Goal: Task Accomplishment & Management: Manage account settings

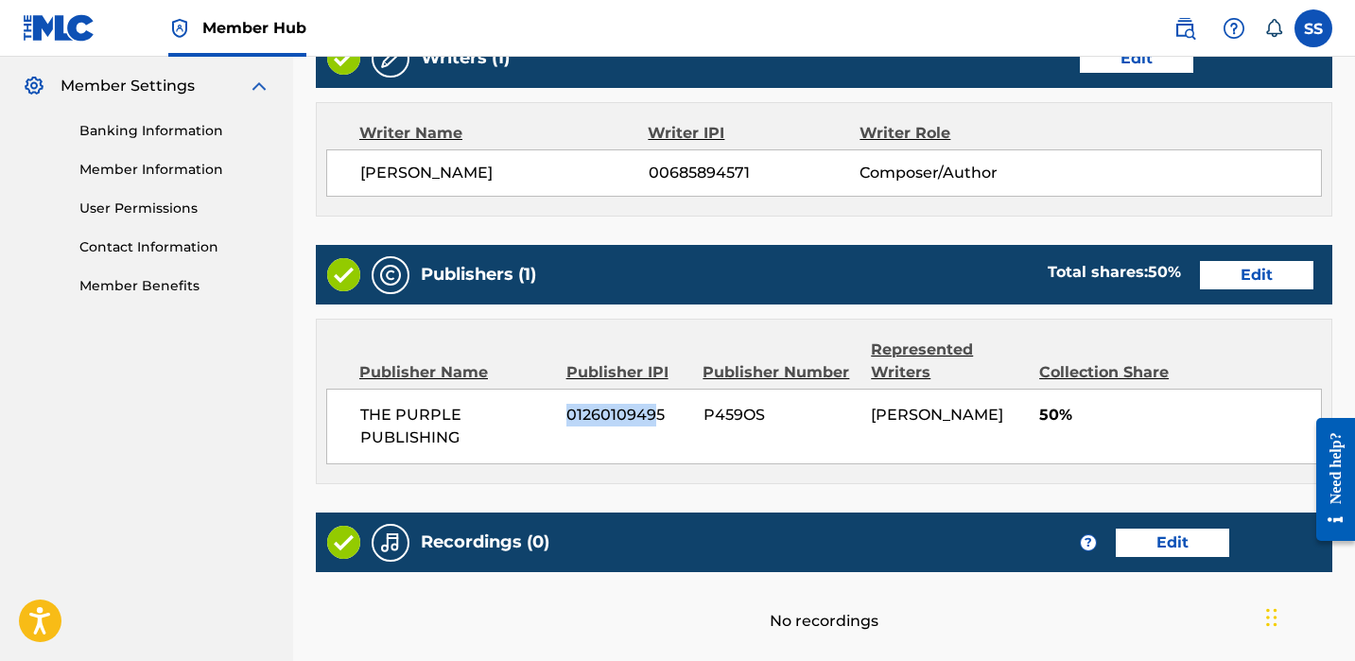
drag, startPoint x: 567, startPoint y: 400, endPoint x: 654, endPoint y: 405, distance: 87.1
click at [654, 405] on div "THE PURPLE PUBLISHING 01260109495 P459OS [PERSON_NAME] 50%" at bounding box center [824, 427] width 996 height 76
drag, startPoint x: 561, startPoint y: 423, endPoint x: 660, endPoint y: 416, distance: 99.5
click at [660, 416] on div "THE PURPLE PUBLISHING 01260109495 P459OS [PERSON_NAME] 50%" at bounding box center [824, 427] width 996 height 76
copy span "01260109495"
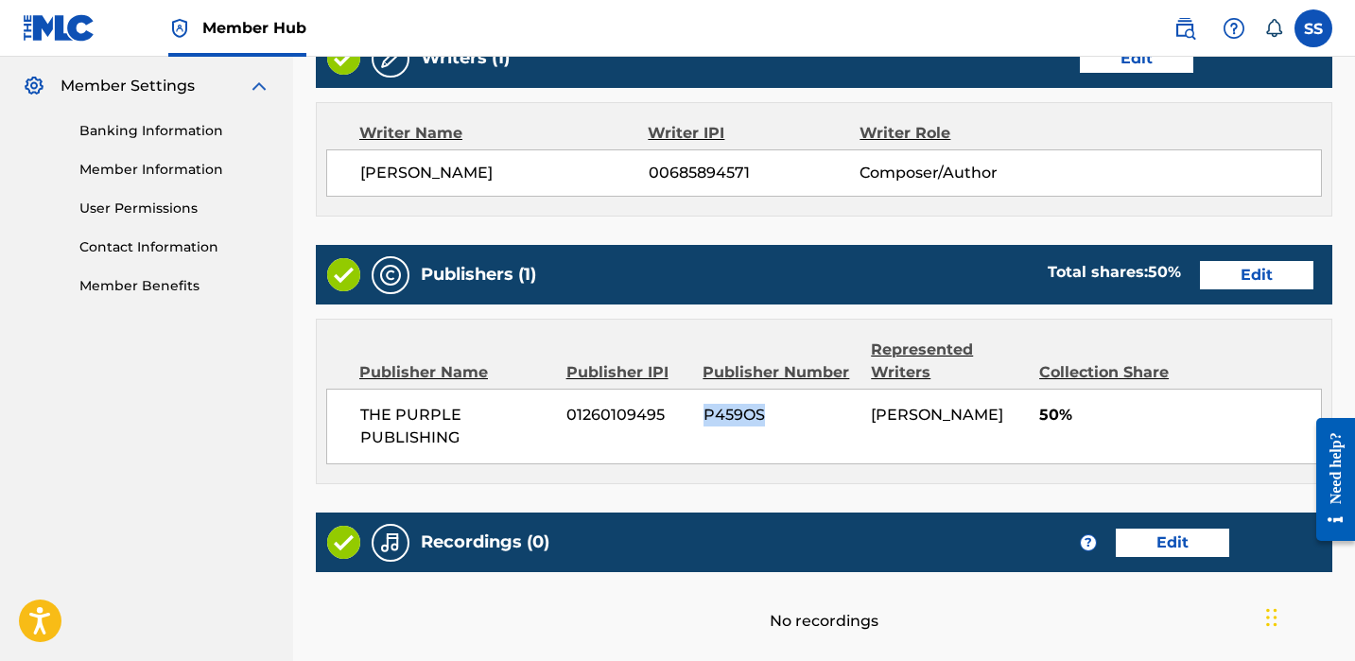
drag, startPoint x: 784, startPoint y: 415, endPoint x: 717, endPoint y: 413, distance: 67.2
click at [693, 426] on div "THE PURPLE PUBLISHING 01260109495 P459OS [PERSON_NAME] 50%" at bounding box center [824, 427] width 996 height 76
copy div "P459OS"
click at [720, 371] on div "Publisher Number" at bounding box center [780, 372] width 154 height 23
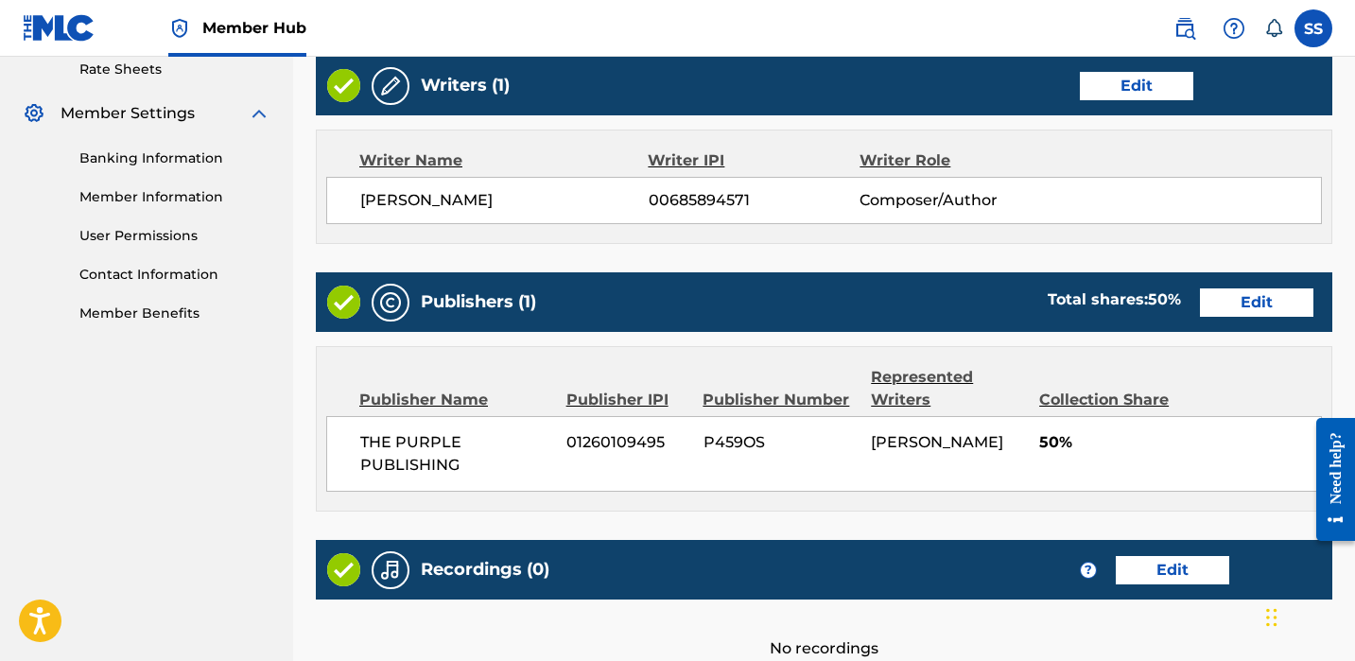
drag, startPoint x: 758, startPoint y: 194, endPoint x: 678, endPoint y: 196, distance: 80.4
click at [627, 199] on div "[PERSON_NAME] 00685894571 Composer/Author" at bounding box center [840, 200] width 961 height 23
copy div "00685894571"
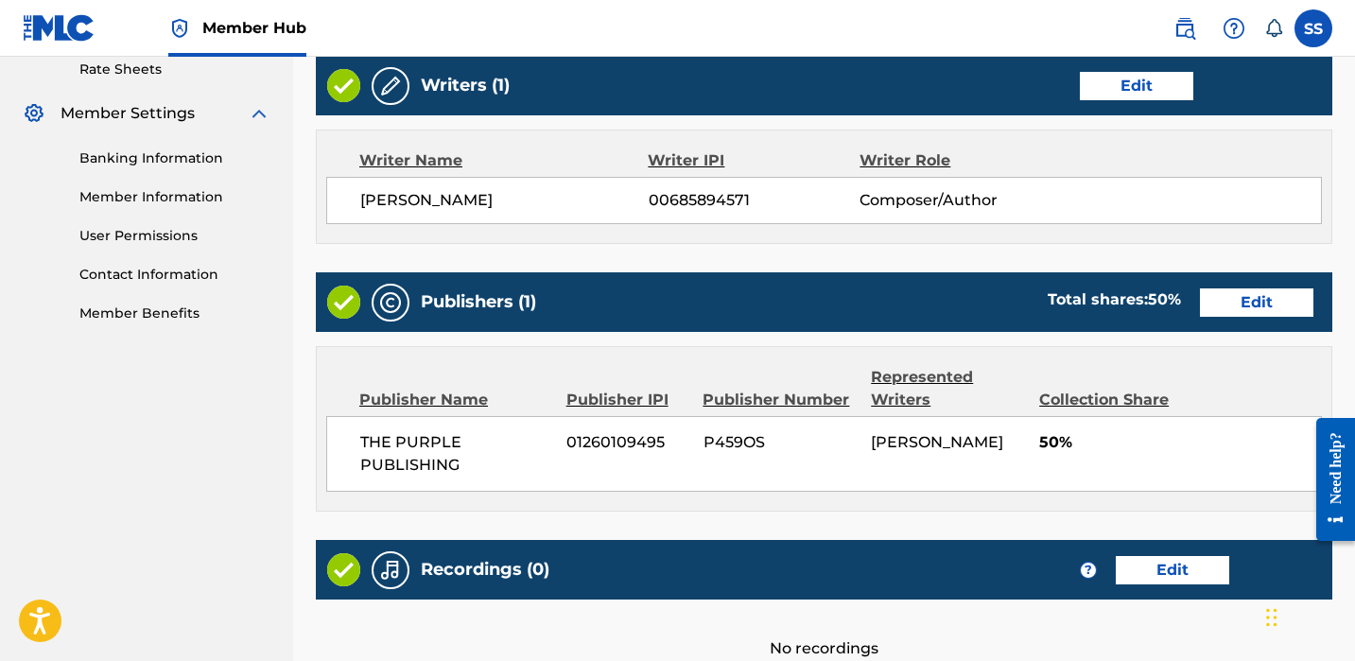
scroll to position [0, 0]
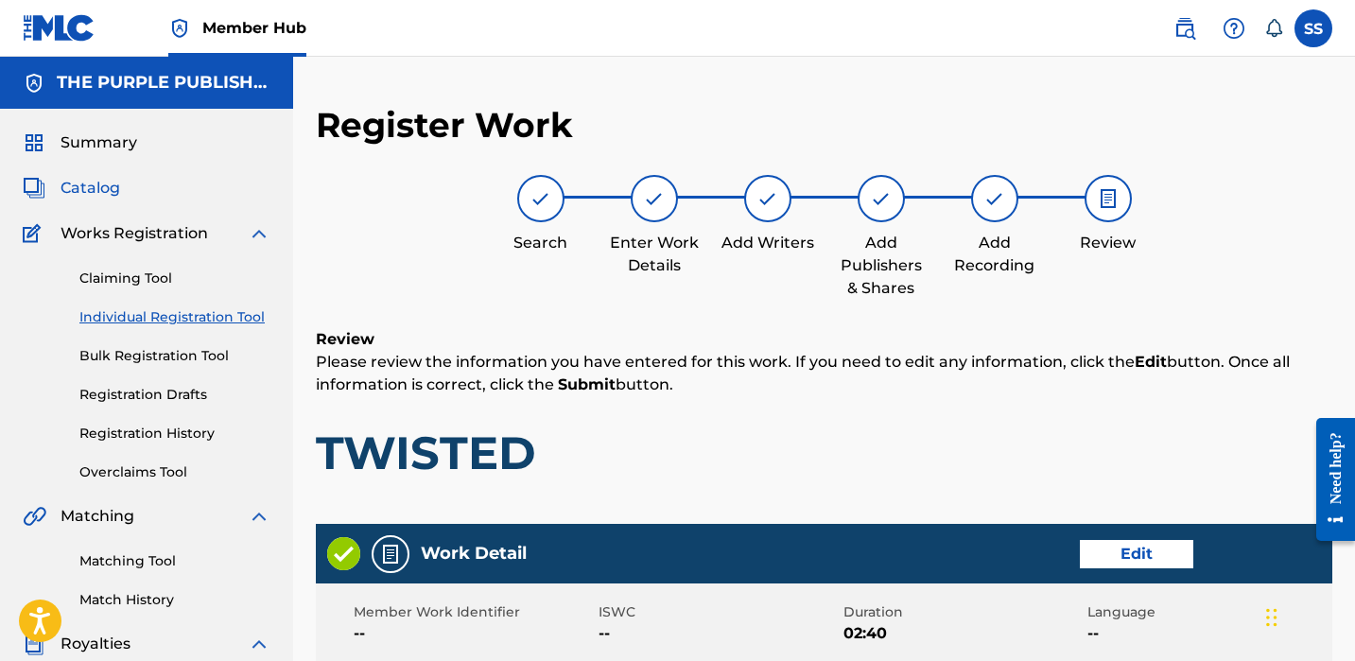
click at [119, 192] on span "Catalog" at bounding box center [91, 188] width 60 height 23
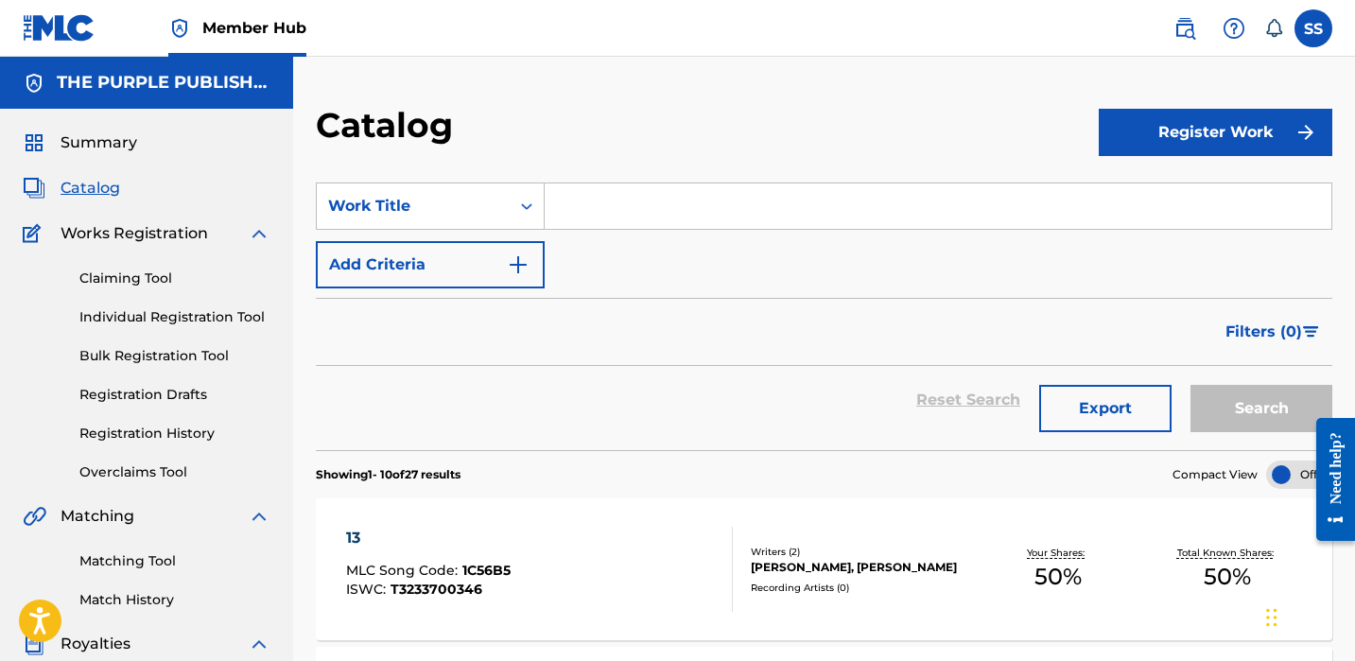
click at [570, 200] on input "Search Form" at bounding box center [938, 205] width 787 height 45
type input "twisted"
click at [1262, 409] on button "Search" at bounding box center [1262, 408] width 142 height 47
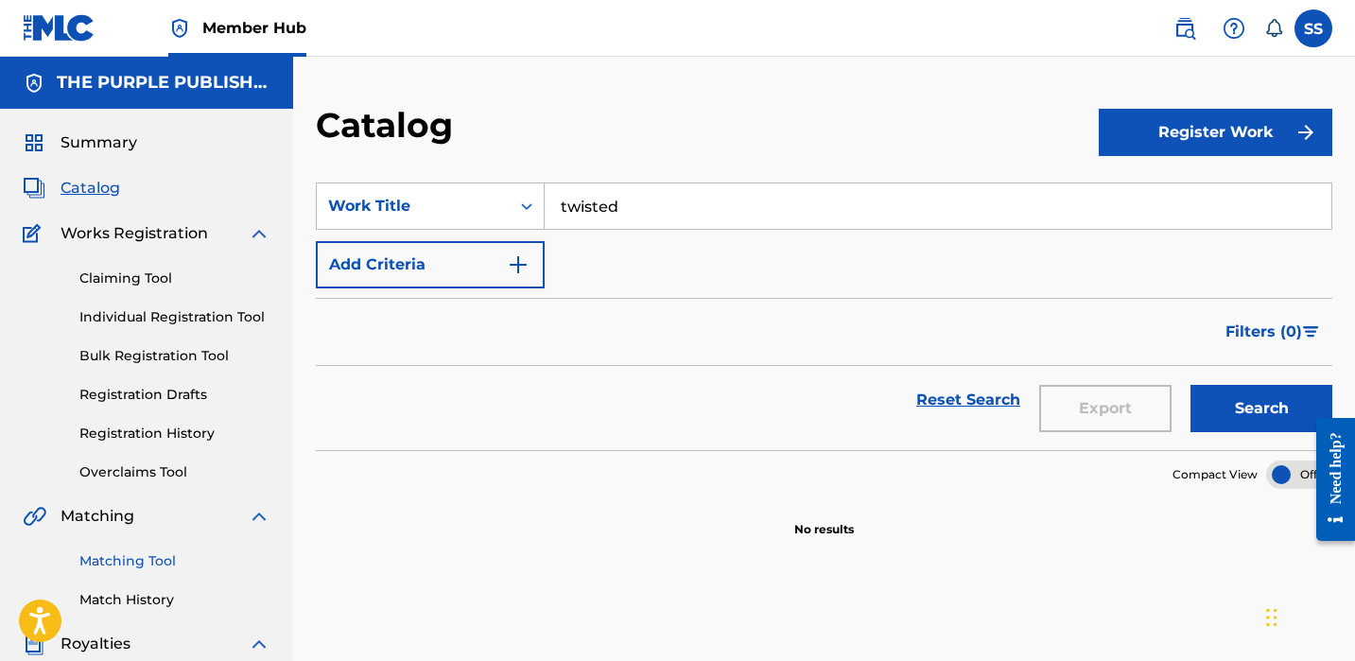
click at [174, 563] on link "Matching Tool" at bounding box center [174, 561] width 191 height 20
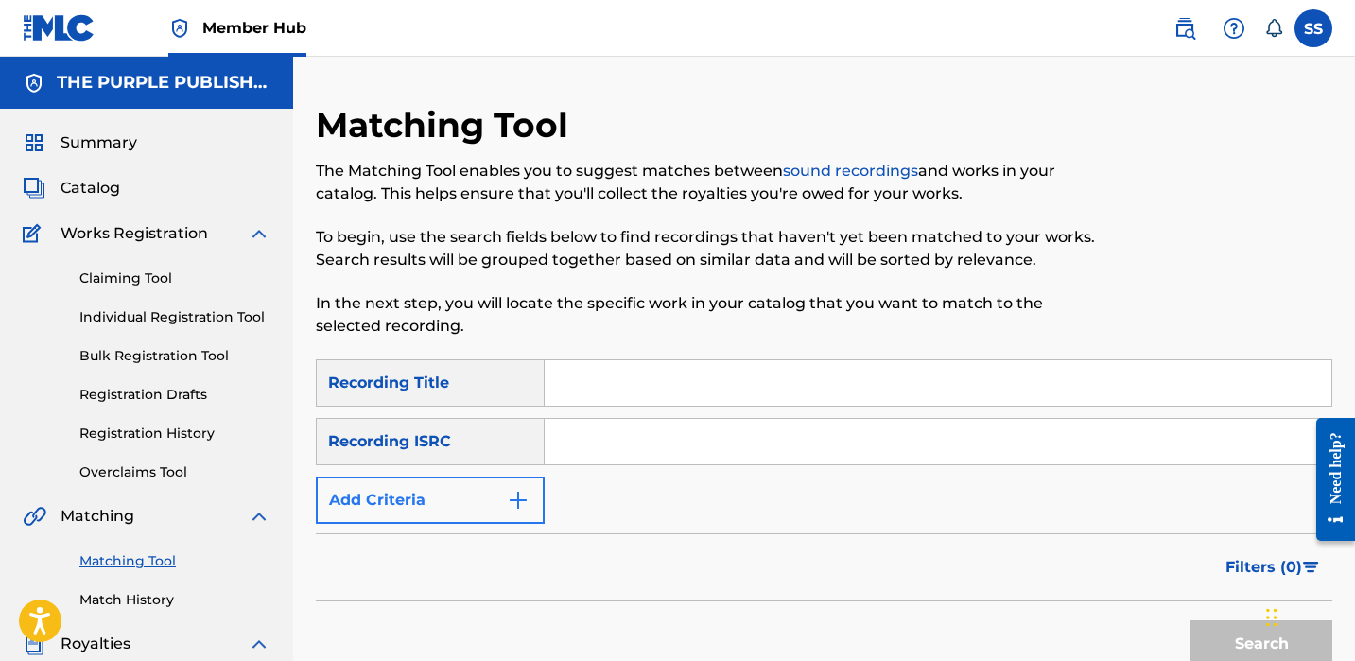
click at [527, 495] on img "Search Form" at bounding box center [518, 500] width 23 height 23
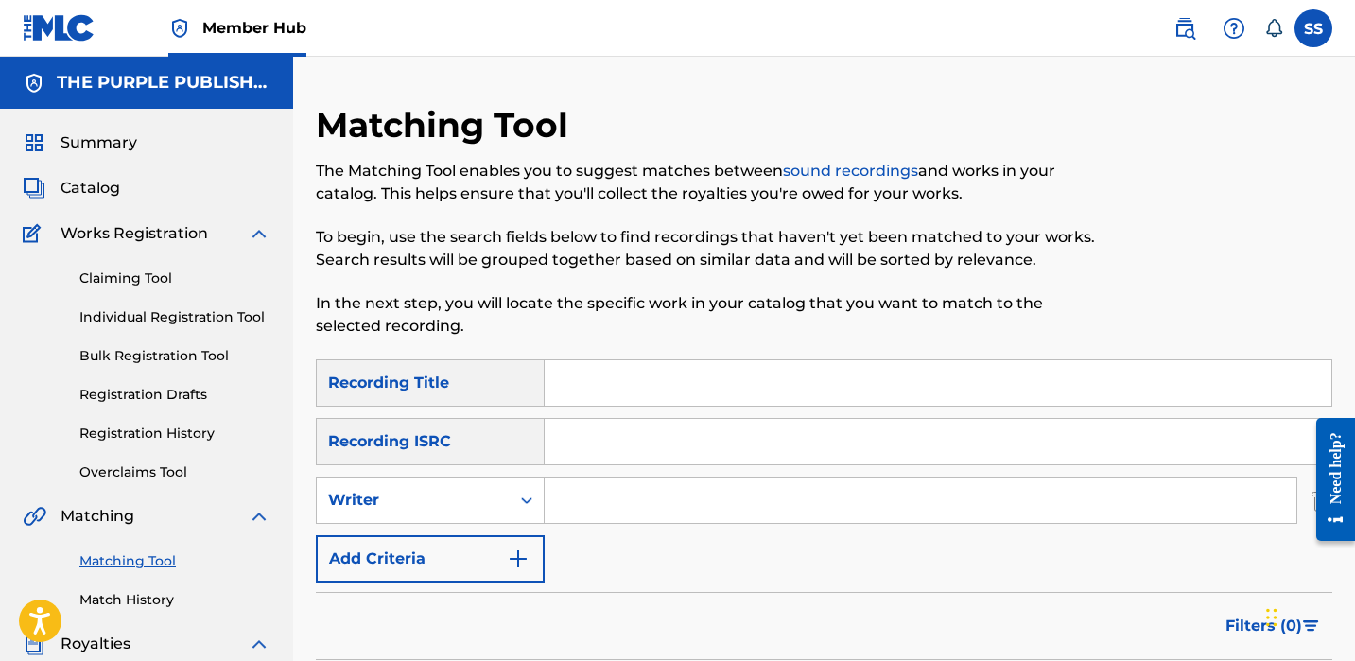
click at [562, 501] on input "Search Form" at bounding box center [921, 500] width 752 height 45
type input "[PERSON_NAME]"
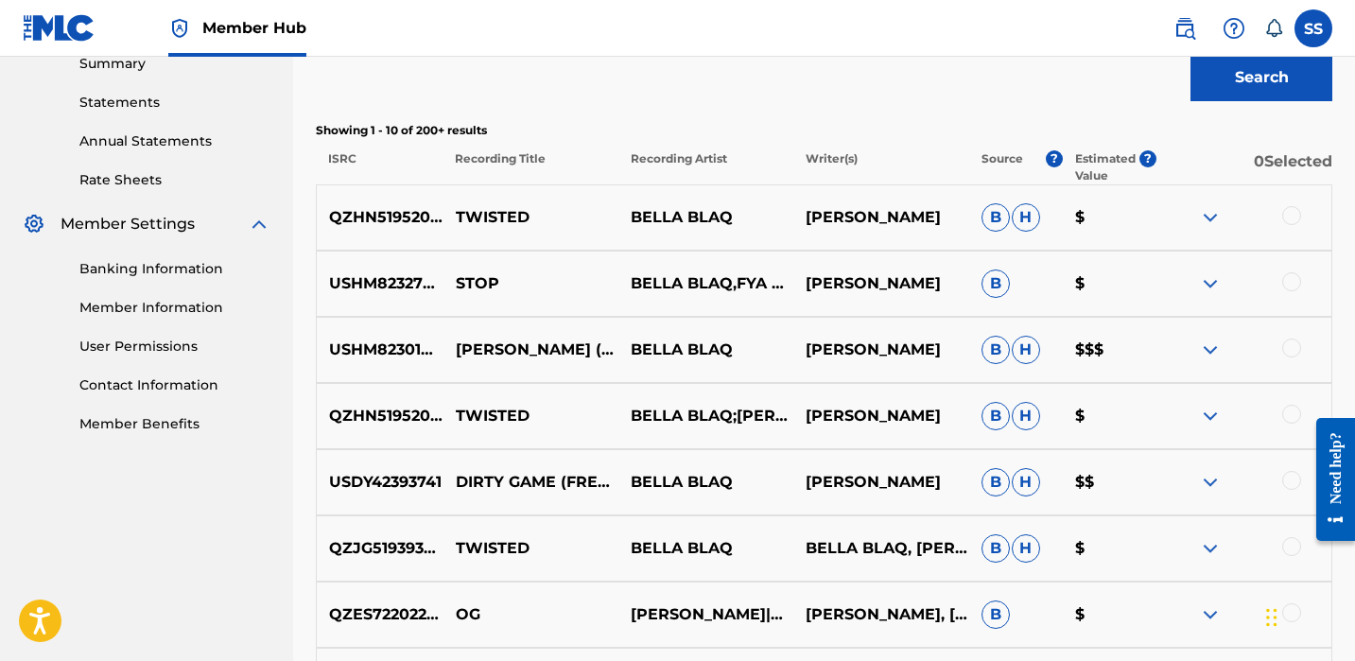
click at [1288, 211] on div at bounding box center [1291, 215] width 19 height 19
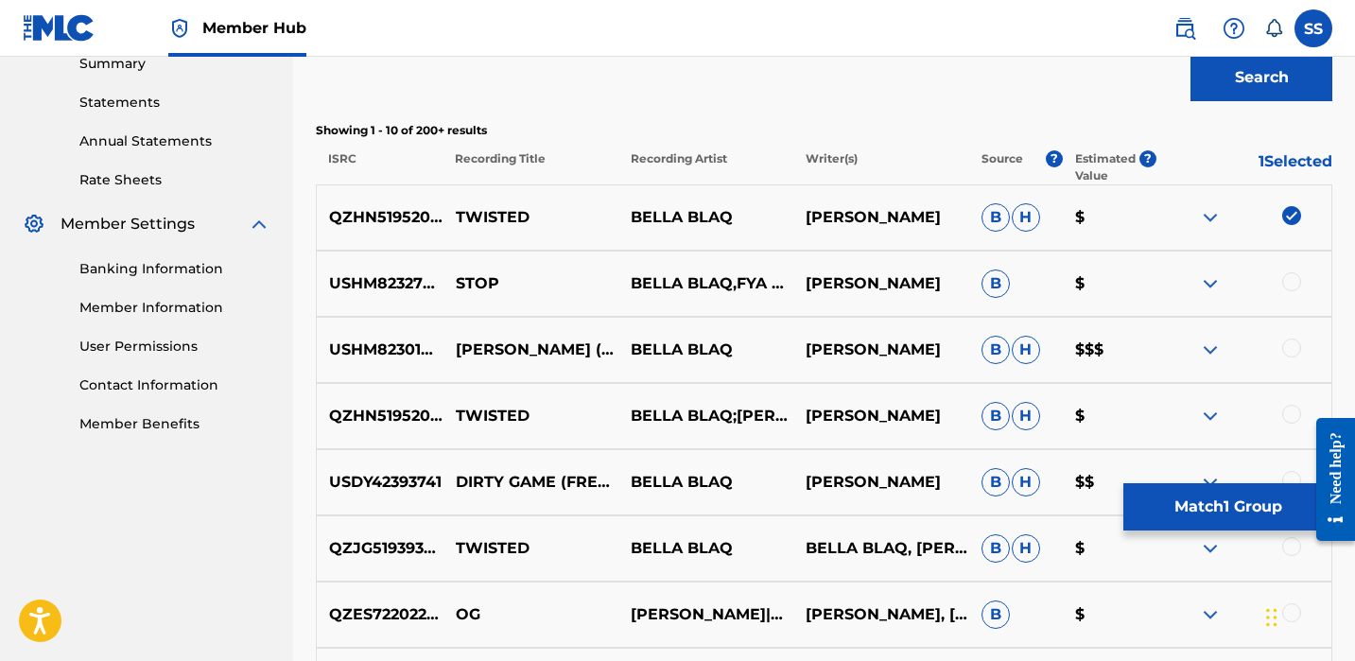
click at [1287, 262] on div "USHM82327853 STOP BELLA BLAQ,FYA MAN [PERSON_NAME] B $" at bounding box center [824, 284] width 1017 height 66
click at [1292, 289] on div at bounding box center [1291, 281] width 19 height 19
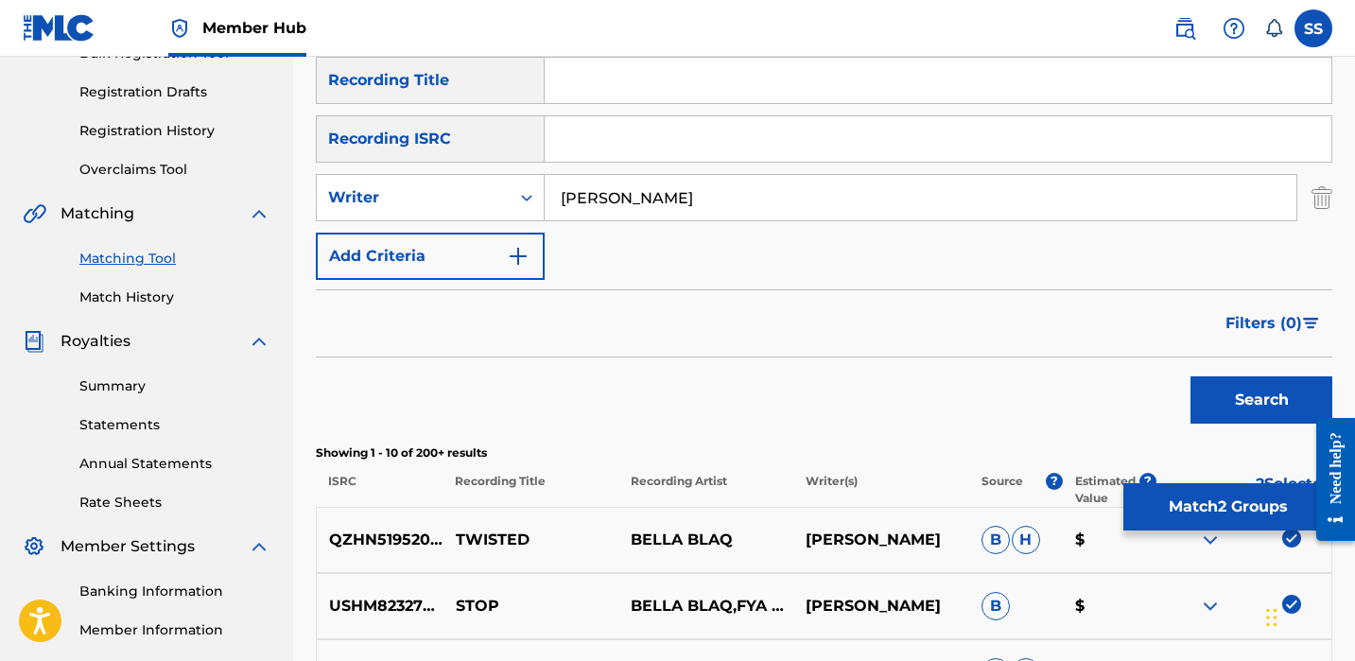
scroll to position [139, 0]
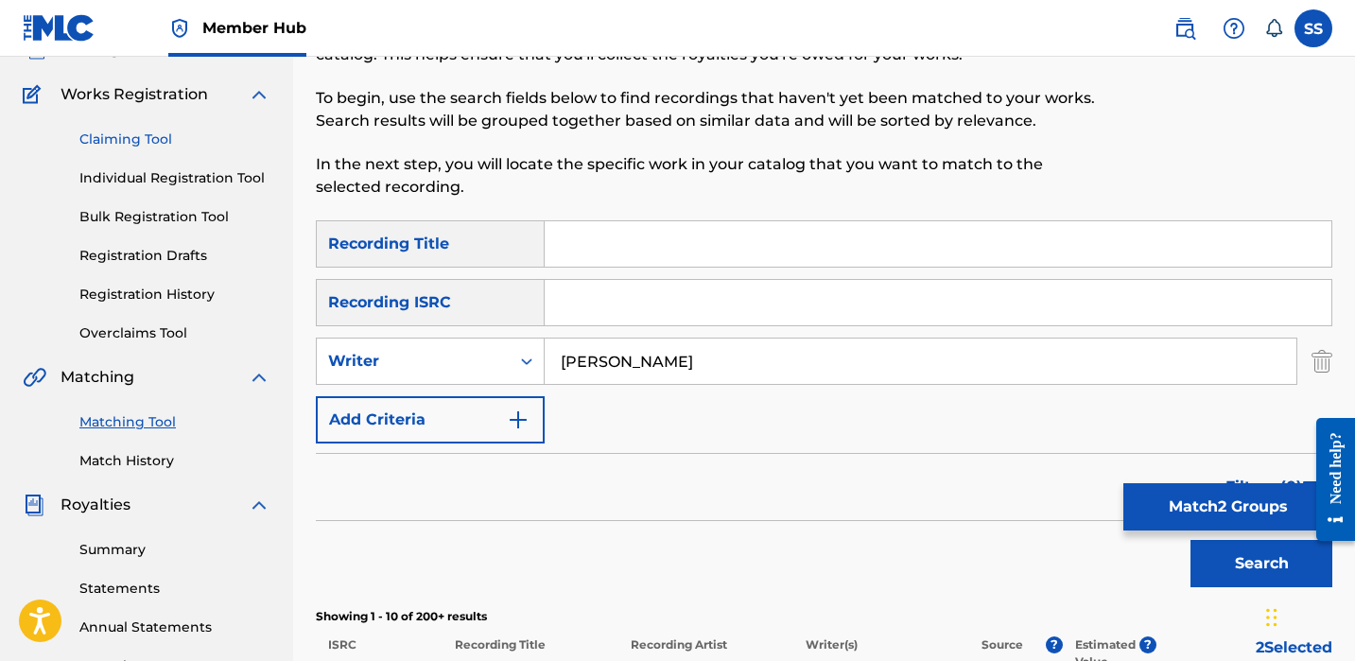
click at [141, 132] on link "Claiming Tool" at bounding box center [174, 140] width 191 height 20
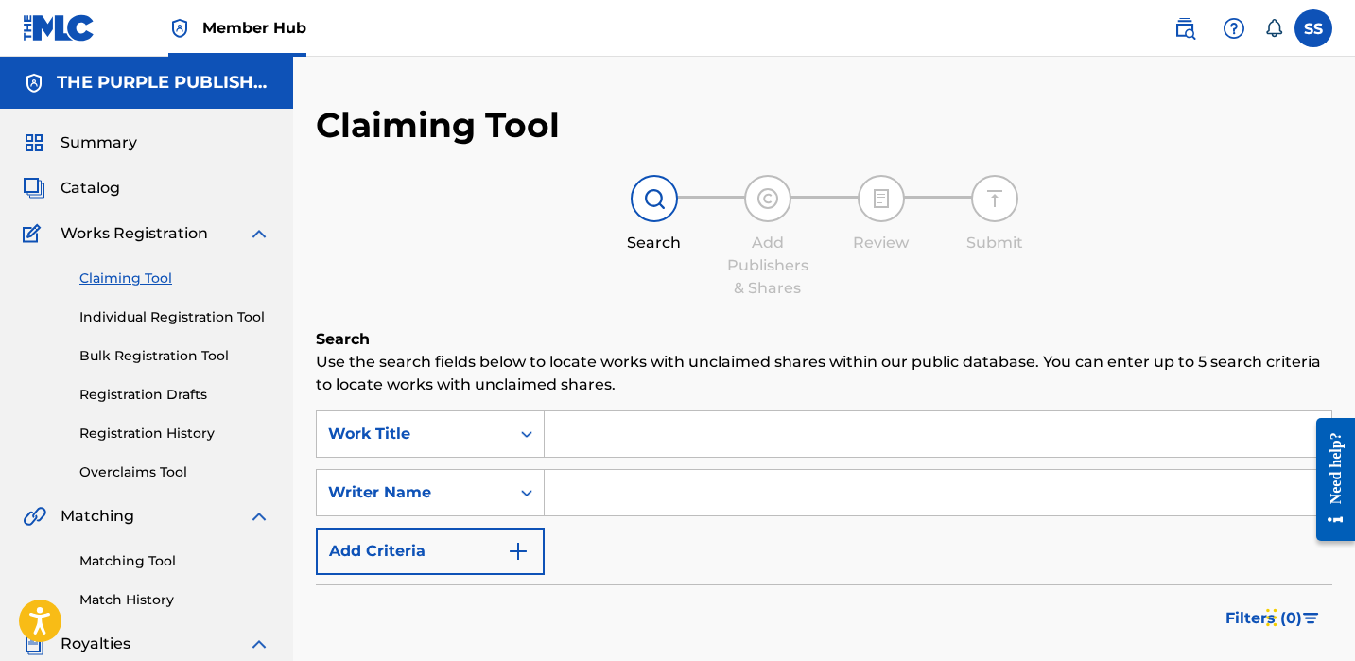
click at [604, 484] on input "Search Form" at bounding box center [938, 492] width 787 height 45
type input "[PERSON_NAME]"
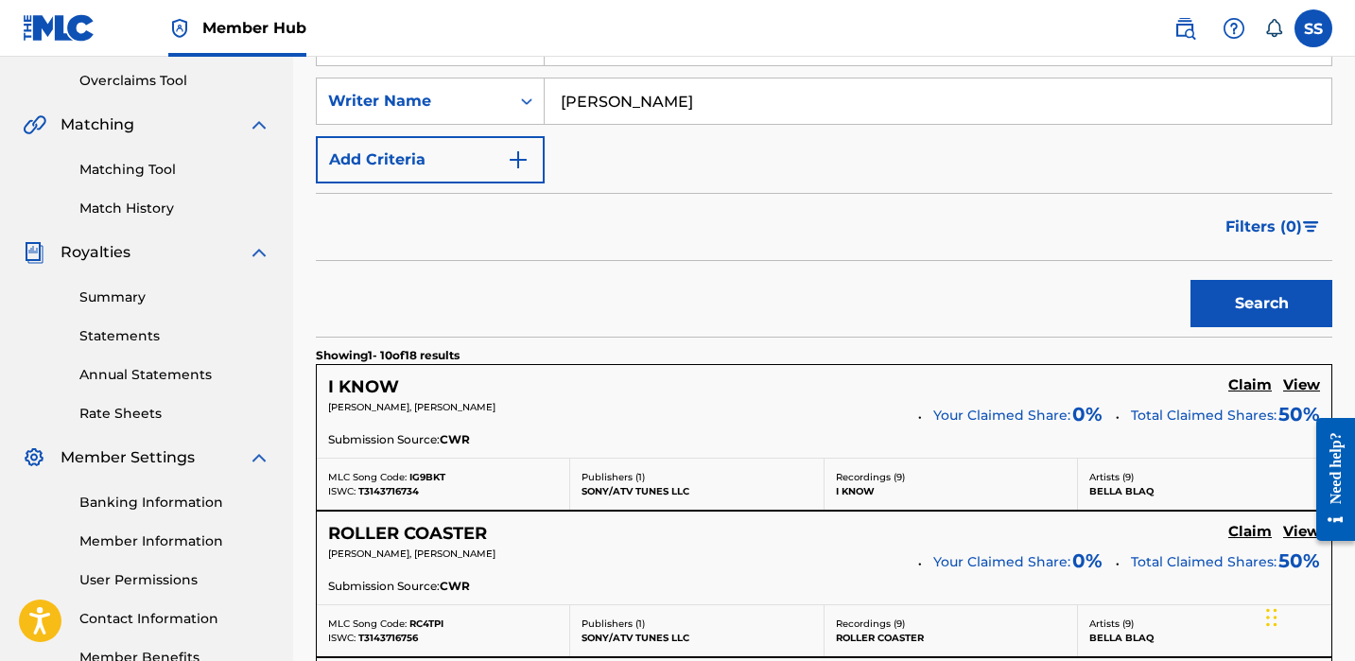
scroll to position [445, 0]
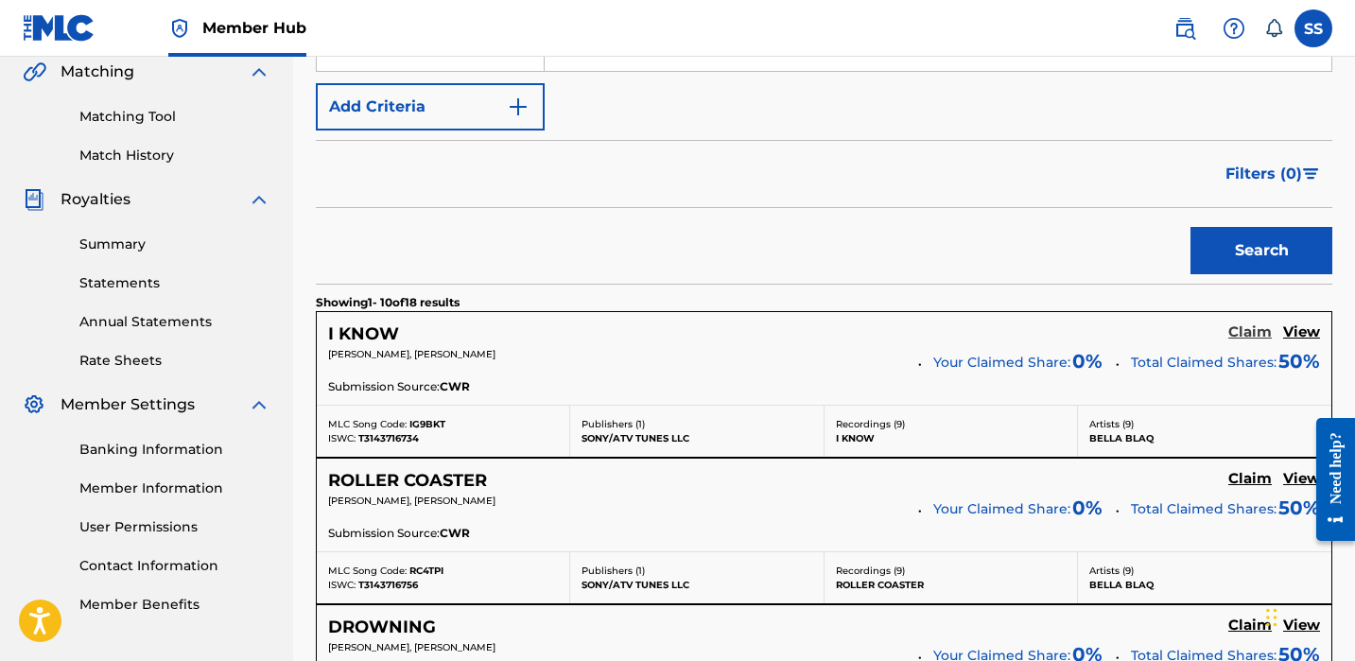
click at [1258, 334] on h5 "Claim" at bounding box center [1251, 332] width 44 height 18
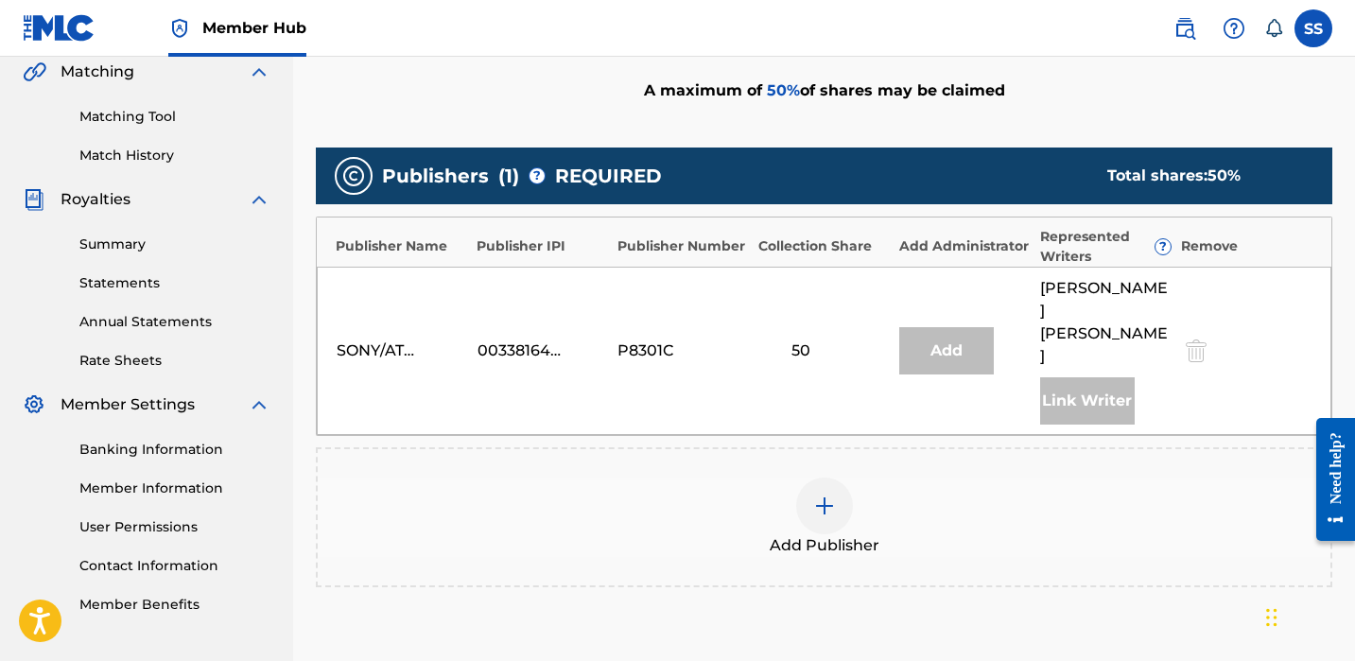
click at [835, 478] on div at bounding box center [824, 506] width 57 height 57
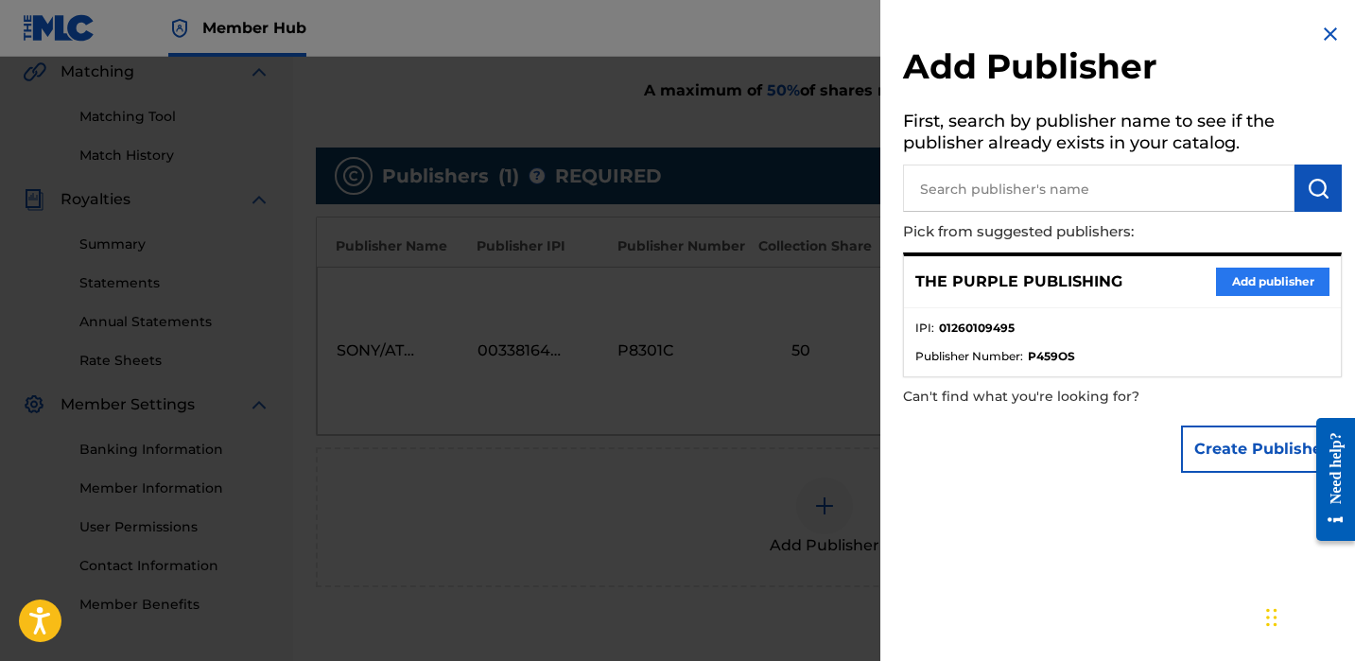
click at [1264, 281] on button "Add publisher" at bounding box center [1272, 282] width 113 height 28
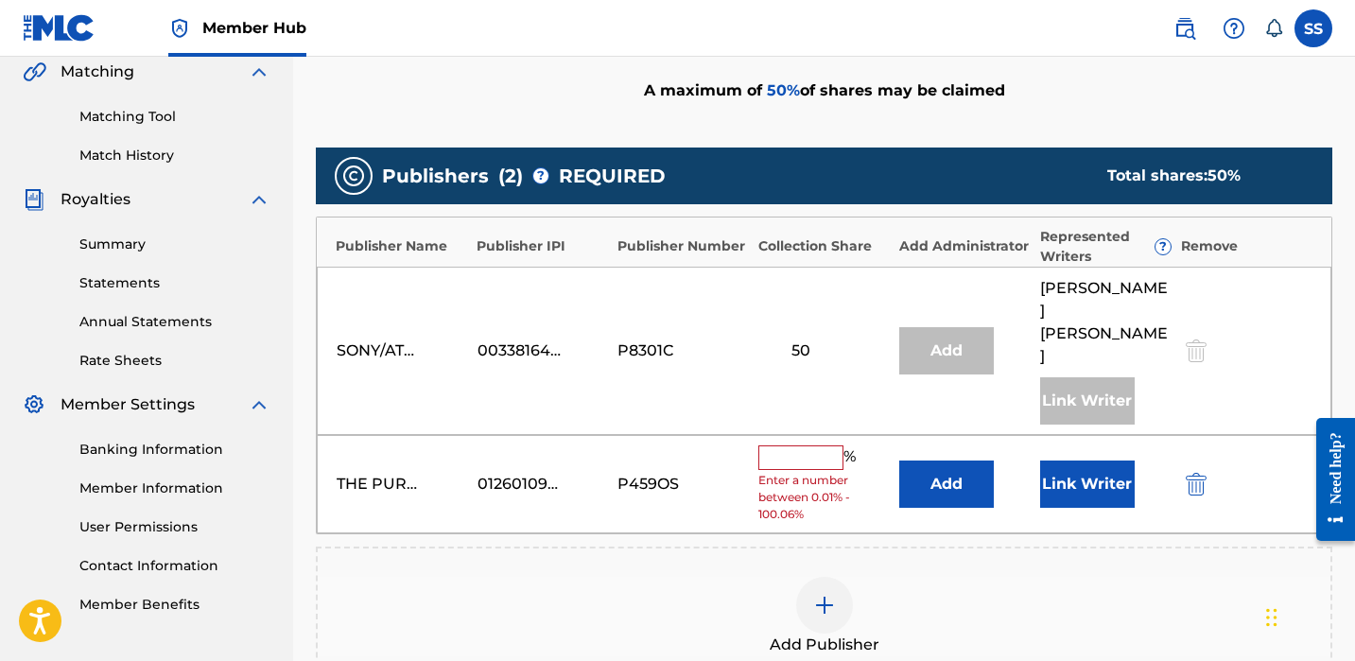
click at [796, 445] on div "%" at bounding box center [809, 457] width 102 height 25
click at [824, 445] on input "text" at bounding box center [800, 457] width 85 height 25
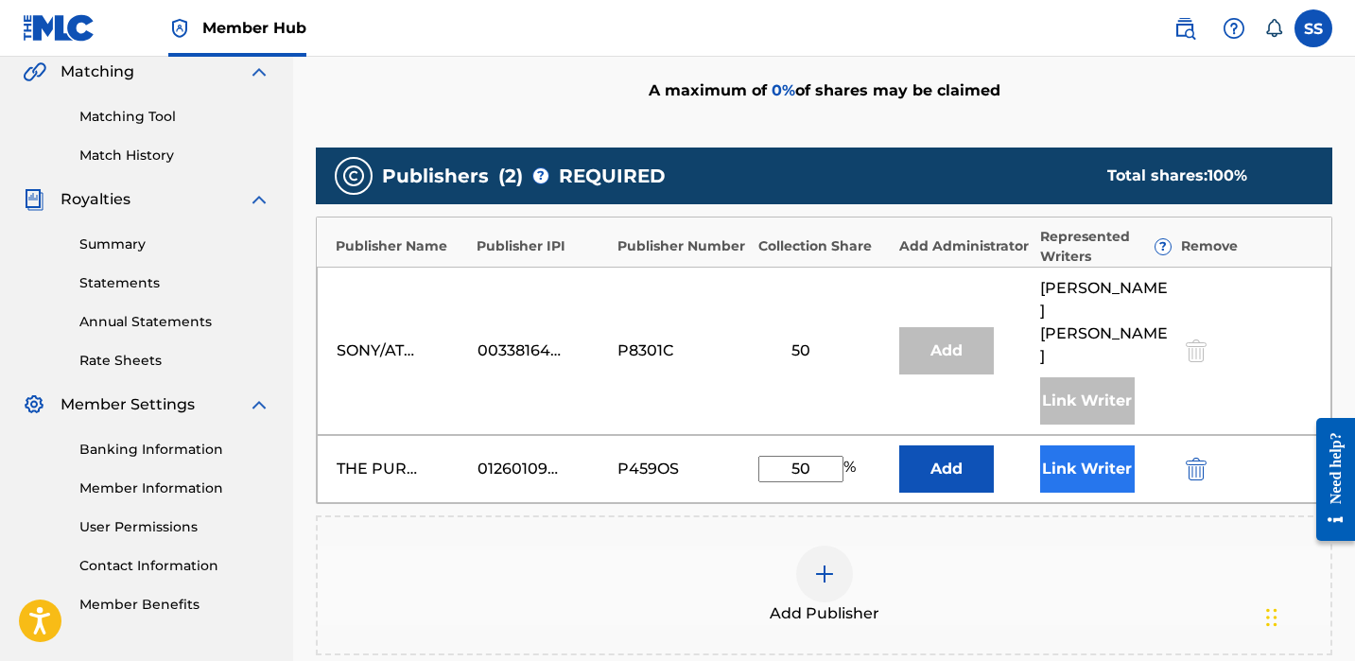
type input "50"
click at [1063, 445] on button "Link Writer" at bounding box center [1087, 468] width 95 height 47
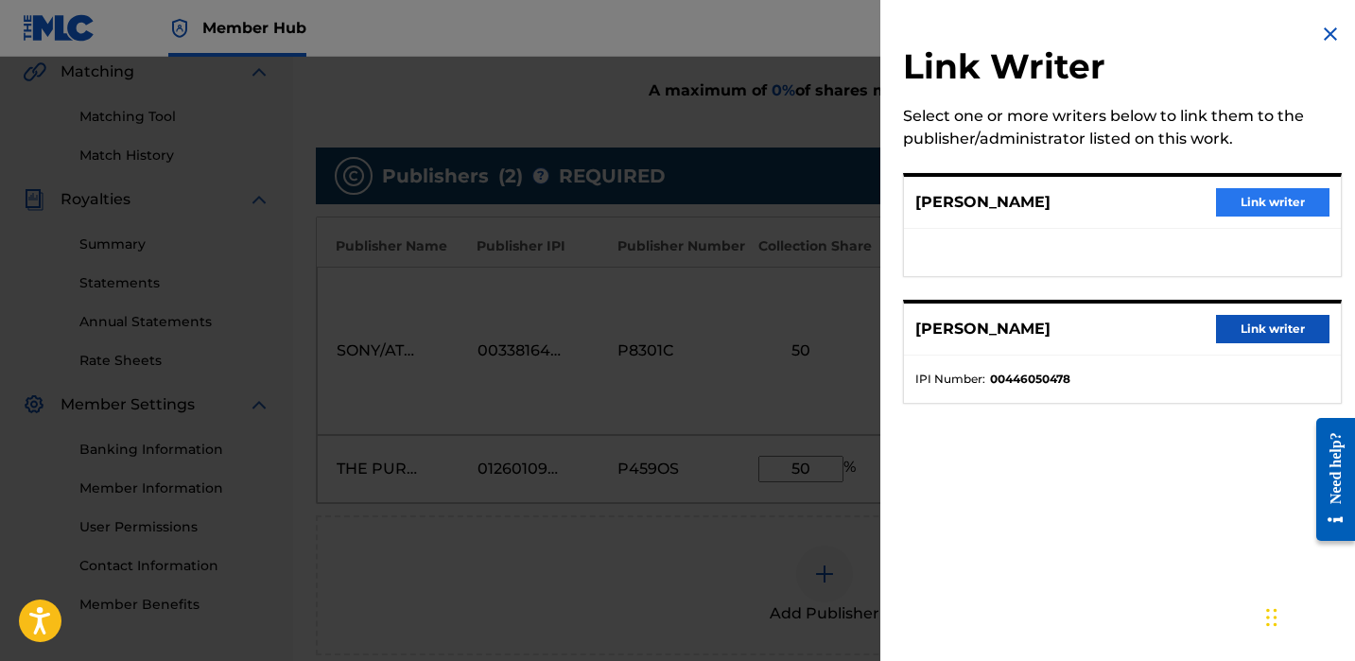
click at [1260, 213] on button "Link writer" at bounding box center [1272, 202] width 113 height 28
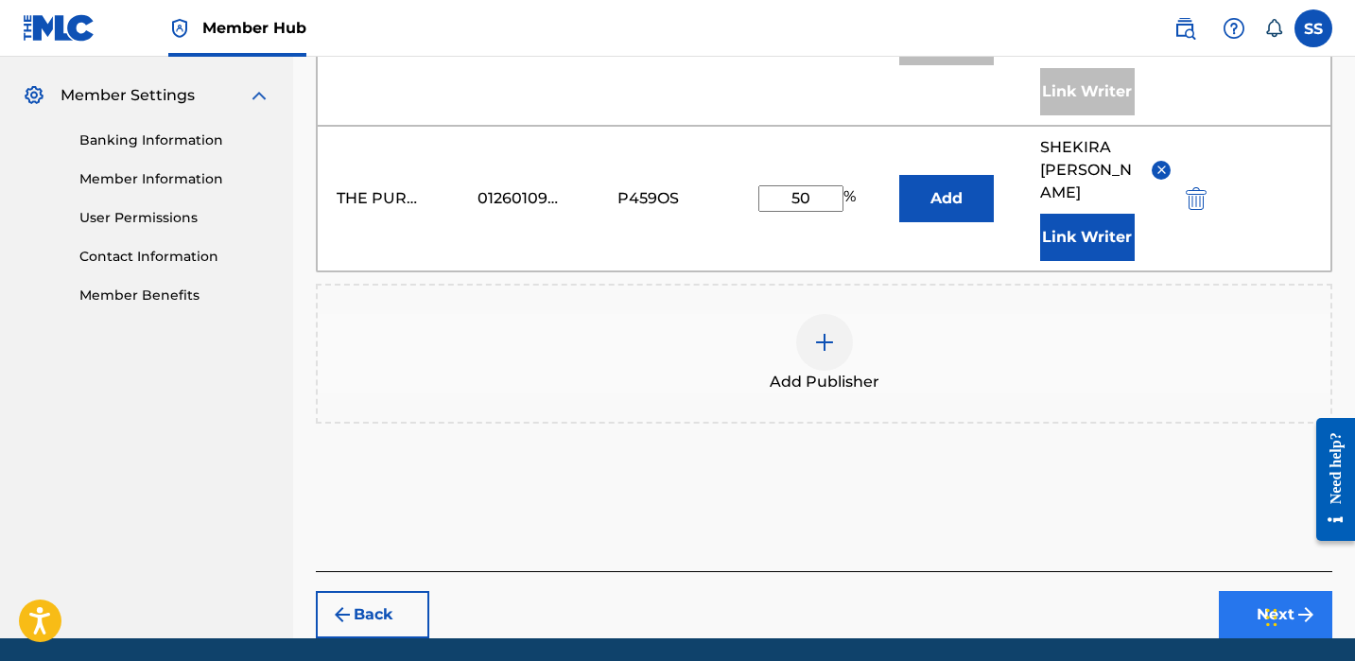
click at [1280, 591] on button "Next" at bounding box center [1275, 614] width 113 height 47
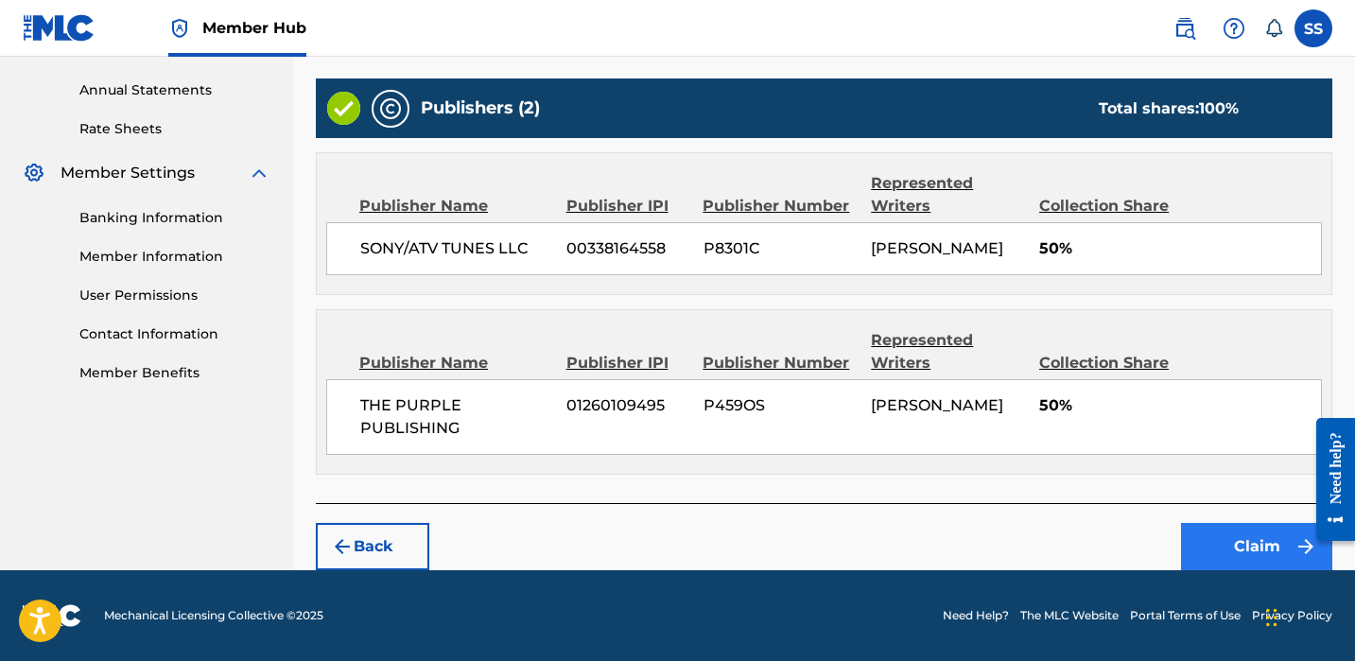
click at [1231, 526] on button "Claim" at bounding box center [1256, 546] width 151 height 47
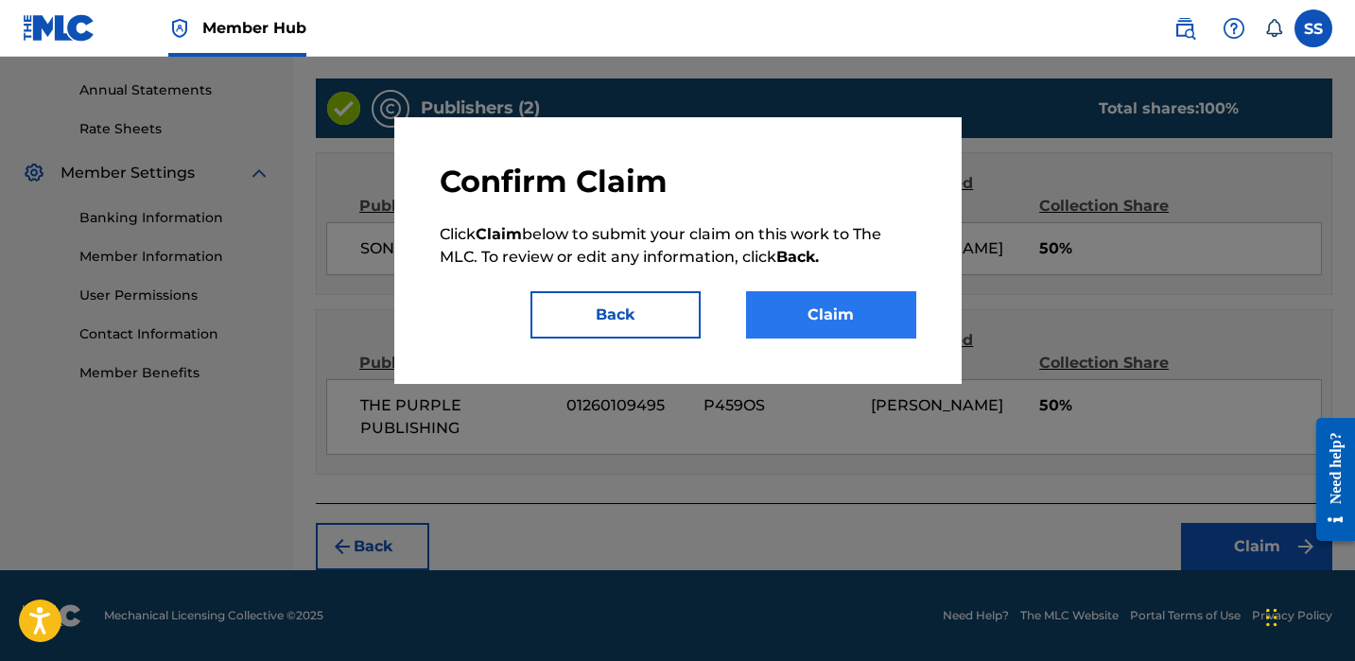
click at [841, 316] on button "Claim" at bounding box center [831, 314] width 170 height 47
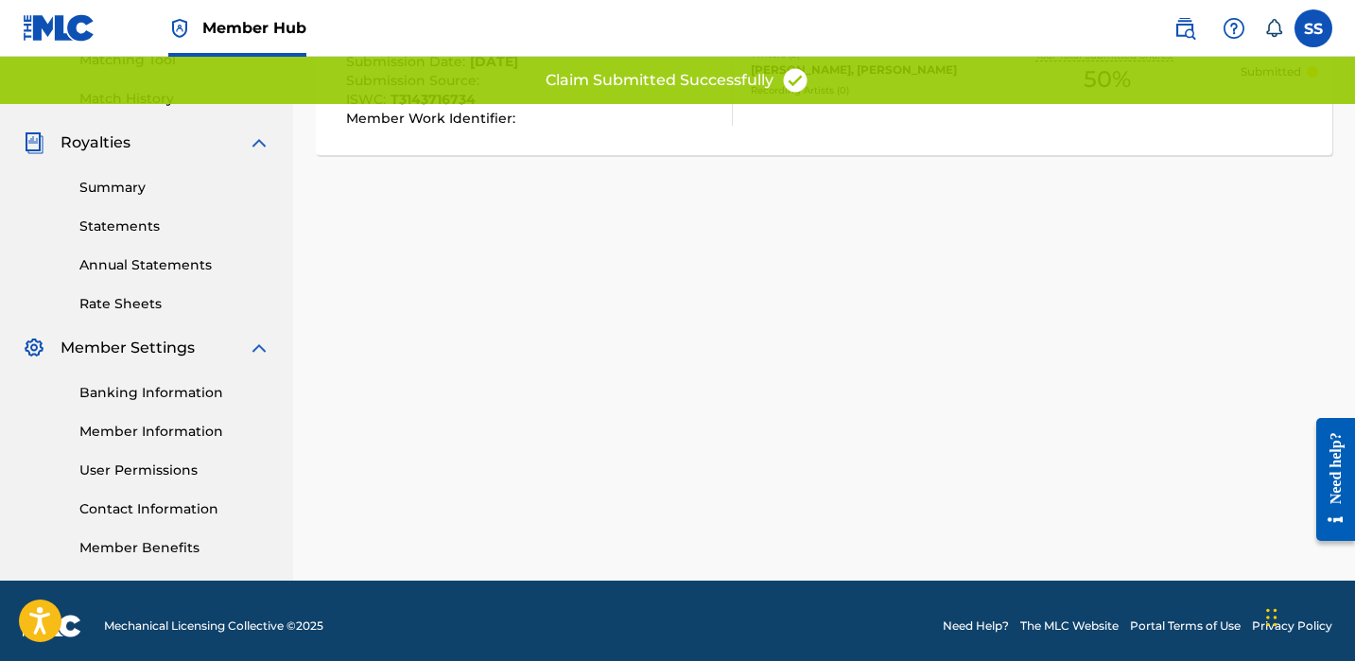
scroll to position [465, 0]
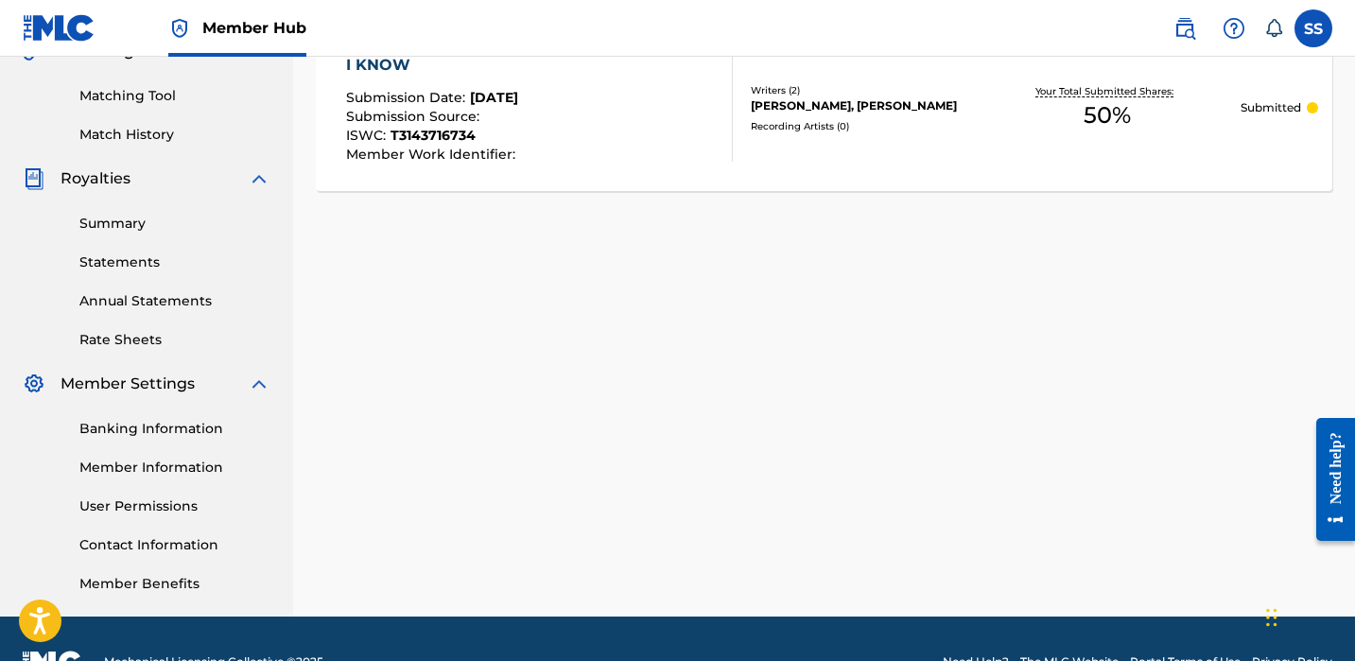
scroll to position [139, 0]
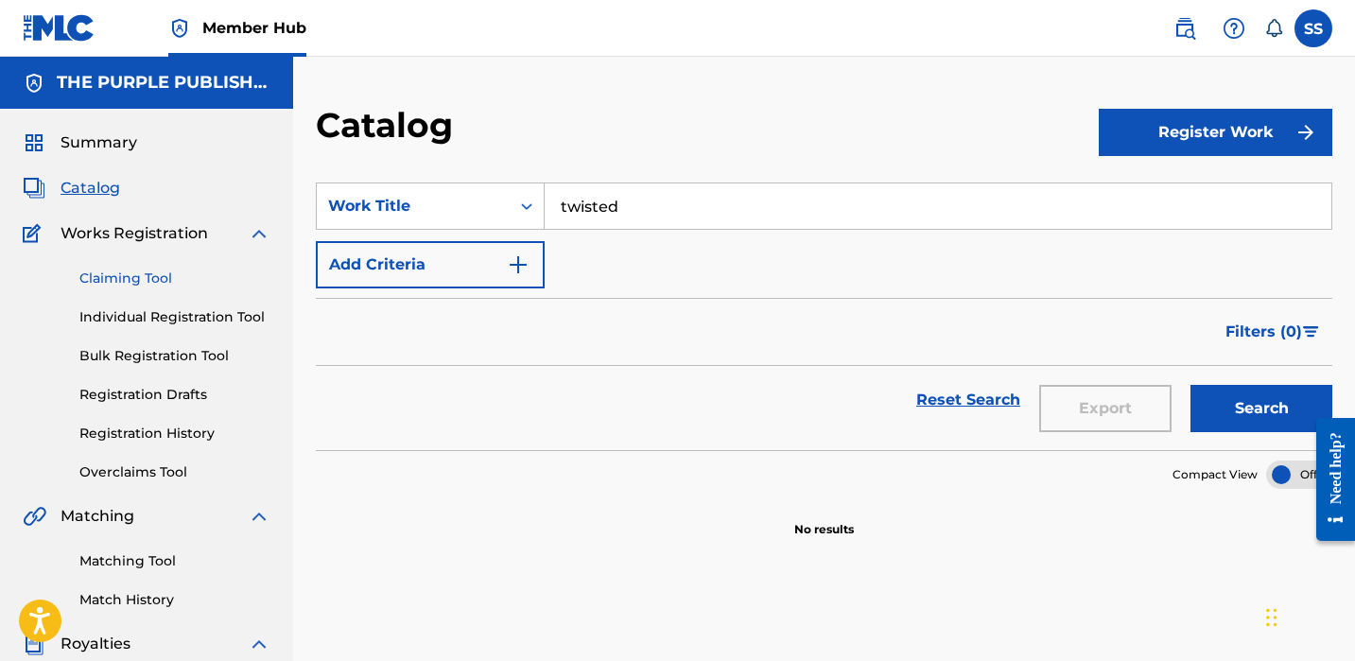
click at [125, 271] on link "Claiming Tool" at bounding box center [174, 279] width 191 height 20
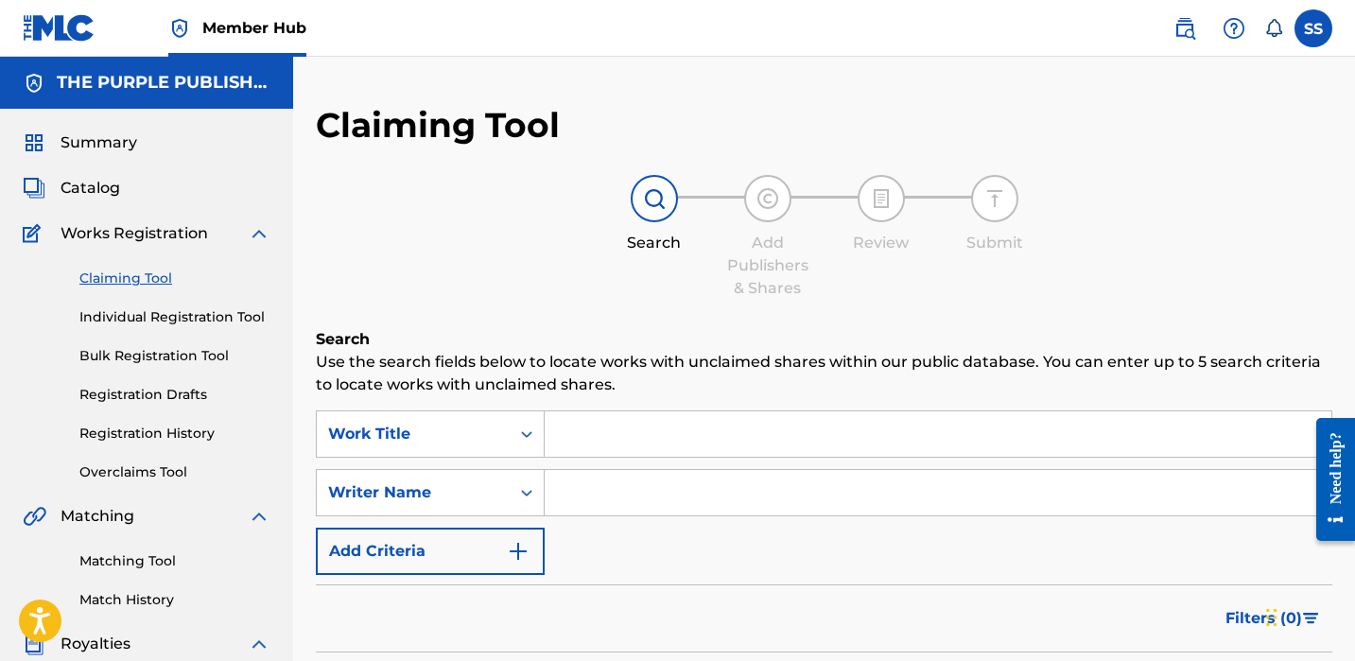
click at [609, 489] on input "Search Form" at bounding box center [938, 492] width 787 height 45
drag, startPoint x: 609, startPoint y: 487, endPoint x: 603, endPoint y: 497, distance: 11.9
click at [603, 497] on input "[PERSON_NAME]" at bounding box center [938, 492] width 787 height 45
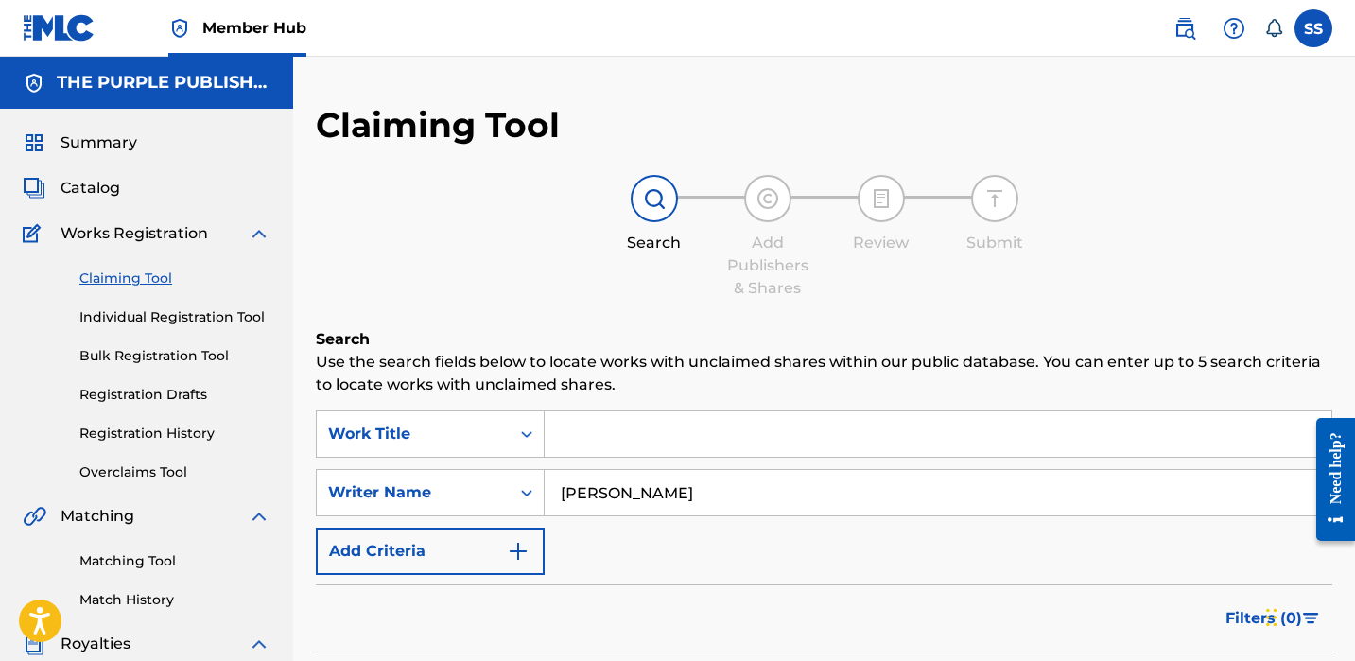
type input "[PERSON_NAME]"
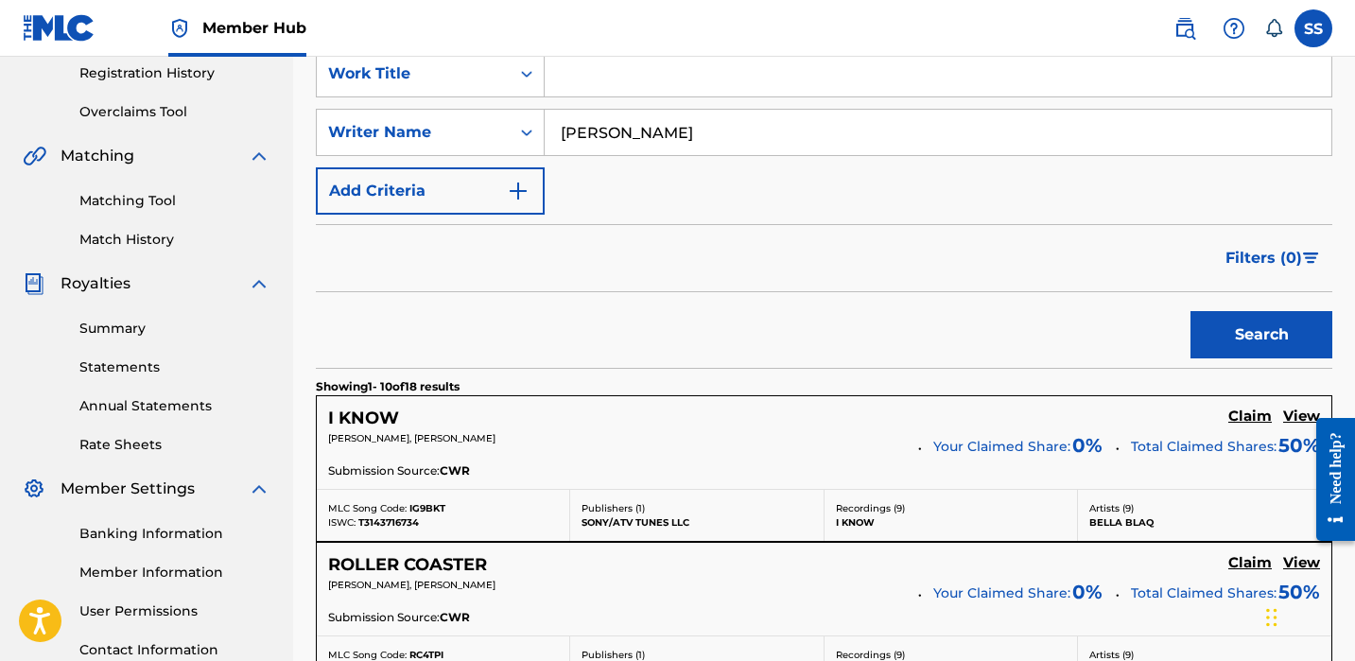
scroll to position [493, 0]
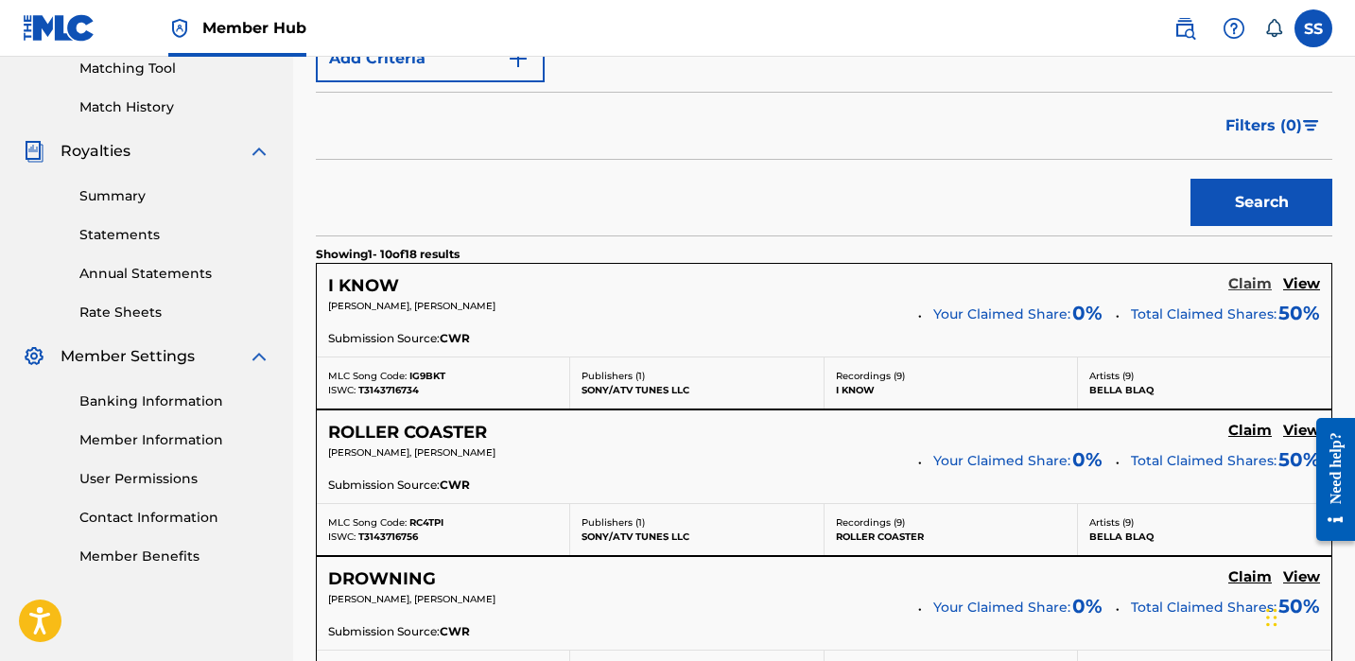
click at [1260, 291] on h5 "Claim" at bounding box center [1251, 284] width 44 height 18
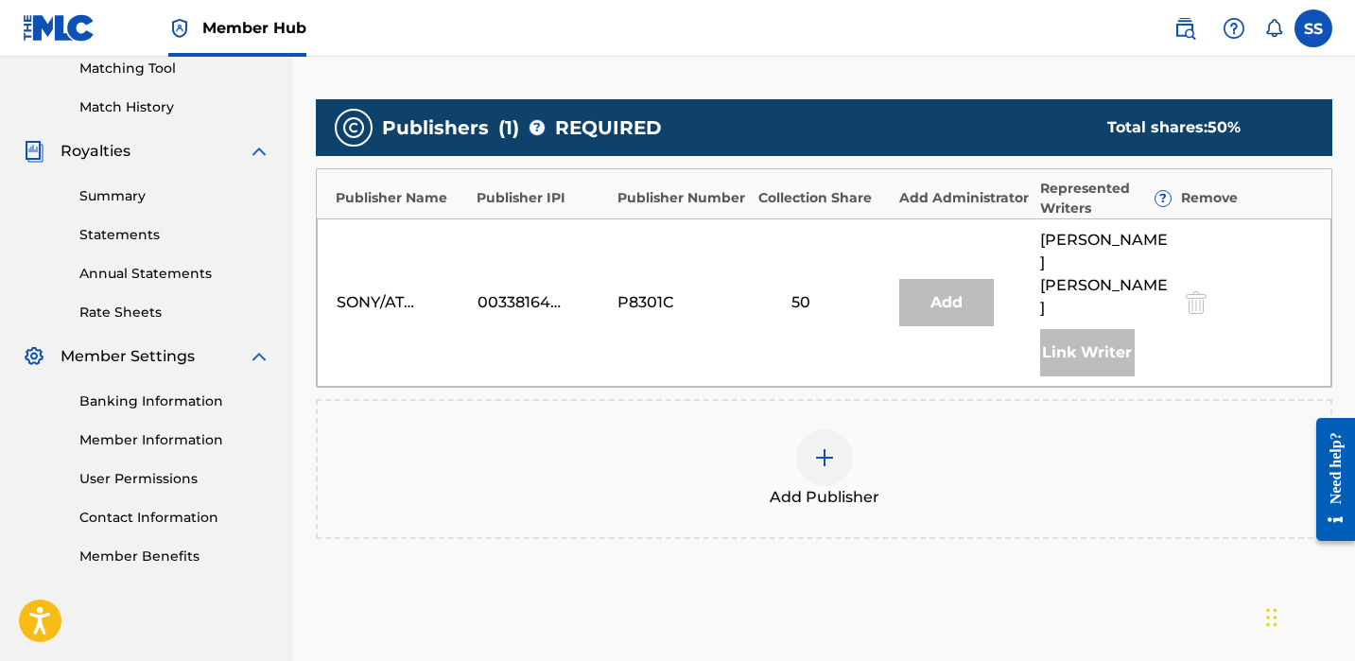
click at [833, 446] on img at bounding box center [824, 457] width 23 height 23
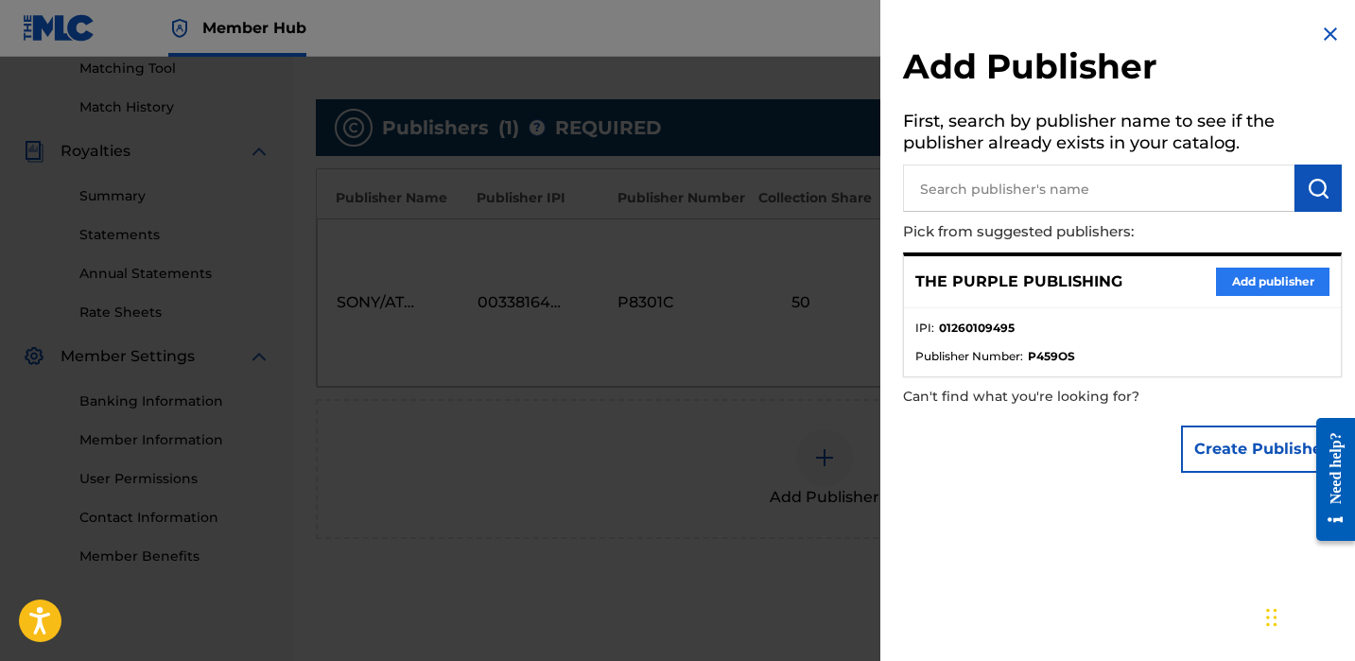
click at [1249, 289] on button "Add publisher" at bounding box center [1272, 282] width 113 height 28
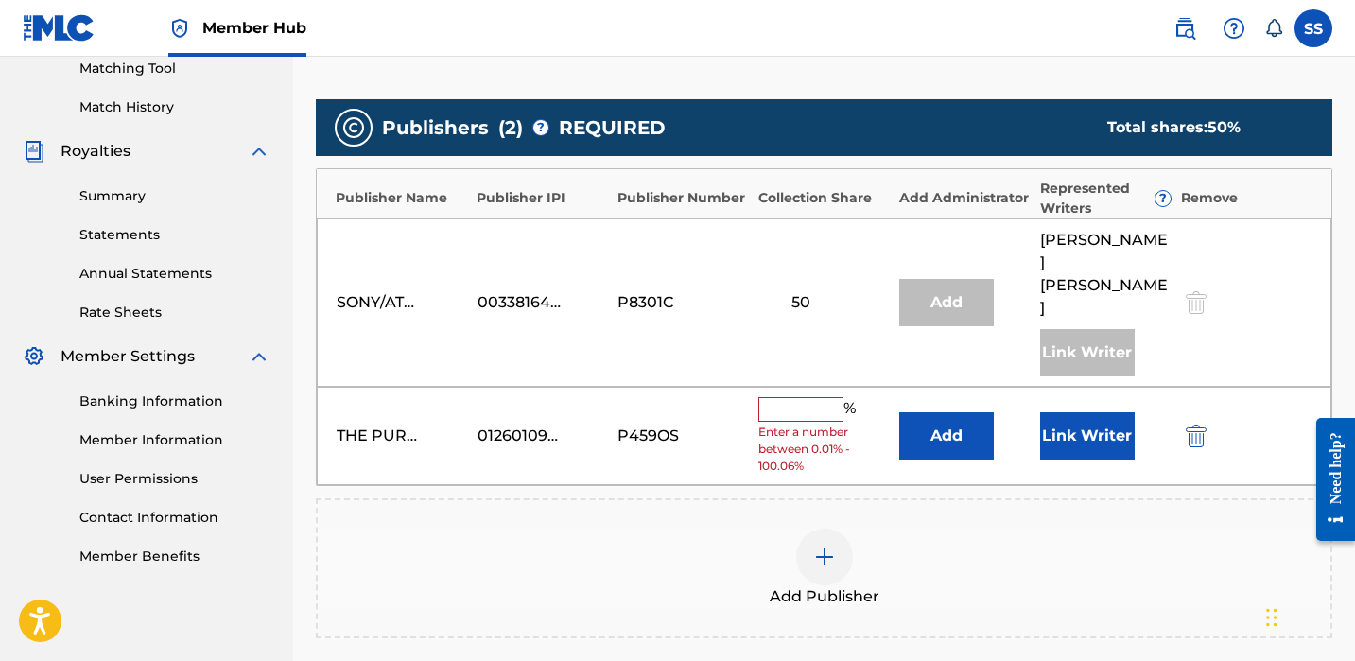
click at [798, 397] on input "text" at bounding box center [800, 409] width 85 height 25
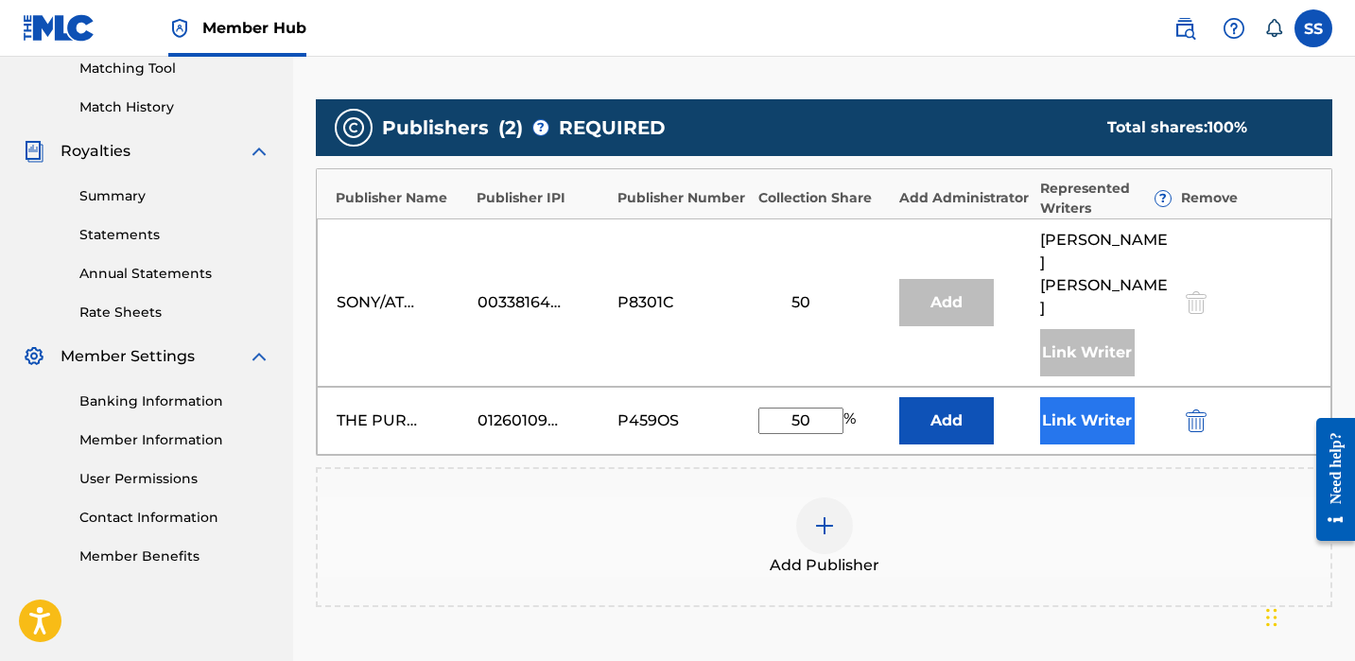
type input "50"
click at [1086, 397] on button "Link Writer" at bounding box center [1087, 420] width 95 height 47
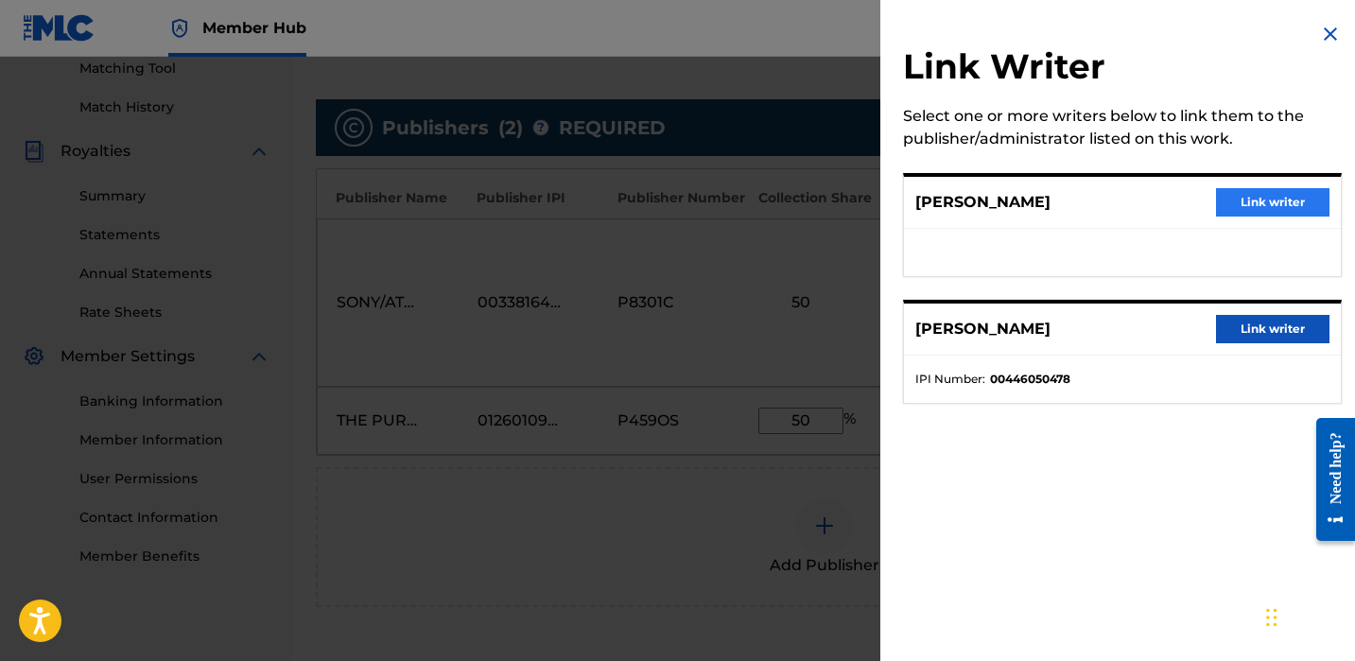
click at [1223, 197] on button "Link writer" at bounding box center [1272, 202] width 113 height 28
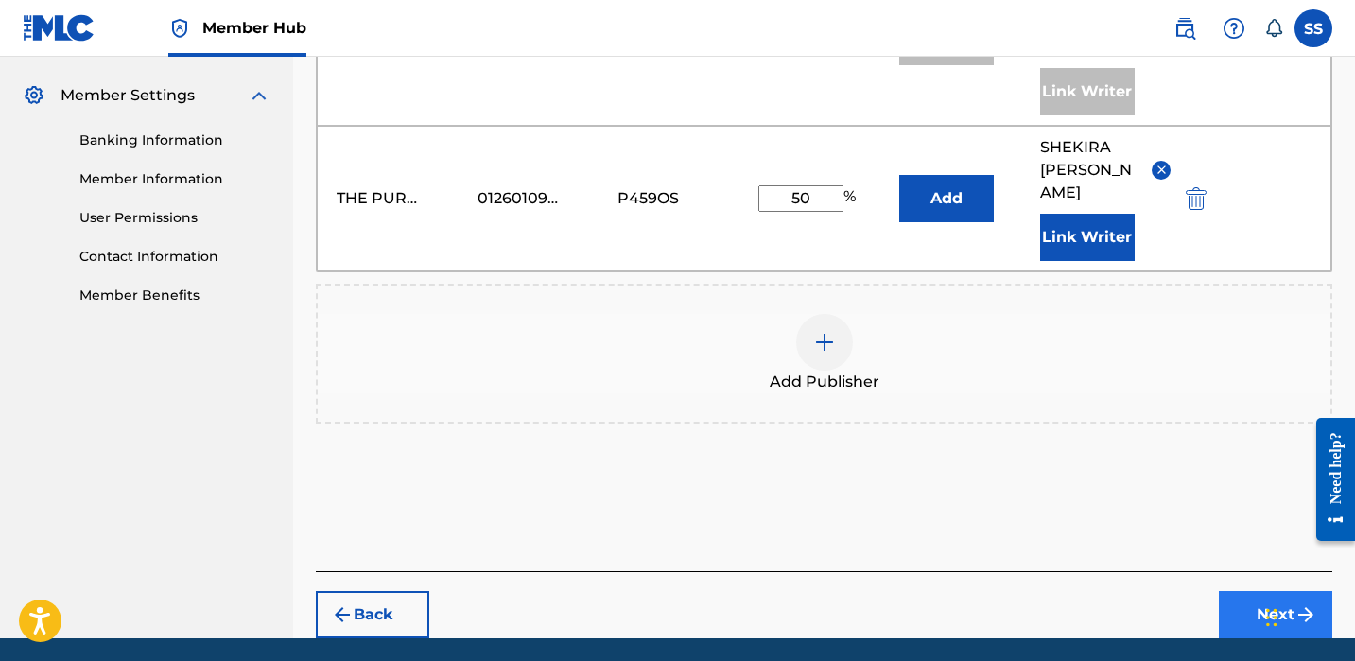
click at [1276, 591] on button "Next" at bounding box center [1275, 614] width 113 height 47
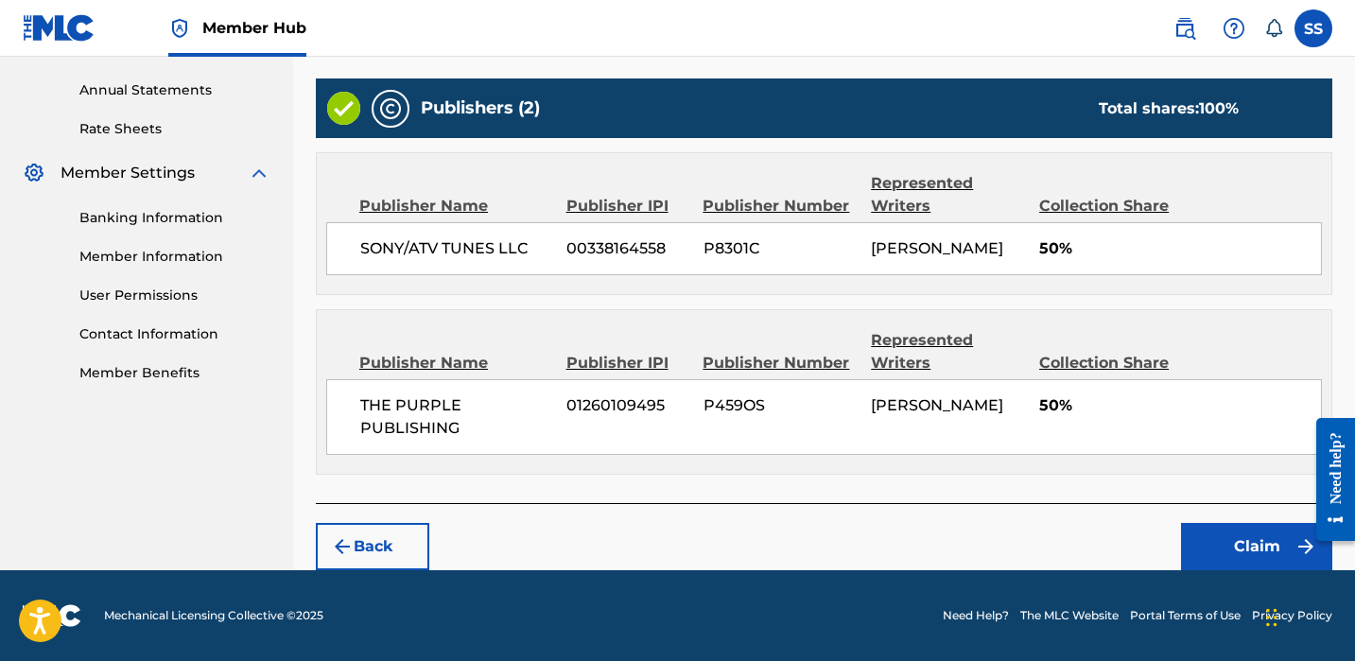
scroll to position [676, 0]
click at [1227, 541] on button "Claim" at bounding box center [1256, 546] width 151 height 47
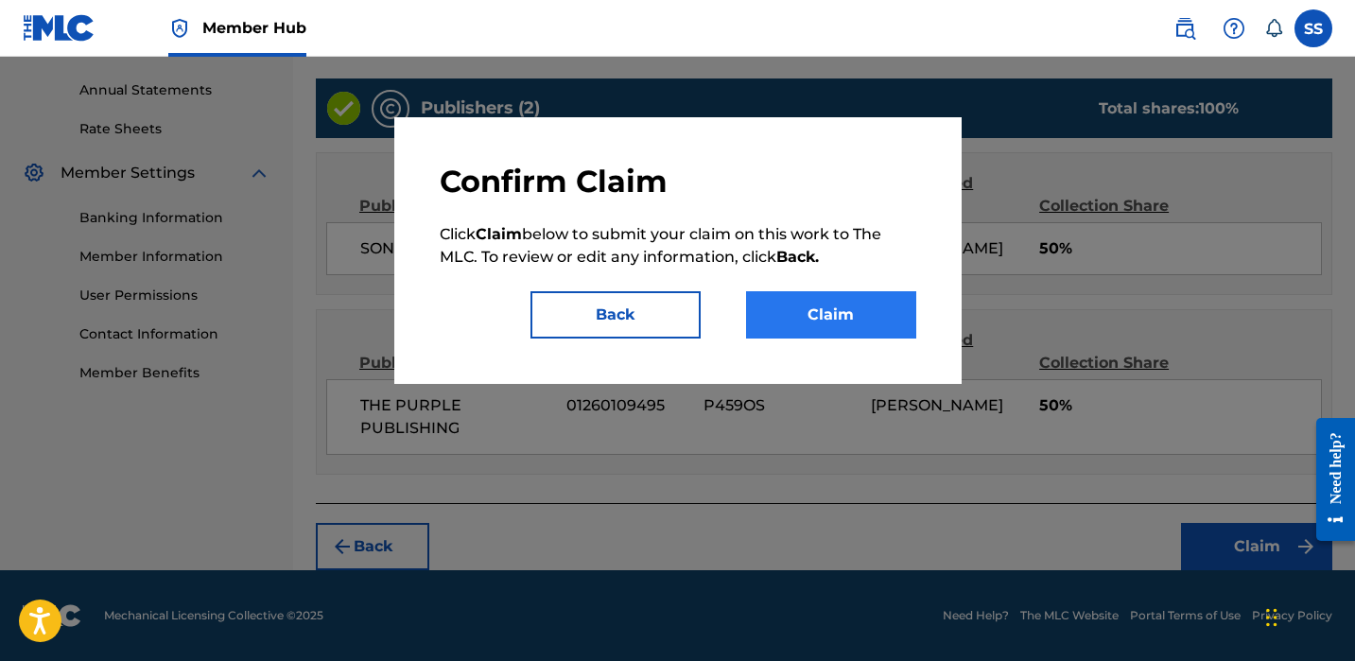
click at [862, 306] on button "Claim" at bounding box center [831, 314] width 170 height 47
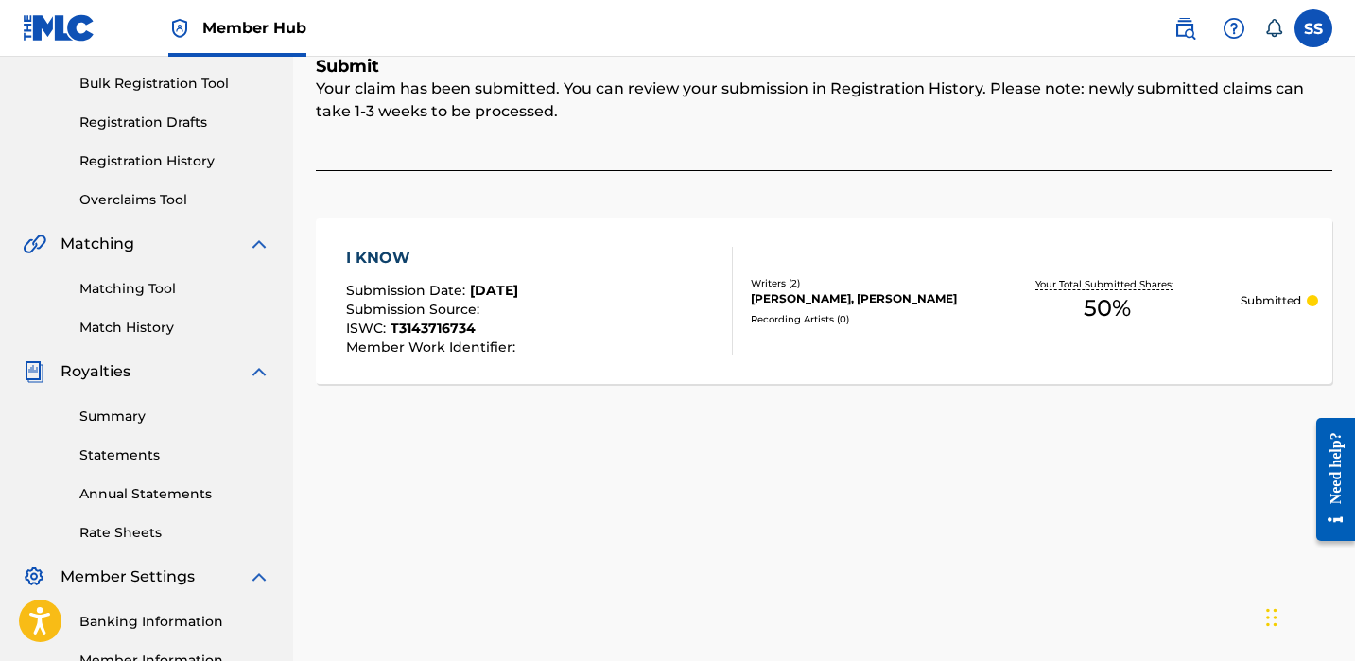
scroll to position [126, 0]
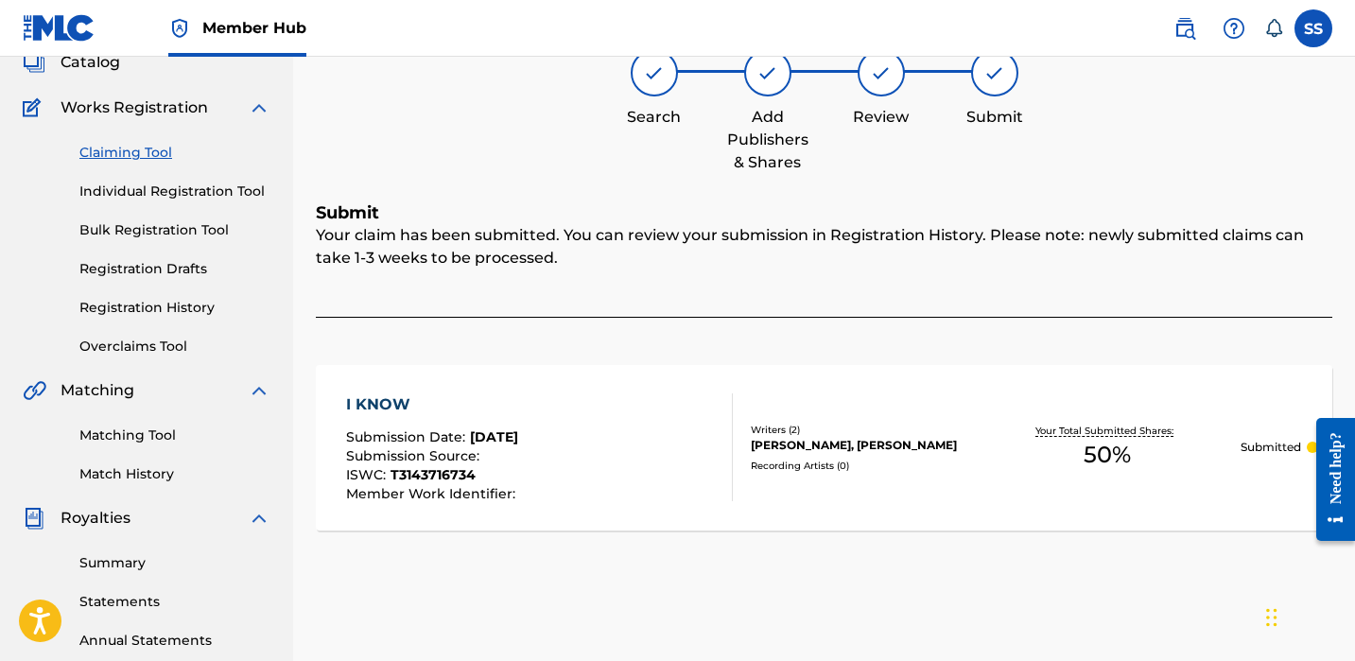
click at [143, 155] on link "Claiming Tool" at bounding box center [174, 153] width 191 height 20
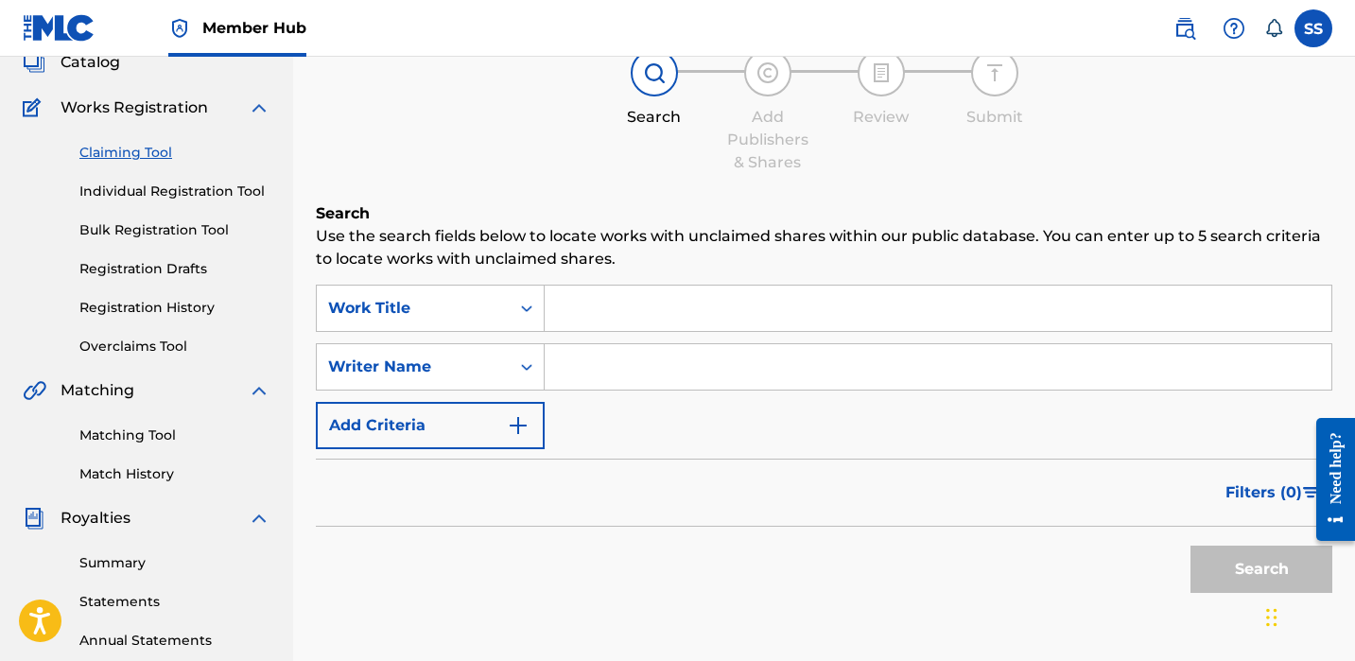
scroll to position [0, 0]
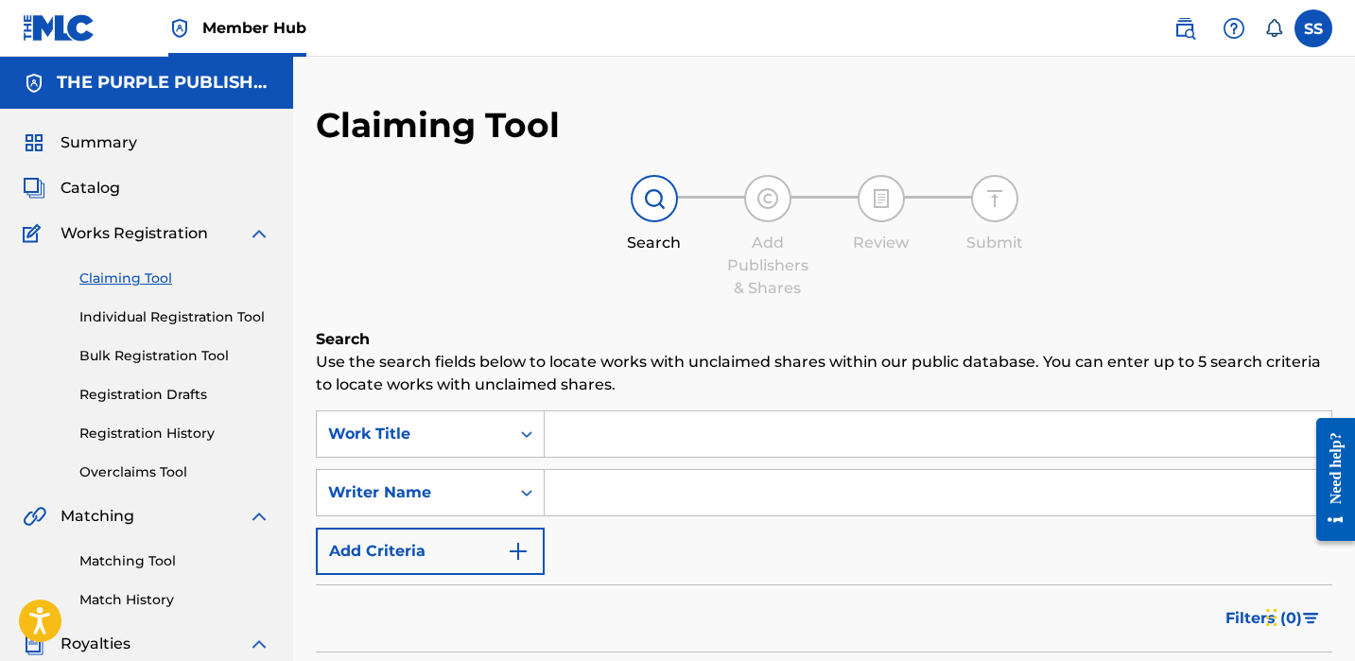
click at [578, 503] on input "Search Form" at bounding box center [938, 492] width 787 height 45
paste input "[PERSON_NAME]"
type input "[PERSON_NAME]"
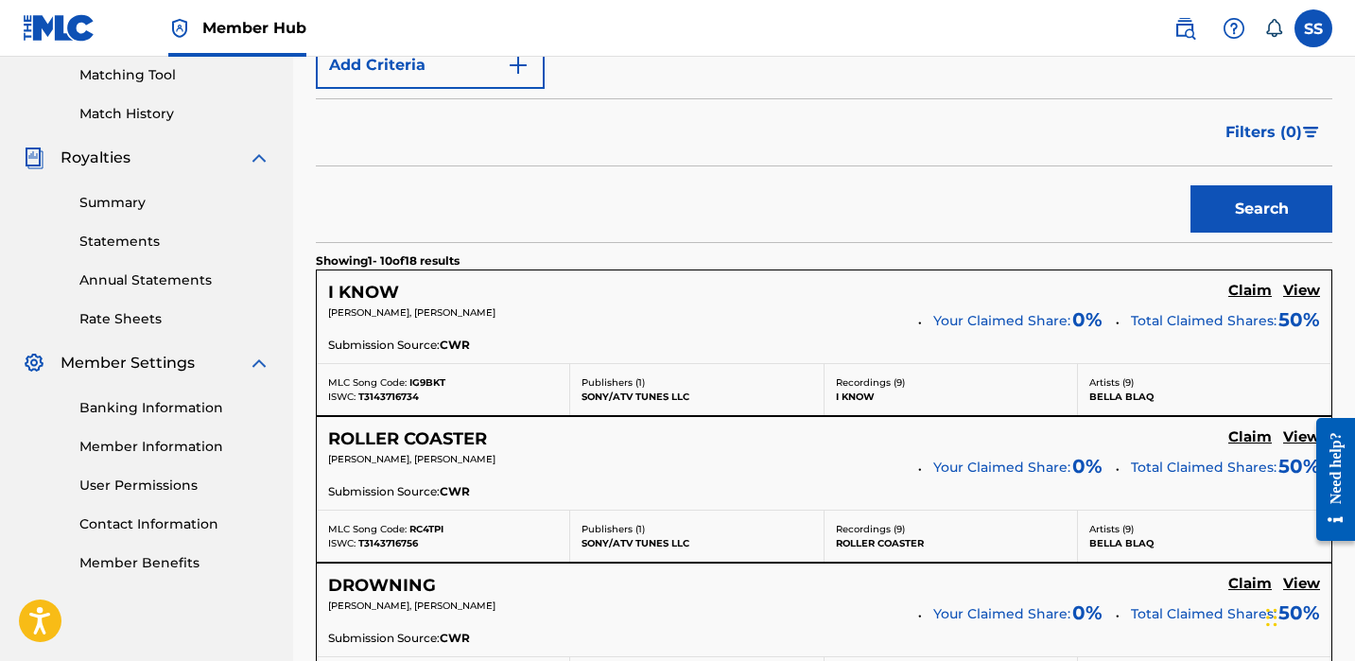
scroll to position [589, 0]
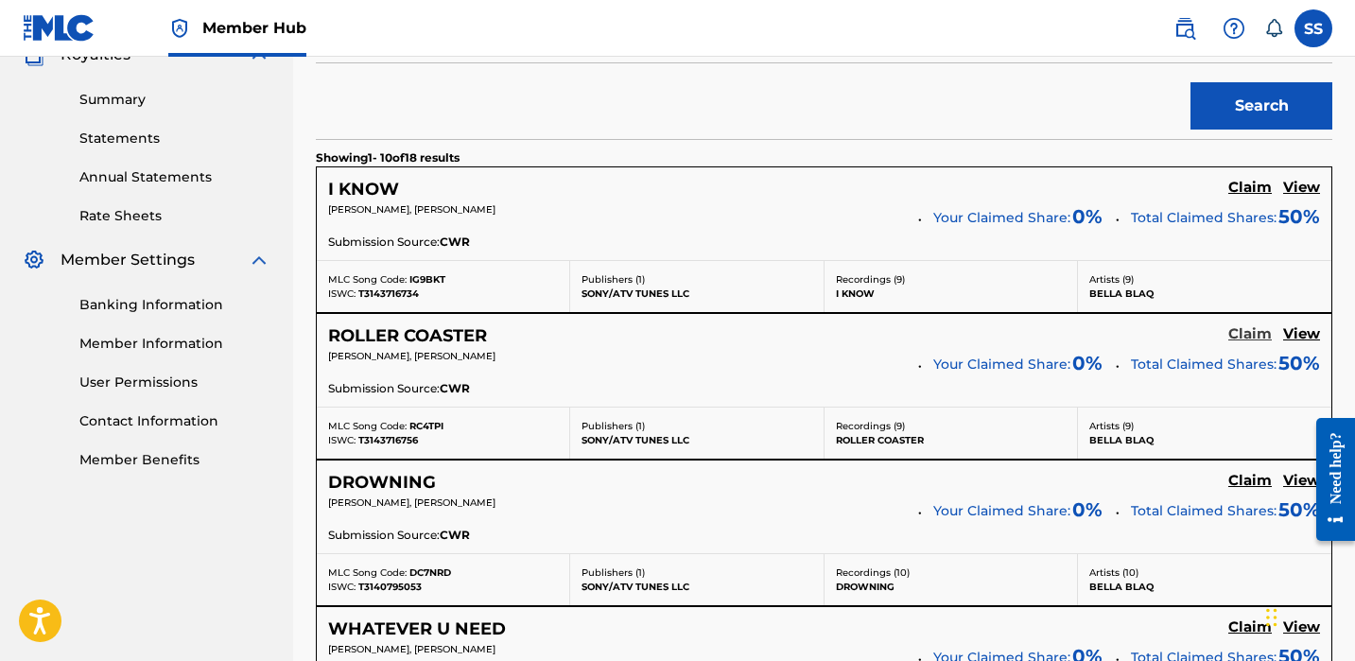
click at [1240, 332] on h5 "Claim" at bounding box center [1251, 334] width 44 height 18
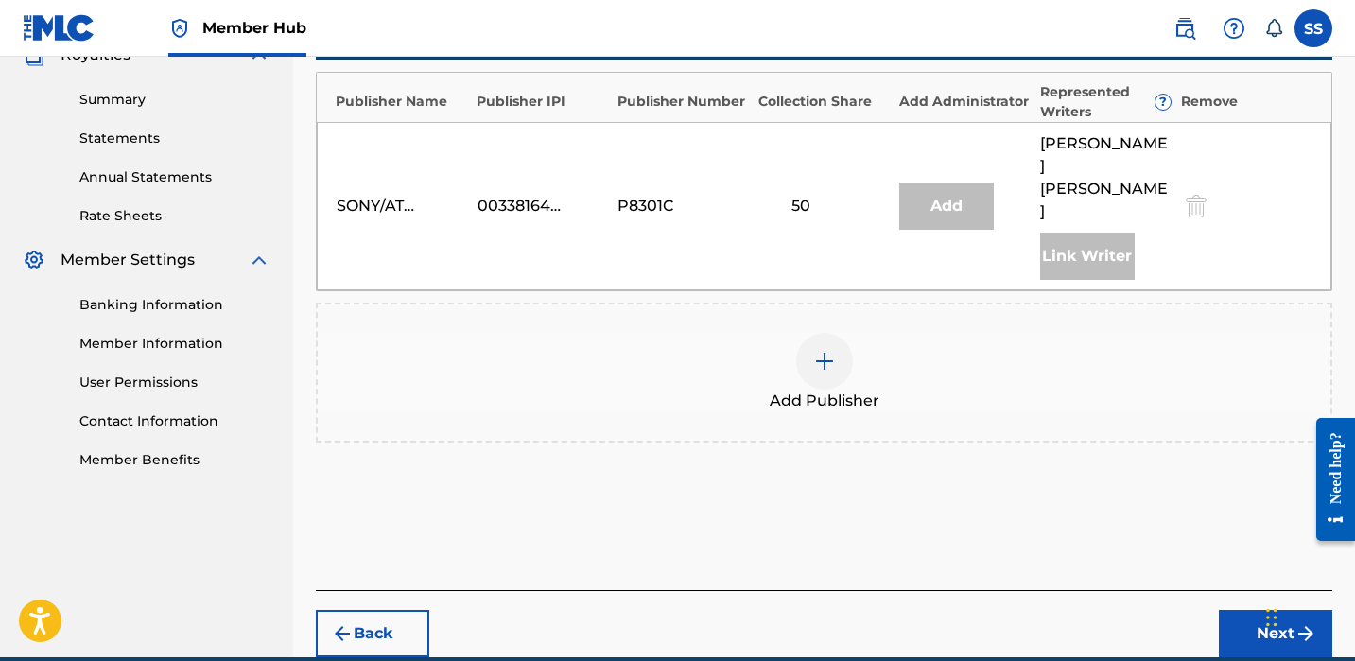
click at [815, 350] on img at bounding box center [824, 361] width 23 height 23
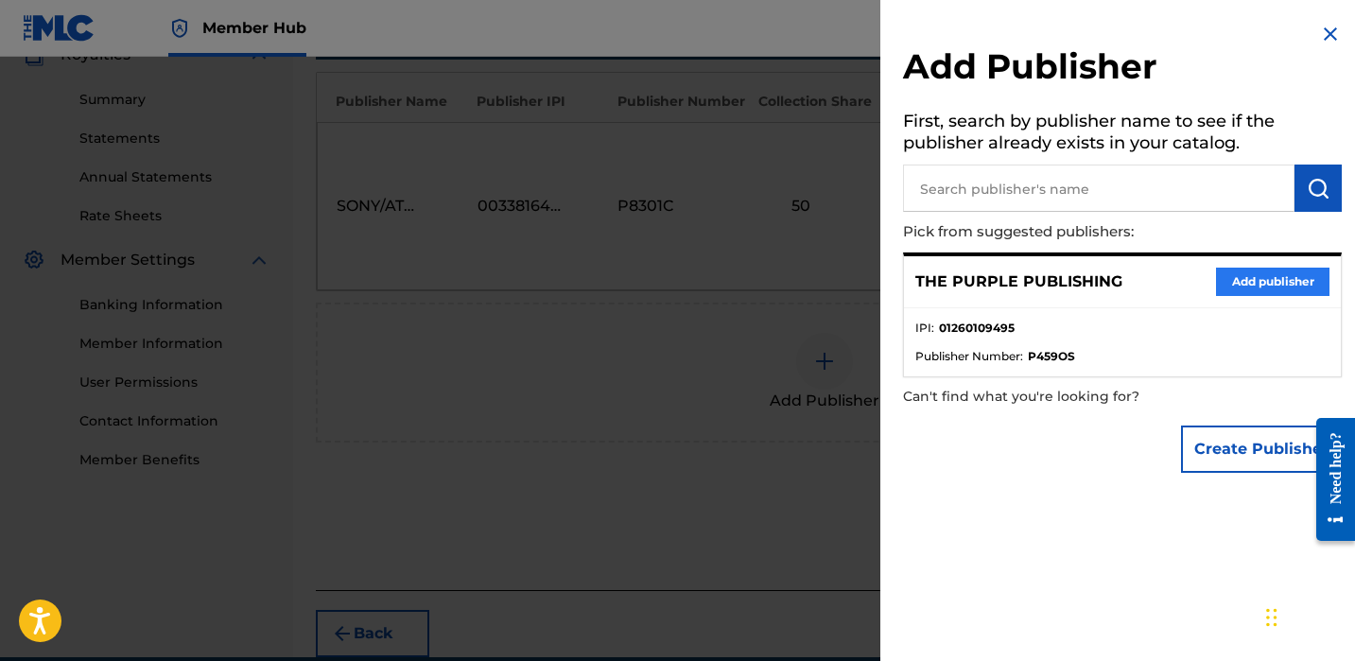
click at [1239, 276] on button "Add publisher" at bounding box center [1272, 282] width 113 height 28
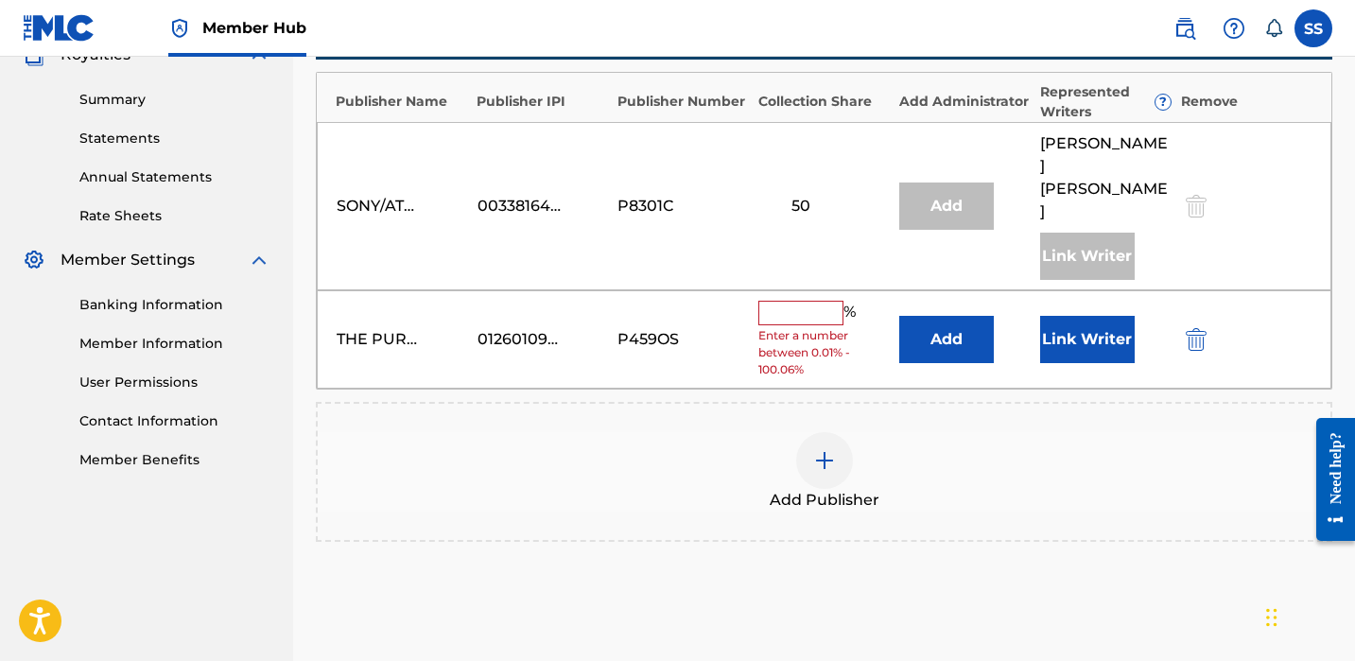
click at [802, 301] on input "text" at bounding box center [800, 313] width 85 height 25
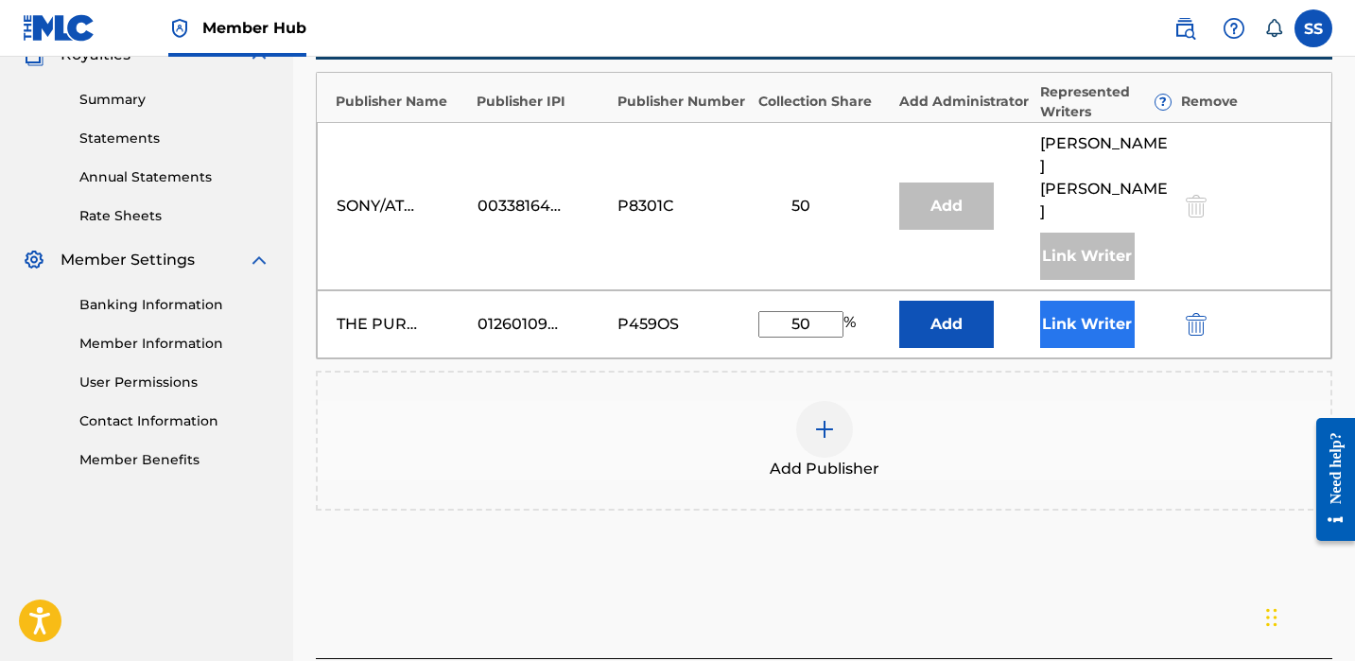
type input "50"
click at [1079, 301] on button "Link Writer" at bounding box center [1087, 324] width 95 height 47
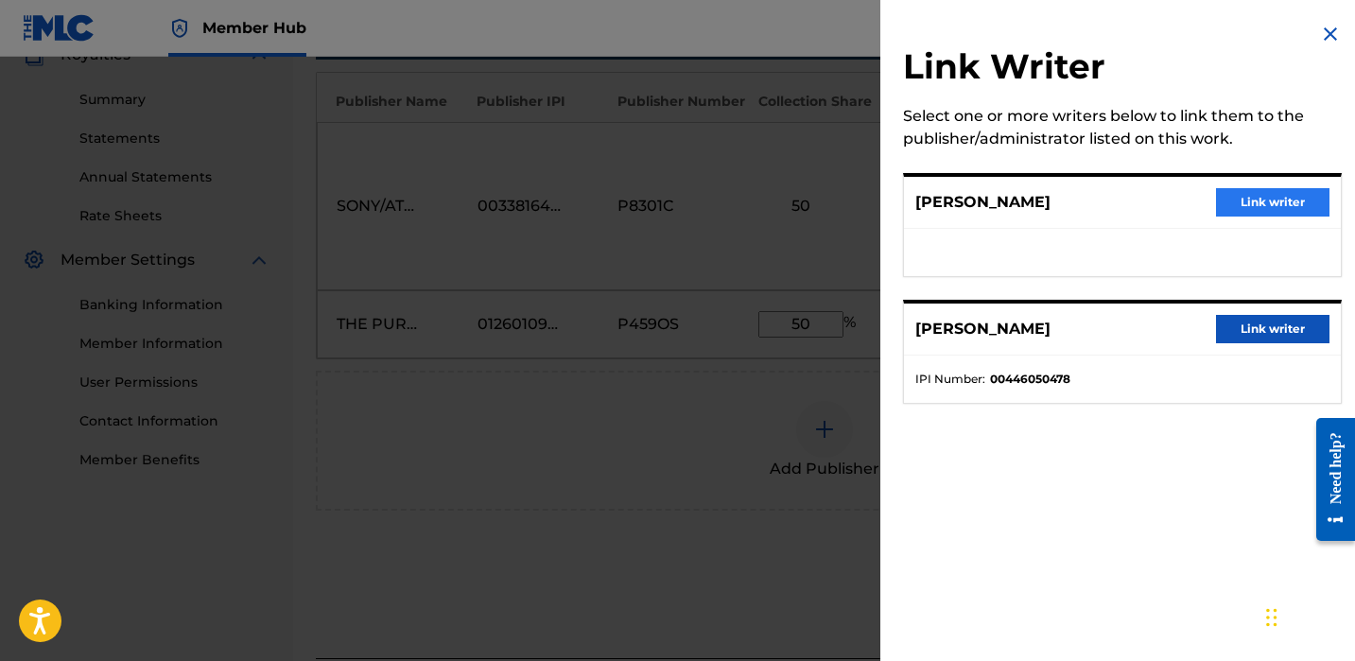
click at [1259, 202] on button "Link writer" at bounding box center [1272, 202] width 113 height 28
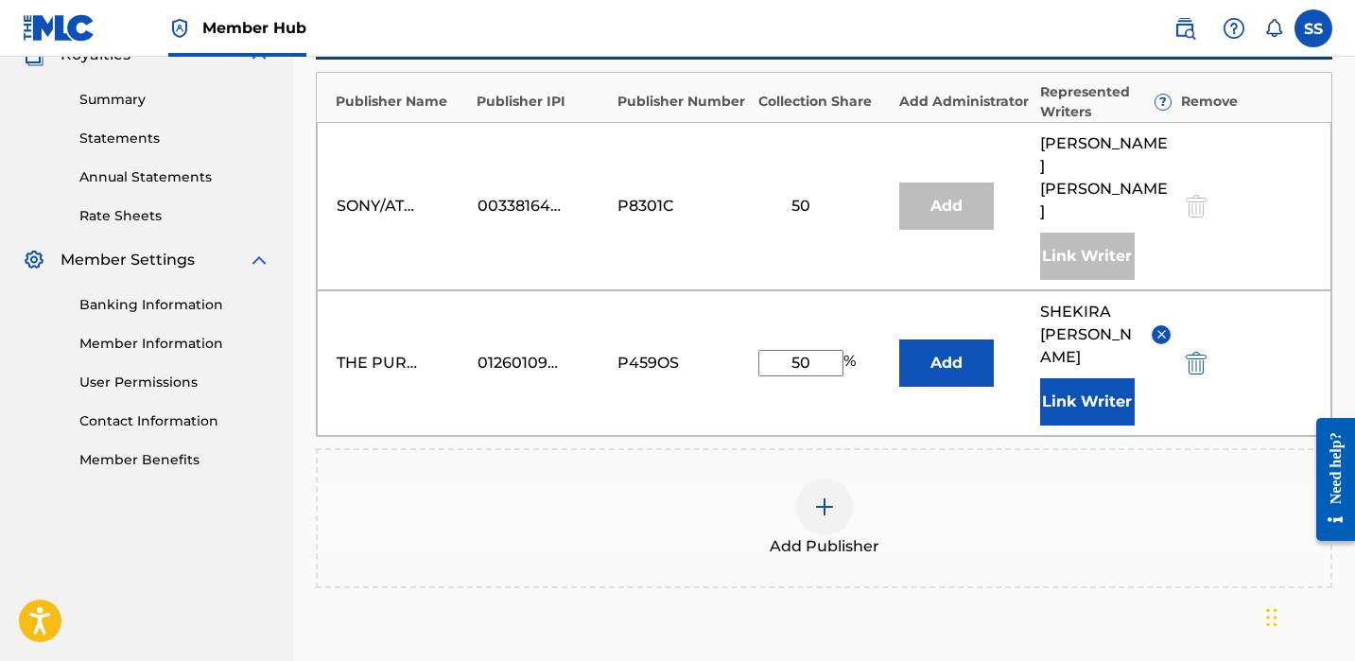
scroll to position [754, 0]
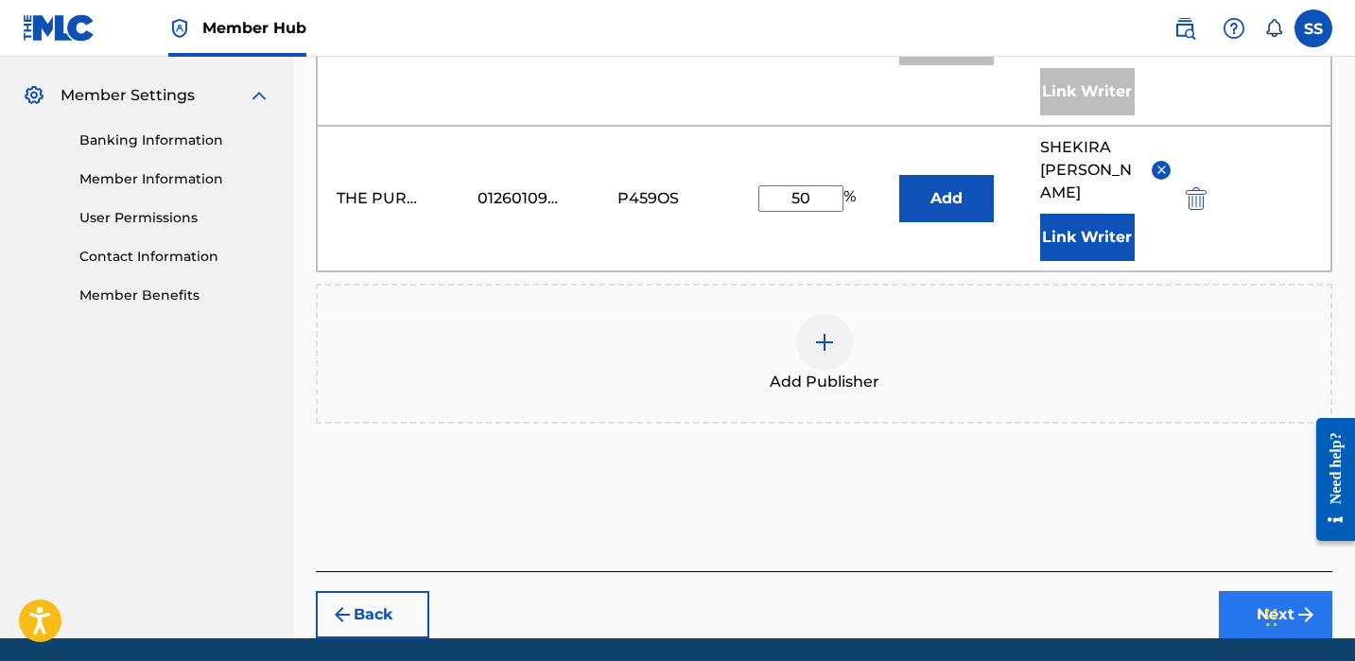
click at [1259, 591] on button "Next" at bounding box center [1275, 614] width 113 height 47
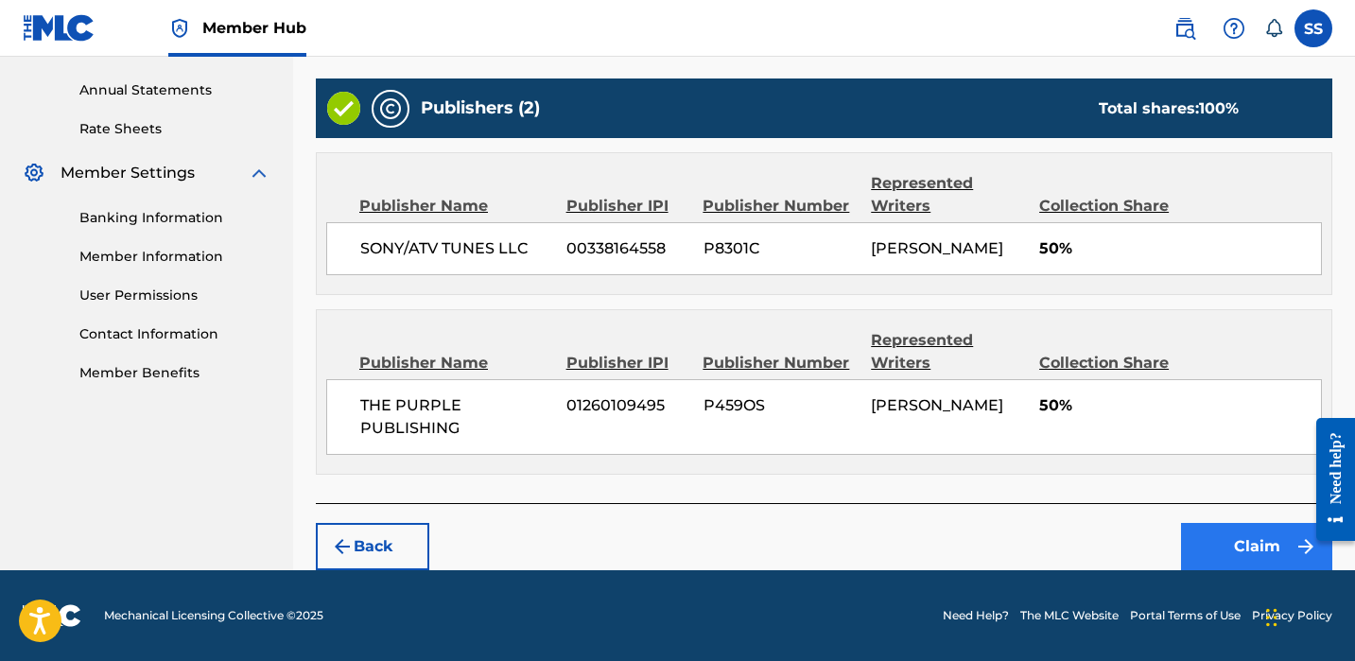
click at [1255, 537] on button "Claim" at bounding box center [1256, 546] width 151 height 47
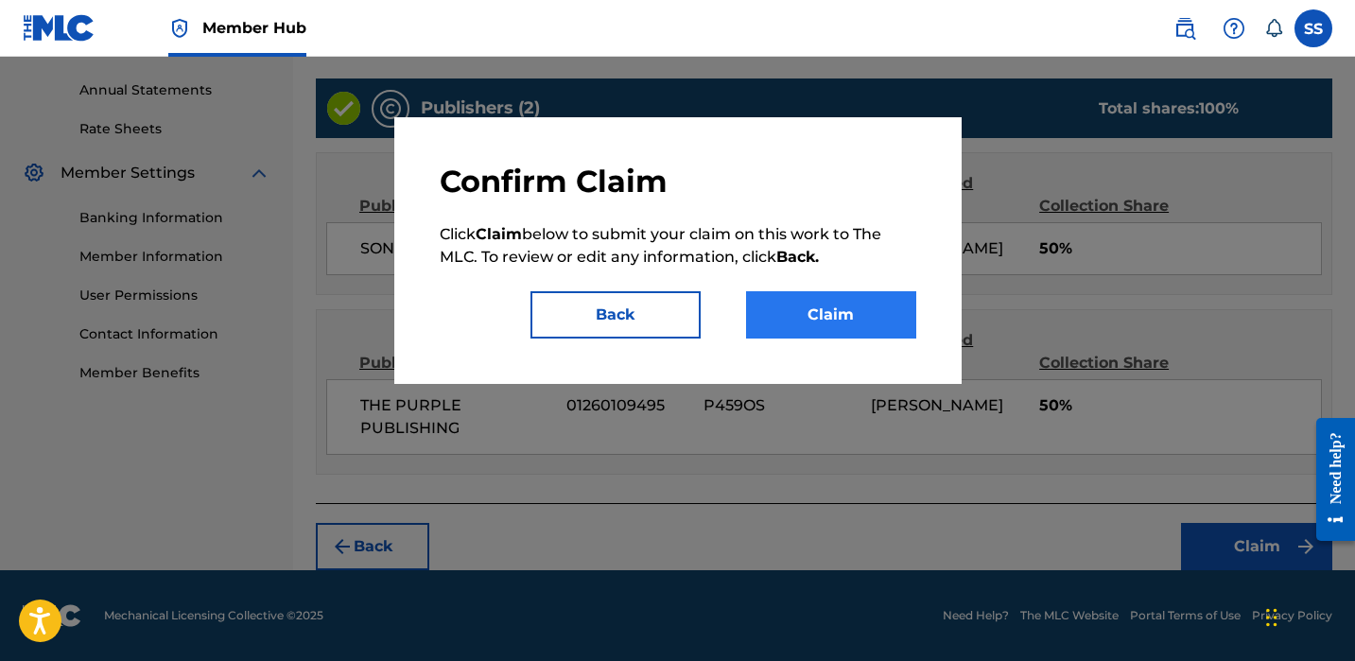
click at [852, 318] on button "Claim" at bounding box center [831, 314] width 170 height 47
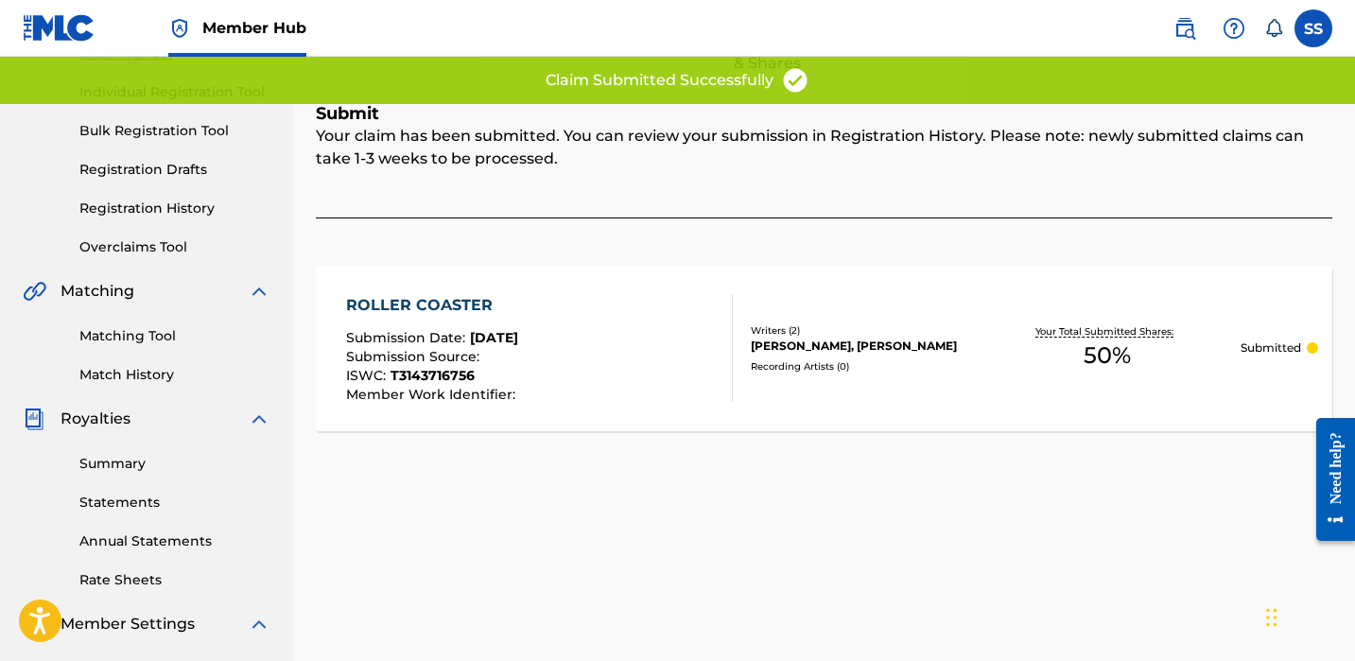
scroll to position [90, 0]
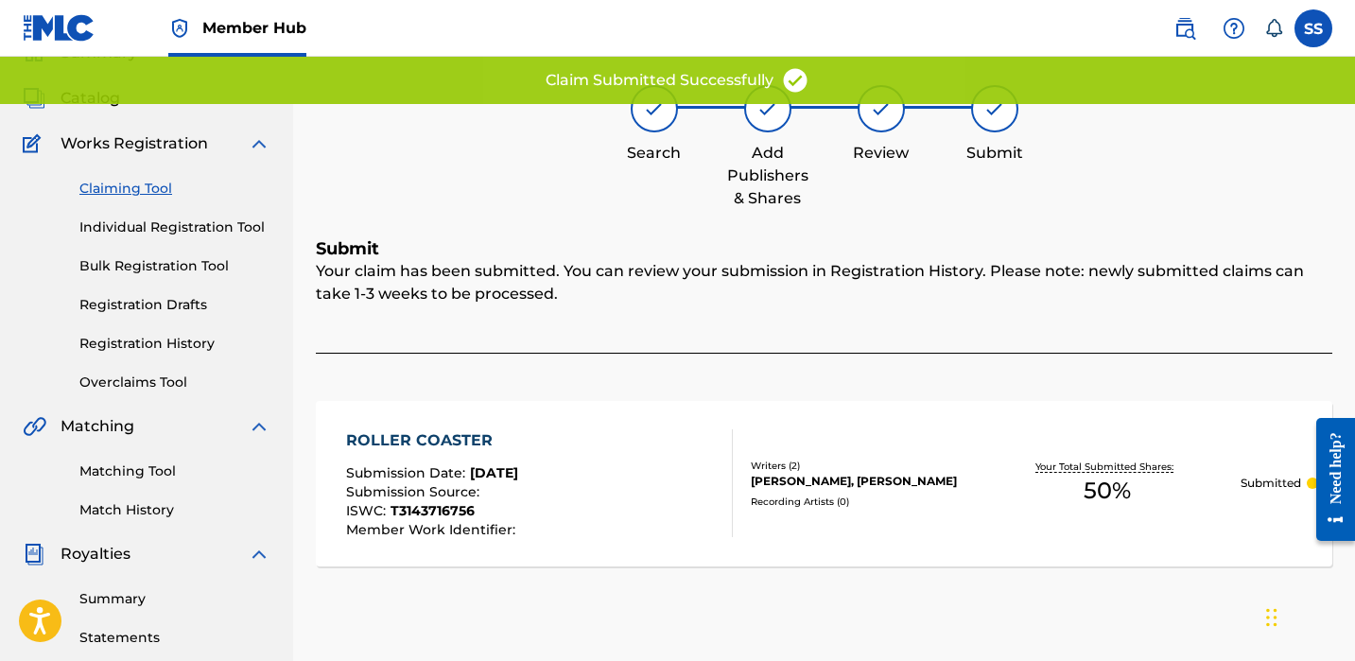
click at [120, 186] on link "Claiming Tool" at bounding box center [174, 189] width 191 height 20
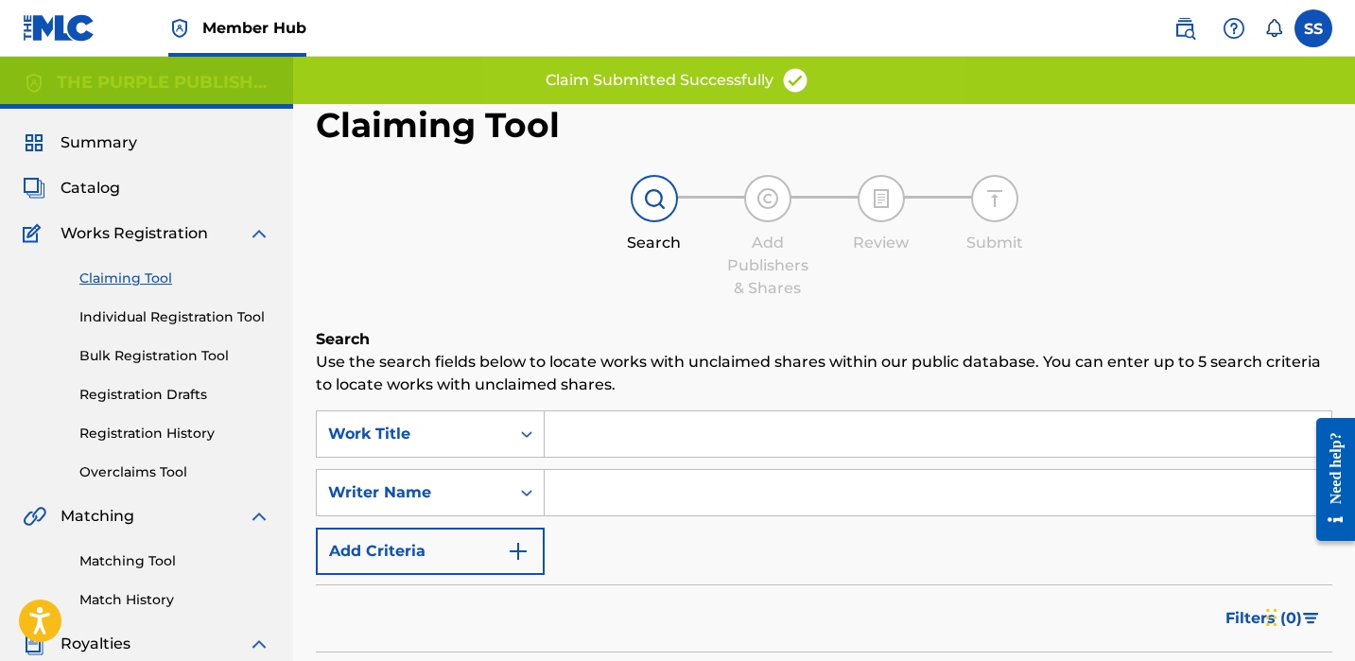
click at [580, 479] on input "Search Form" at bounding box center [938, 492] width 787 height 45
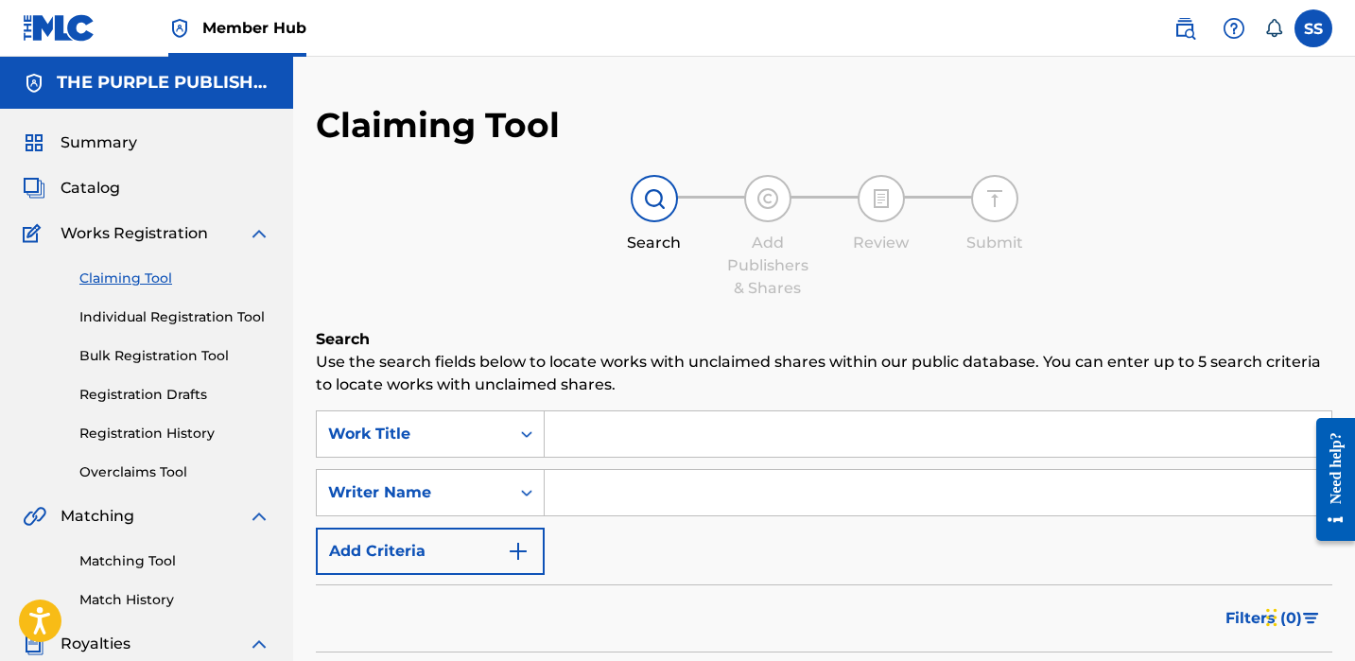
paste input "[PERSON_NAME]"
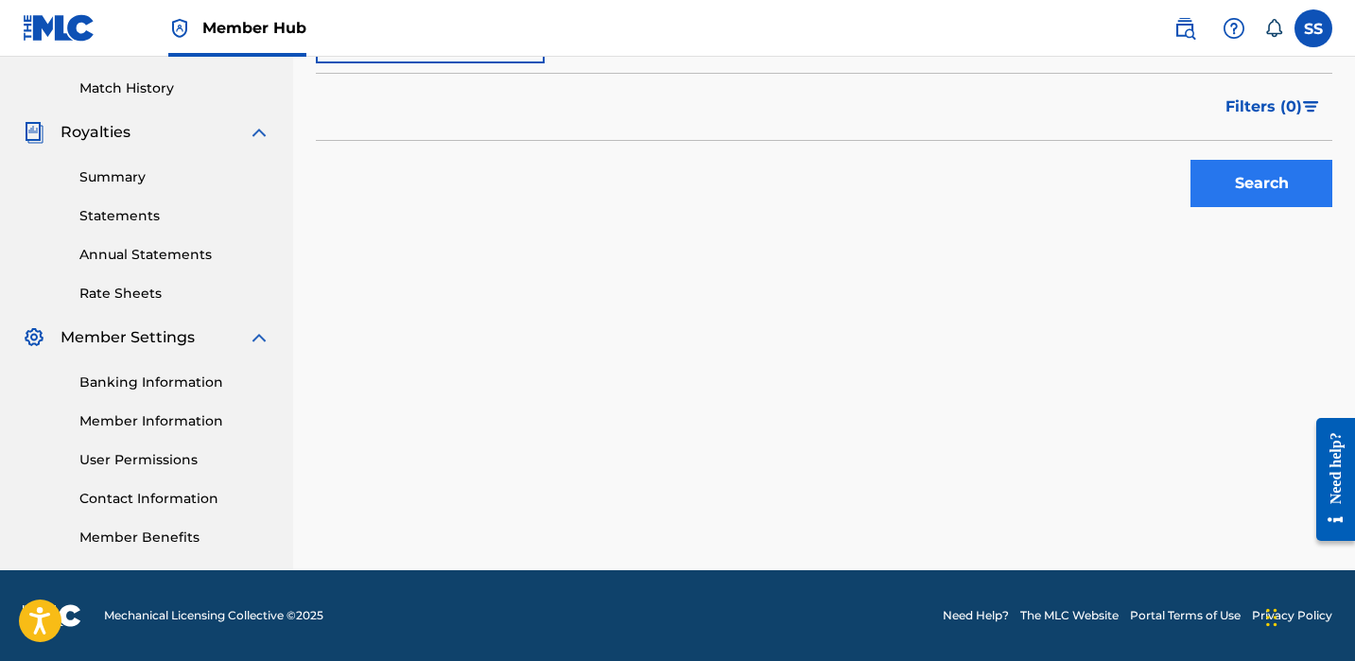
type input "[PERSON_NAME]"
click at [1214, 192] on button "Search" at bounding box center [1262, 183] width 142 height 47
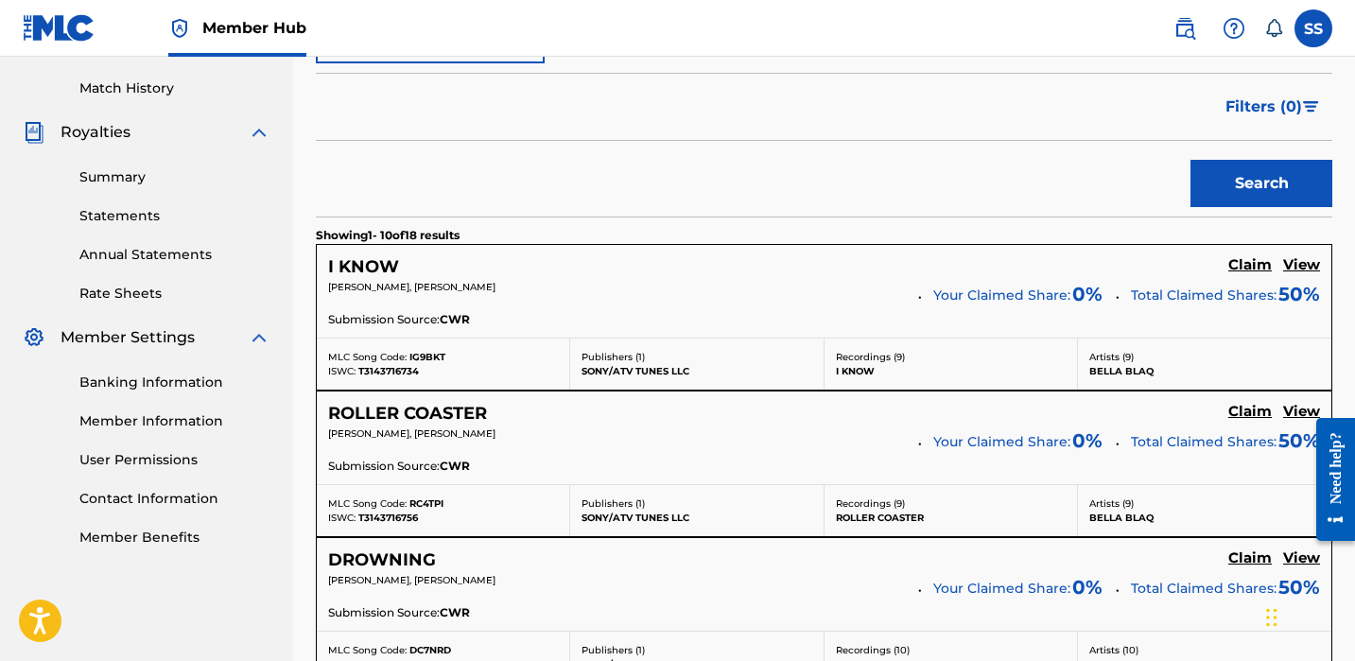
scroll to position [661, 0]
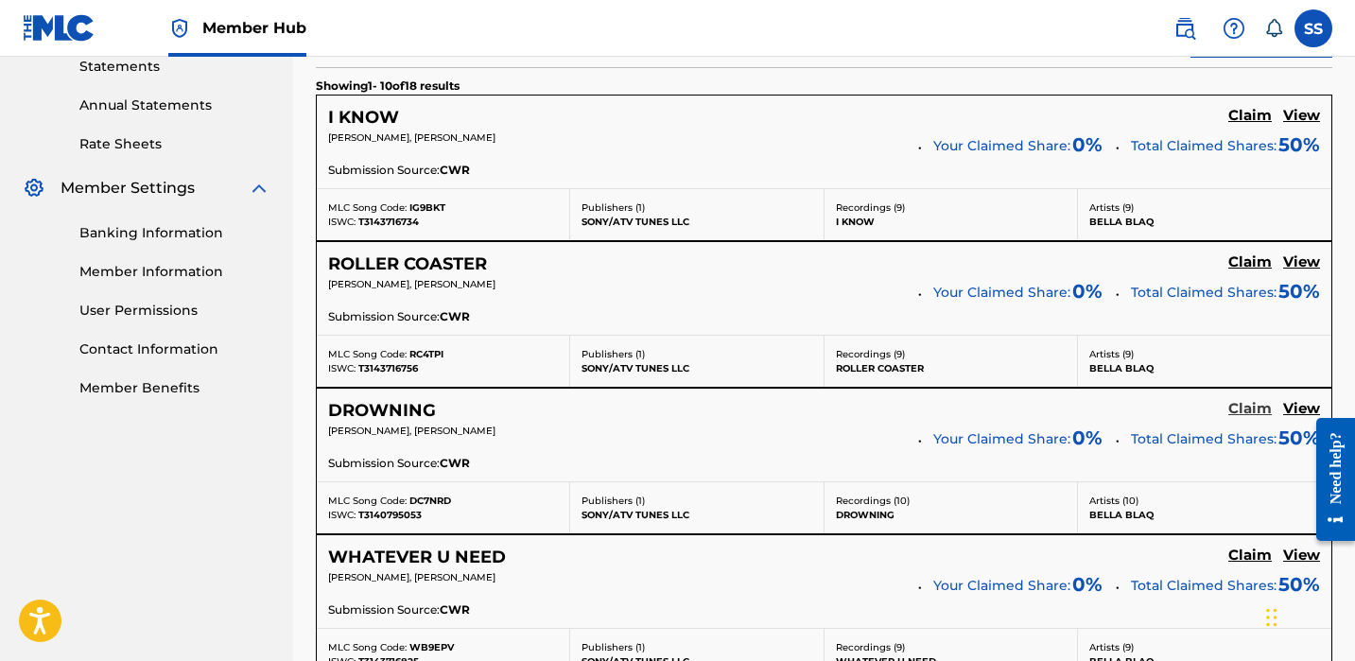
click at [1246, 402] on h5 "Claim" at bounding box center [1251, 409] width 44 height 18
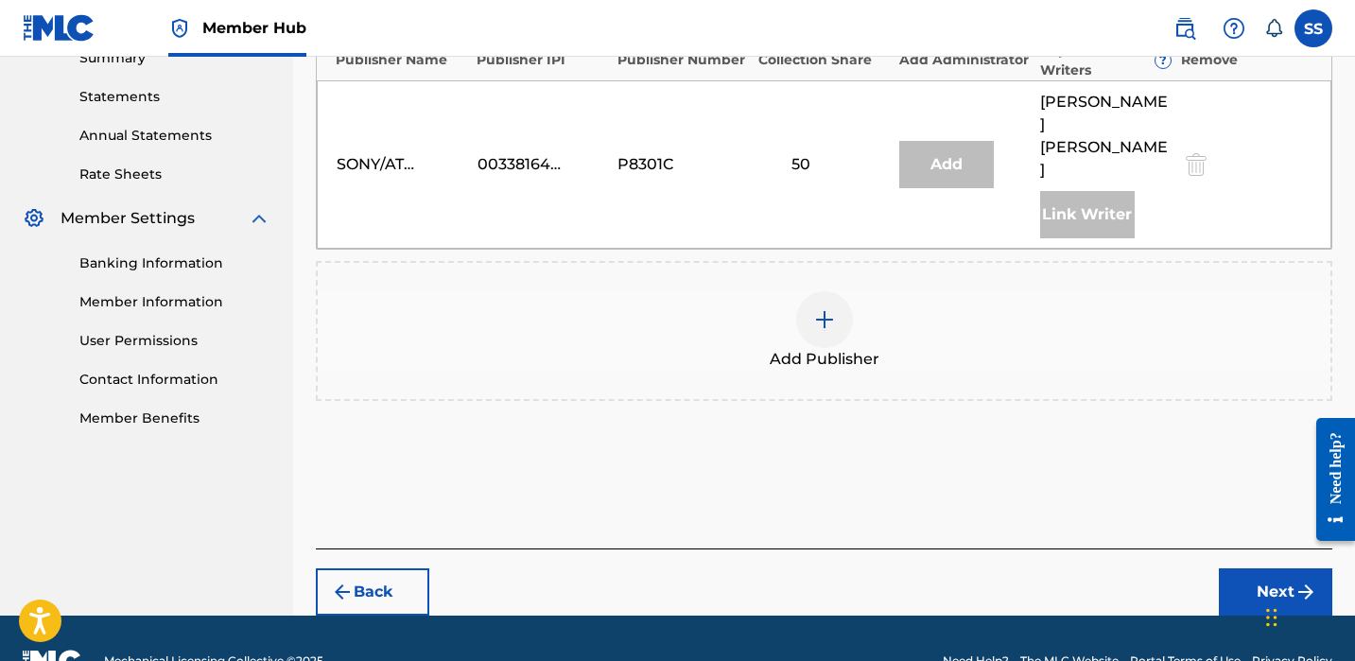
click at [851, 291] on div at bounding box center [824, 319] width 57 height 57
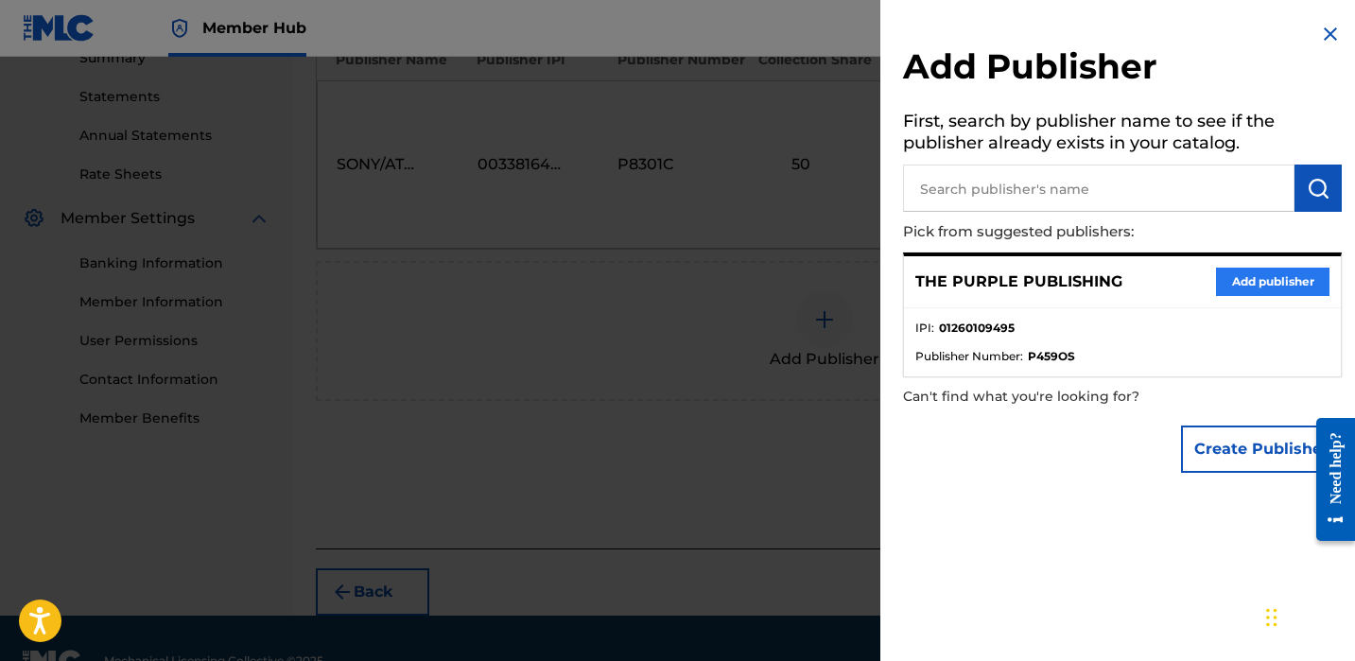
click at [1225, 277] on button "Add publisher" at bounding box center [1272, 282] width 113 height 28
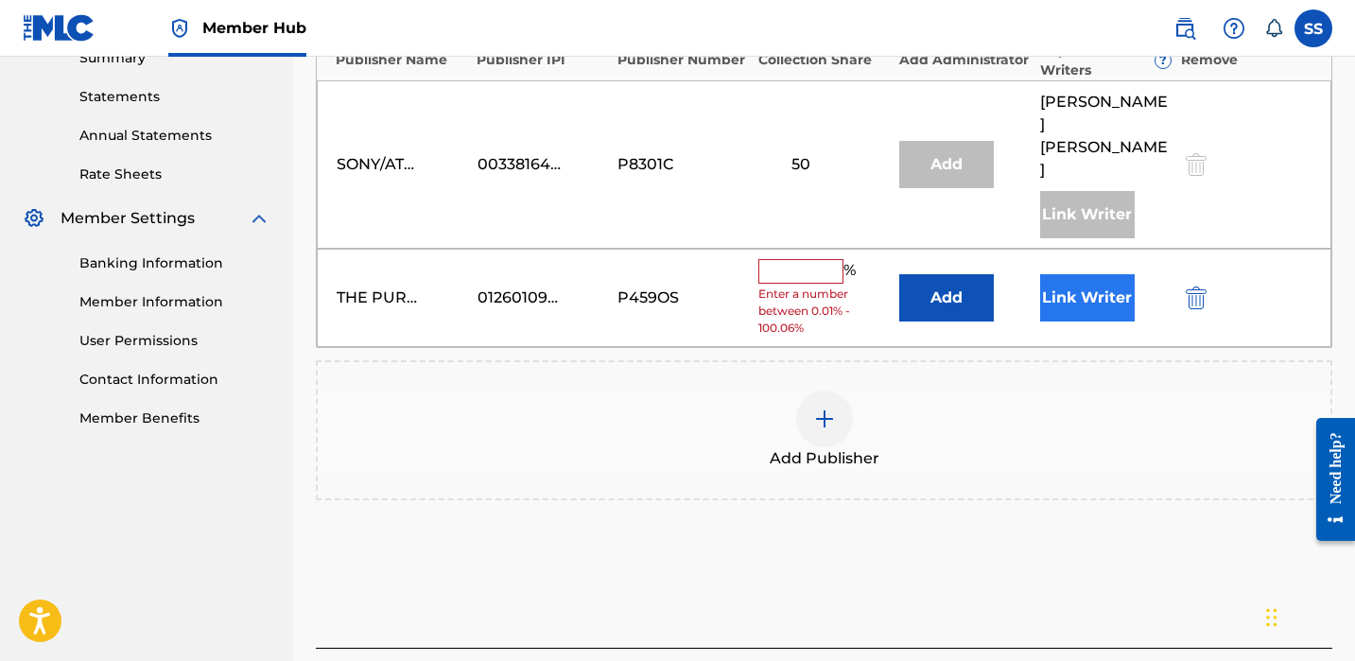
click at [1078, 274] on button "Link Writer" at bounding box center [1087, 297] width 95 height 47
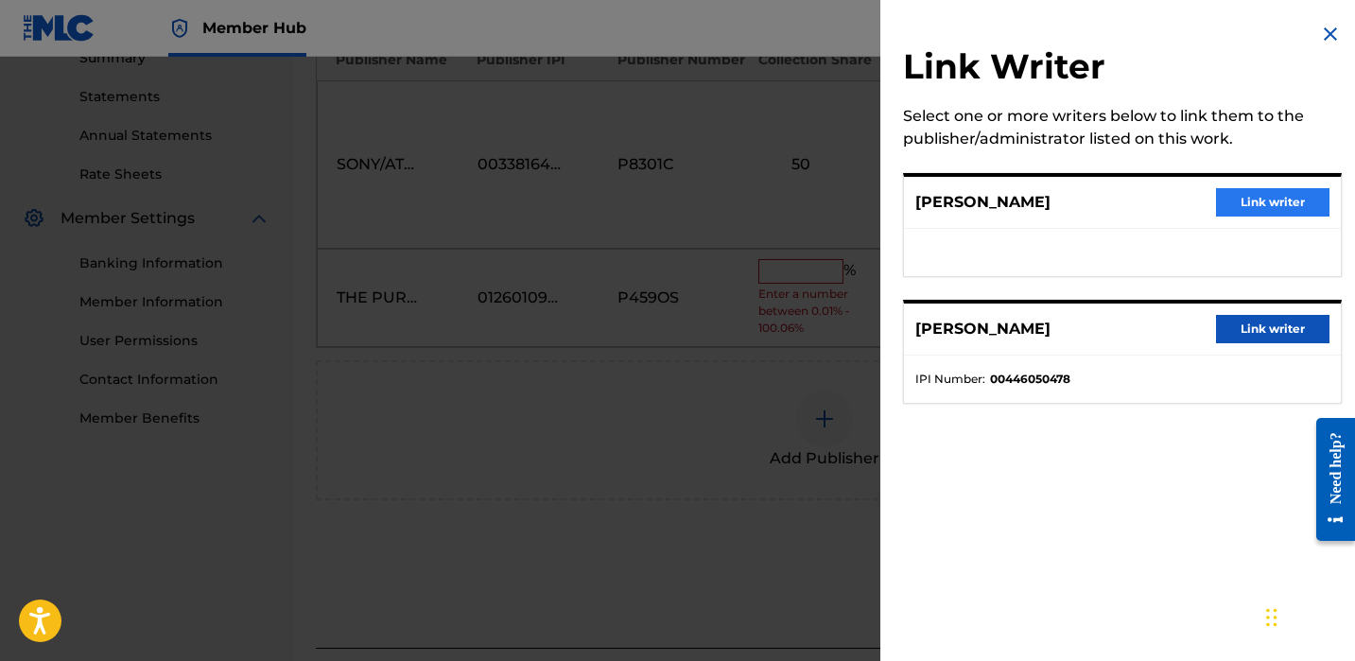
click at [1237, 188] on button "Link writer" at bounding box center [1272, 202] width 113 height 28
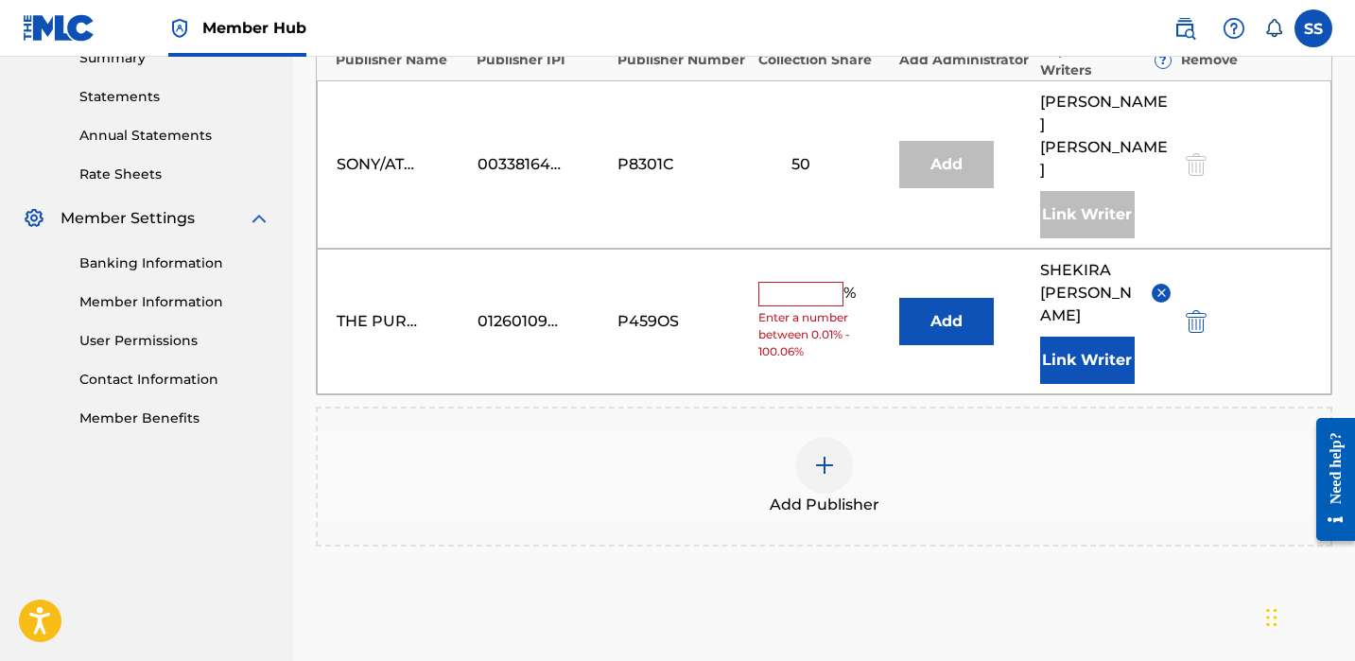
click at [821, 282] on input "text" at bounding box center [800, 294] width 85 height 25
type input "50"
click at [1202, 533] on div "Publishers ( 2 ) ? REQUIRED Total shares: 100 % Publisher Name Publisher IPI Pu…" at bounding box center [824, 281] width 1017 height 659
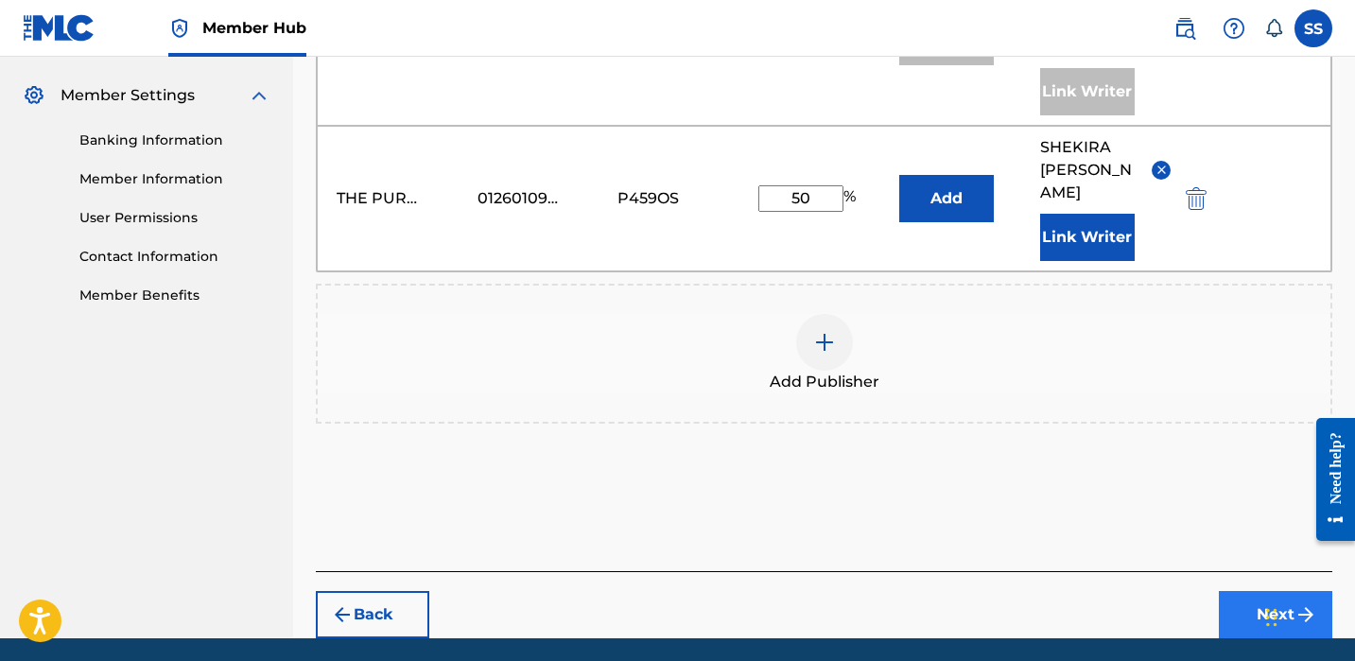
click at [1285, 591] on button "Next" at bounding box center [1275, 614] width 113 height 47
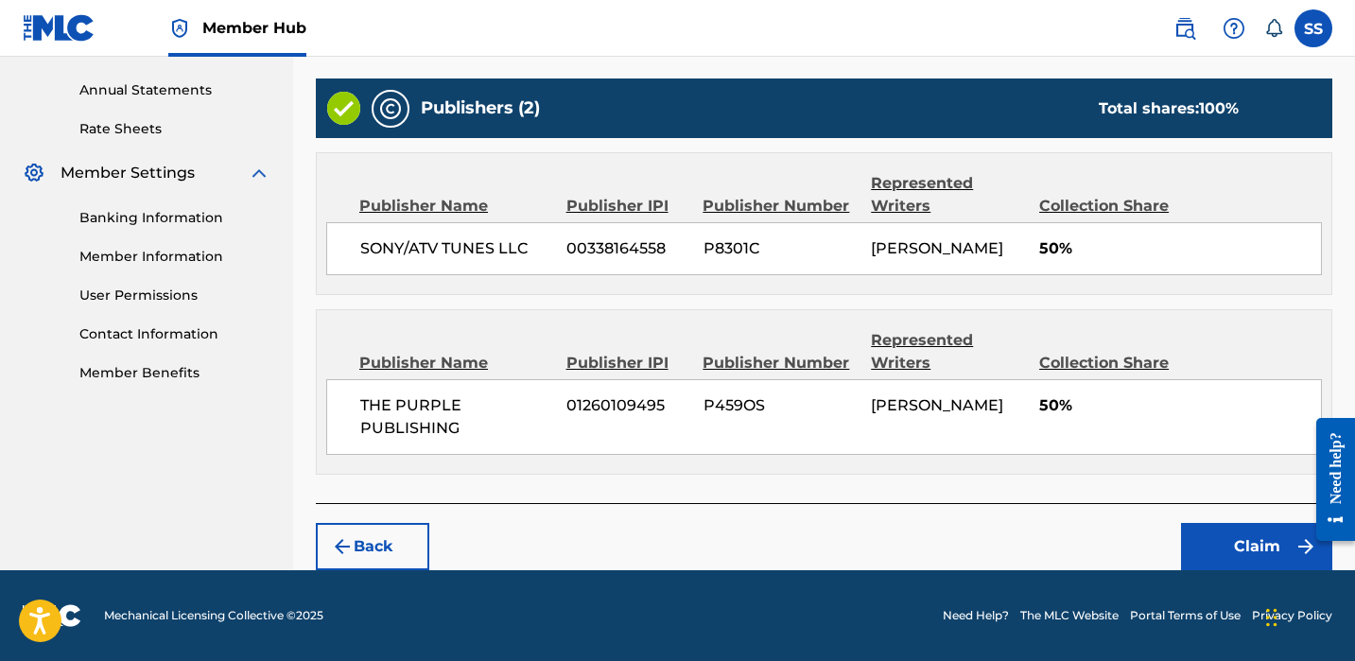
scroll to position [676, 0]
click at [1258, 535] on button "Claim" at bounding box center [1256, 546] width 151 height 47
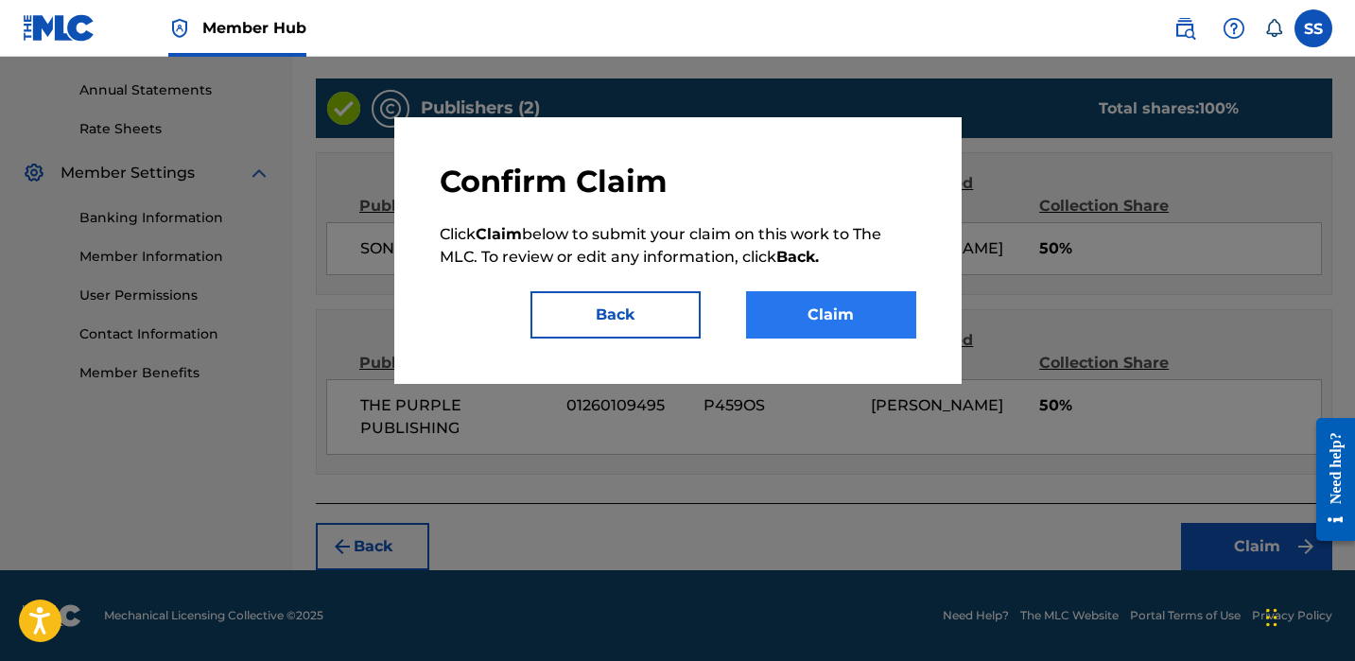
click at [849, 316] on button "Claim" at bounding box center [831, 314] width 170 height 47
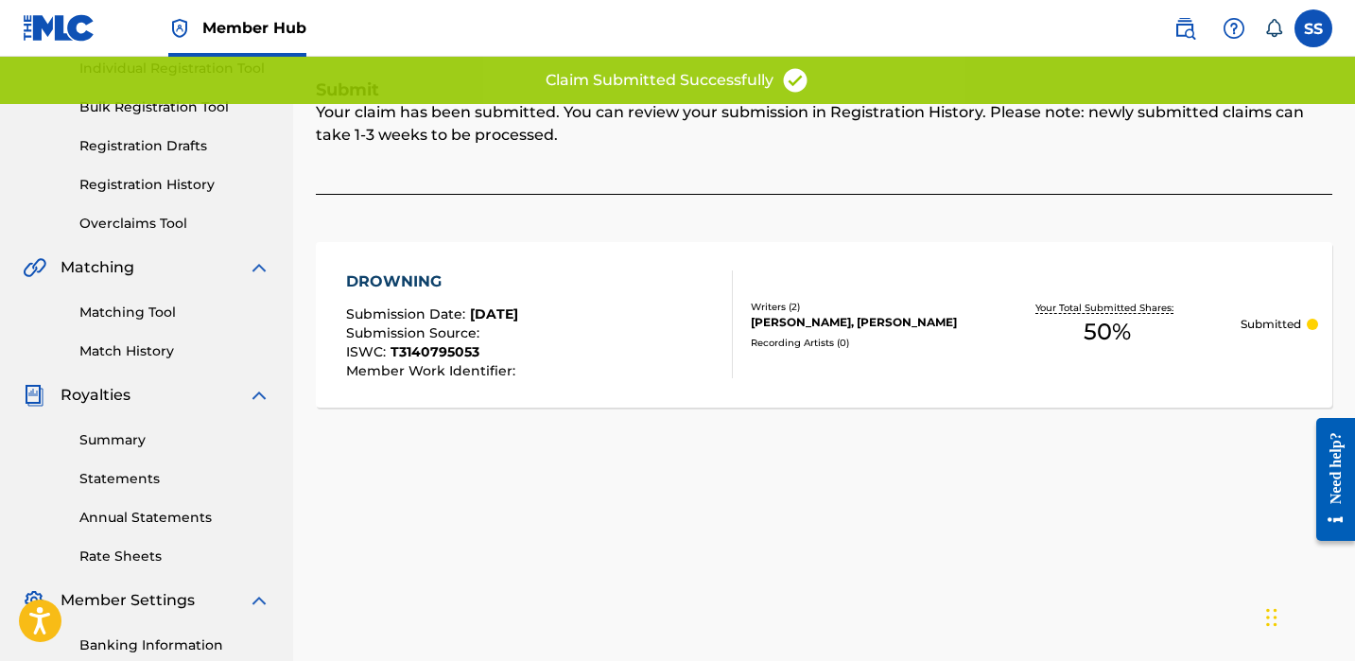
scroll to position [85, 0]
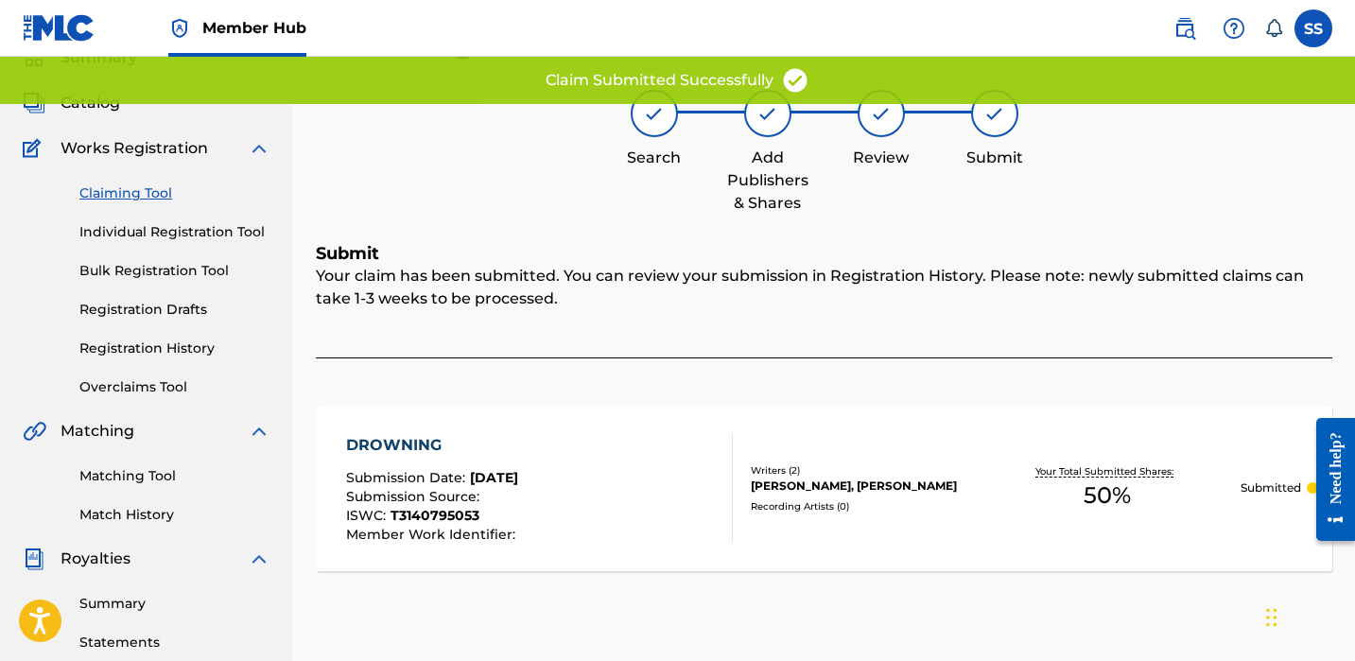
click at [142, 198] on link "Claiming Tool" at bounding box center [174, 193] width 191 height 20
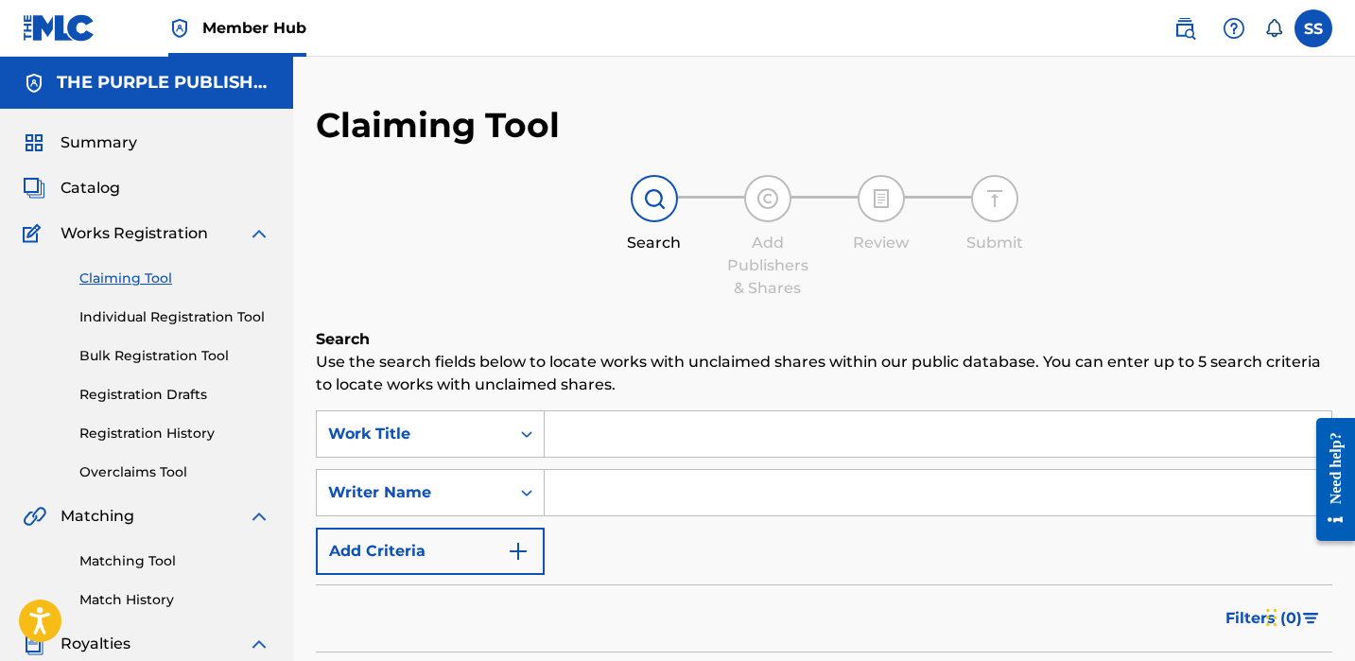
drag, startPoint x: 637, startPoint y: 485, endPoint x: 626, endPoint y: 485, distance: 11.3
click at [637, 485] on input "Search Form" at bounding box center [938, 492] width 787 height 45
paste input "[PERSON_NAME]"
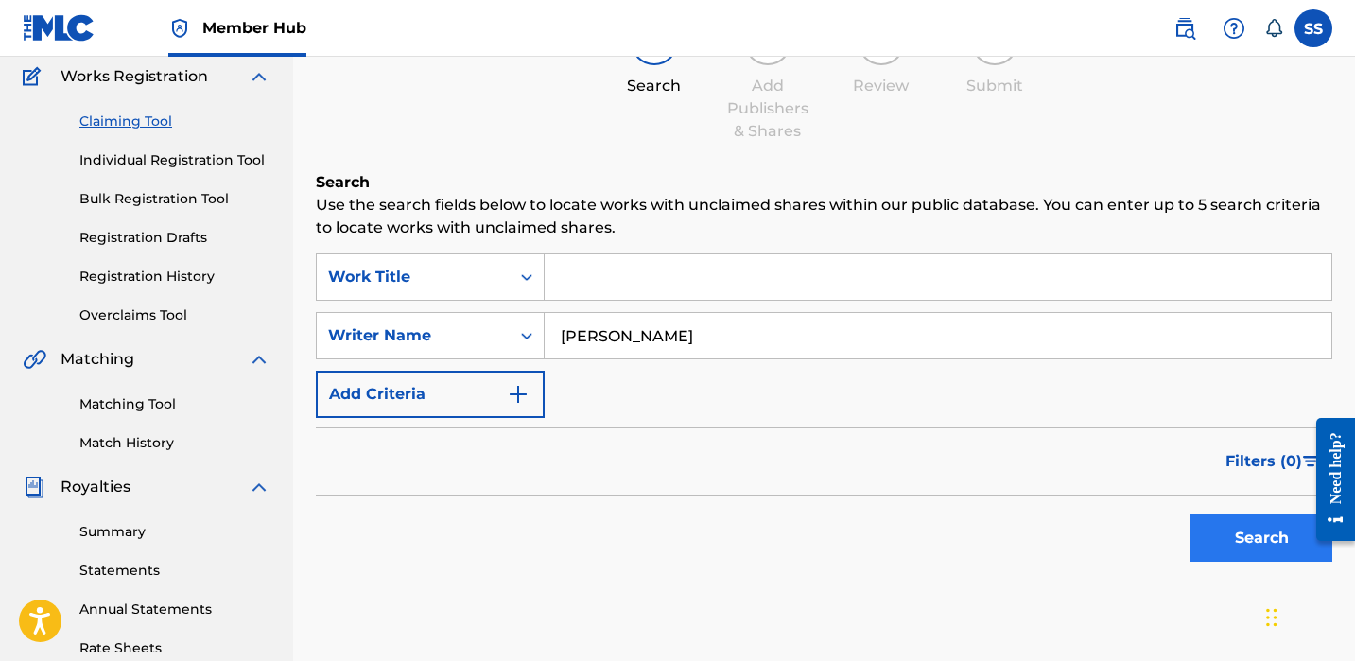
type input "[PERSON_NAME]"
click at [1236, 560] on button "Search" at bounding box center [1262, 537] width 142 height 47
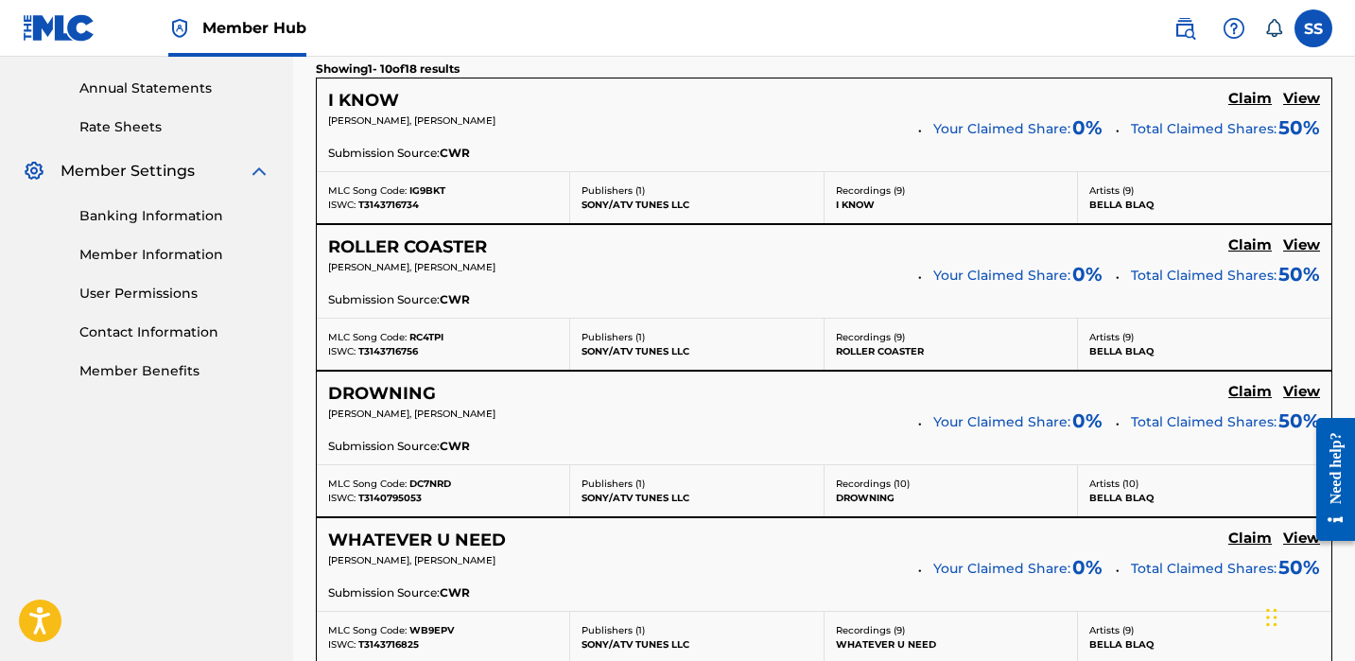
scroll to position [774, 0]
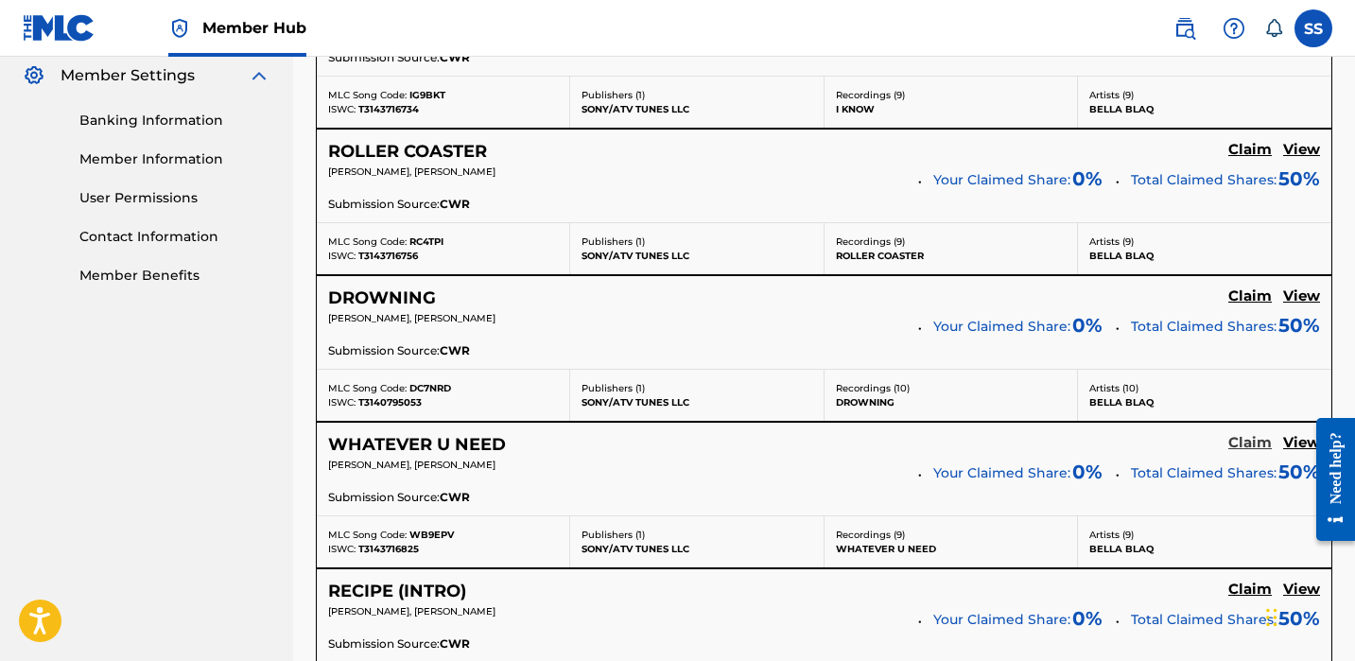
click at [1250, 439] on h5 "Claim" at bounding box center [1251, 443] width 44 height 18
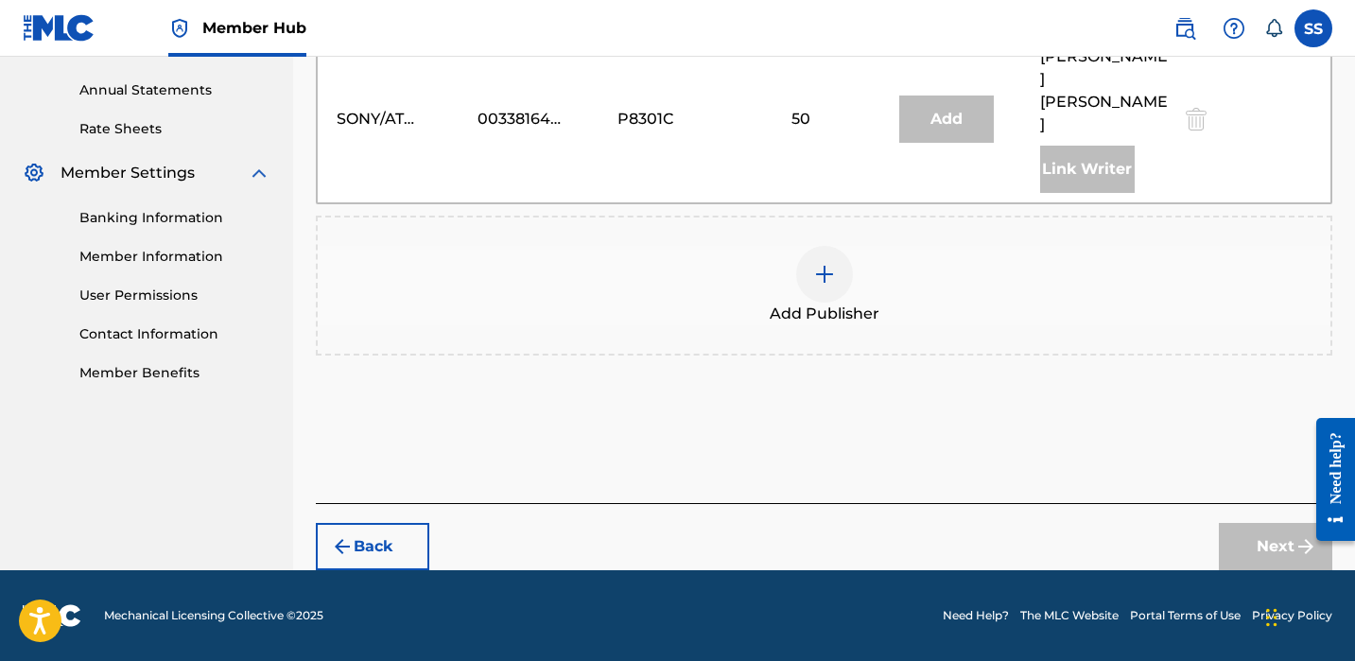
scroll to position [631, 0]
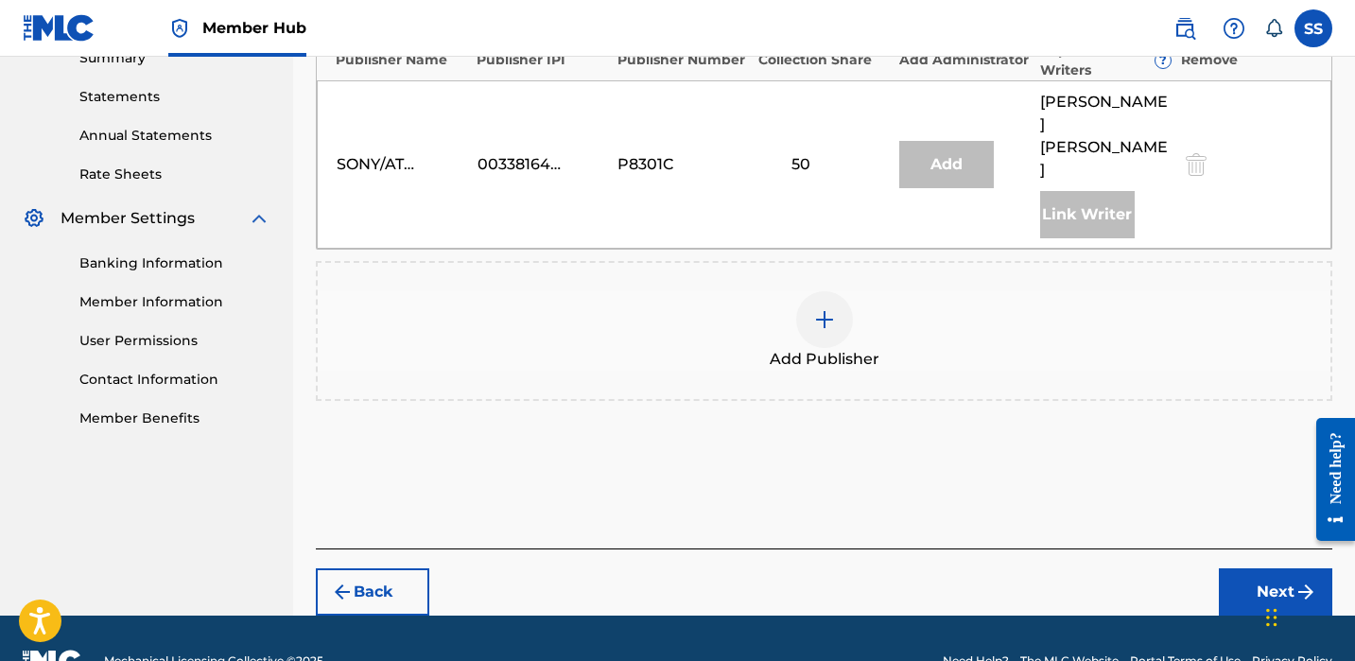
click at [856, 291] on div "Add Publisher" at bounding box center [824, 330] width 1013 height 79
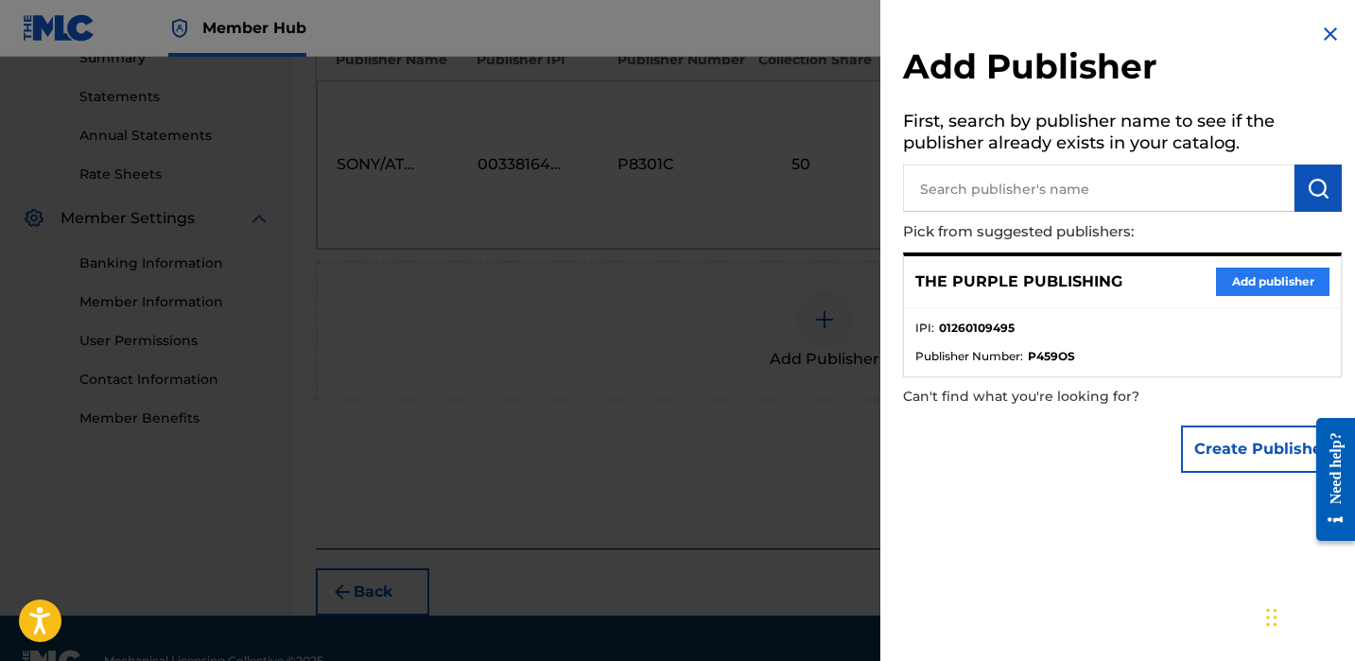
click at [1216, 270] on button "Add publisher" at bounding box center [1272, 282] width 113 height 28
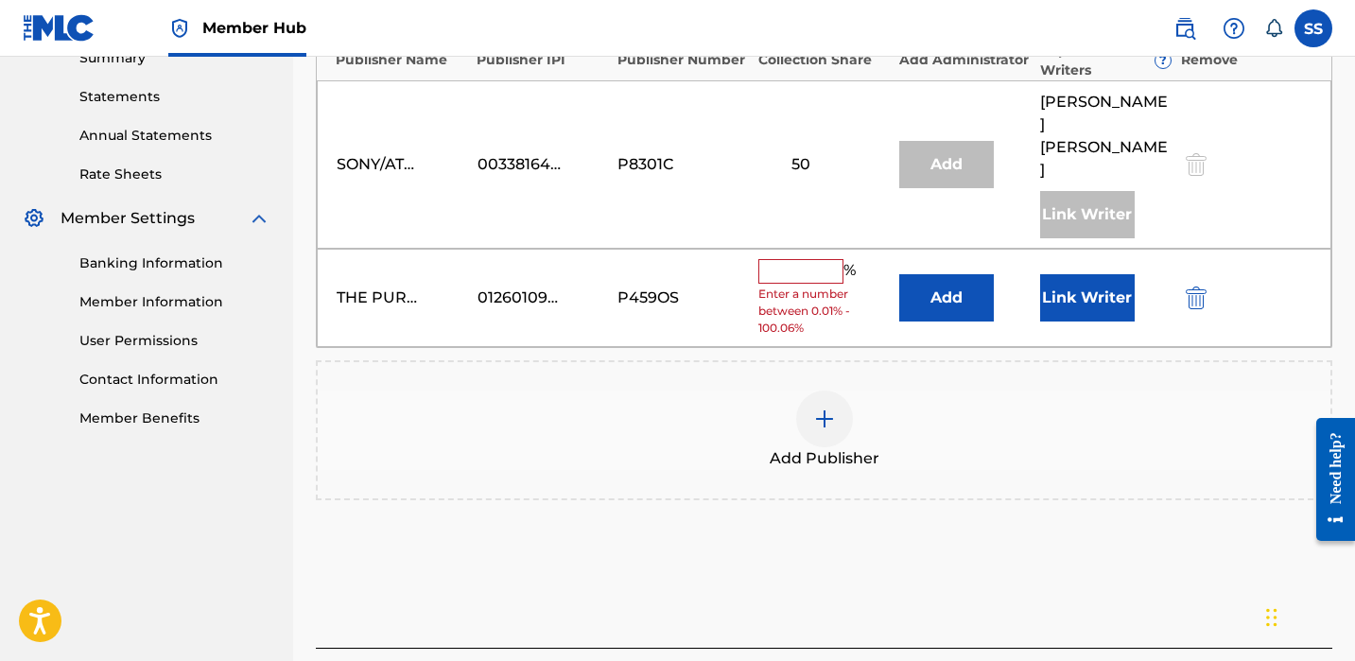
click at [802, 259] on div "% Enter a number between 0.01% - 100.06%" at bounding box center [823, 298] width 131 height 78
click at [804, 259] on input "text" at bounding box center [800, 271] width 85 height 25
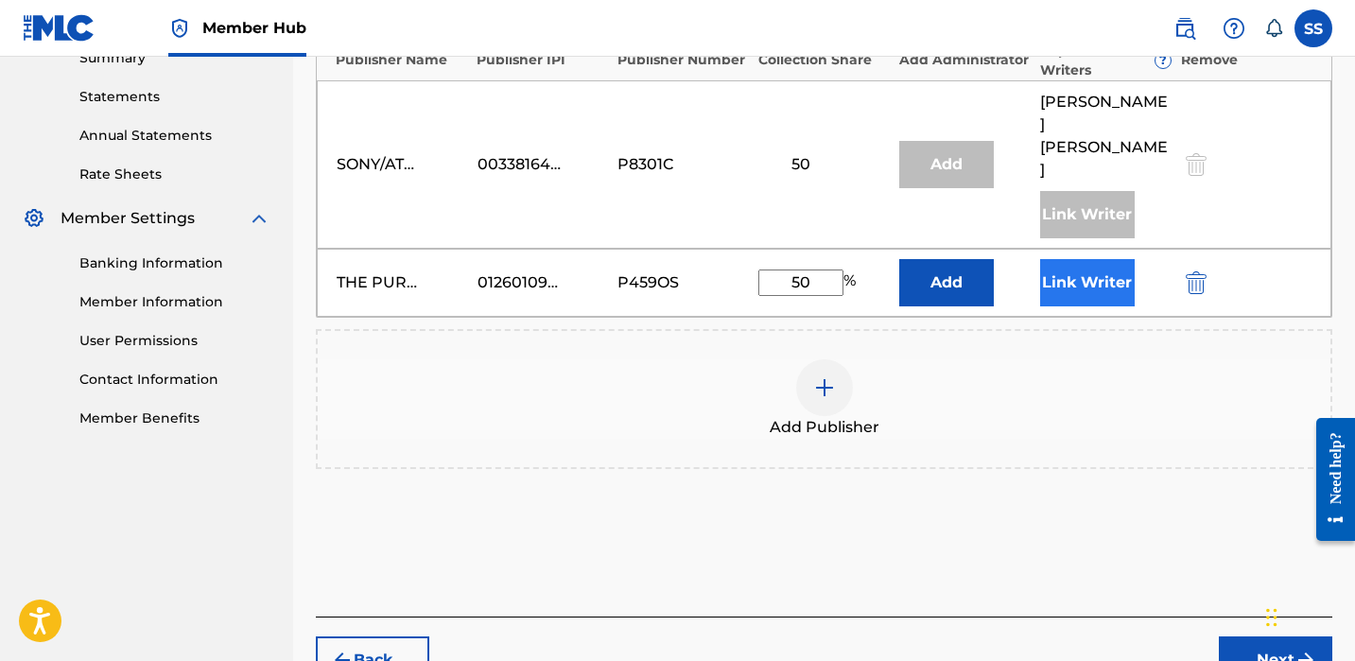
type input "50"
click at [1086, 259] on button "Link Writer" at bounding box center [1087, 282] width 95 height 47
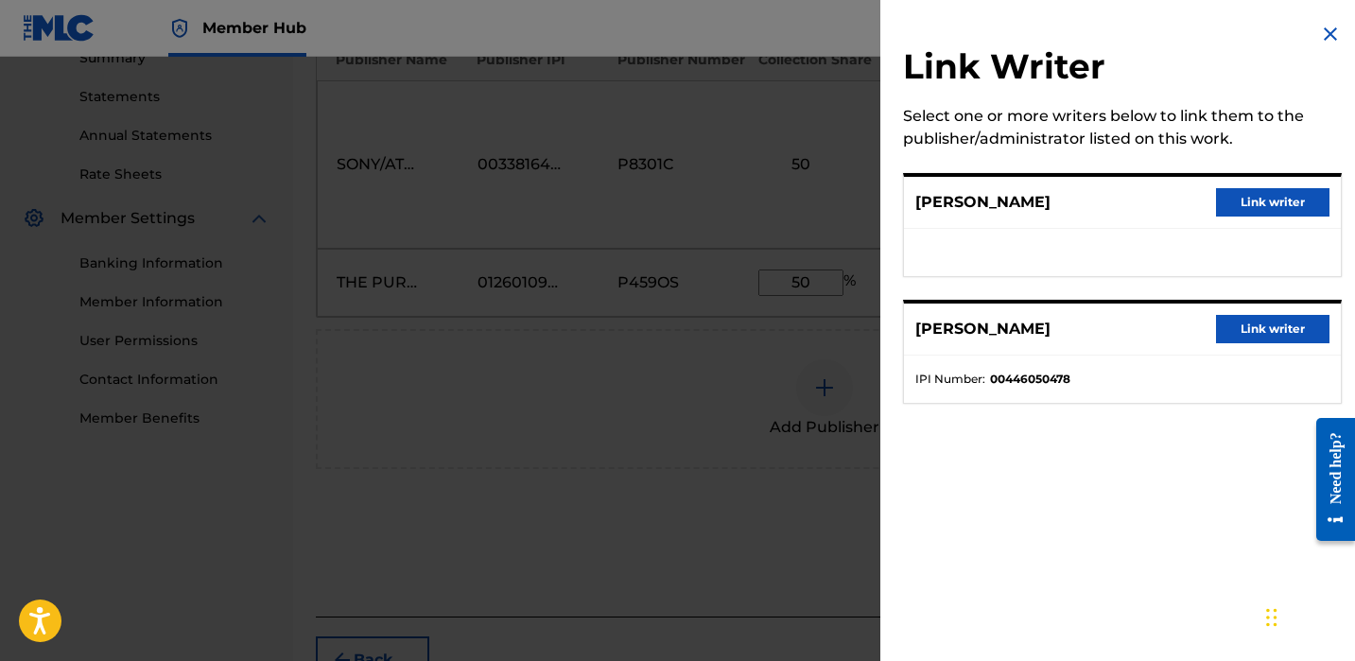
click at [1253, 206] on button "Link writer" at bounding box center [1272, 202] width 113 height 28
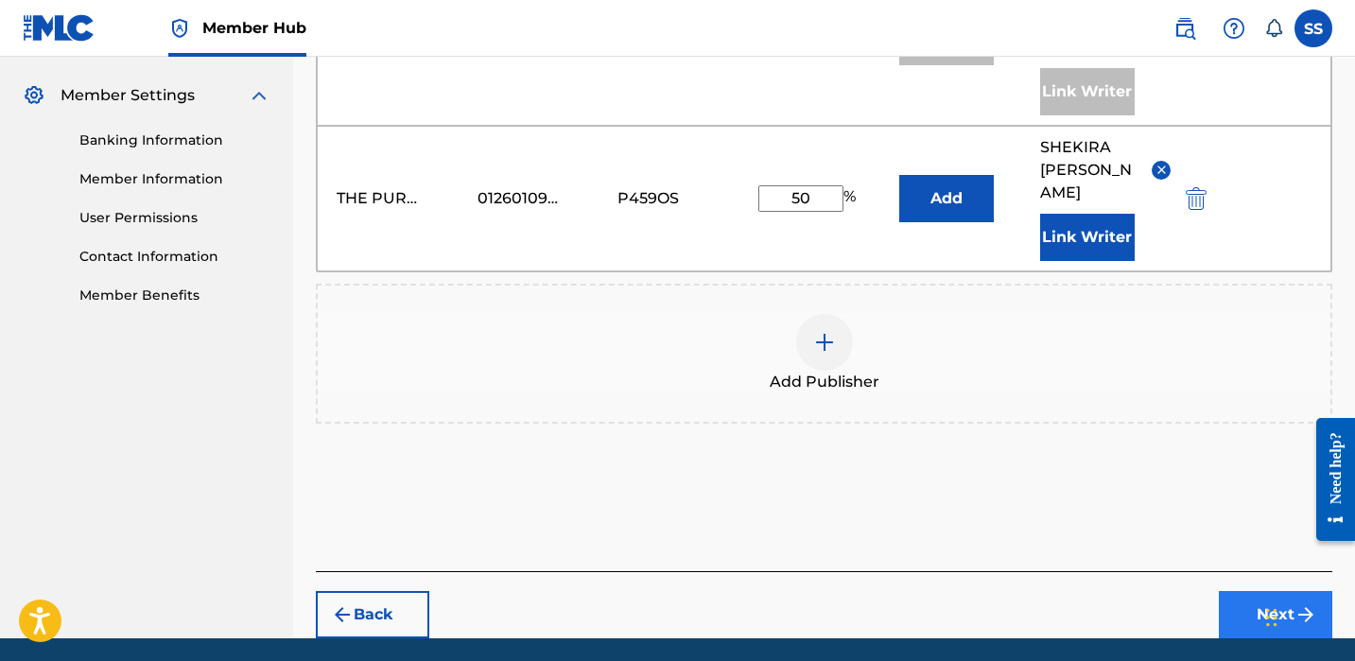
click at [1242, 591] on button "Next" at bounding box center [1275, 614] width 113 height 47
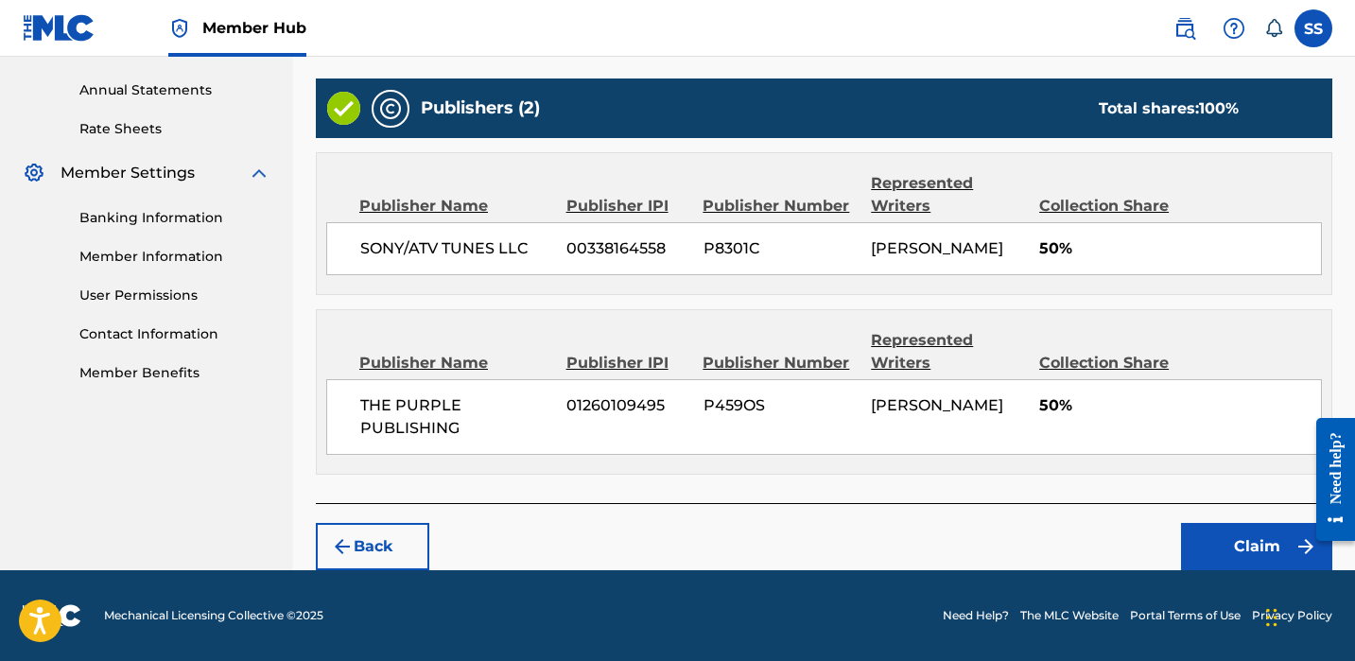
scroll to position [676, 0]
click at [1242, 554] on button "Claim" at bounding box center [1256, 546] width 151 height 47
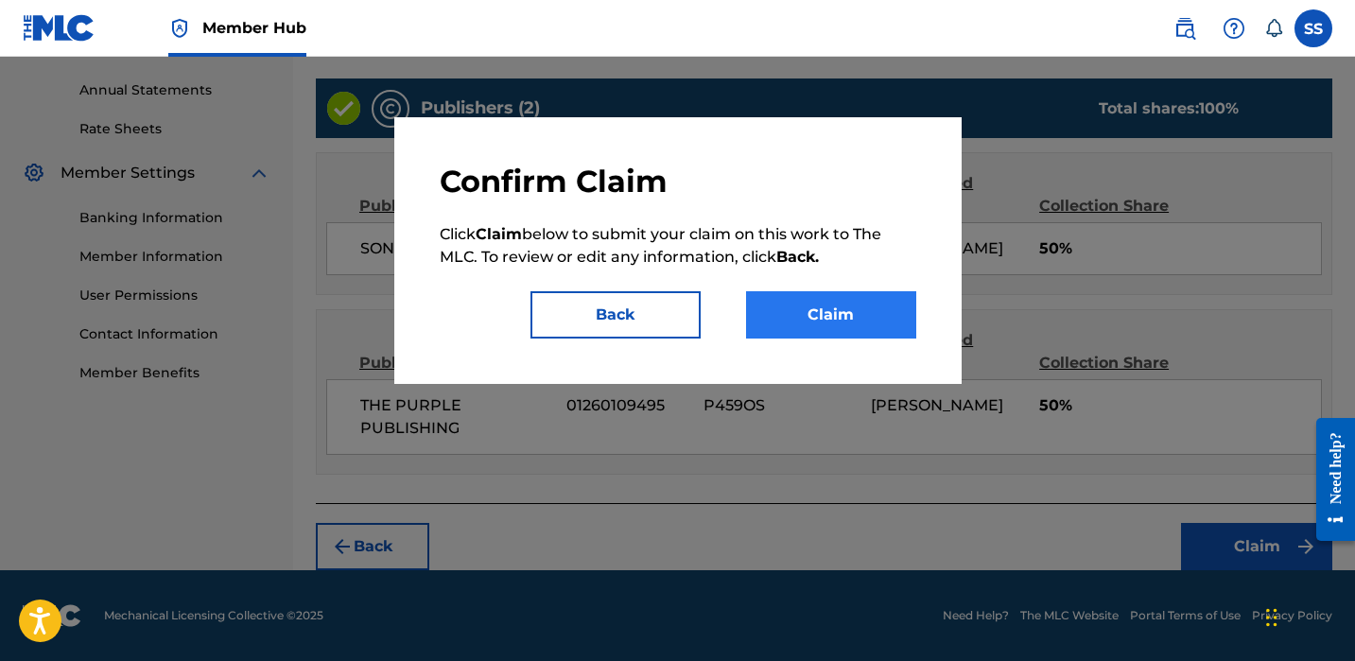
click at [850, 333] on button "Claim" at bounding box center [831, 314] width 170 height 47
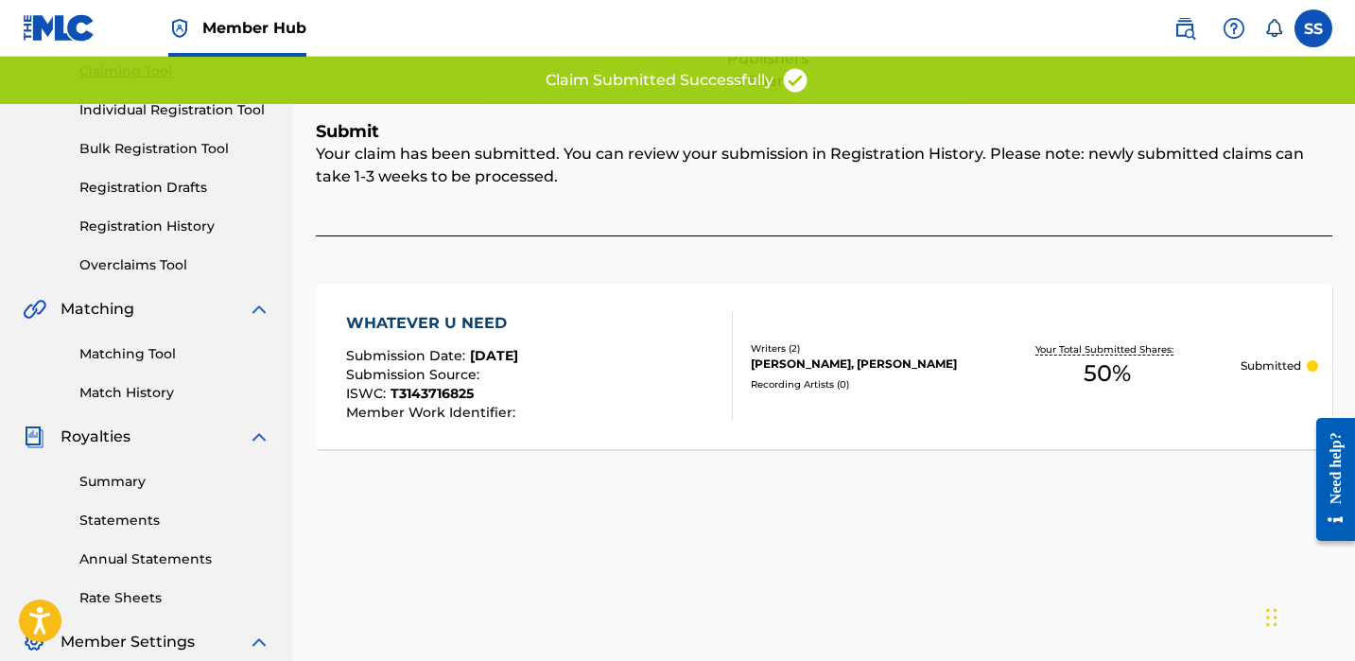
scroll to position [33, 0]
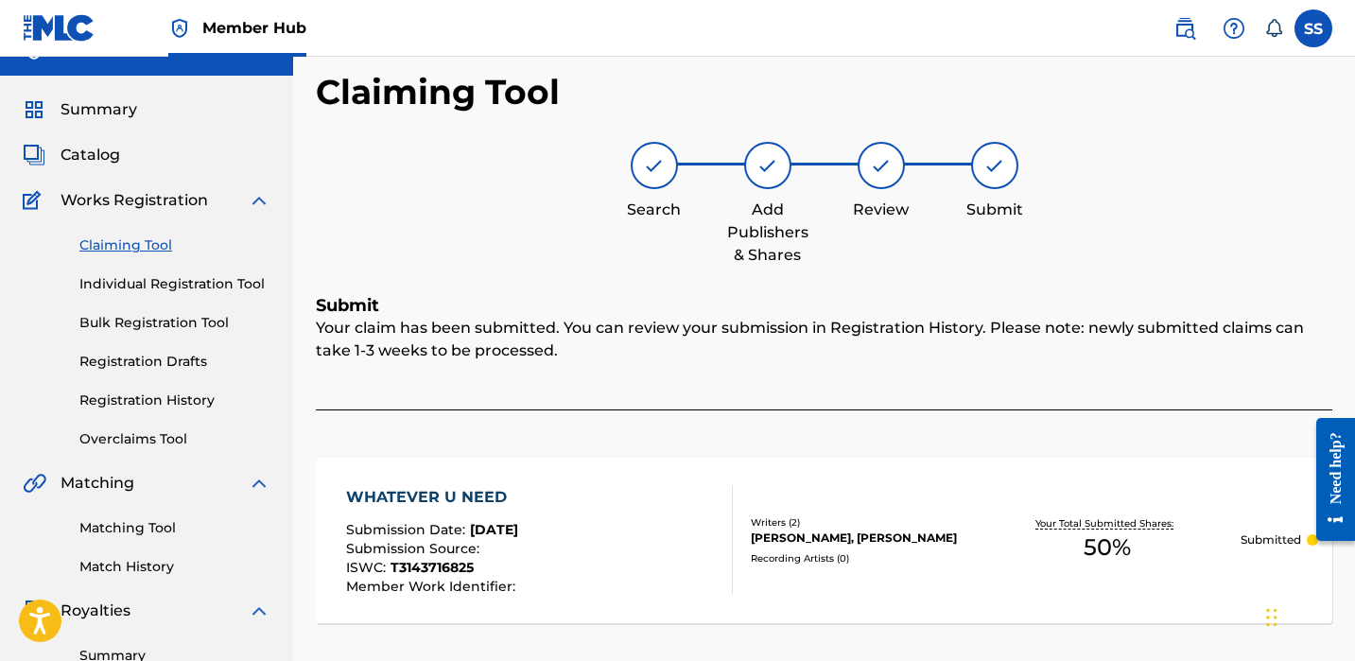
click at [137, 244] on link "Claiming Tool" at bounding box center [174, 245] width 191 height 20
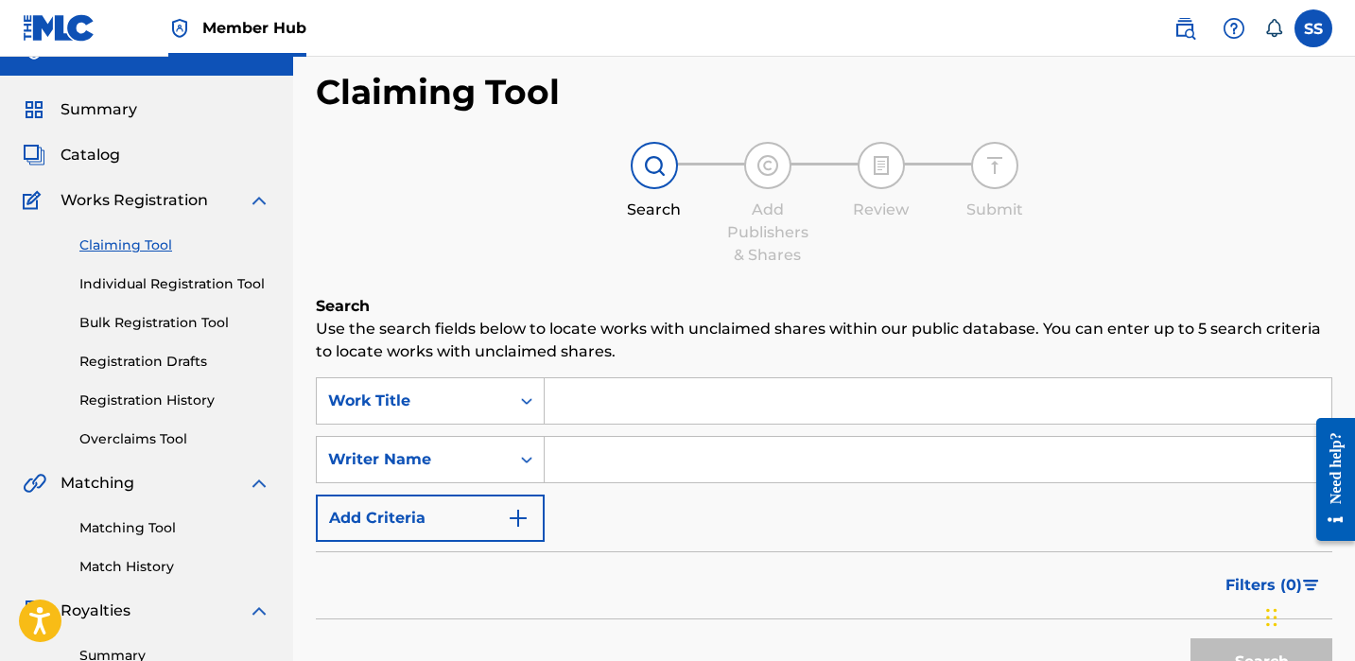
scroll to position [0, 0]
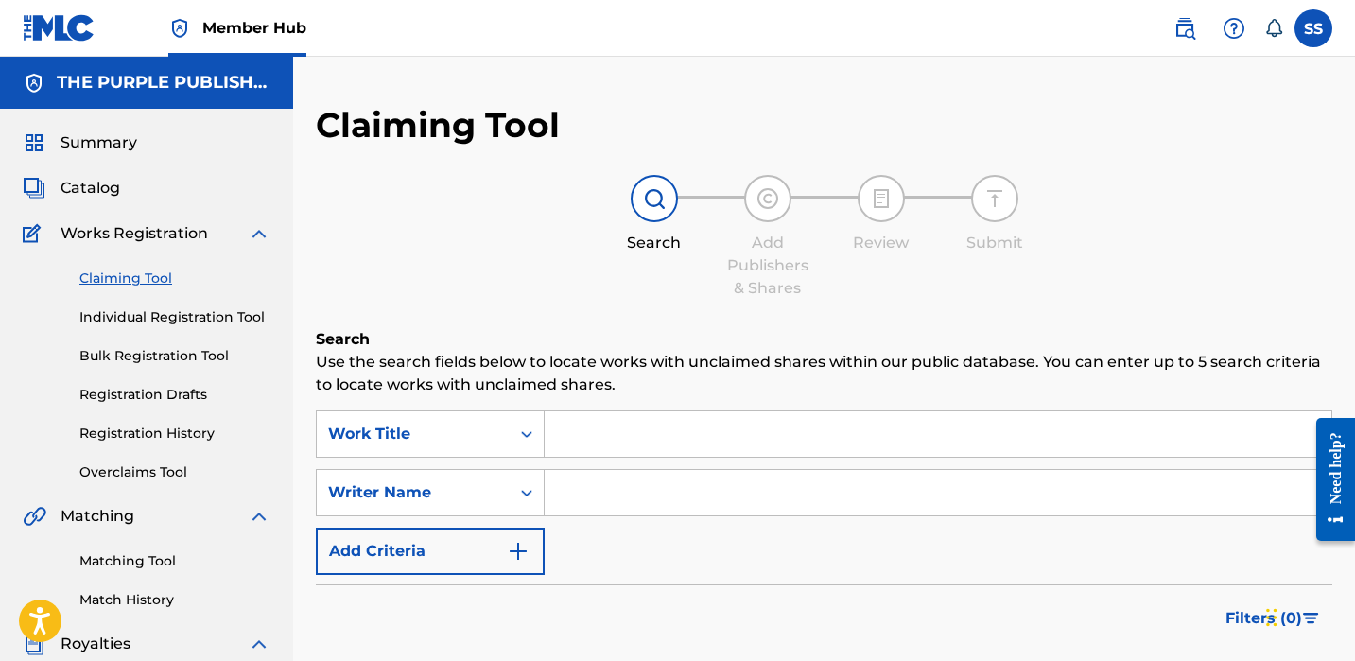
click at [611, 499] on input "Search Form" at bounding box center [938, 492] width 787 height 45
paste input "[PERSON_NAME]"
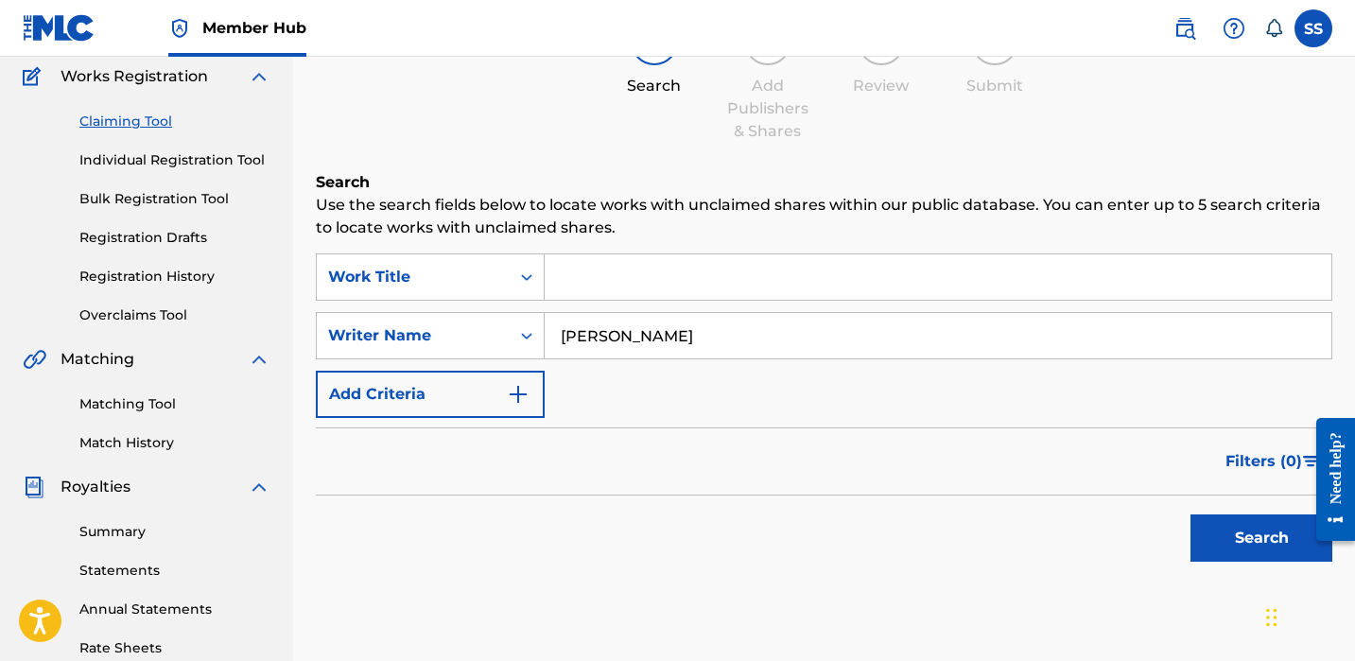
scroll to position [284, 0]
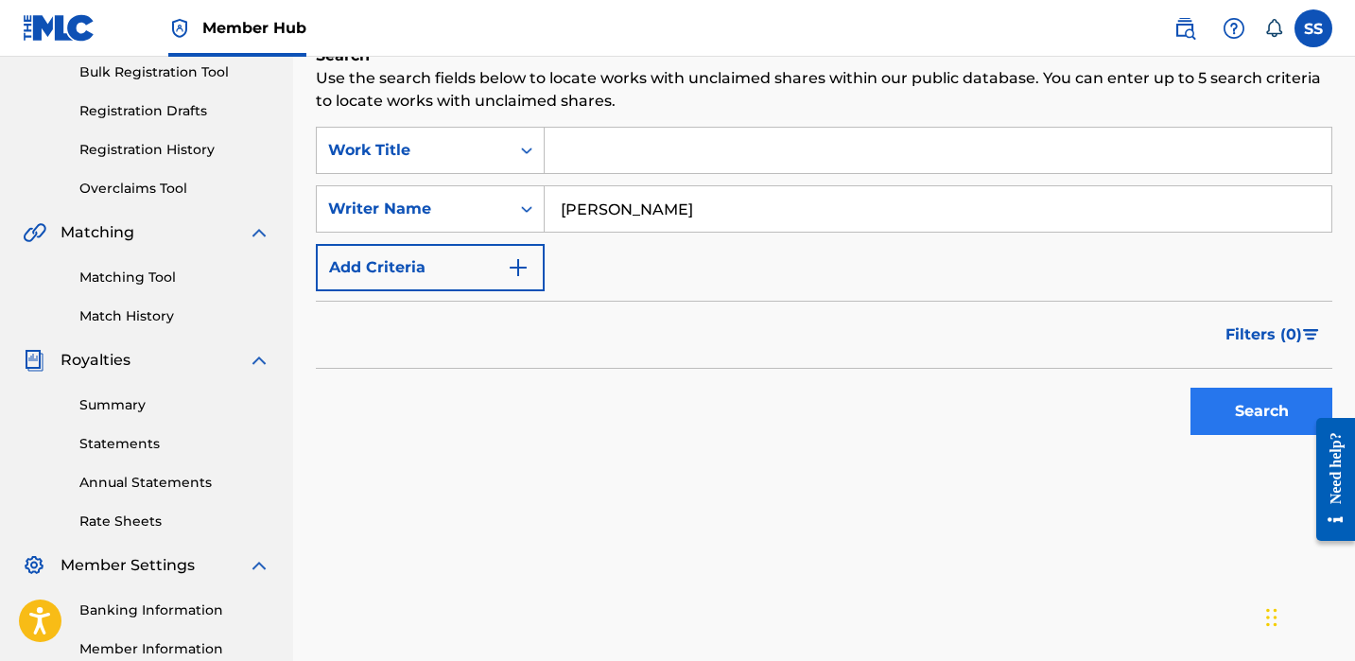
type input "[PERSON_NAME]"
click at [1212, 417] on button "Search" at bounding box center [1262, 411] width 142 height 47
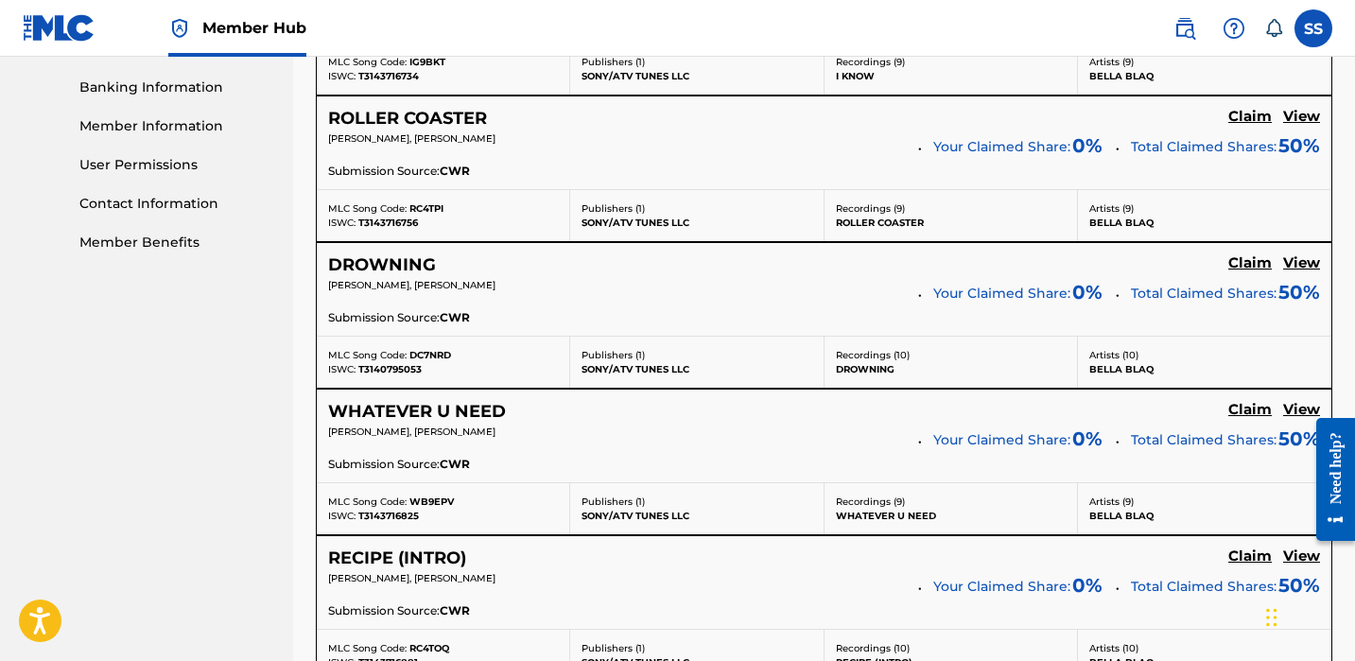
scroll to position [1200, 0]
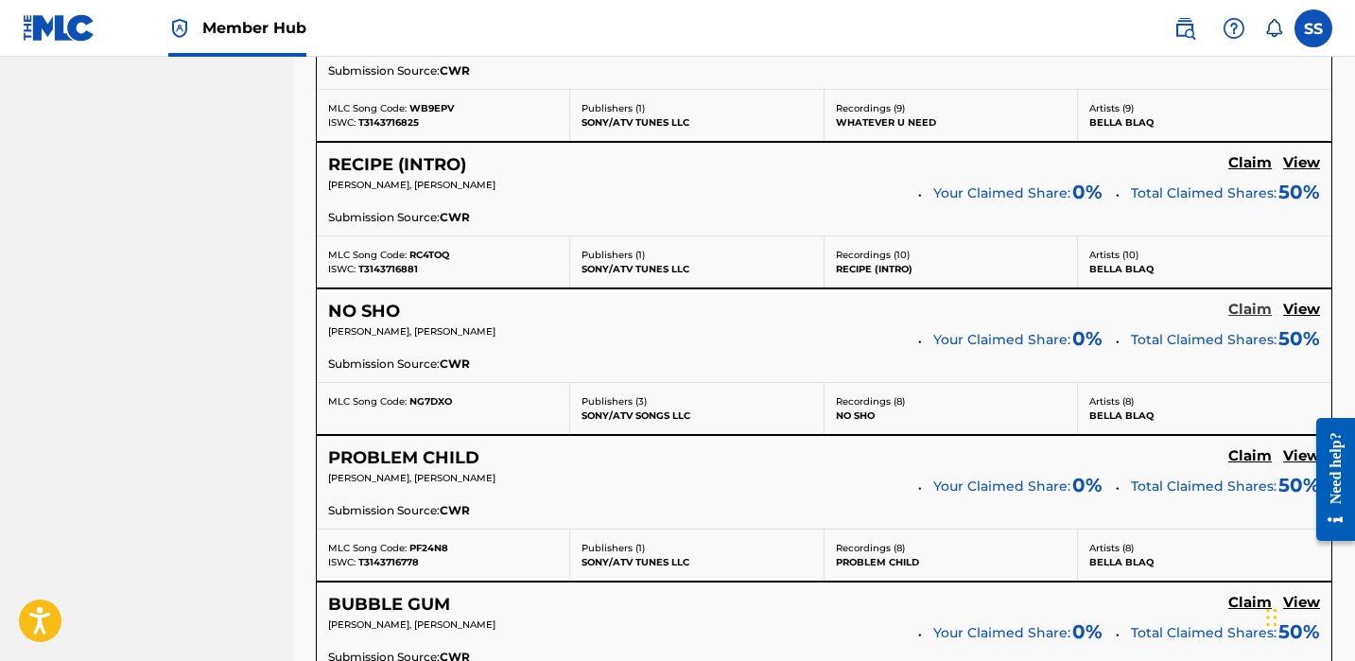
click at [1258, 307] on h5 "Claim" at bounding box center [1251, 310] width 44 height 18
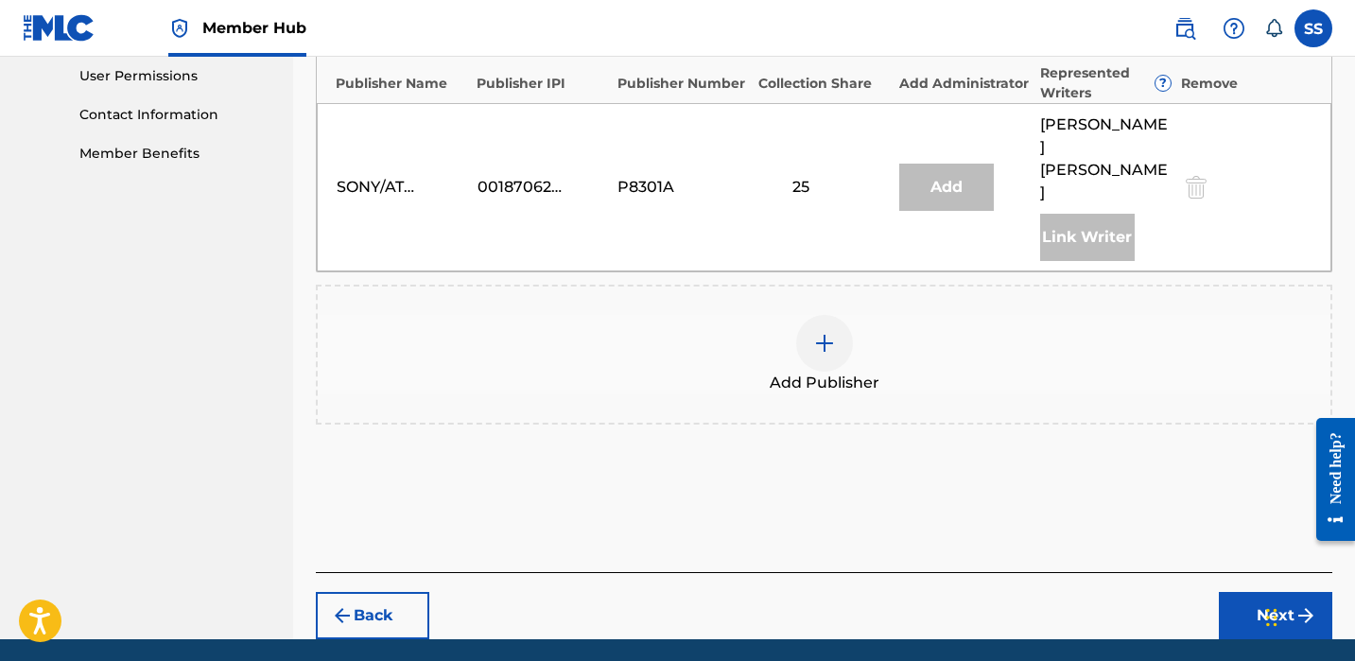
scroll to position [860, 0]
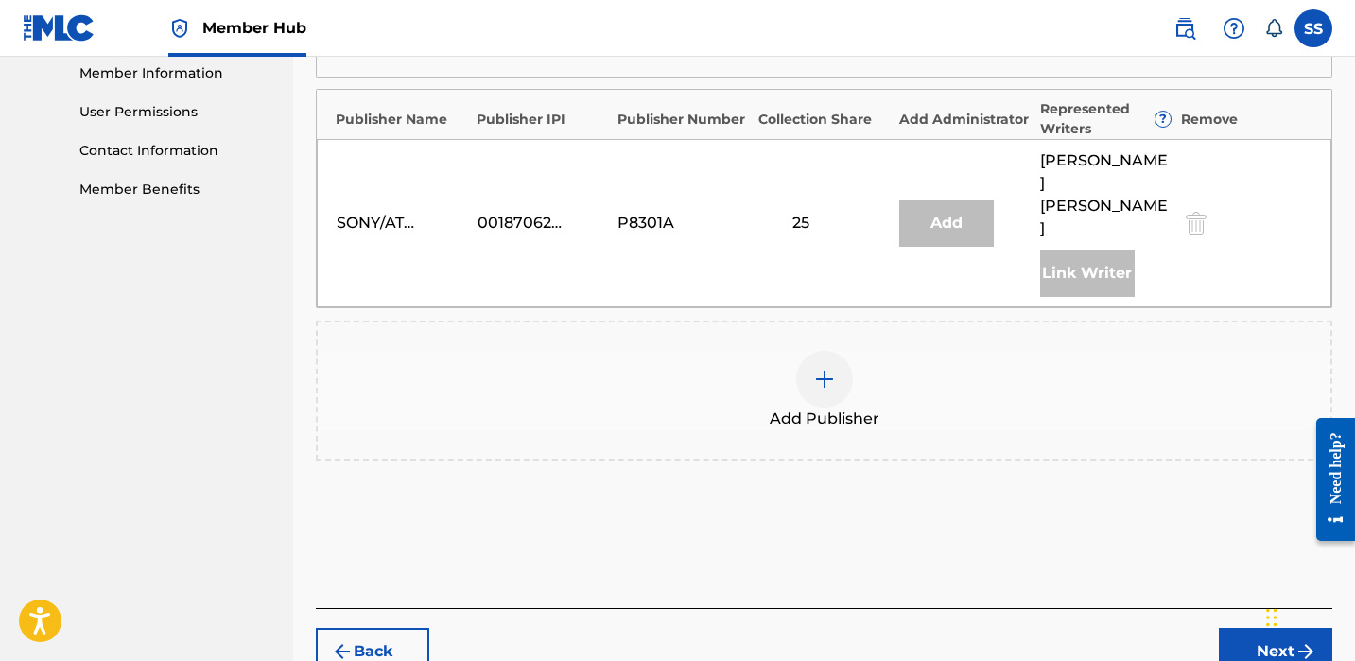
click at [828, 368] on img at bounding box center [824, 379] width 23 height 23
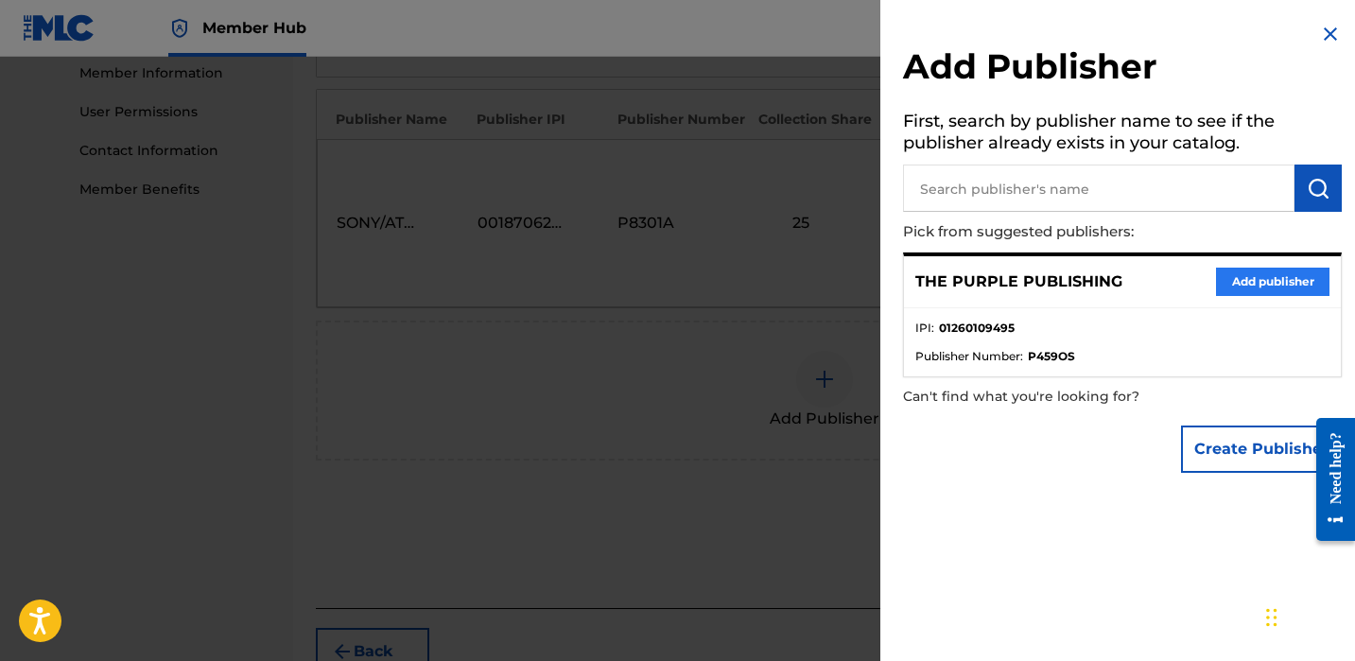
click at [1244, 281] on button "Add publisher" at bounding box center [1272, 282] width 113 height 28
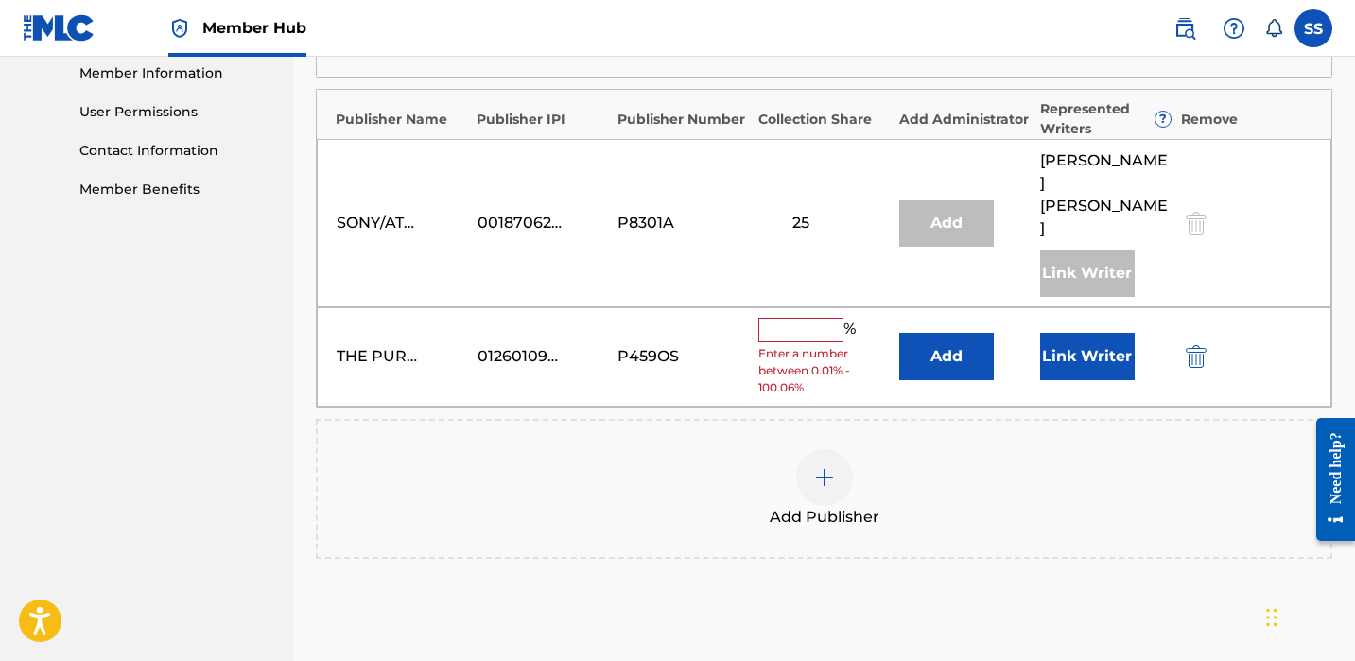
click at [828, 318] on input "text" at bounding box center [800, 330] width 85 height 25
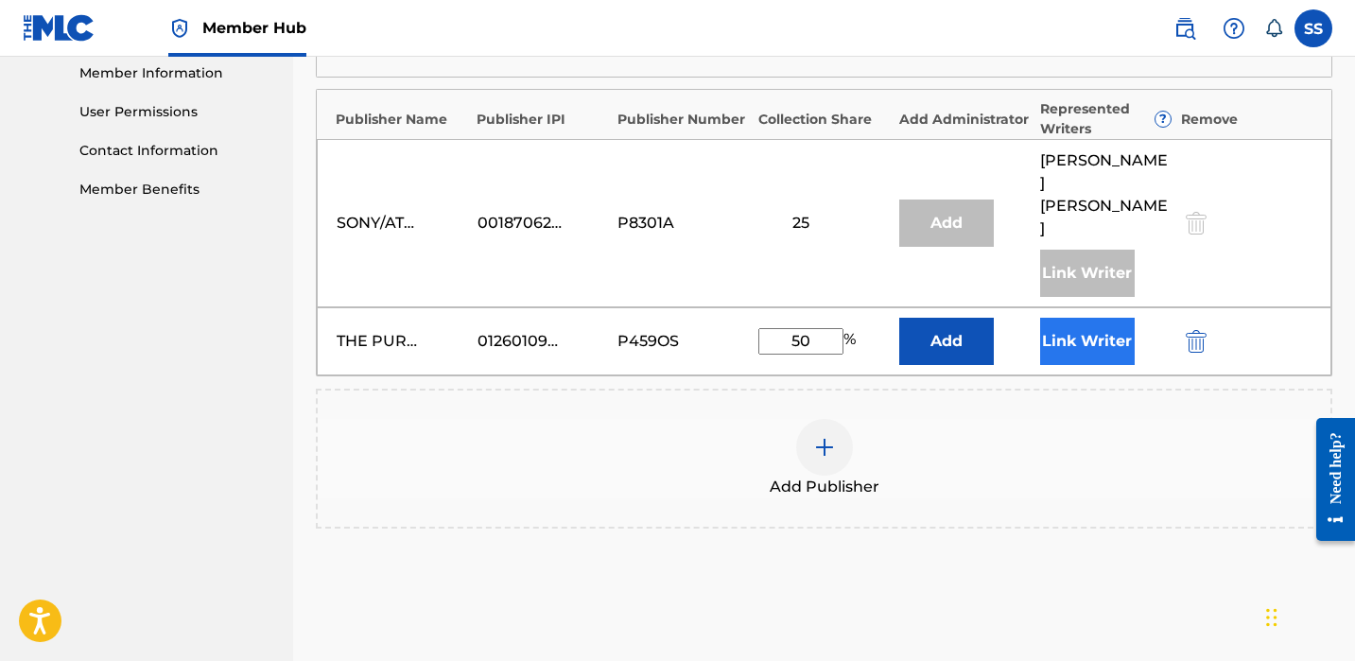
type input "50"
click at [1075, 318] on button "Link Writer" at bounding box center [1087, 341] width 95 height 47
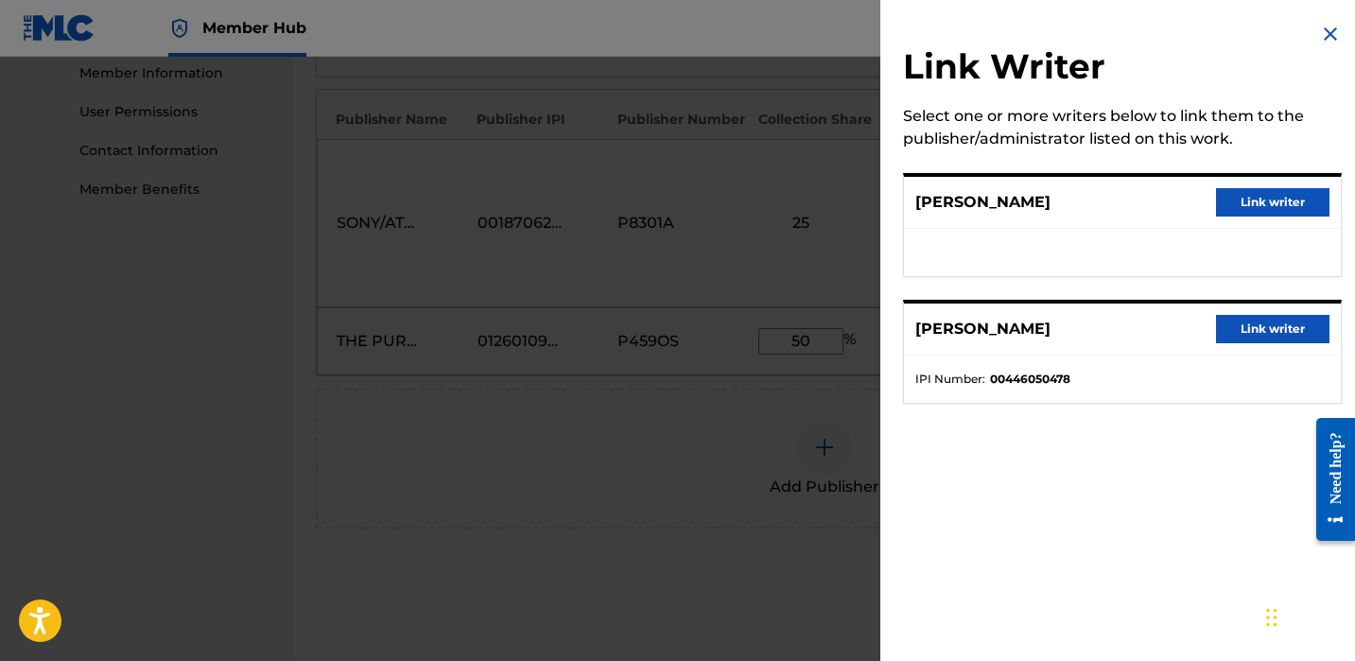
click at [1197, 195] on div "[PERSON_NAME] Link writer" at bounding box center [1122, 203] width 437 height 52
click at [1217, 201] on button "Link writer" at bounding box center [1272, 202] width 113 height 28
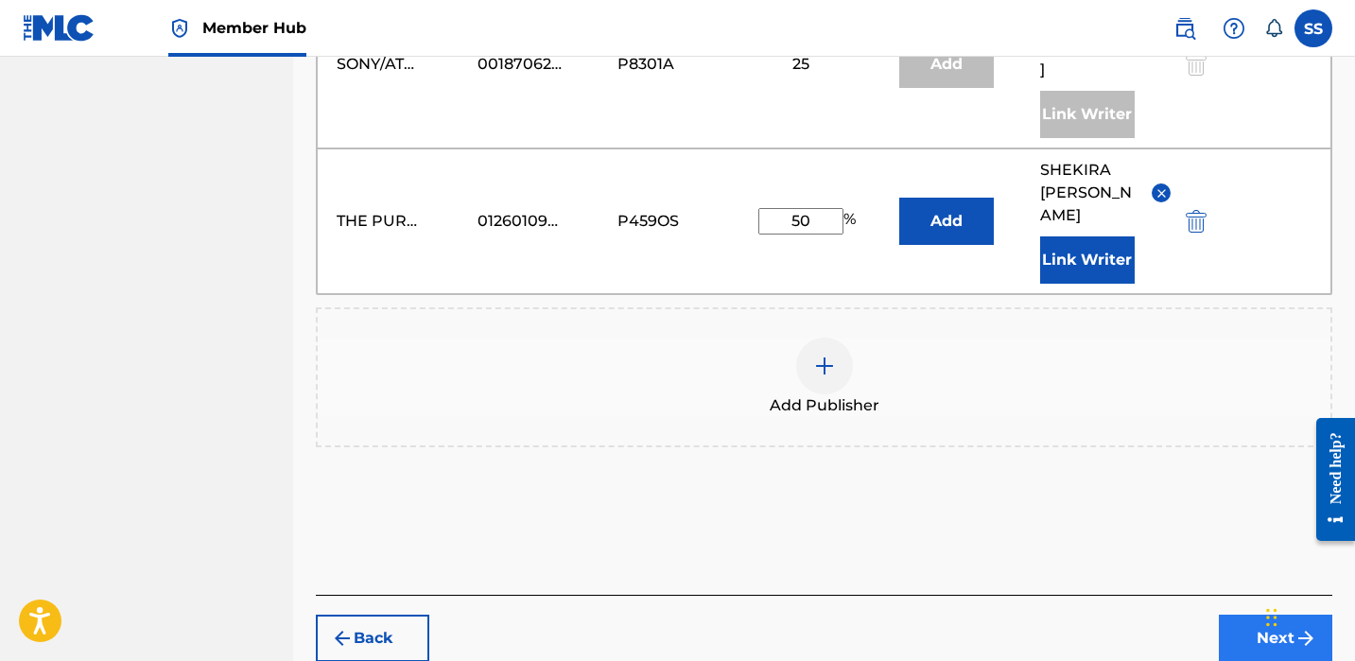
click at [1293, 615] on button "Next" at bounding box center [1275, 638] width 113 height 47
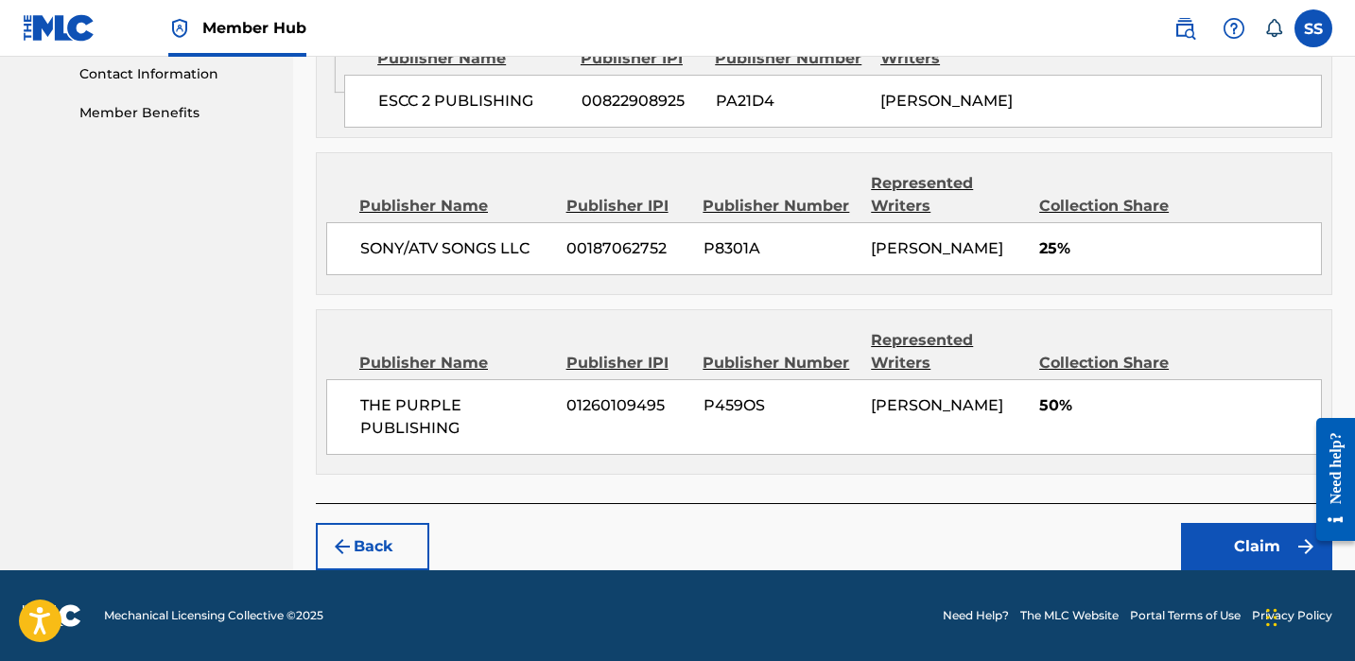
scroll to position [936, 0]
click at [1232, 541] on button "Claim" at bounding box center [1256, 546] width 151 height 47
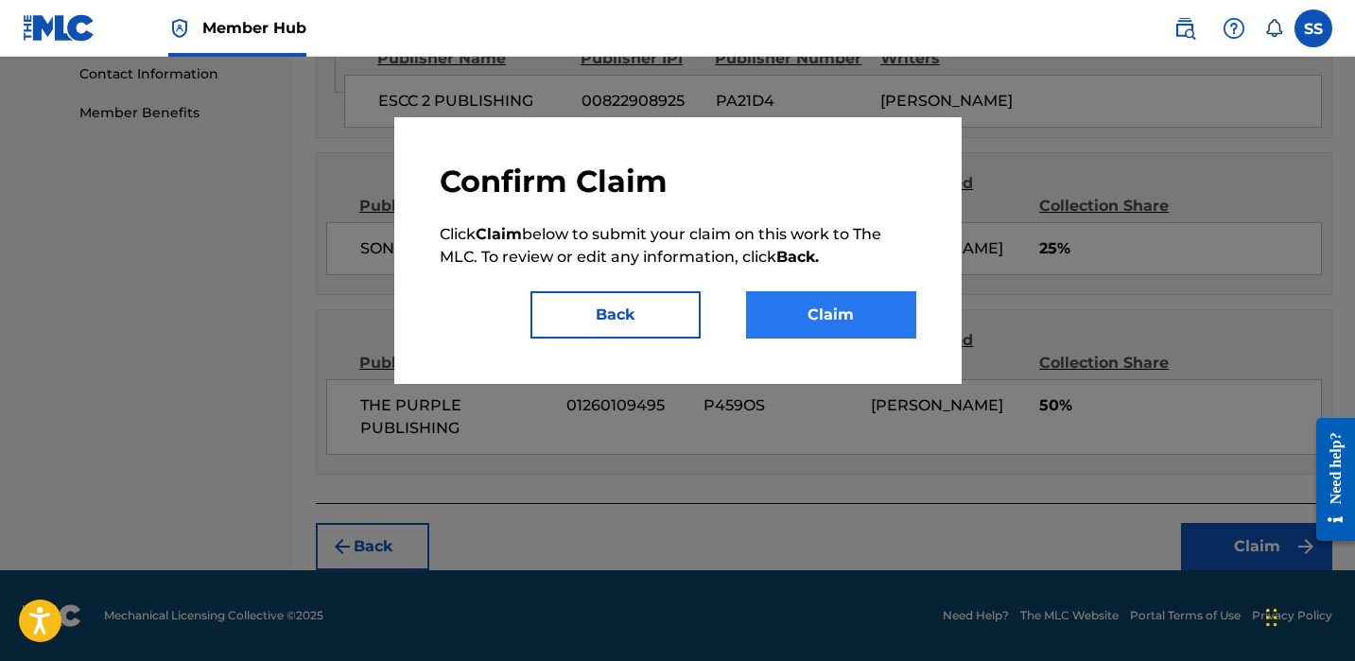
click at [820, 320] on button "Claim" at bounding box center [831, 314] width 170 height 47
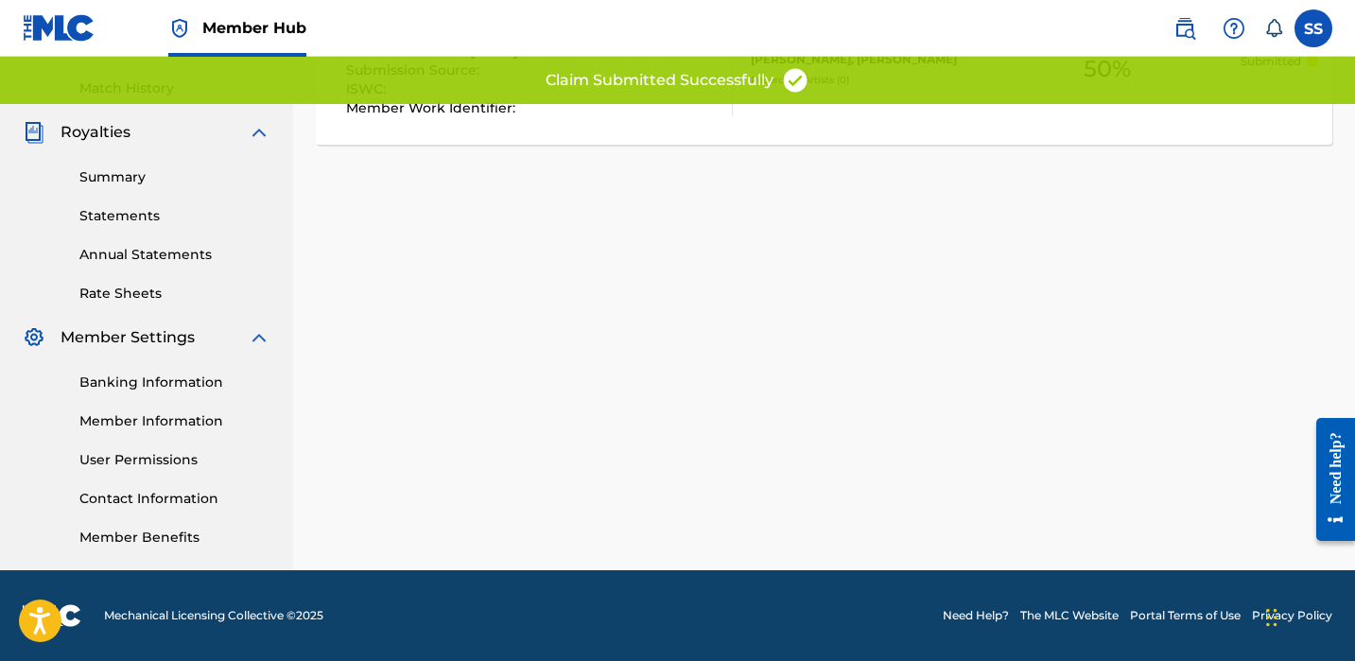
scroll to position [113, 0]
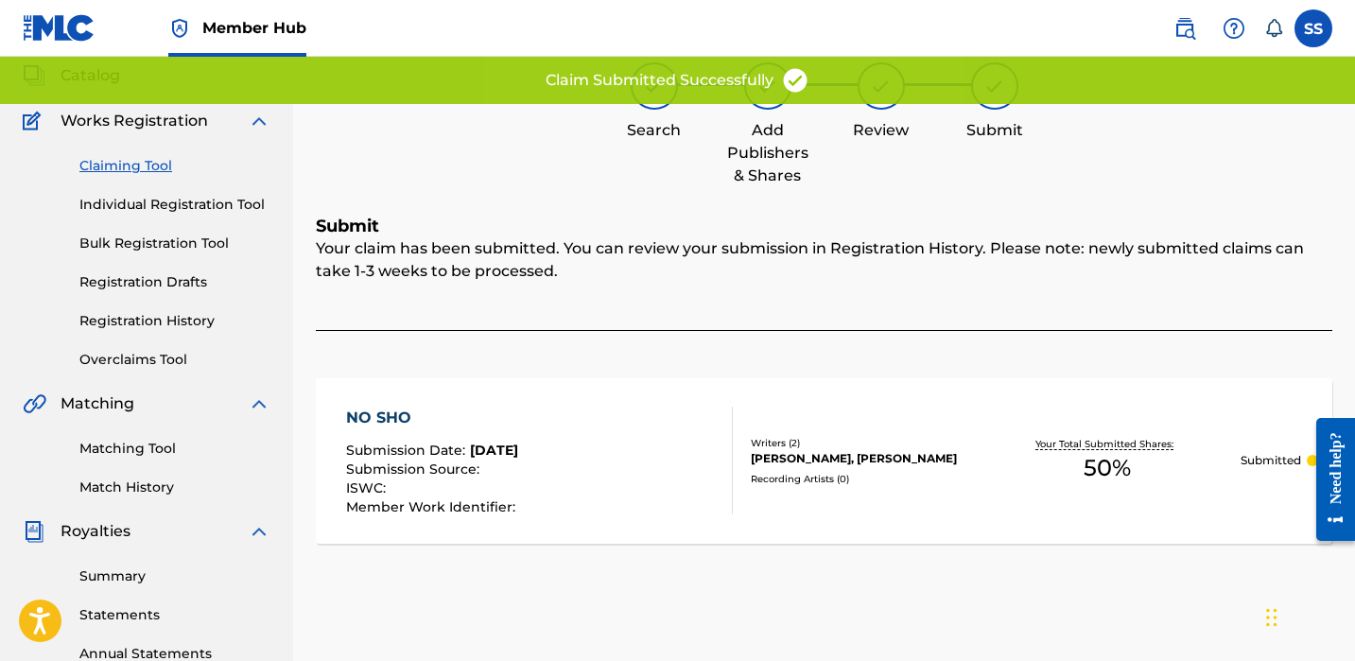
click at [135, 168] on link "Claiming Tool" at bounding box center [174, 166] width 191 height 20
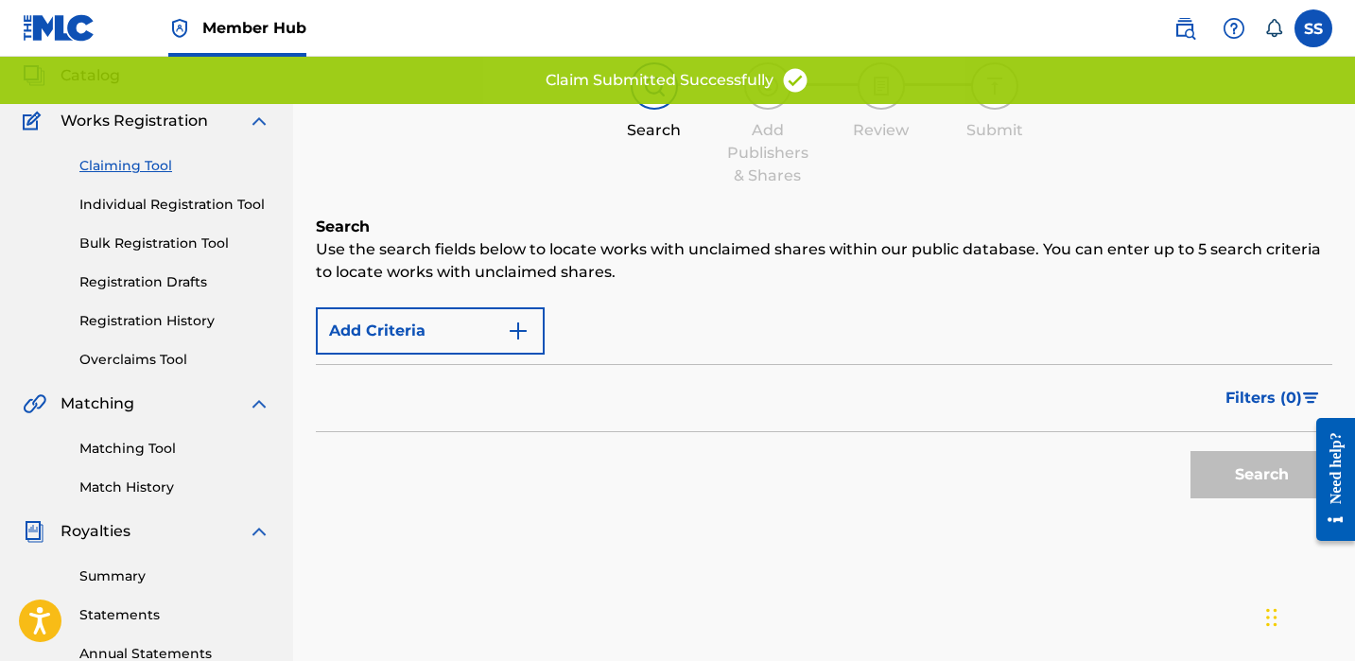
scroll to position [0, 0]
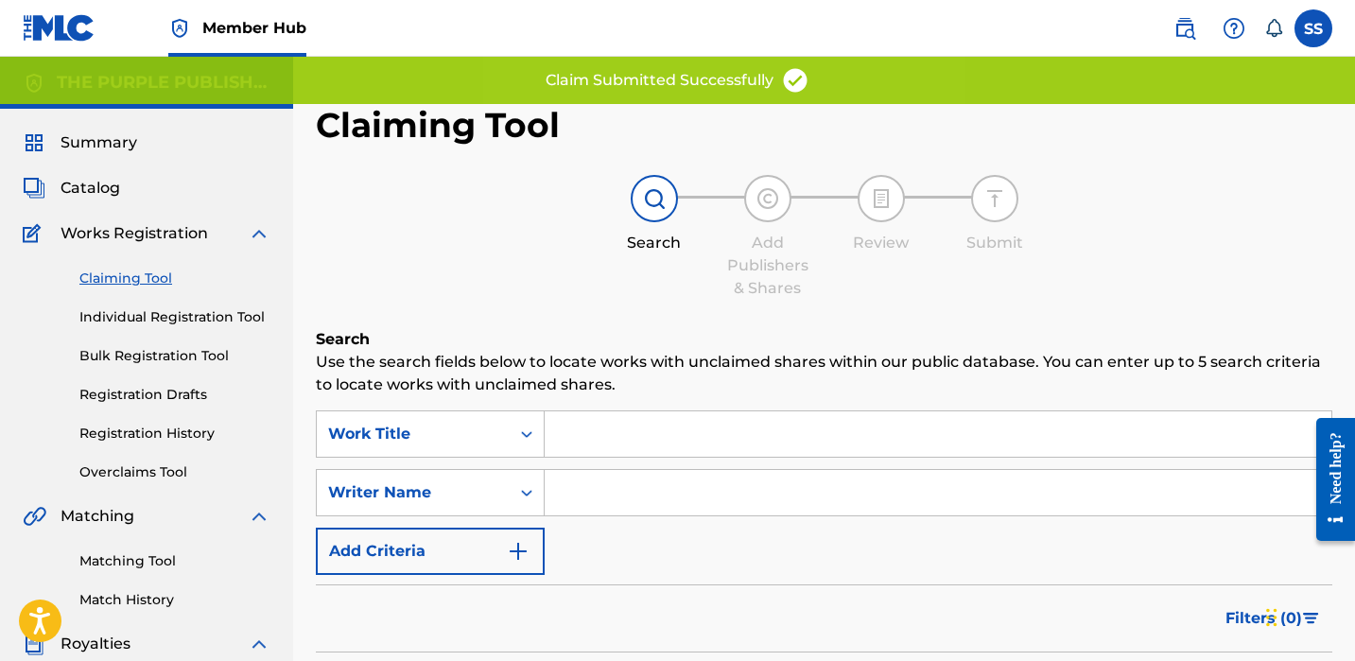
click at [582, 473] on input "Search Form" at bounding box center [938, 492] width 787 height 45
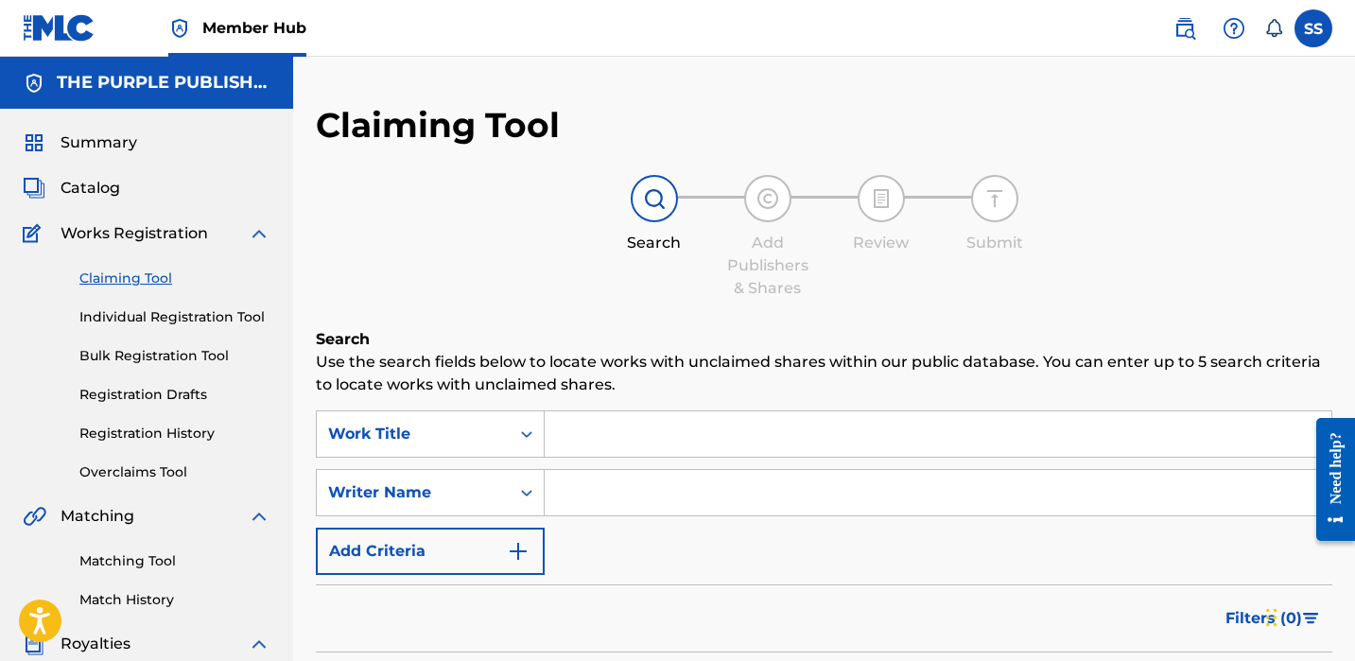
paste input "[PERSON_NAME]"
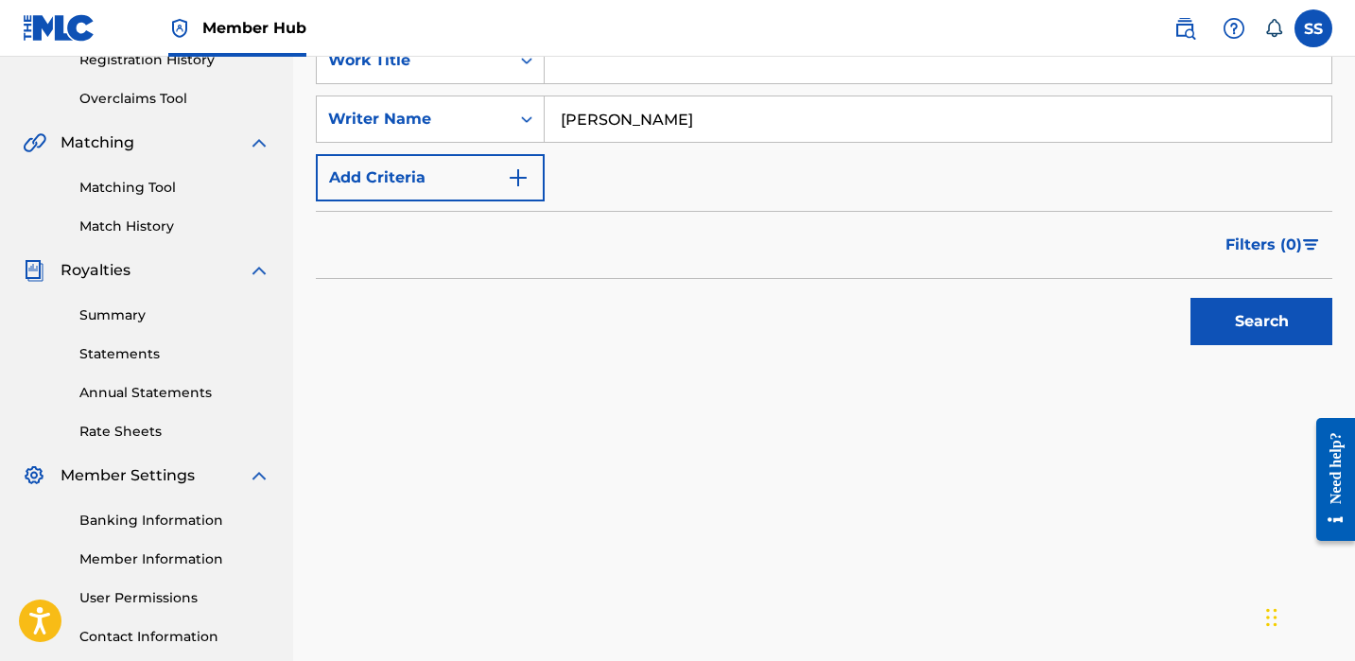
type input "[PERSON_NAME]"
click at [1240, 292] on div "Search" at bounding box center [1256, 317] width 151 height 76
click at [1250, 329] on button "Search" at bounding box center [1262, 321] width 142 height 47
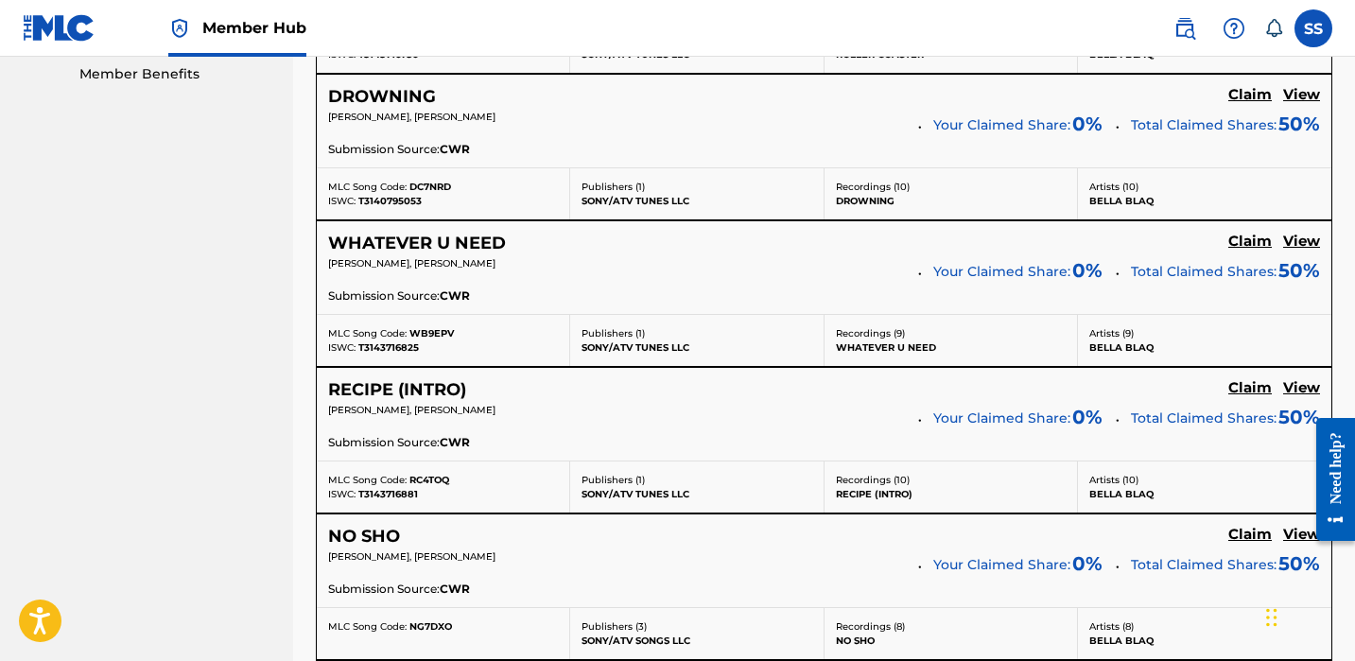
scroll to position [1229, 0]
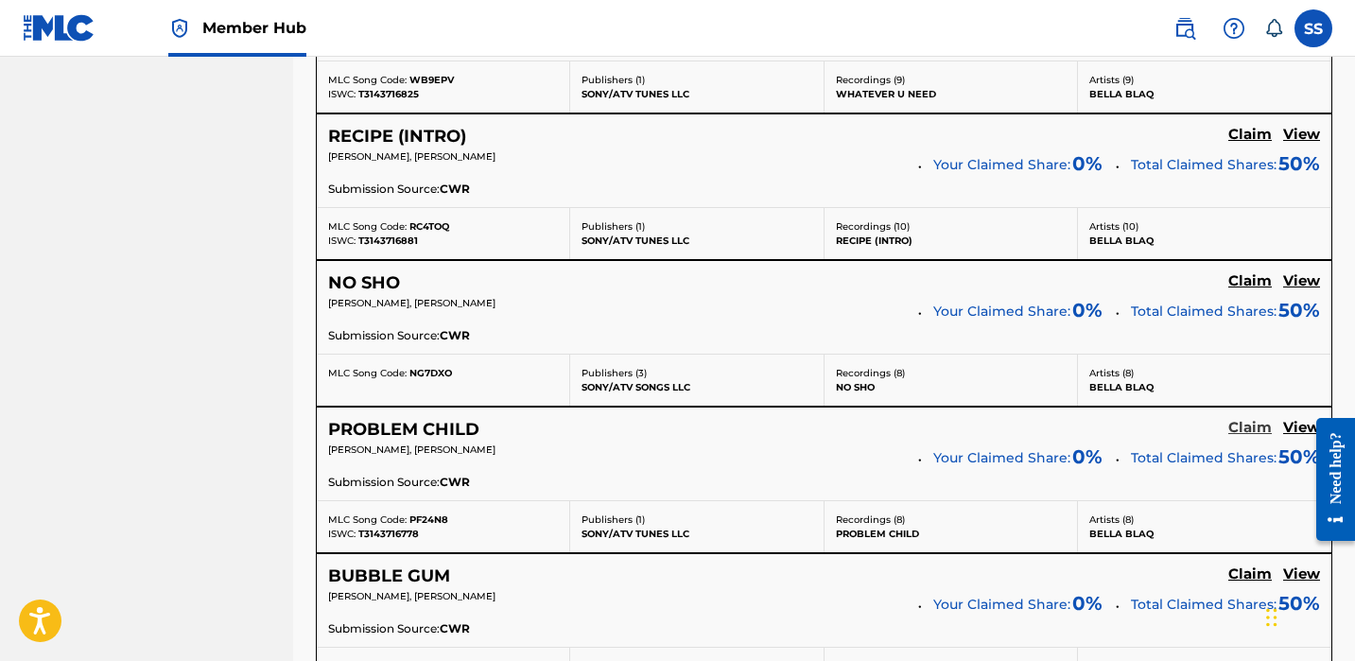
click at [1247, 430] on h5 "Claim" at bounding box center [1251, 428] width 44 height 18
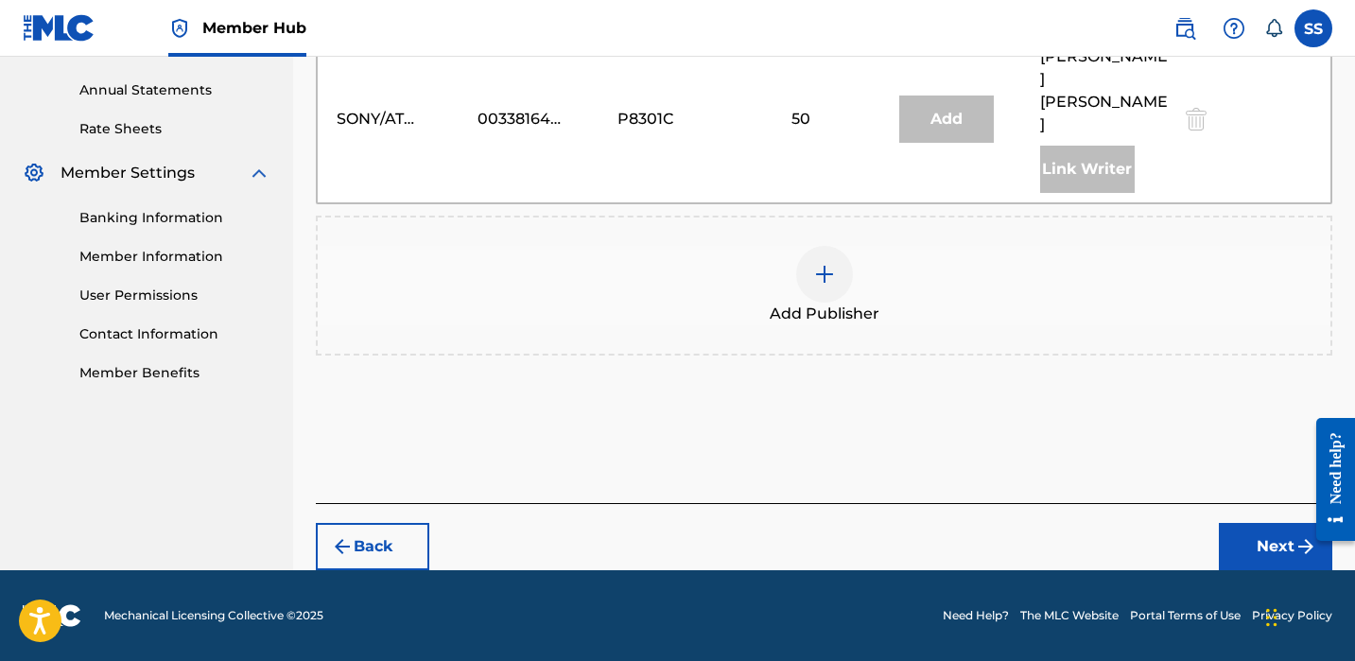
scroll to position [631, 0]
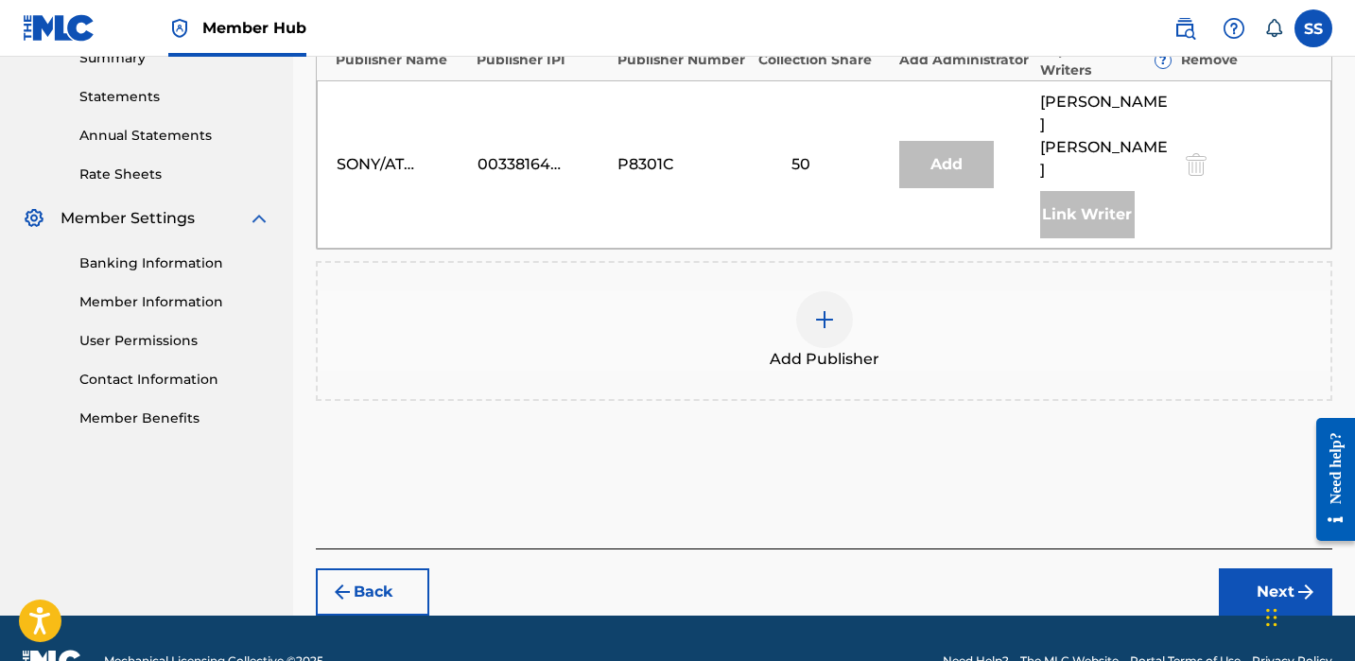
click at [820, 308] on img at bounding box center [824, 319] width 23 height 23
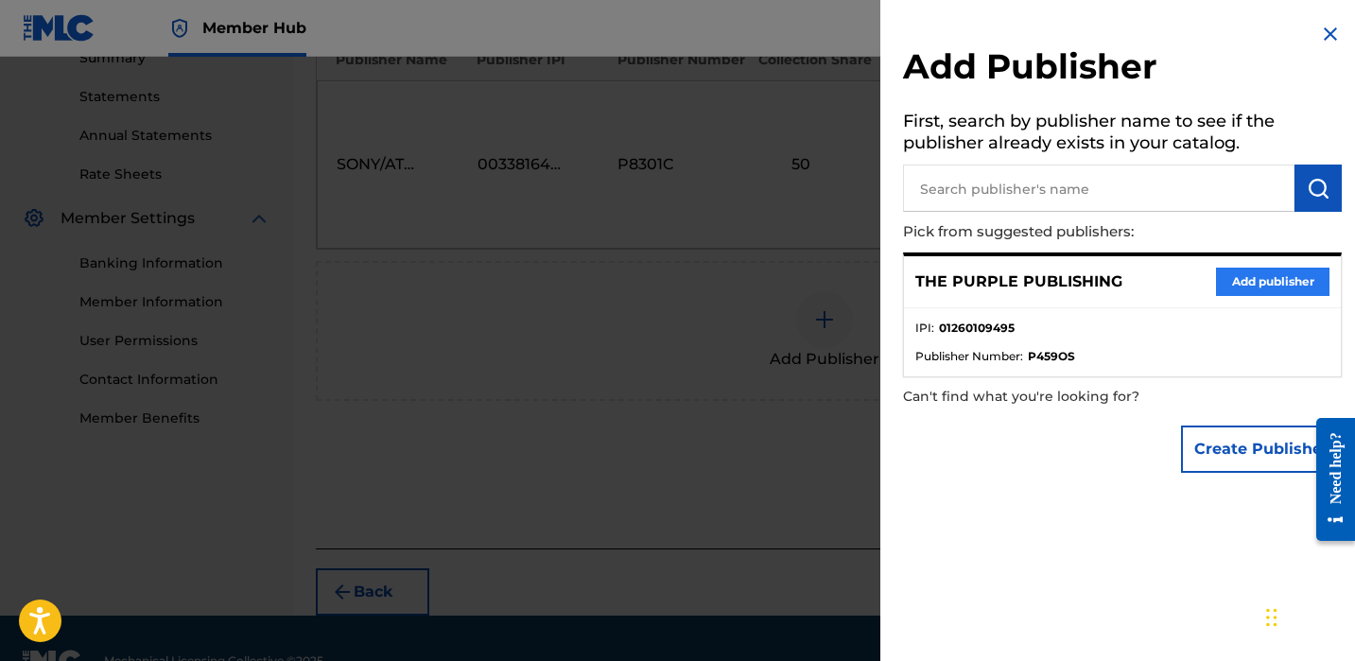
click at [1254, 272] on button "Add publisher" at bounding box center [1272, 282] width 113 height 28
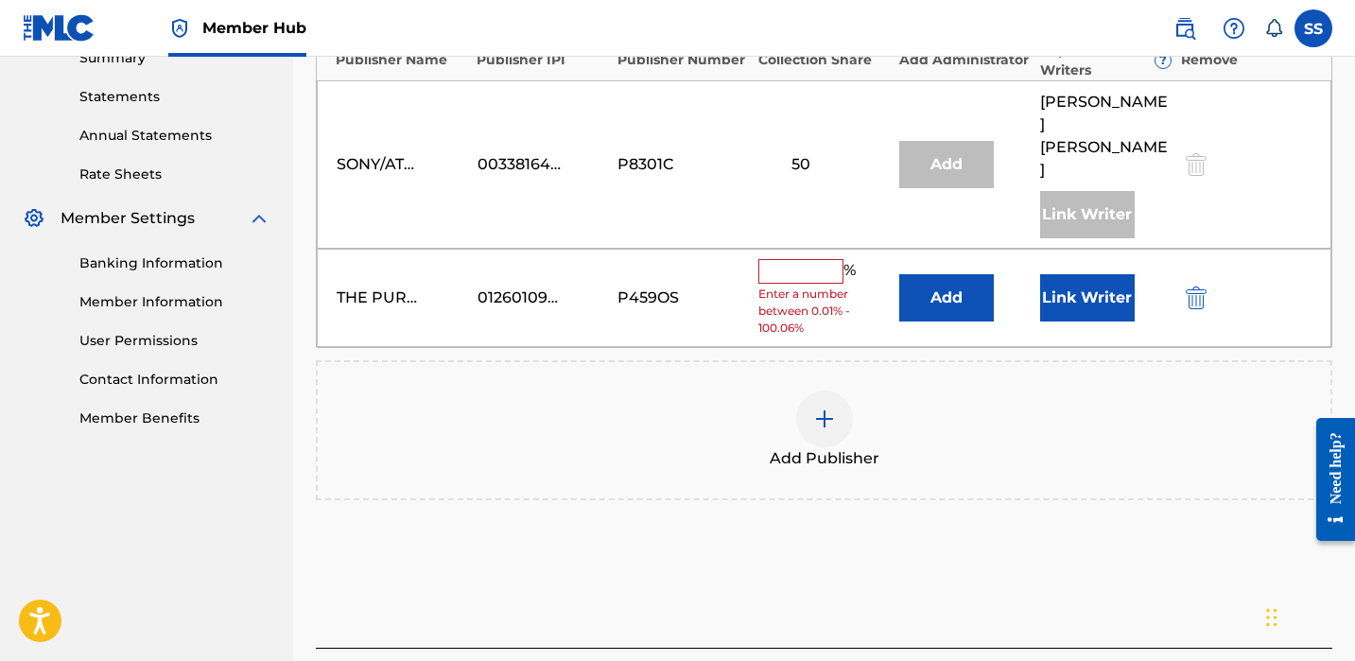
click at [808, 259] on input "text" at bounding box center [800, 271] width 85 height 25
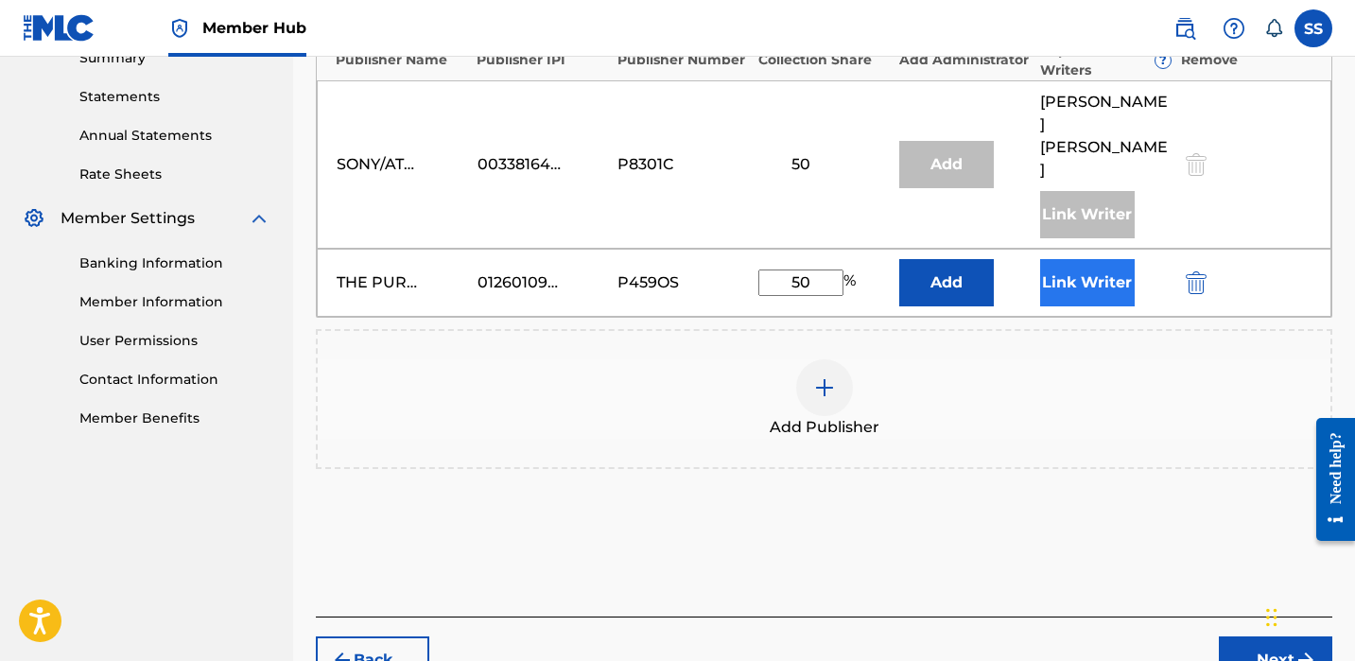
type input "50"
click at [1060, 259] on button "Link Writer" at bounding box center [1087, 282] width 95 height 47
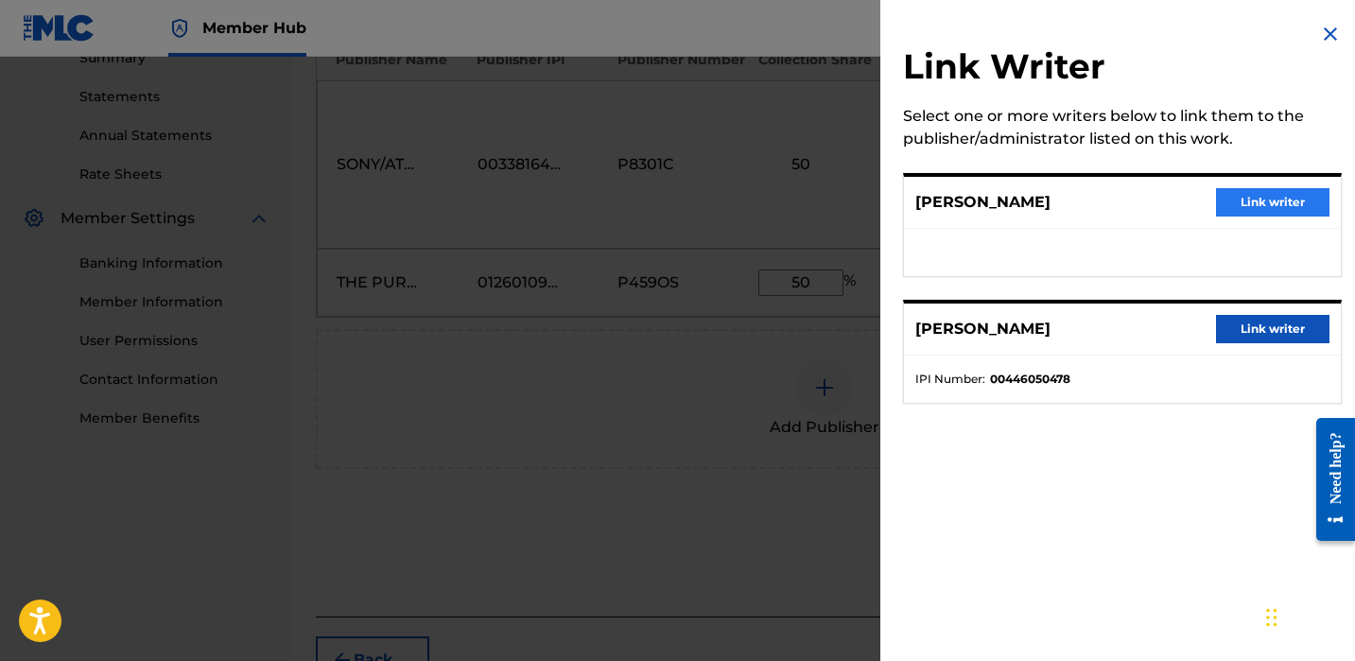
click at [1281, 188] on button "Link writer" at bounding box center [1272, 202] width 113 height 28
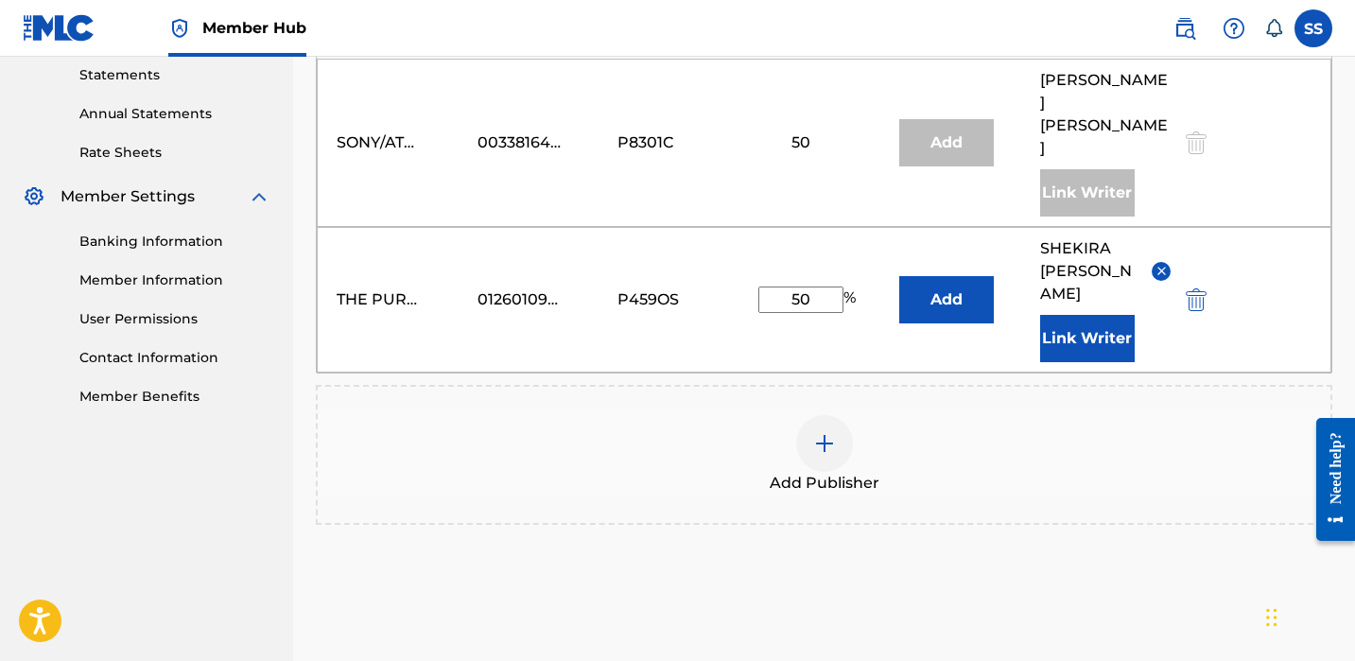
scroll to position [754, 0]
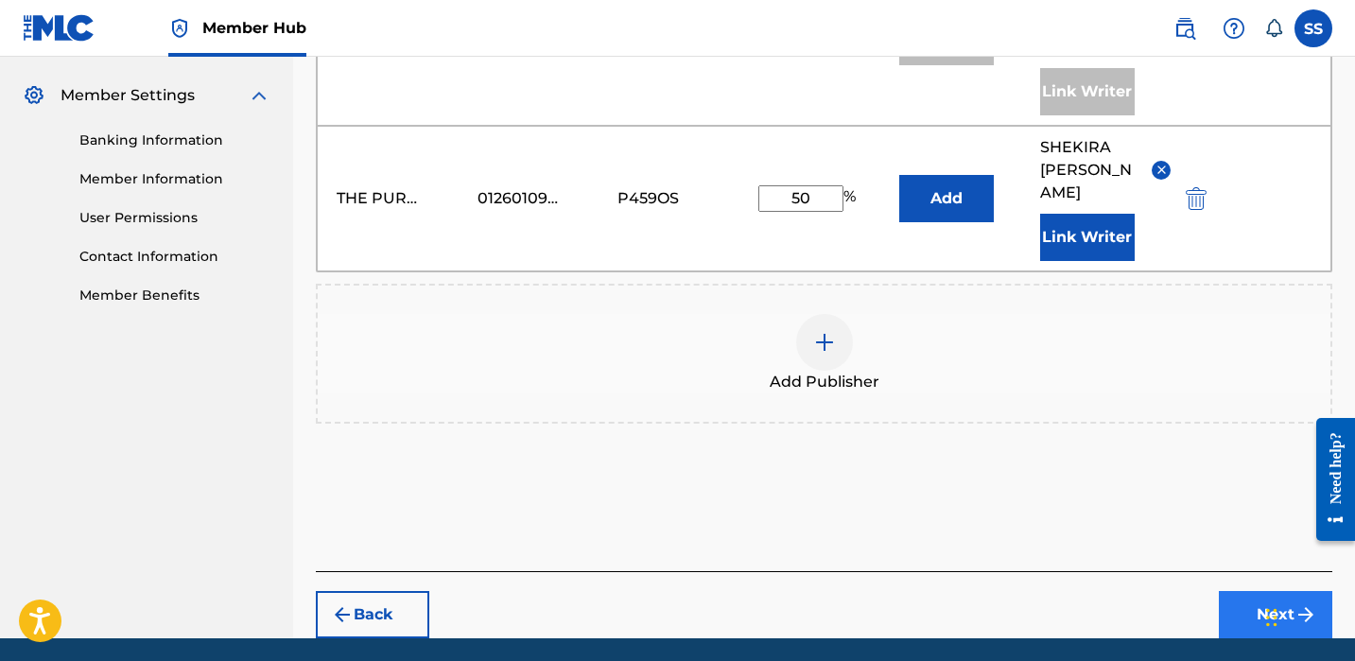
click at [1281, 591] on button "Next" at bounding box center [1275, 614] width 113 height 47
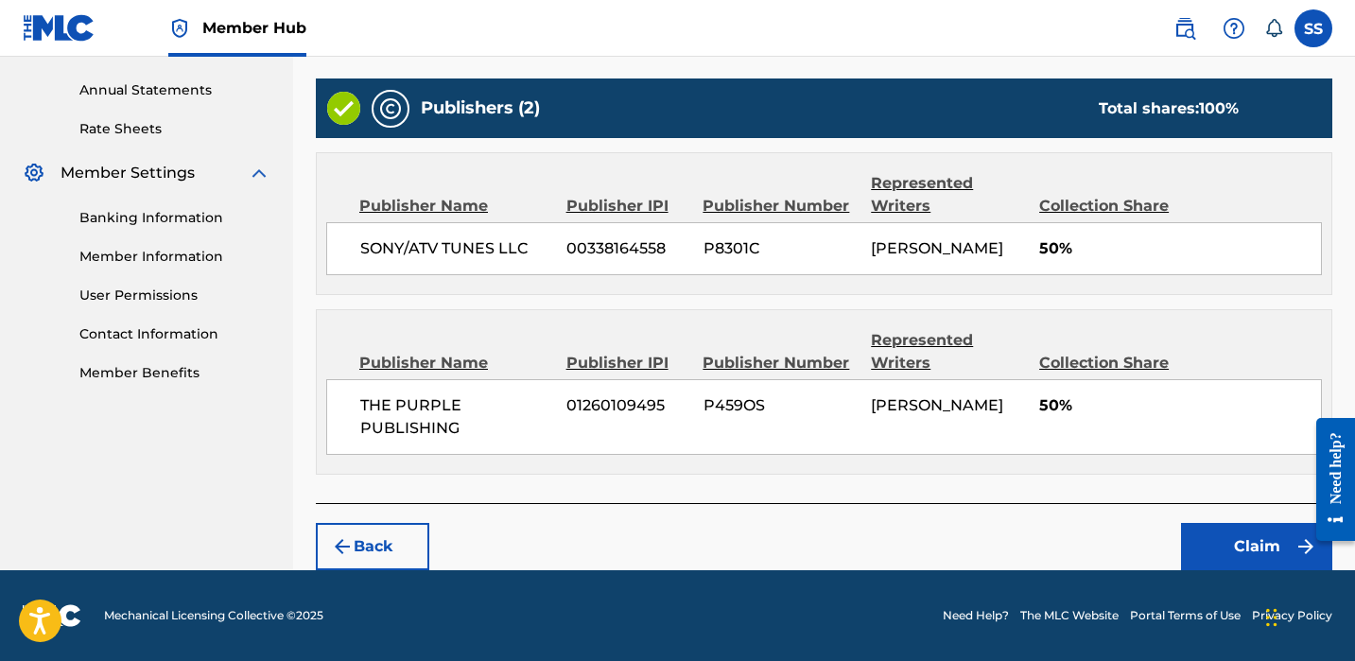
scroll to position [676, 0]
click at [1280, 552] on button "Claim" at bounding box center [1256, 546] width 151 height 47
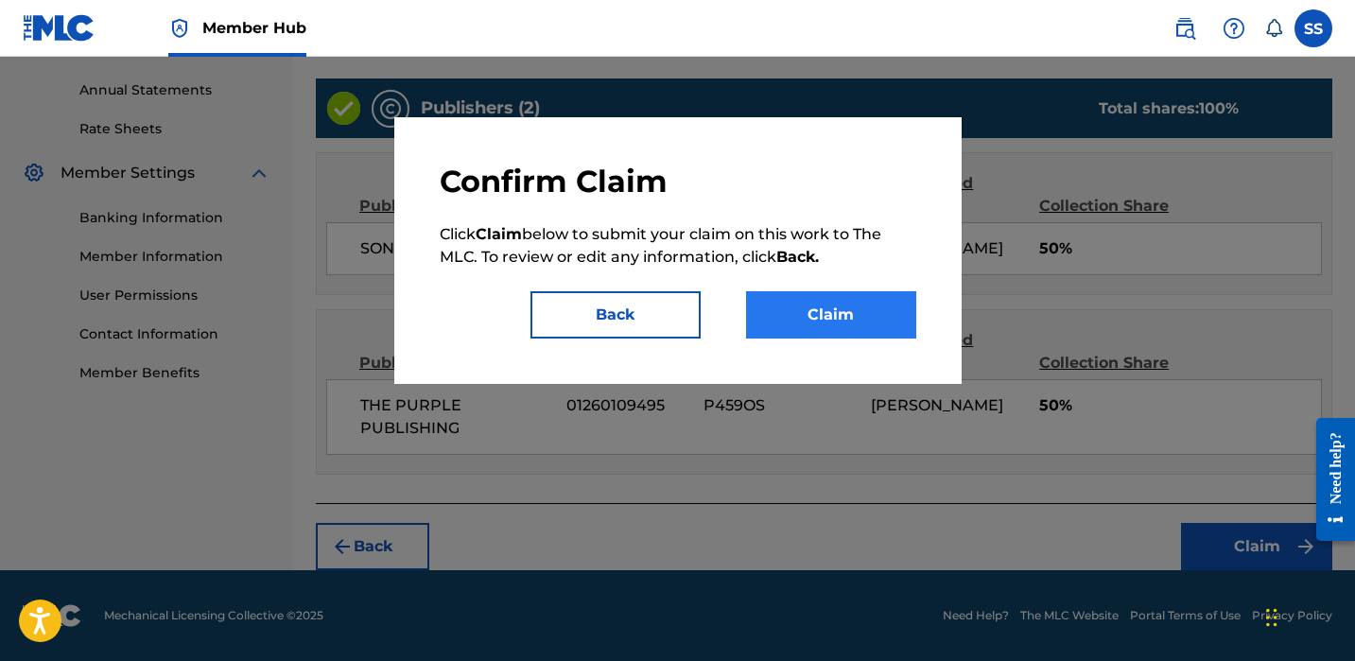
click at [753, 325] on button "Claim" at bounding box center [831, 314] width 170 height 47
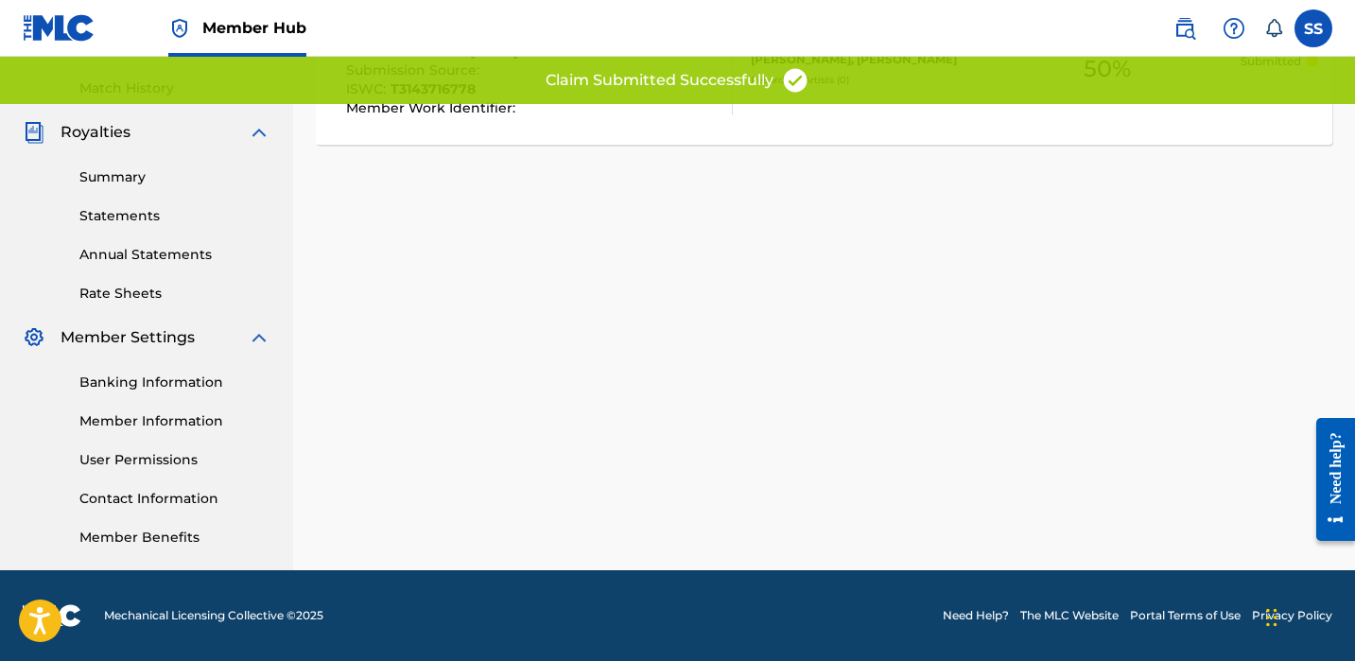
scroll to position [512, 0]
click at [470, 0] on nav "Member Hub SS SS [PERSON_NAME] [EMAIL_ADDRESS][DOMAIN_NAME] Notification Prefer…" at bounding box center [677, 28] width 1355 height 57
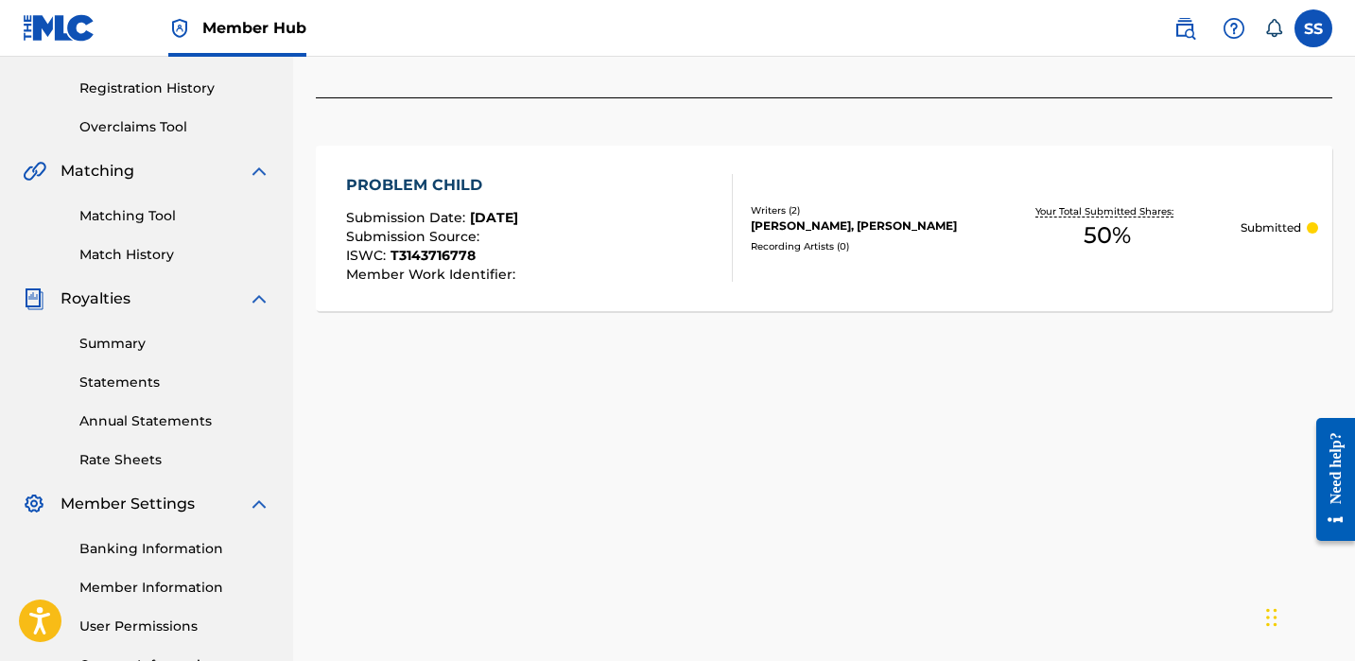
scroll to position [164, 0]
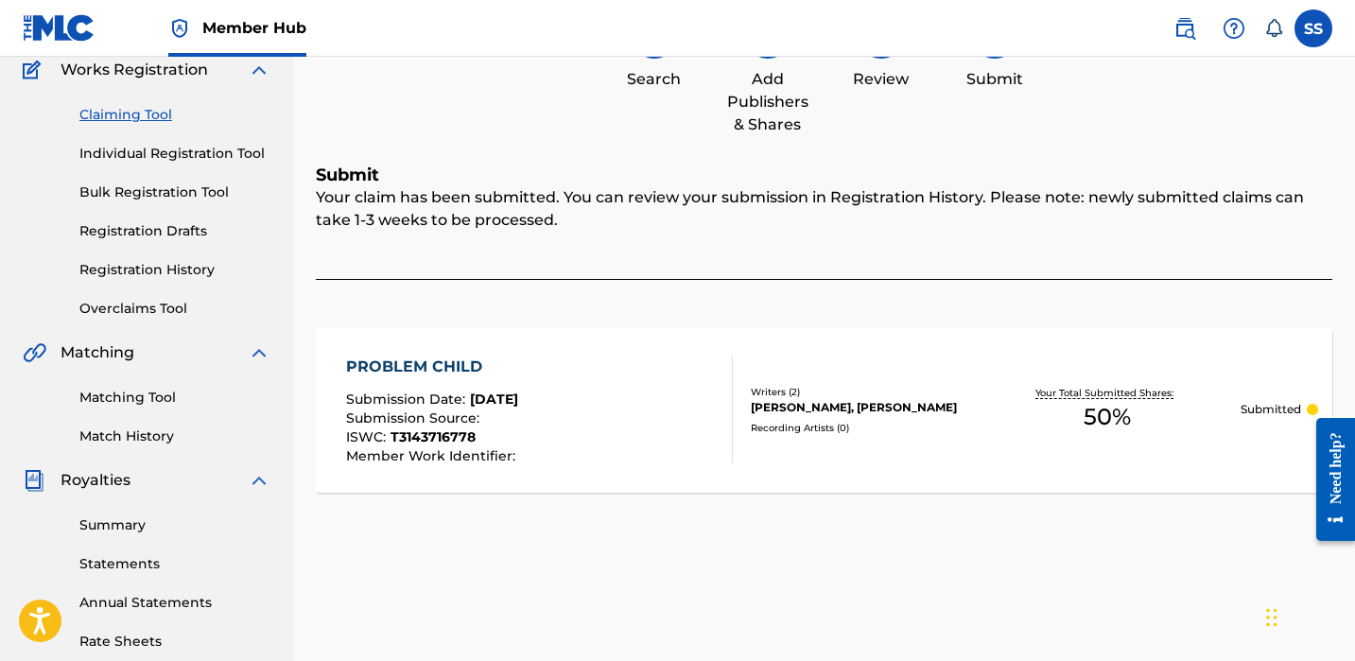
click at [104, 114] on link "Claiming Tool" at bounding box center [174, 115] width 191 height 20
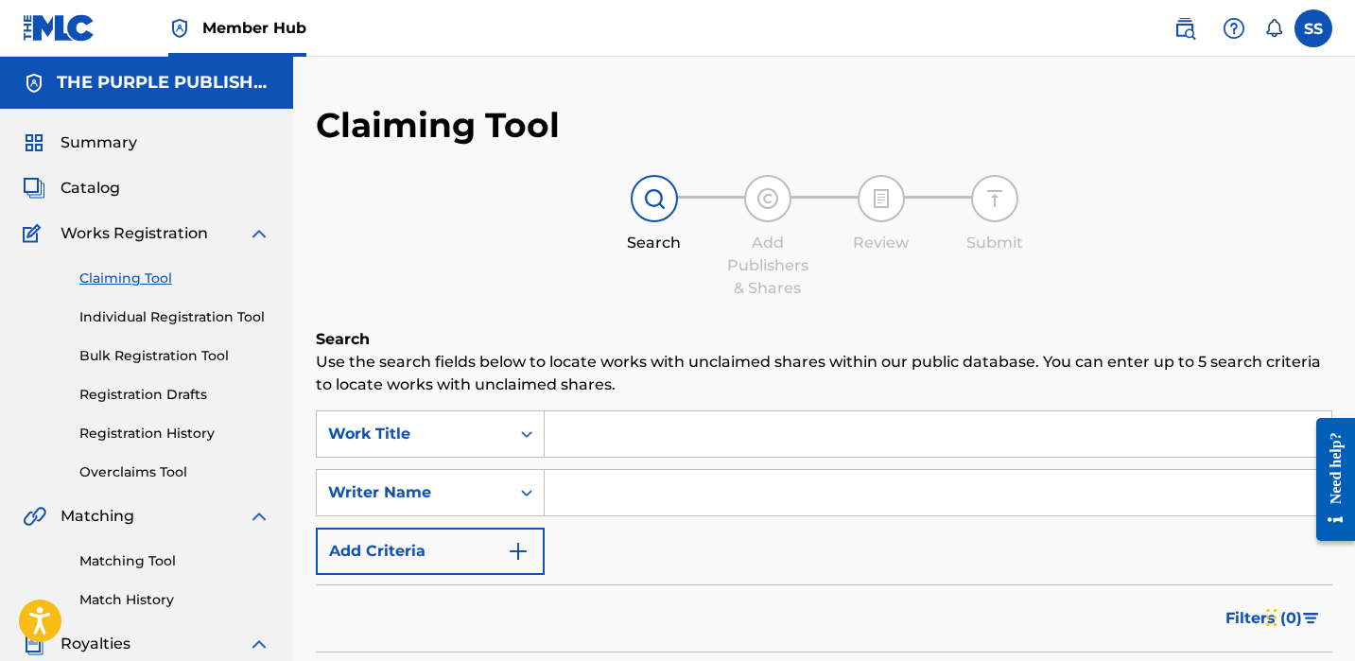
click at [597, 501] on input "Search Form" at bounding box center [938, 492] width 787 height 45
paste input "[PERSON_NAME]"
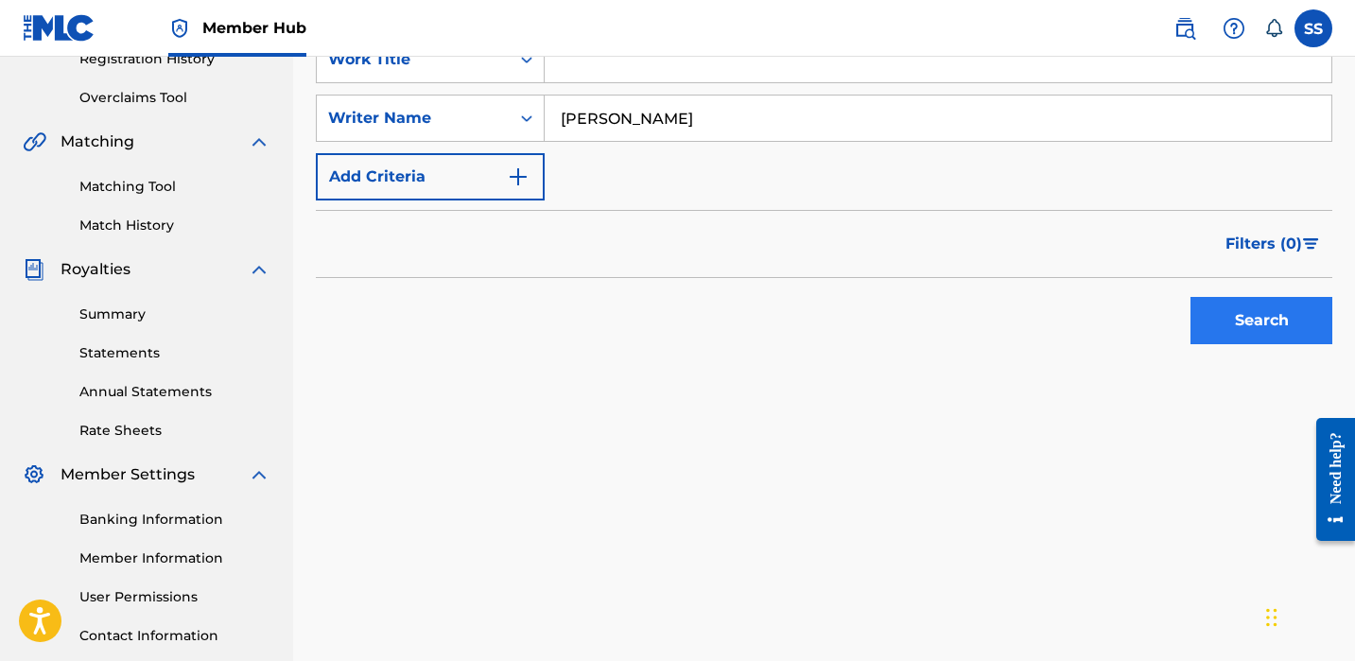
type input "[PERSON_NAME]"
click at [1282, 301] on button "Search" at bounding box center [1262, 320] width 142 height 47
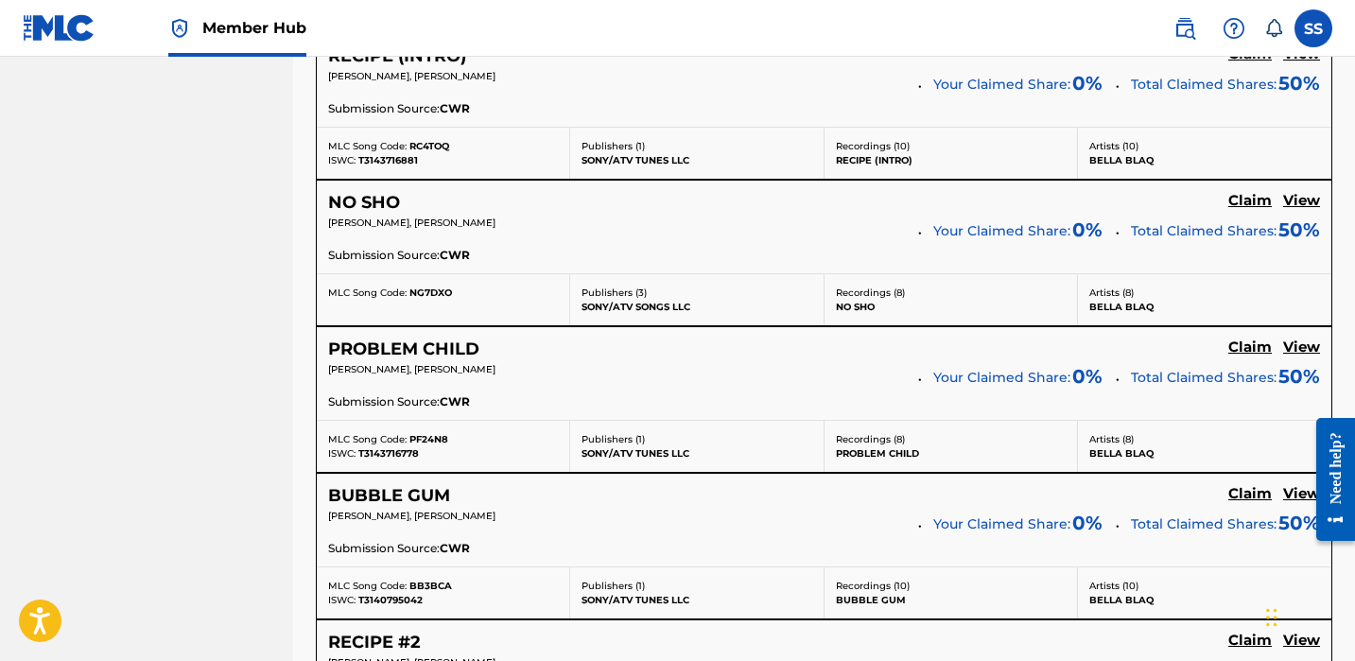
scroll to position [1467, 0]
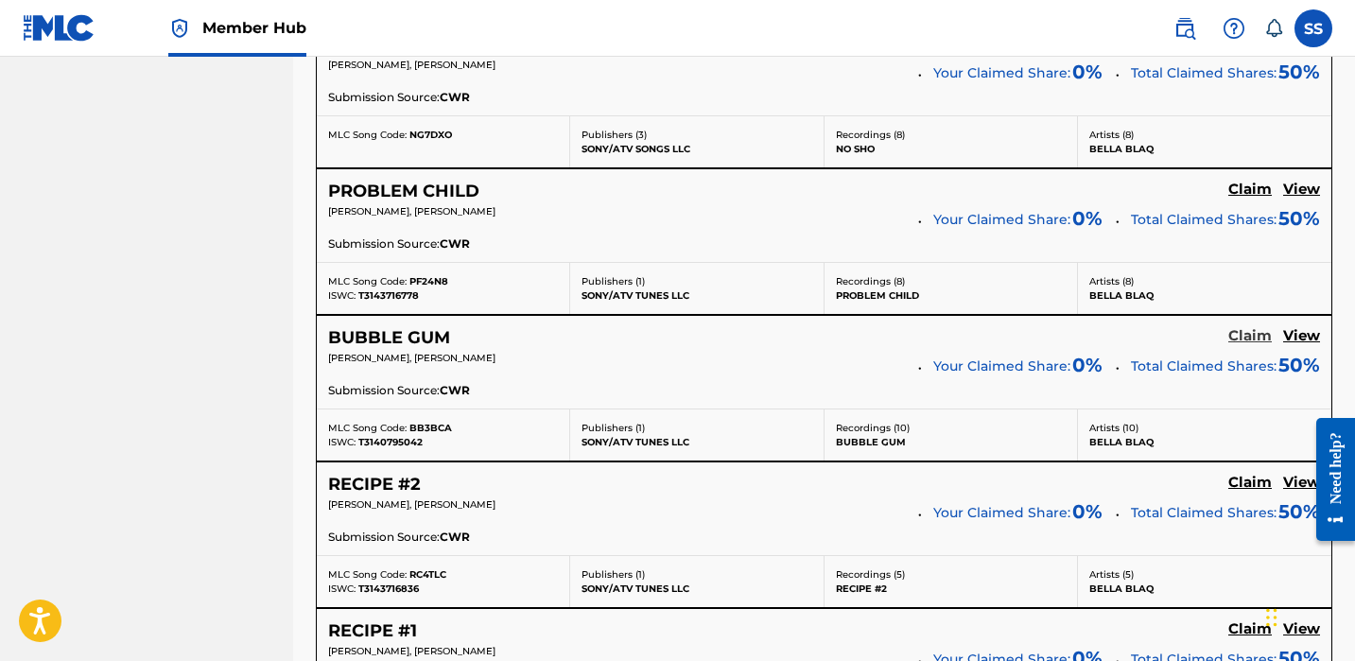
click at [1258, 334] on h5 "Claim" at bounding box center [1251, 336] width 44 height 18
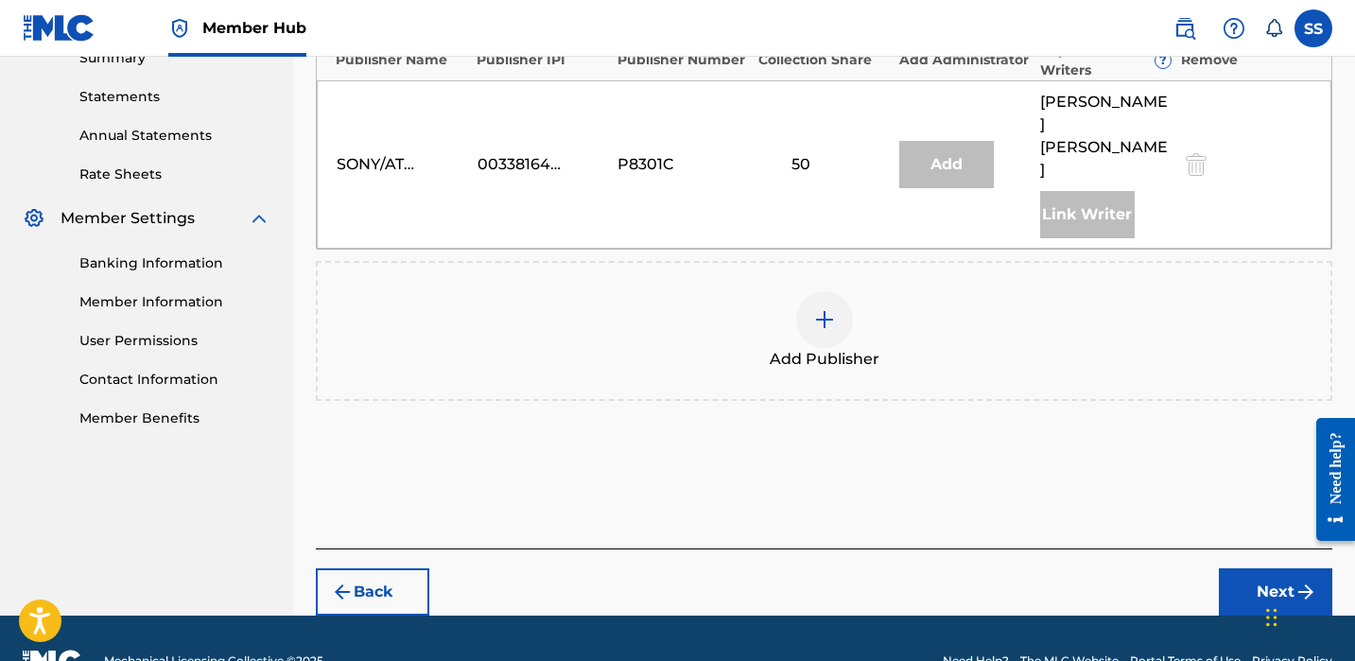
click at [832, 308] on img at bounding box center [824, 319] width 23 height 23
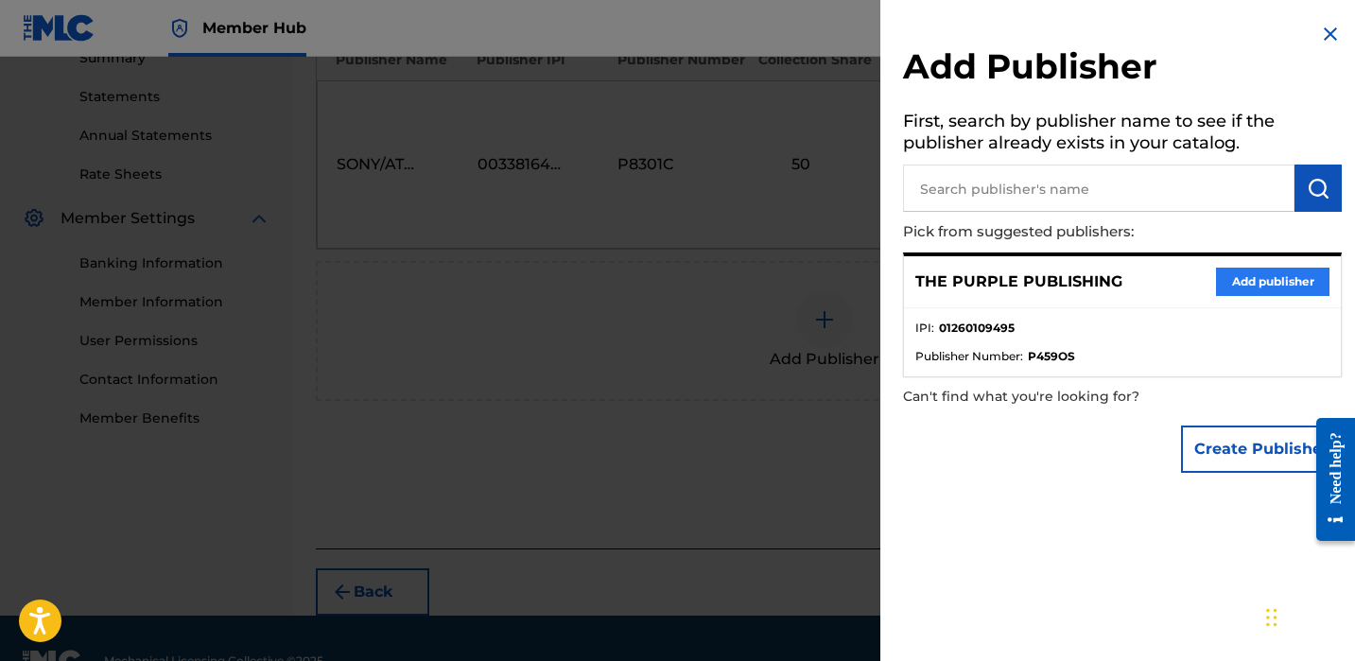
click at [1251, 288] on button "Add publisher" at bounding box center [1272, 282] width 113 height 28
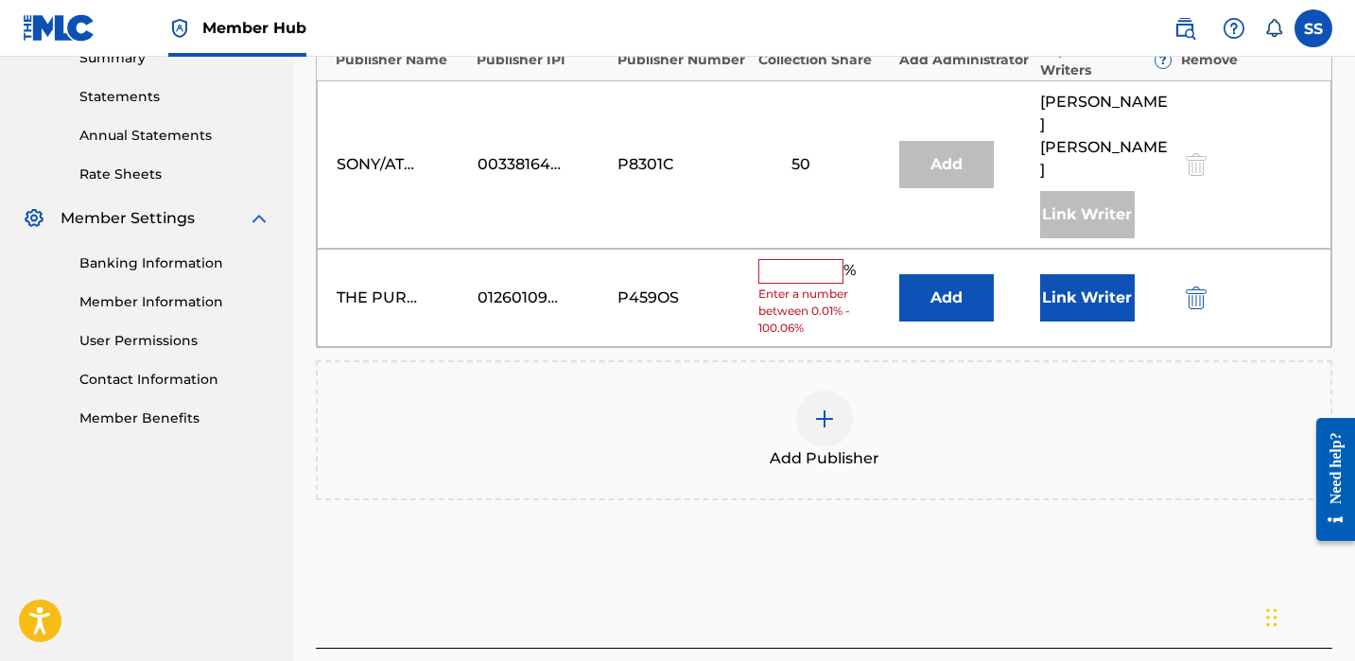
click at [781, 259] on input "text" at bounding box center [800, 271] width 85 height 25
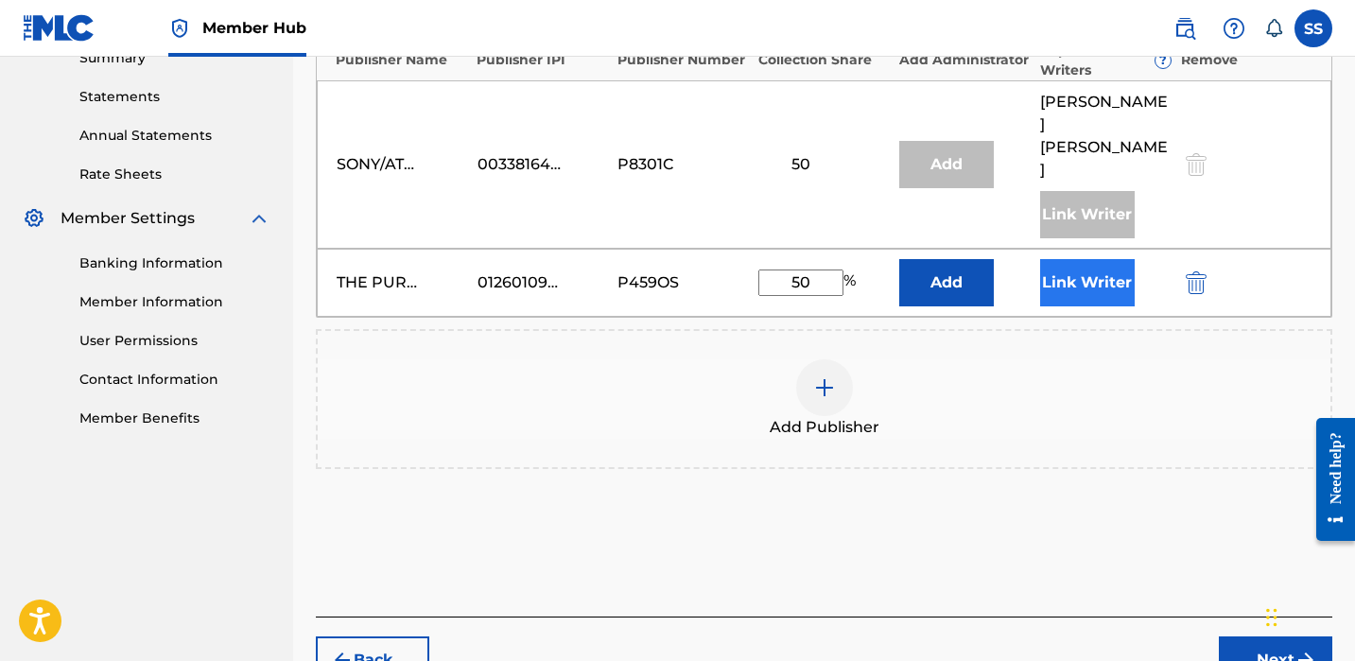
type input "50"
click at [1063, 259] on button "Link Writer" at bounding box center [1087, 282] width 95 height 47
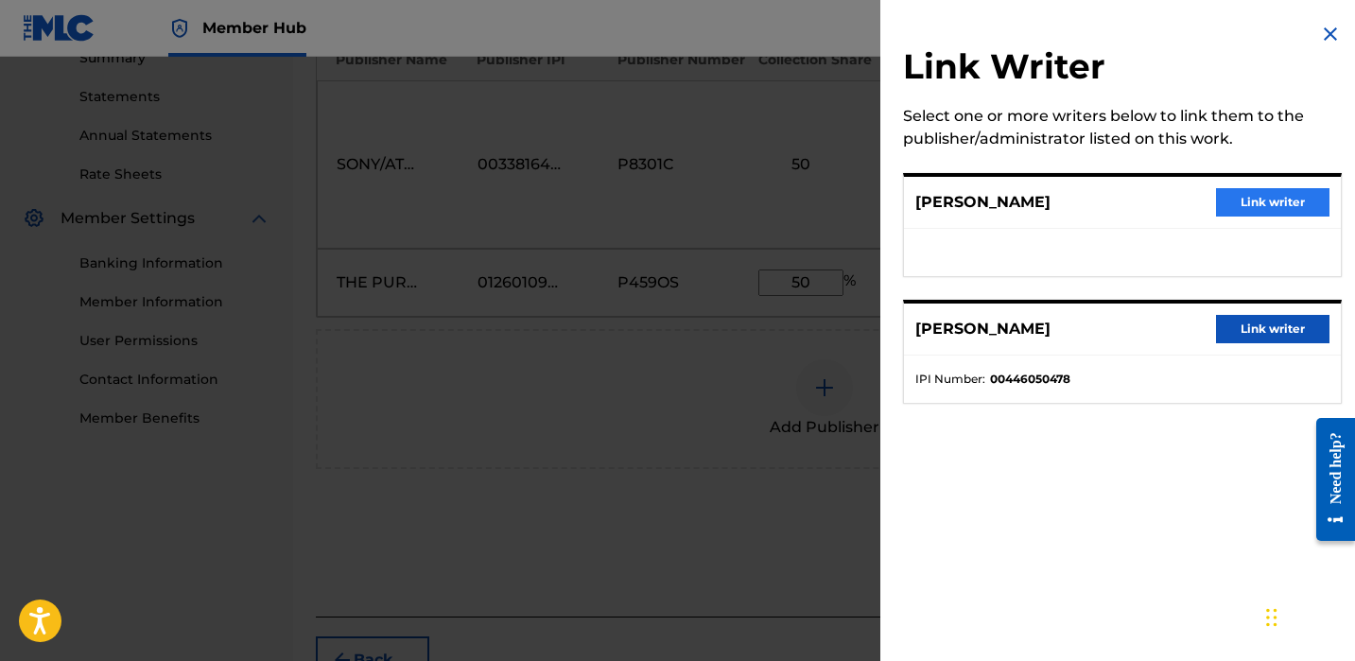
click at [1251, 201] on button "Link writer" at bounding box center [1272, 202] width 113 height 28
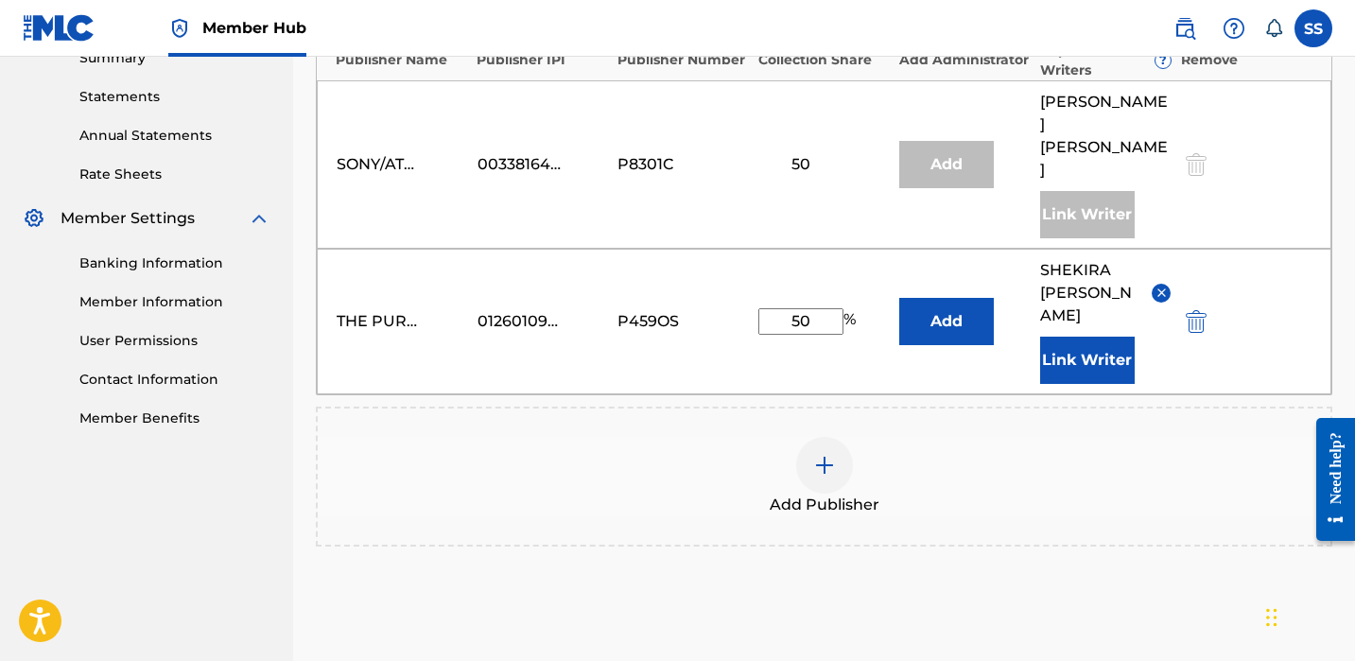
scroll to position [754, 0]
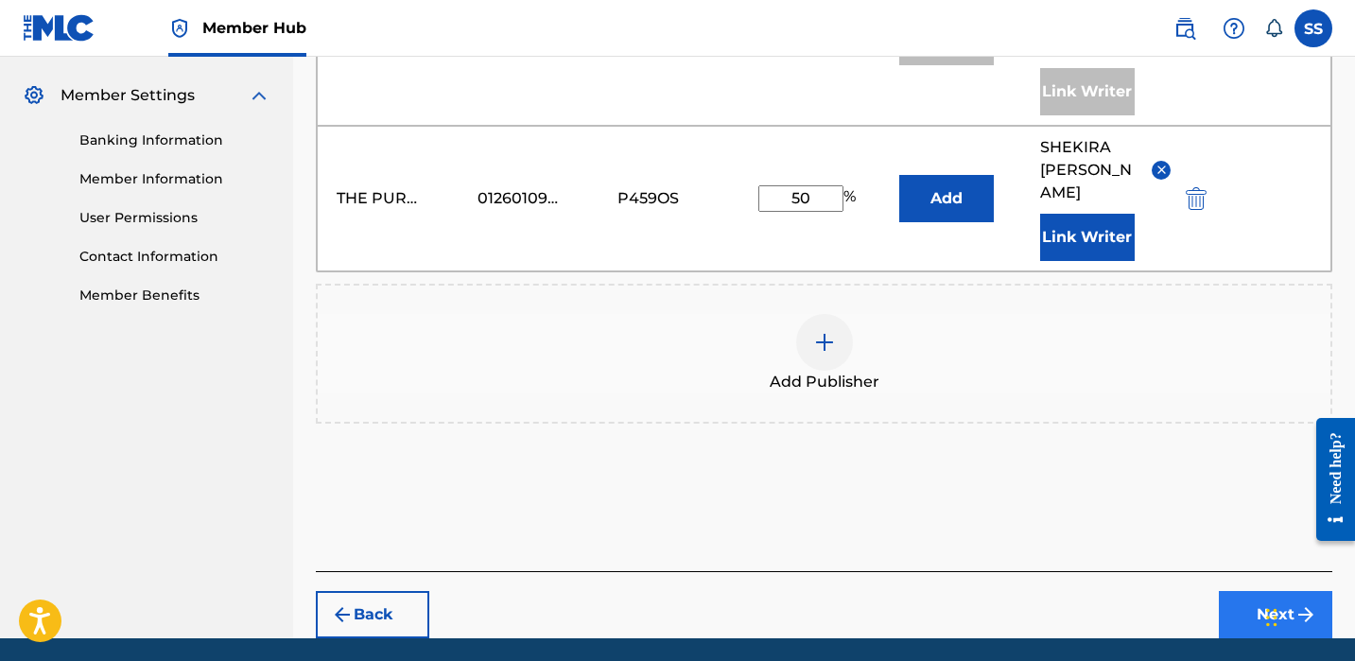
click at [1267, 591] on button "Next" at bounding box center [1275, 614] width 113 height 47
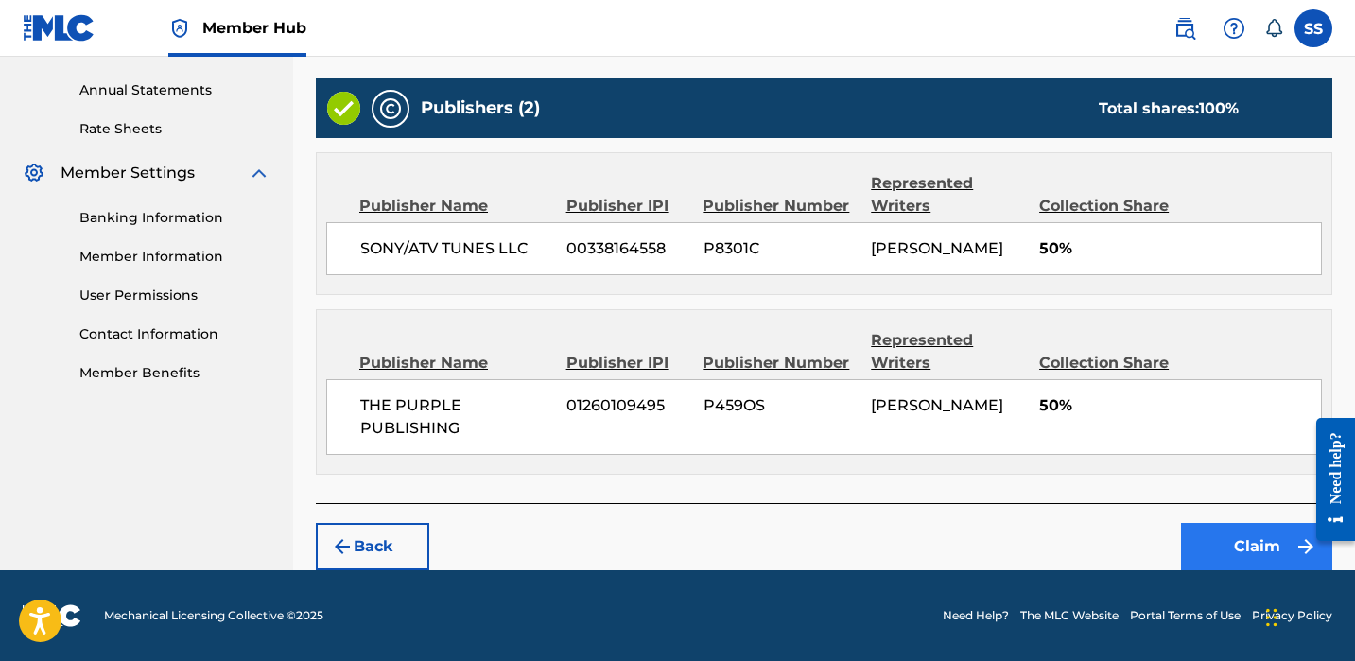
click at [1264, 544] on button "Claim" at bounding box center [1256, 546] width 151 height 47
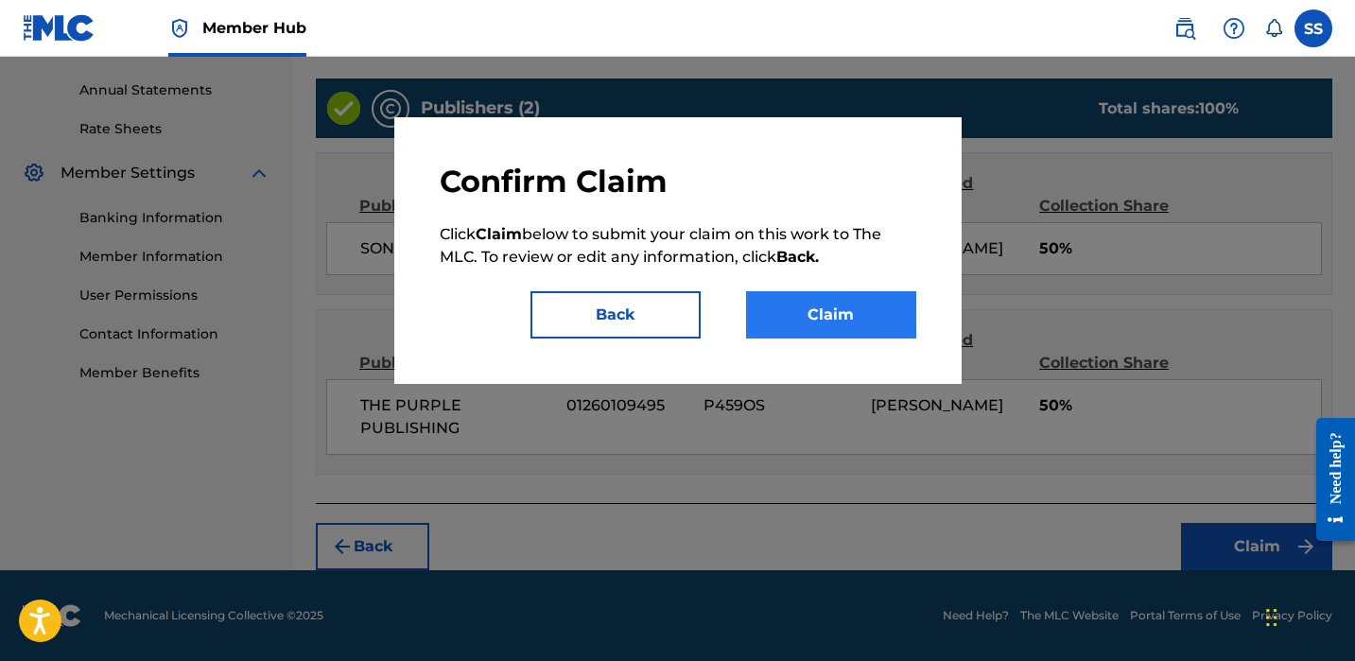
click at [825, 296] on button "Claim" at bounding box center [831, 314] width 170 height 47
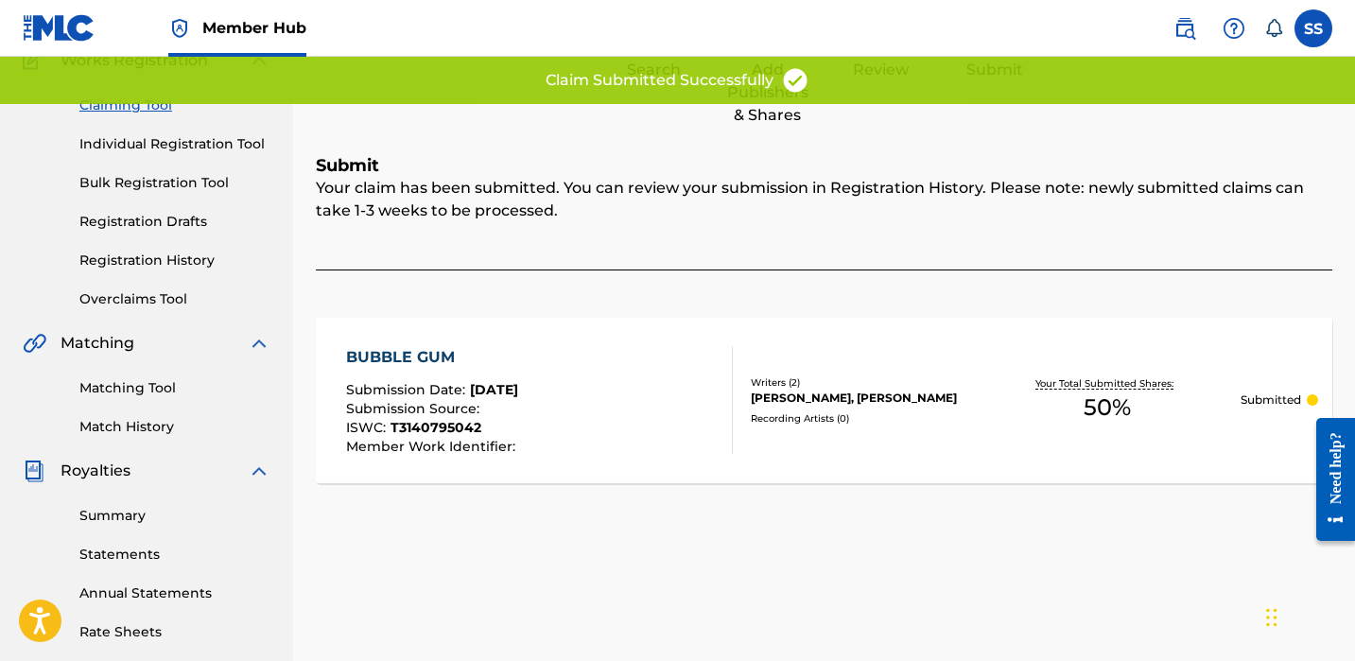
scroll to position [146, 0]
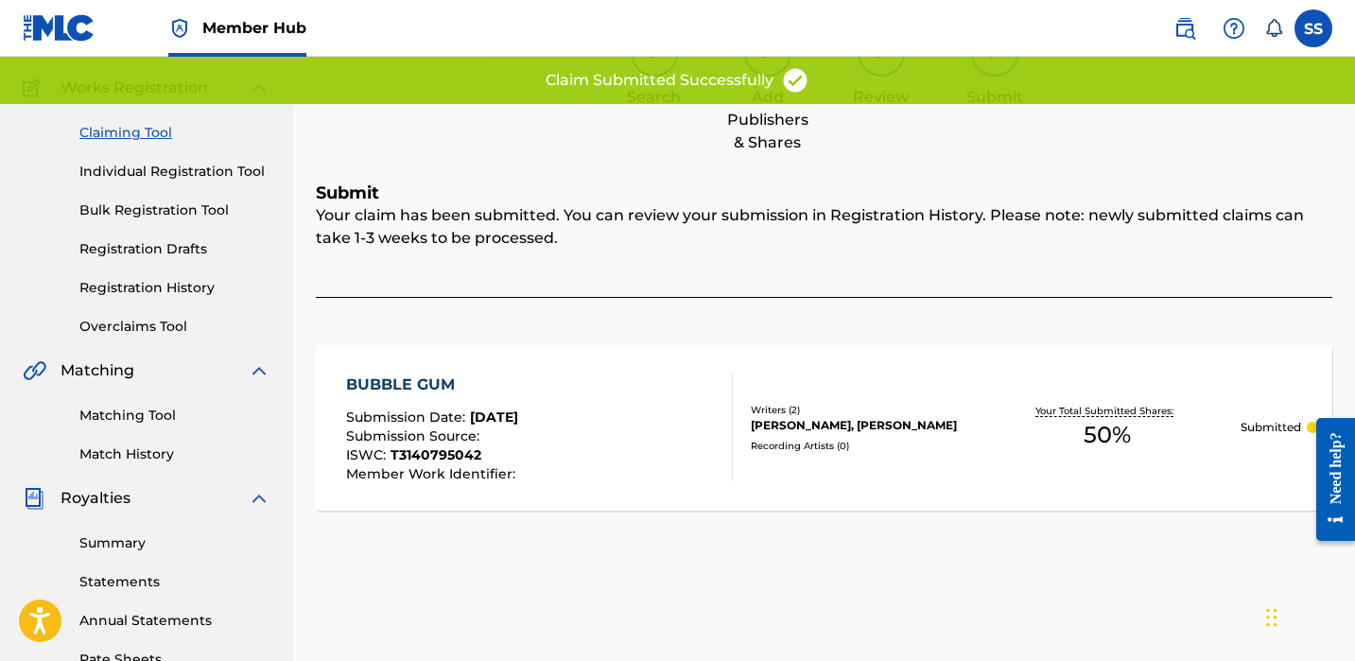
click at [151, 134] on link "Claiming Tool" at bounding box center [174, 133] width 191 height 20
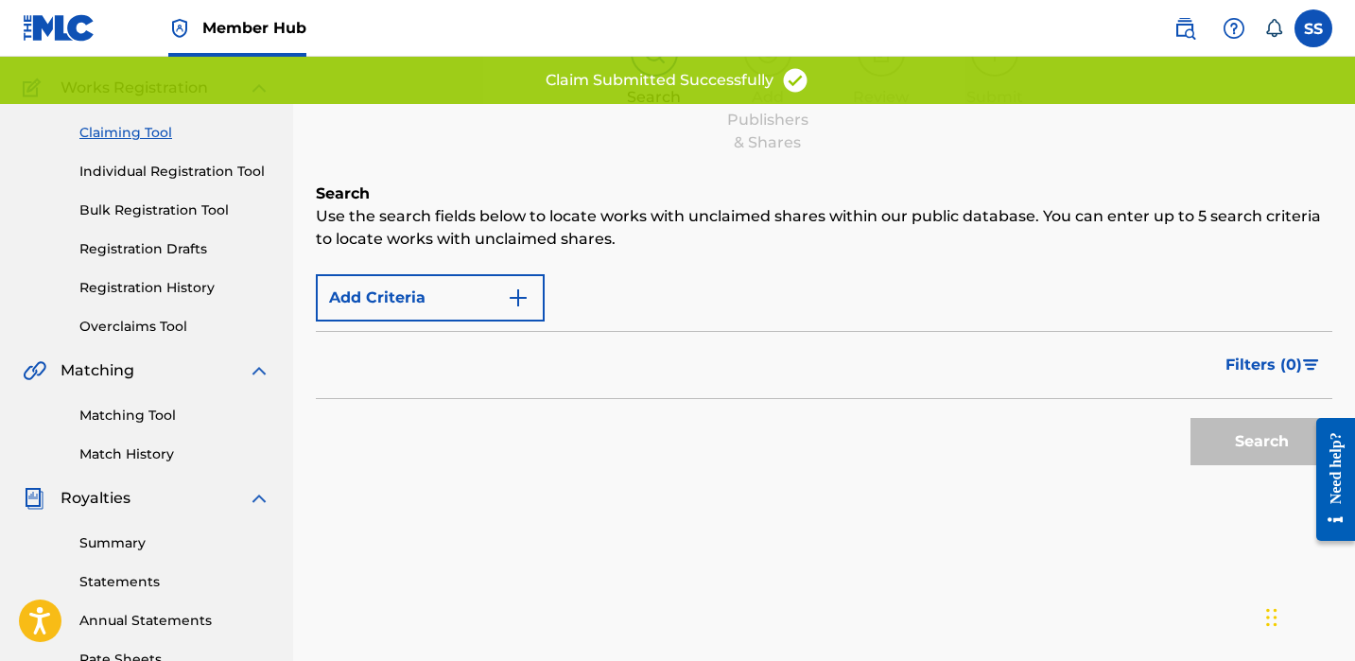
scroll to position [0, 0]
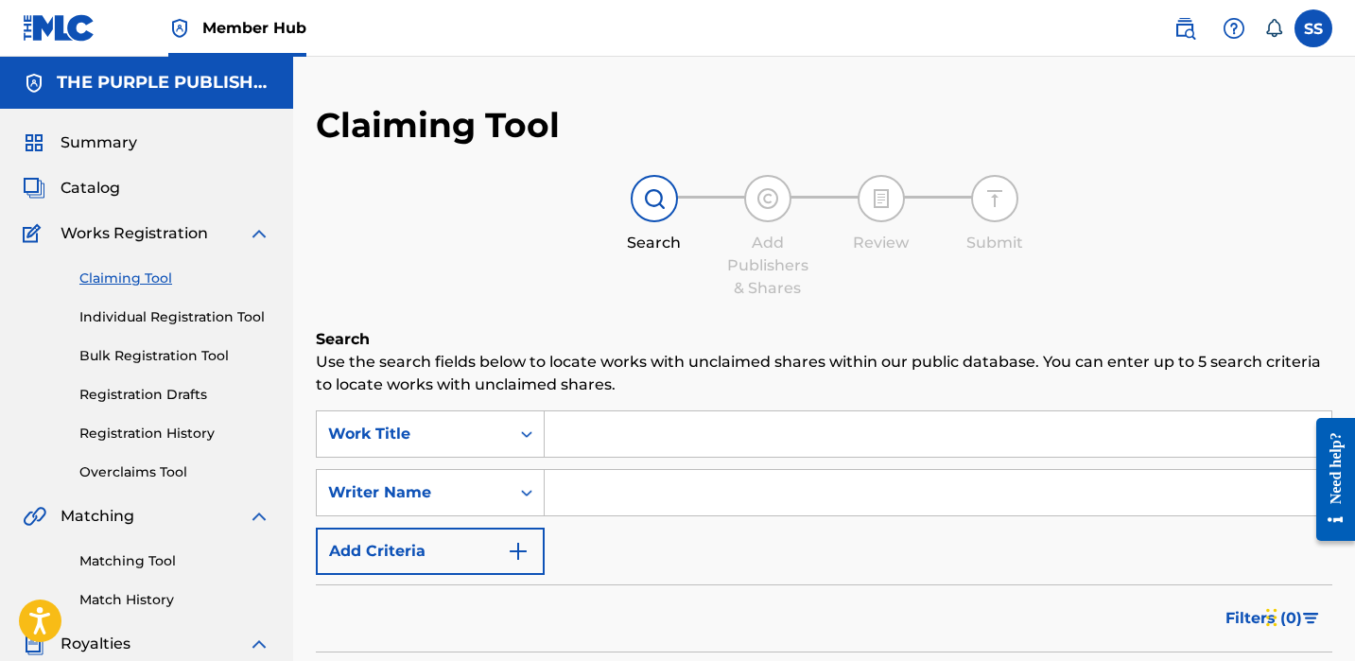
click at [677, 490] on input "Search Form" at bounding box center [938, 492] width 787 height 45
paste input "[PERSON_NAME]"
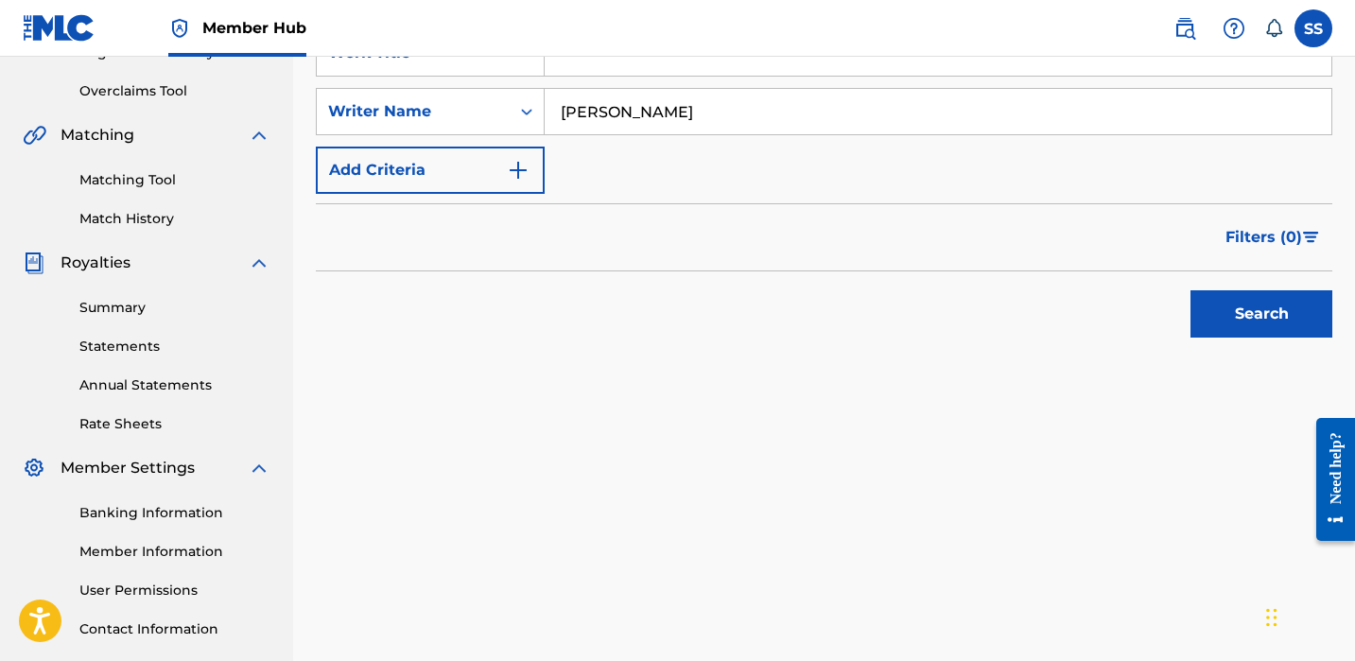
scroll to position [512, 0]
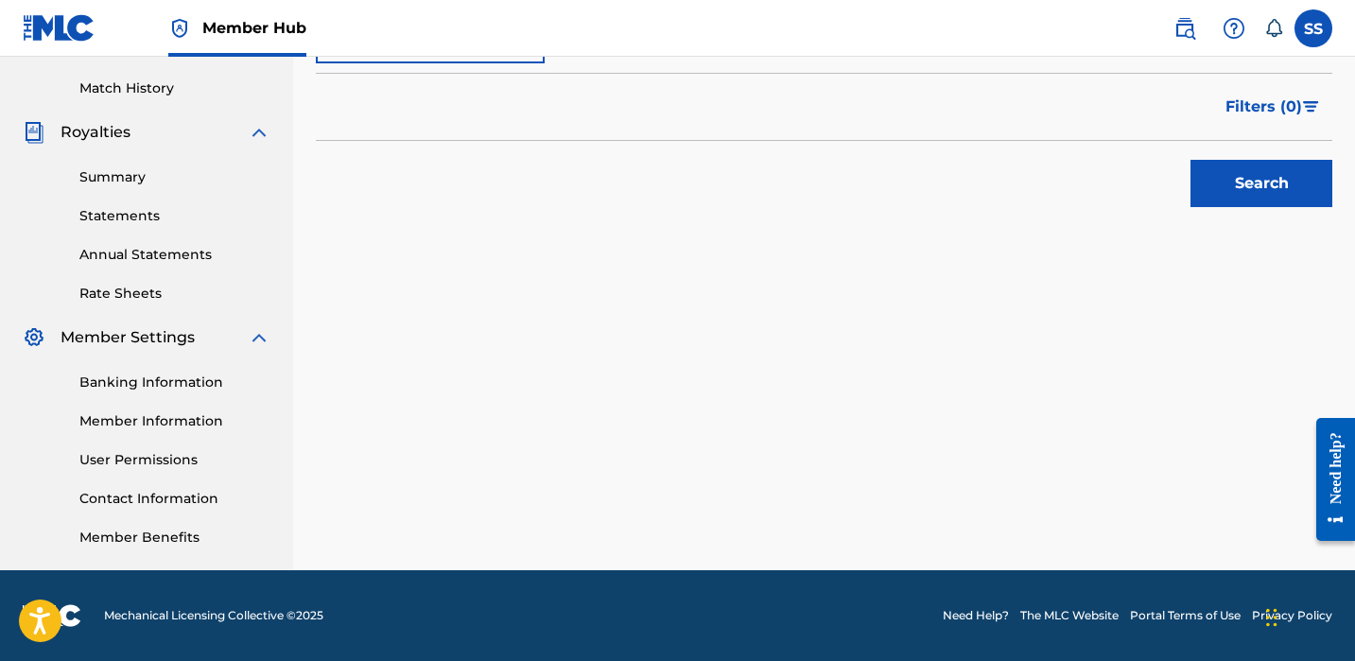
type input "[PERSON_NAME]"
click at [1181, 187] on div "Search" at bounding box center [1256, 179] width 151 height 76
click at [1218, 193] on button "Search" at bounding box center [1262, 183] width 142 height 47
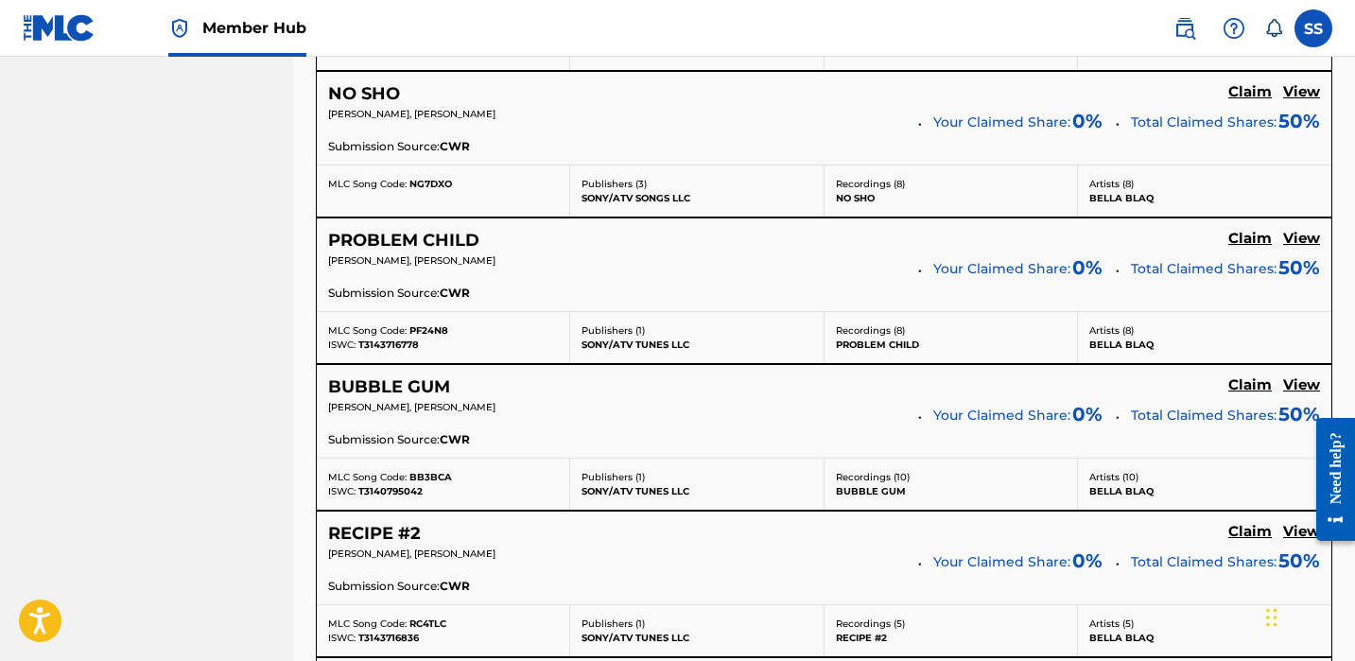
scroll to position [1560, 0]
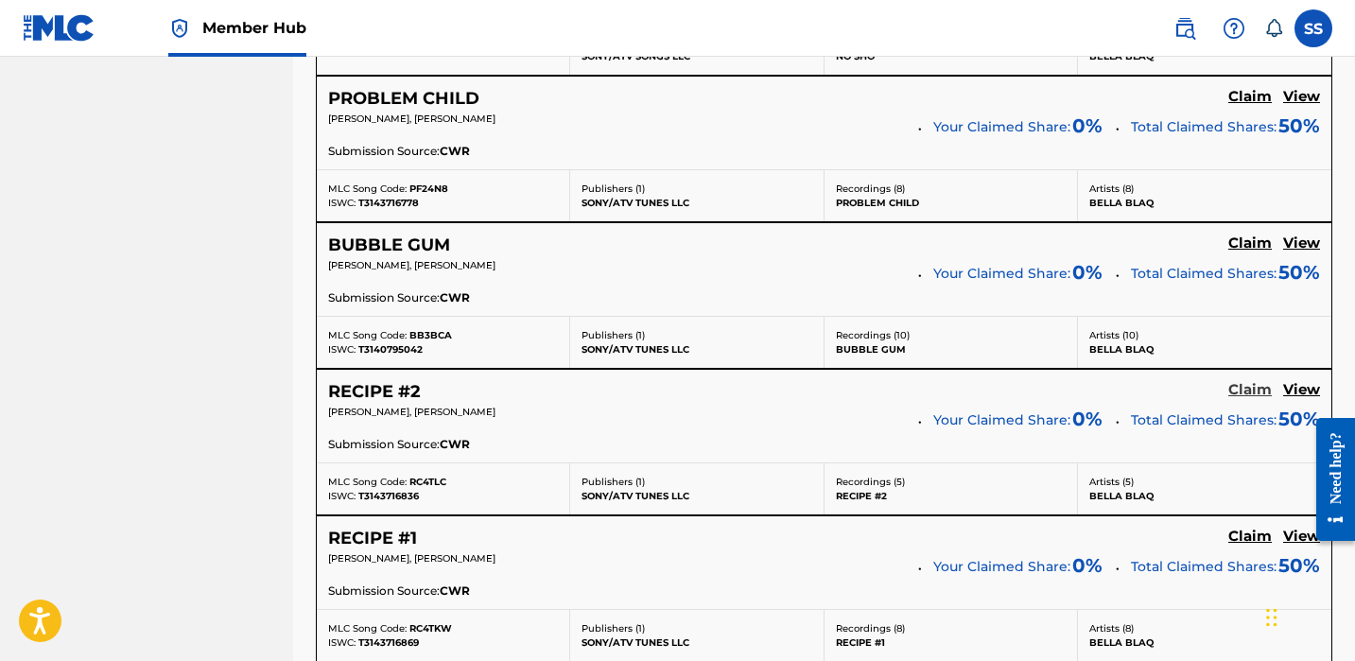
click at [1249, 384] on h5 "Claim" at bounding box center [1251, 390] width 44 height 18
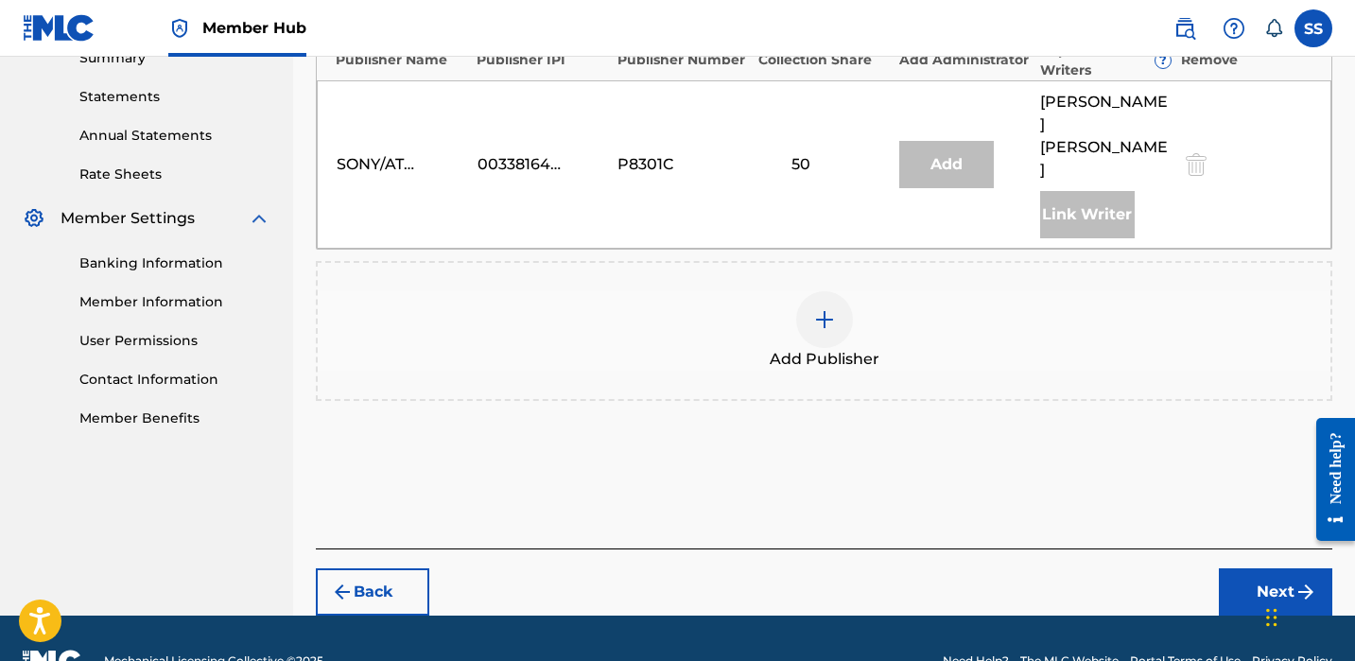
click at [828, 308] on img at bounding box center [824, 319] width 23 height 23
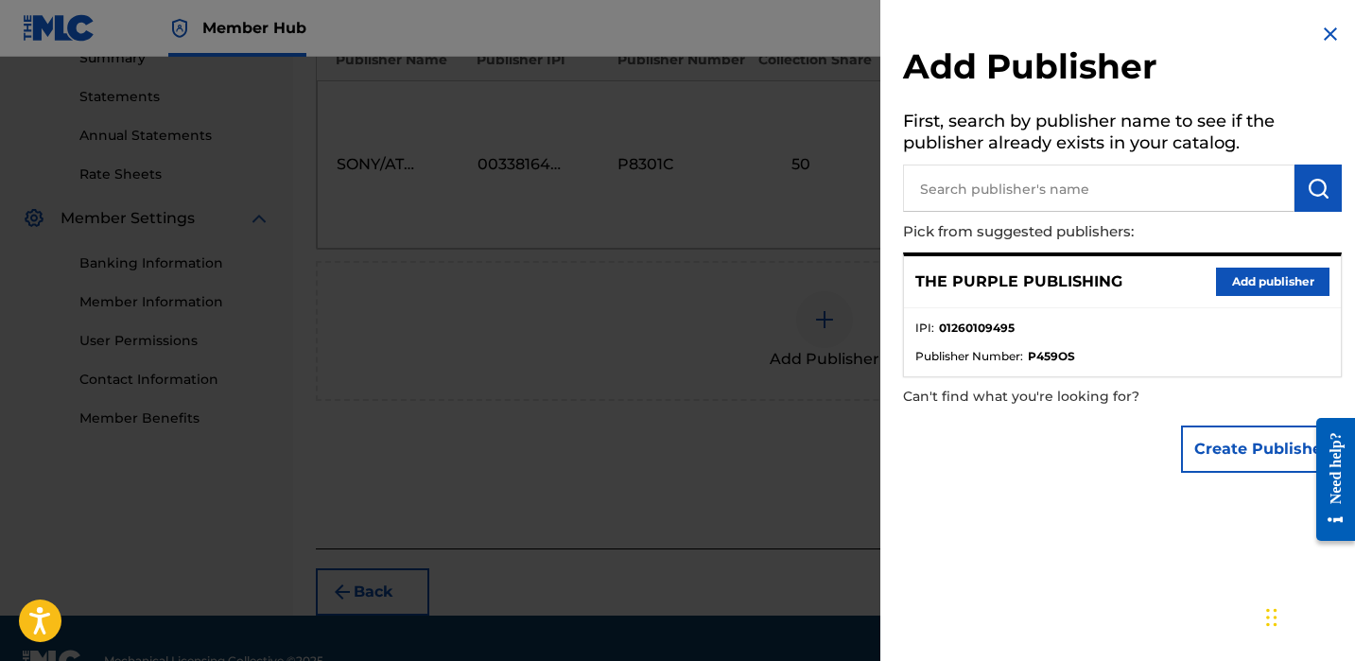
click at [1252, 294] on div "THE PURPLE PUBLISHING Add publisher" at bounding box center [1122, 282] width 437 height 52
click at [1248, 283] on button "Add publisher" at bounding box center [1272, 282] width 113 height 28
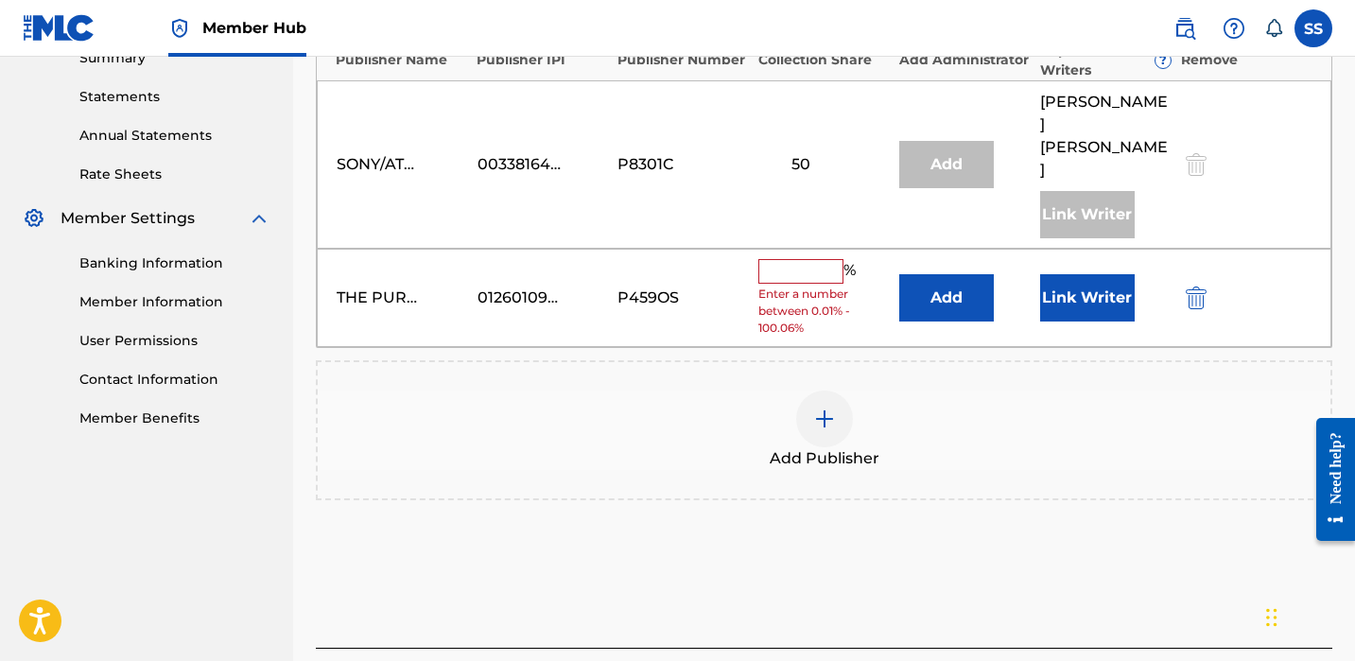
click at [762, 259] on input "text" at bounding box center [800, 271] width 85 height 25
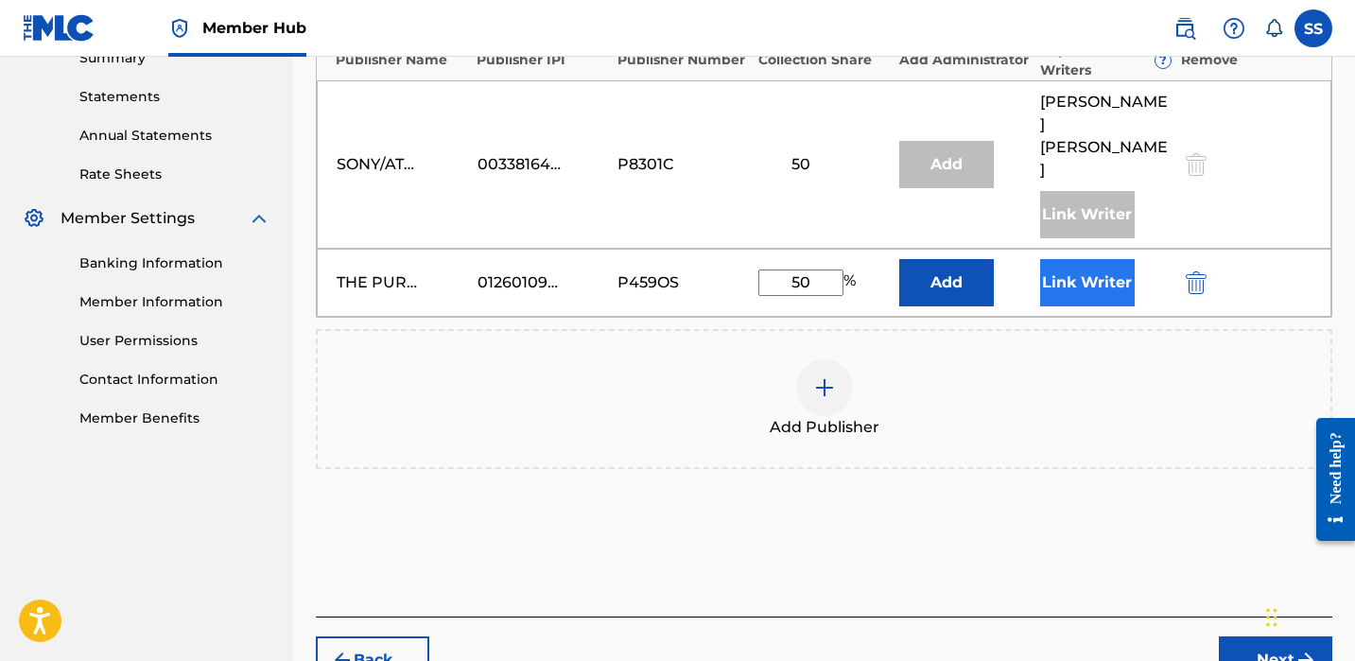
type input "50"
click at [1072, 259] on button "Link Writer" at bounding box center [1087, 282] width 95 height 47
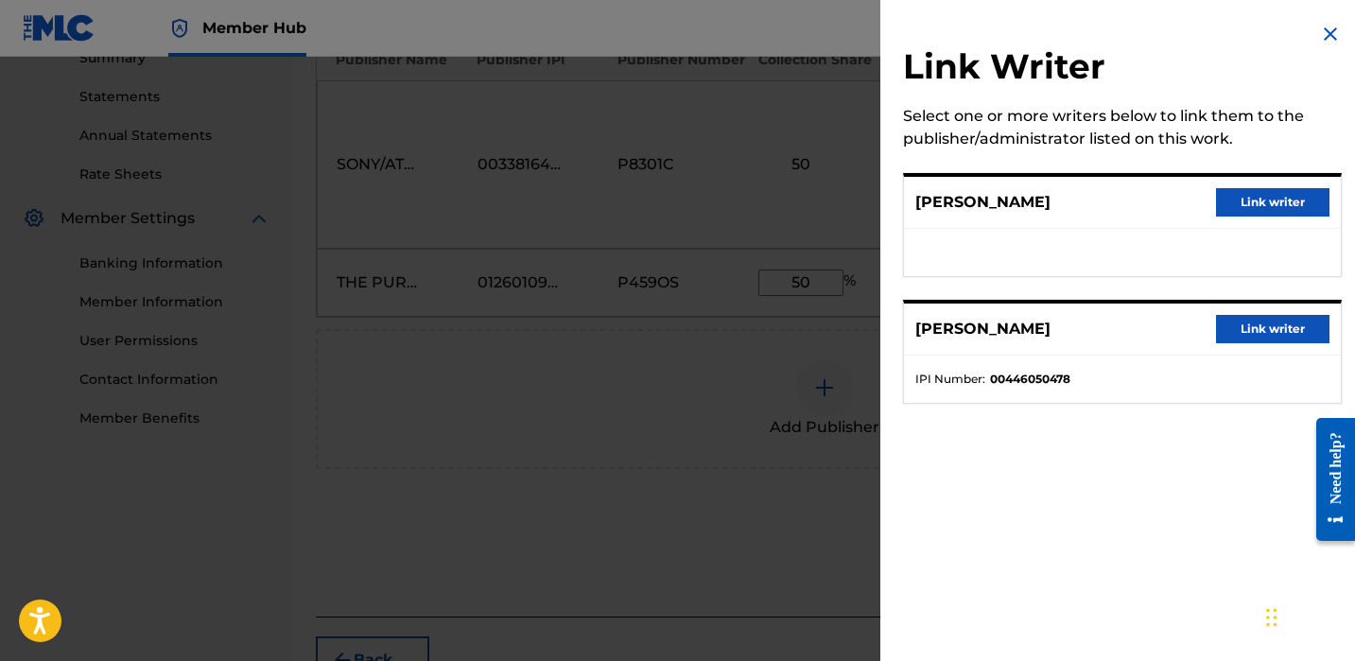
click at [1221, 199] on button "Link writer" at bounding box center [1272, 202] width 113 height 28
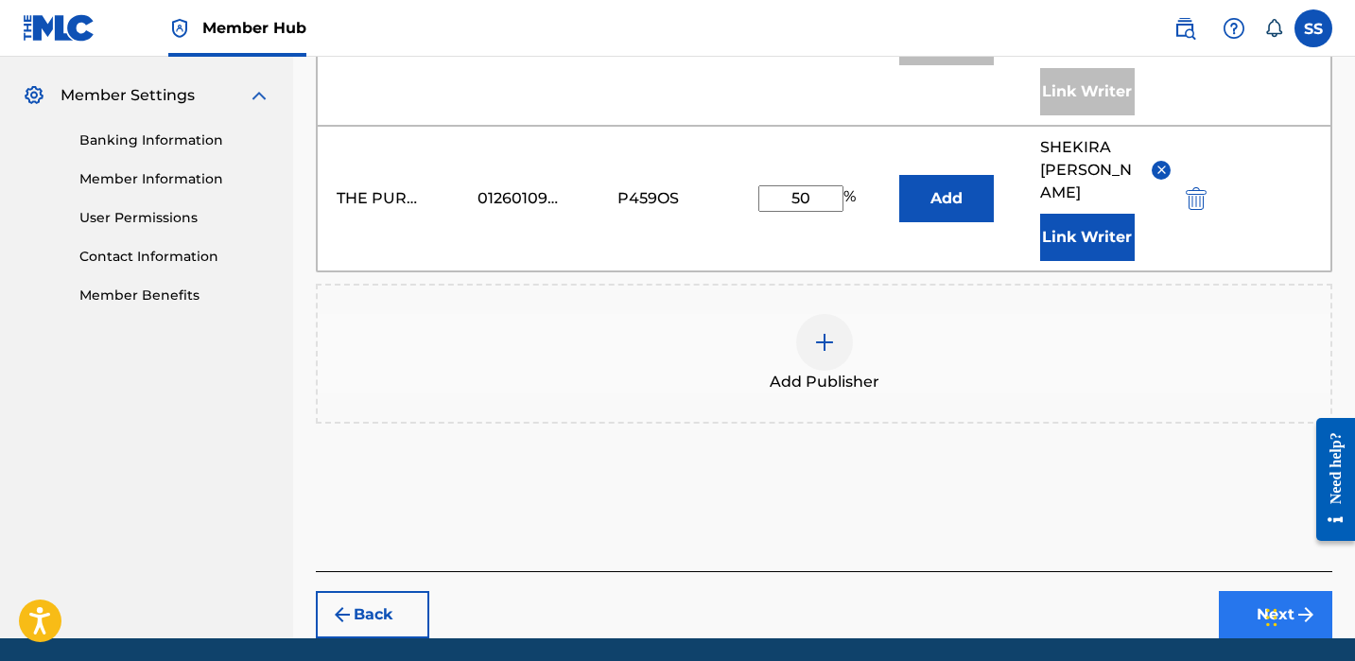
click at [1258, 591] on button "Next" at bounding box center [1275, 614] width 113 height 47
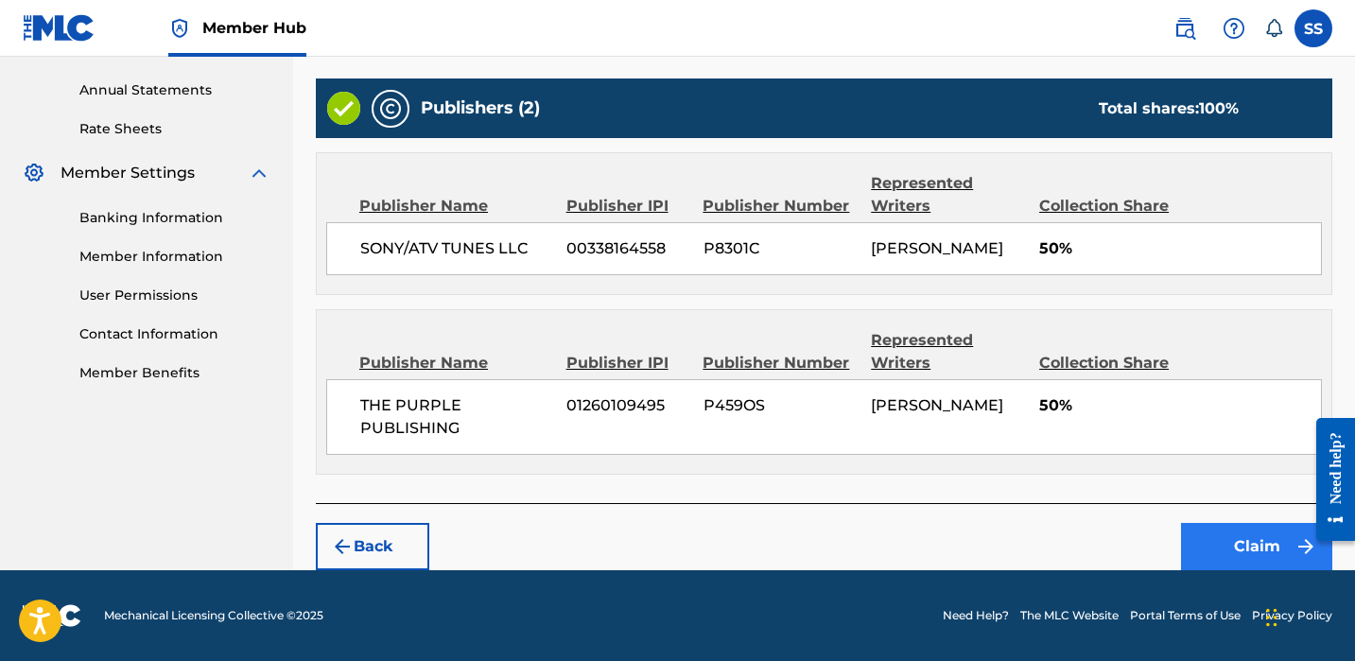
click at [1255, 540] on button "Claim" at bounding box center [1256, 546] width 151 height 47
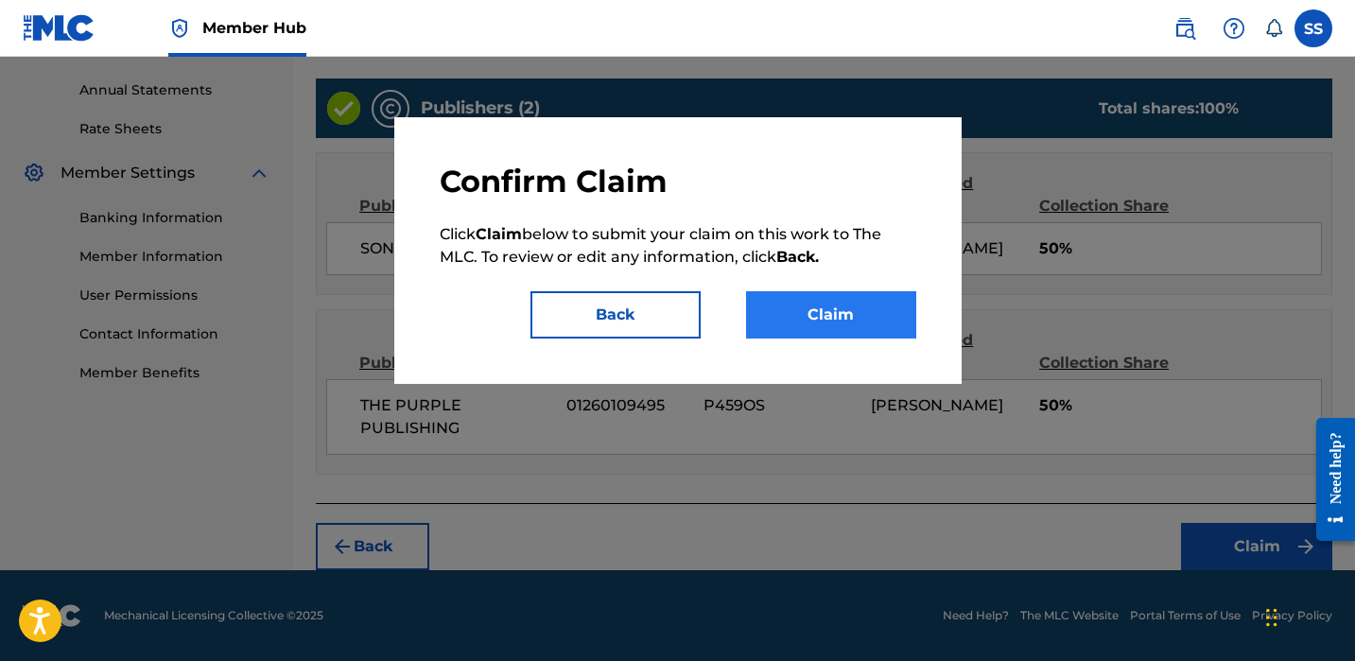
click at [815, 305] on button "Claim" at bounding box center [831, 314] width 170 height 47
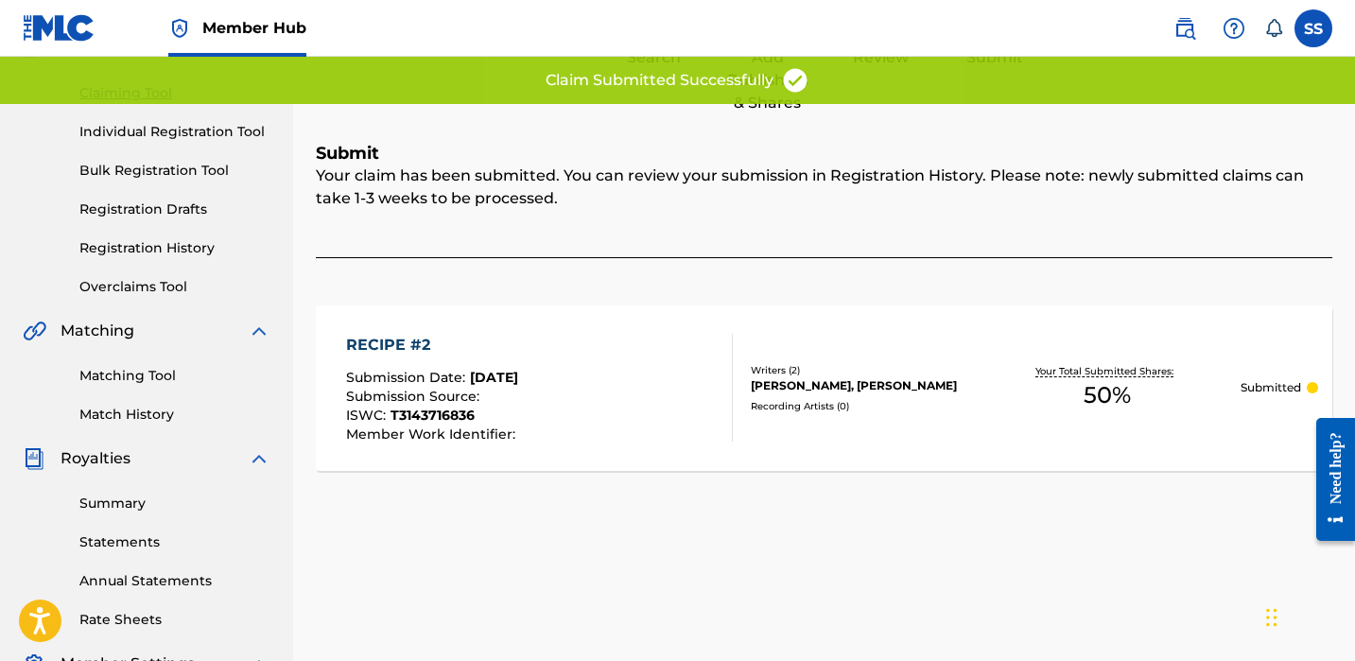
scroll to position [16, 0]
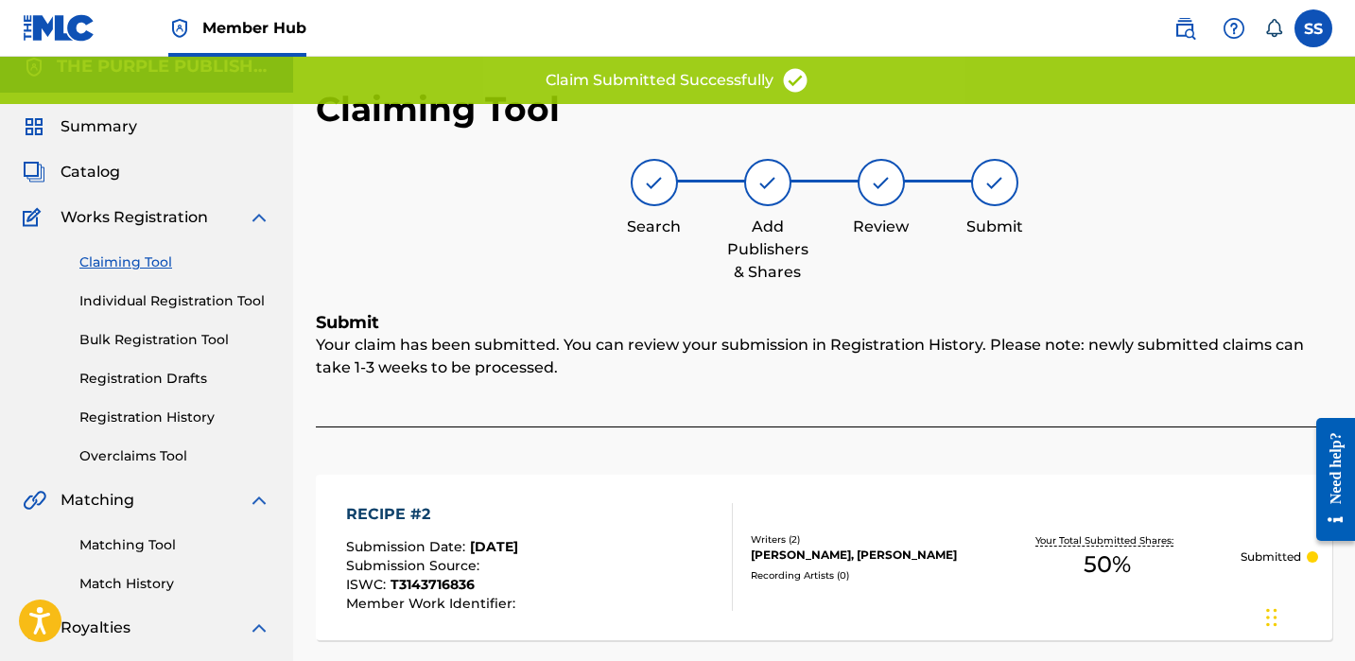
click at [113, 252] on div "Claiming Tool Individual Registration Tool Bulk Registration Tool Registration …" at bounding box center [147, 347] width 248 height 237
click at [114, 258] on link "Claiming Tool" at bounding box center [174, 263] width 191 height 20
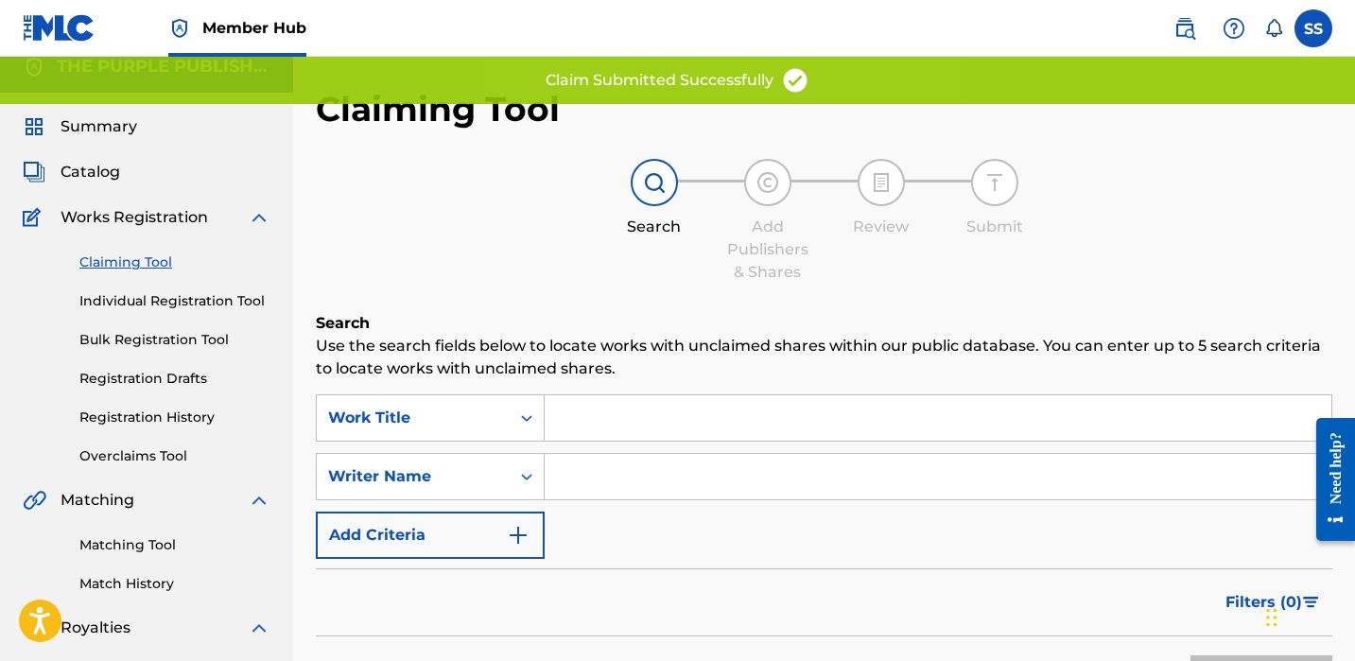
scroll to position [0, 0]
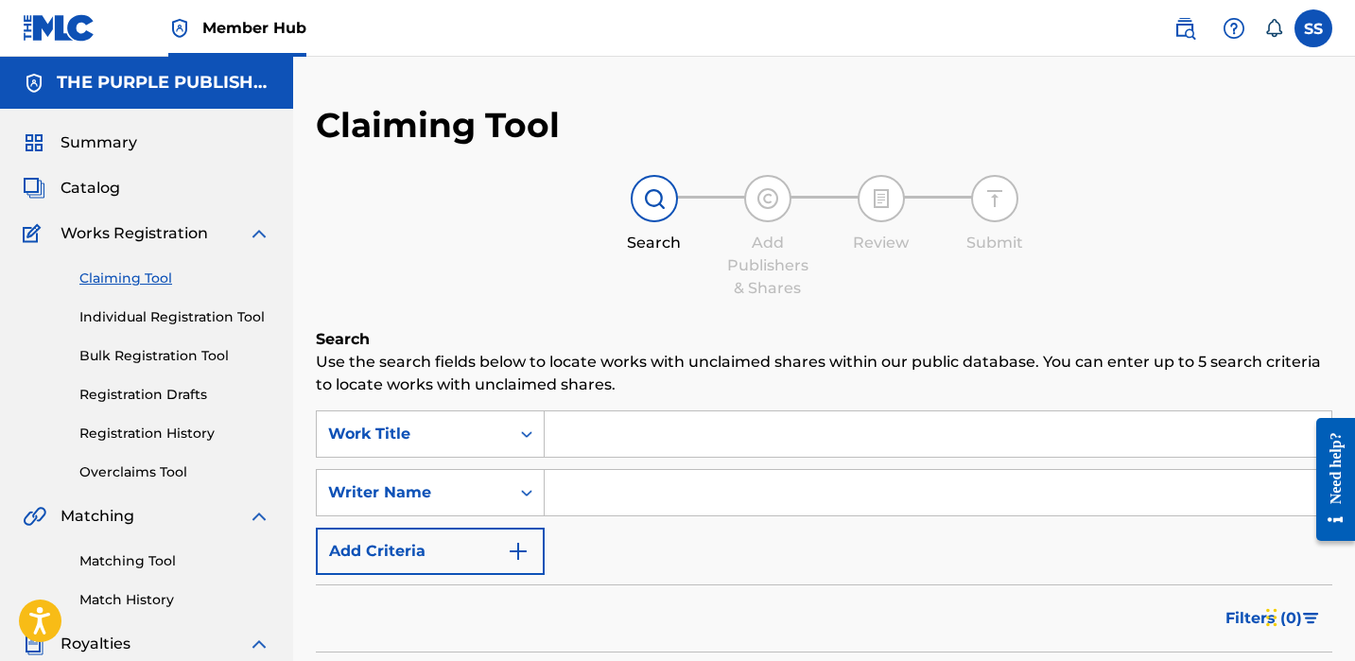
click at [622, 512] on input "Search Form" at bounding box center [938, 492] width 787 height 45
paste input "[PERSON_NAME]"
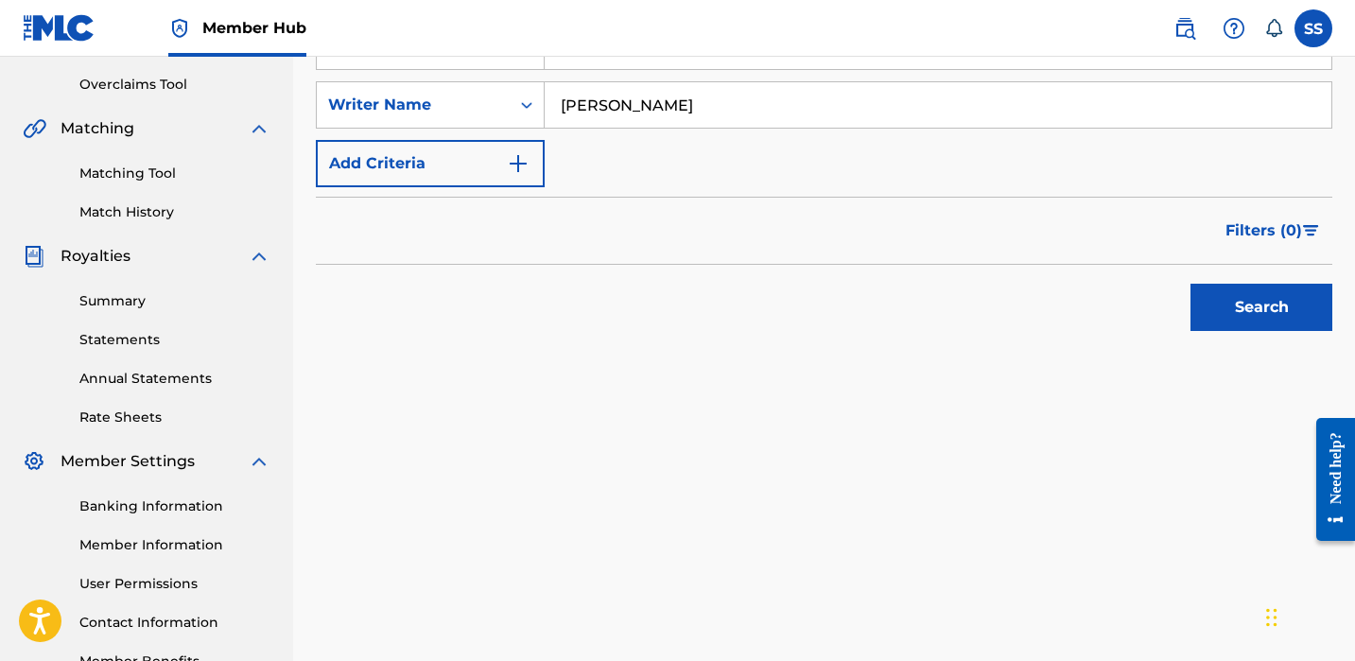
scroll to position [512, 0]
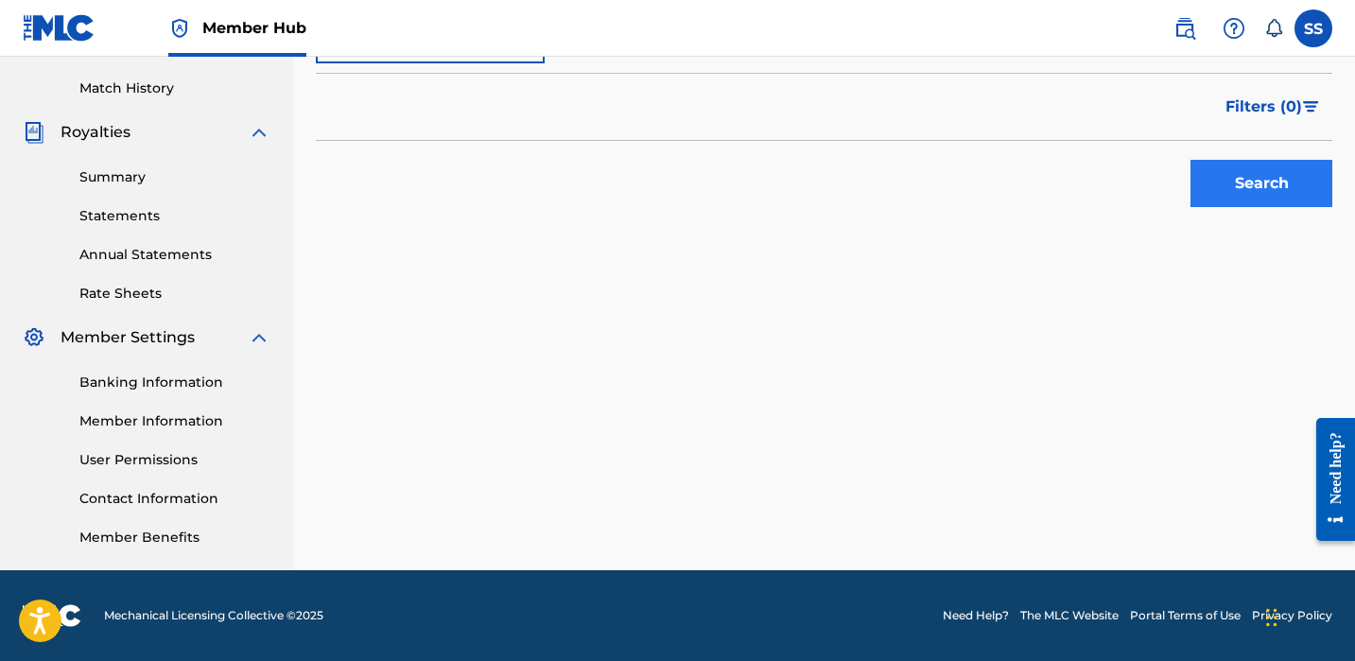
type input "[PERSON_NAME]"
click at [1269, 174] on button "Search" at bounding box center [1262, 183] width 142 height 47
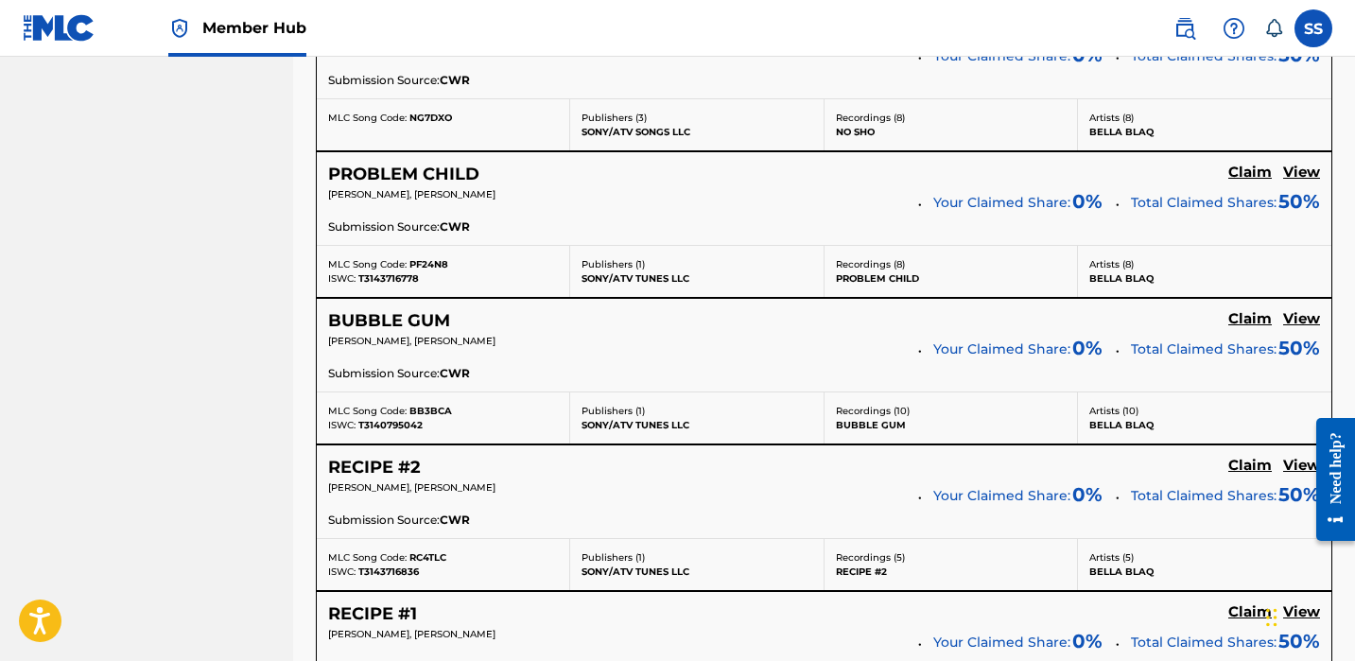
scroll to position [1640, 0]
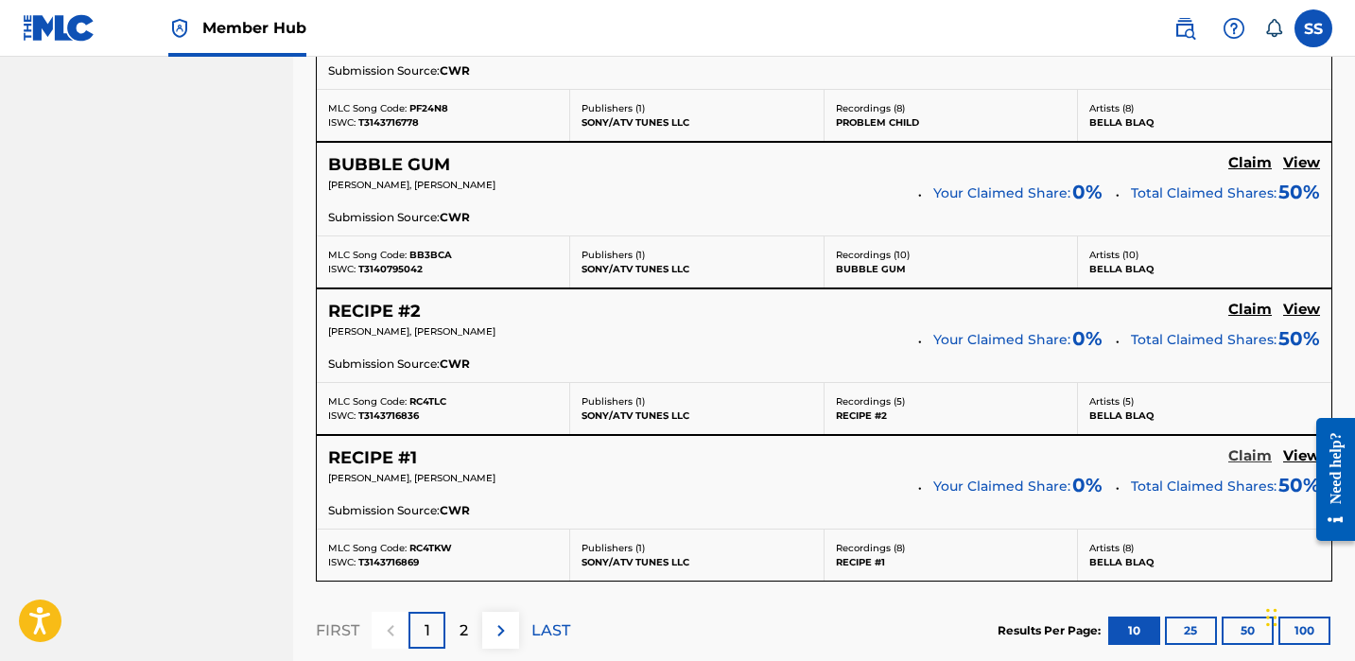
click at [1251, 453] on h5 "Claim" at bounding box center [1251, 456] width 44 height 18
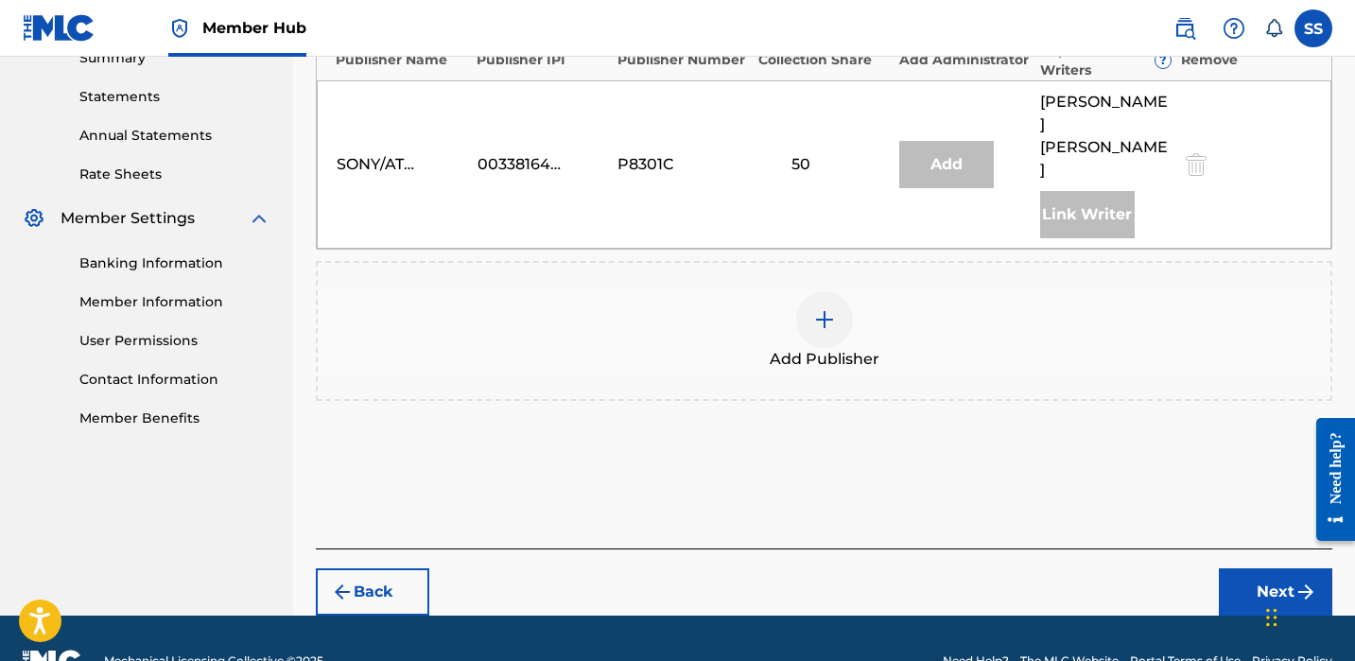
click at [835, 308] on img at bounding box center [824, 319] width 23 height 23
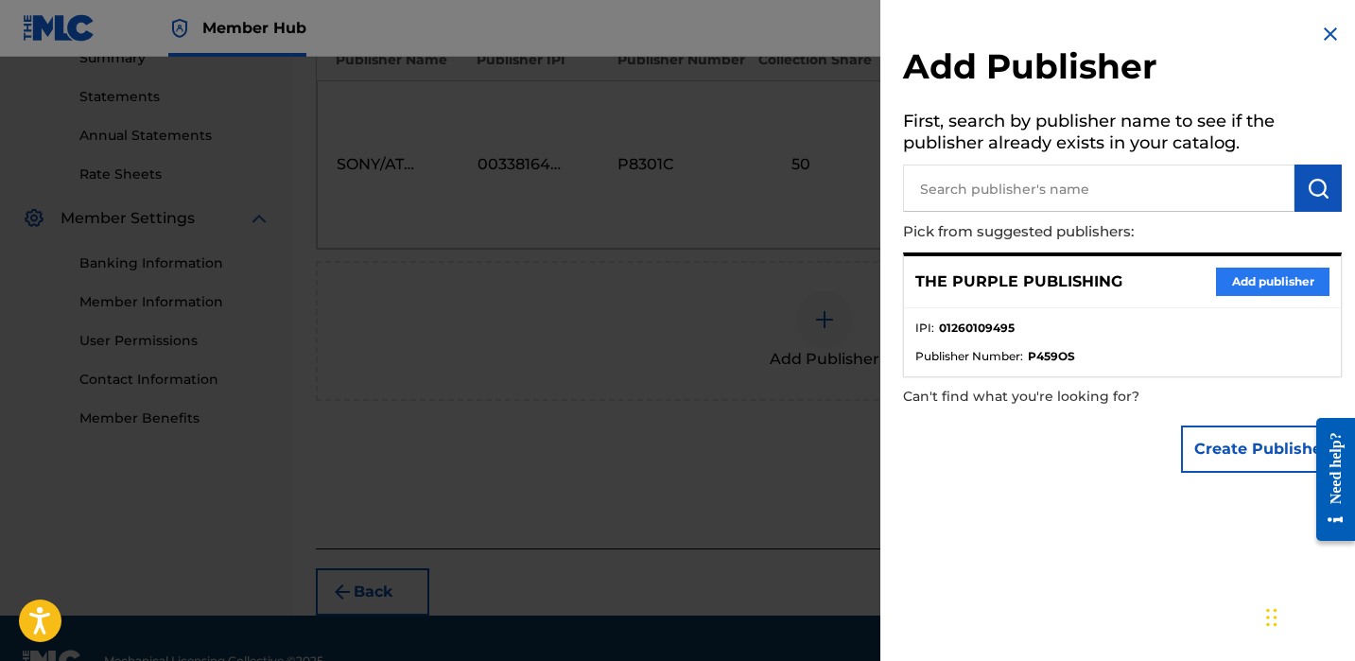
click at [1294, 268] on button "Add publisher" at bounding box center [1272, 282] width 113 height 28
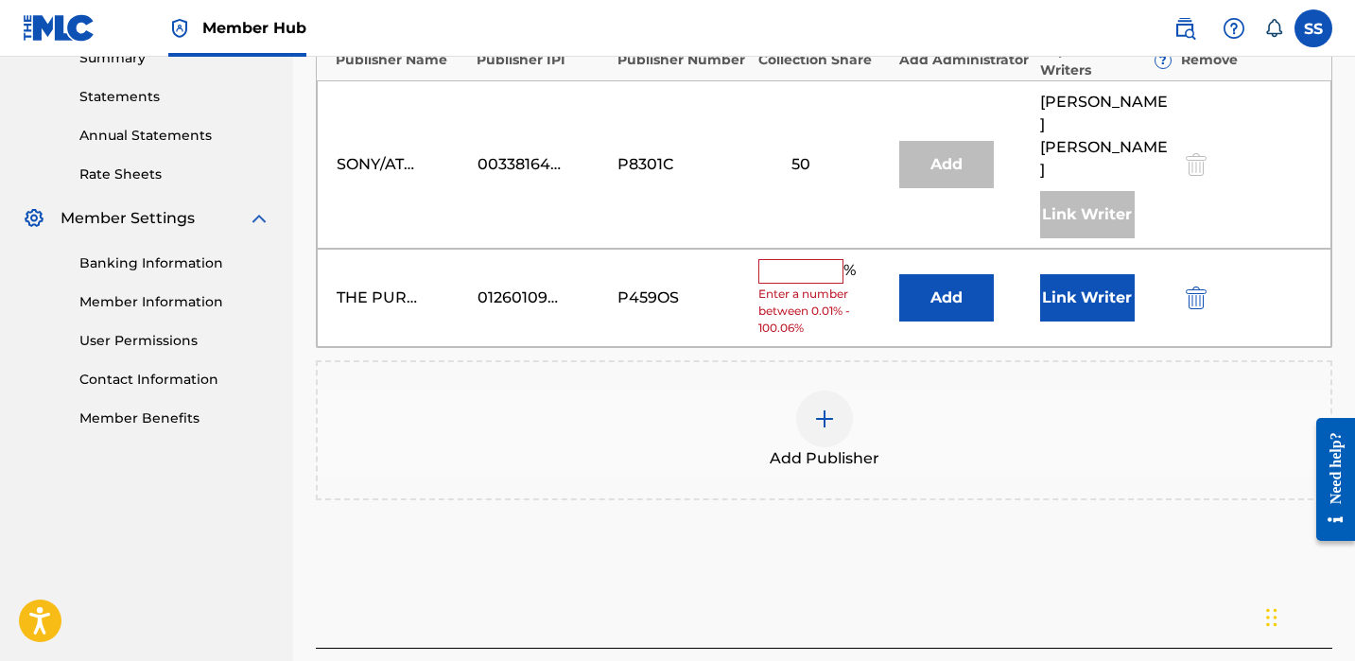
drag, startPoint x: 802, startPoint y: 235, endPoint x: 795, endPoint y: 217, distance: 19.2
click at [802, 259] on div "%" at bounding box center [809, 271] width 102 height 25
click at [796, 259] on input "text" at bounding box center [800, 271] width 85 height 25
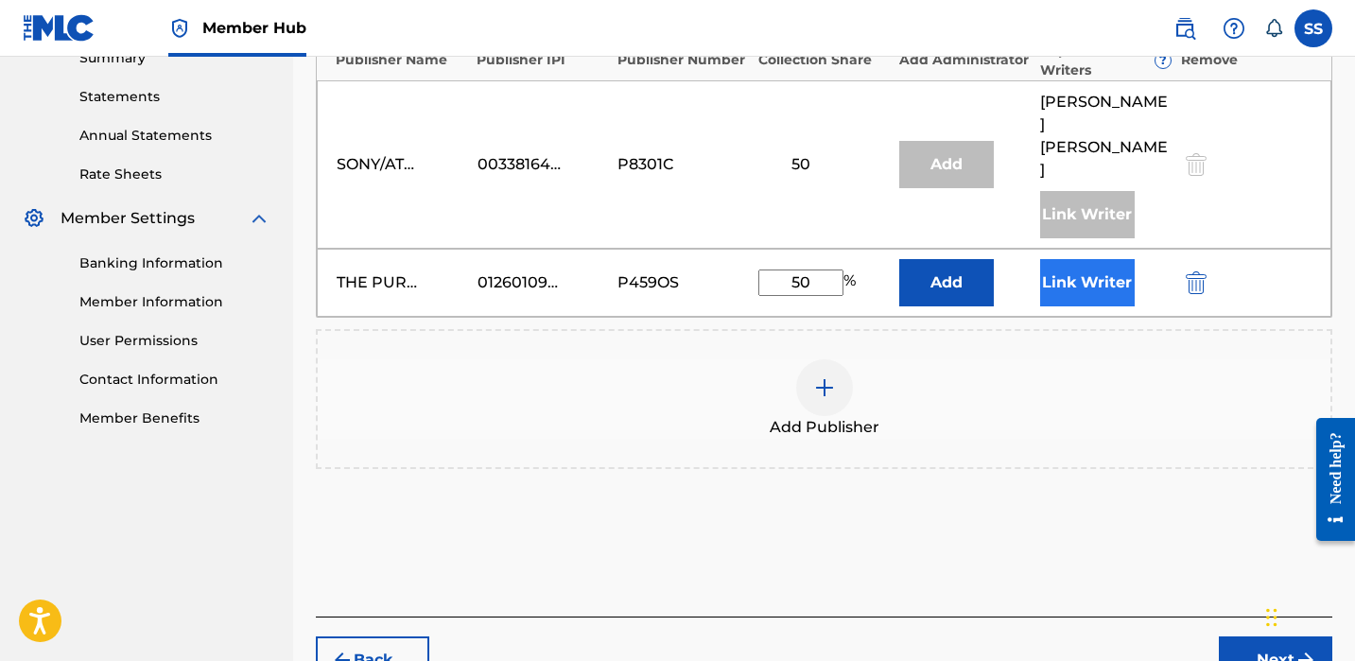
type input "50"
click at [1096, 259] on button "Link Writer" at bounding box center [1087, 282] width 95 height 47
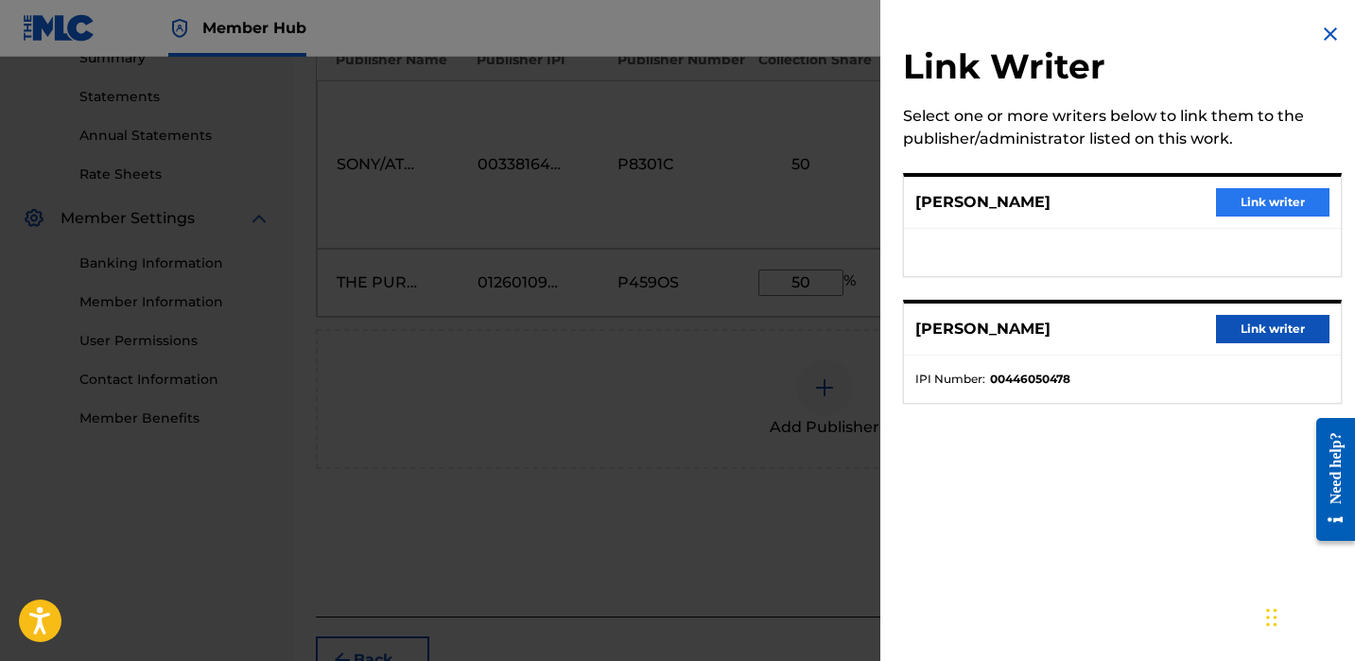
click at [1234, 201] on button "Link writer" at bounding box center [1272, 202] width 113 height 28
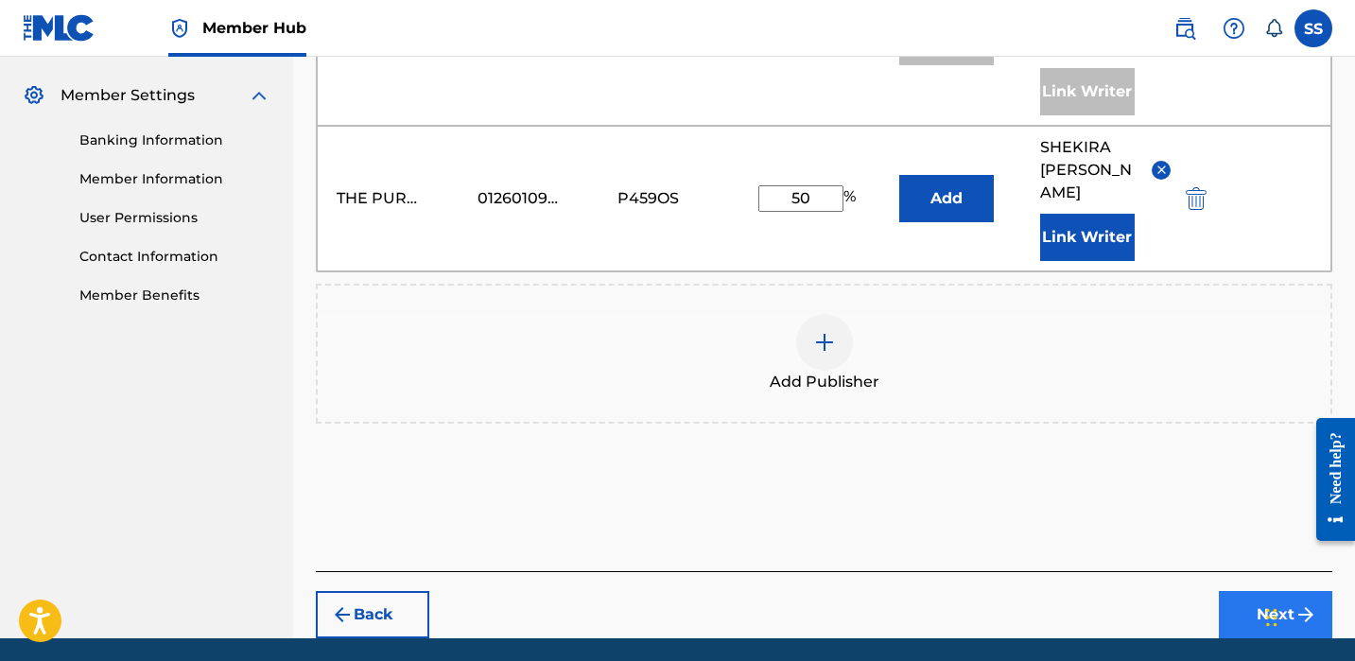
click at [1228, 591] on button "Next" at bounding box center [1275, 614] width 113 height 47
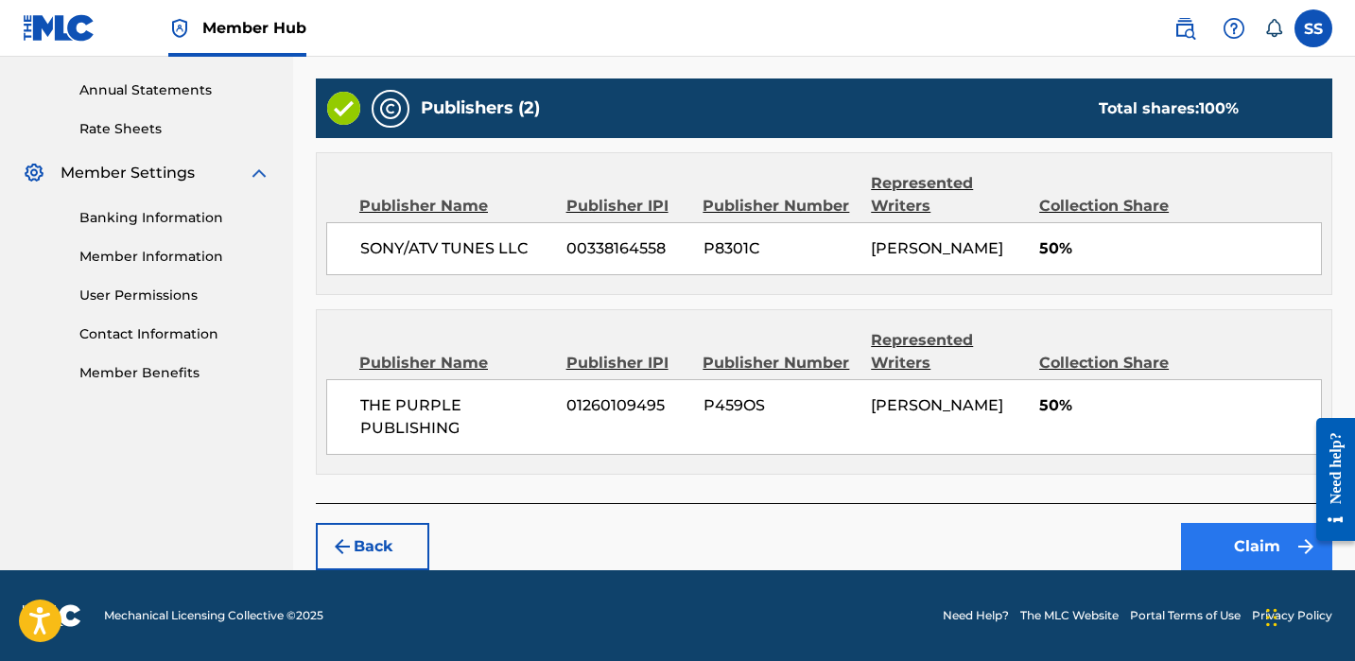
click at [1258, 541] on button "Claim" at bounding box center [1256, 546] width 151 height 47
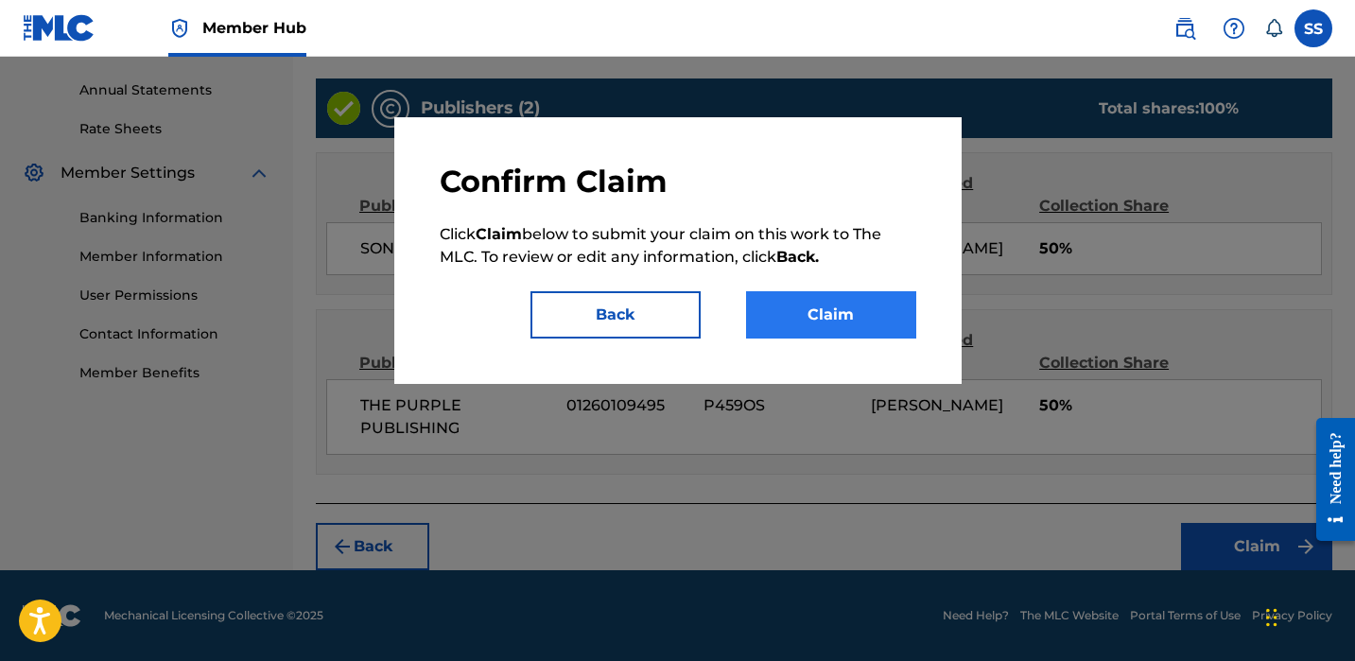
click at [856, 323] on button "Claim" at bounding box center [831, 314] width 170 height 47
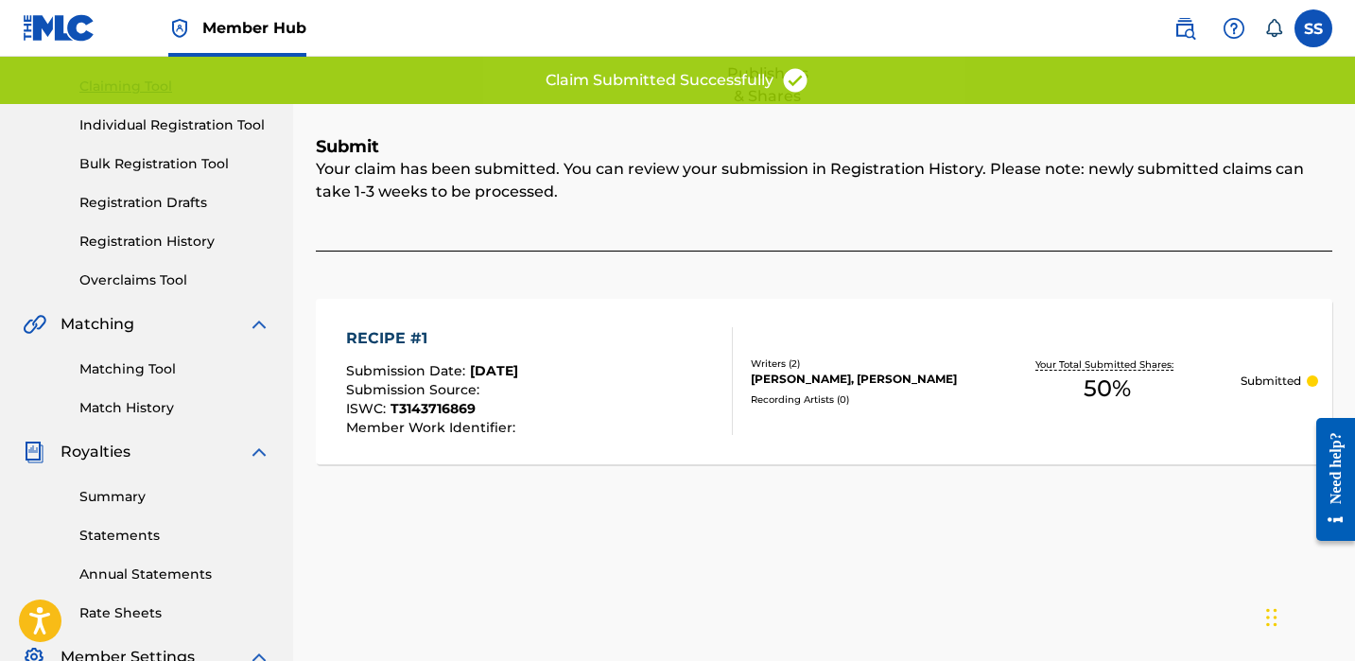
scroll to position [60, 0]
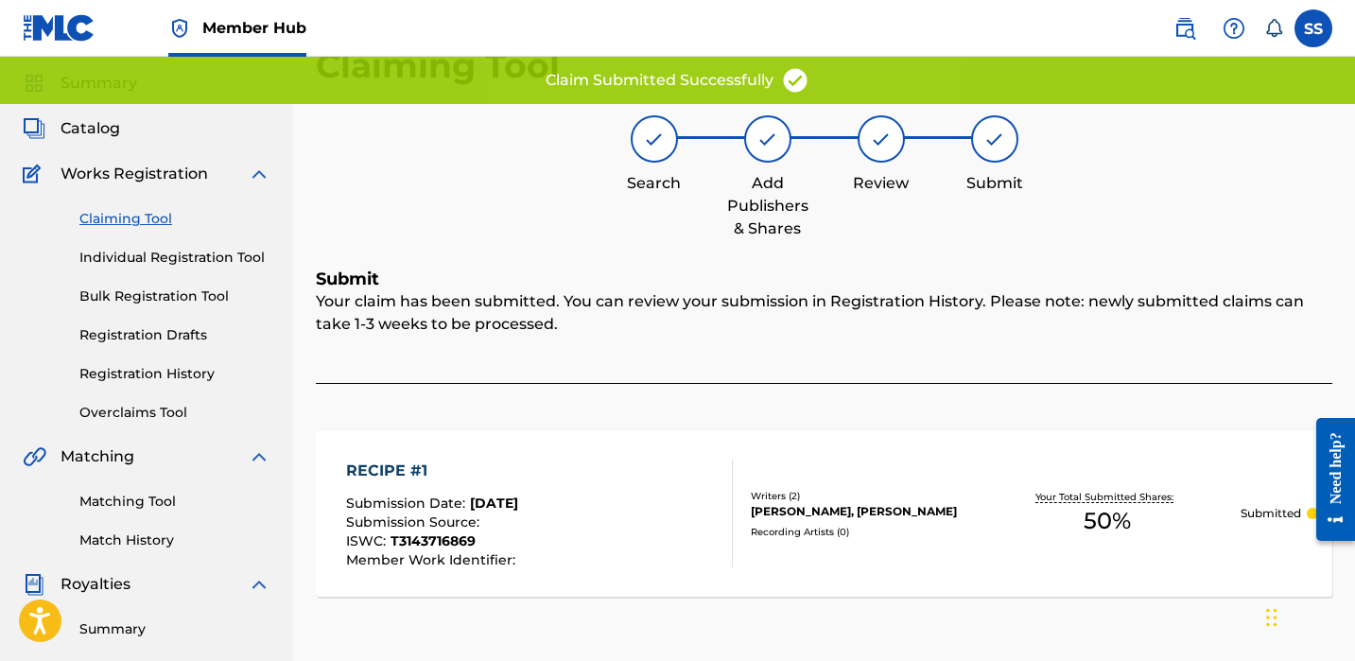
click at [137, 215] on link "Claiming Tool" at bounding box center [174, 219] width 191 height 20
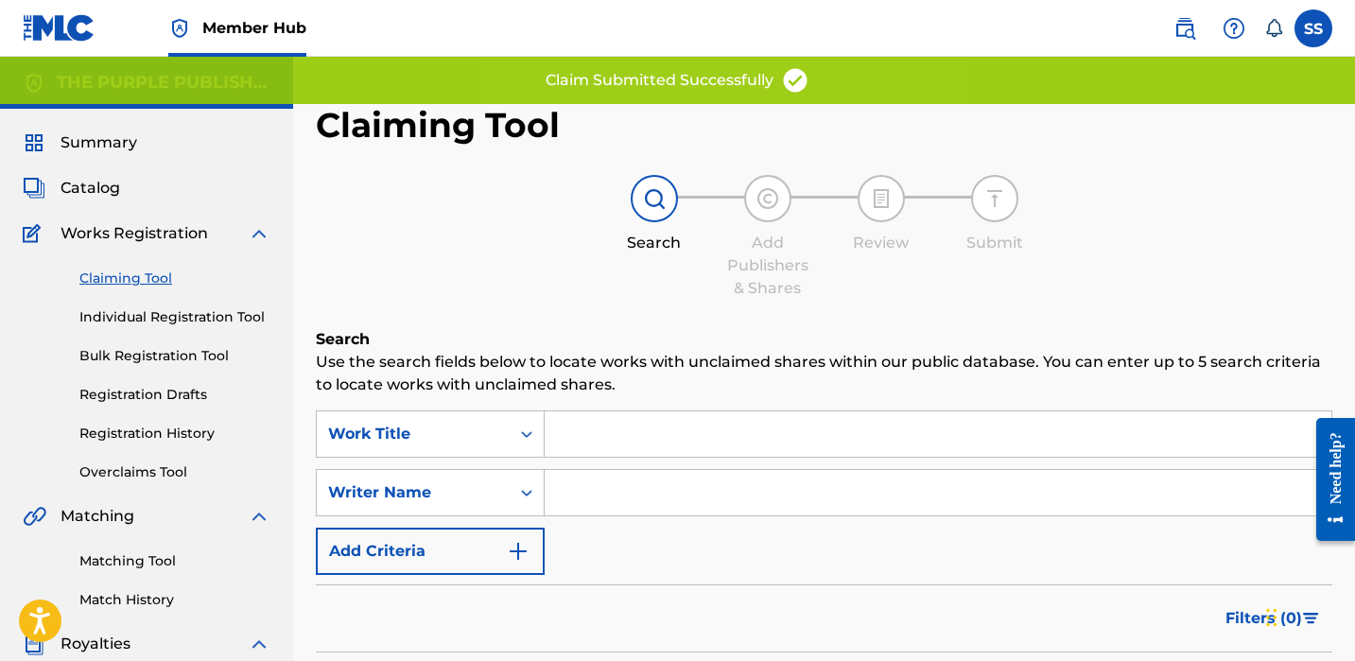
click at [613, 477] on input "Search Form" at bounding box center [938, 492] width 787 height 45
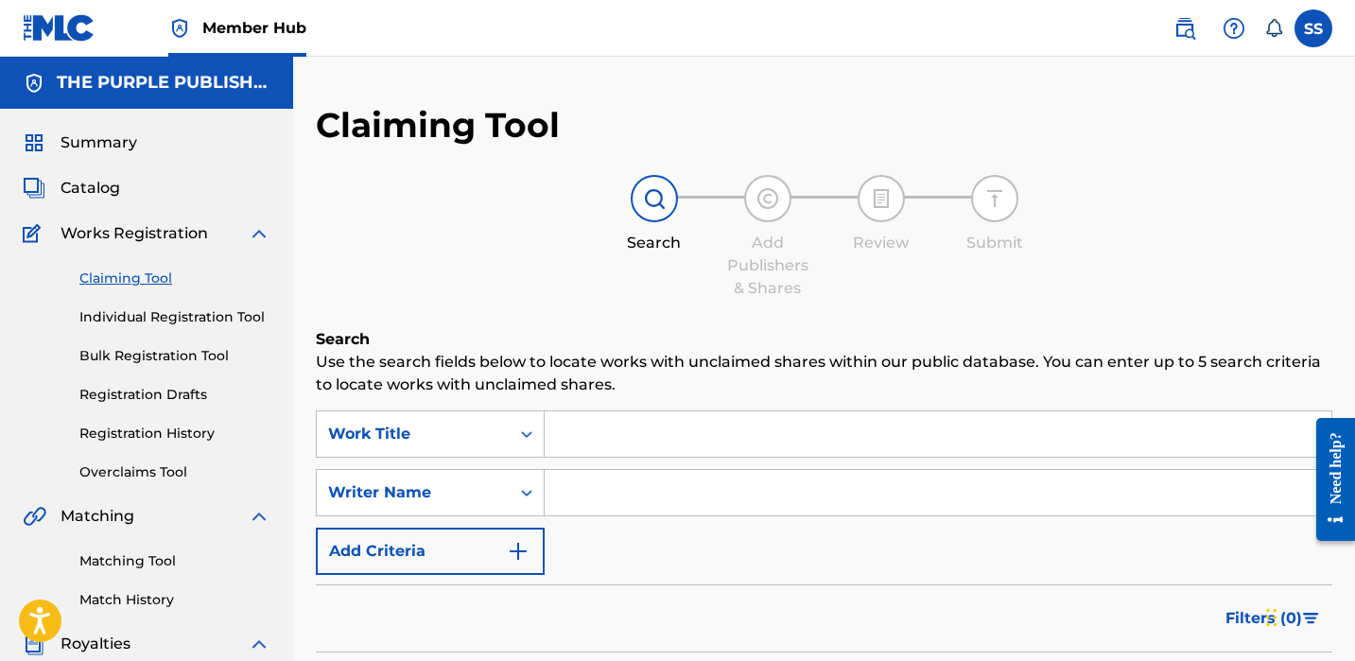
paste input "[PERSON_NAME]"
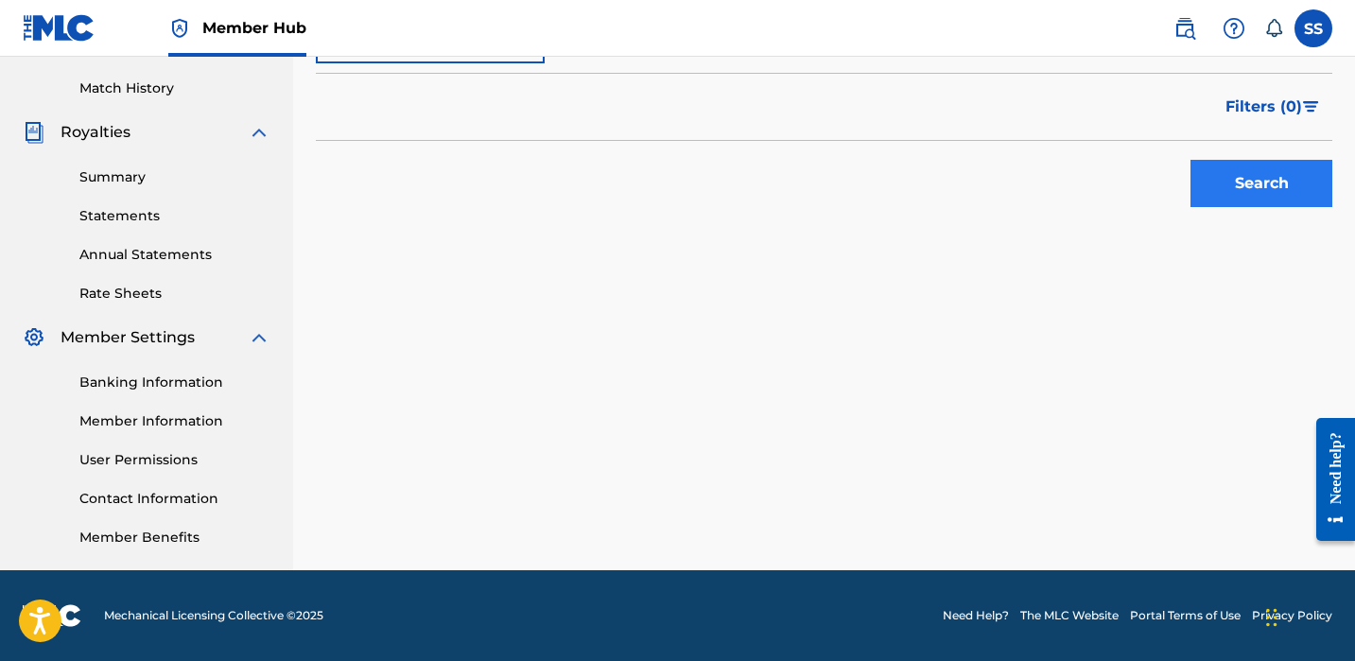
type input "[PERSON_NAME]"
click at [1296, 191] on button "Search" at bounding box center [1262, 183] width 142 height 47
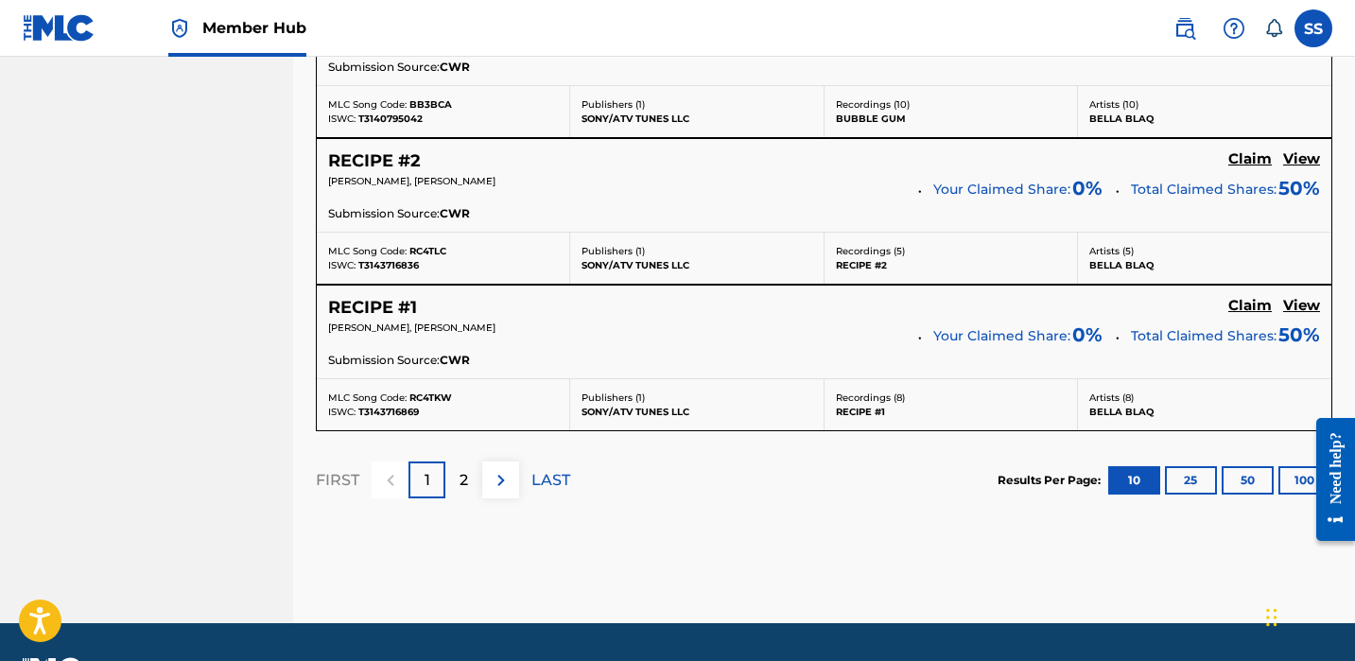
scroll to position [1839, 0]
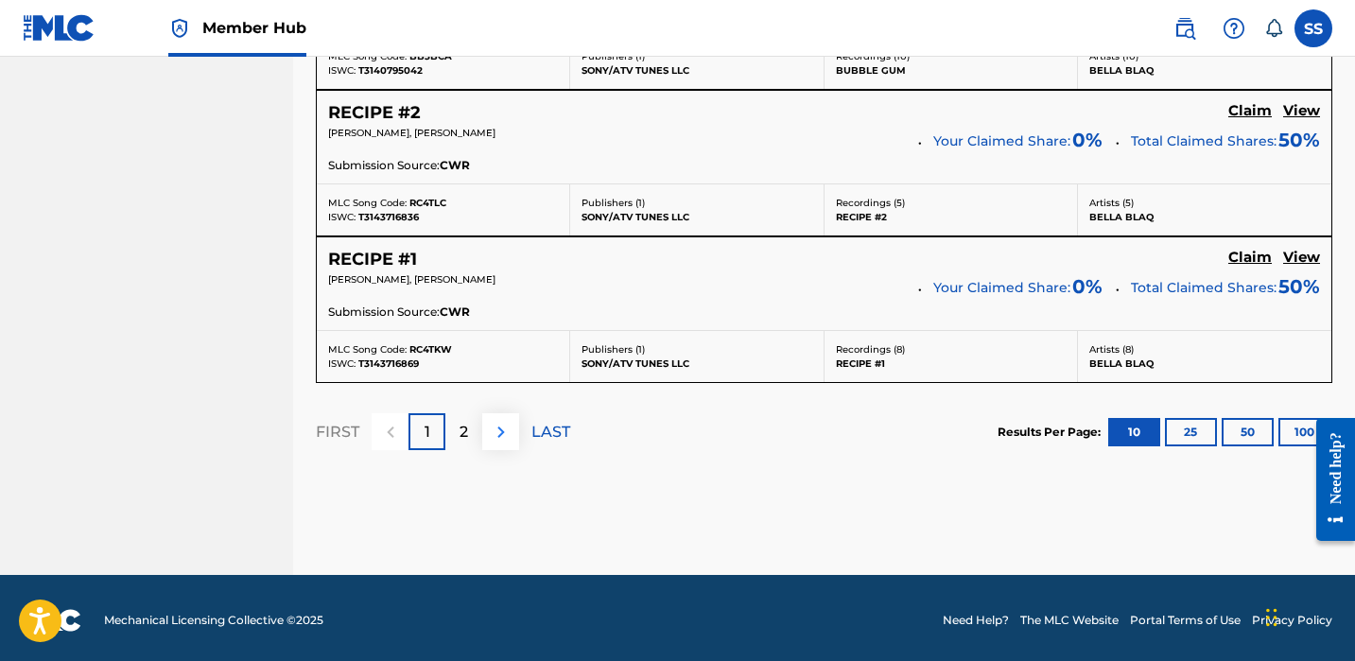
click at [501, 433] on img at bounding box center [501, 432] width 23 height 23
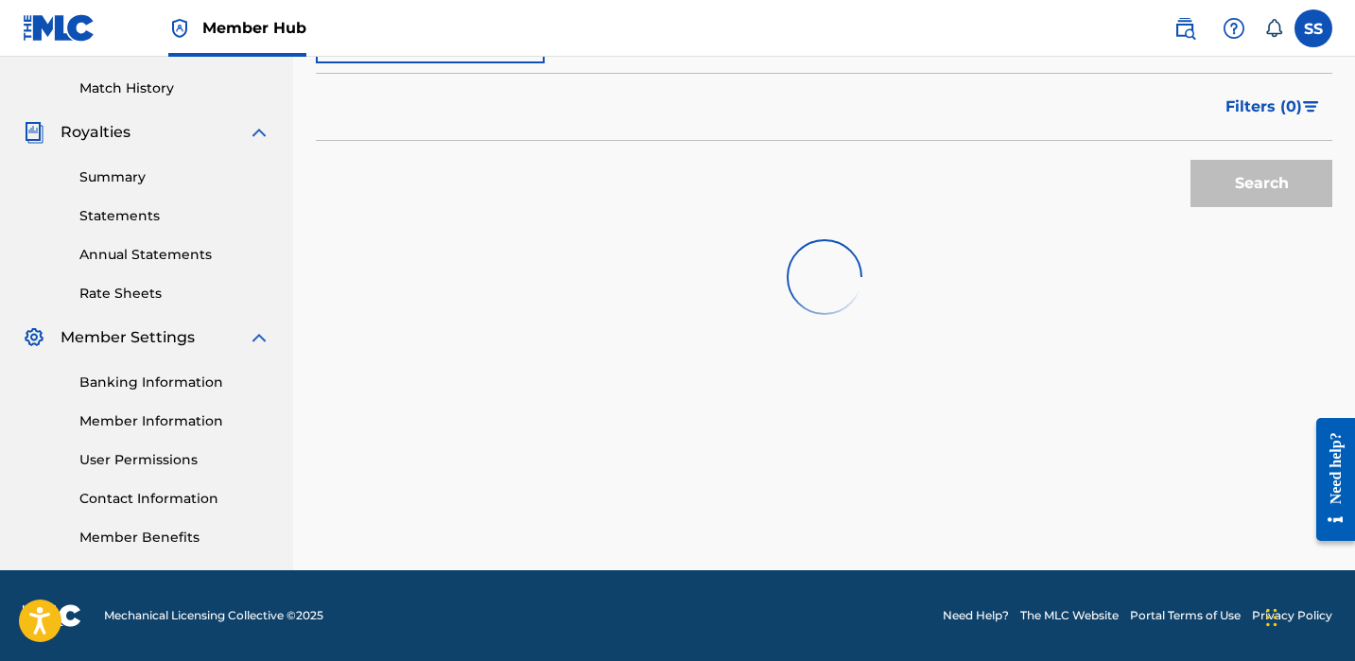
scroll to position [512, 0]
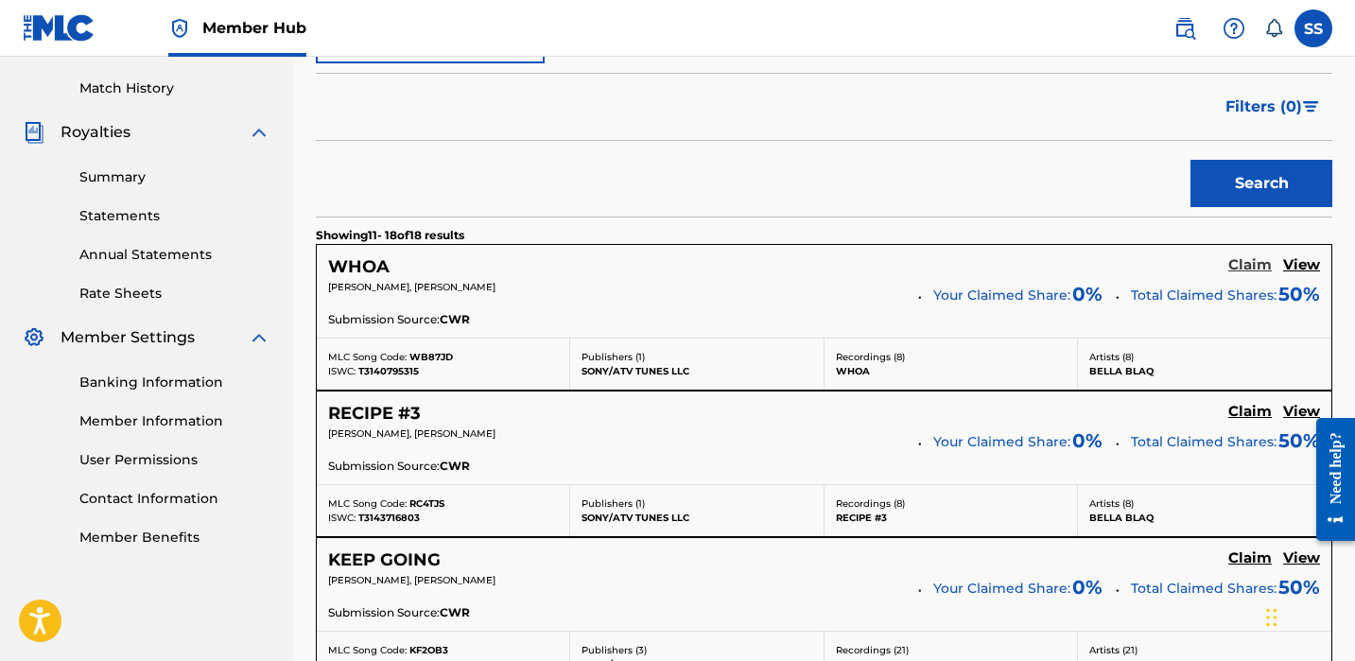
click at [1242, 264] on h5 "Claim" at bounding box center [1251, 265] width 44 height 18
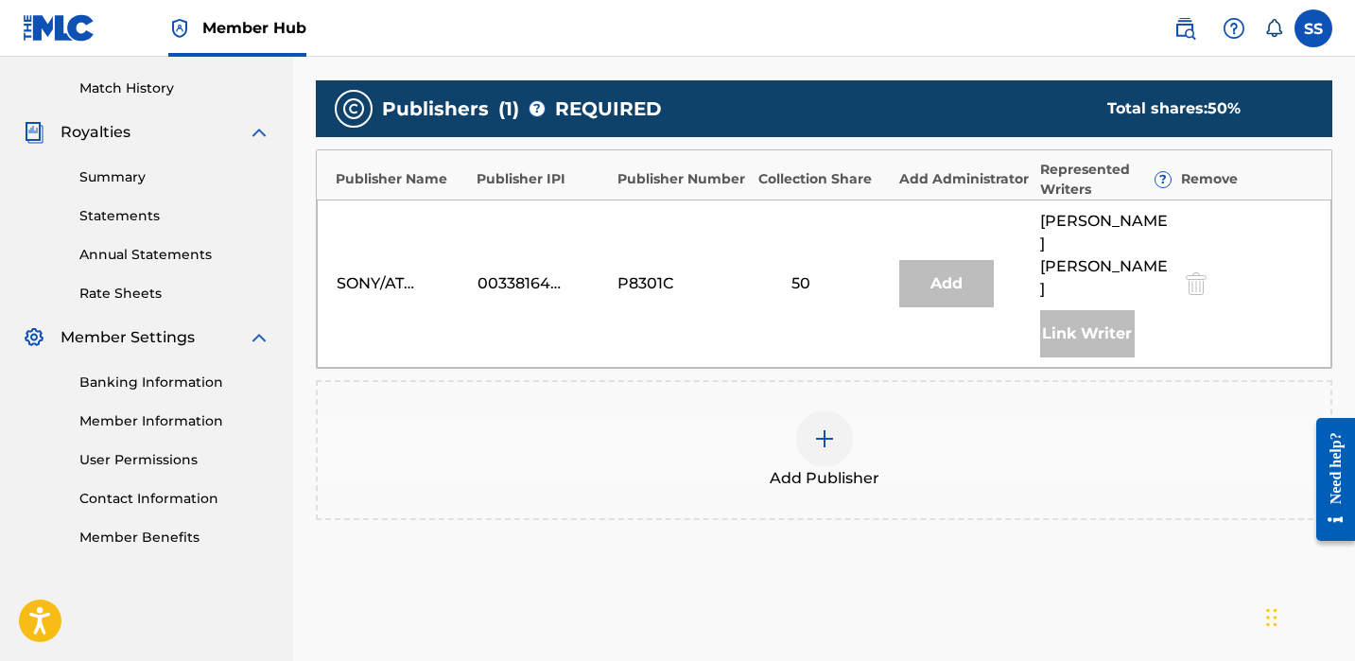
click at [839, 410] on div at bounding box center [824, 438] width 57 height 57
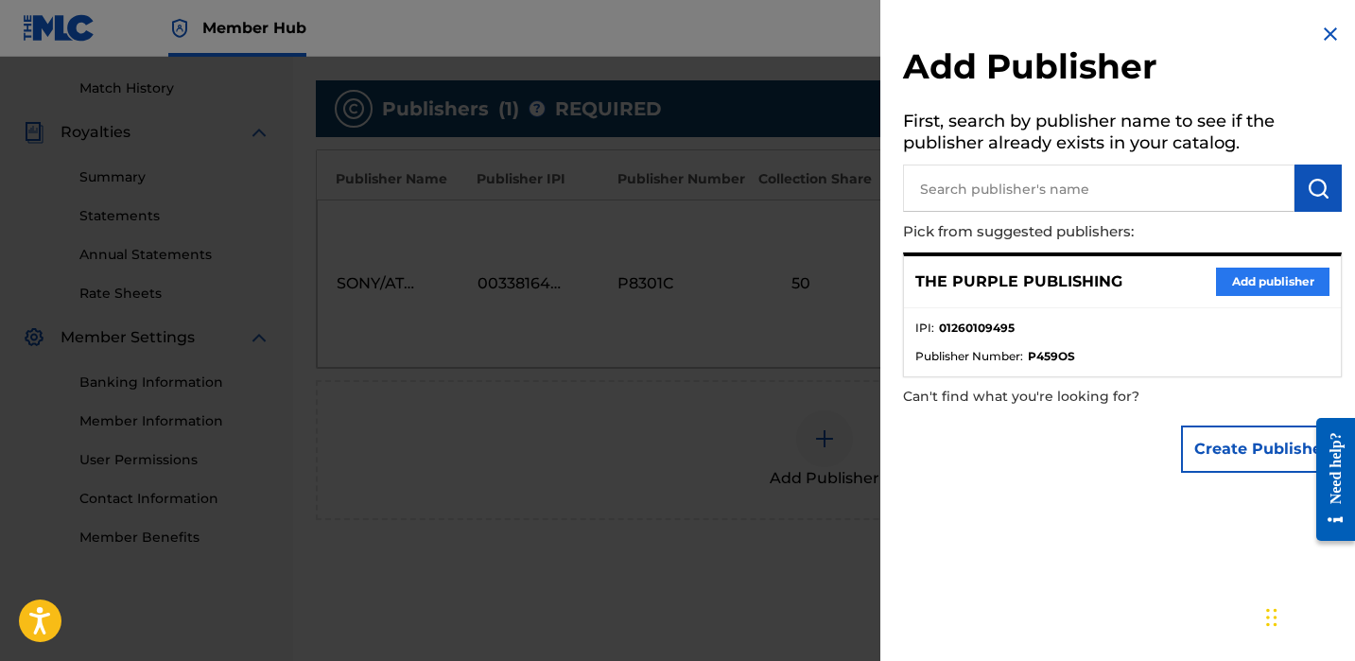
click at [1222, 291] on button "Add publisher" at bounding box center [1272, 282] width 113 height 28
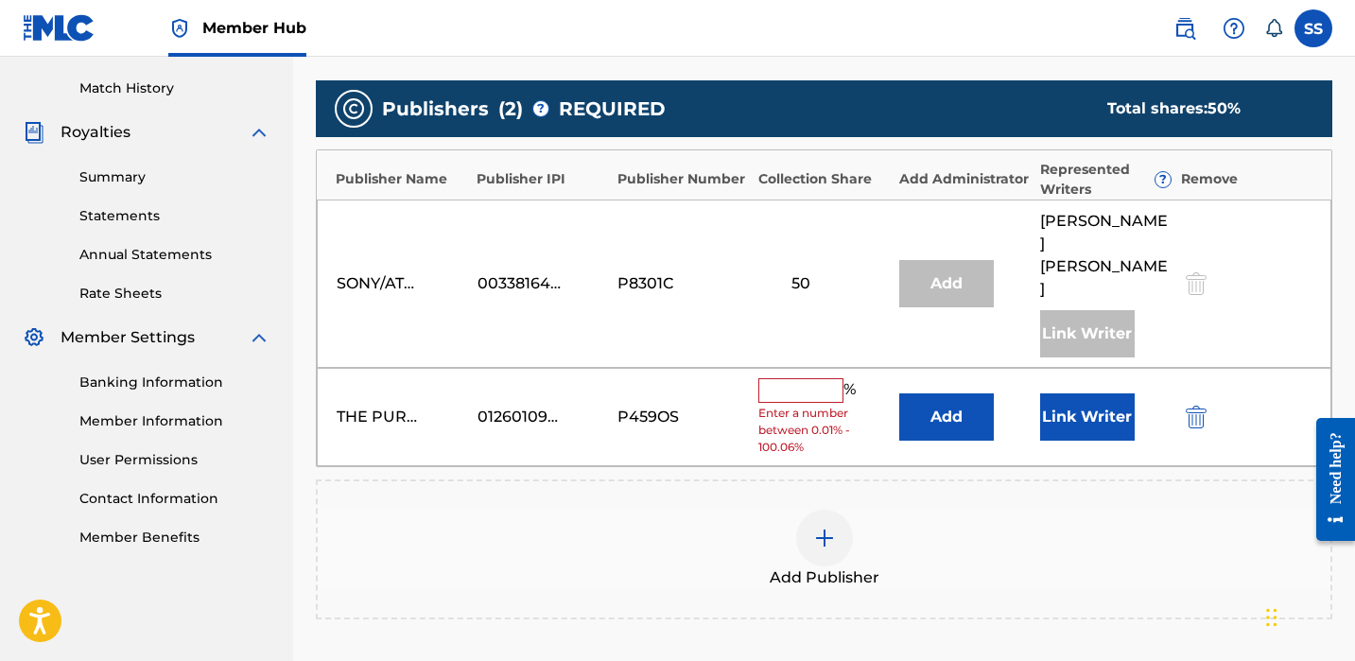
drag, startPoint x: 836, startPoint y: 345, endPoint x: 873, endPoint y: 331, distance: 39.5
click at [836, 378] on input "text" at bounding box center [800, 390] width 85 height 25
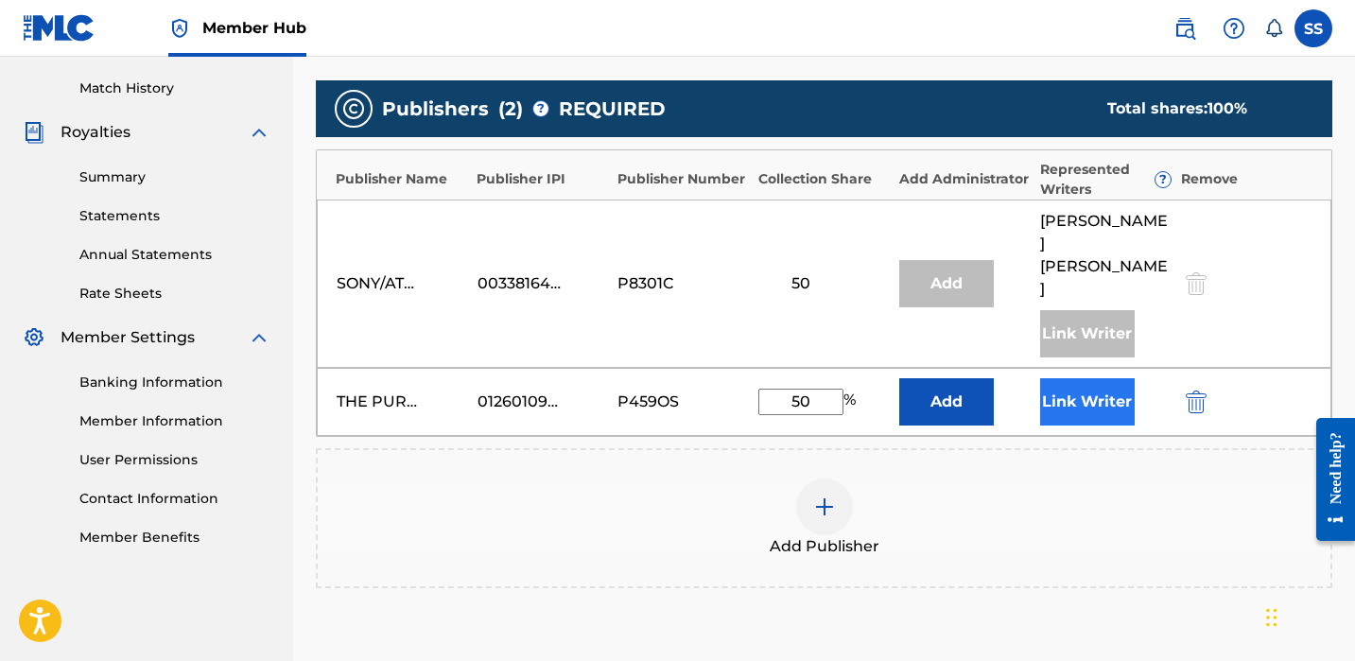
type input "50"
click at [1088, 378] on button "Link Writer" at bounding box center [1087, 401] width 95 height 47
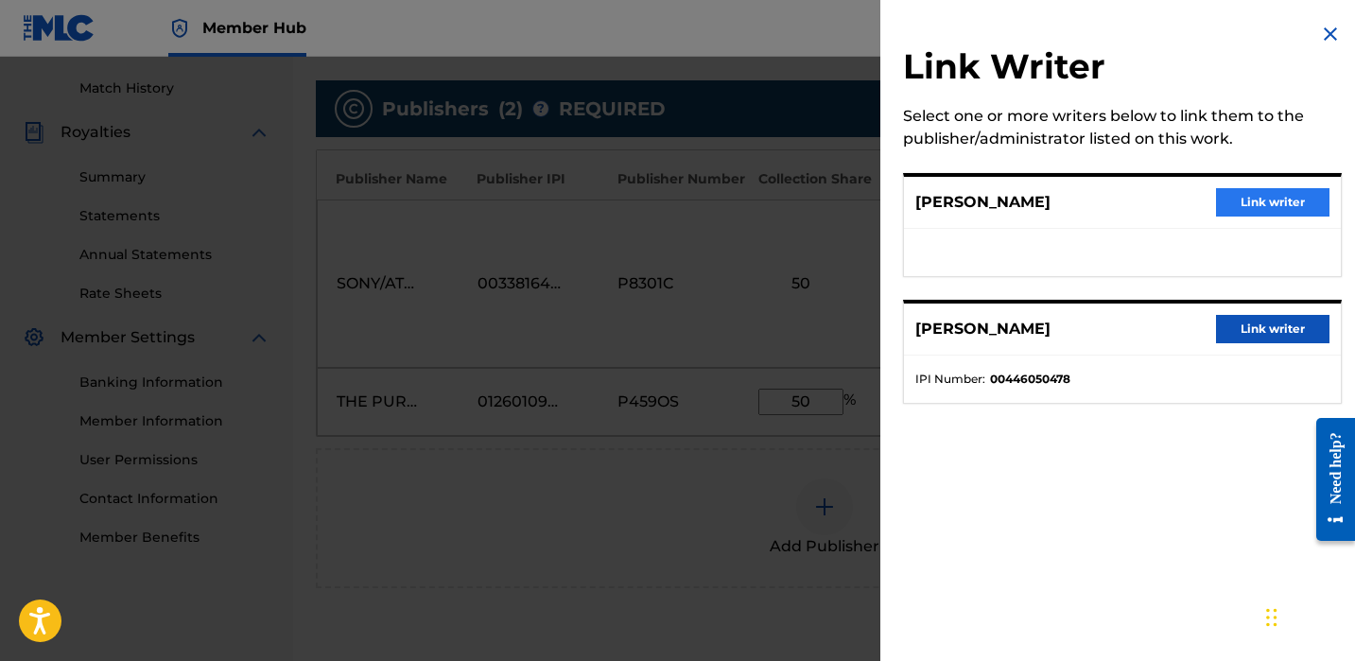
click at [1246, 205] on button "Link writer" at bounding box center [1272, 202] width 113 height 28
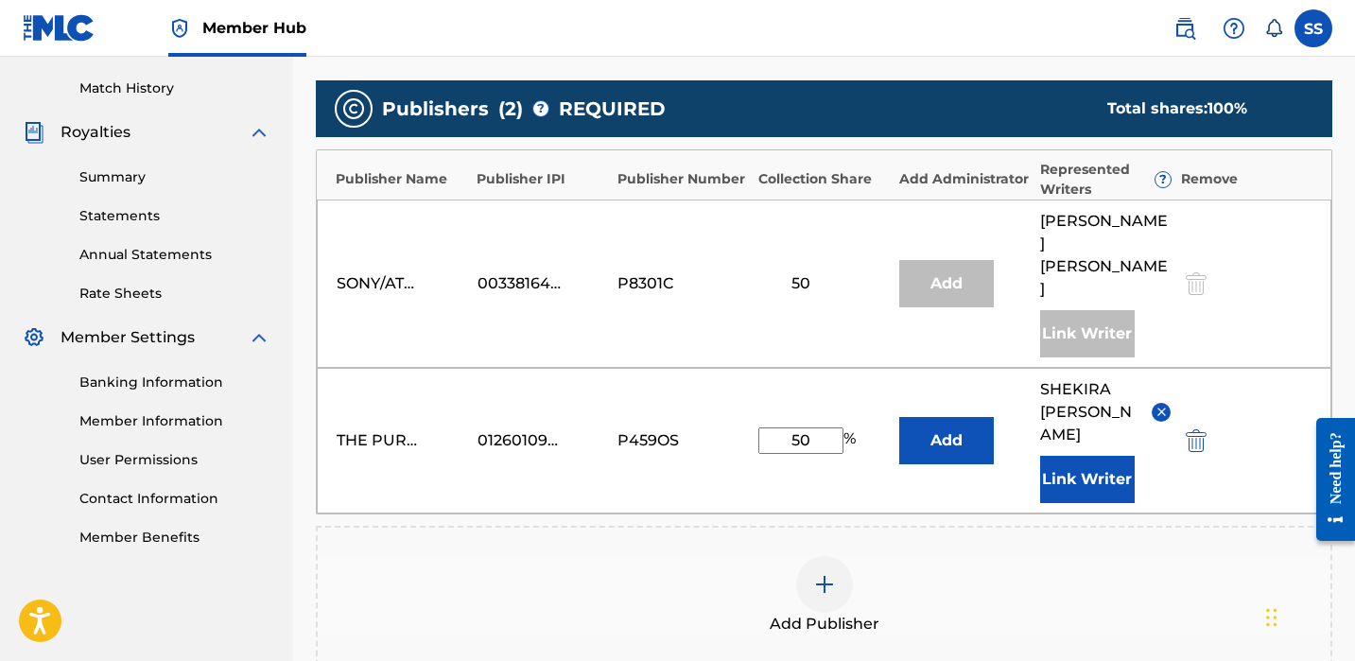
scroll to position [754, 0]
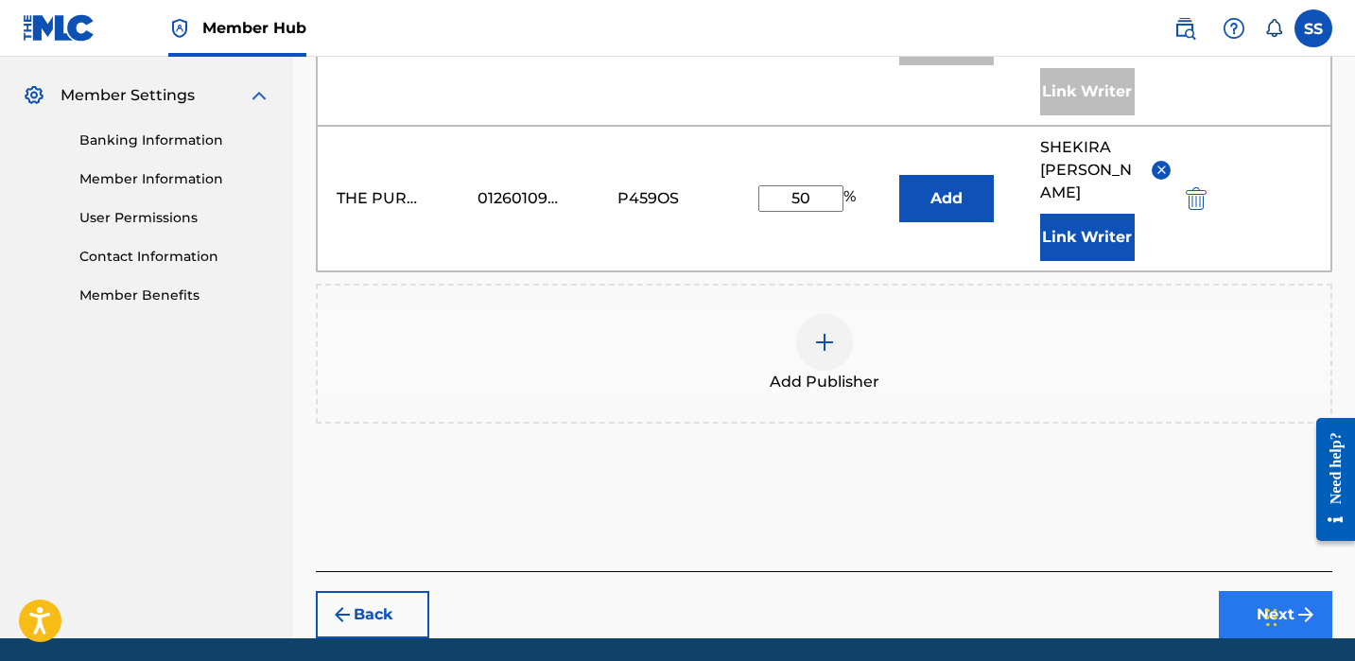
click at [1264, 591] on button "Next" at bounding box center [1275, 614] width 113 height 47
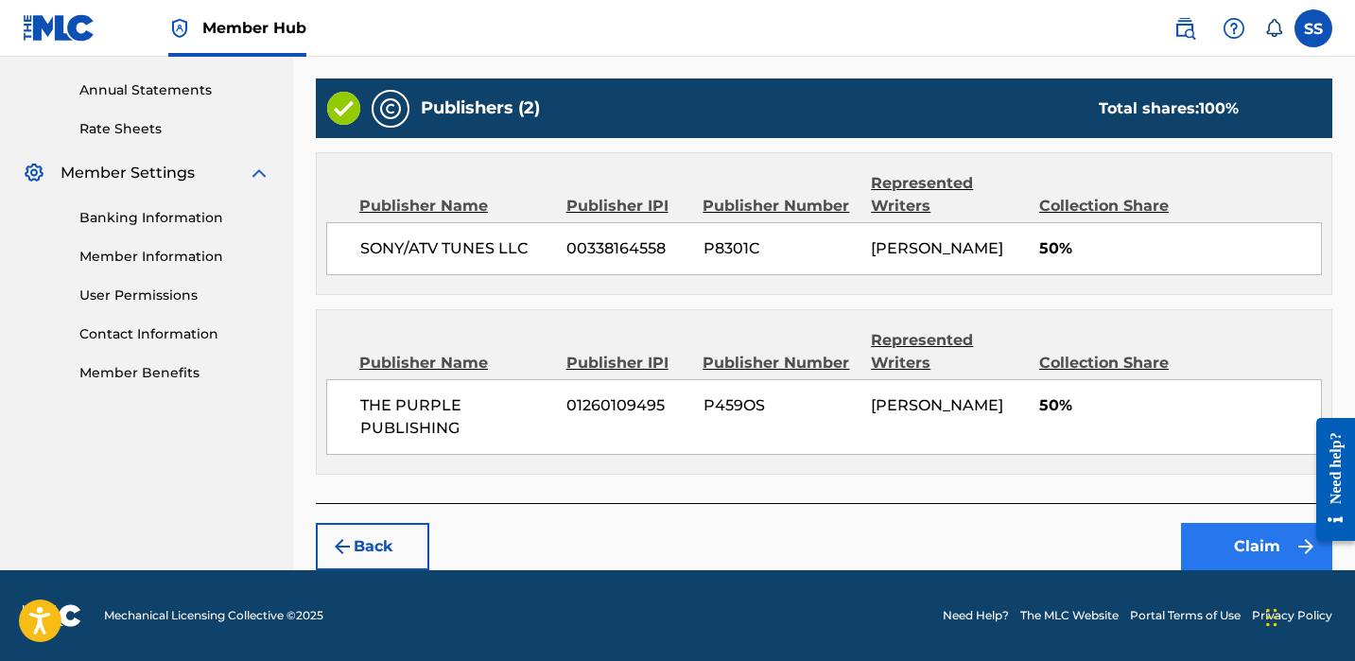
click at [1237, 529] on button "Claim" at bounding box center [1256, 546] width 151 height 47
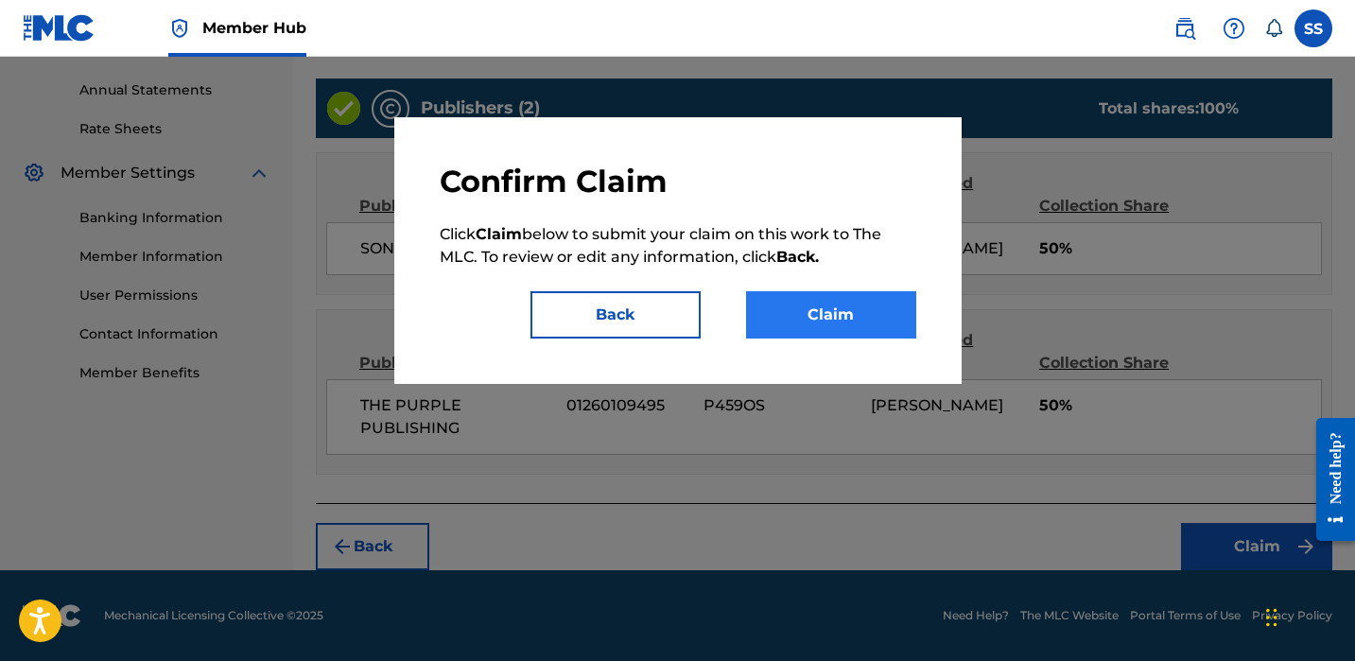
click at [875, 305] on button "Claim" at bounding box center [831, 314] width 170 height 47
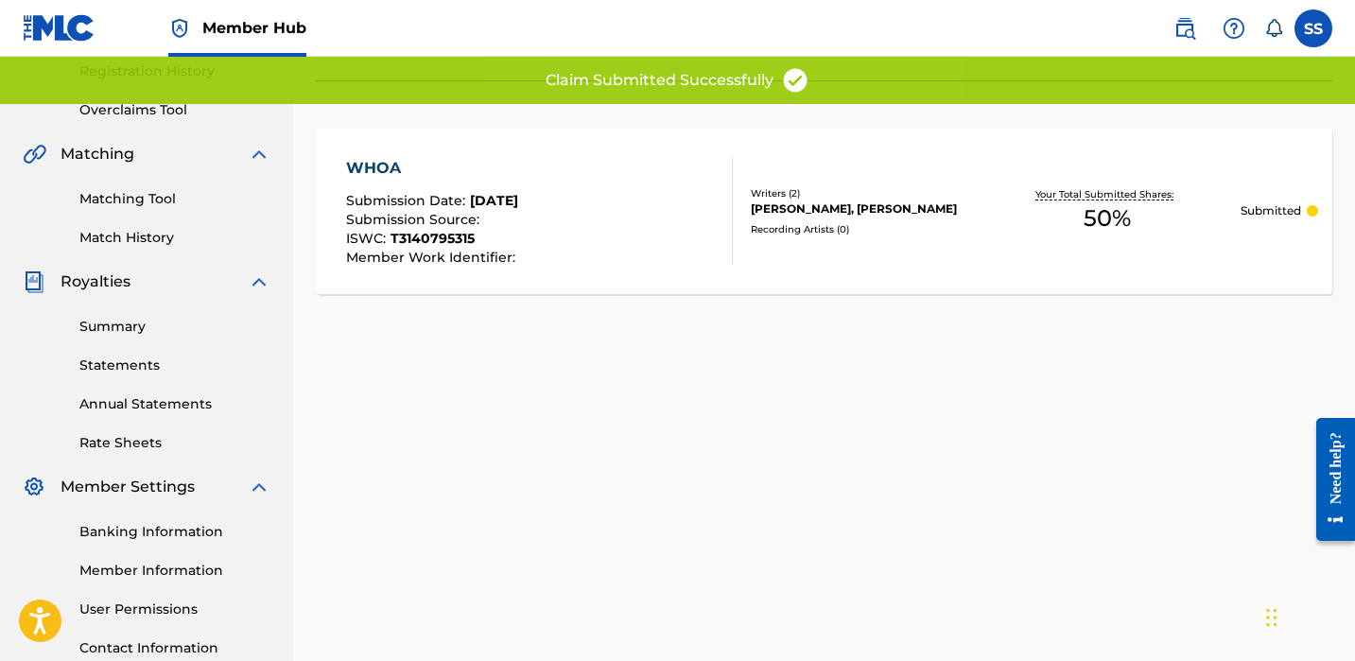
scroll to position [3, 0]
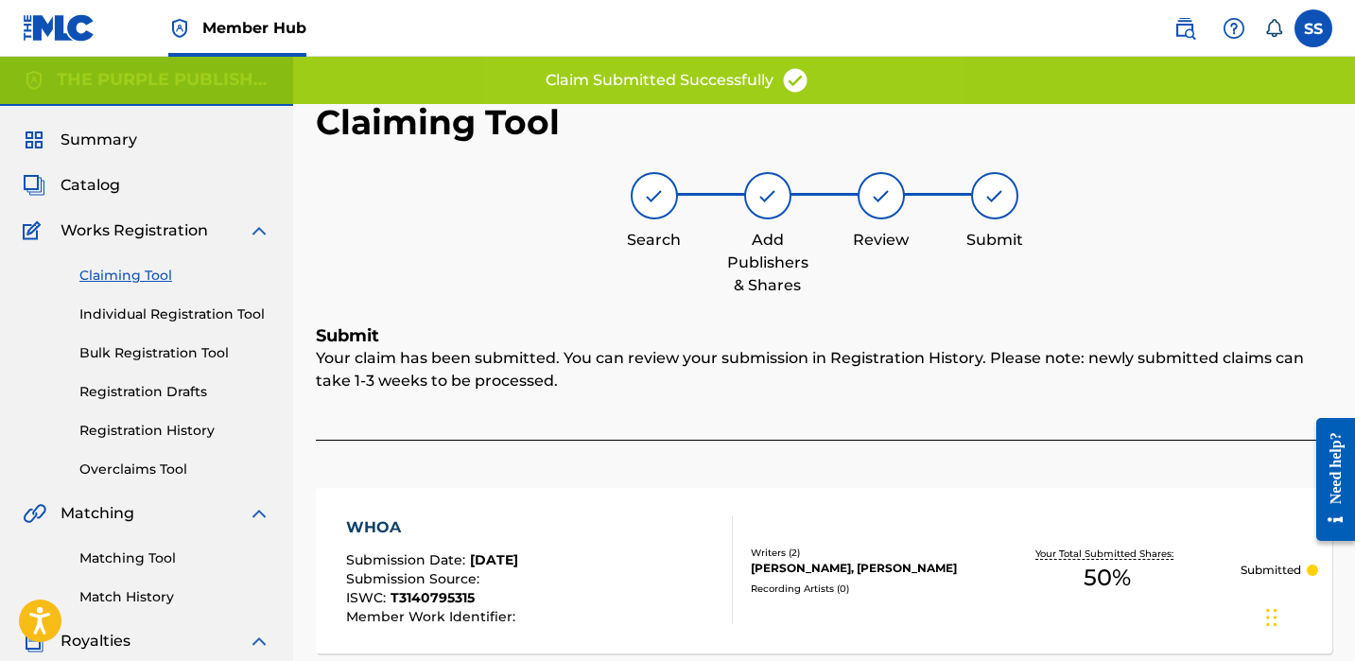
click at [131, 271] on link "Claiming Tool" at bounding box center [174, 276] width 191 height 20
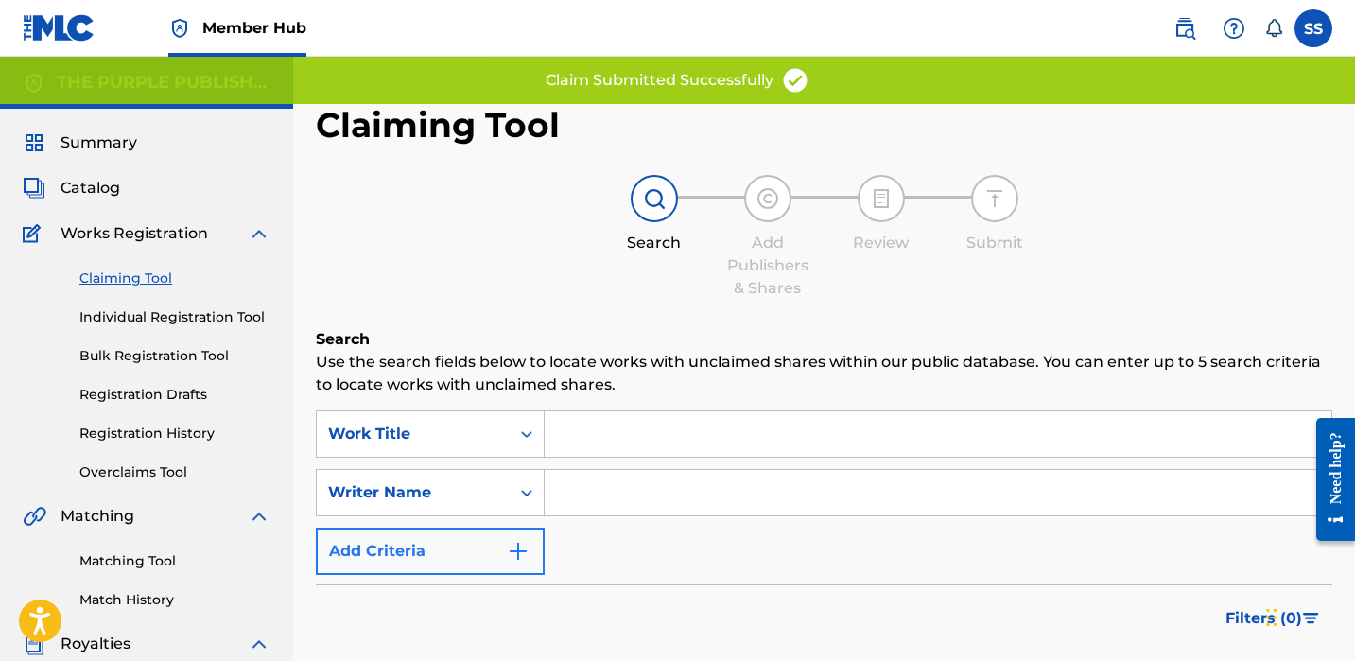
scroll to position [156, 0]
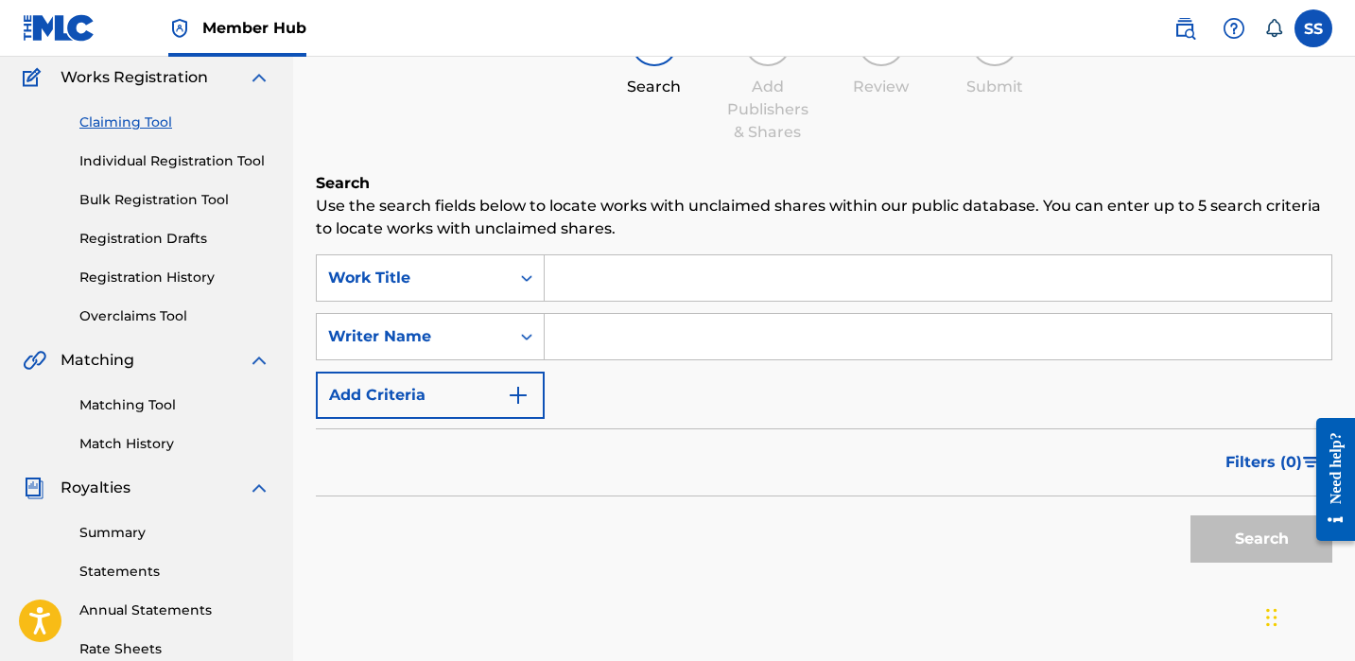
click at [584, 334] on input "Search Form" at bounding box center [938, 336] width 787 height 45
paste input "[PERSON_NAME]"
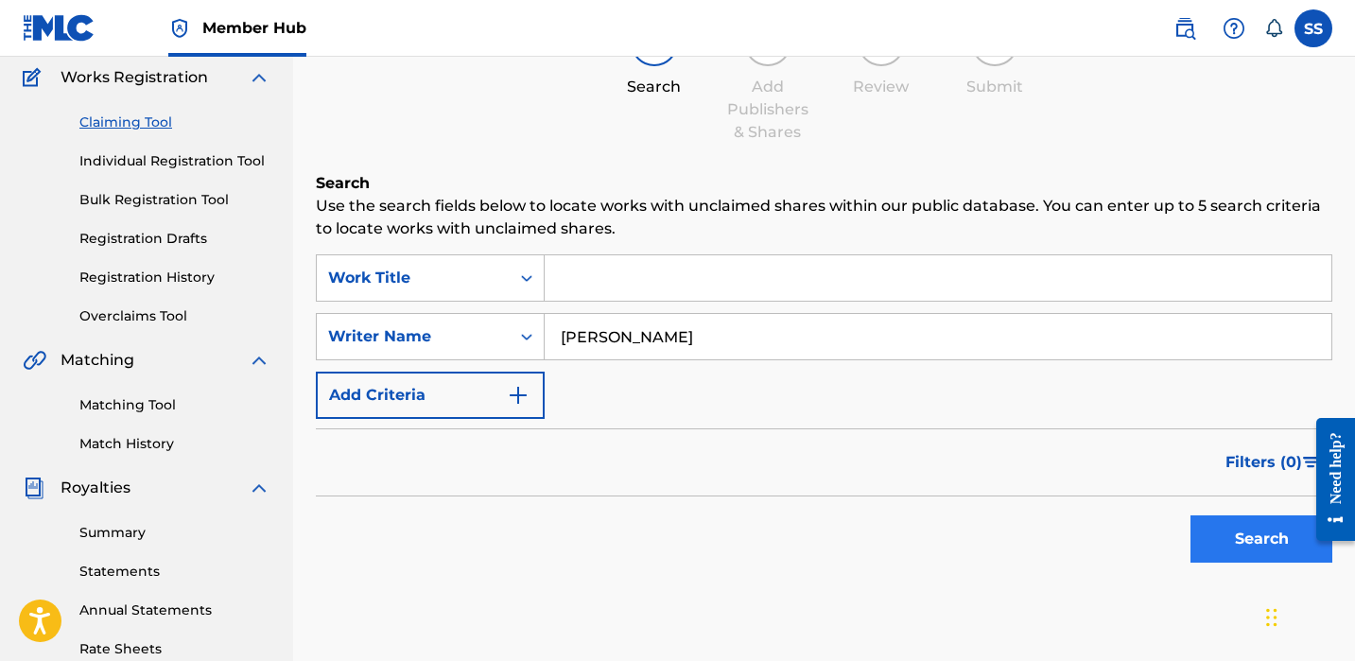
type input "[PERSON_NAME]"
click at [1204, 538] on button "Search" at bounding box center [1262, 538] width 142 height 47
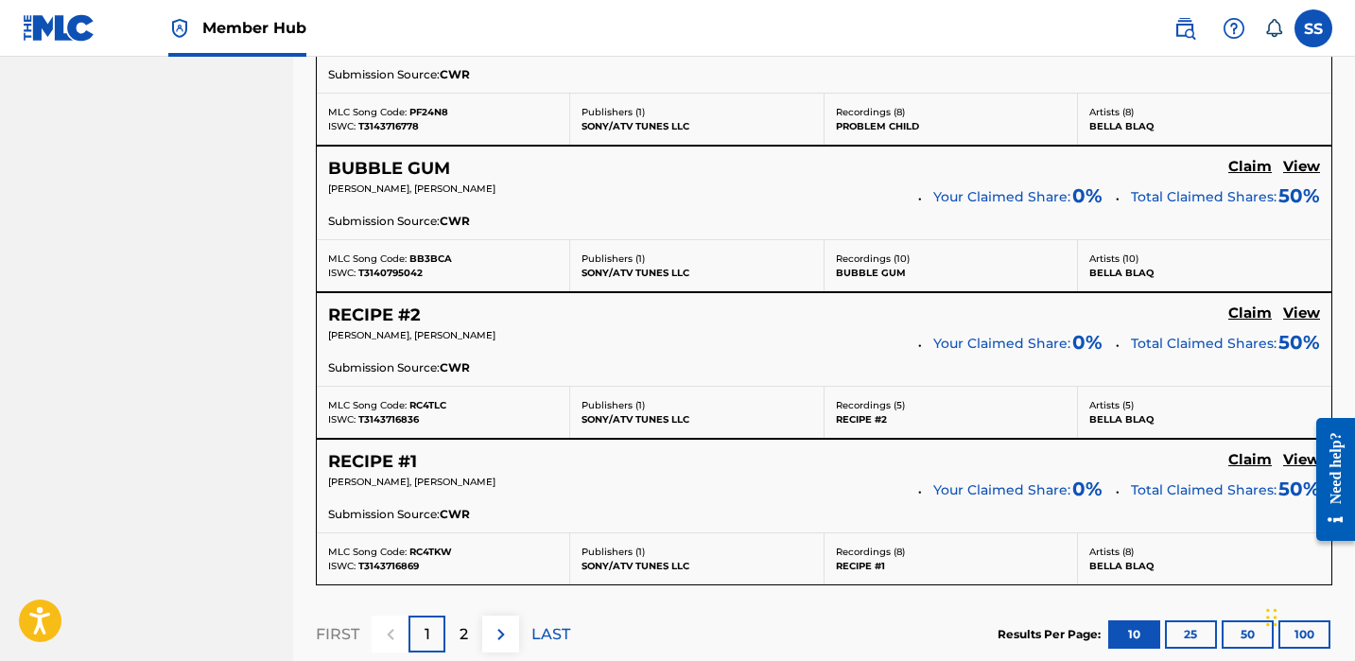
scroll to position [1839, 0]
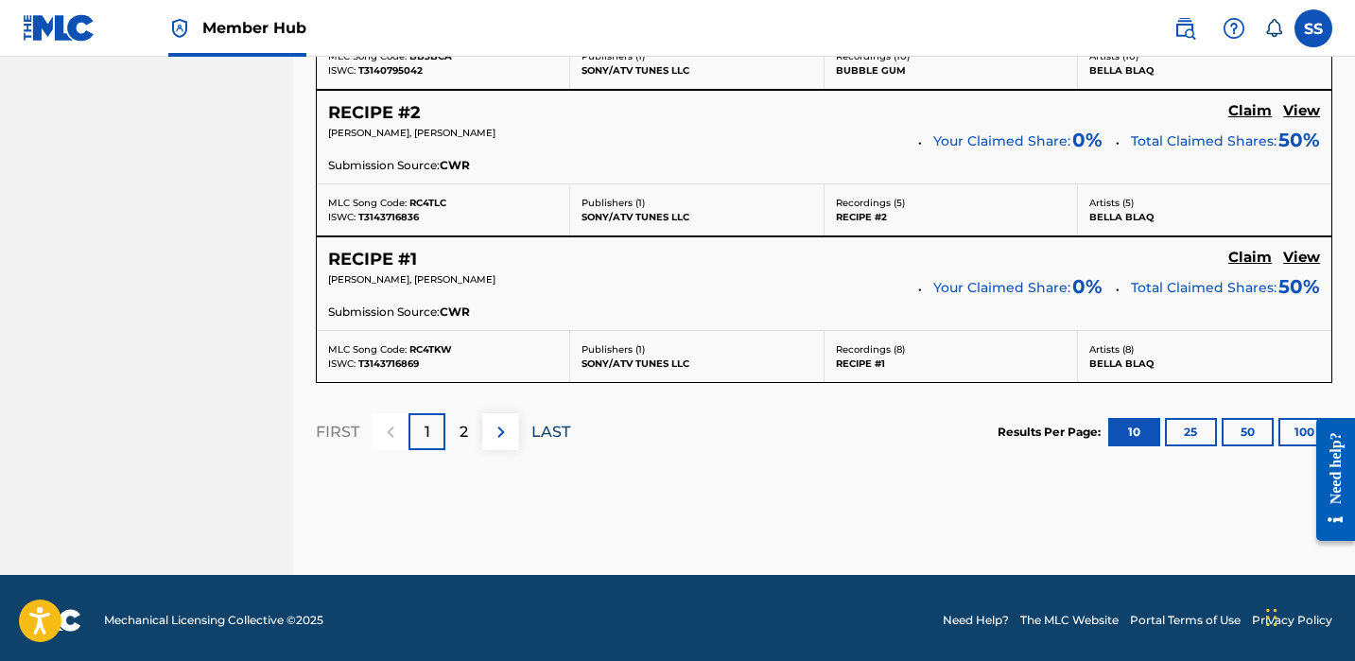
click at [532, 433] on p "LAST" at bounding box center [551, 432] width 39 height 23
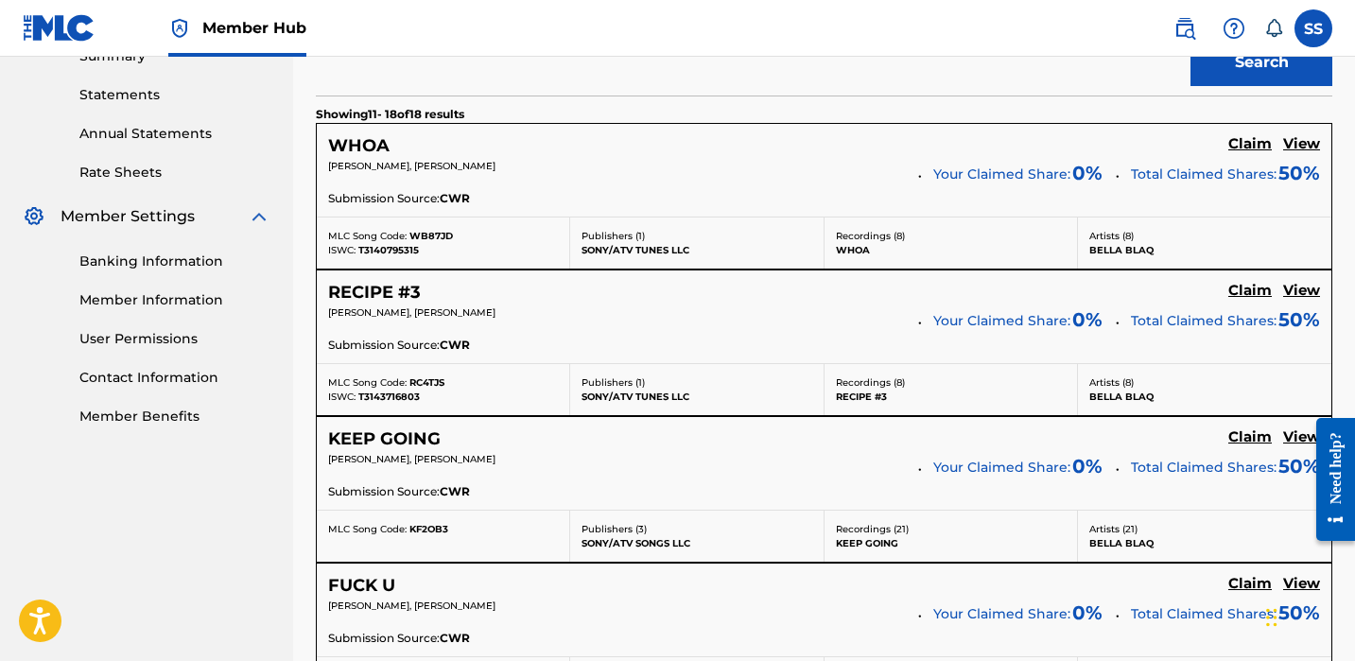
scroll to position [730, 0]
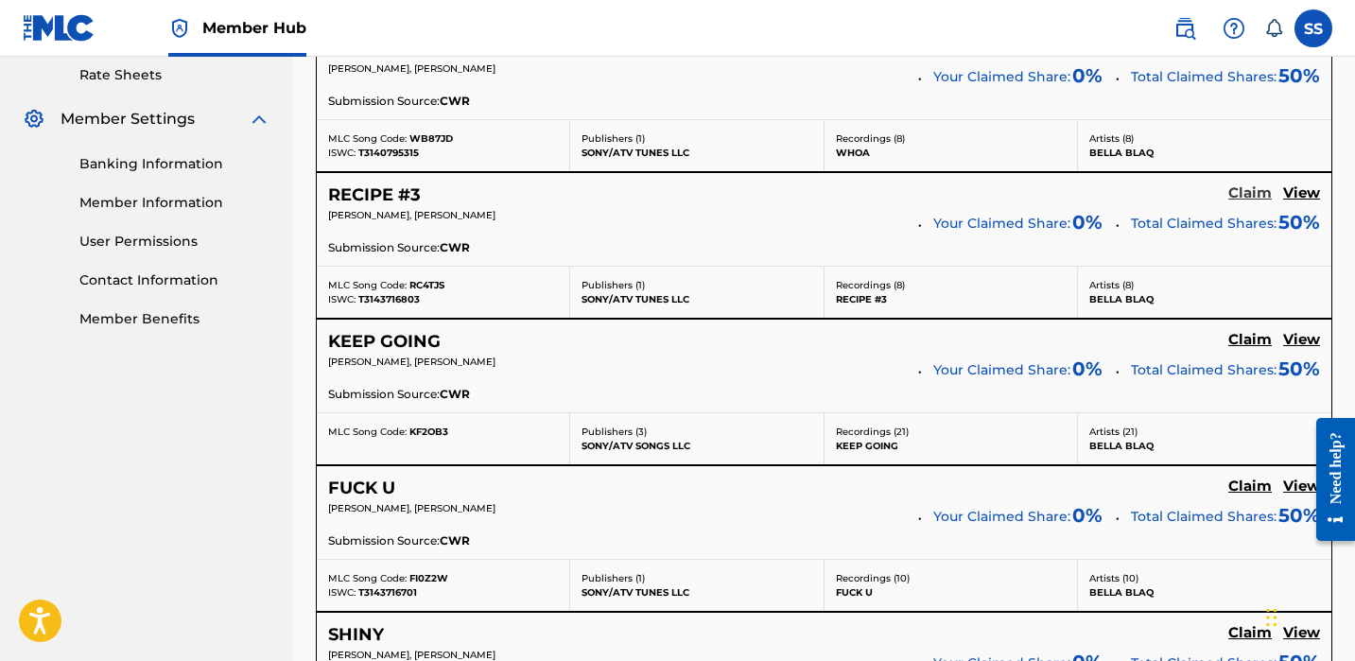
click at [1240, 189] on h5 "Claim" at bounding box center [1251, 193] width 44 height 18
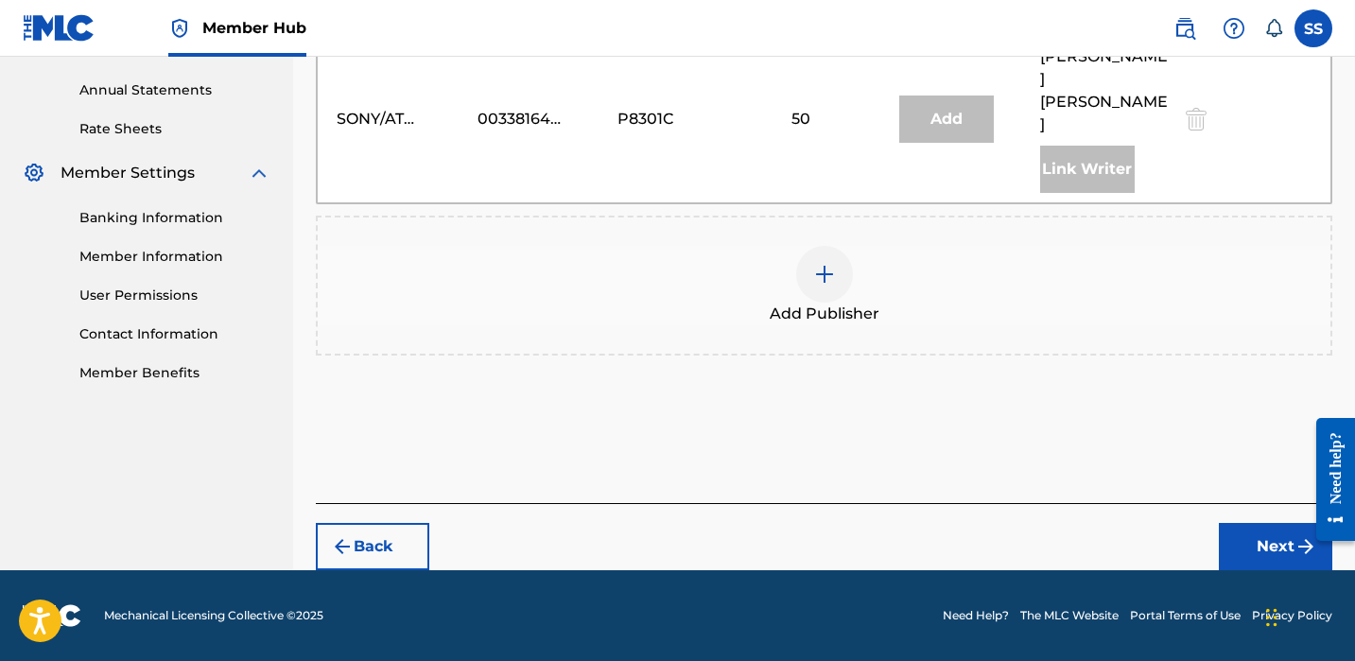
scroll to position [631, 0]
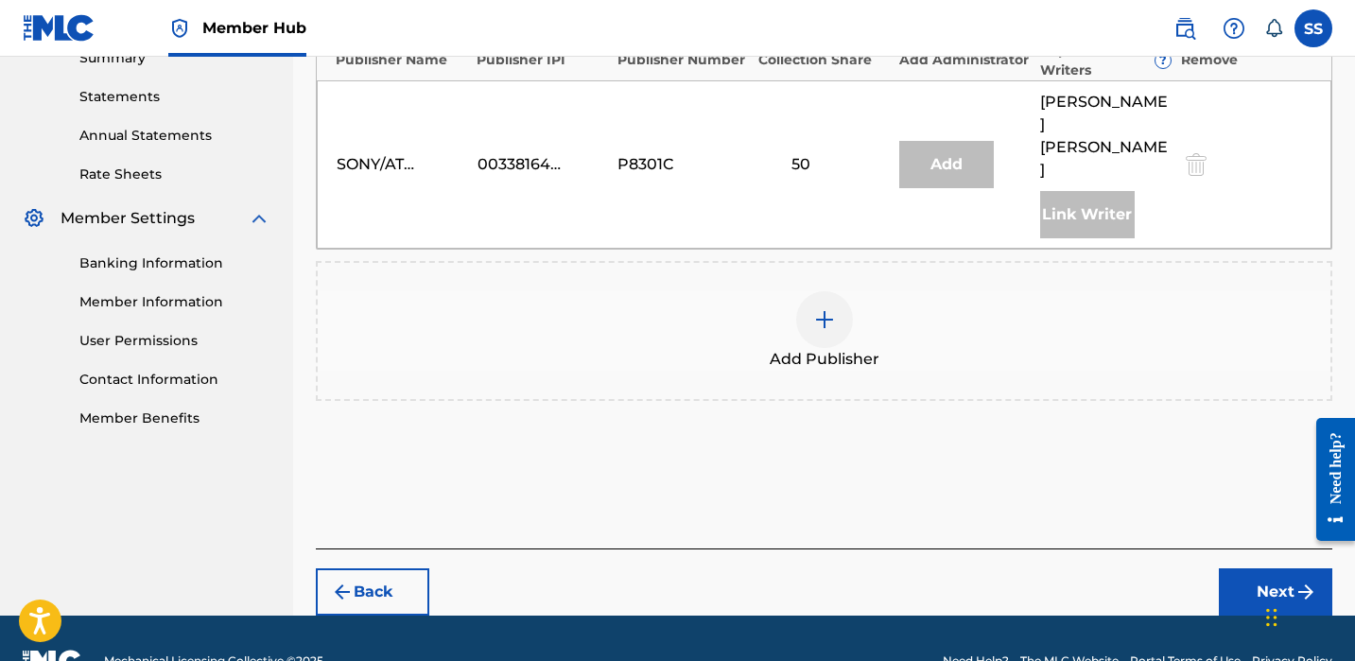
click at [811, 291] on div at bounding box center [824, 319] width 57 height 57
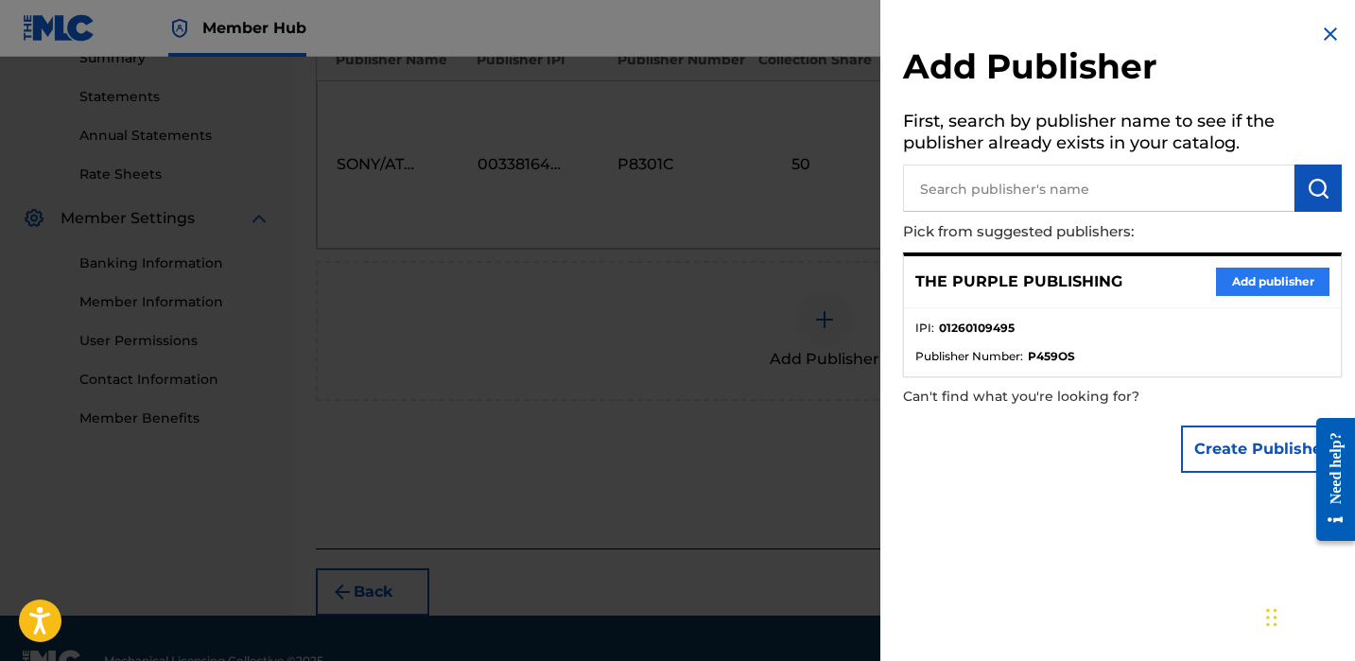
click at [1245, 280] on button "Add publisher" at bounding box center [1272, 282] width 113 height 28
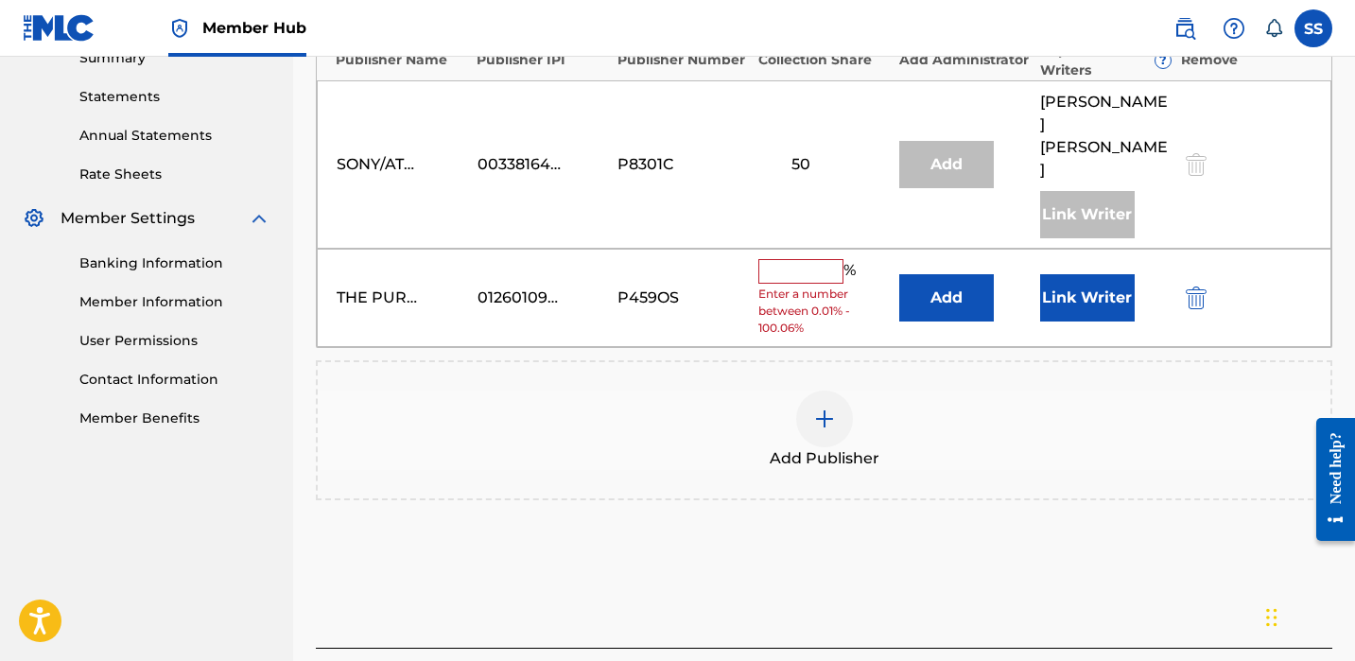
click at [785, 259] on input "text" at bounding box center [800, 271] width 85 height 25
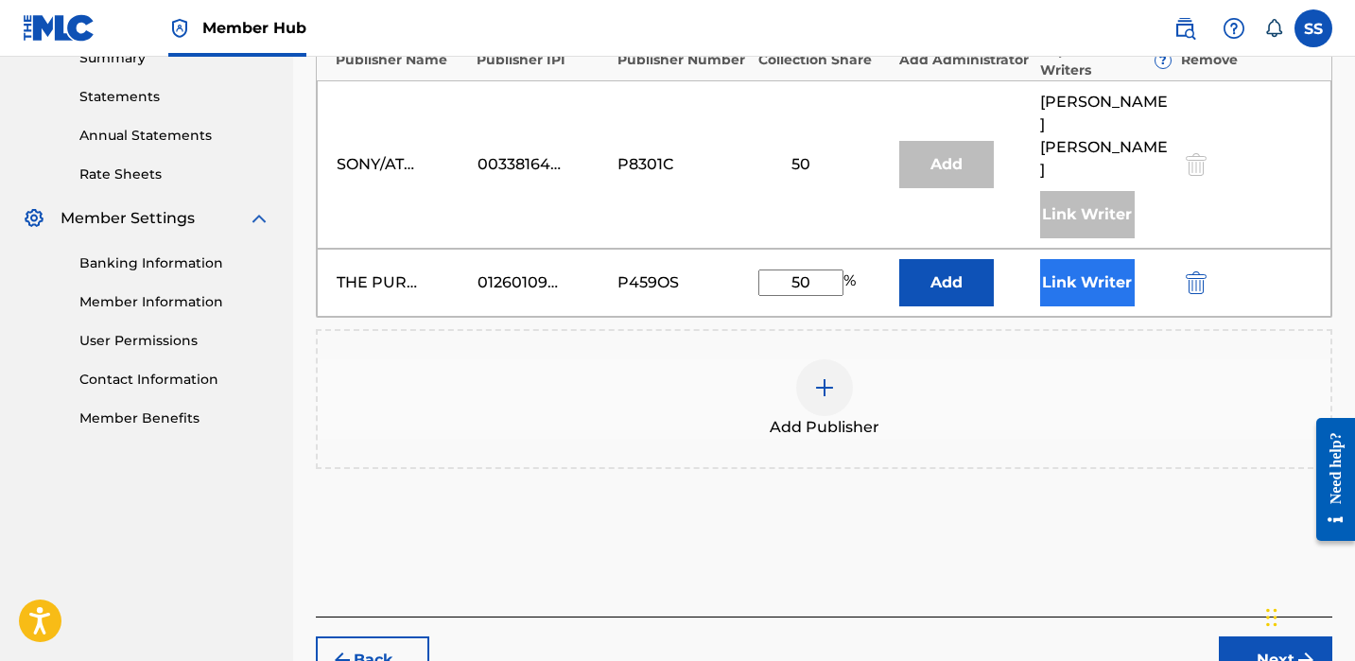
type input "50"
click at [1074, 259] on button "Link Writer" at bounding box center [1087, 282] width 95 height 47
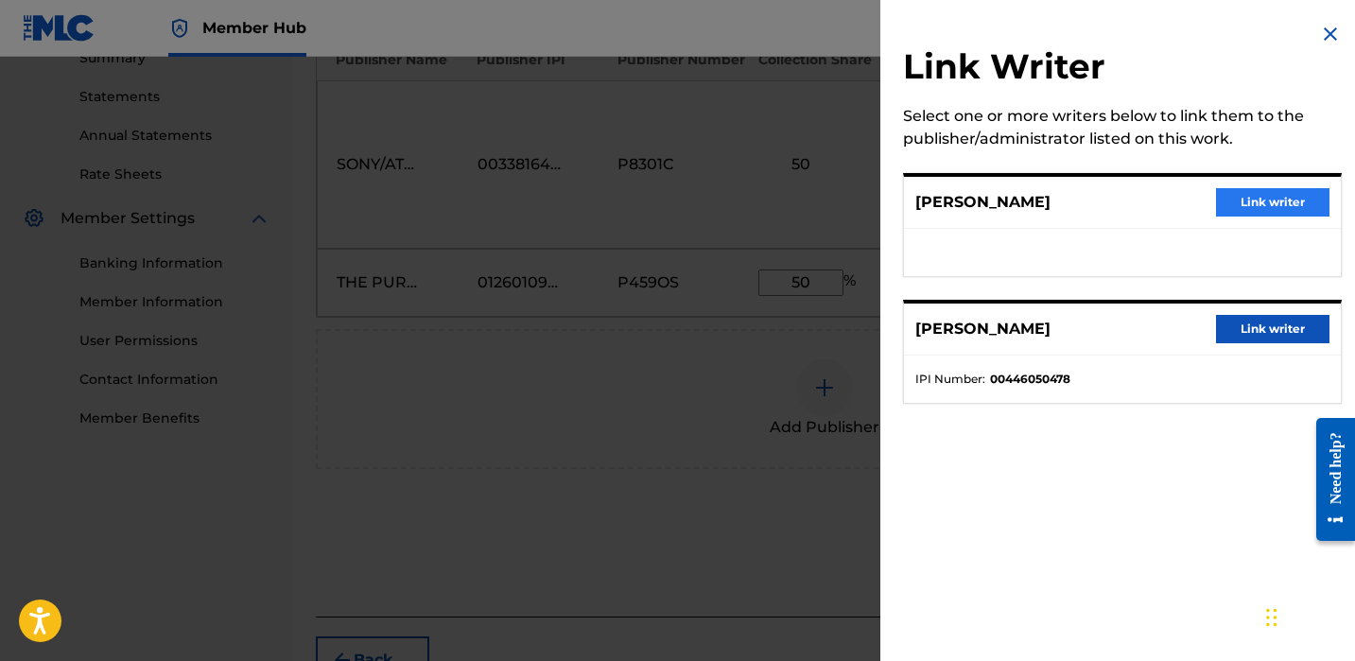
click at [1276, 196] on button "Link writer" at bounding box center [1272, 202] width 113 height 28
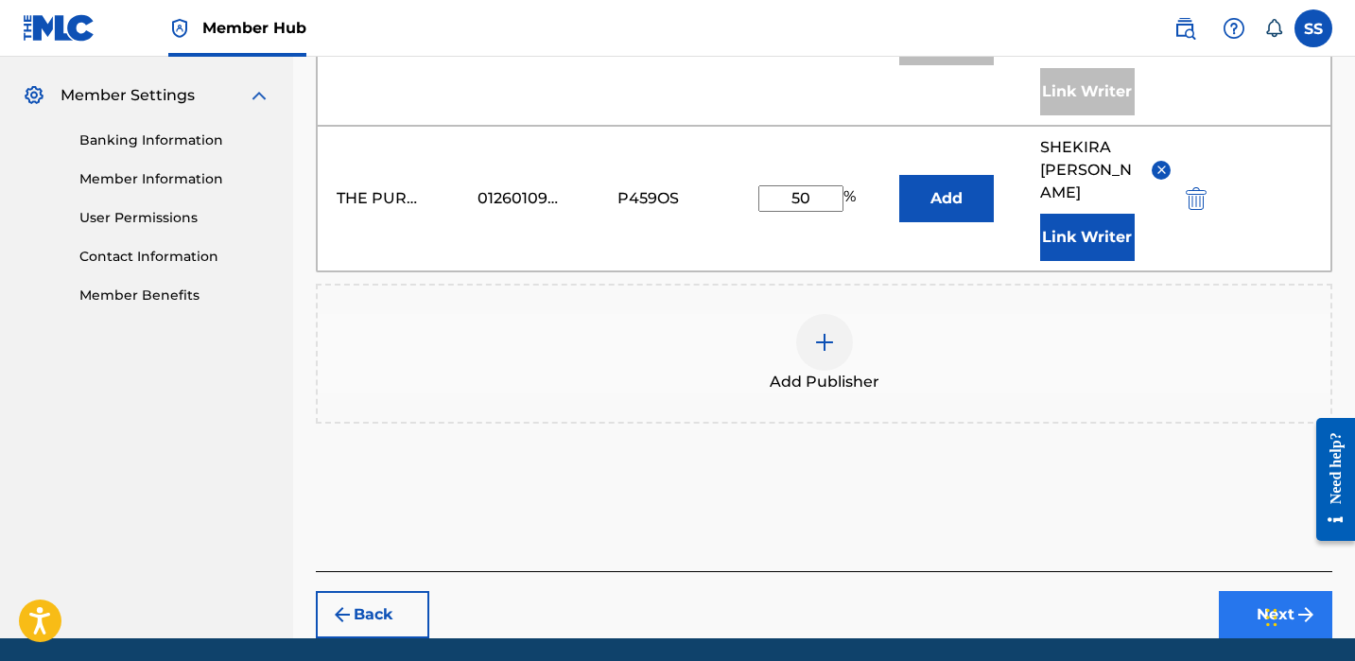
click at [1249, 591] on button "Next" at bounding box center [1275, 614] width 113 height 47
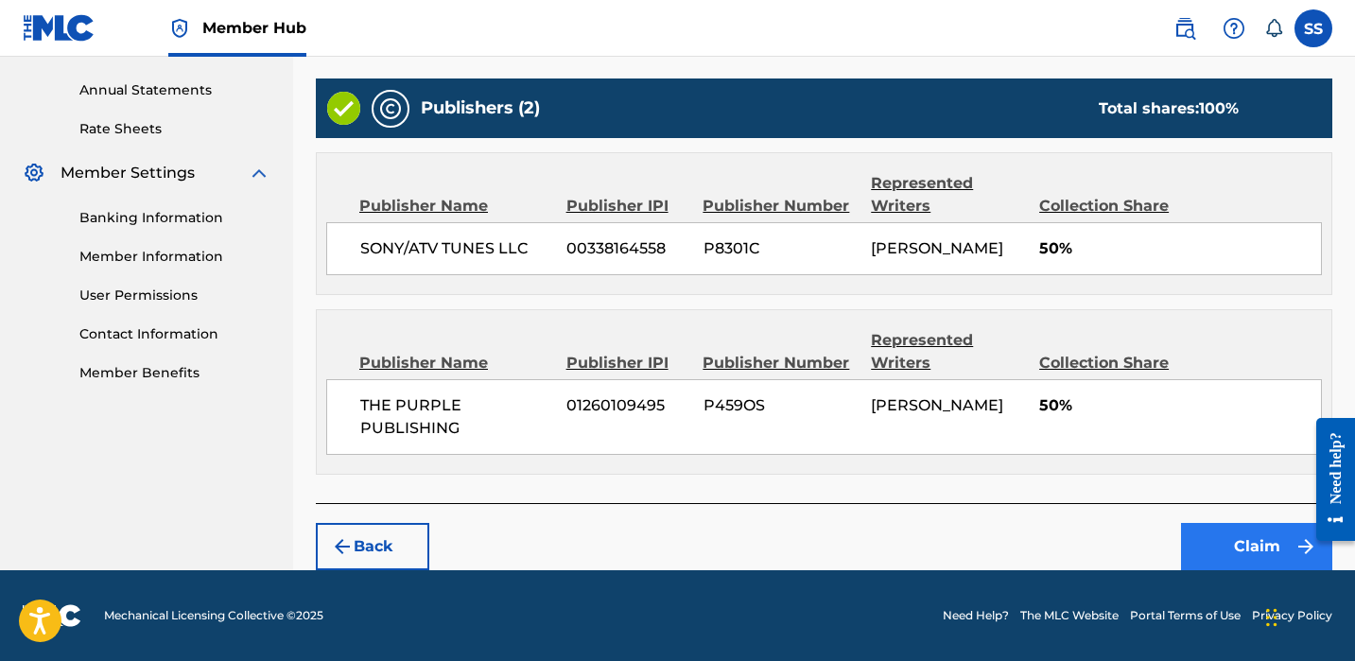
click at [1247, 532] on button "Claim" at bounding box center [1256, 546] width 151 height 47
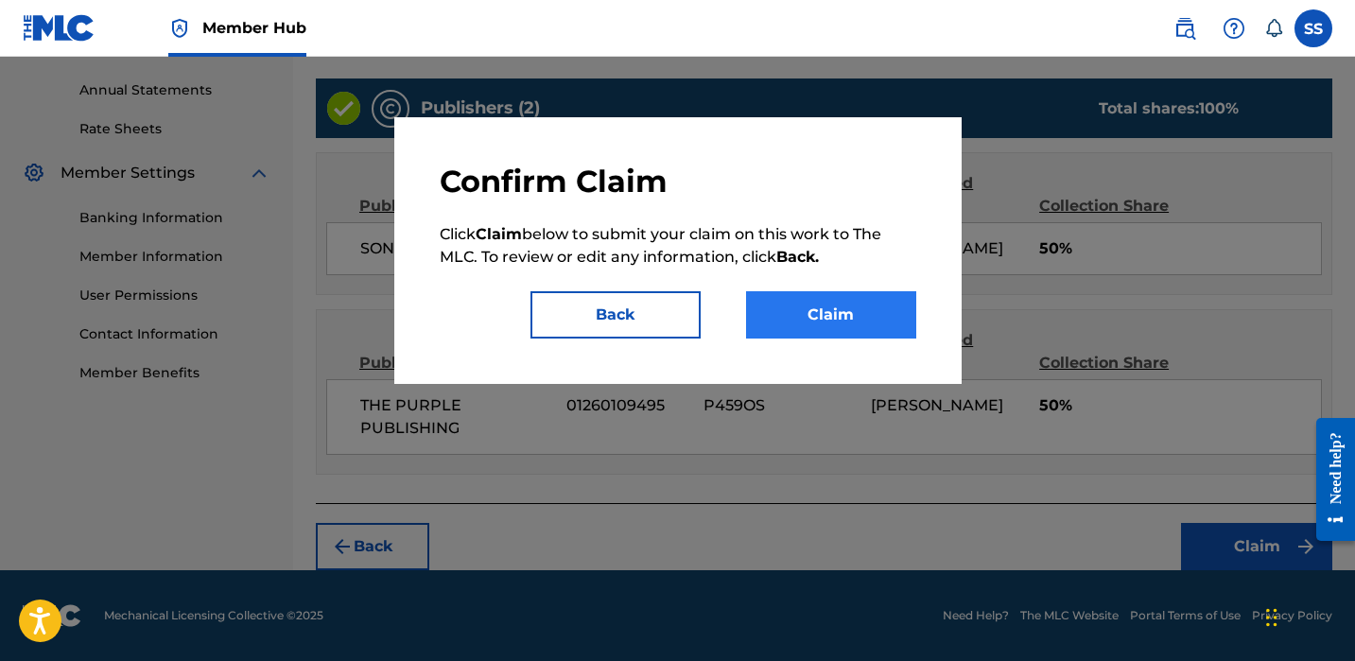
click at [778, 303] on button "Claim" at bounding box center [831, 314] width 170 height 47
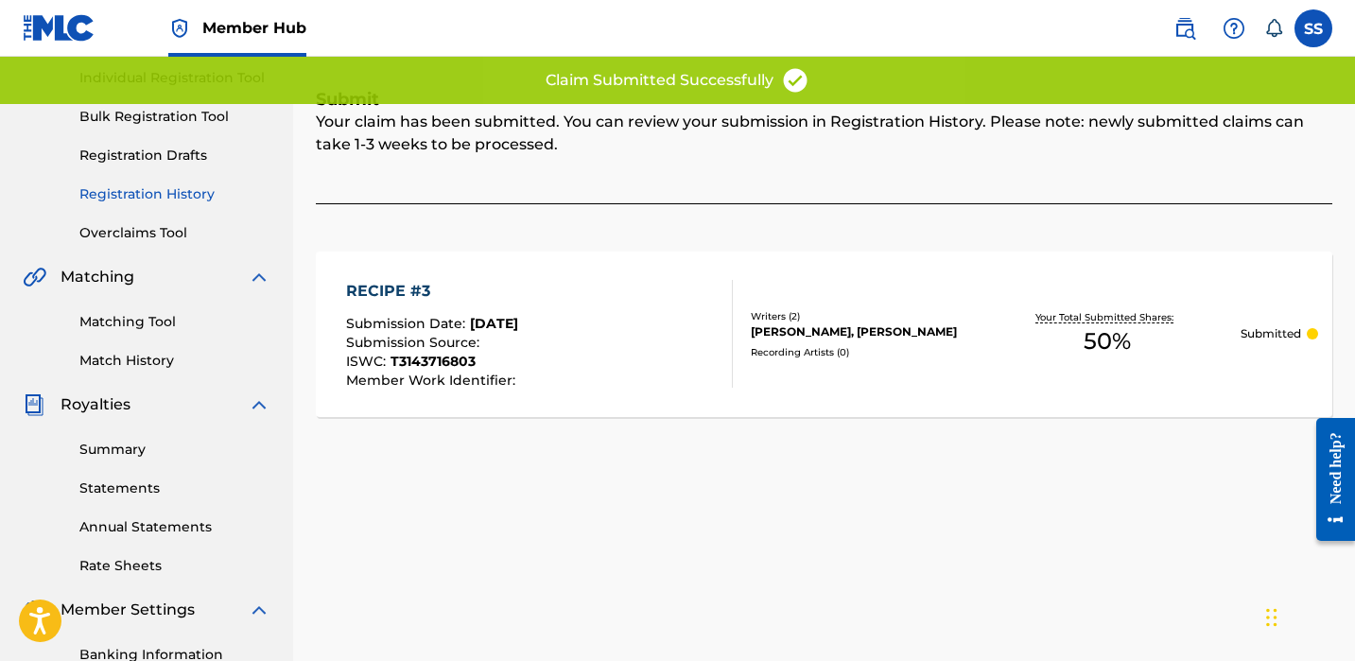
scroll to position [114, 0]
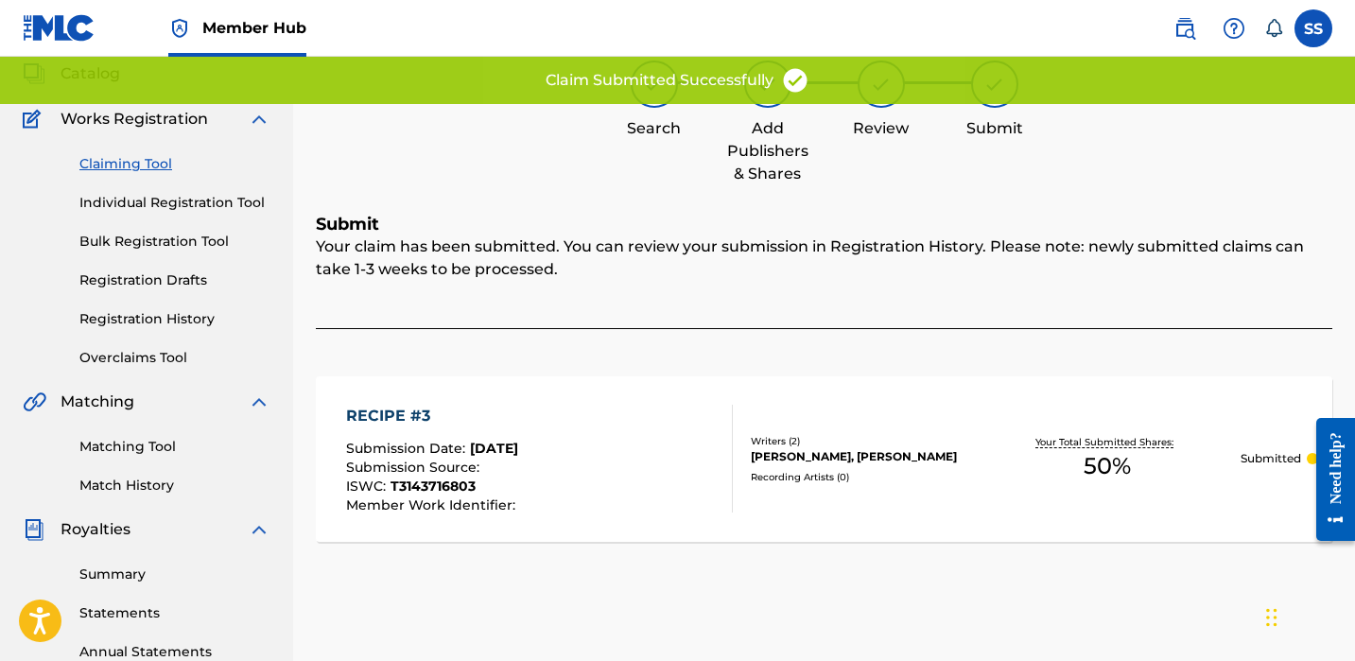
click at [129, 163] on link "Claiming Tool" at bounding box center [174, 164] width 191 height 20
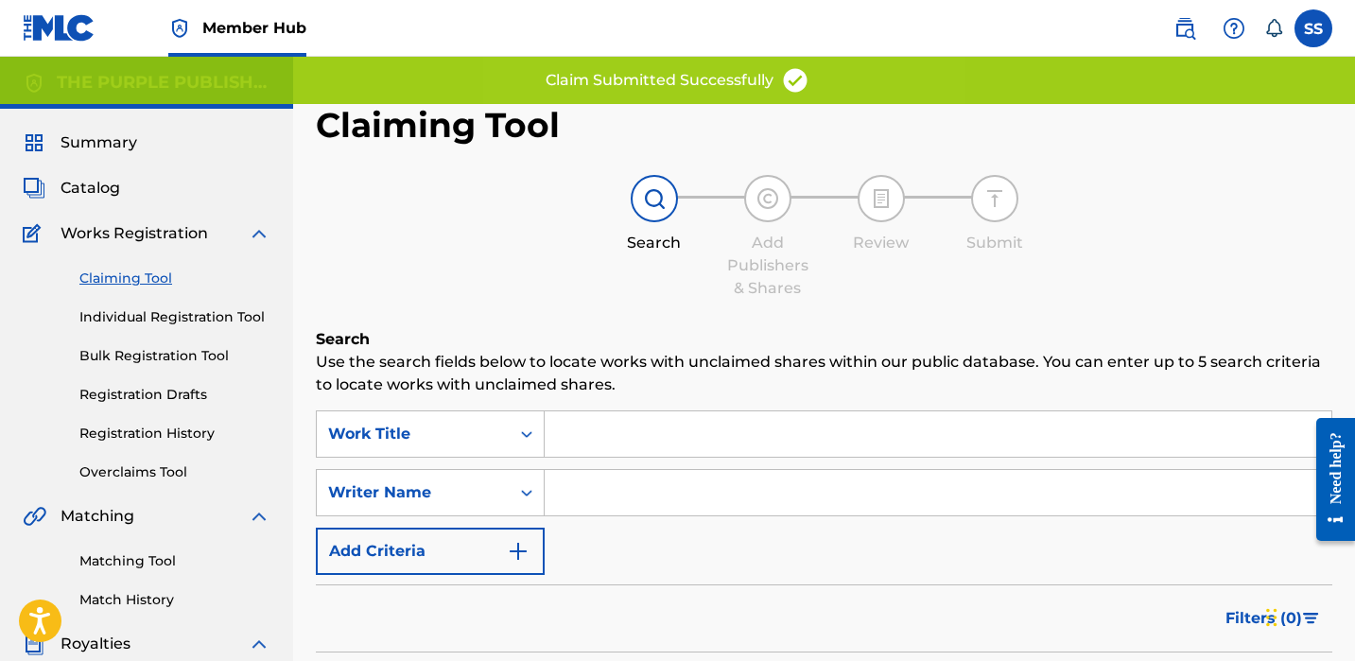
click at [618, 500] on input "Search Form" at bounding box center [938, 492] width 787 height 45
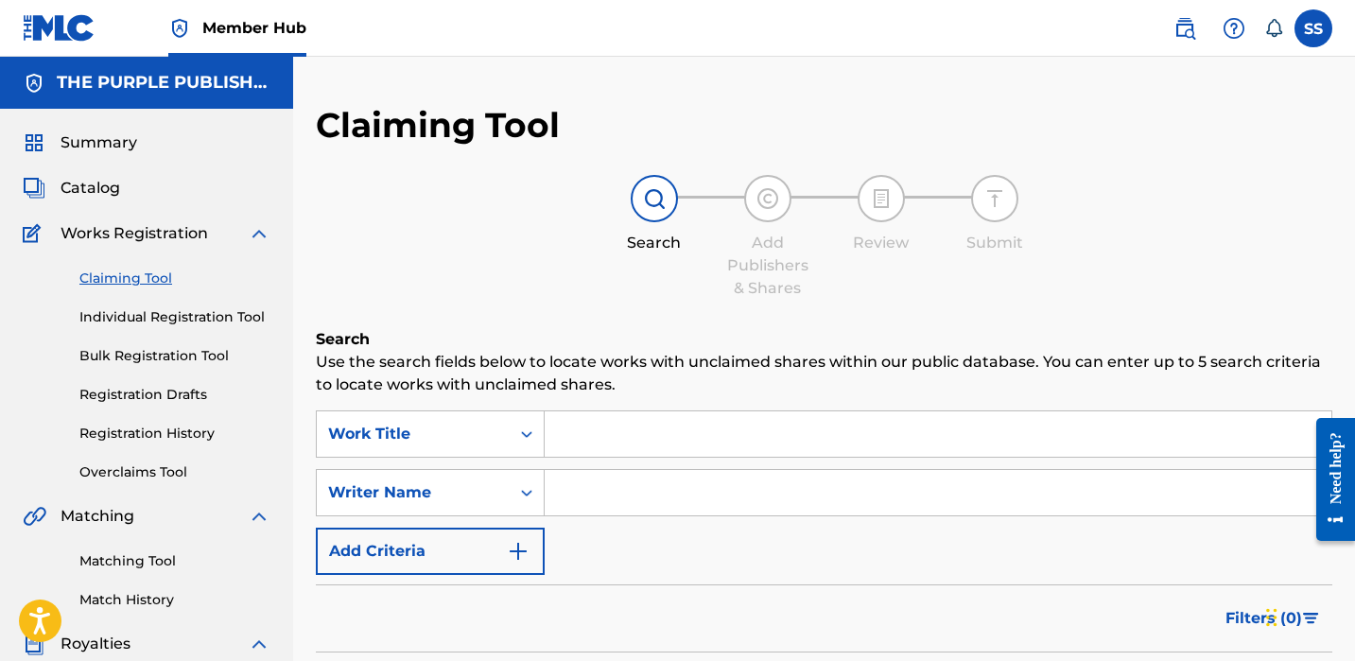
paste input "[PERSON_NAME]"
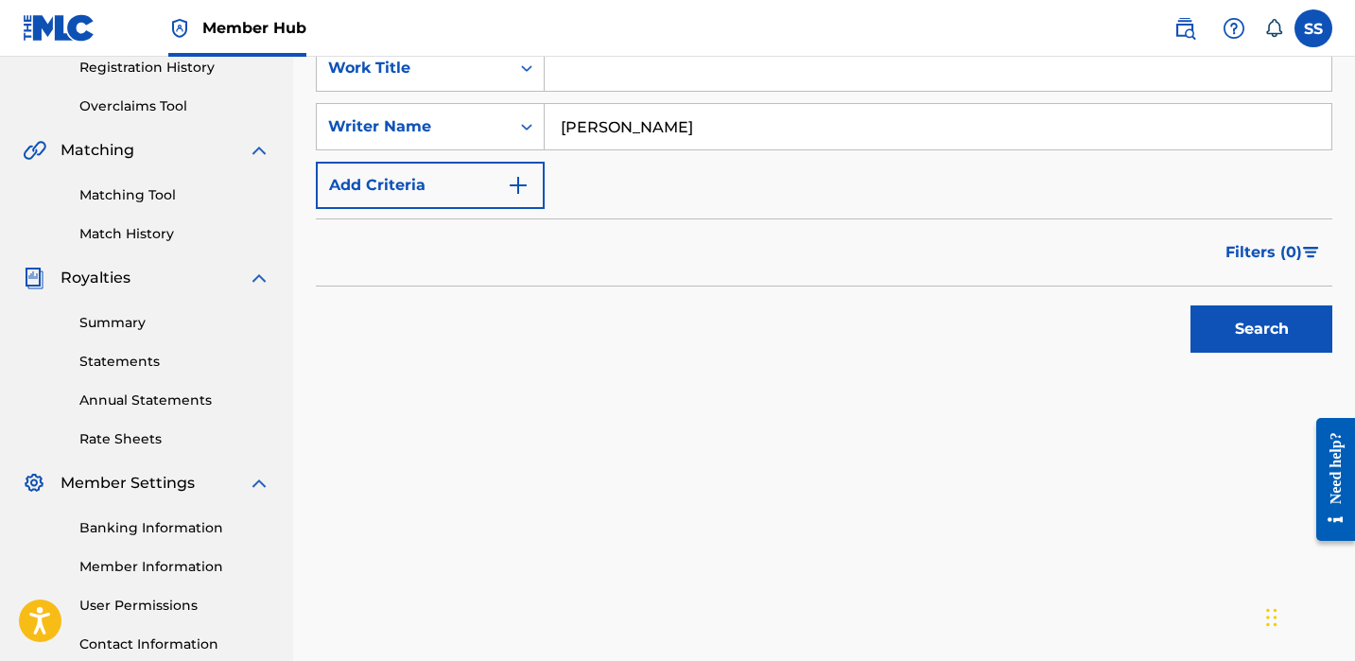
scroll to position [512, 0]
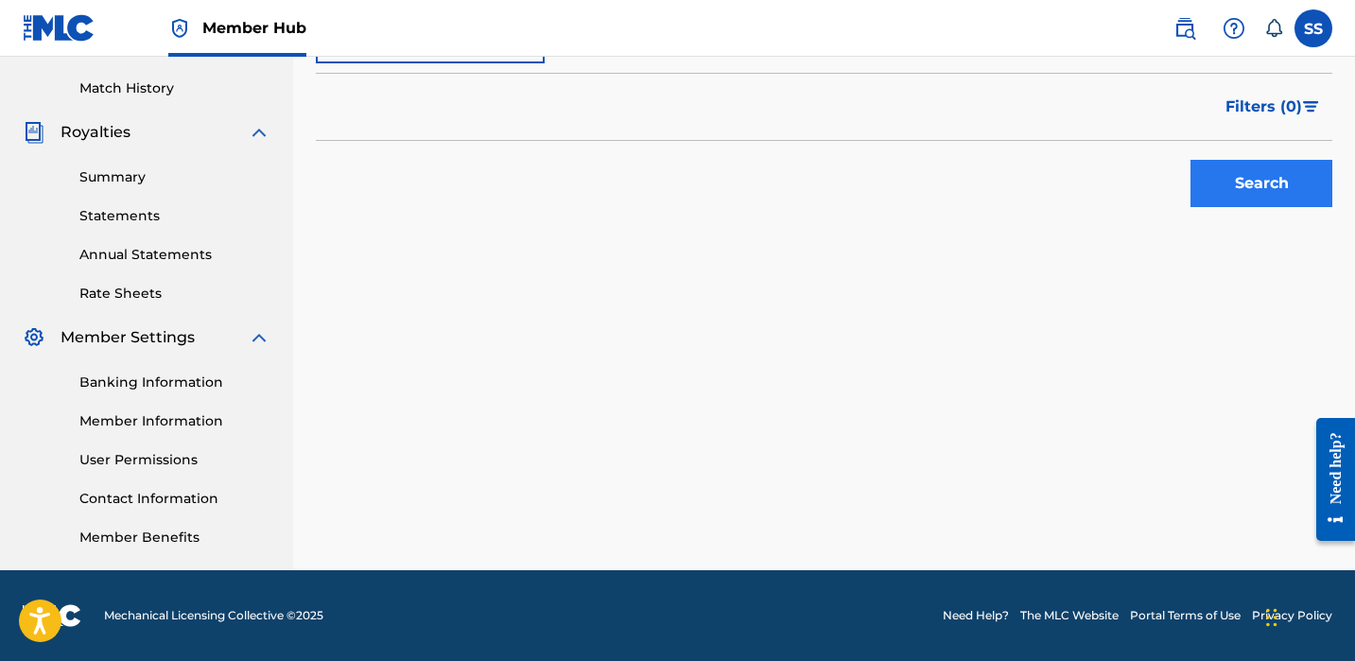
type input "[PERSON_NAME]"
click at [1202, 186] on button "Search" at bounding box center [1262, 183] width 142 height 47
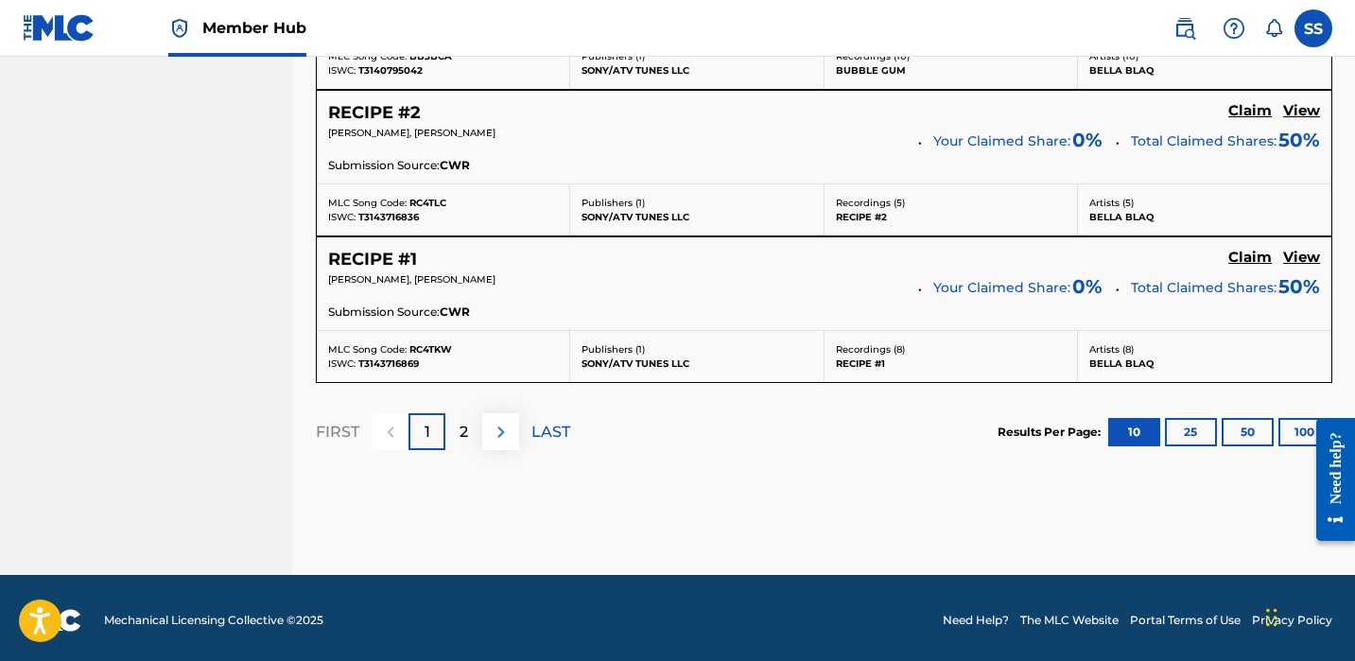
click at [502, 436] on img at bounding box center [501, 432] width 23 height 23
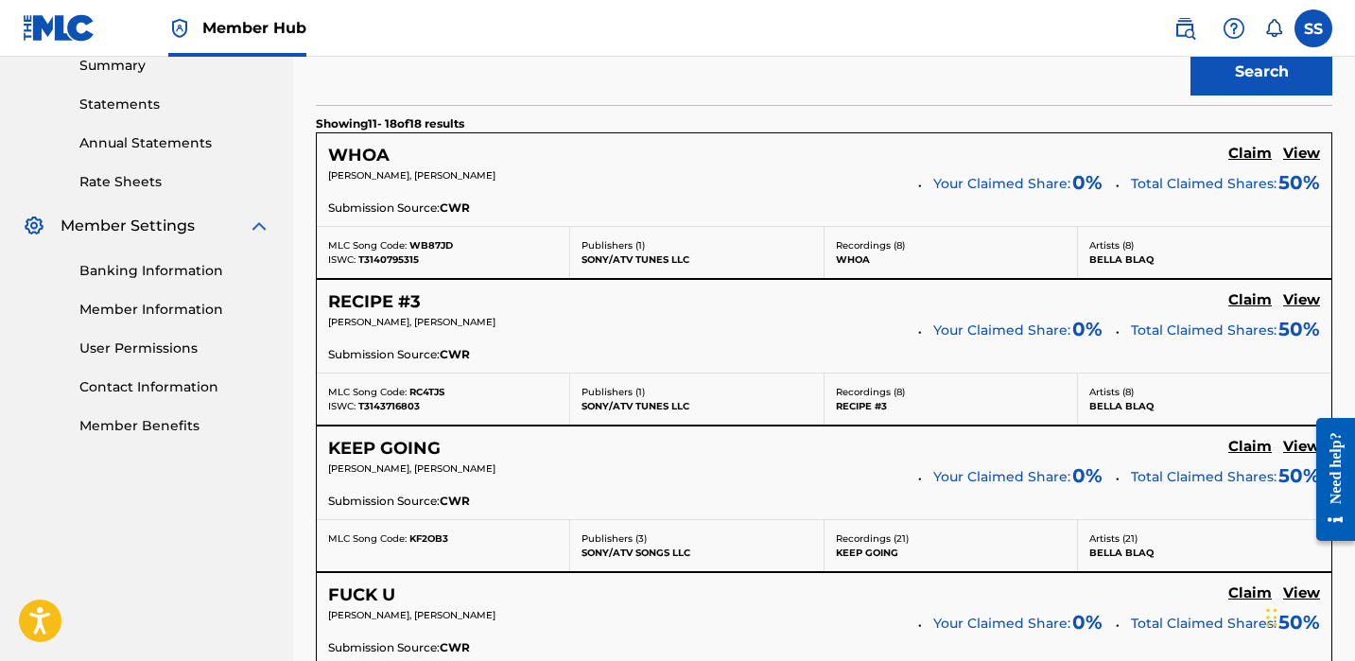
scroll to position [721, 0]
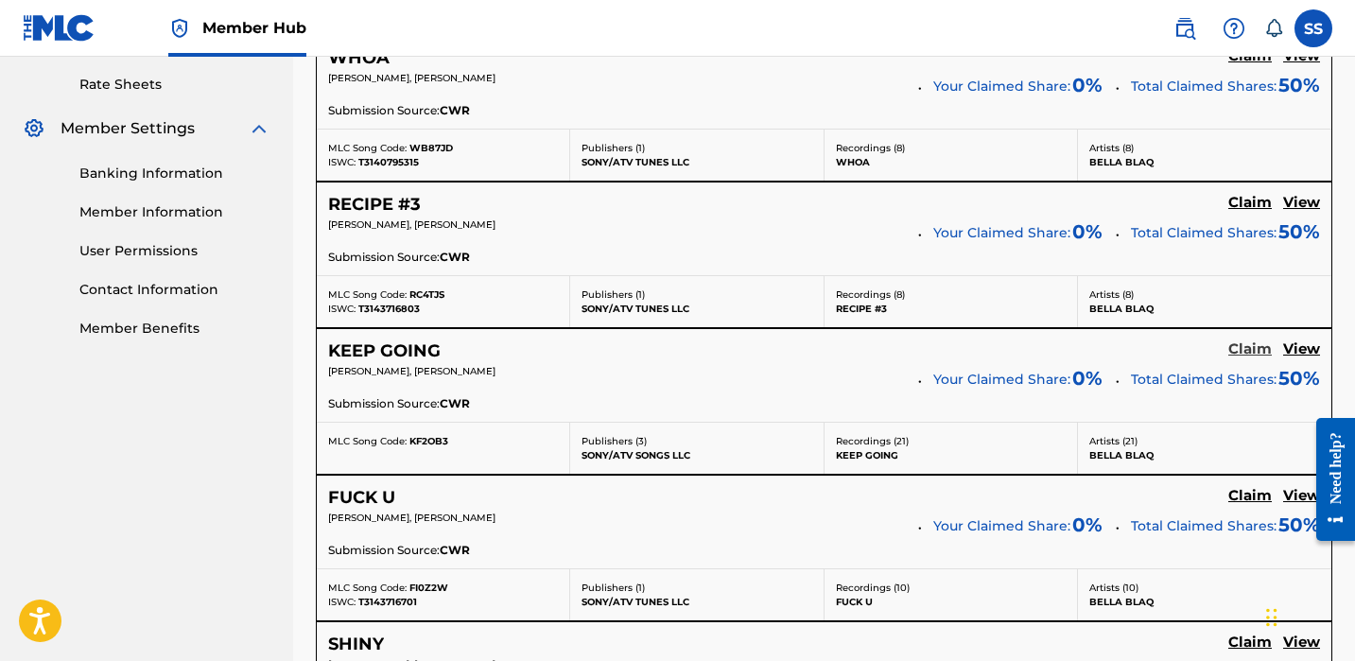
click at [1239, 348] on h5 "Claim" at bounding box center [1251, 349] width 44 height 18
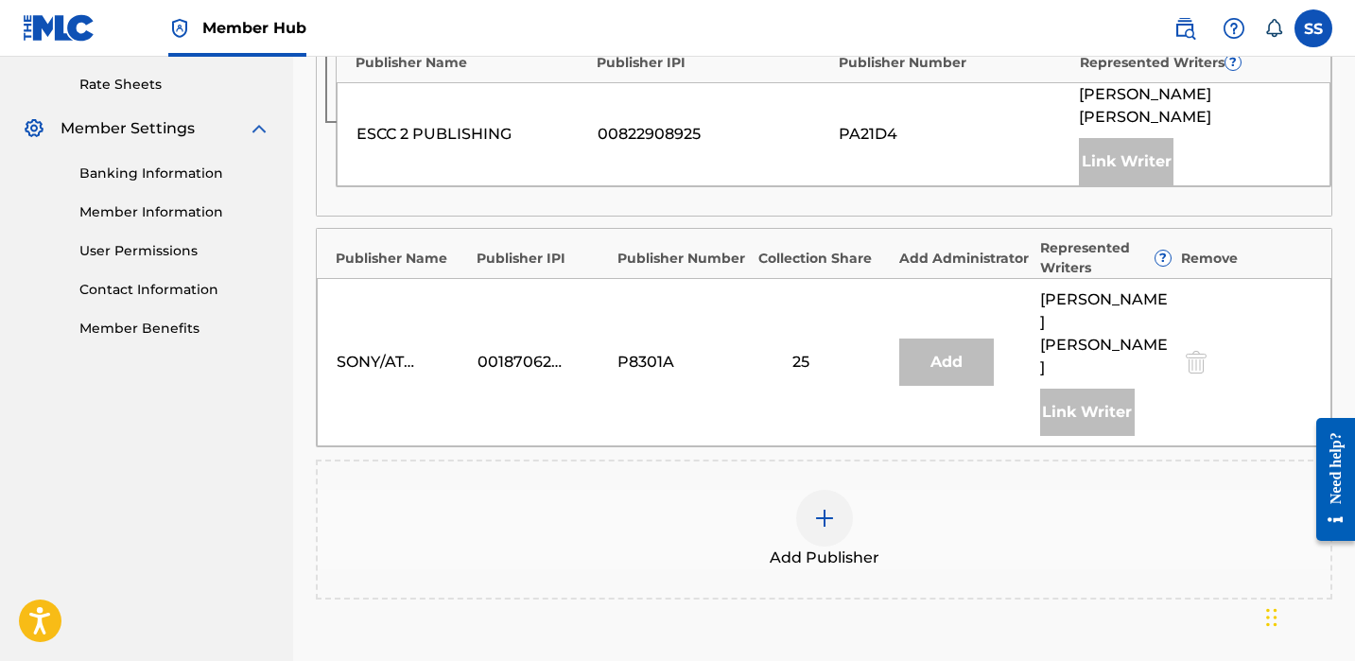
click at [833, 507] on img at bounding box center [824, 518] width 23 height 23
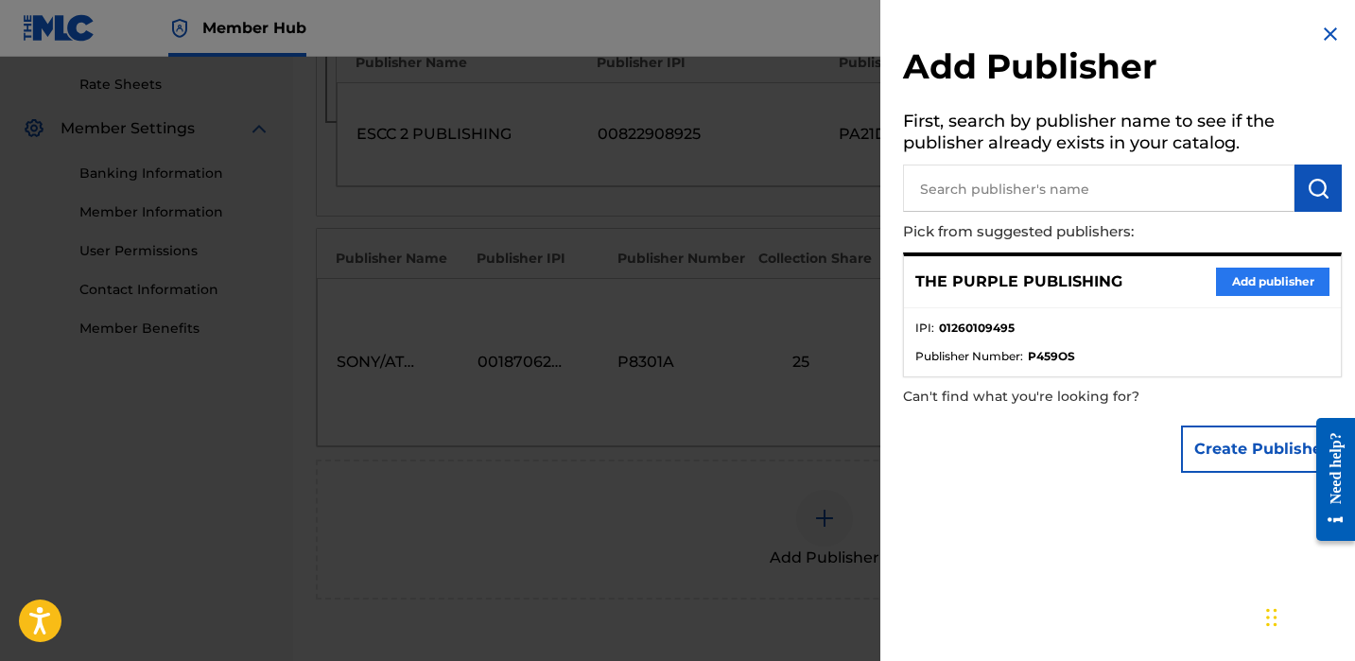
click at [1245, 280] on button "Add publisher" at bounding box center [1272, 282] width 113 height 28
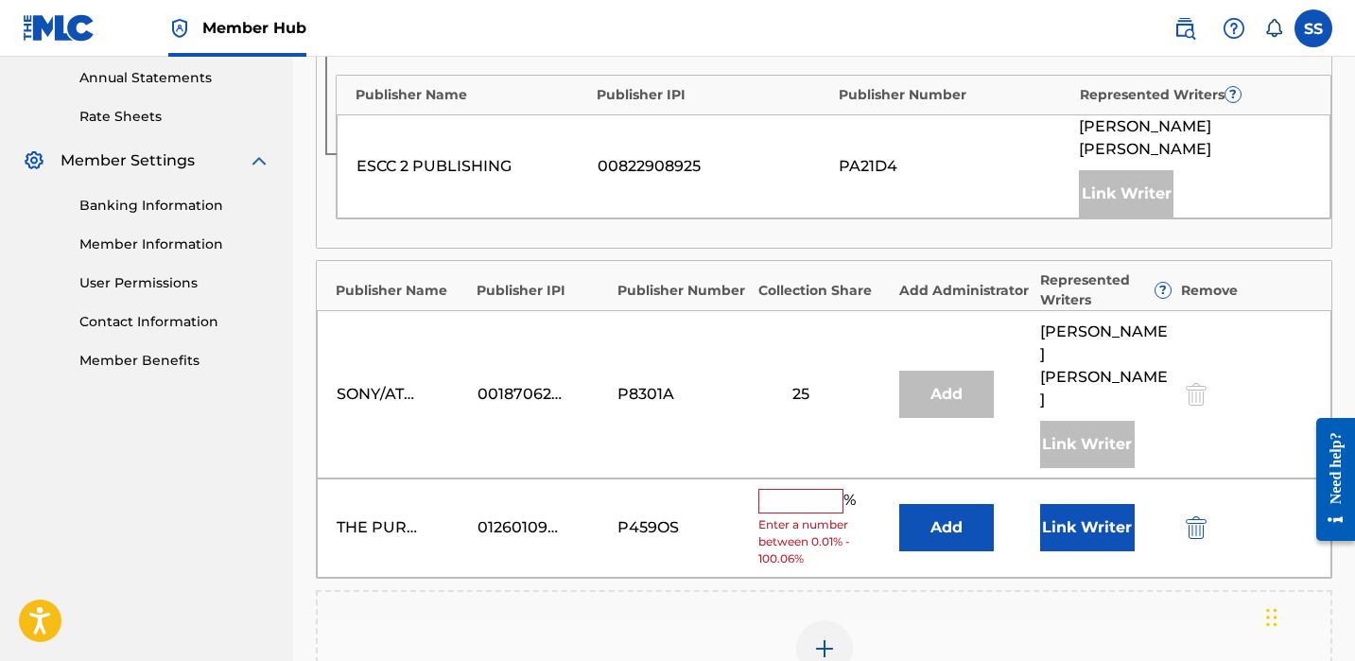
scroll to position [685, 0]
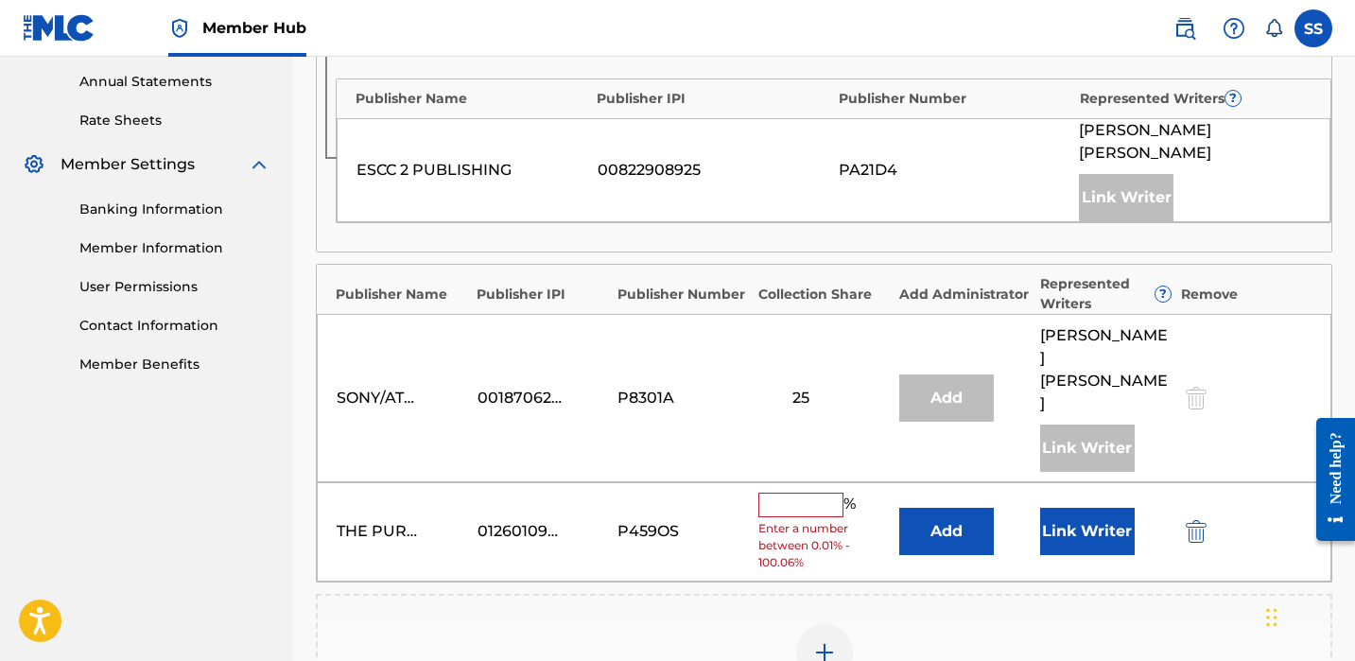
click at [795, 482] on div "THE PURPLE PUBLISHING 01260109495 P459OS % Enter a number between 0.01% - 100.0…" at bounding box center [824, 531] width 1015 height 99
click at [802, 493] on input "text" at bounding box center [800, 505] width 85 height 25
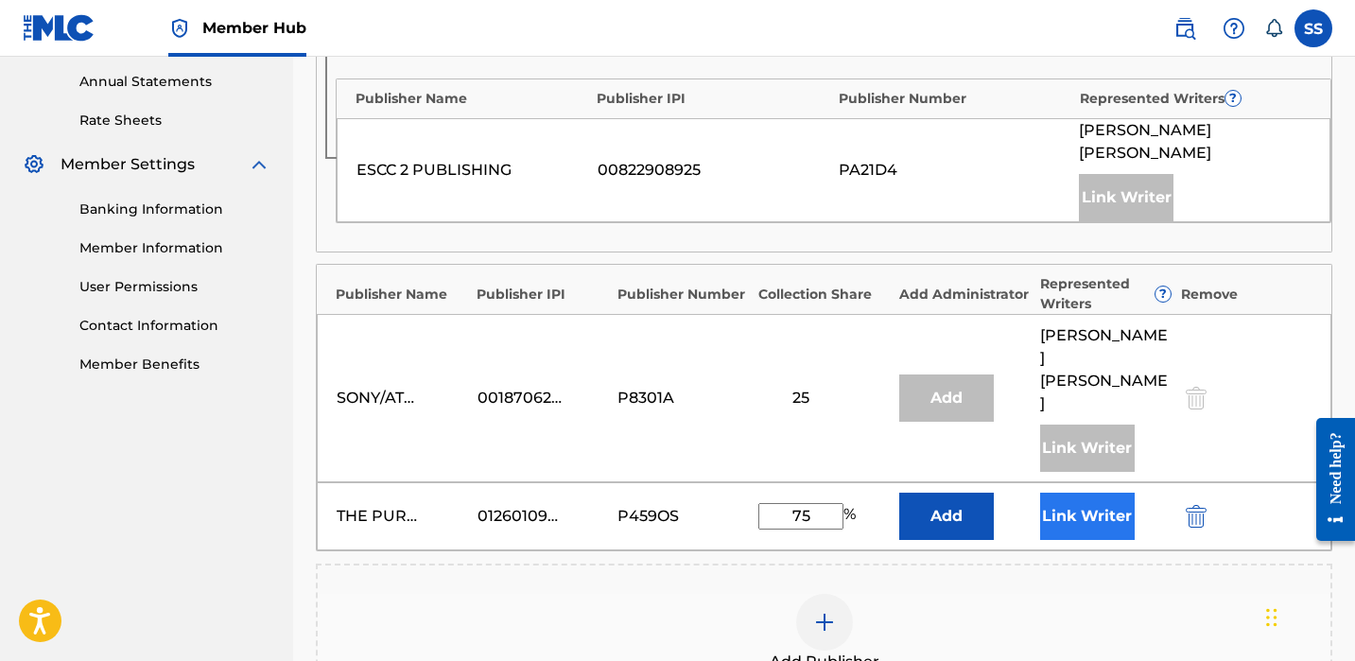
click at [1101, 493] on button "Link Writer" at bounding box center [1087, 516] width 95 height 47
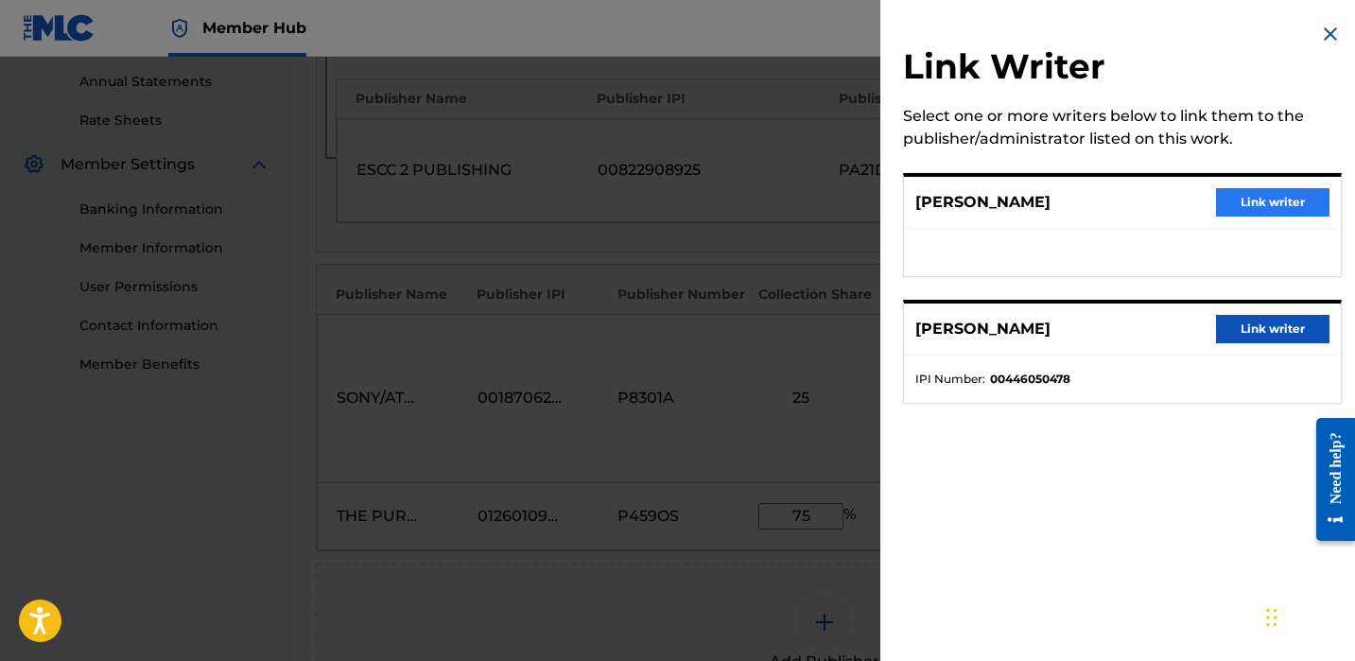
click at [1268, 201] on button "Link writer" at bounding box center [1272, 202] width 113 height 28
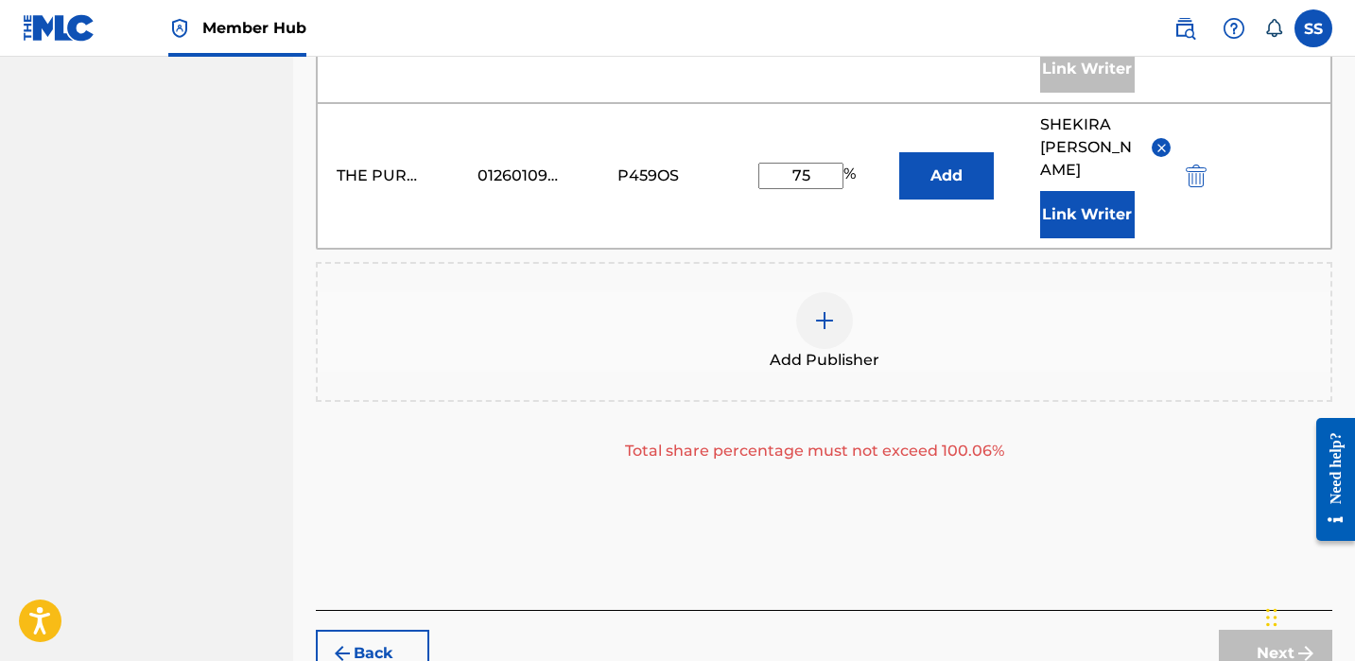
scroll to position [955, 0]
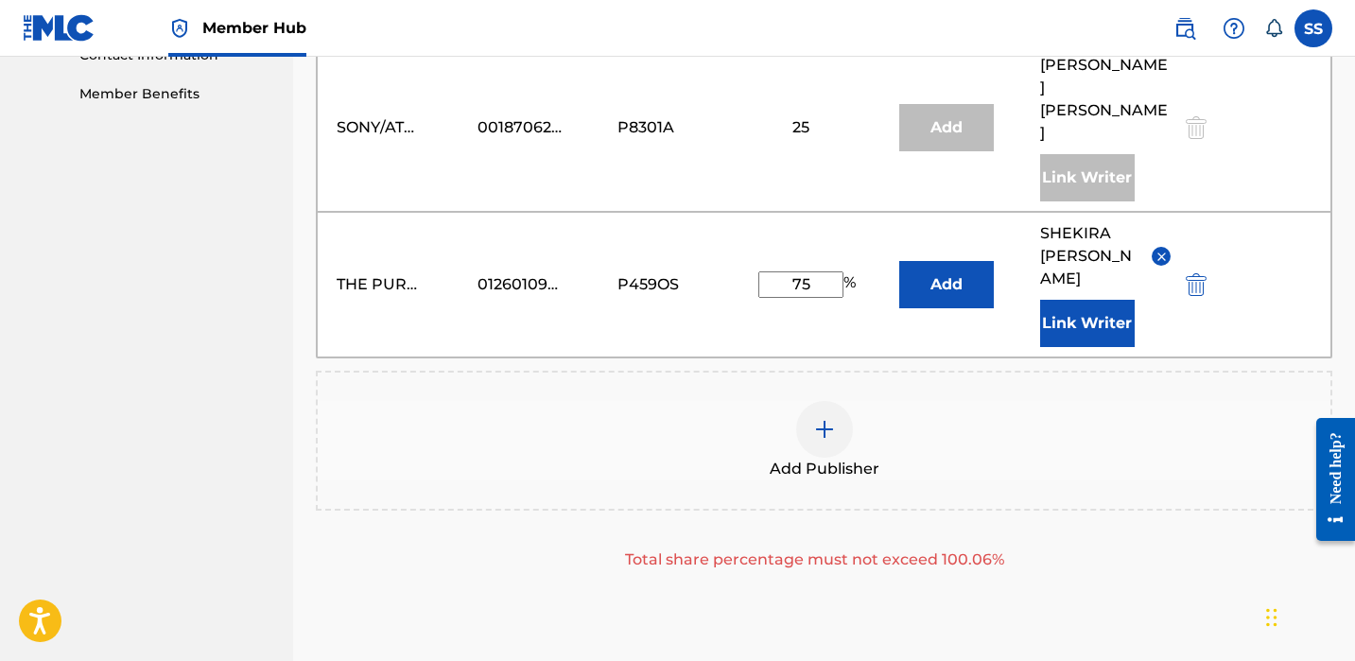
drag, startPoint x: 813, startPoint y: 201, endPoint x: 767, endPoint y: 208, distance: 46.8
click at [767, 271] on input "75" at bounding box center [800, 284] width 85 height 26
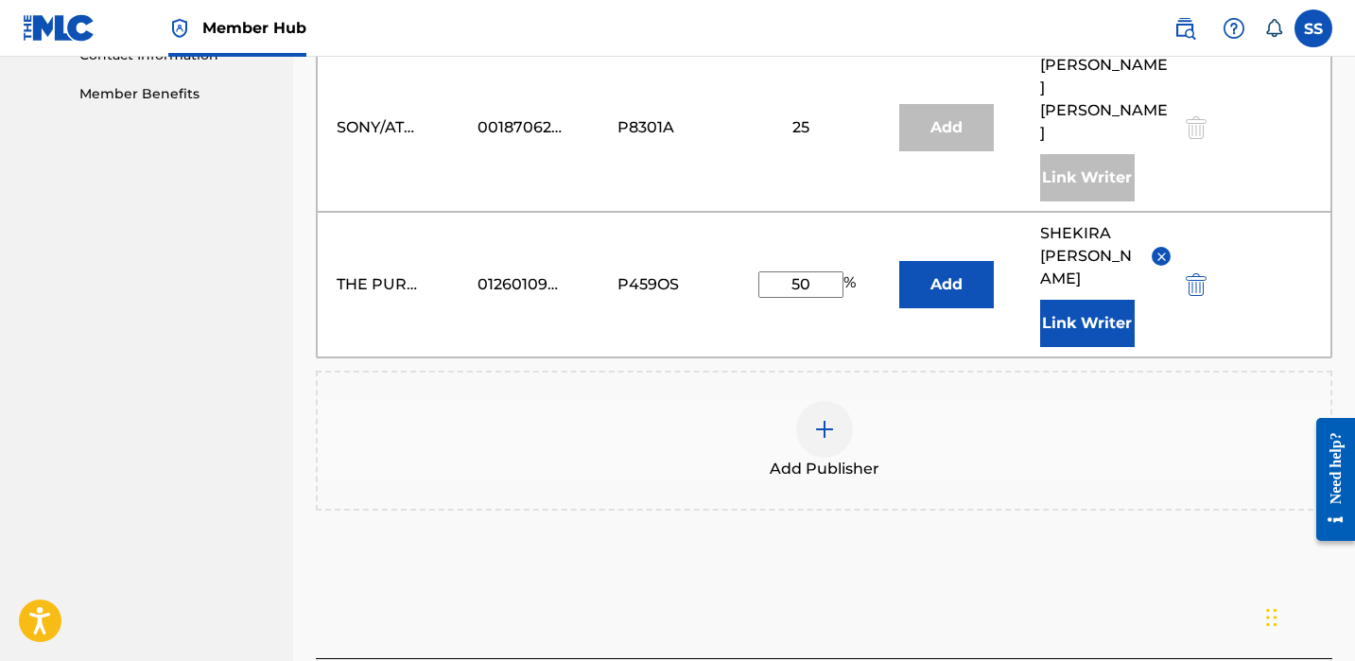
type input "50"
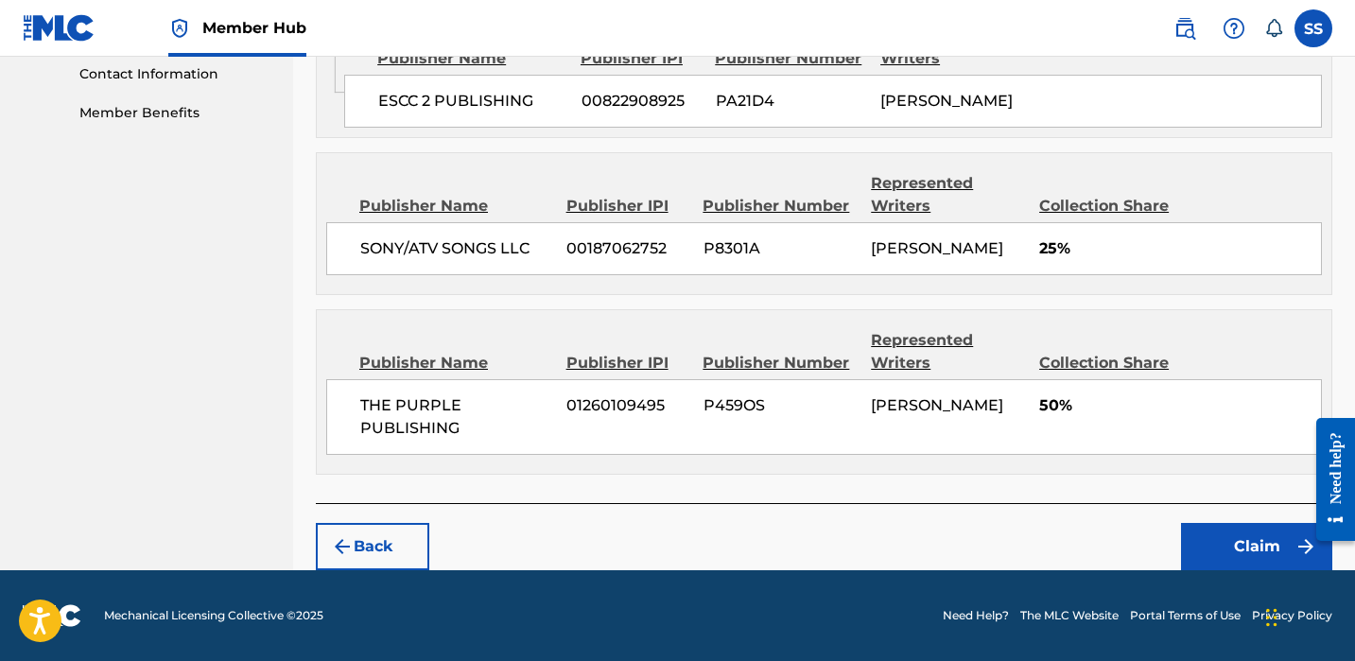
scroll to position [936, 0]
click at [1238, 568] on button "Claim" at bounding box center [1256, 546] width 151 height 47
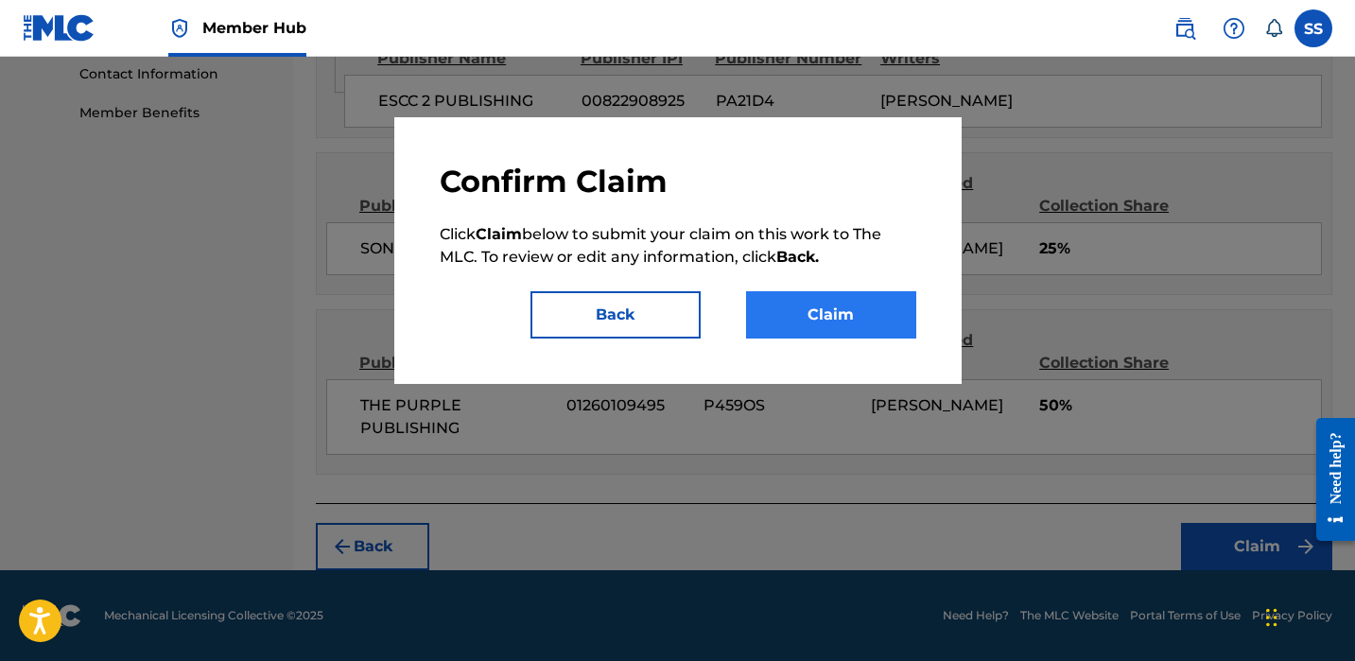
click at [870, 330] on button "Claim" at bounding box center [831, 314] width 170 height 47
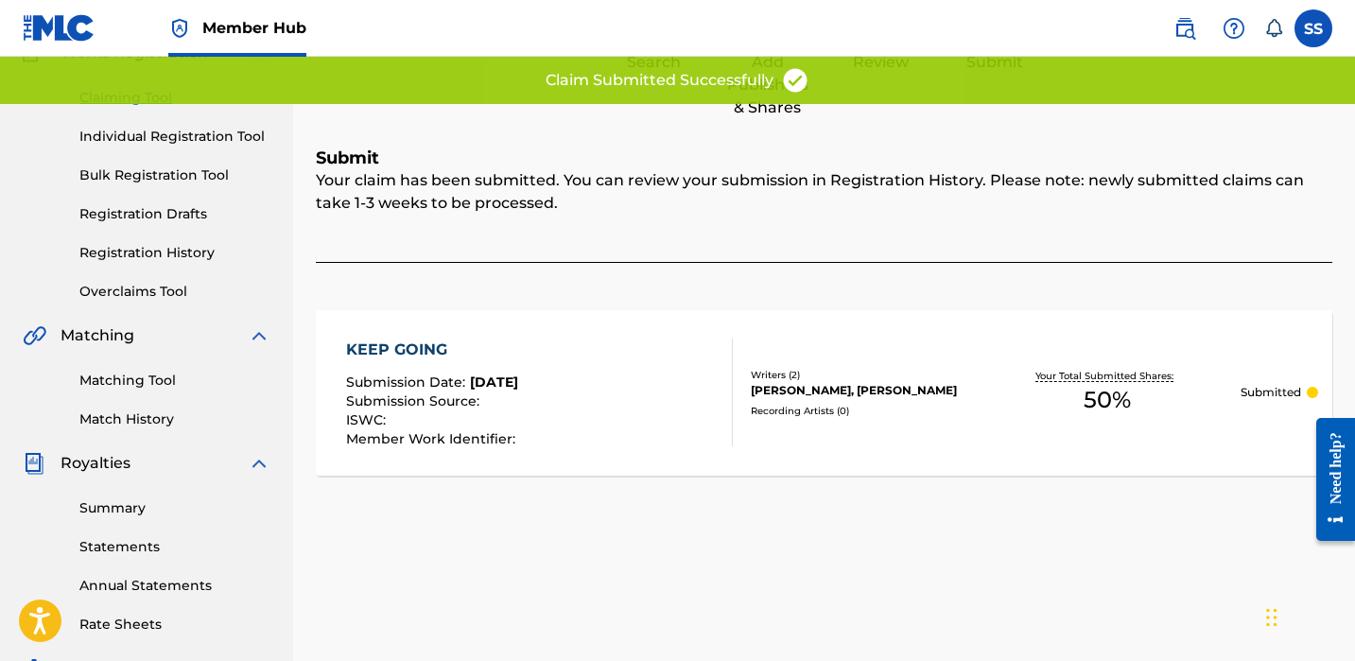
scroll to position [0, 0]
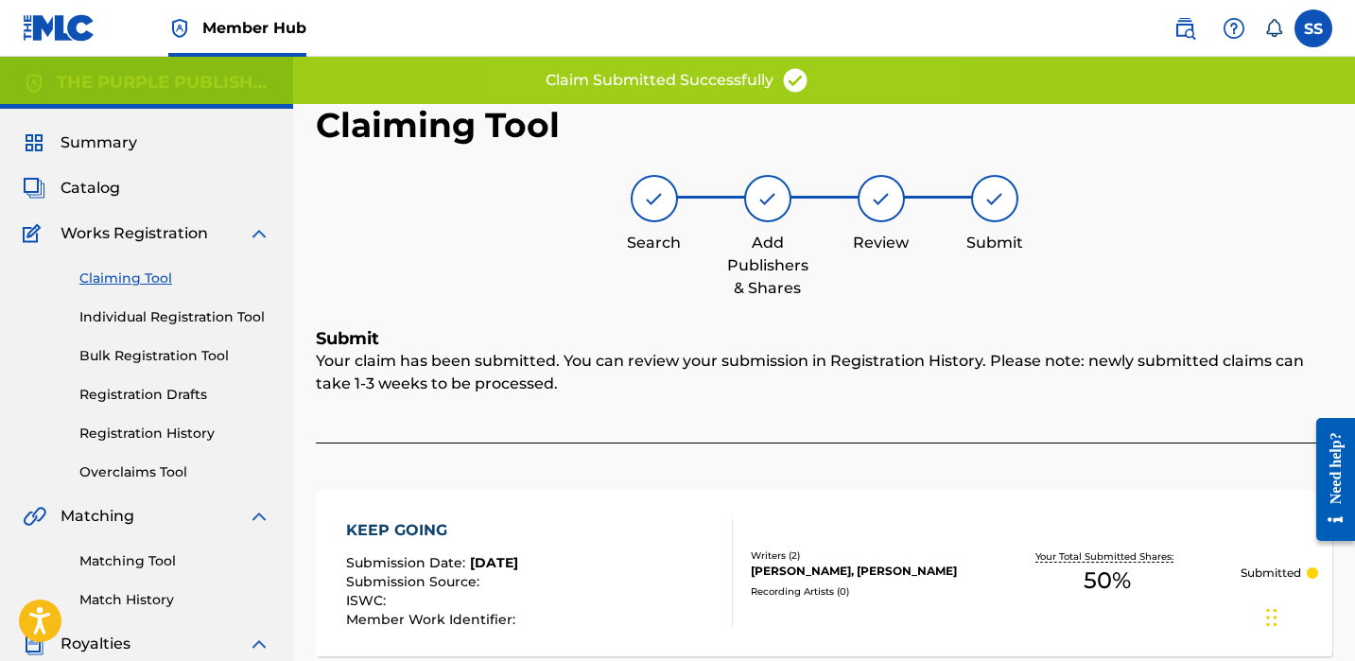
click at [137, 282] on link "Claiming Tool" at bounding box center [174, 279] width 191 height 20
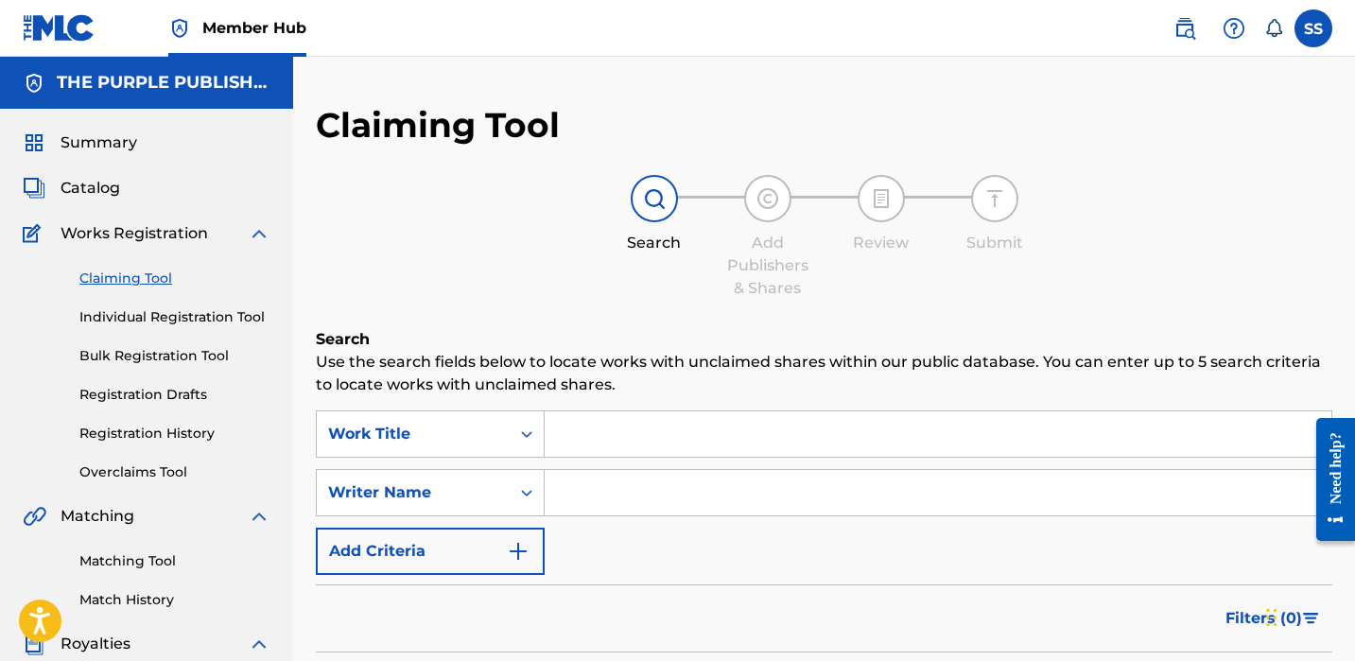
click at [658, 485] on input "Search Form" at bounding box center [938, 492] width 787 height 45
paste input "[PERSON_NAME]"
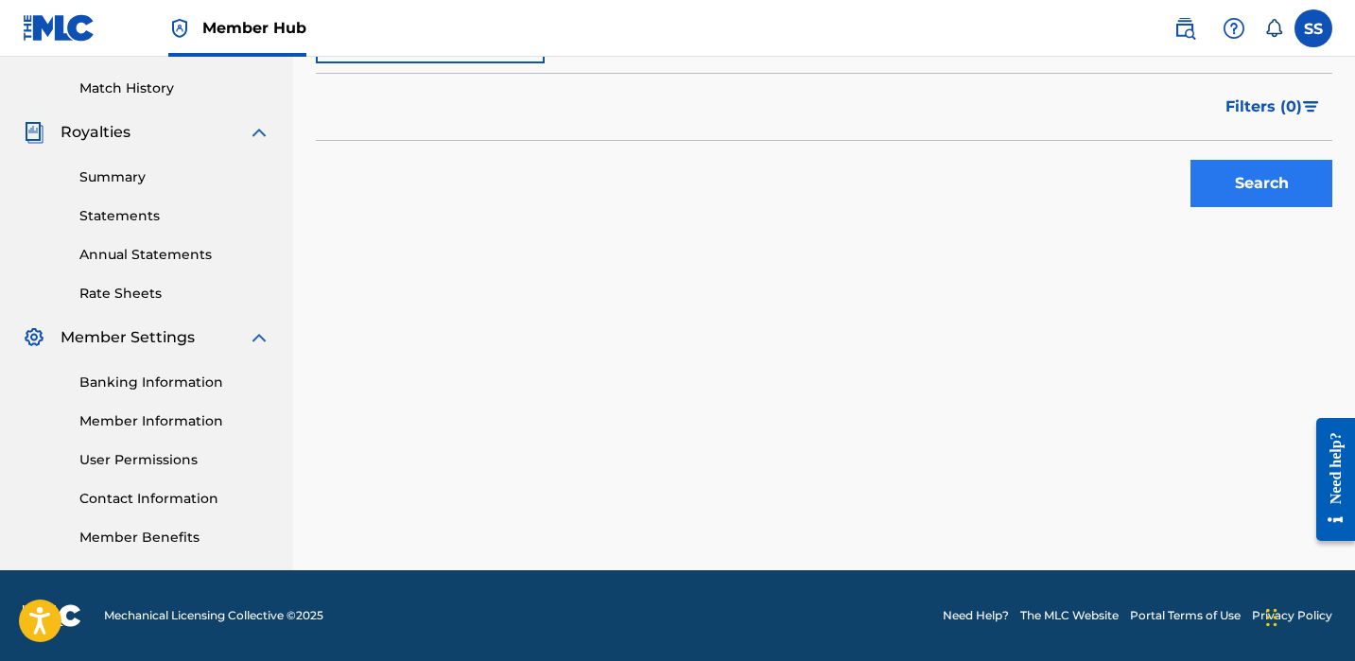
type input "[PERSON_NAME]"
click at [1275, 163] on button "Search" at bounding box center [1262, 183] width 142 height 47
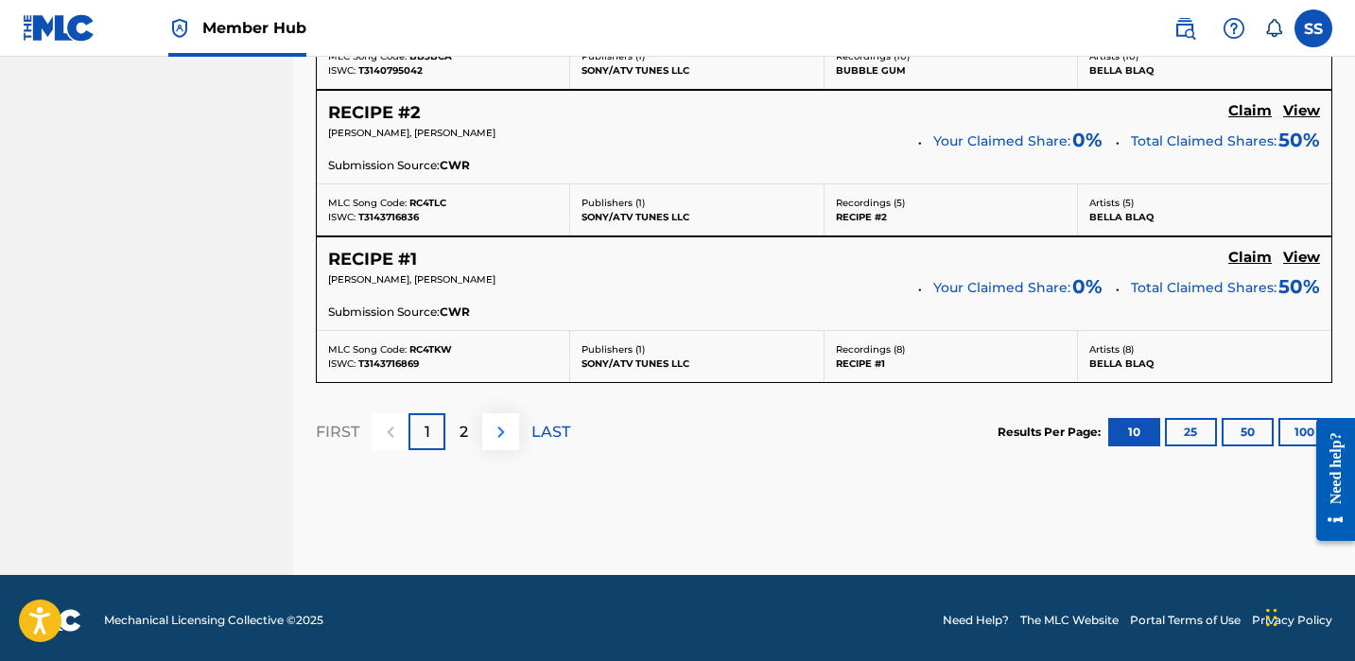
click at [499, 439] on button at bounding box center [500, 431] width 37 height 37
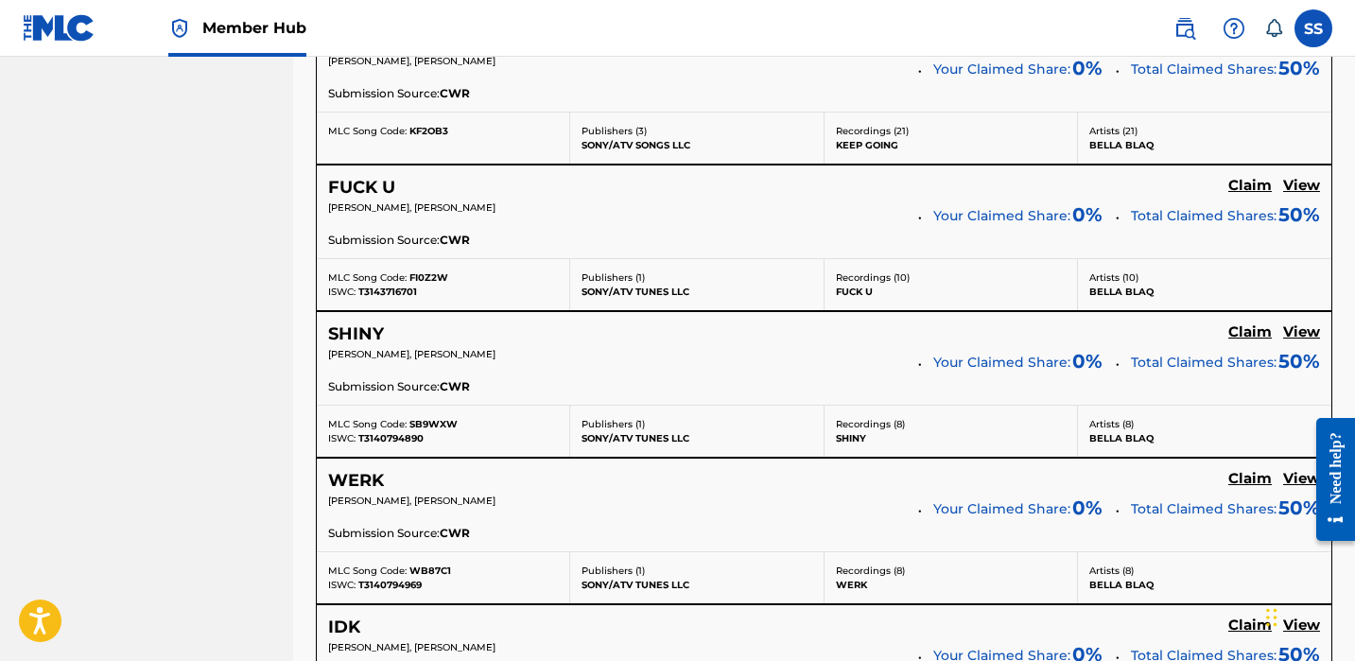
scroll to position [896, 0]
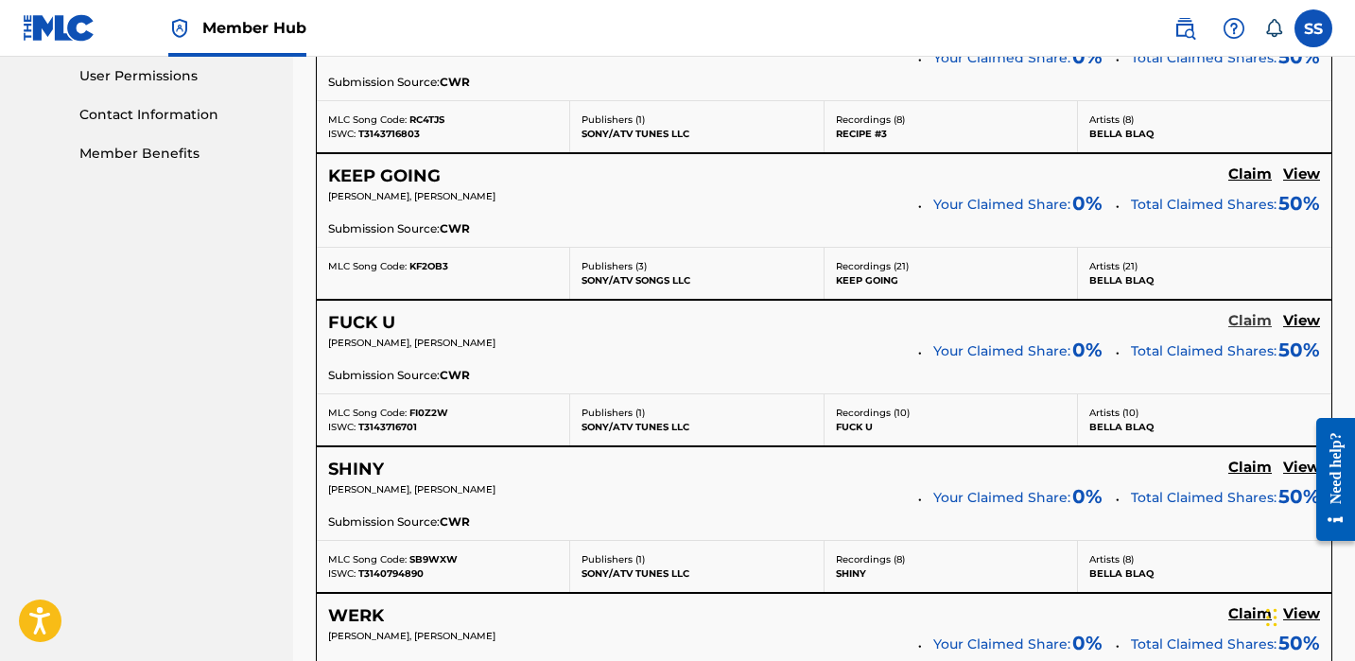
click at [1248, 312] on h5 "Claim" at bounding box center [1251, 321] width 44 height 18
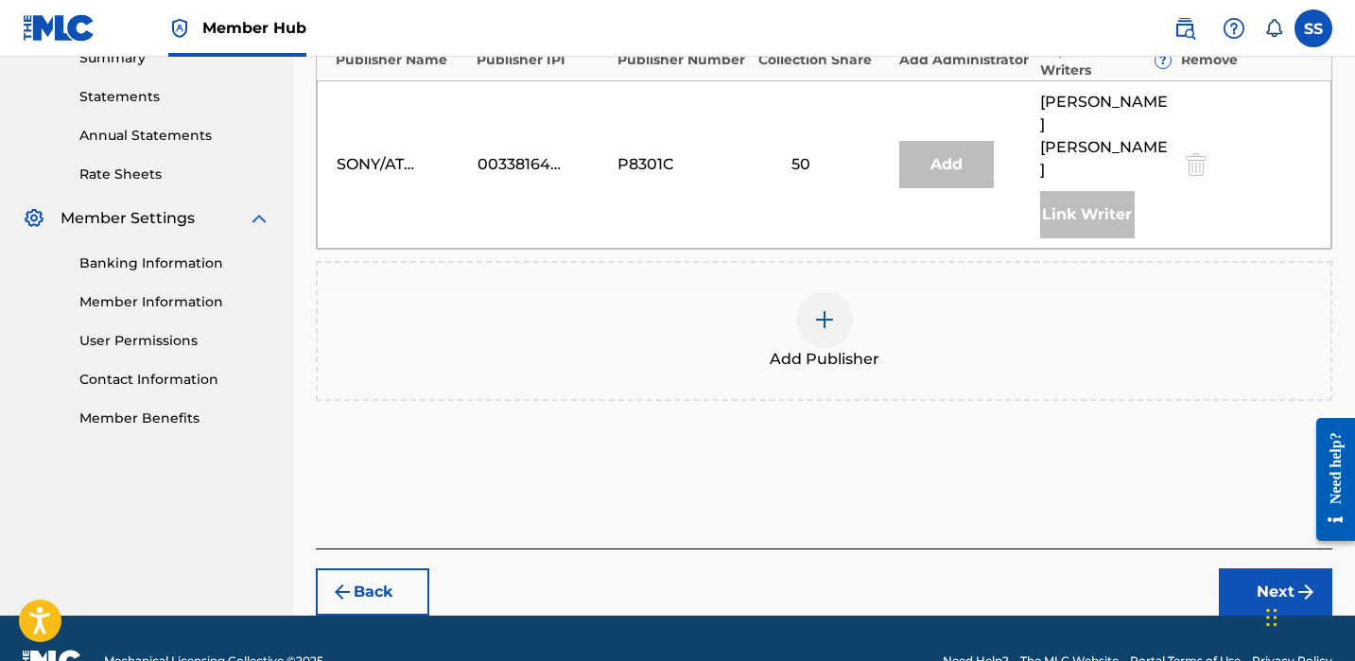
click at [812, 291] on div at bounding box center [824, 319] width 57 height 57
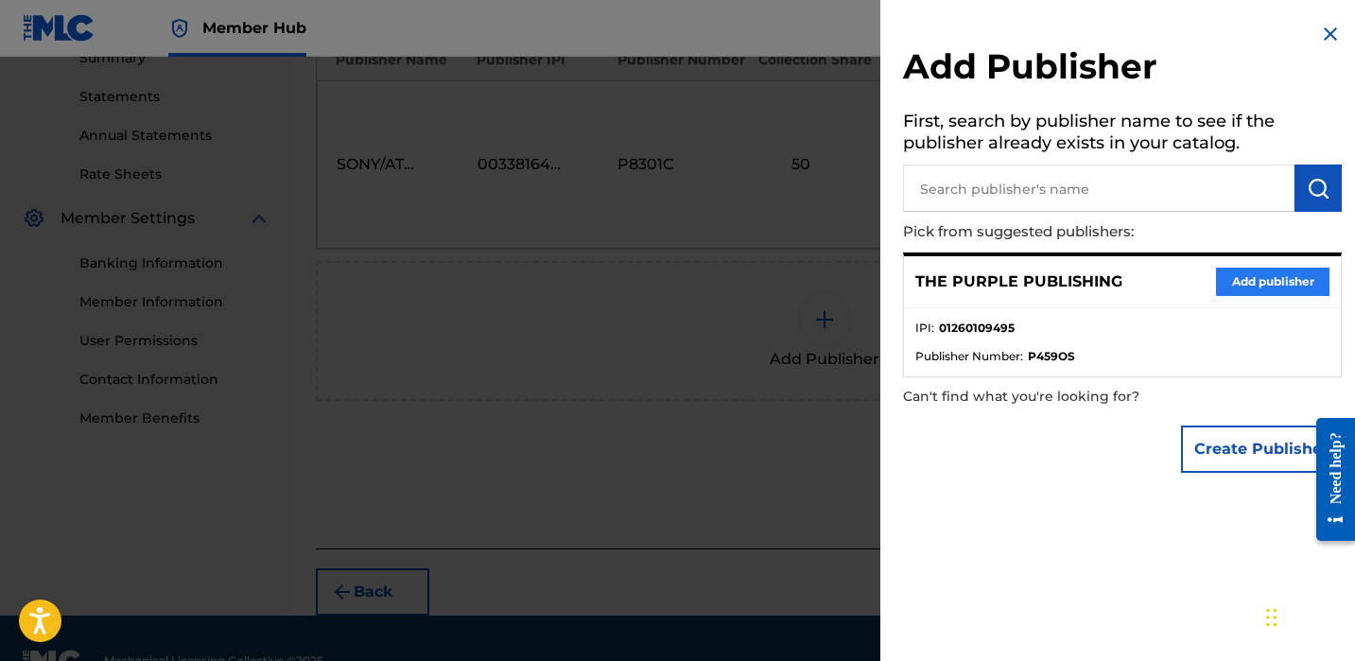
click at [1260, 274] on button "Add publisher" at bounding box center [1272, 282] width 113 height 28
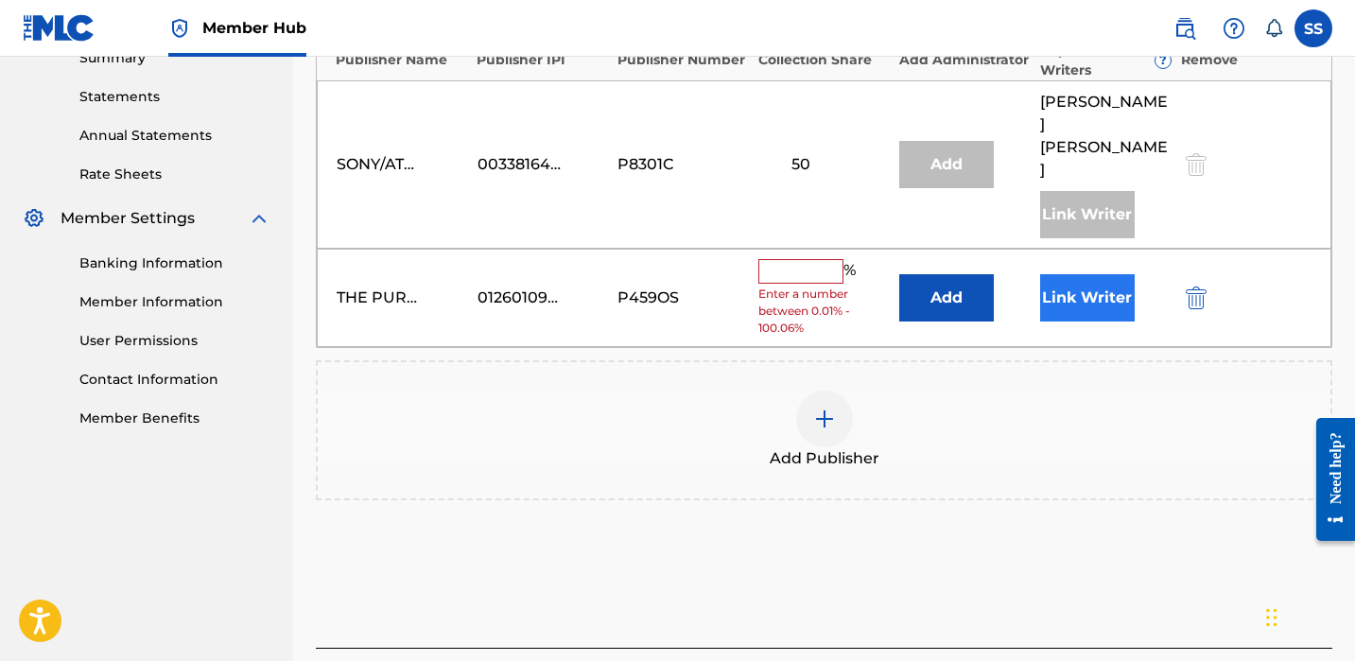
click at [1091, 274] on button "Link Writer" at bounding box center [1087, 297] width 95 height 47
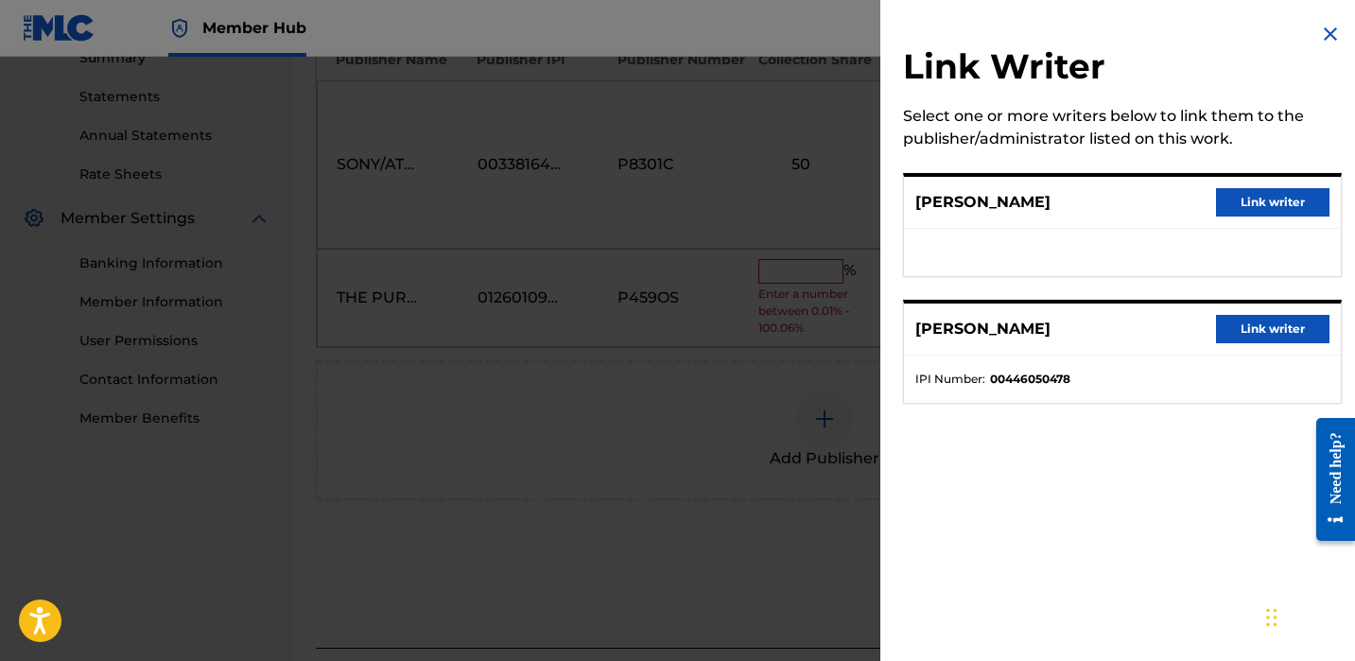
click at [1247, 198] on button "Link writer" at bounding box center [1272, 202] width 113 height 28
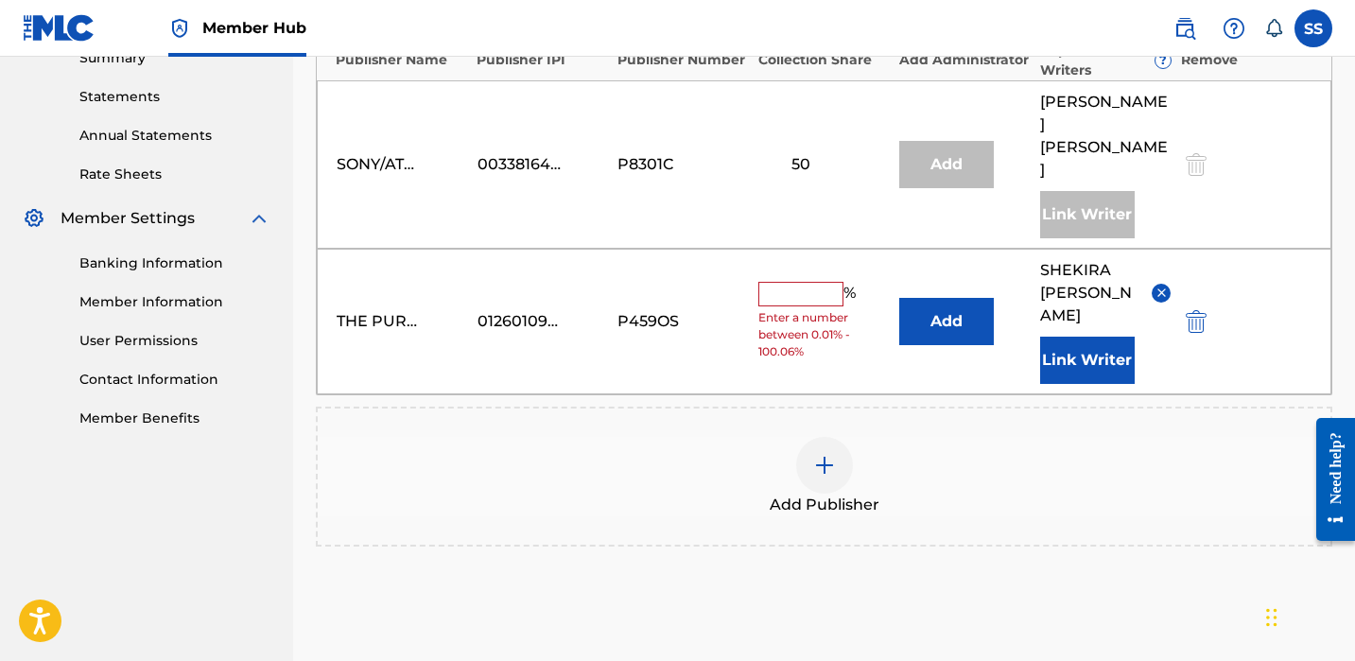
click at [762, 282] on input "text" at bounding box center [800, 294] width 85 height 25
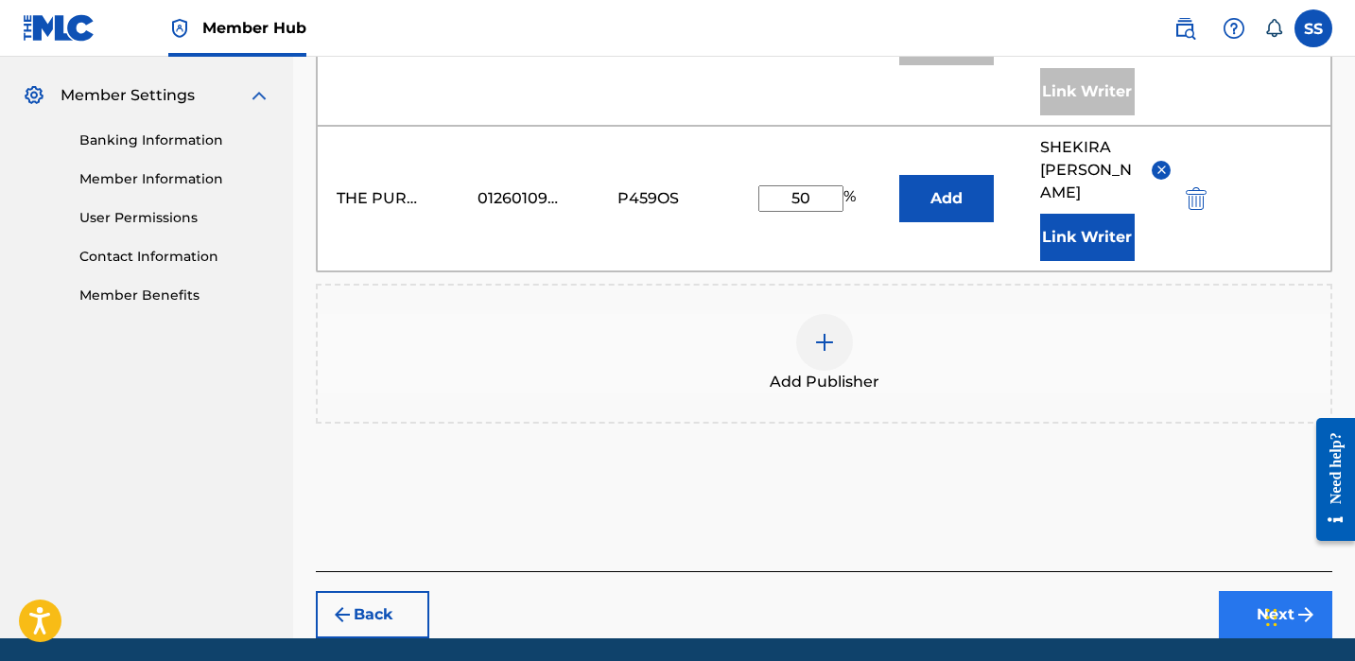
type input "50"
click at [1253, 591] on button "Next" at bounding box center [1275, 614] width 113 height 47
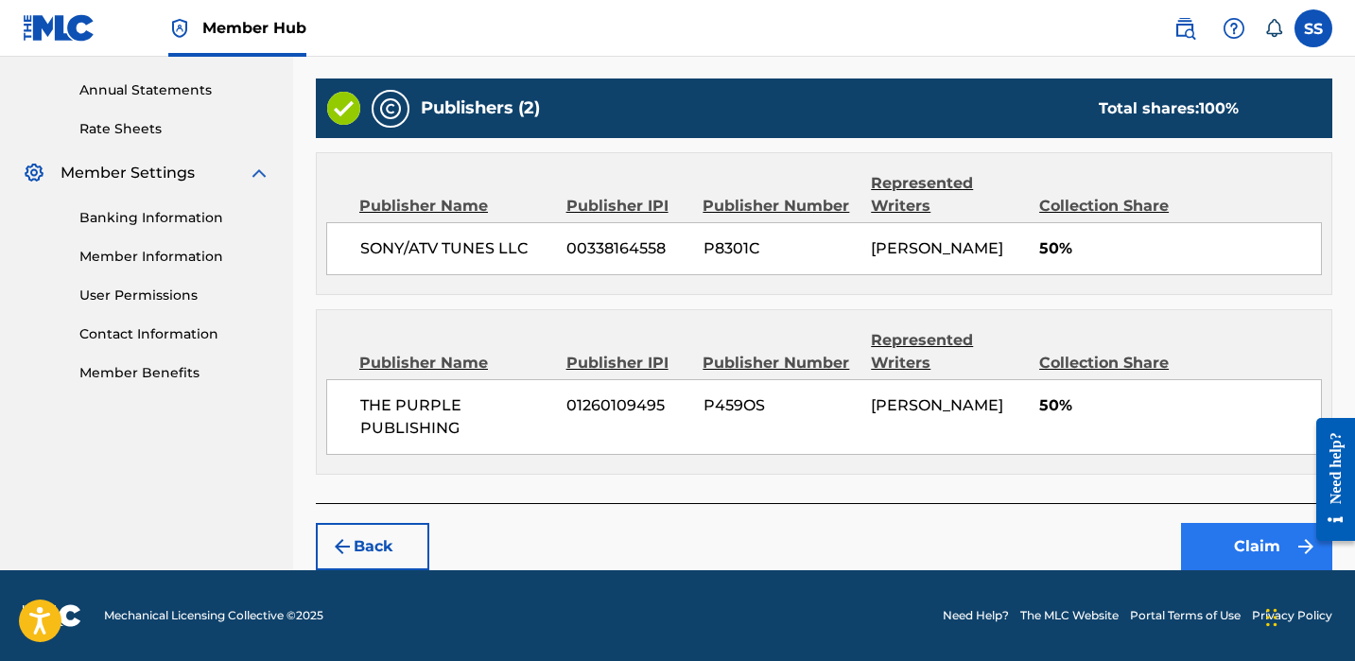
scroll to position [676, 0]
click at [1257, 555] on button "Claim" at bounding box center [1256, 546] width 151 height 47
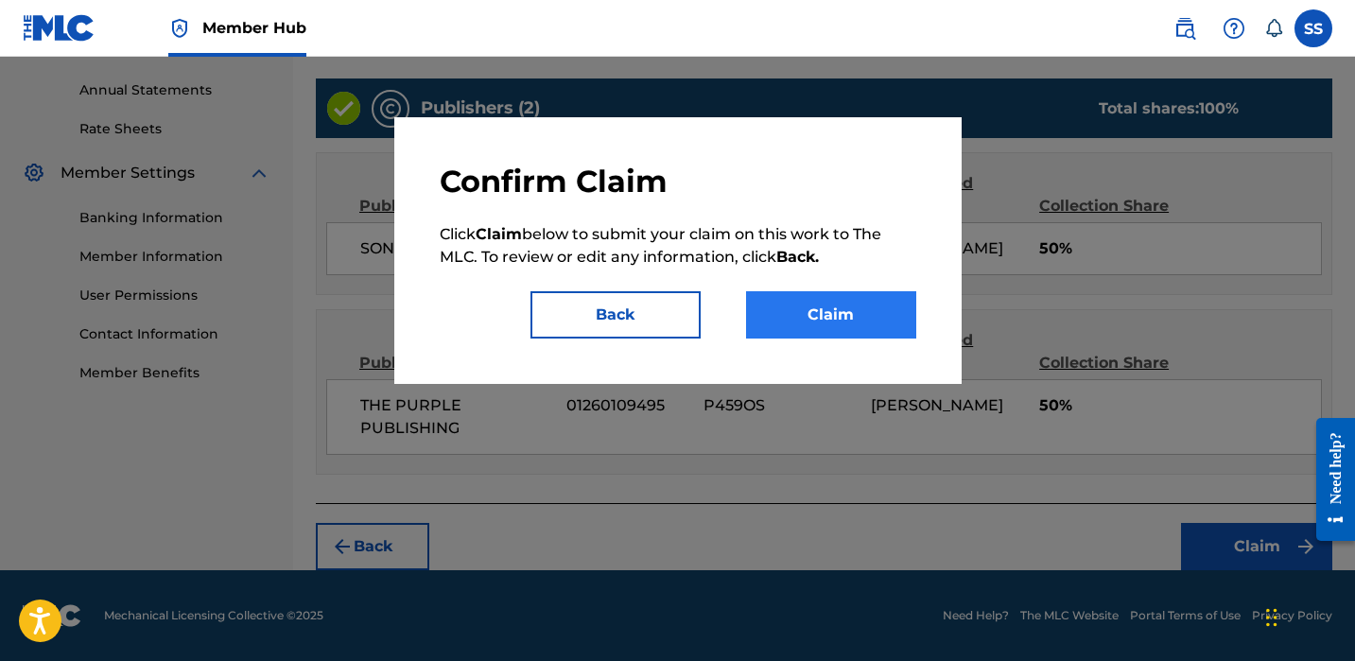
click at [897, 323] on button "Claim" at bounding box center [831, 314] width 170 height 47
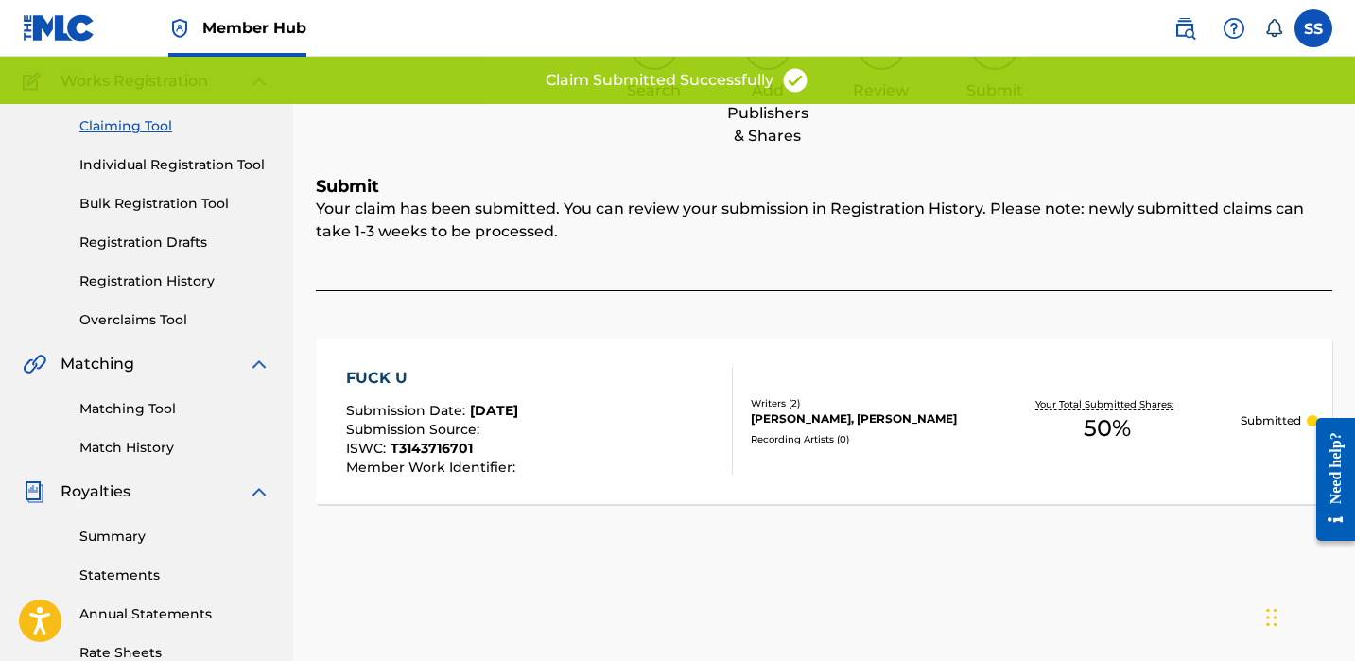
scroll to position [125, 0]
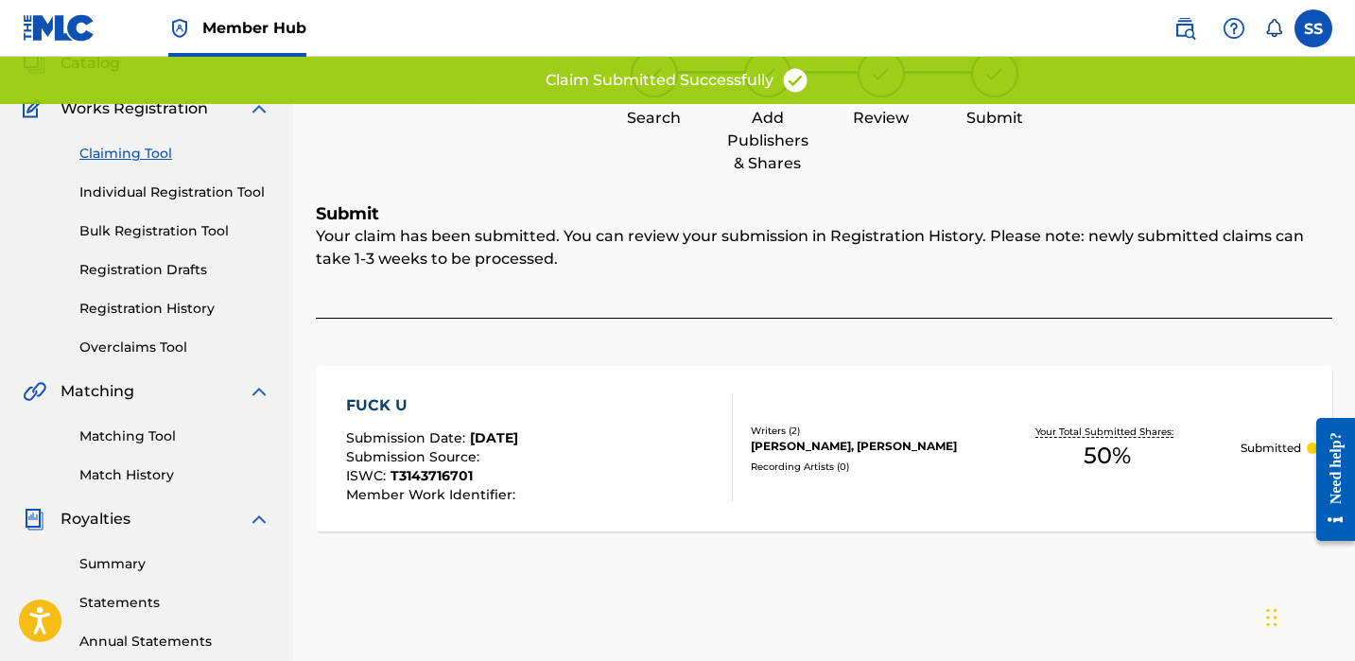
click at [142, 148] on link "Claiming Tool" at bounding box center [174, 154] width 191 height 20
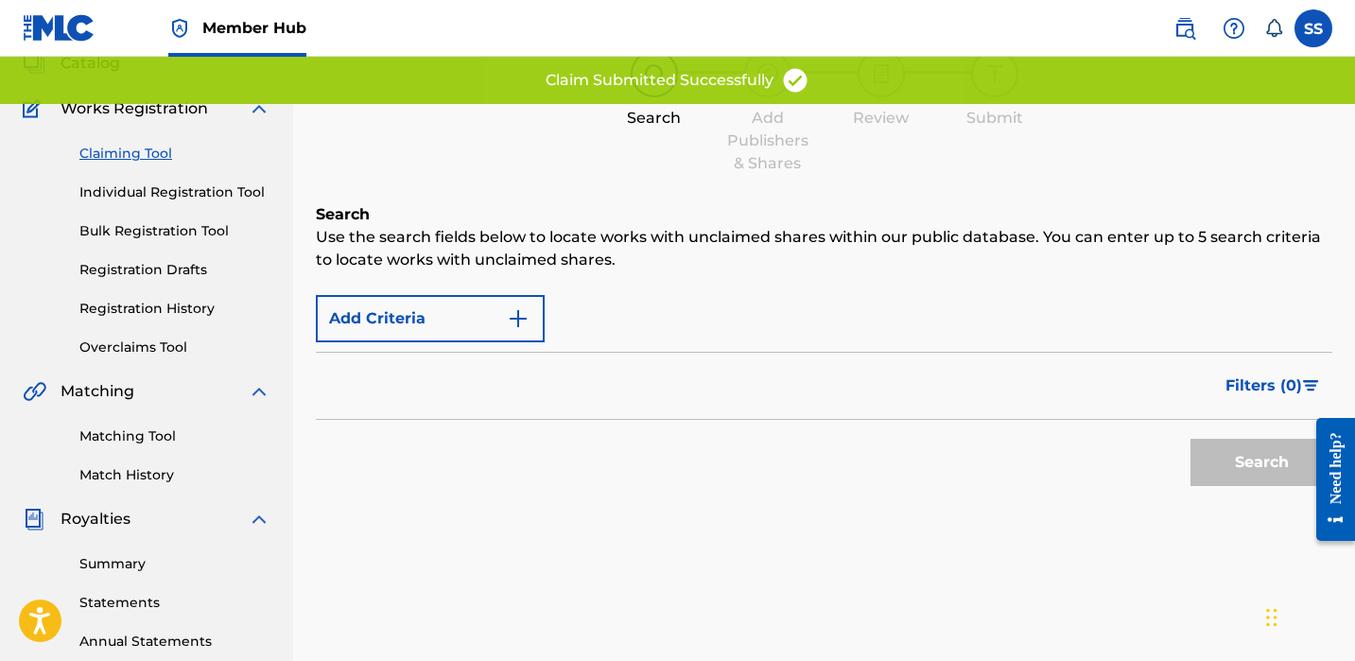
scroll to position [0, 0]
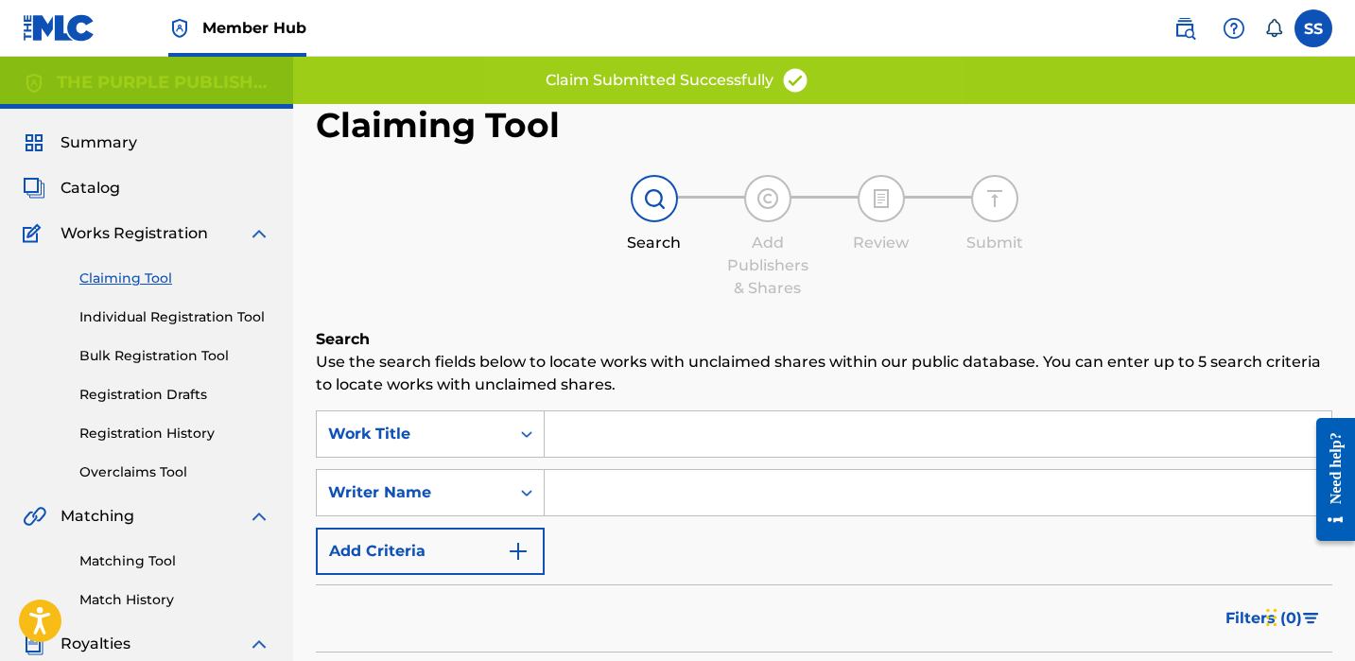
click at [589, 508] on input "Search Form" at bounding box center [938, 492] width 787 height 45
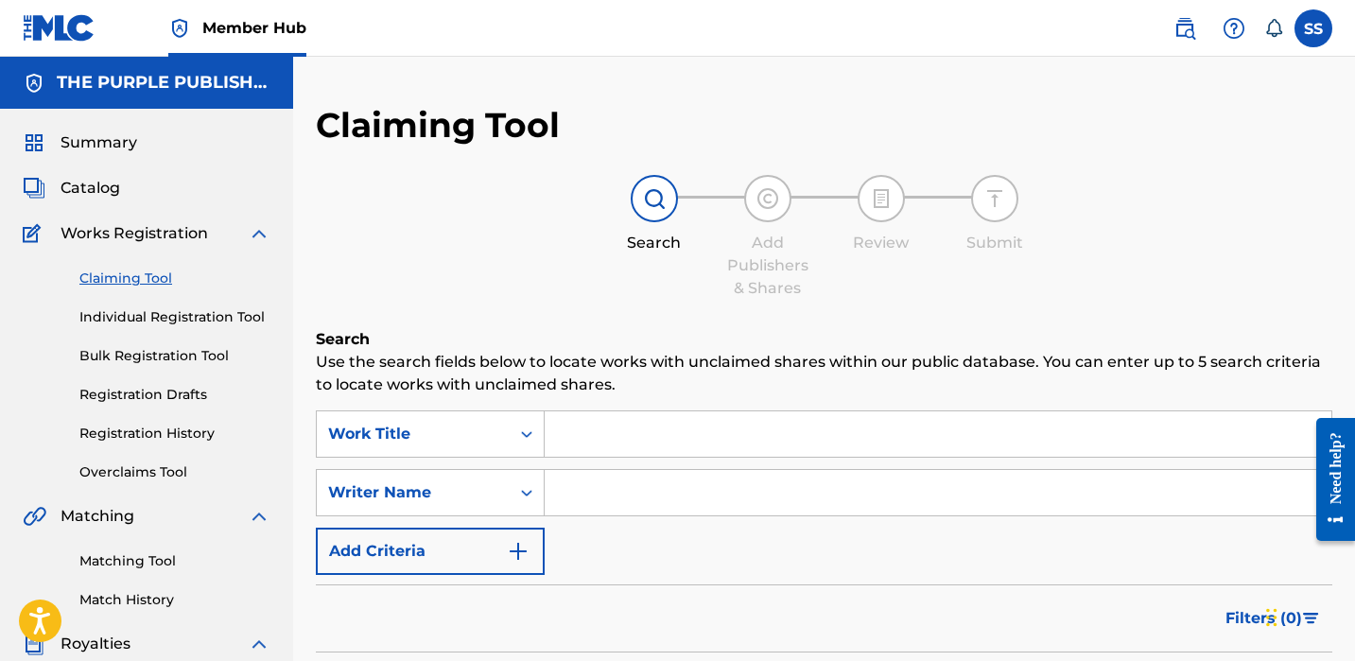
paste input "[PERSON_NAME]"
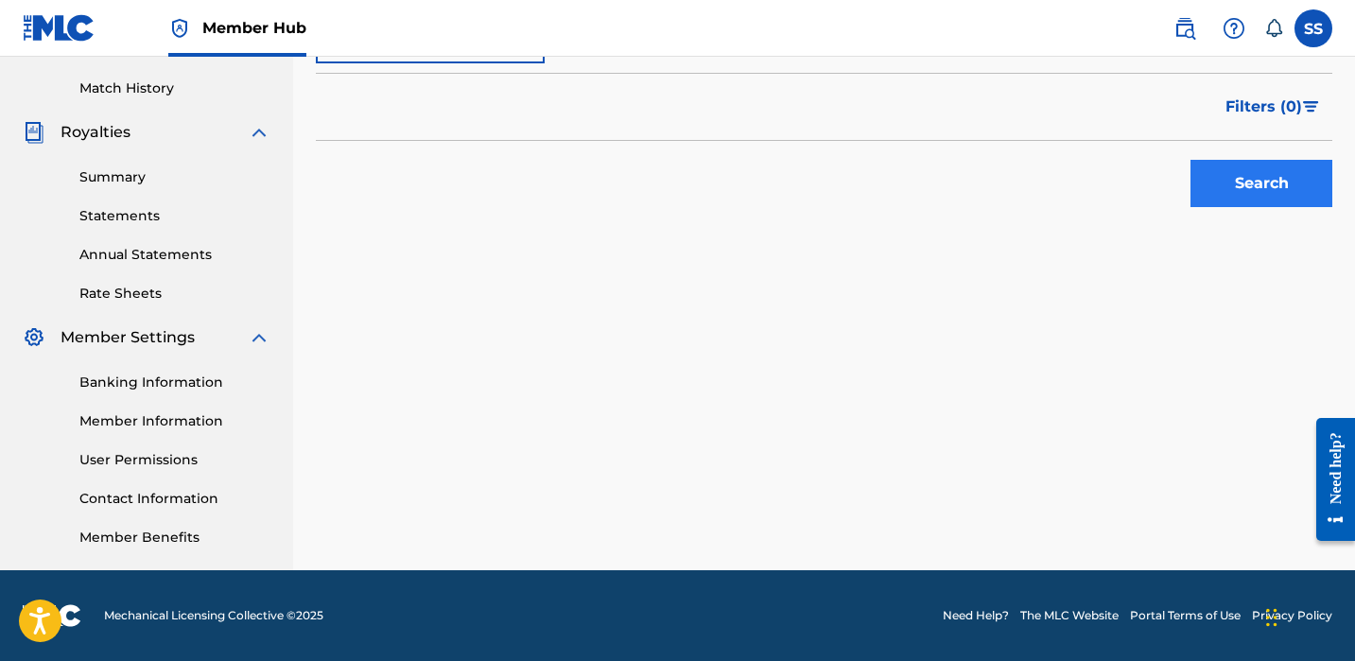
type input "[PERSON_NAME]"
click at [1262, 183] on button "Search" at bounding box center [1262, 183] width 142 height 47
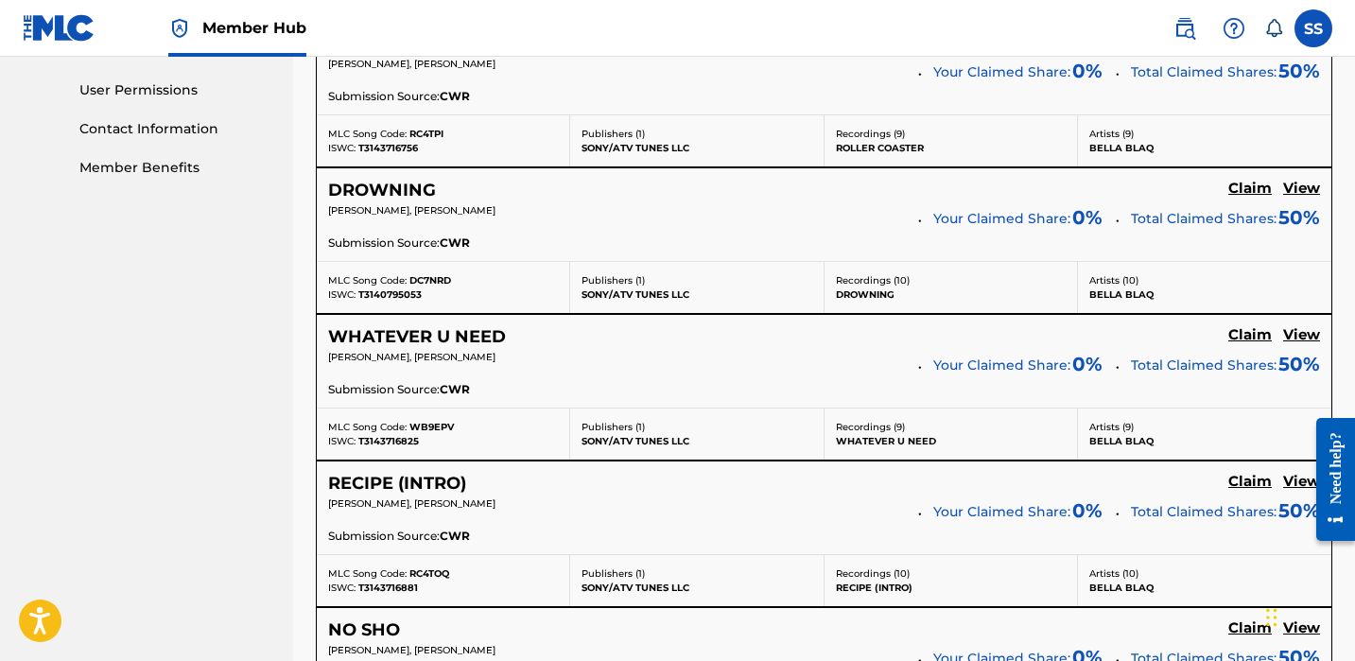
scroll to position [1839, 0]
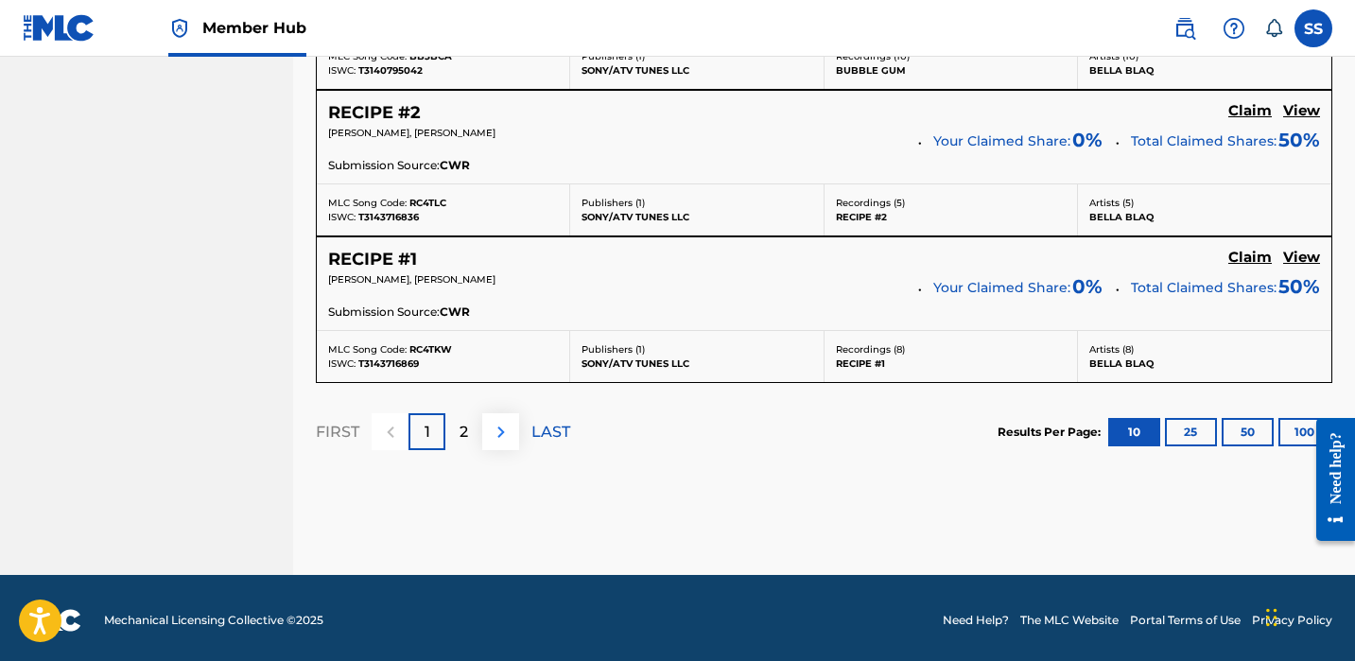
click at [484, 425] on button at bounding box center [500, 431] width 37 height 37
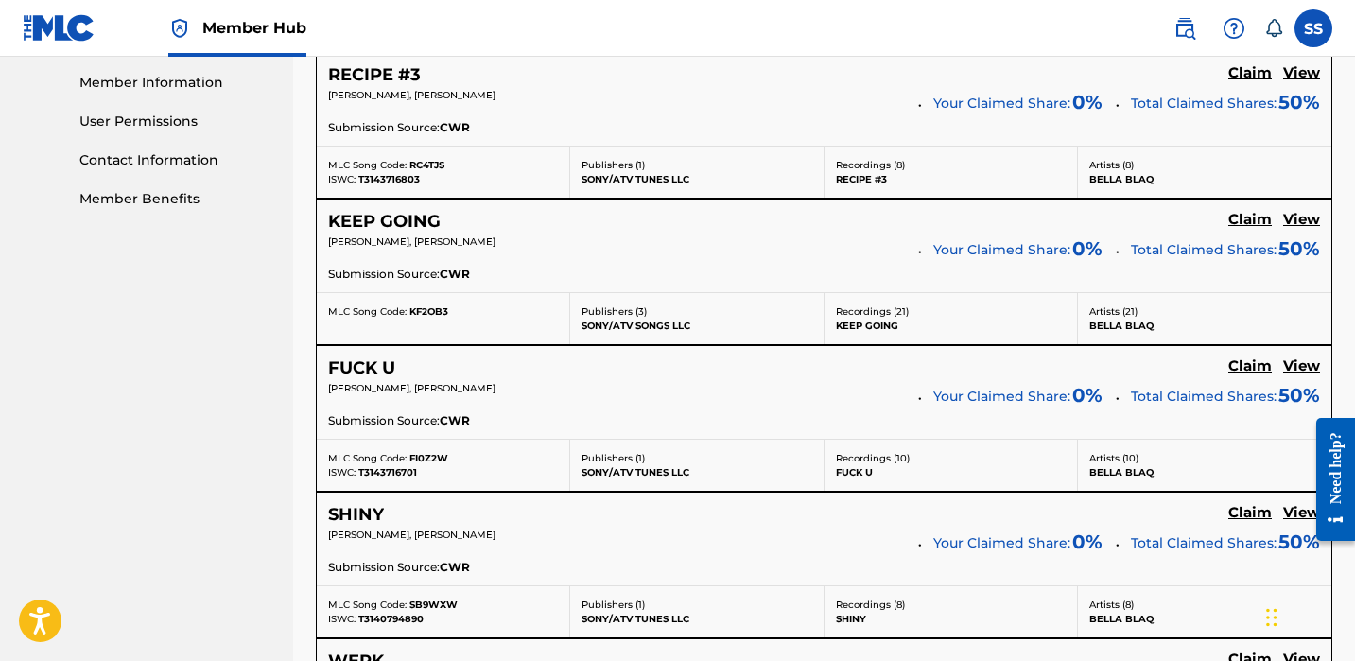
scroll to position [880, 0]
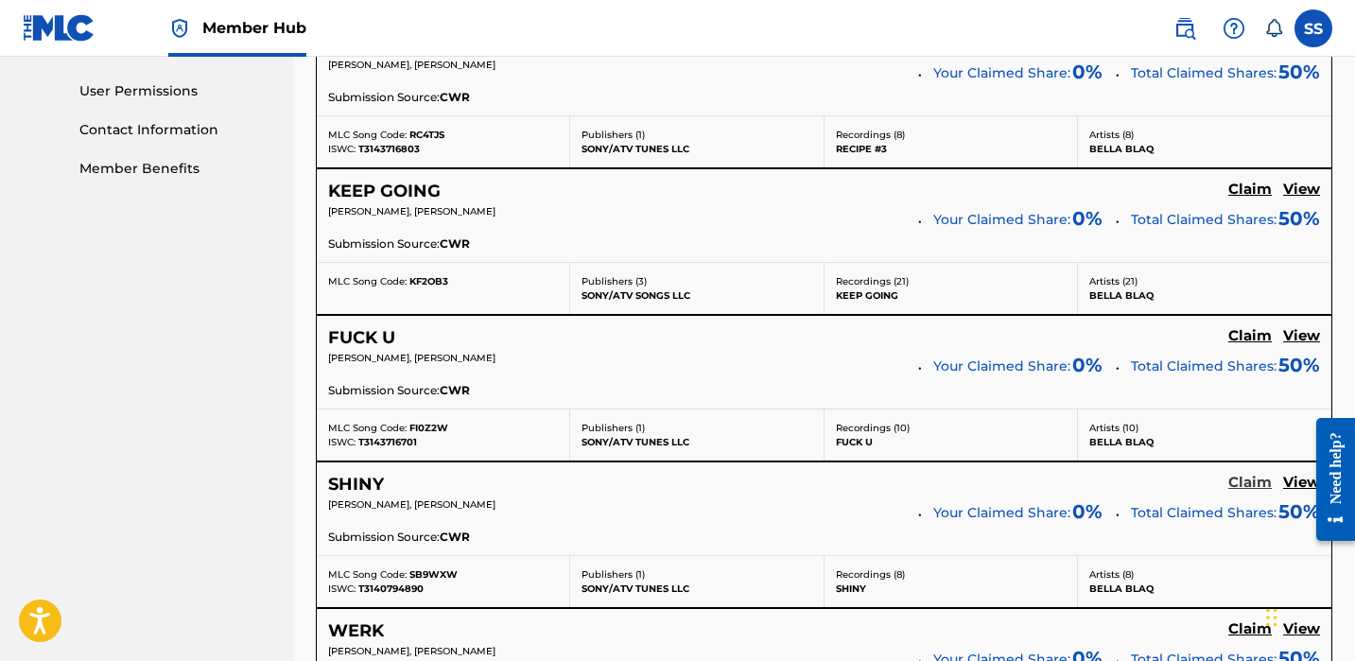
click at [1248, 481] on h5 "Claim" at bounding box center [1251, 483] width 44 height 18
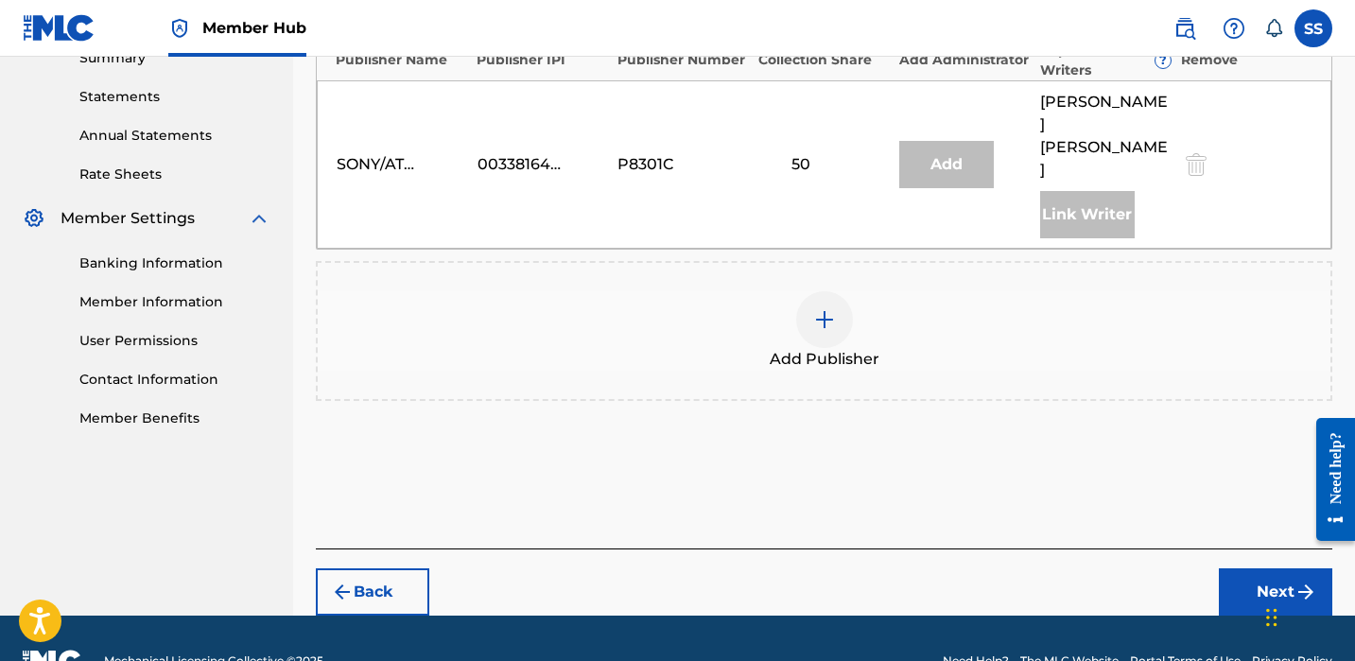
click at [810, 291] on div at bounding box center [824, 319] width 57 height 57
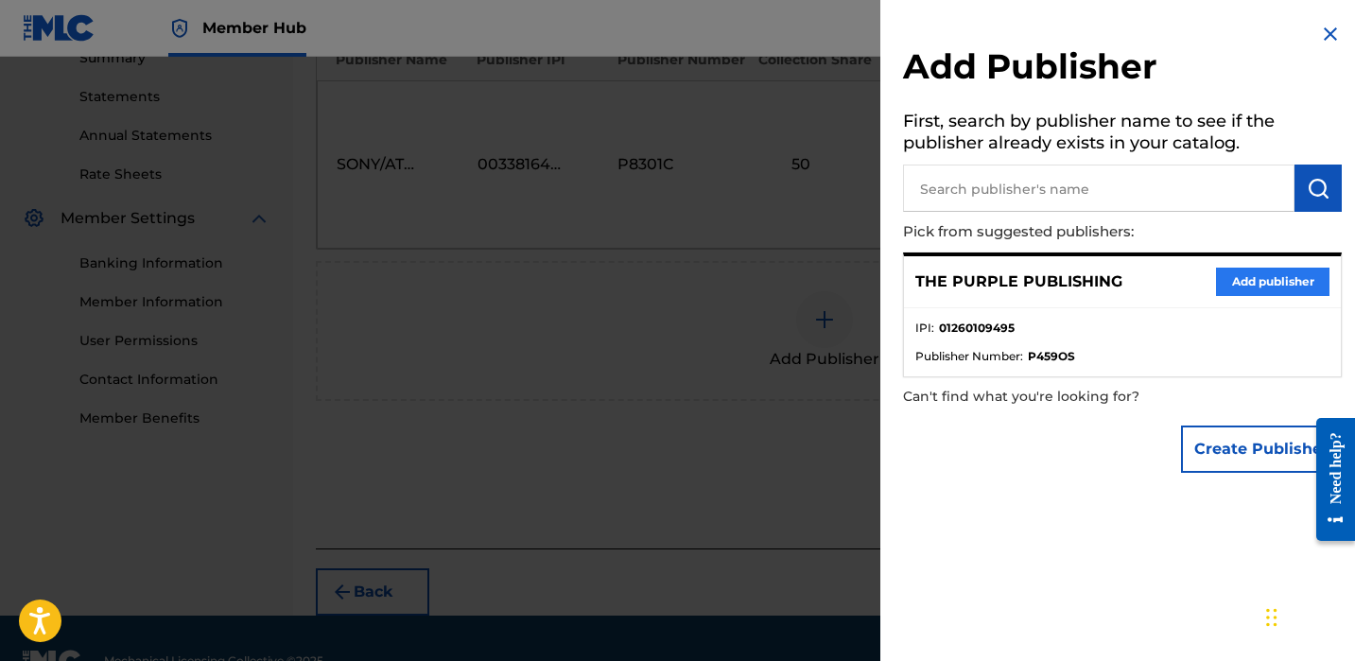
click at [1273, 285] on button "Add publisher" at bounding box center [1272, 282] width 113 height 28
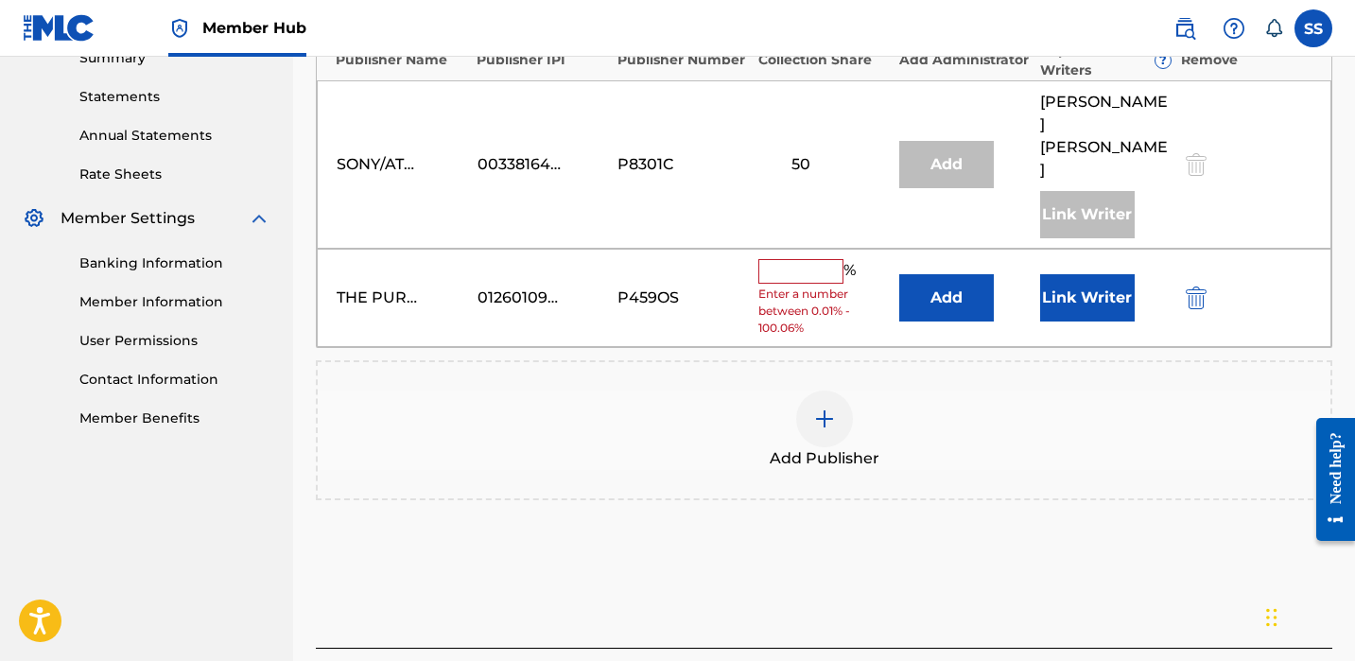
drag, startPoint x: 778, startPoint y: 227, endPoint x: 788, endPoint y: 221, distance: 11.0
click at [779, 259] on input "text" at bounding box center [800, 271] width 85 height 25
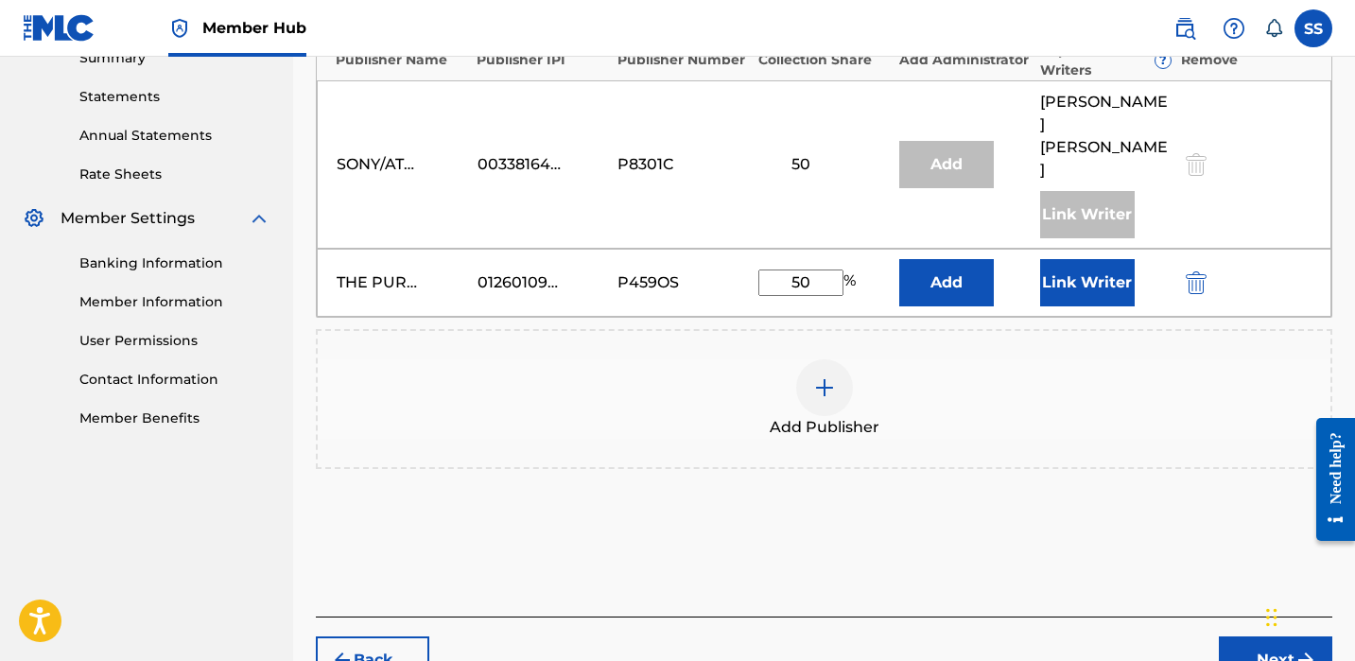
type input "50"
drag, startPoint x: 1061, startPoint y: 266, endPoint x: 1062, endPoint y: 249, distance: 17.0
click at [1061, 265] on div "THE PURPLE PUBLISHING 01260109495 P459OS 50 % Add Link Writer" at bounding box center [824, 283] width 1015 height 68
click at [1062, 259] on button "Link Writer" at bounding box center [1087, 282] width 95 height 47
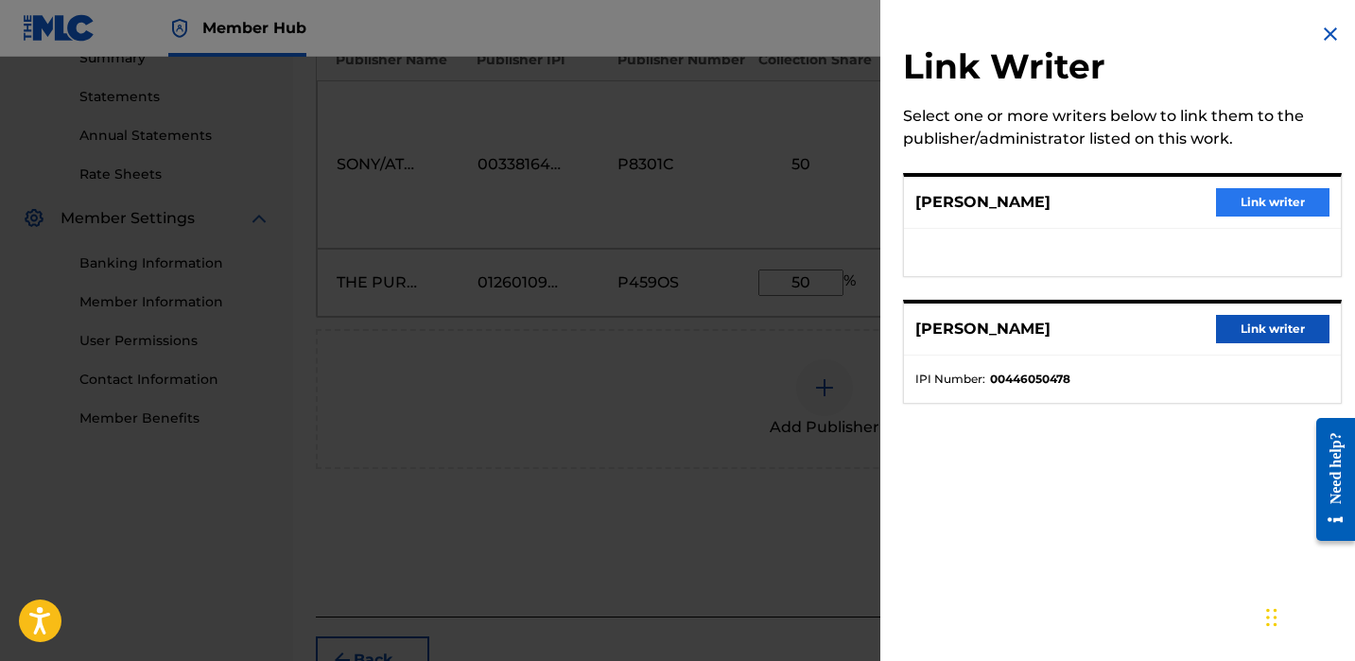
click at [1291, 193] on button "Link writer" at bounding box center [1272, 202] width 113 height 28
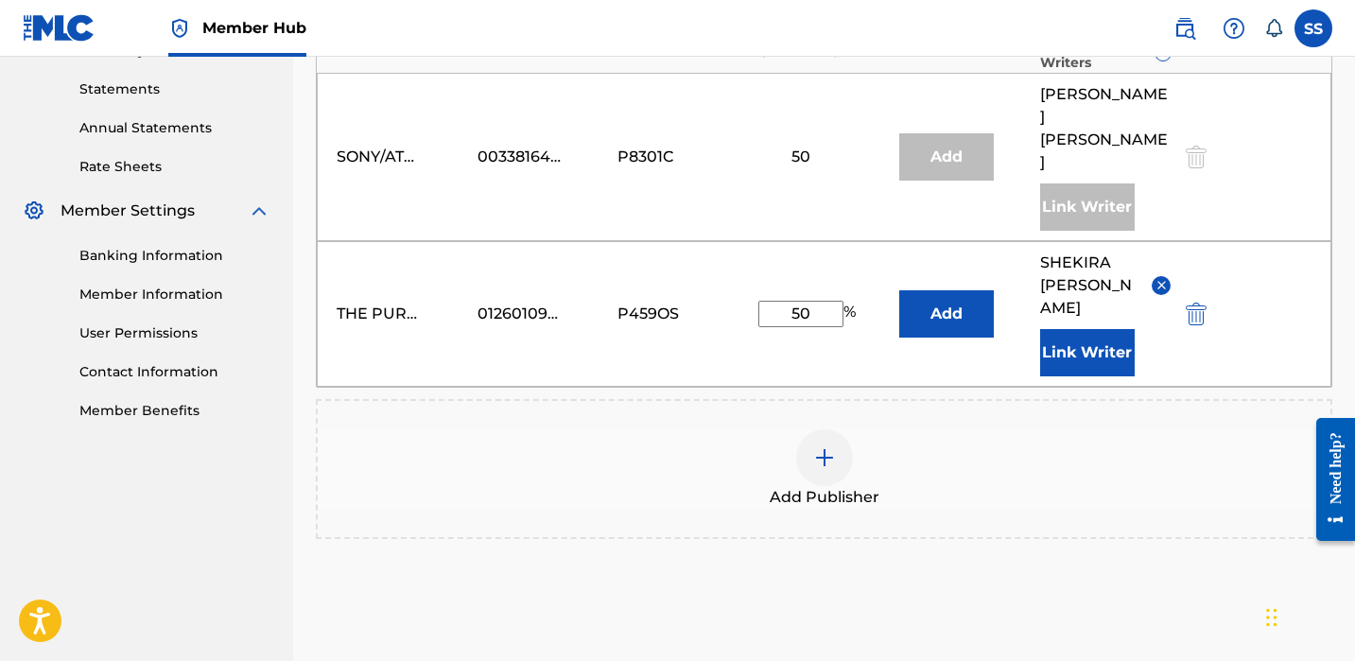
scroll to position [754, 0]
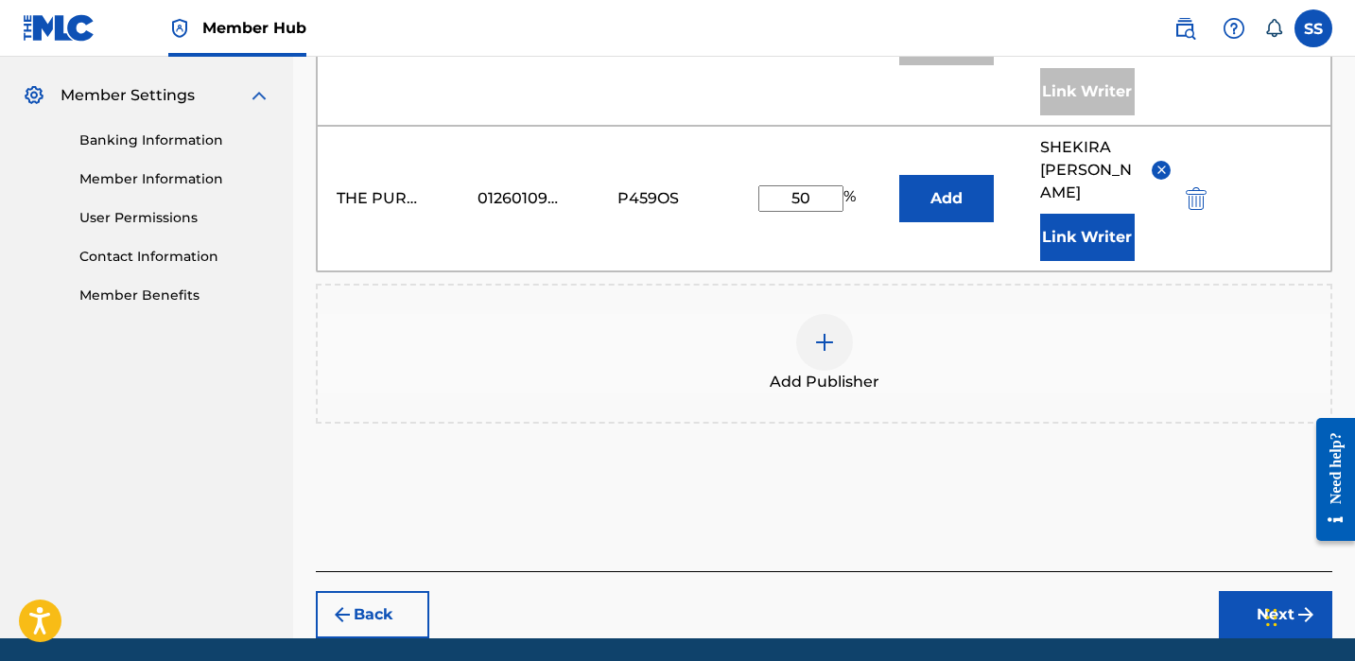
click at [1309, 531] on div at bounding box center [1328, 479] width 53 height 162
click at [1249, 591] on button "Next" at bounding box center [1275, 614] width 113 height 47
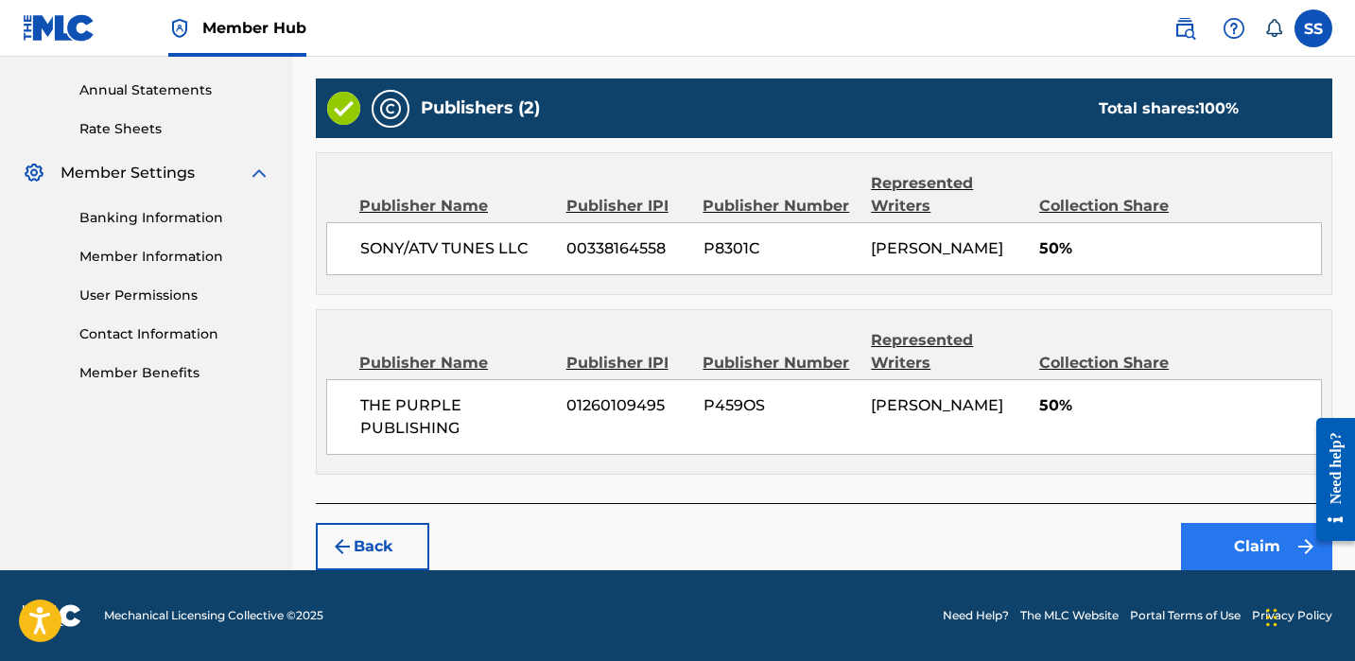
click at [1222, 525] on button "Claim" at bounding box center [1256, 546] width 151 height 47
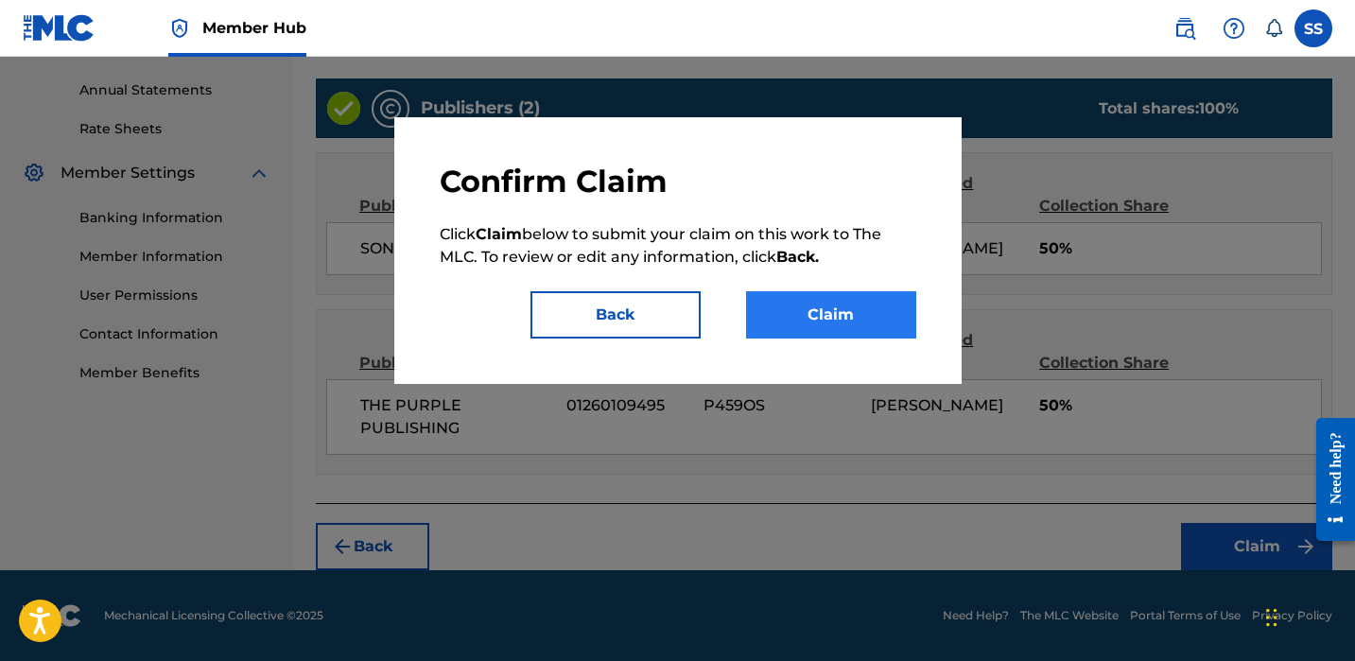
click at [852, 300] on button "Claim" at bounding box center [831, 314] width 170 height 47
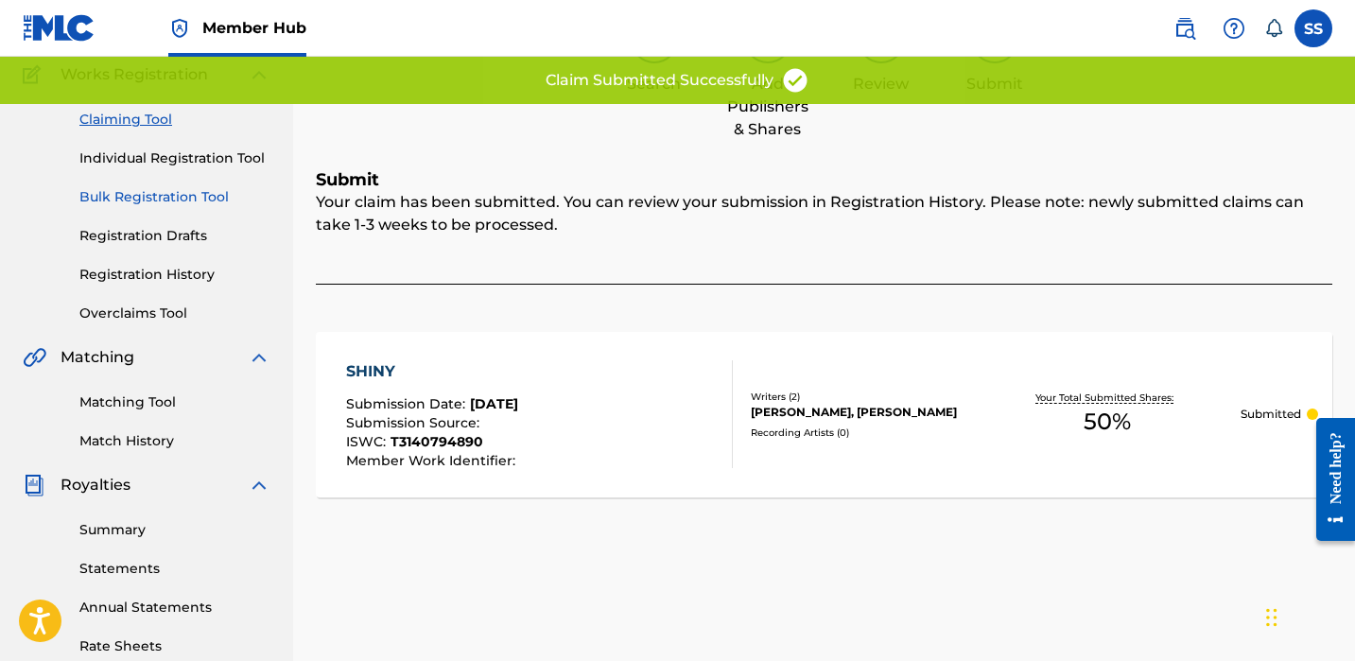
scroll to position [129, 0]
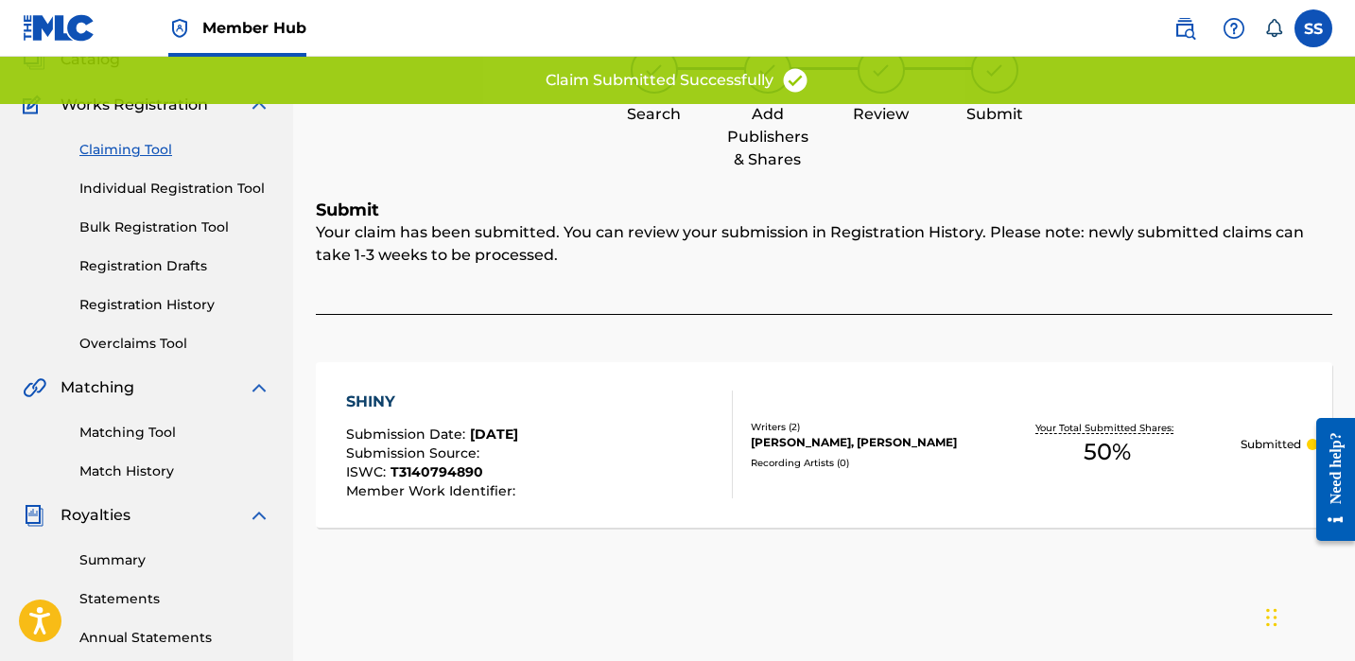
click at [148, 150] on link "Claiming Tool" at bounding box center [174, 150] width 191 height 20
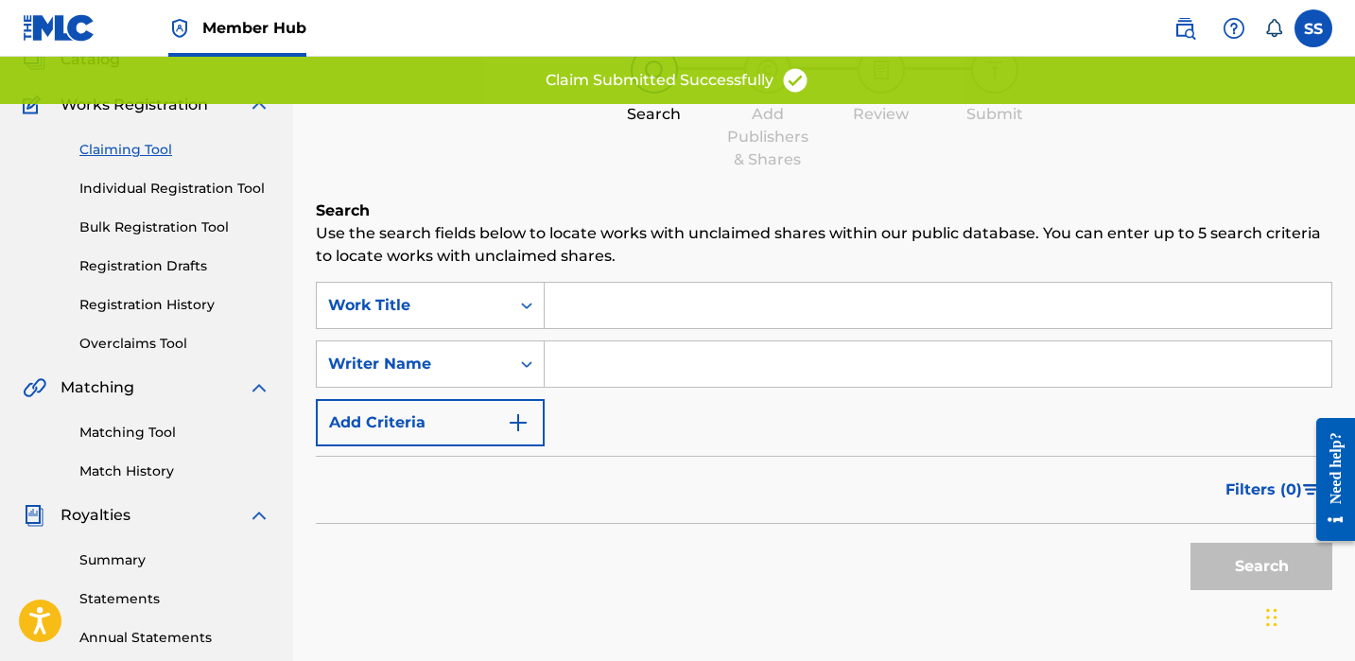
scroll to position [0, 0]
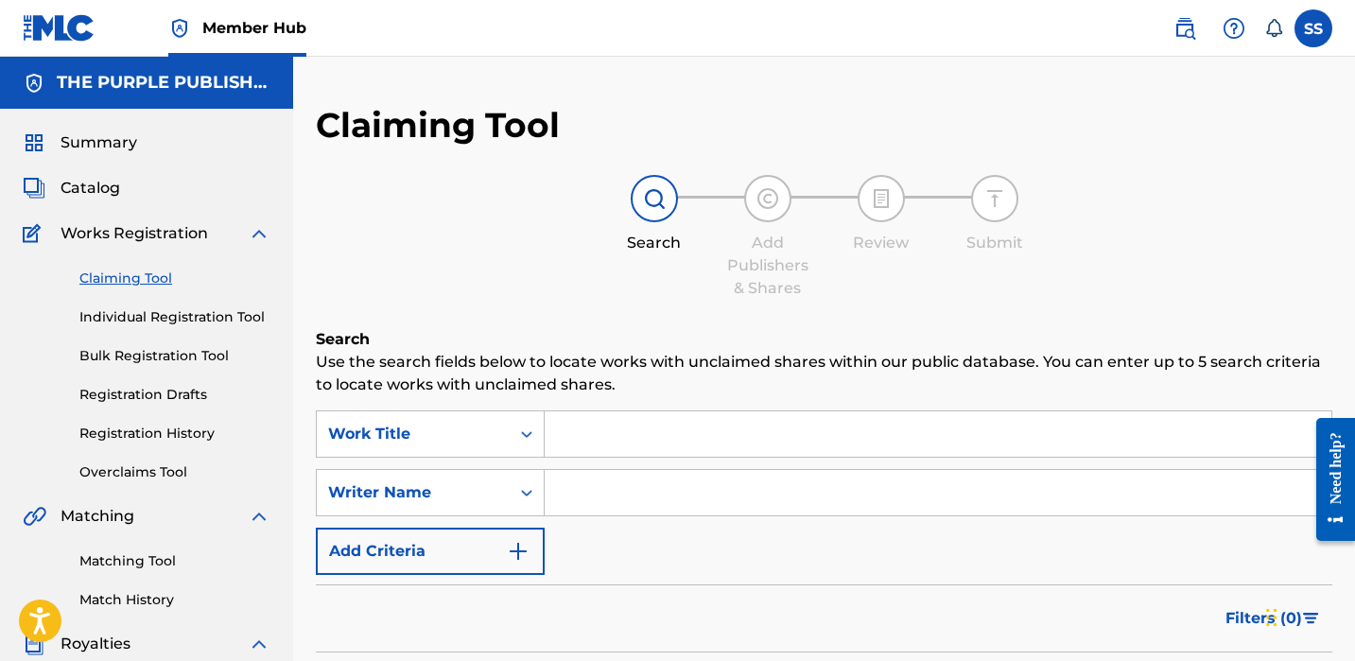
click at [644, 496] on input "Search Form" at bounding box center [938, 492] width 787 height 45
paste input "[PERSON_NAME]"
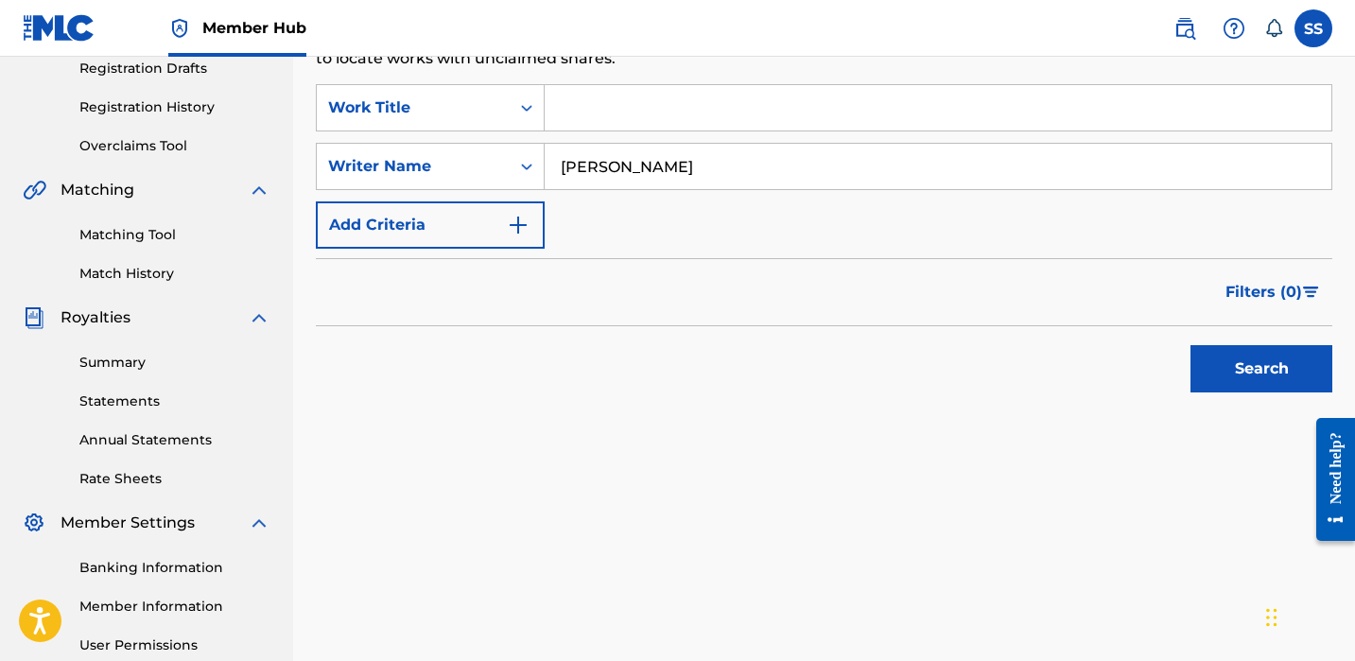
scroll to position [512, 0]
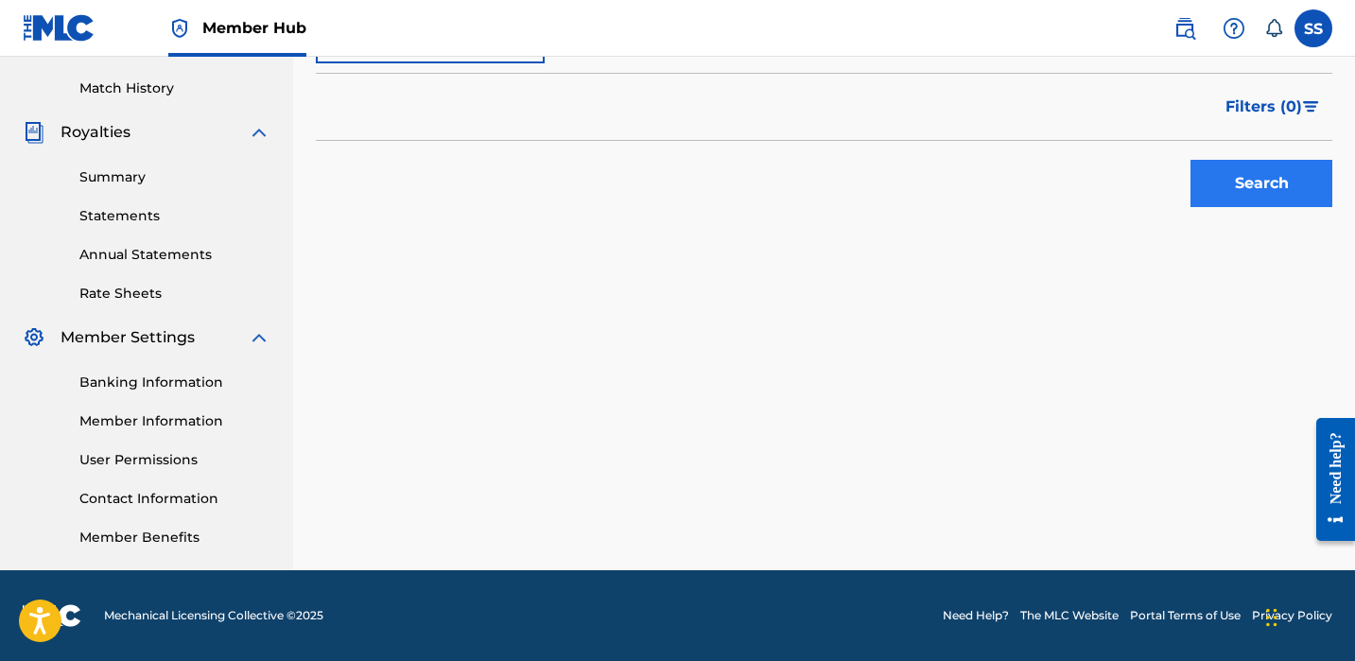
type input "[PERSON_NAME]"
click at [1284, 194] on button "Search" at bounding box center [1262, 183] width 142 height 47
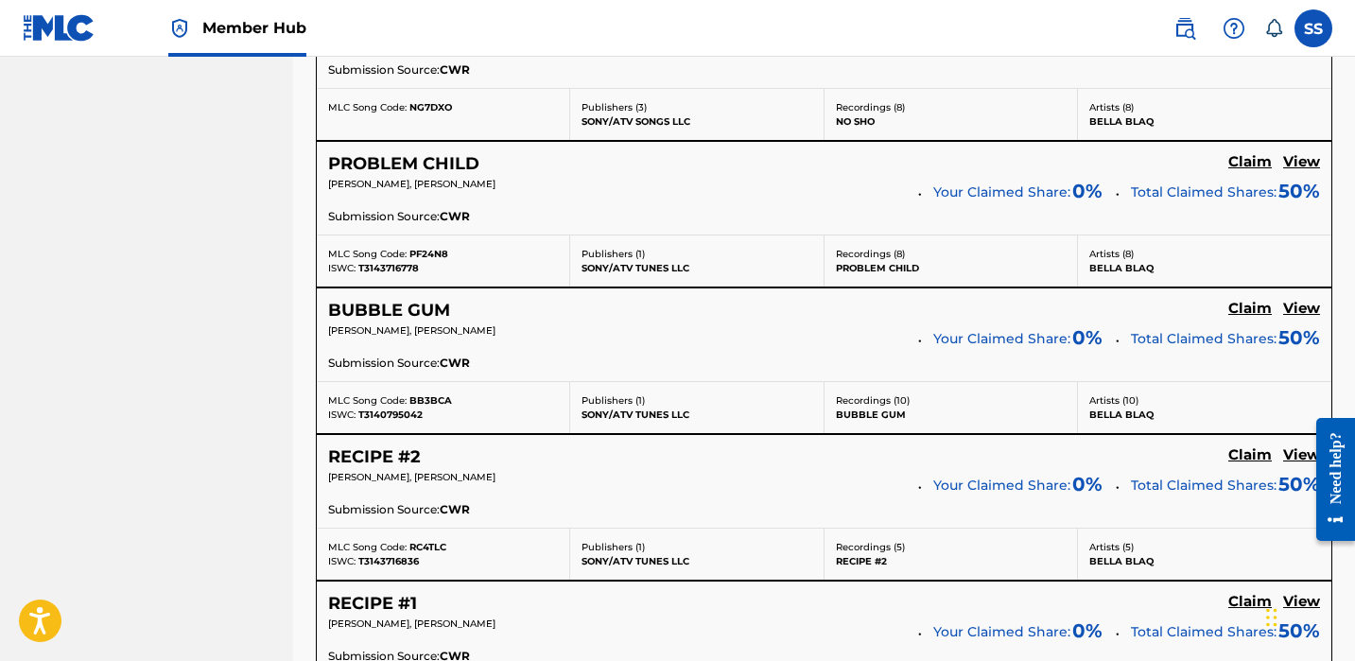
scroll to position [1839, 0]
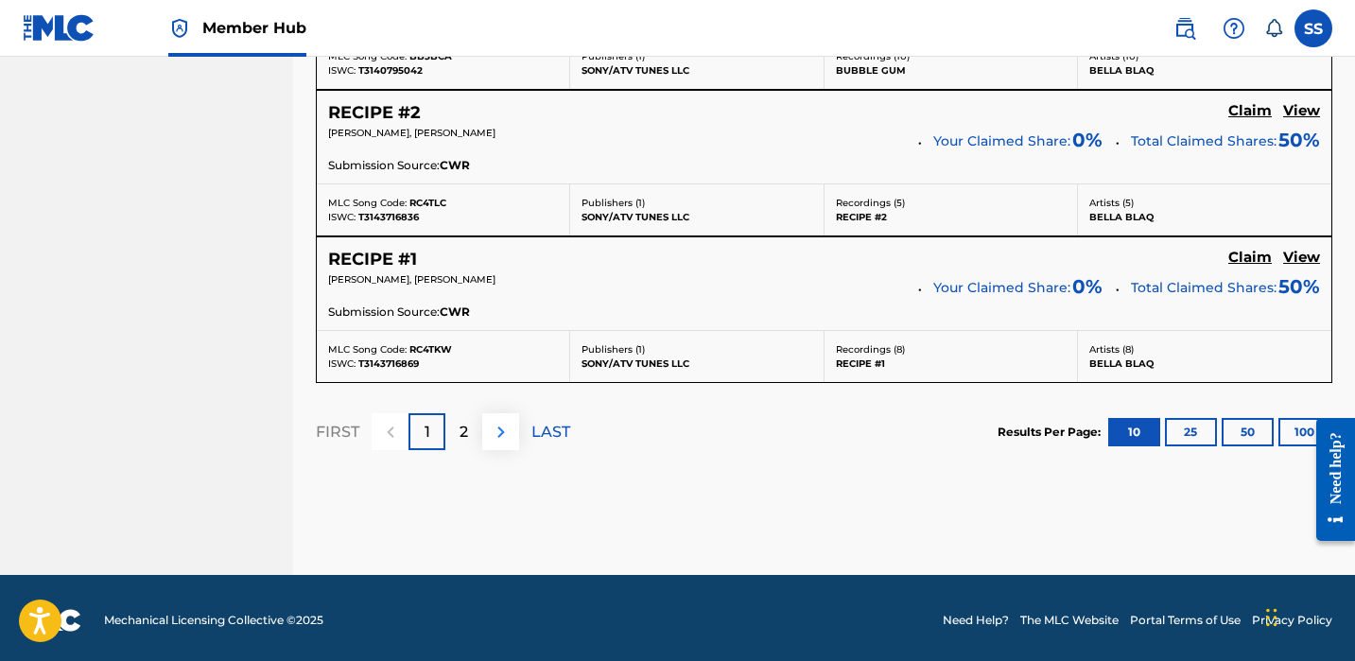
click at [501, 437] on img at bounding box center [501, 432] width 23 height 23
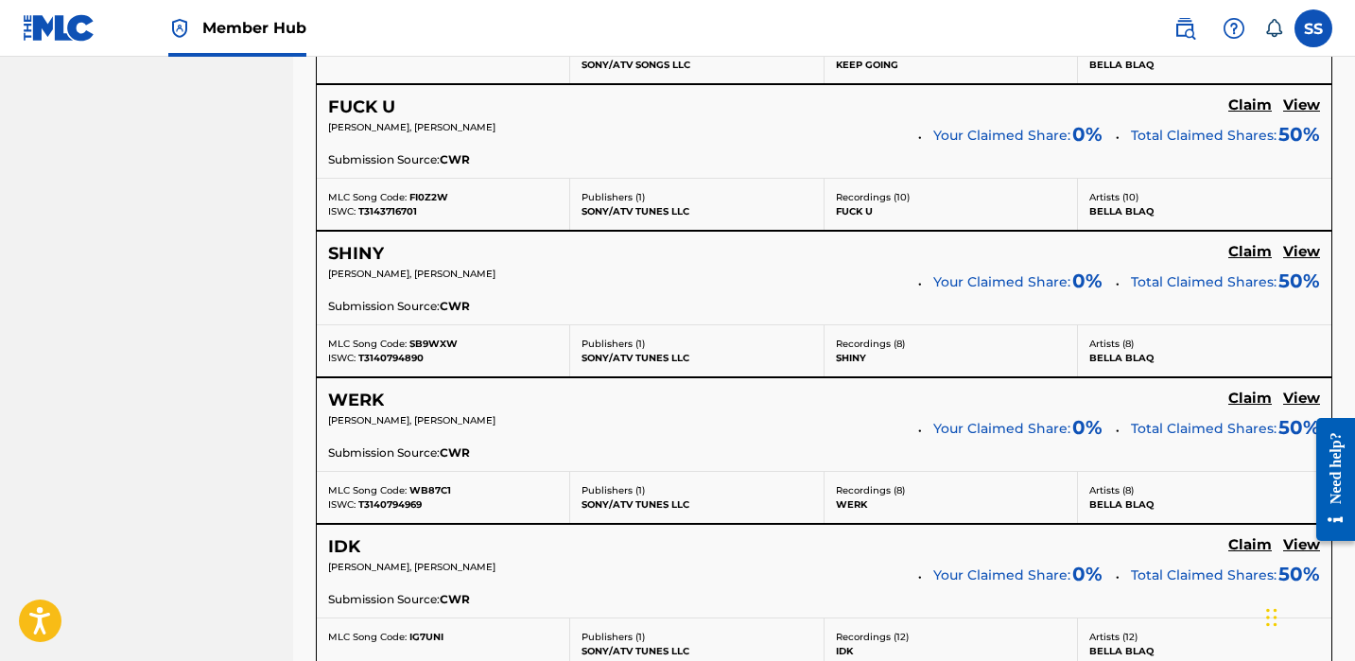
scroll to position [1230, 0]
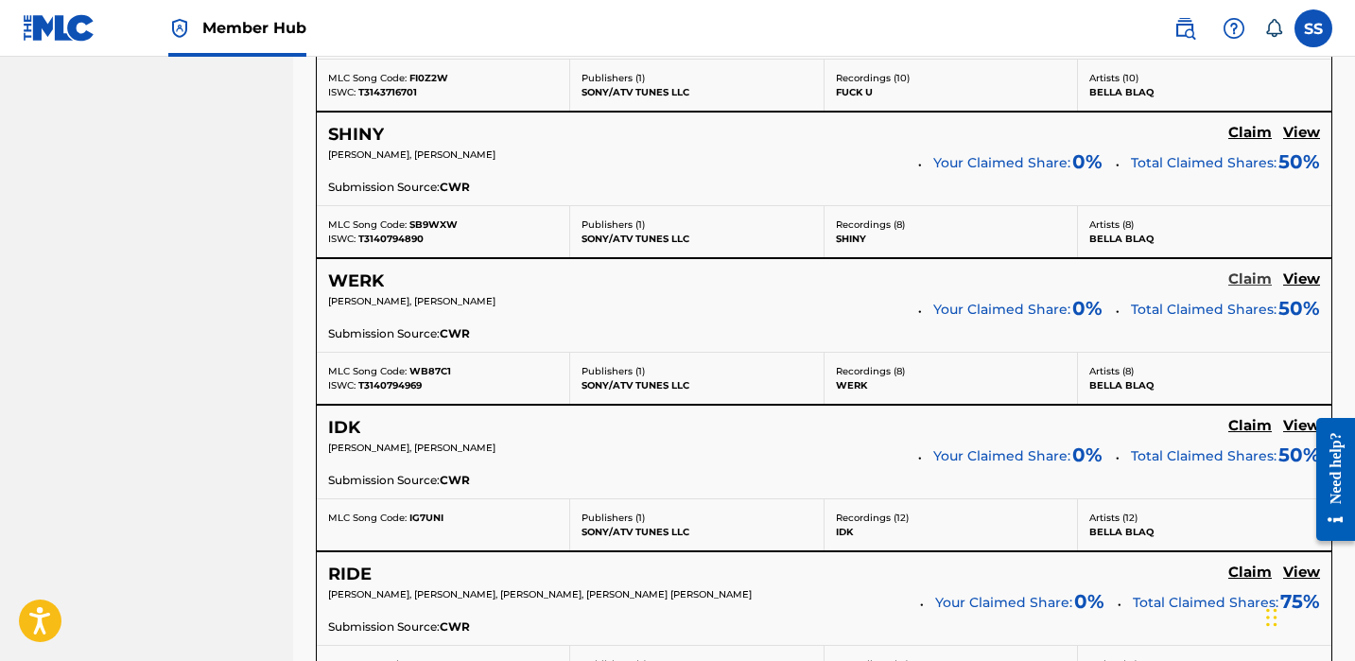
click at [1247, 284] on h5 "Claim" at bounding box center [1251, 279] width 44 height 18
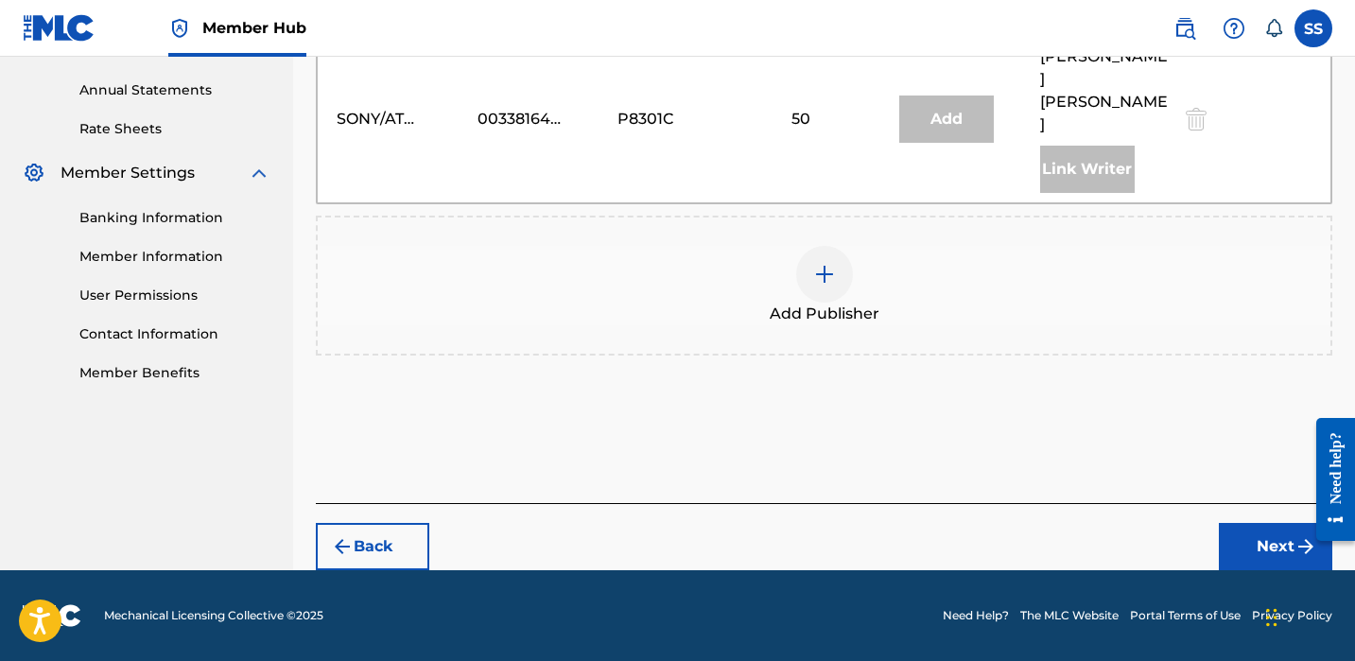
scroll to position [631, 0]
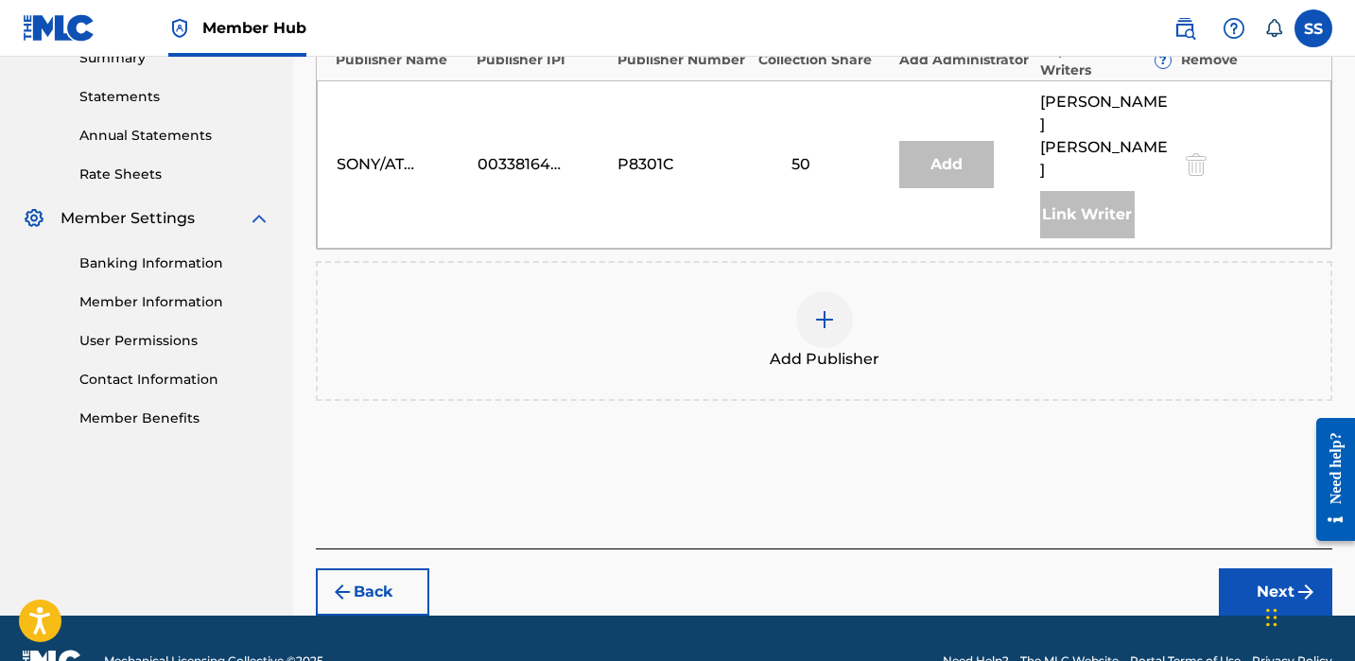
click at [853, 291] on div "Add Publisher" at bounding box center [824, 330] width 1013 height 79
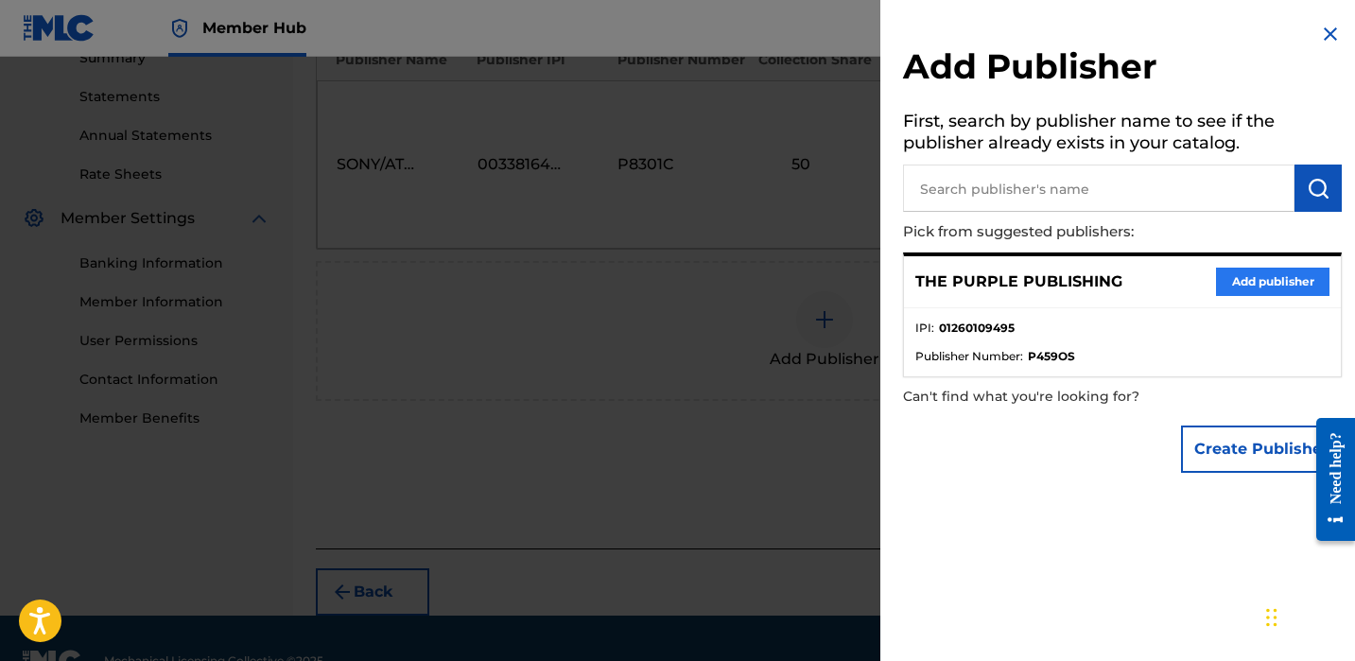
click at [1223, 279] on button "Add publisher" at bounding box center [1272, 282] width 113 height 28
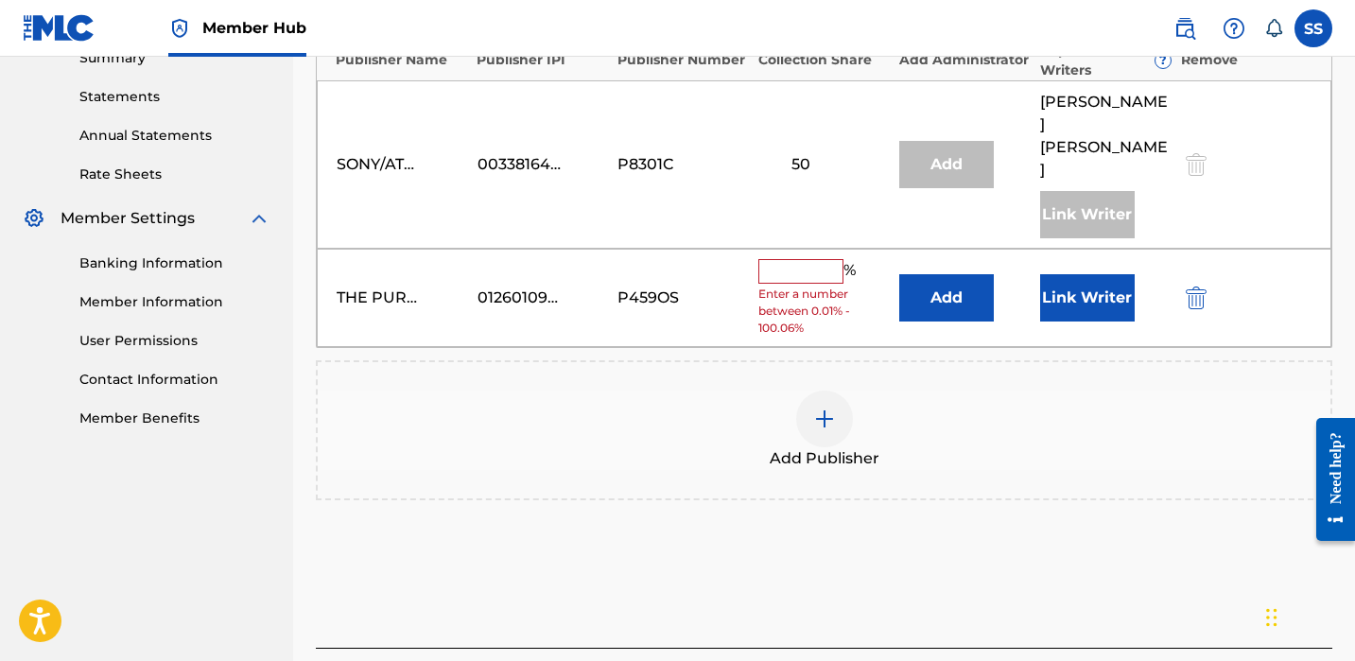
click at [784, 259] on input "text" at bounding box center [800, 271] width 85 height 25
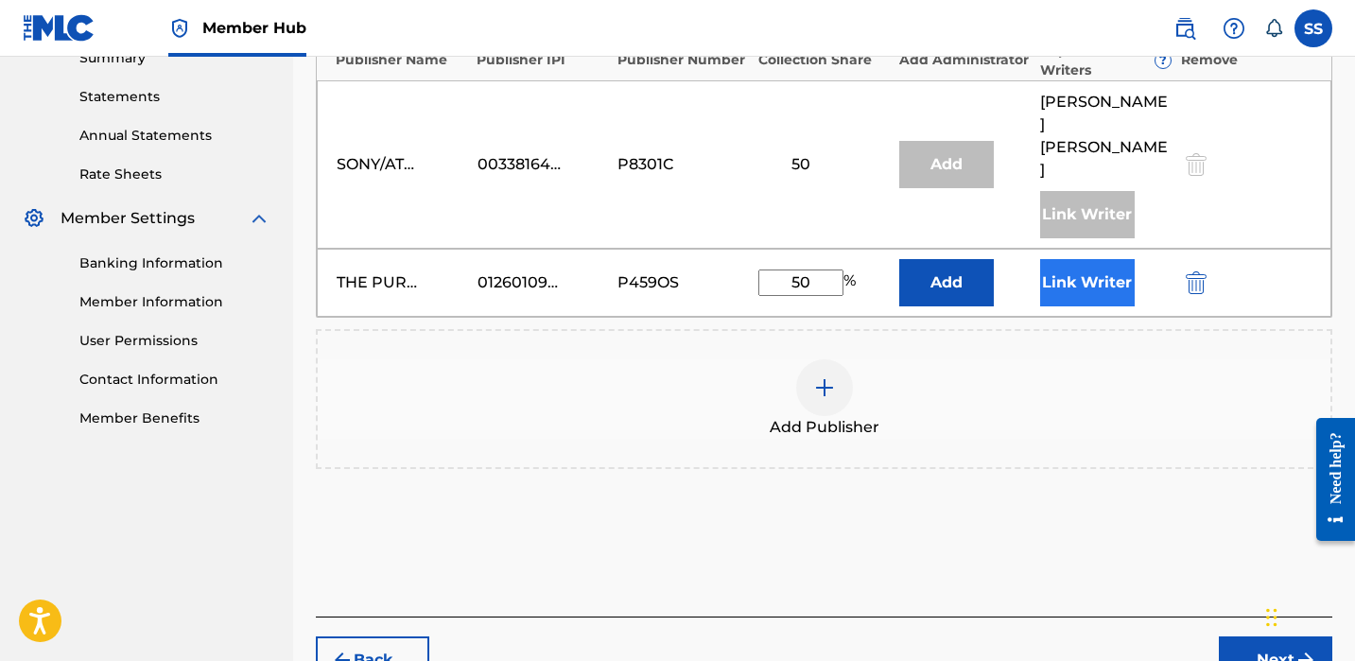
type input "50"
click at [1068, 259] on button "Link Writer" at bounding box center [1087, 282] width 95 height 47
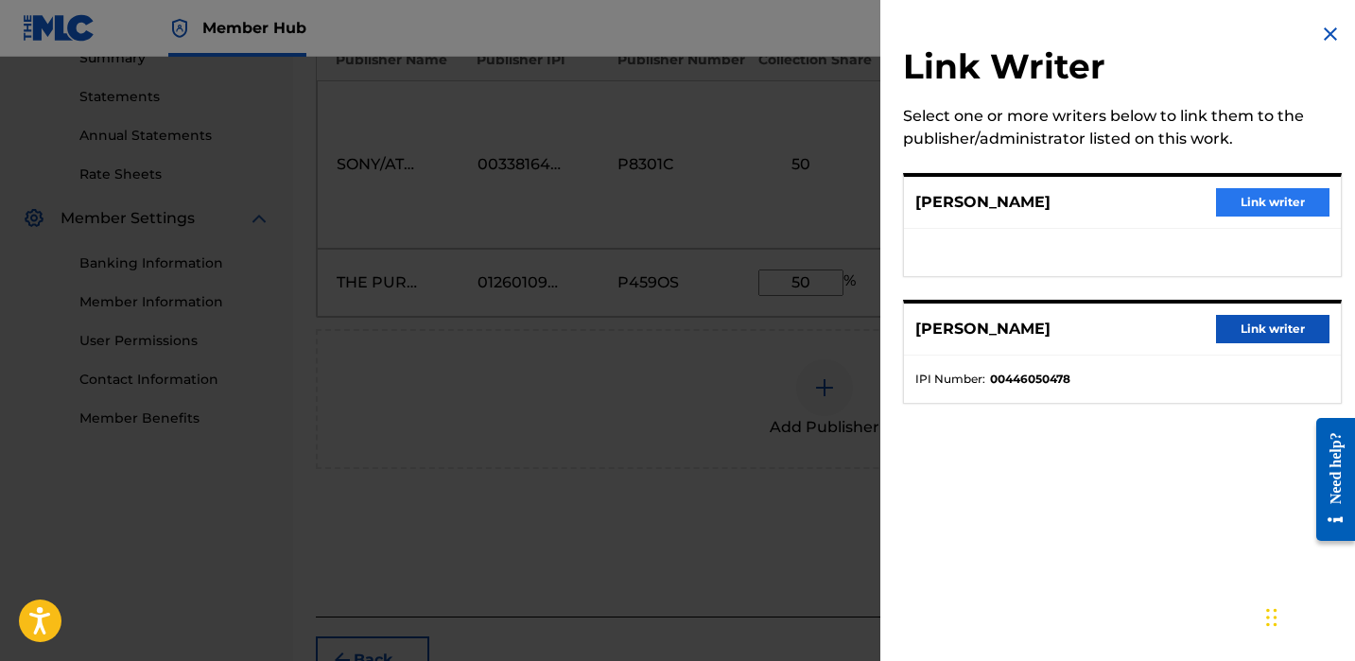
click at [1244, 206] on button "Link writer" at bounding box center [1272, 202] width 113 height 28
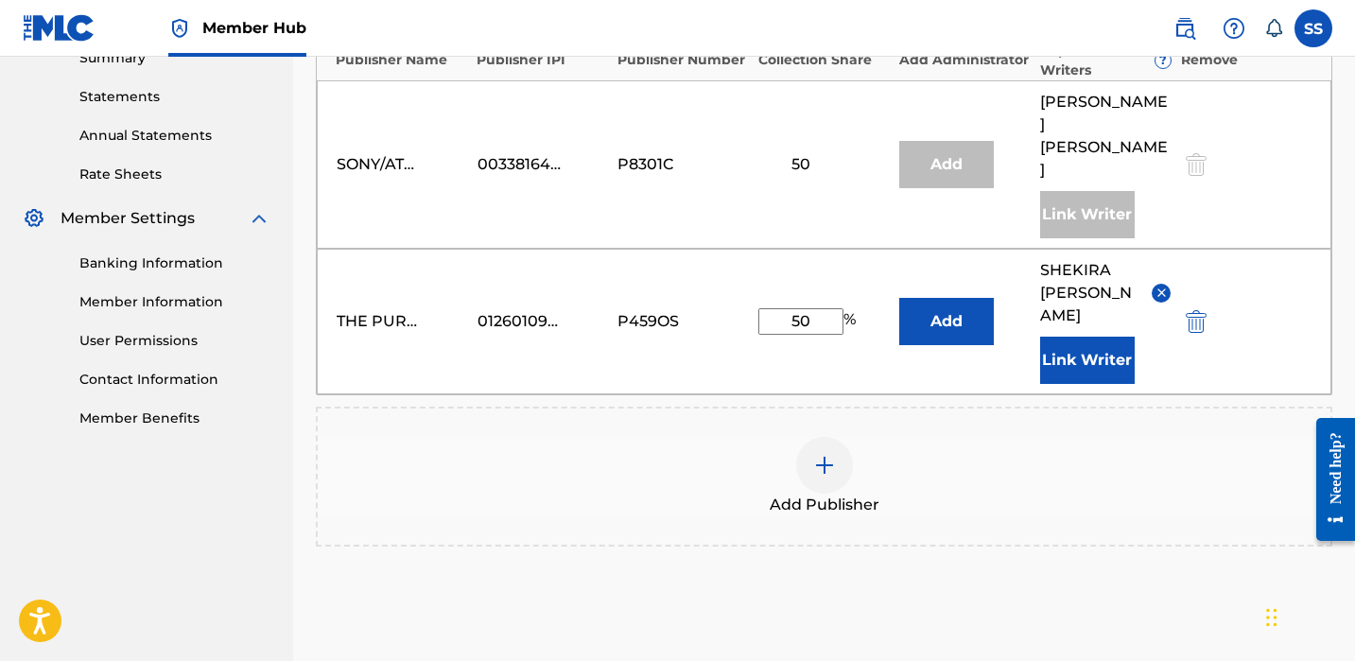
scroll to position [754, 0]
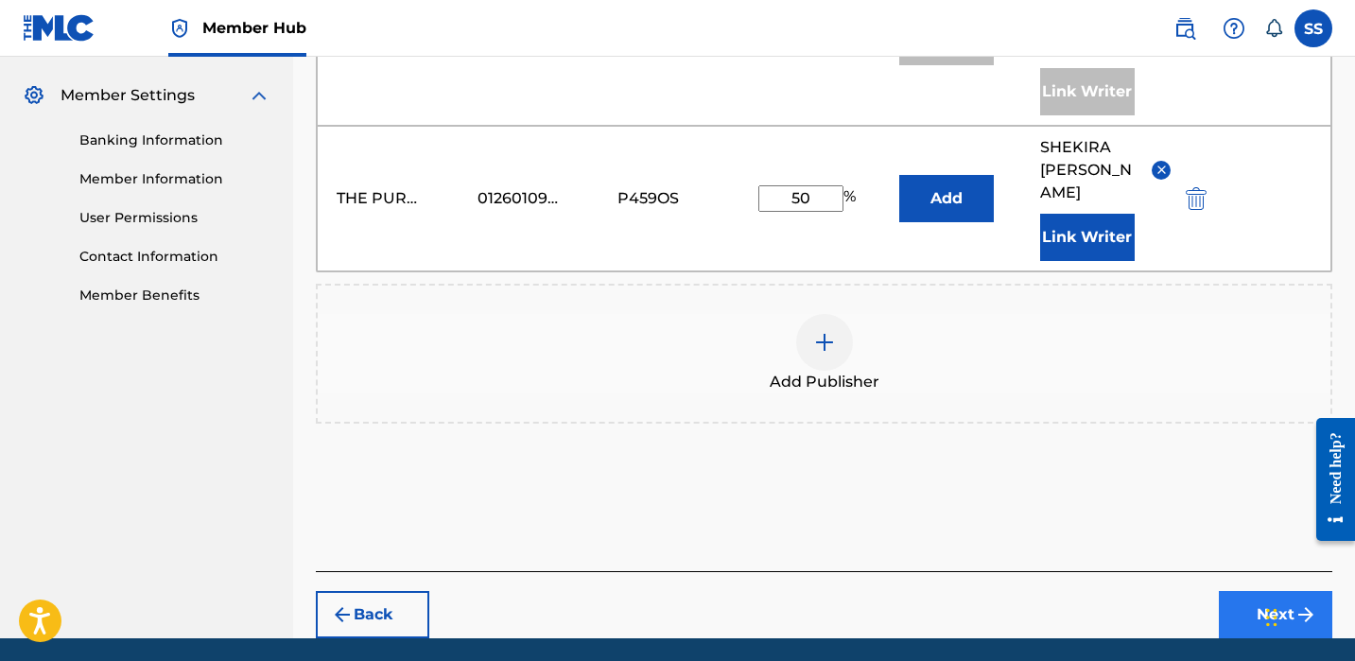
click at [1273, 591] on button "Next" at bounding box center [1275, 614] width 113 height 47
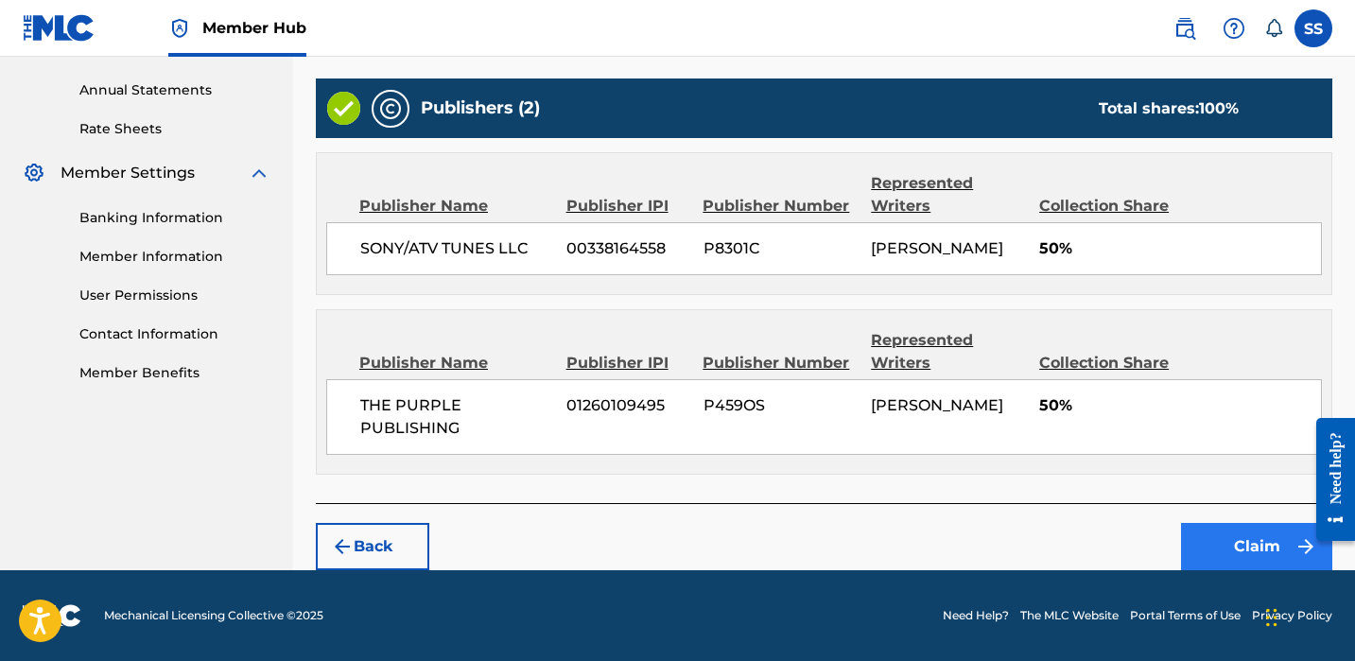
click at [1237, 532] on button "Claim" at bounding box center [1256, 546] width 151 height 47
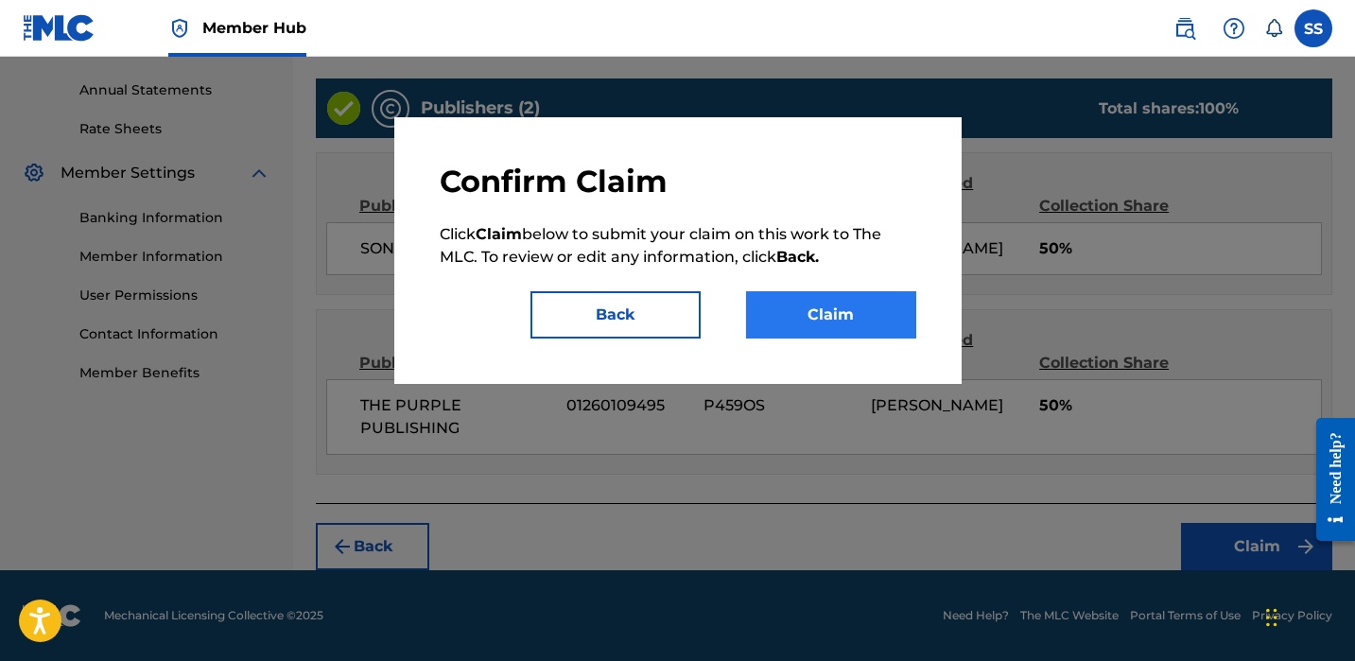
click at [812, 302] on button "Claim" at bounding box center [831, 314] width 170 height 47
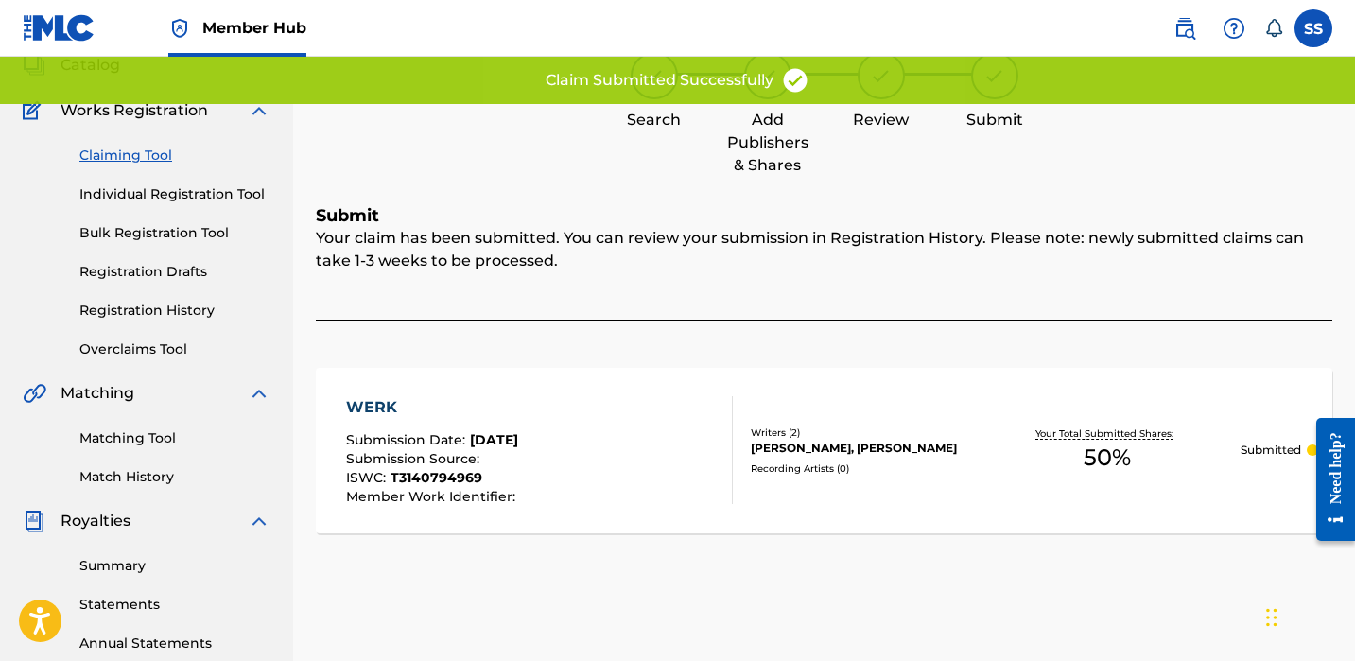
scroll to position [27, 0]
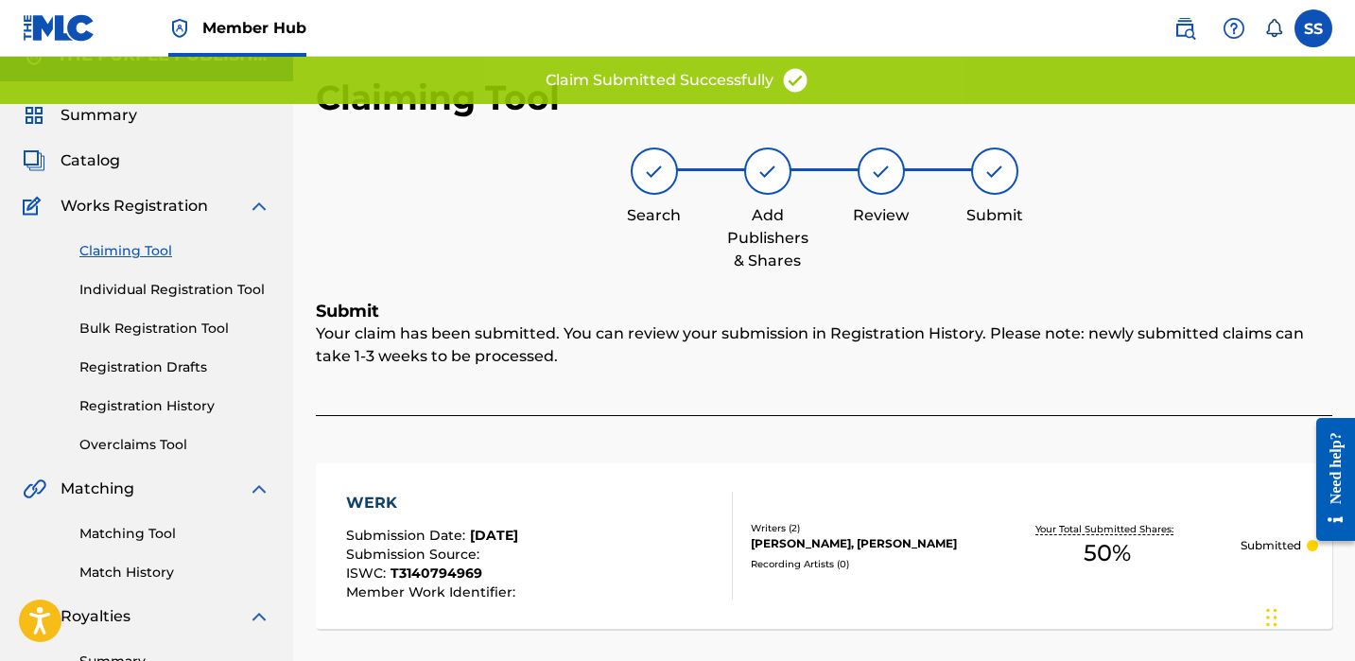
click at [130, 244] on link "Claiming Tool" at bounding box center [174, 251] width 191 height 20
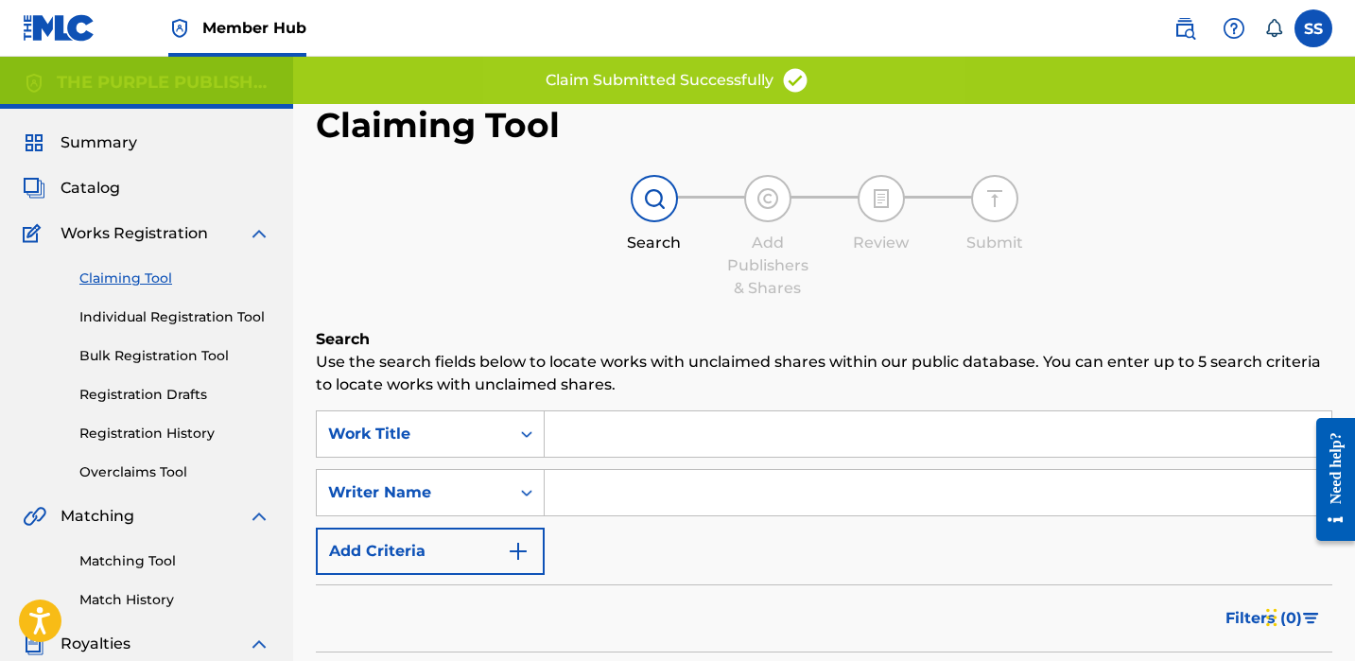
click at [654, 479] on input "Search Form" at bounding box center [938, 492] width 787 height 45
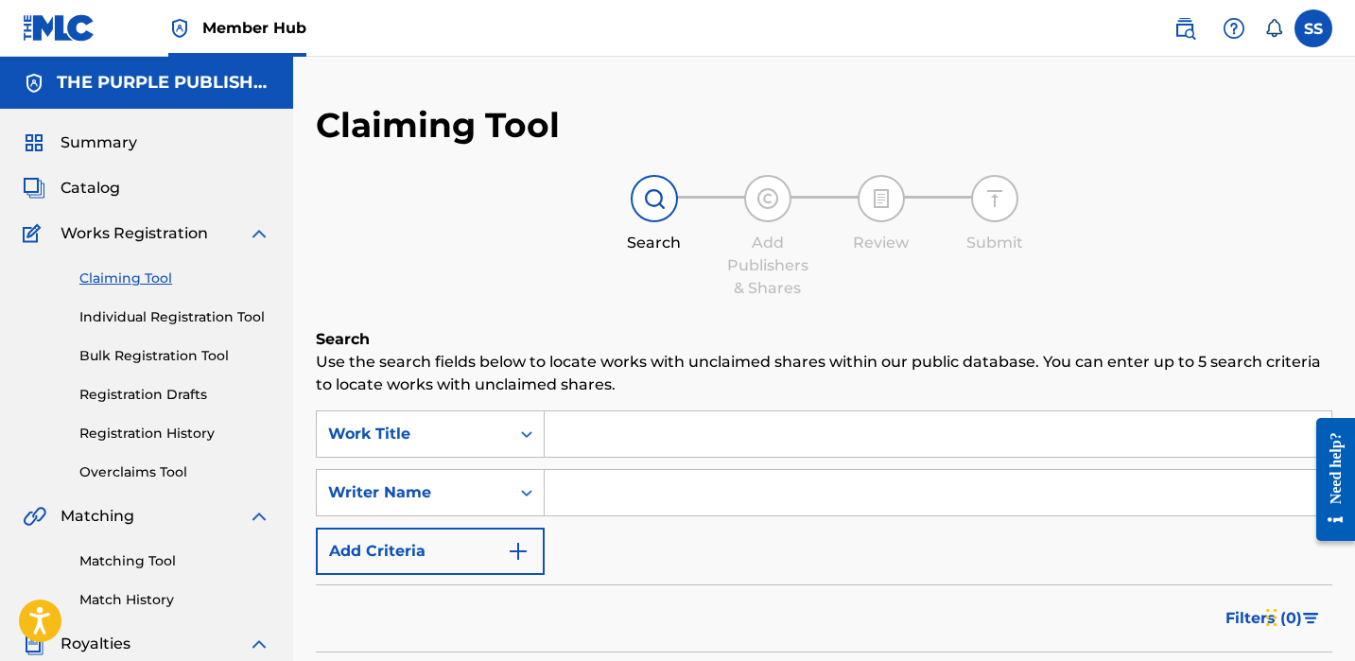
paste input "[PERSON_NAME]"
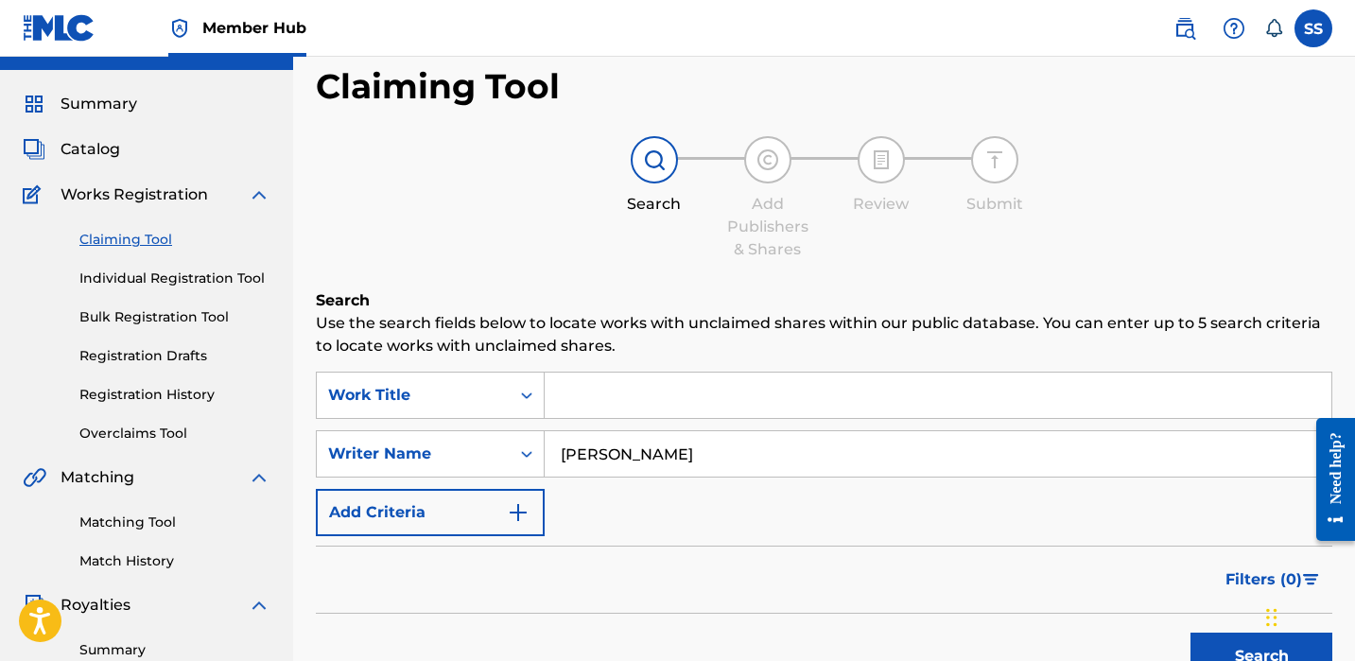
scroll to position [512, 0]
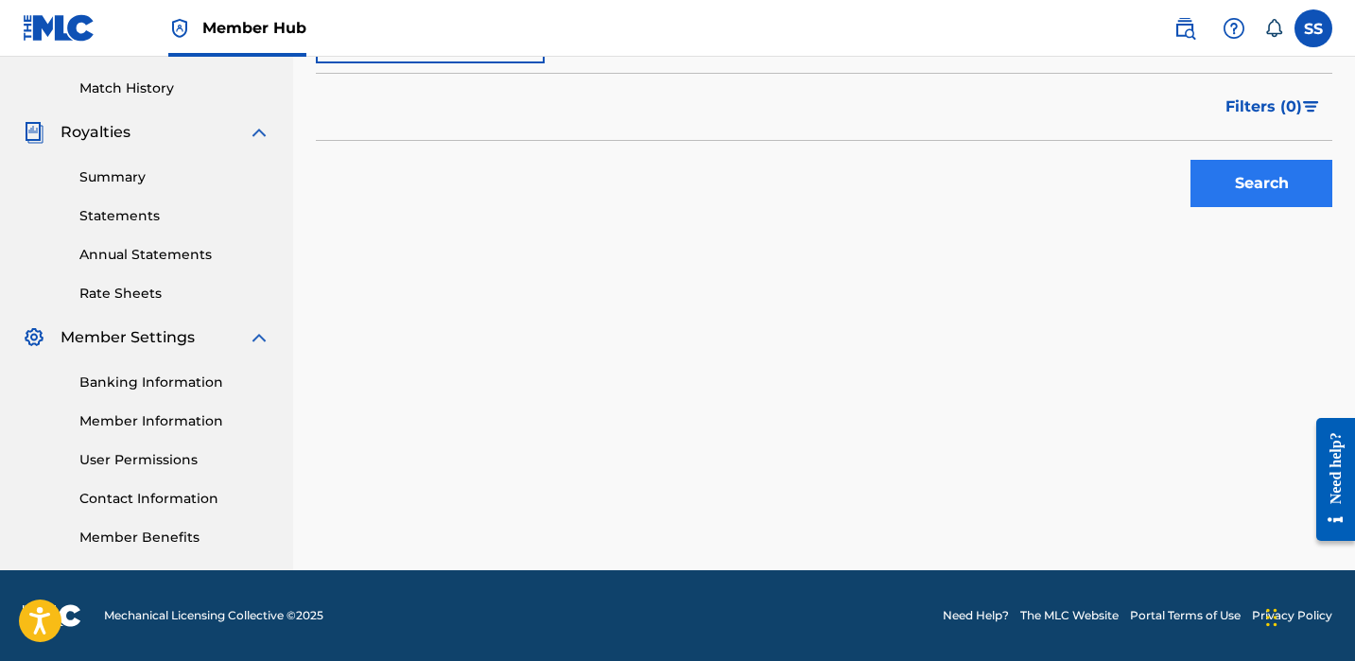
type input "[PERSON_NAME]"
click at [1216, 172] on button "Search" at bounding box center [1262, 183] width 142 height 47
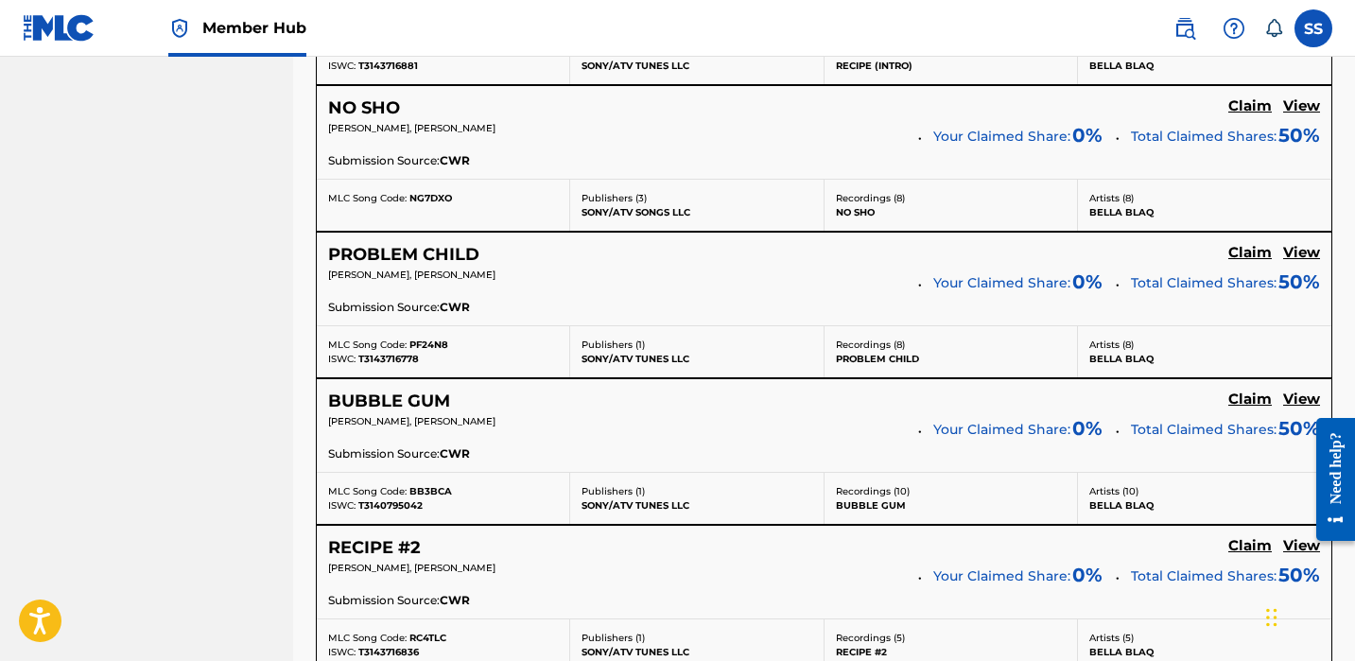
scroll to position [1839, 0]
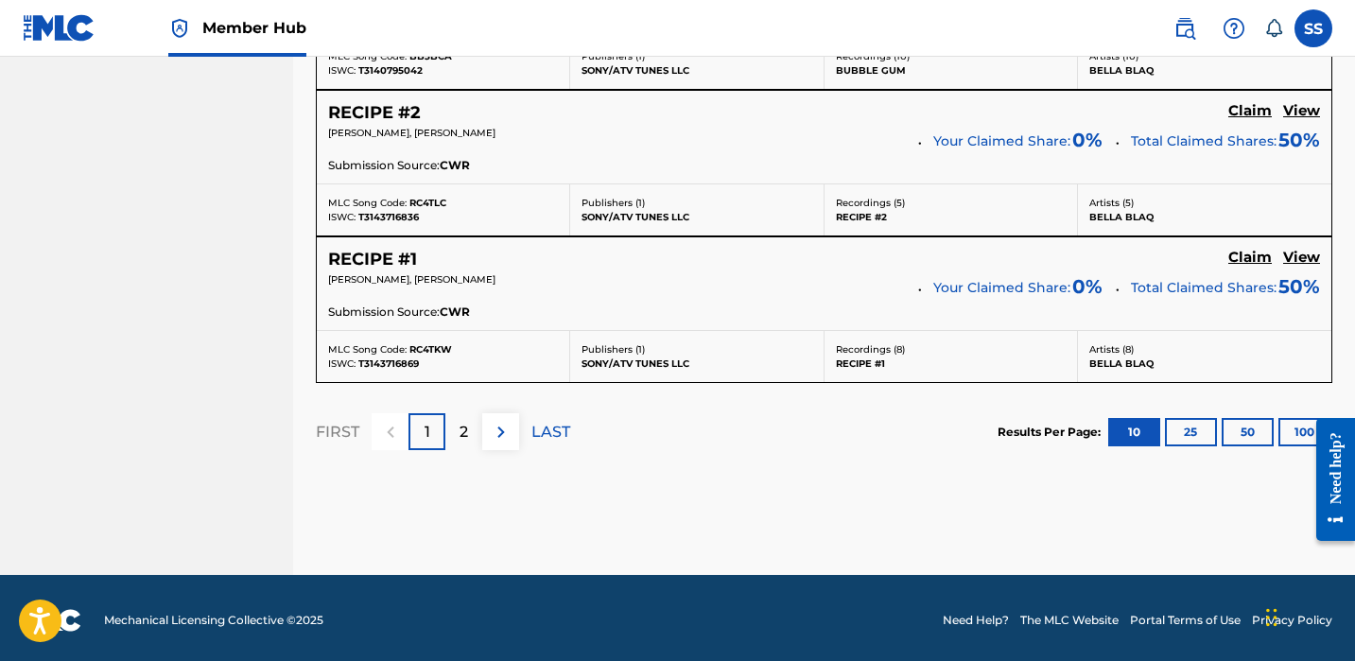
click at [522, 424] on div "FIRST 1 2 LAST" at bounding box center [443, 431] width 254 height 37
click at [540, 427] on p "LAST" at bounding box center [551, 432] width 39 height 23
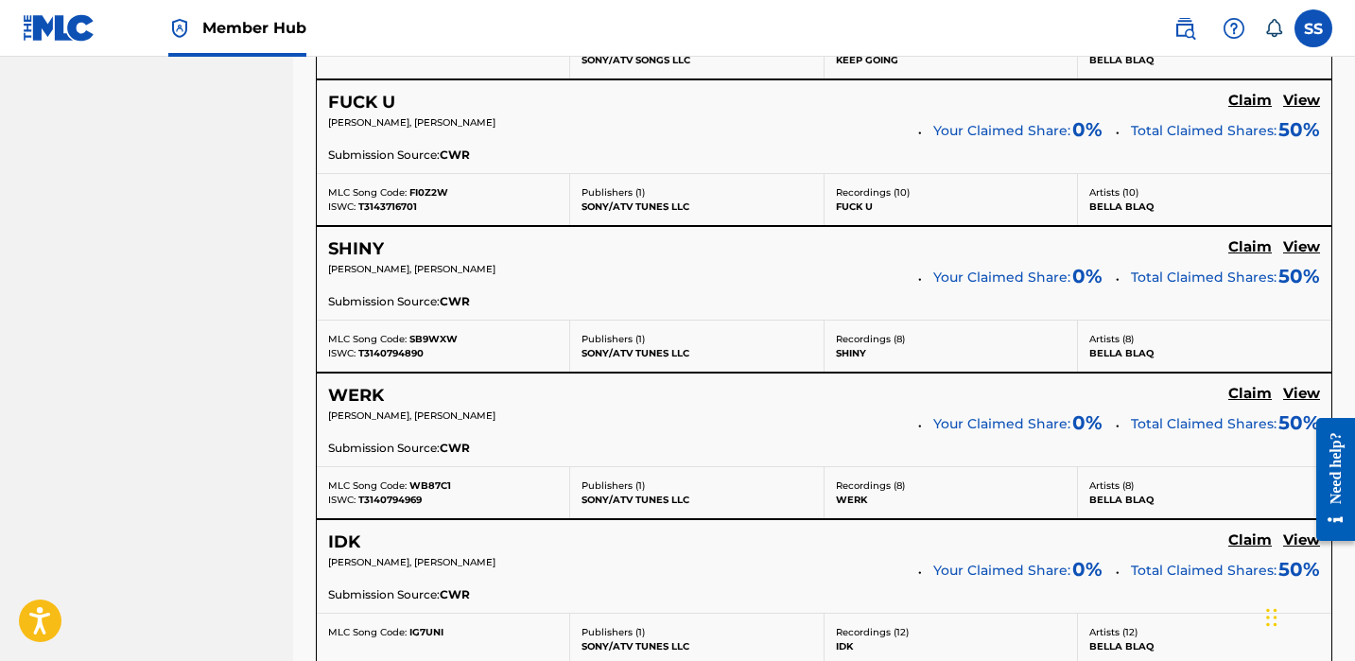
scroll to position [1317, 0]
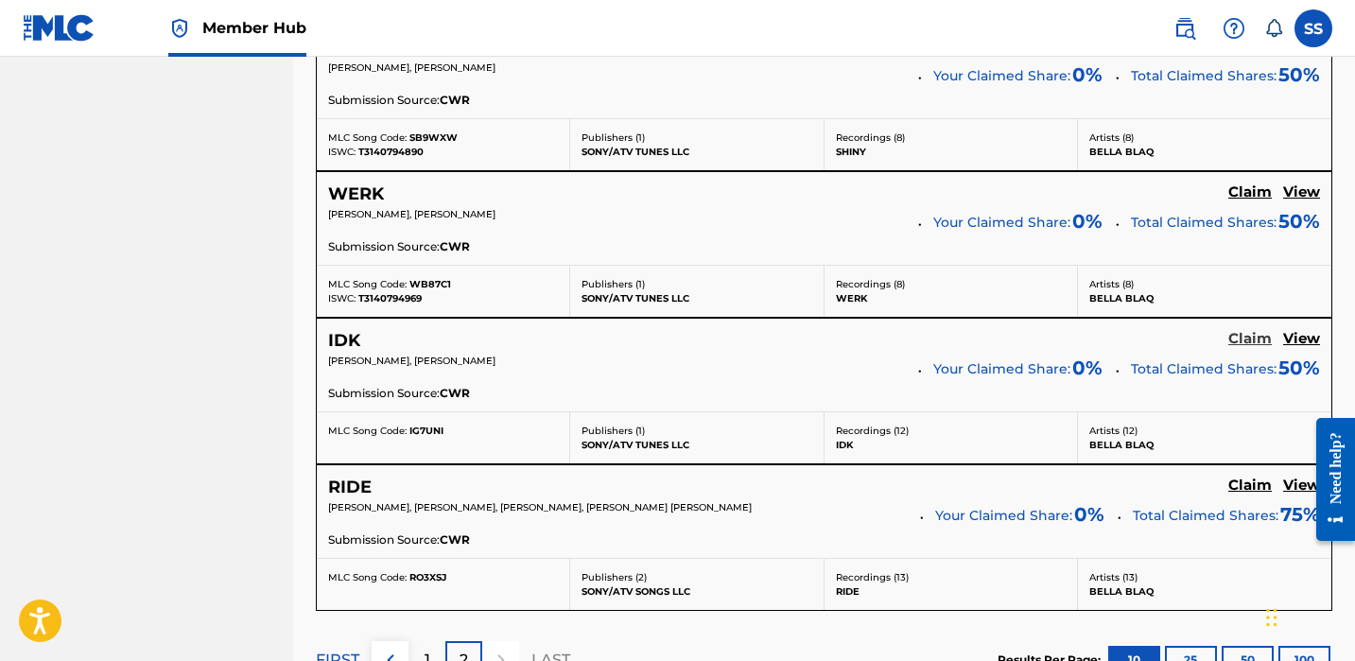
click at [1243, 336] on h5 "Claim" at bounding box center [1251, 339] width 44 height 18
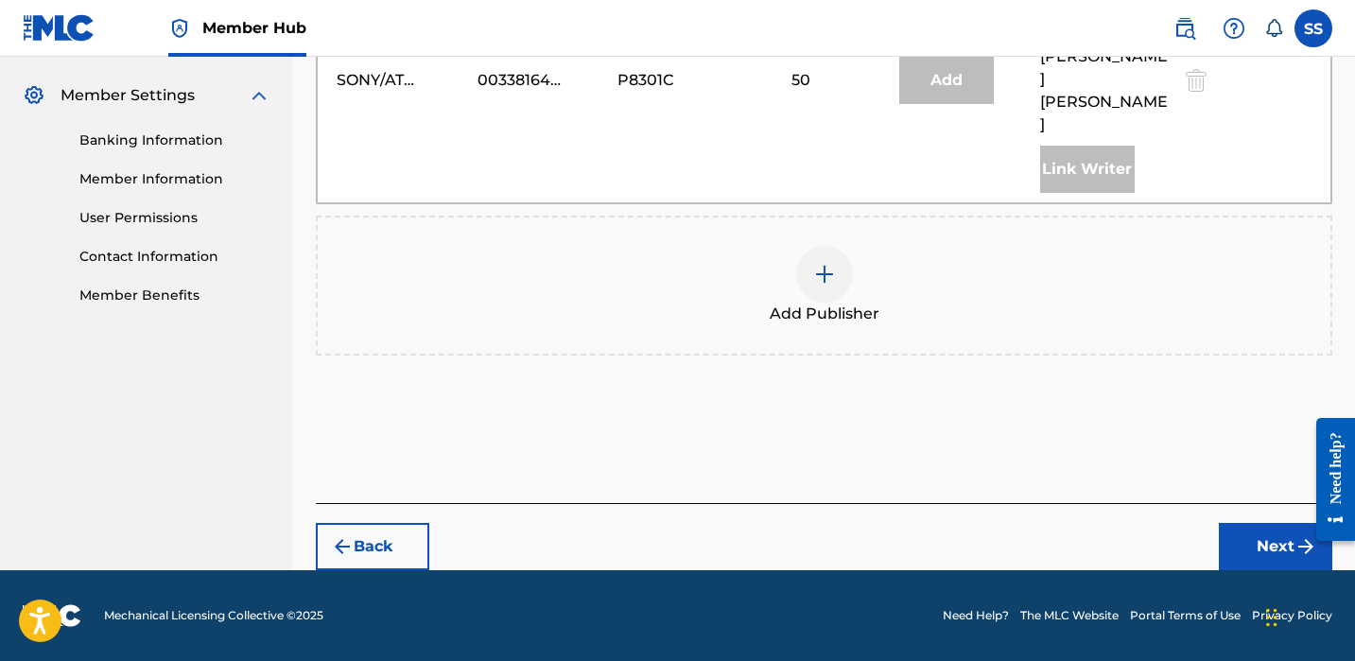
scroll to position [663, 0]
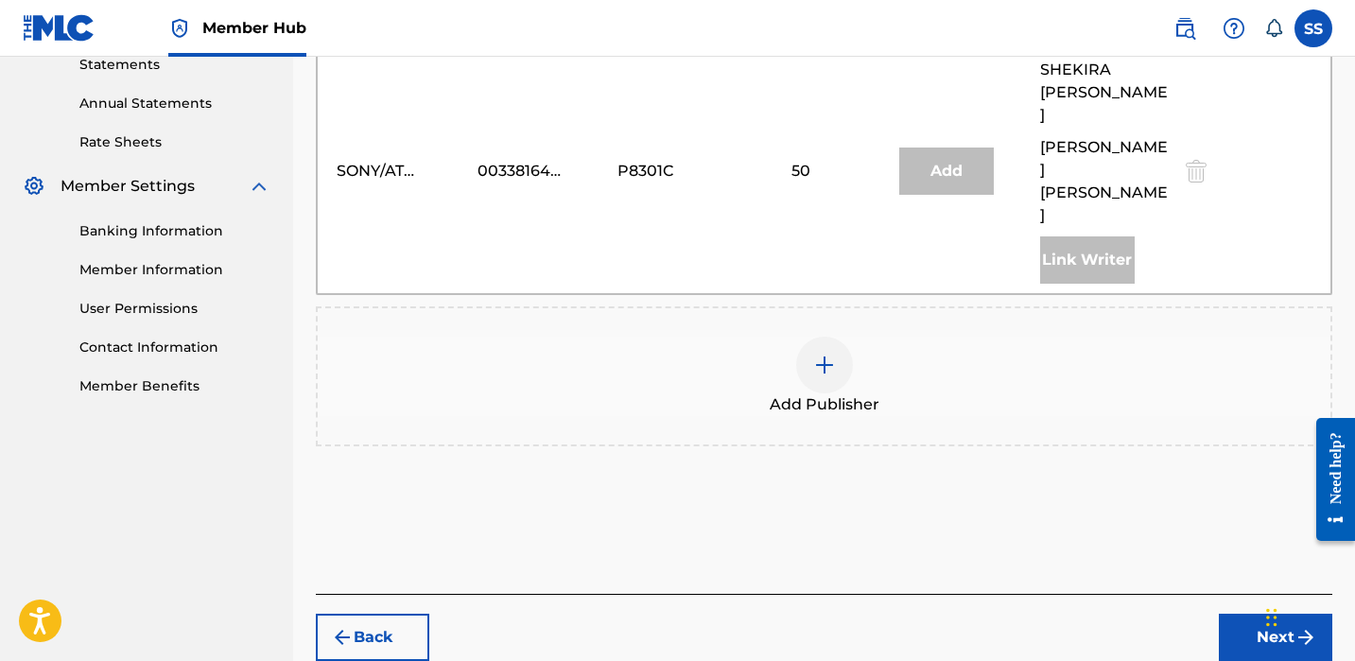
click at [817, 354] on img at bounding box center [824, 365] width 23 height 23
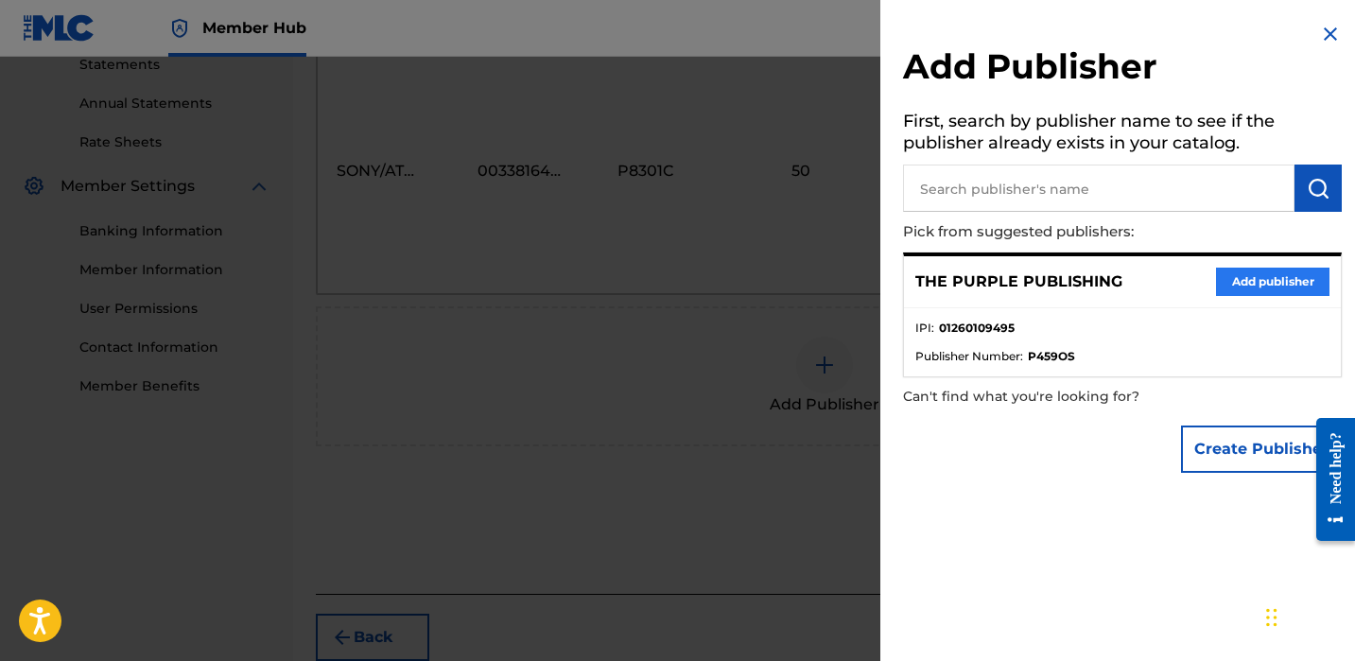
click at [1226, 276] on button "Add publisher" at bounding box center [1272, 282] width 113 height 28
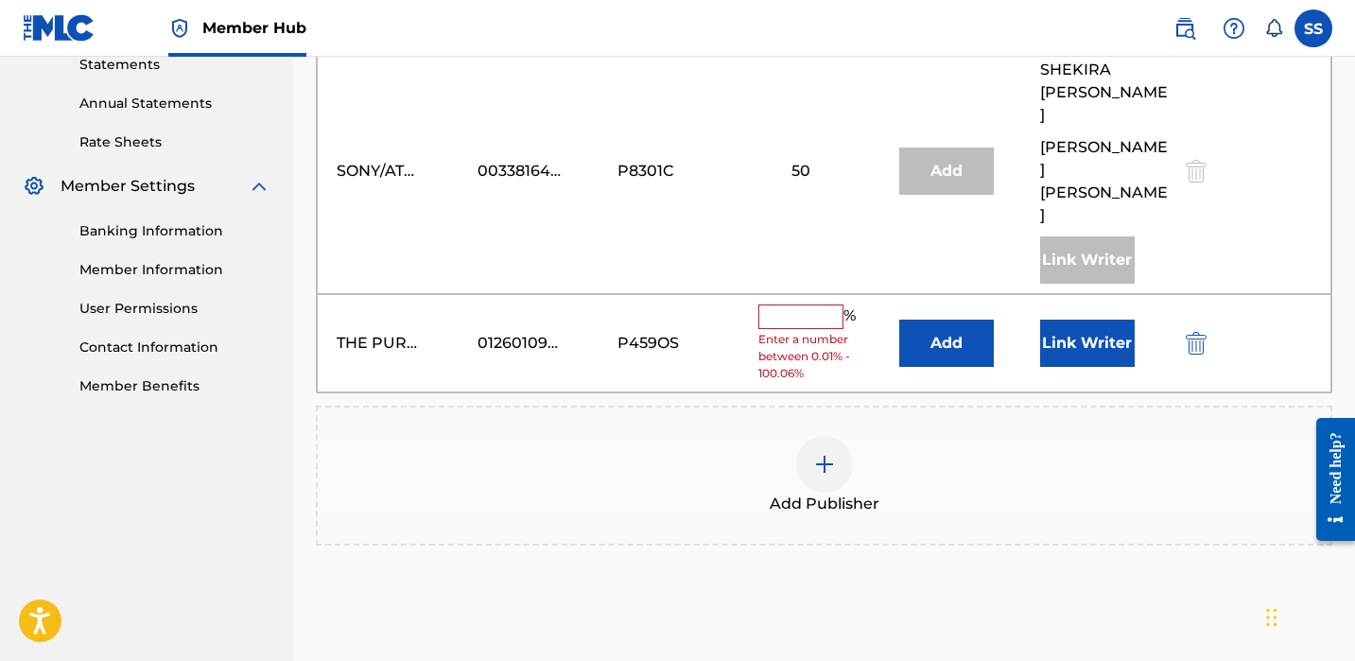
click at [816, 305] on input "text" at bounding box center [800, 317] width 85 height 25
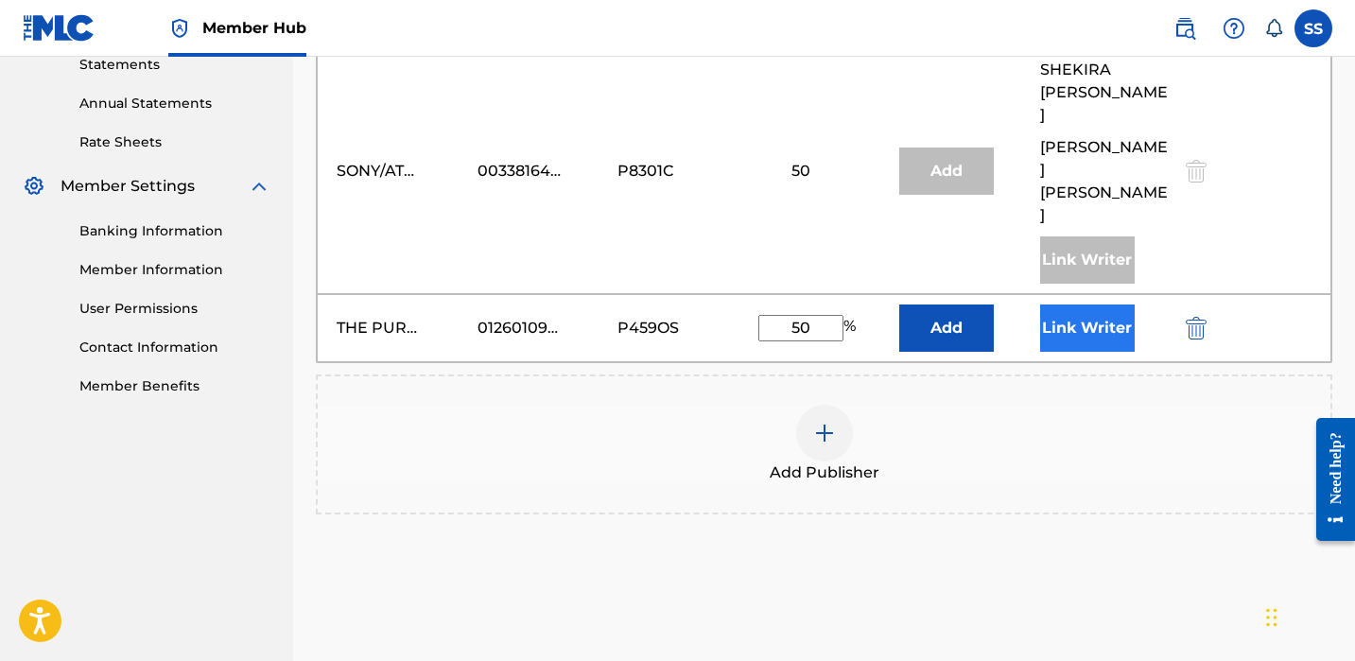
type input "50"
click at [1048, 305] on button "Link Writer" at bounding box center [1087, 328] width 95 height 47
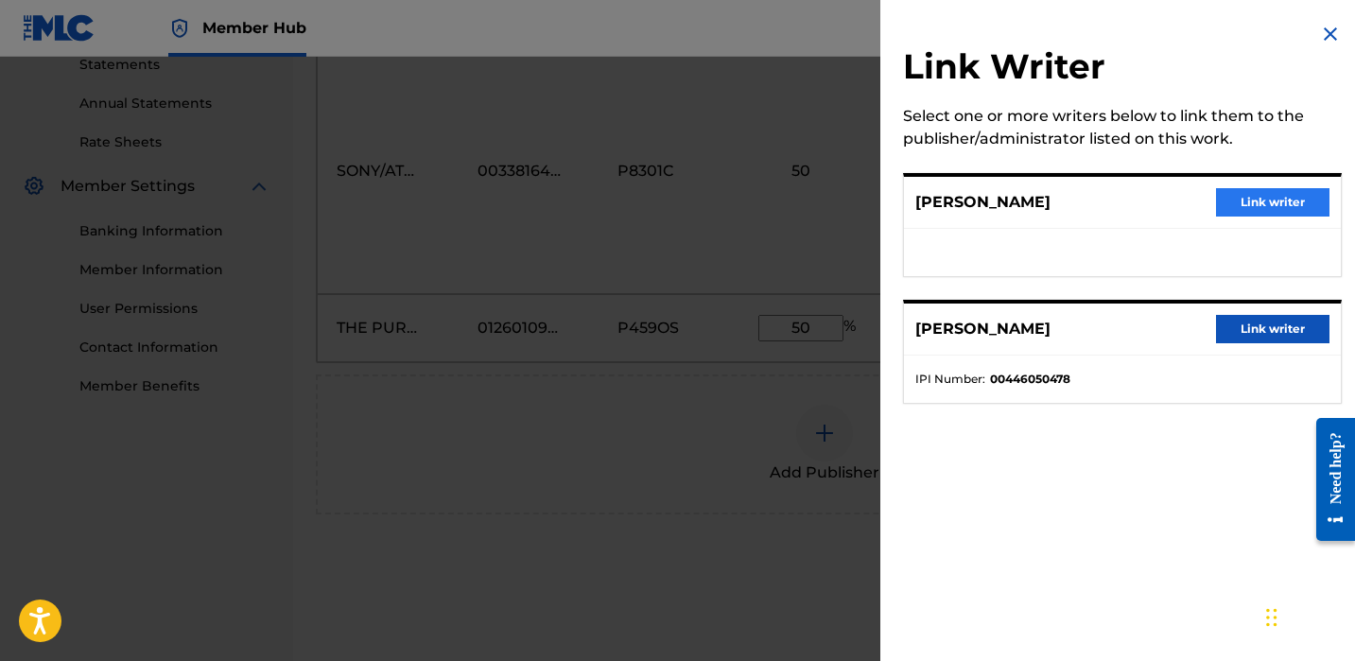
click at [1250, 210] on button "Link writer" at bounding box center [1272, 202] width 113 height 28
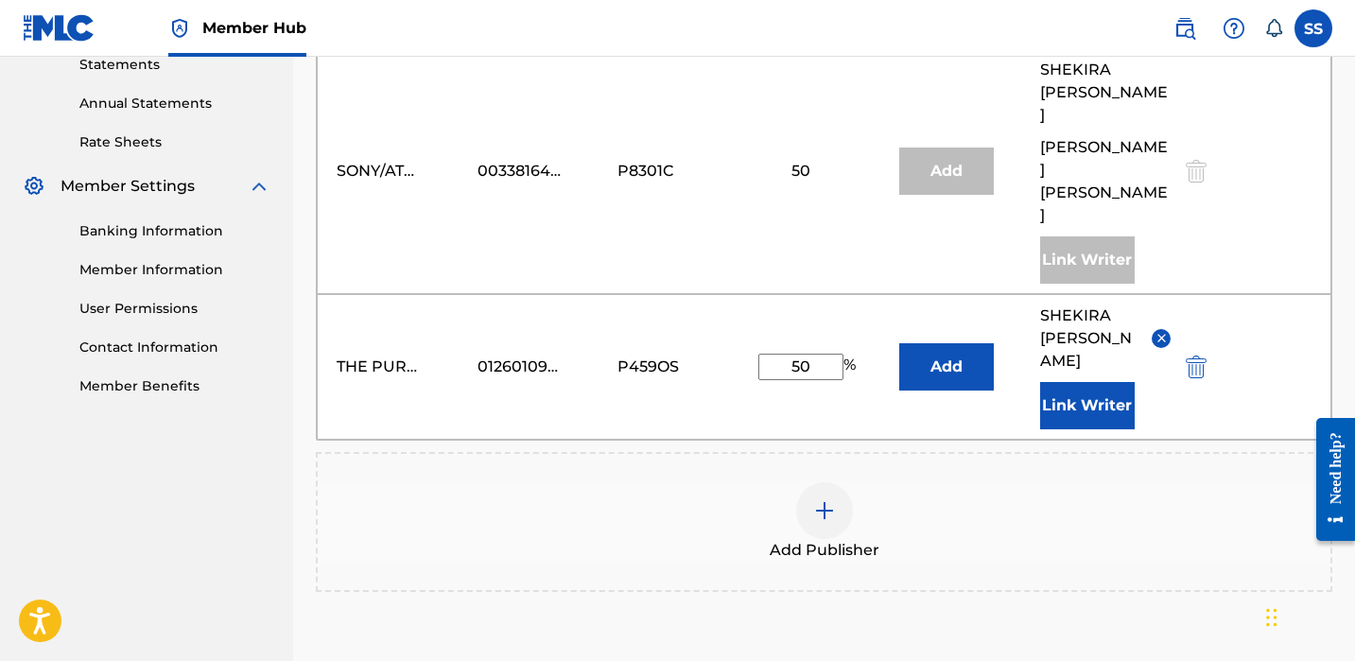
scroll to position [786, 0]
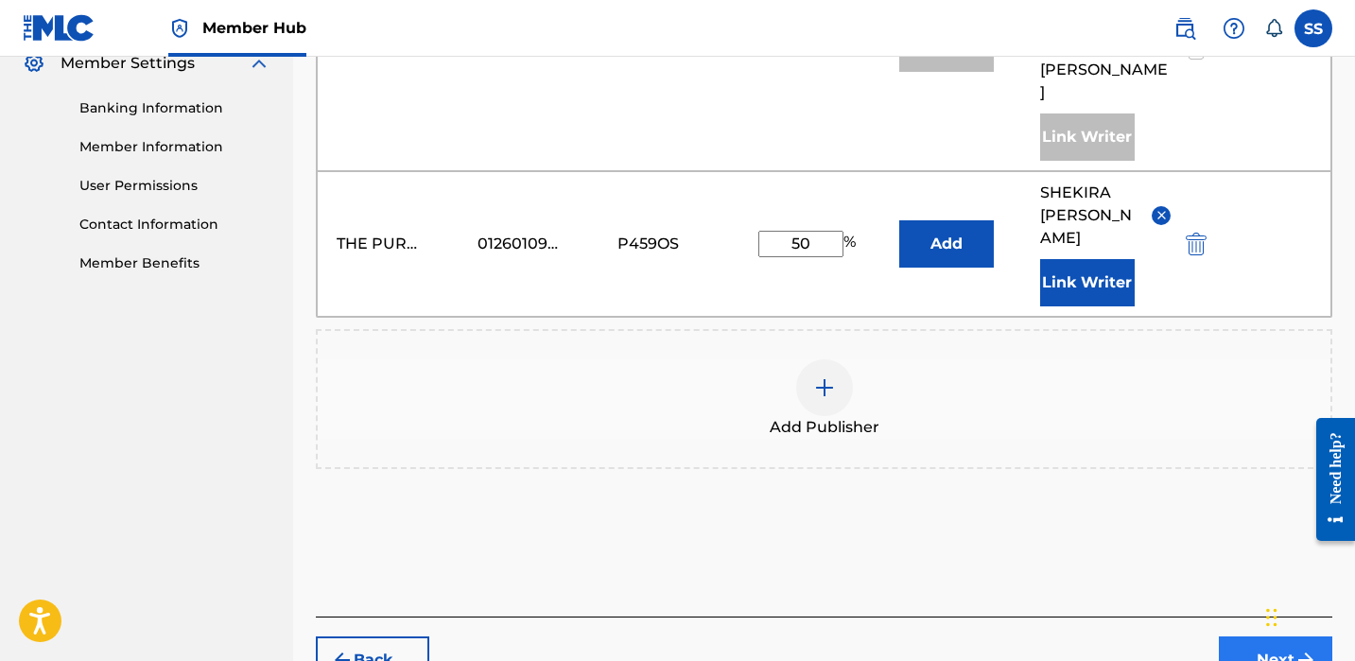
click at [1249, 636] on button "Next" at bounding box center [1275, 659] width 113 height 47
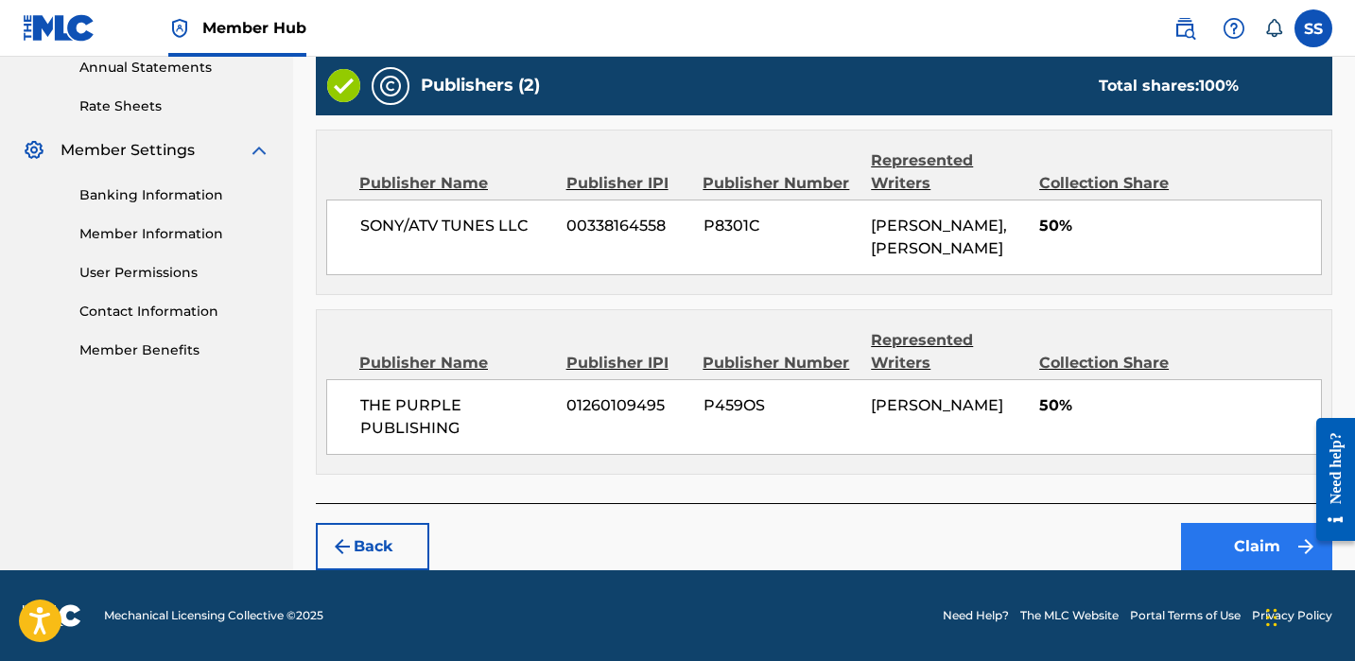
click at [1227, 527] on button "Claim" at bounding box center [1256, 546] width 151 height 47
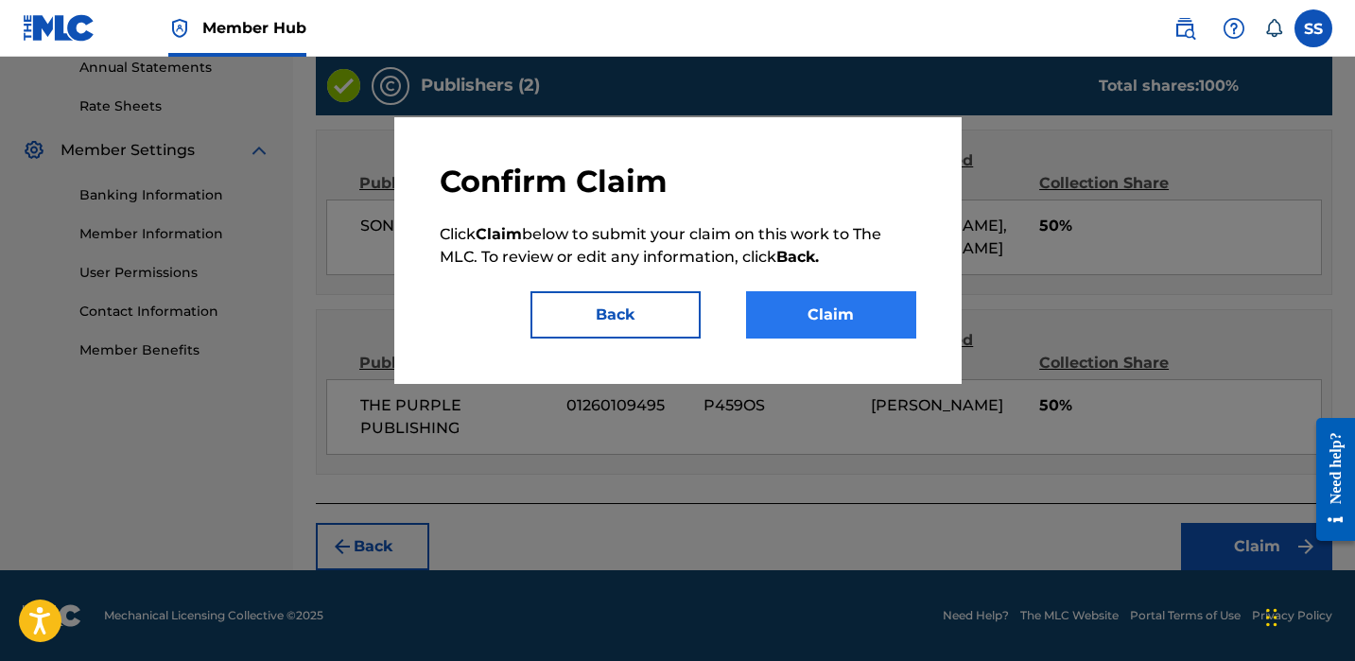
click at [818, 307] on button "Claim" at bounding box center [831, 314] width 170 height 47
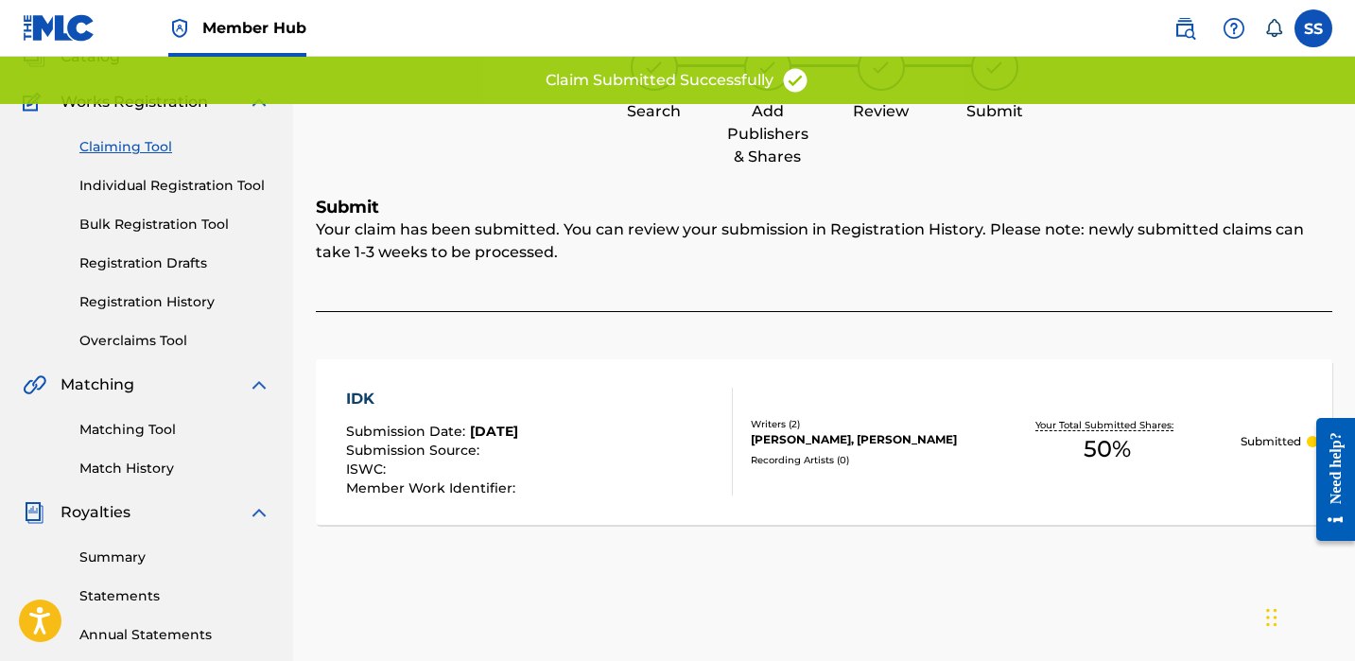
scroll to position [0, 0]
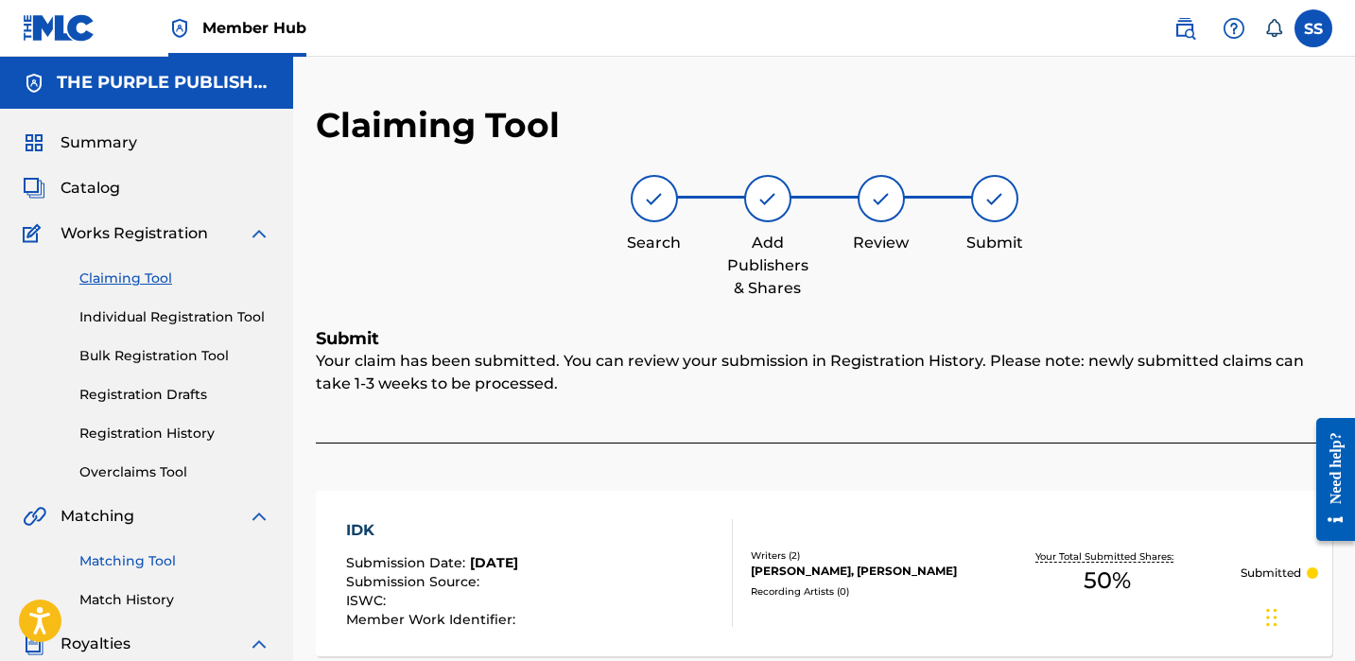
click at [159, 569] on link "Matching Tool" at bounding box center [174, 561] width 191 height 20
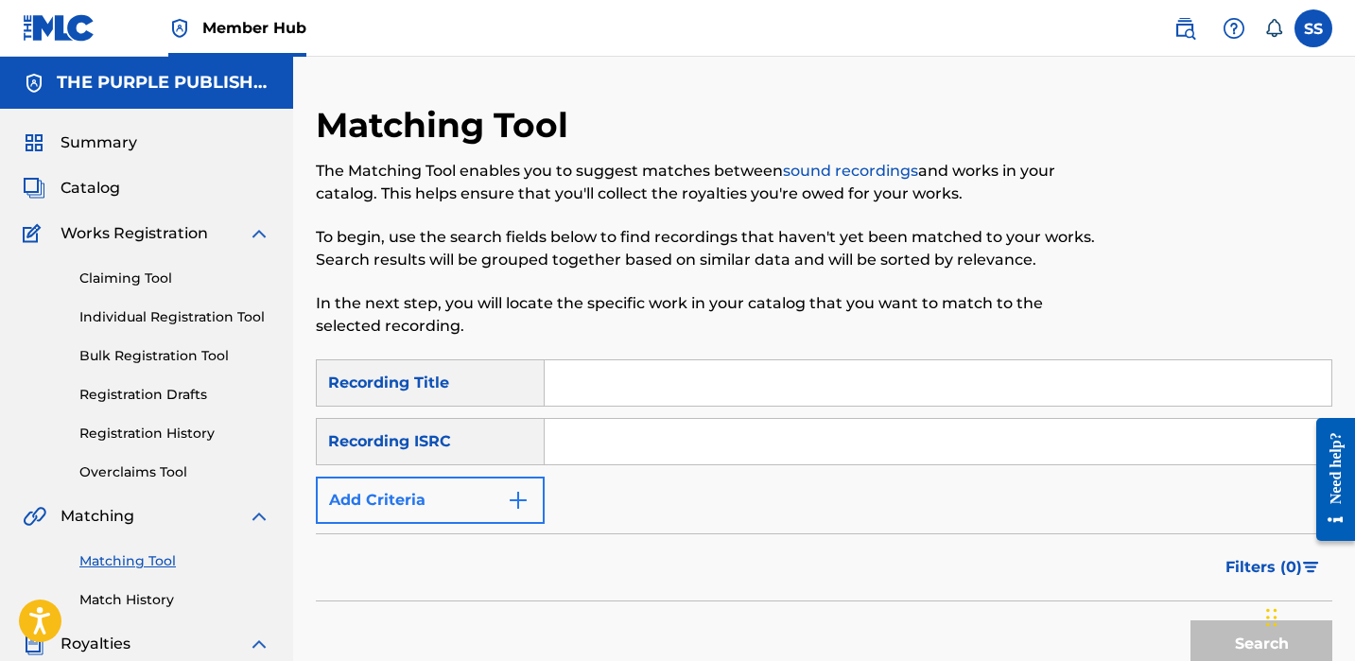
click at [491, 505] on button "Add Criteria" at bounding box center [430, 500] width 229 height 47
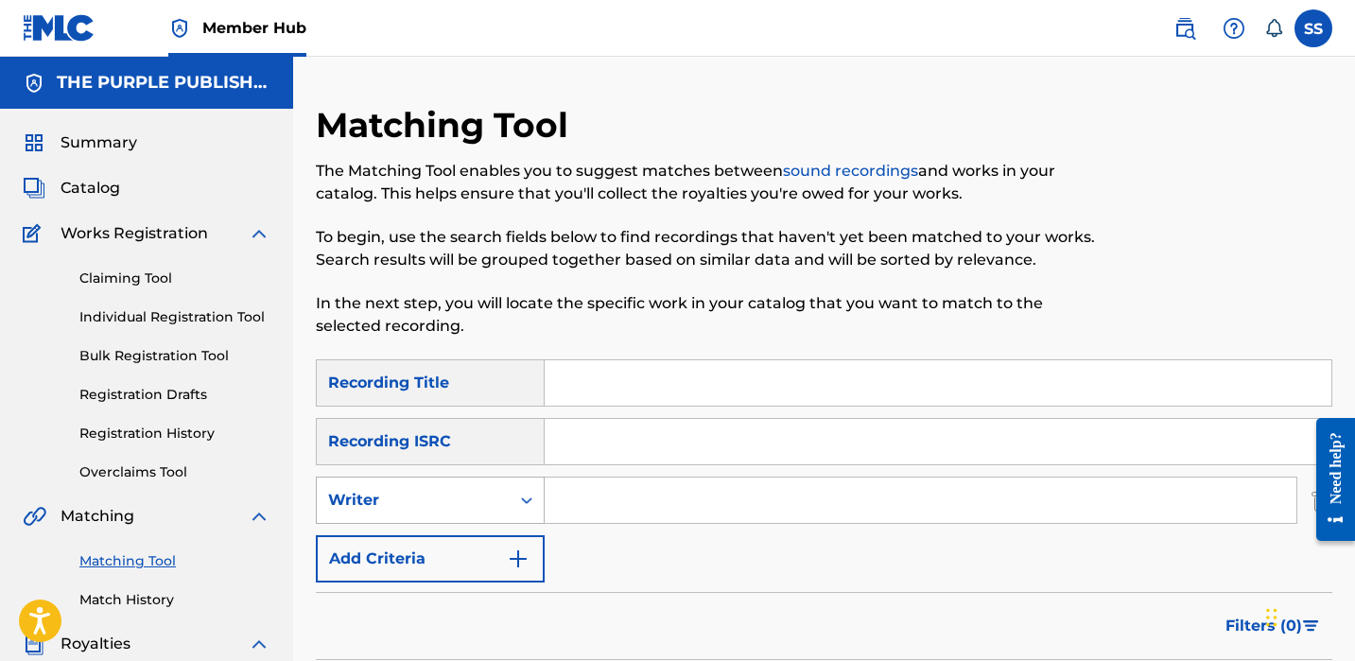
click at [521, 518] on div "Search Form" at bounding box center [527, 500] width 34 height 45
paste input "[PERSON_NAME]"
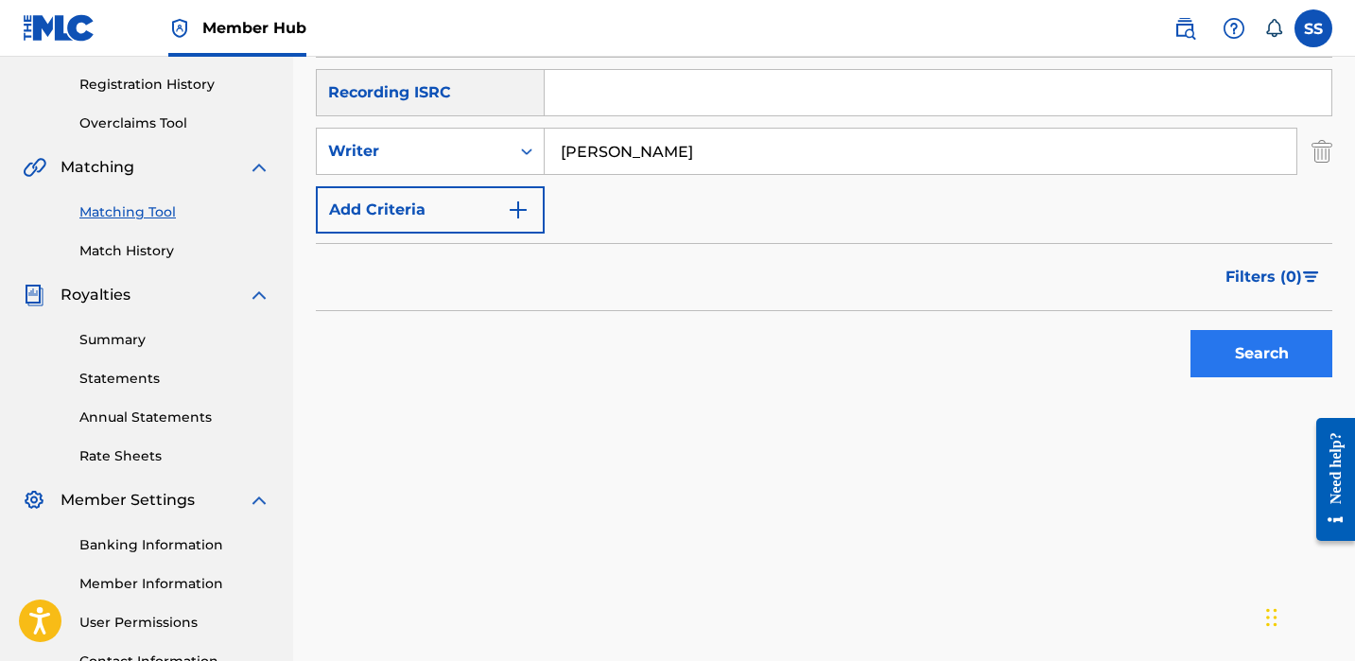
type input "[PERSON_NAME]"
click at [1247, 349] on button "Search" at bounding box center [1262, 353] width 142 height 47
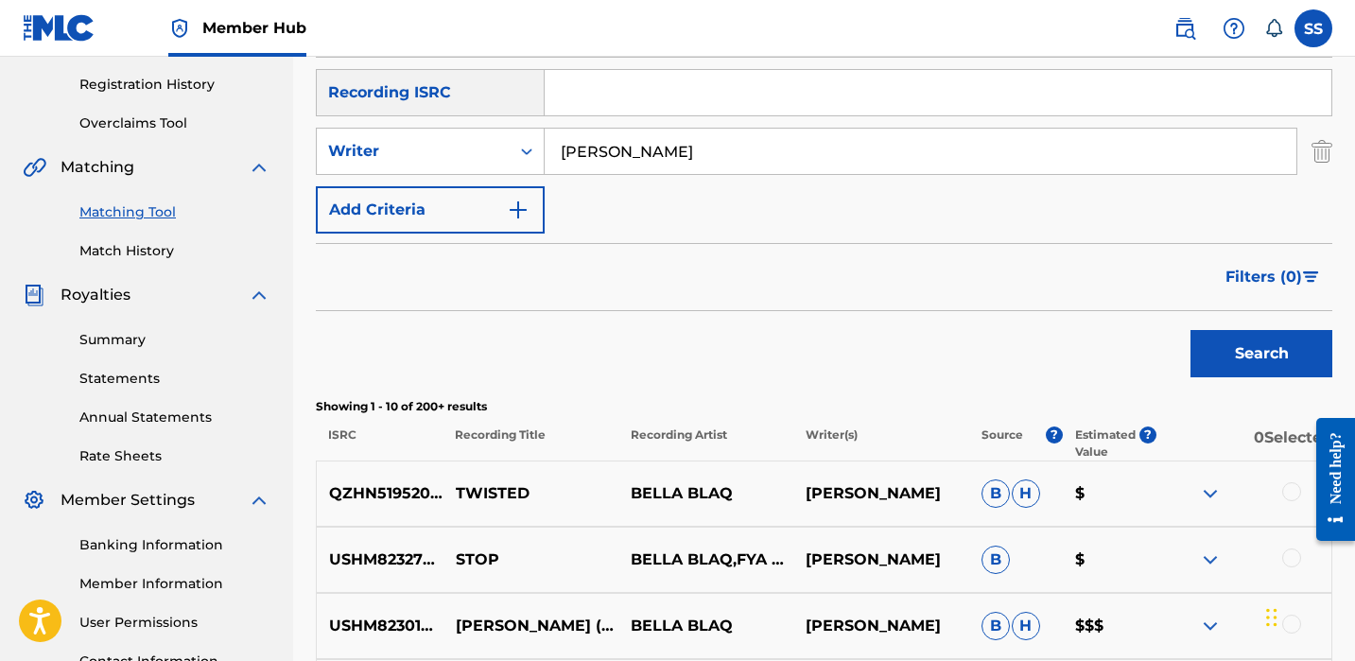
scroll to position [353, 0]
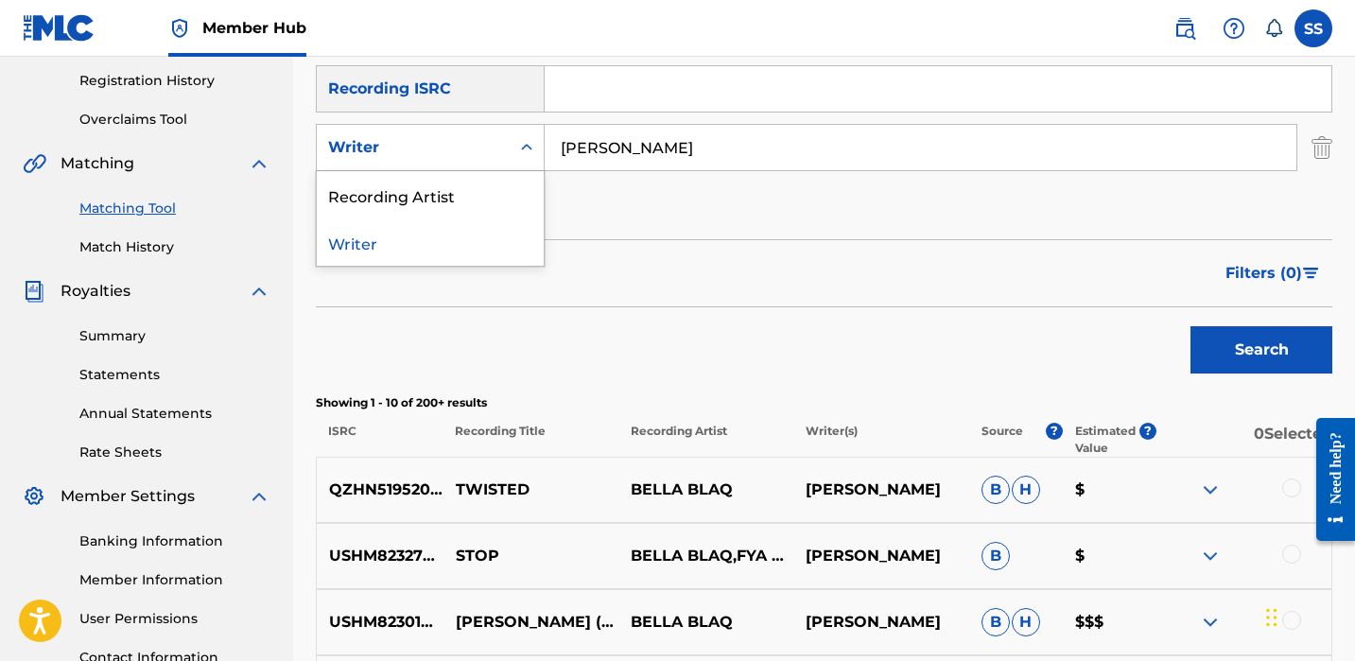
click at [513, 157] on div "Search Form" at bounding box center [527, 148] width 34 height 34
click at [511, 193] on div "Recording Artist" at bounding box center [430, 194] width 227 height 47
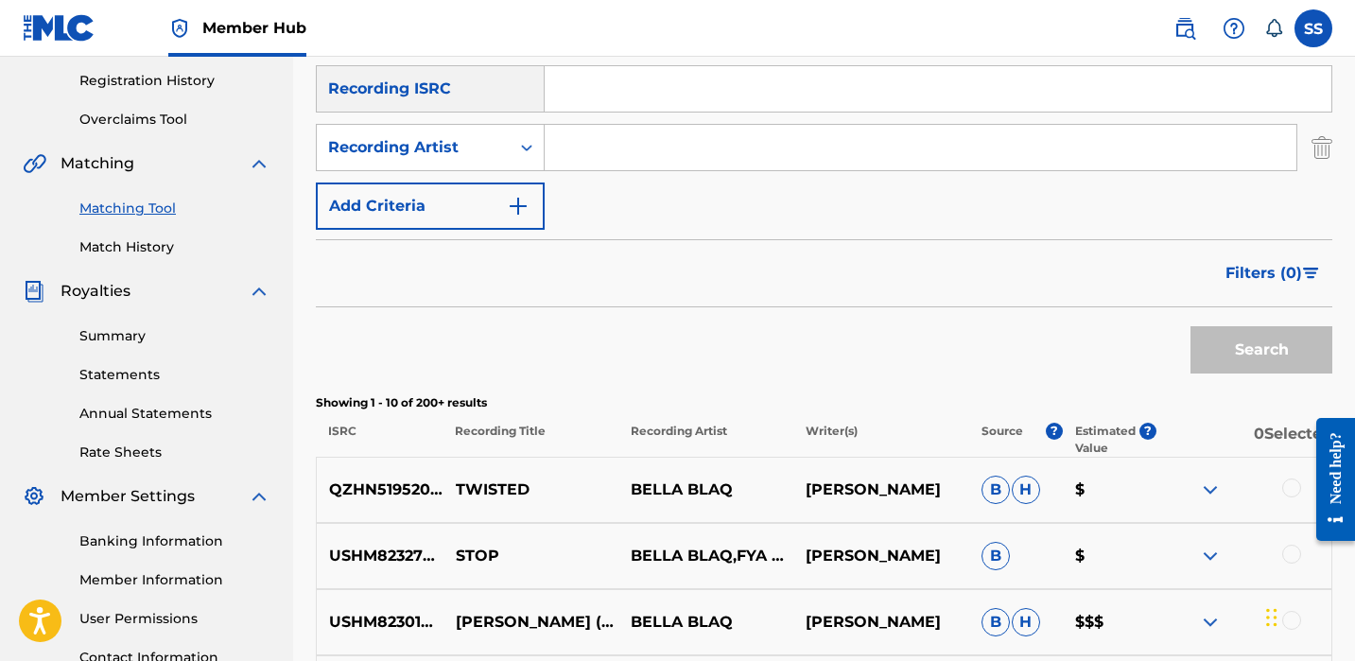
click at [603, 148] on input "Search Form" at bounding box center [921, 147] width 752 height 45
type input "Bella blaq"
click at [1262, 350] on button "Search" at bounding box center [1262, 349] width 142 height 47
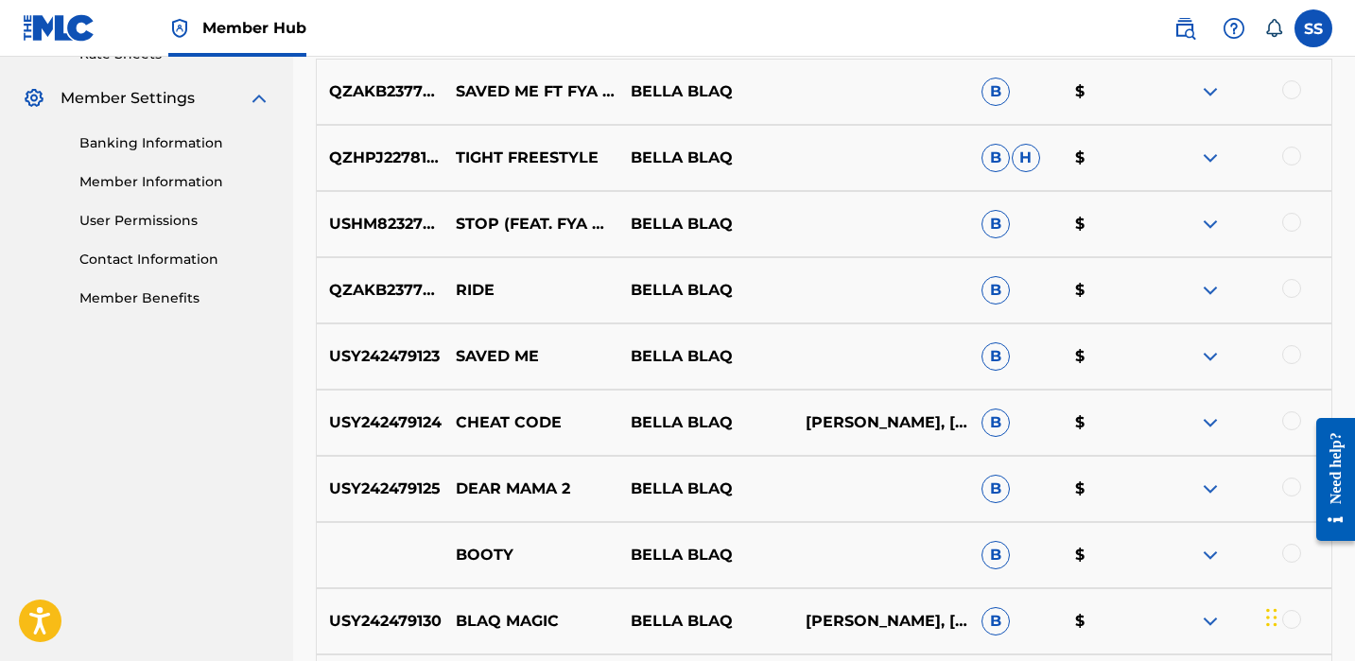
scroll to position [755, 0]
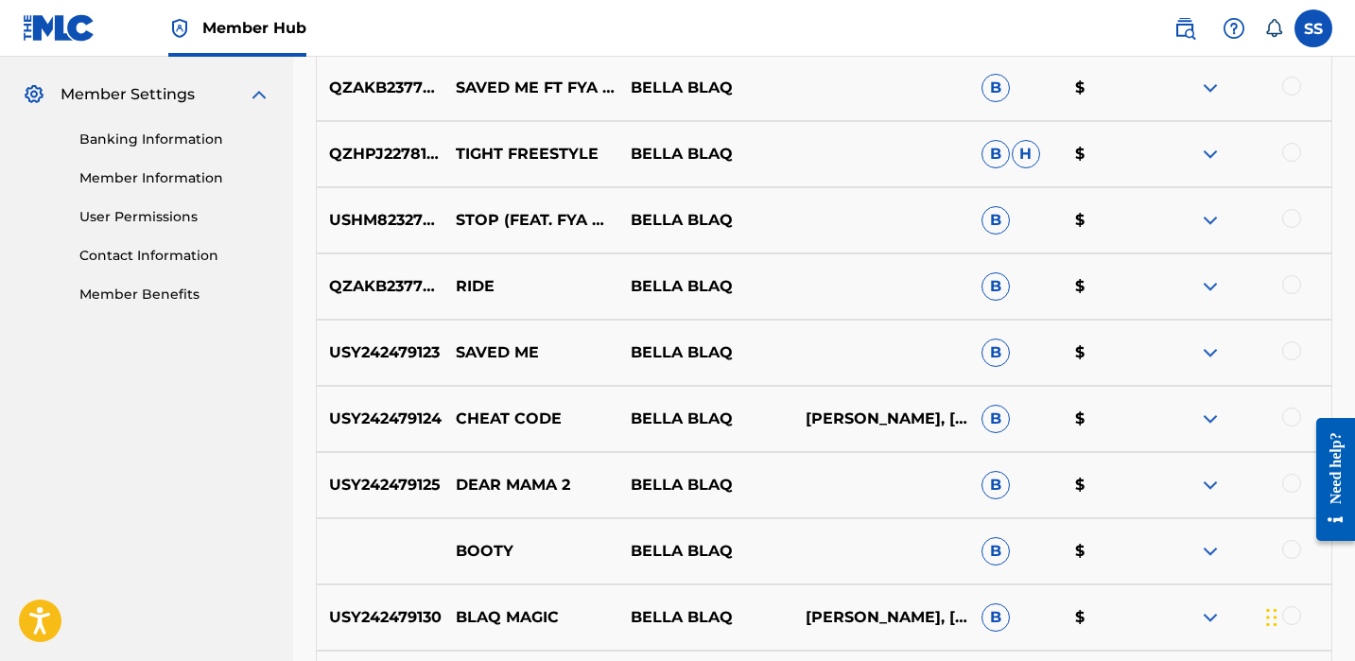
click at [581, 166] on div "QZHPJ2278137 TIGHT FREESTYLE BELLA BLAQ B H $" at bounding box center [824, 154] width 1017 height 66
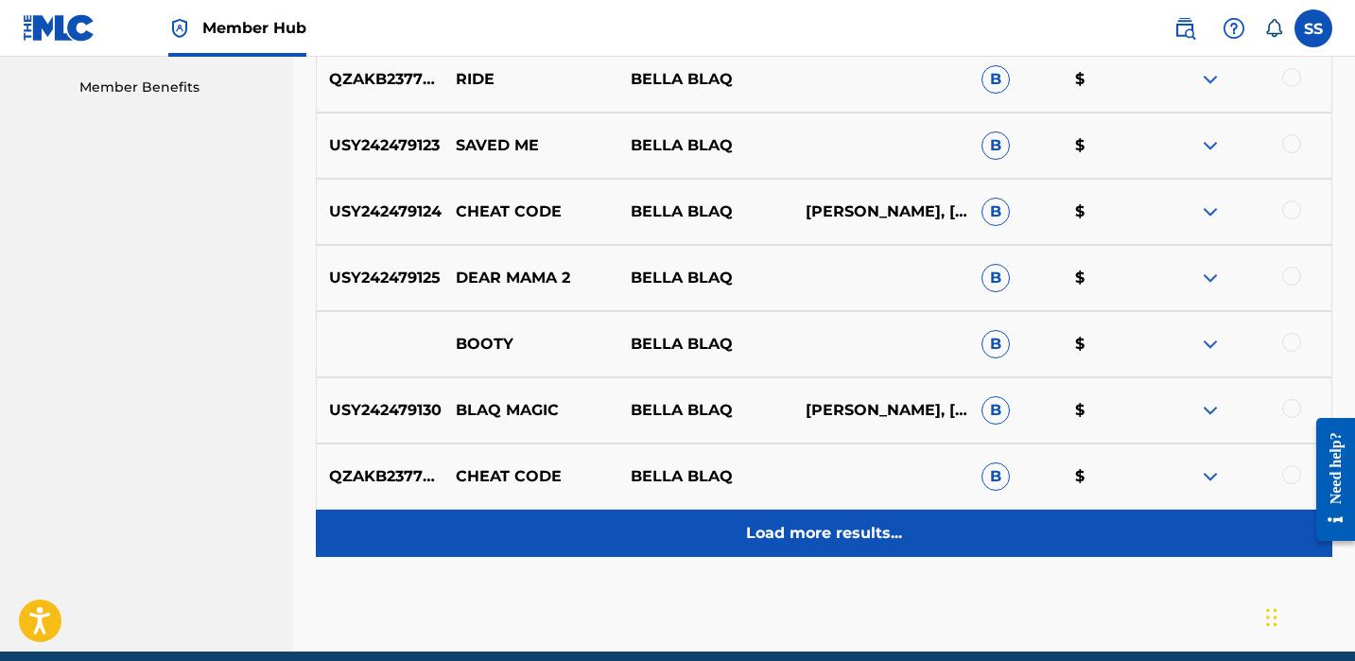
click at [1042, 513] on div "Load more results..." at bounding box center [824, 533] width 1017 height 47
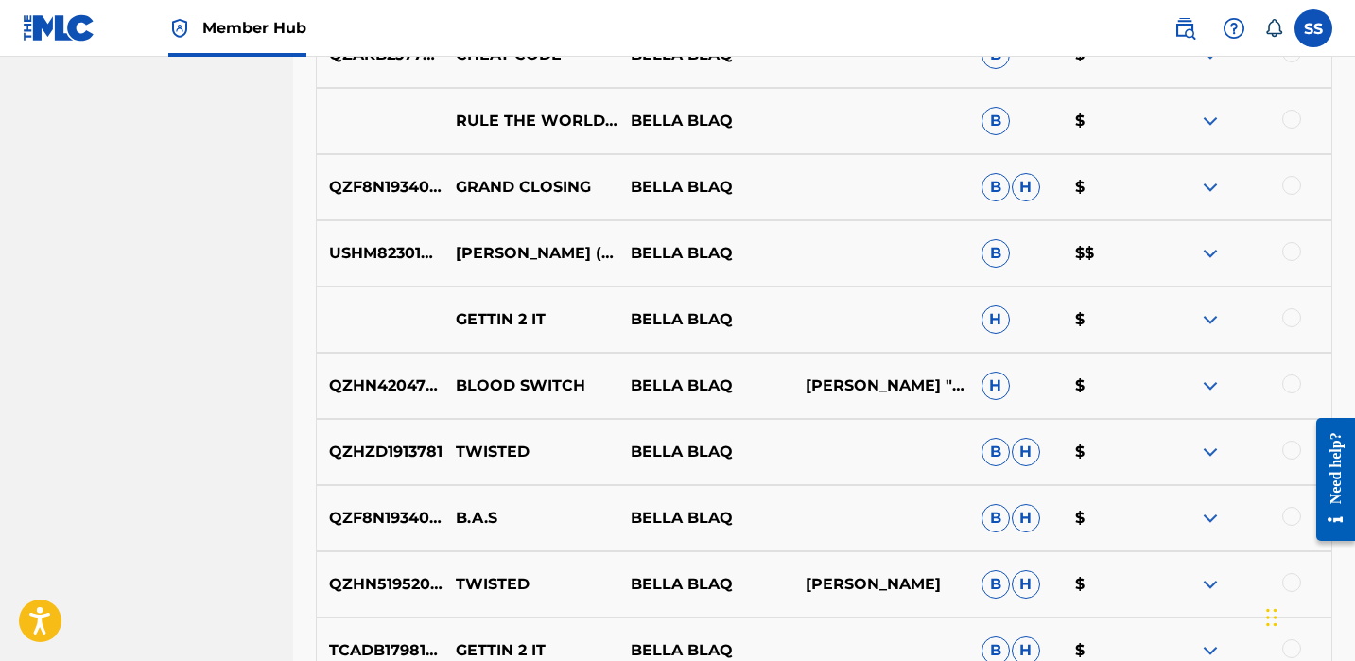
scroll to position [1503, 0]
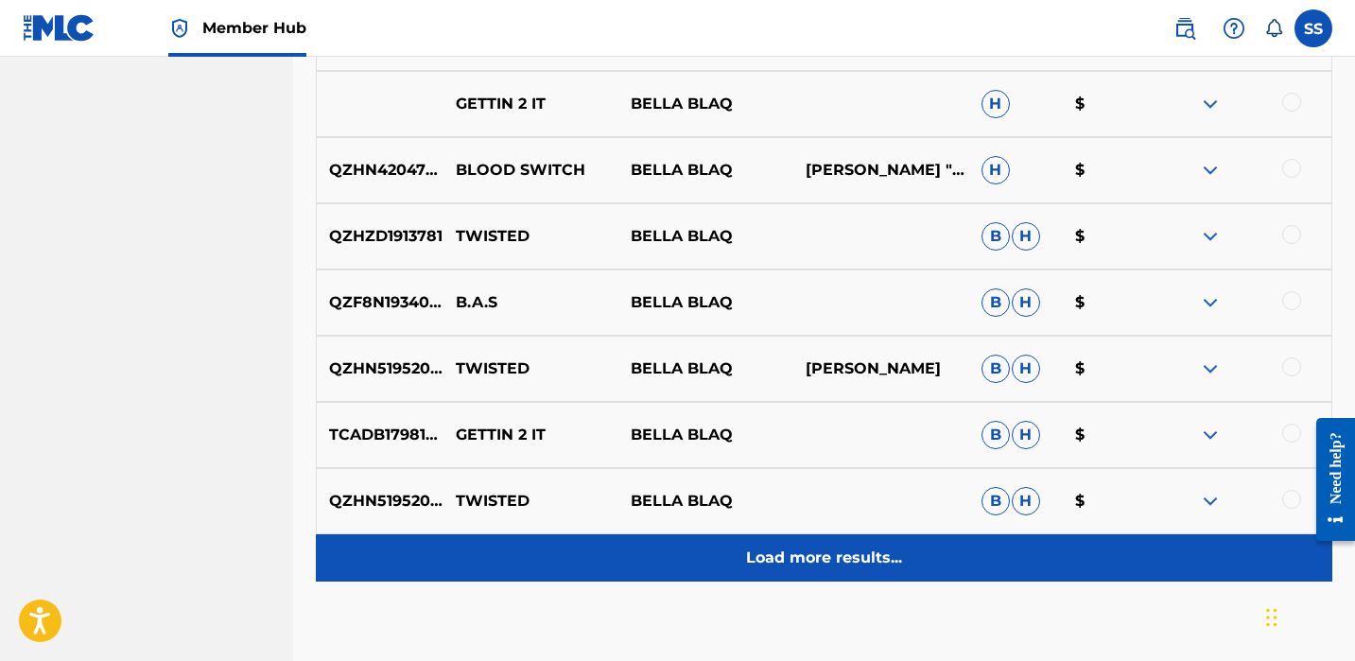
click at [932, 554] on div "Load more results..." at bounding box center [824, 557] width 1017 height 47
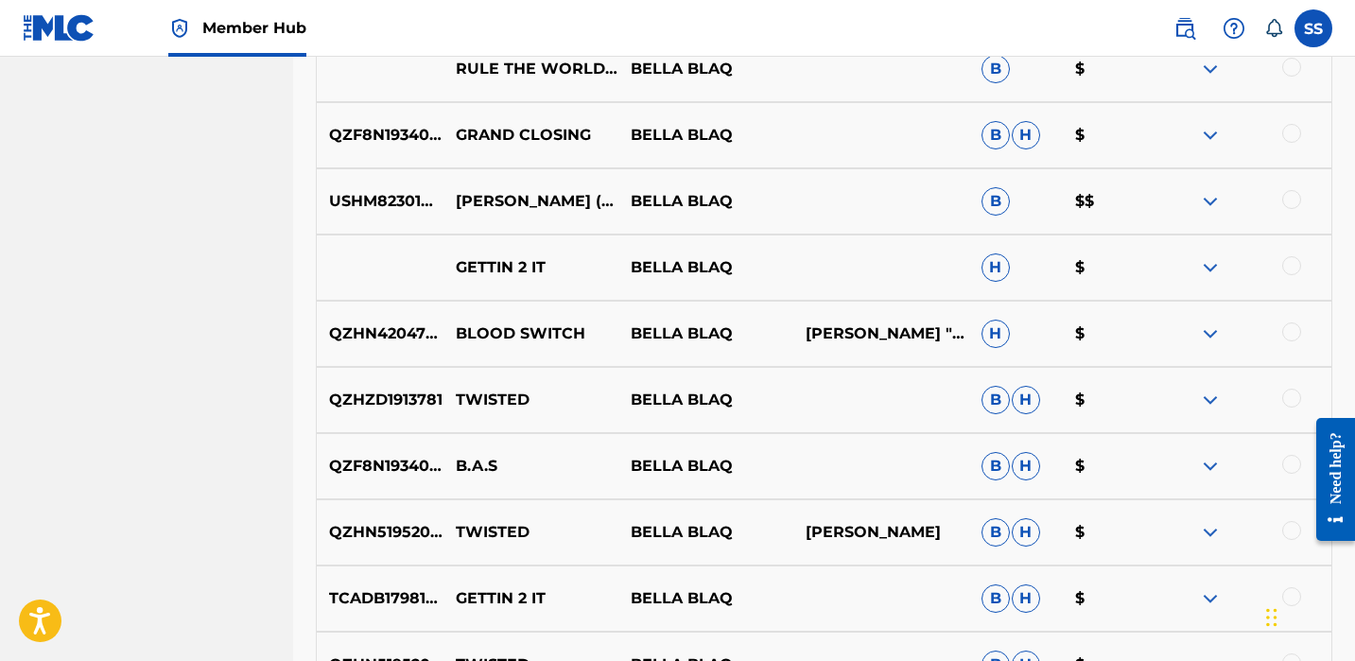
scroll to position [1475, 0]
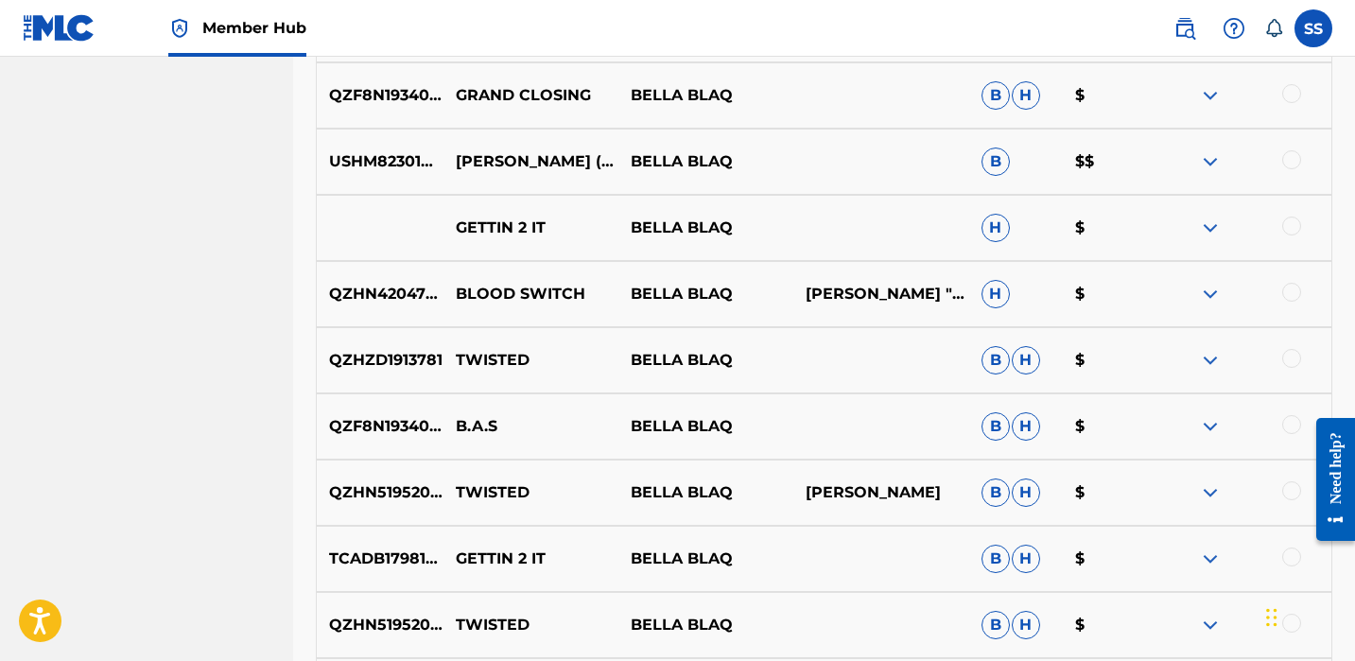
click at [964, 437] on div "QZF8N1934090 B.A.S BELLA BLAQ B H $" at bounding box center [824, 426] width 1017 height 66
click at [988, 426] on span "B" at bounding box center [996, 426] width 28 height 28
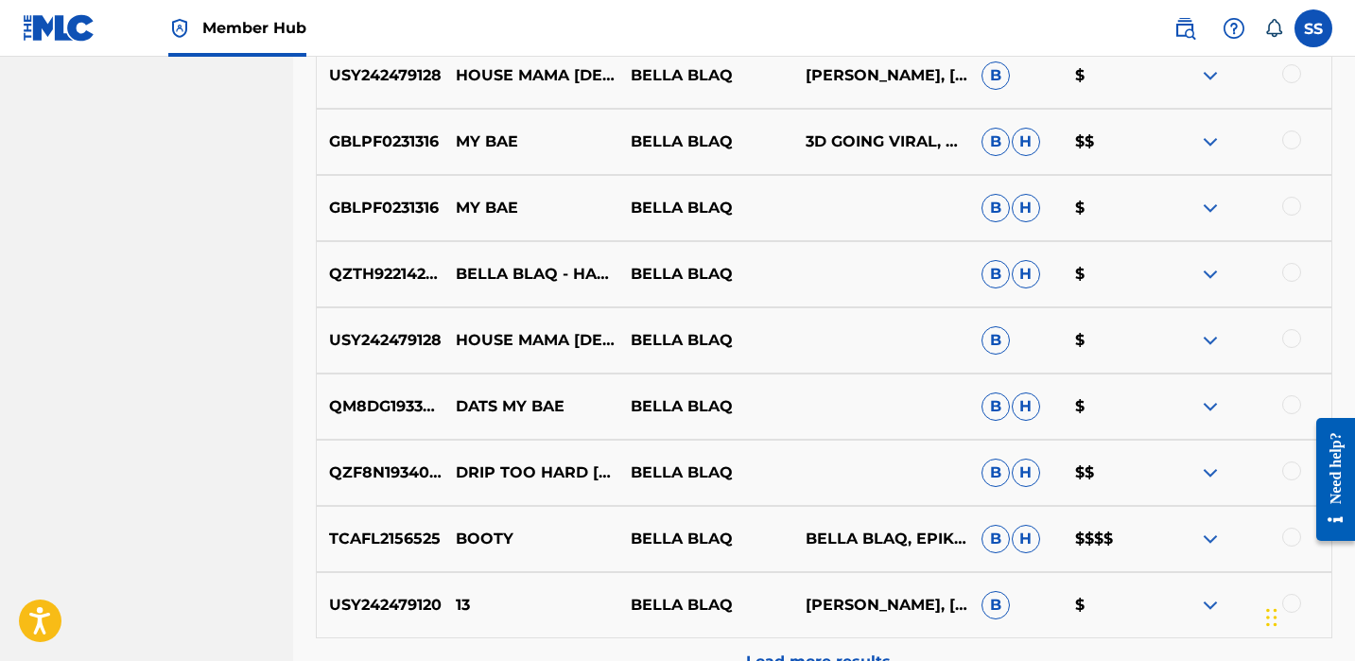
scroll to position [2249, 0]
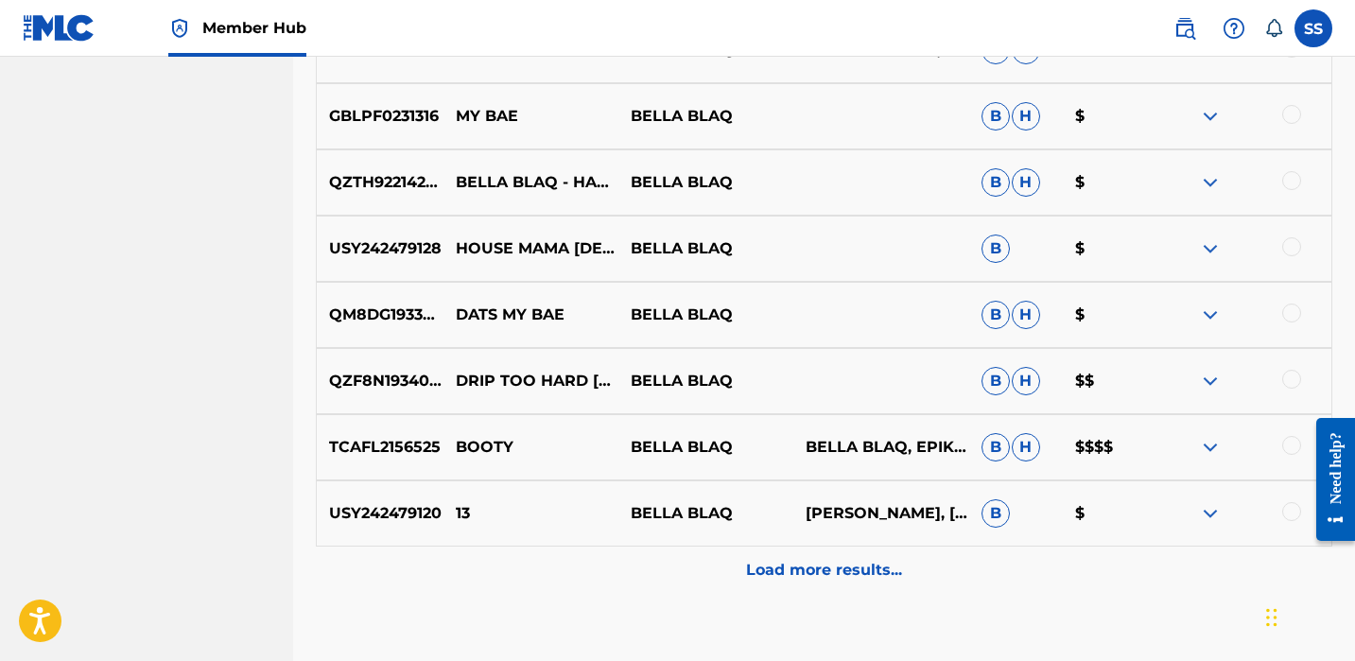
click at [884, 550] on div "Load more results..." at bounding box center [824, 570] width 1017 height 47
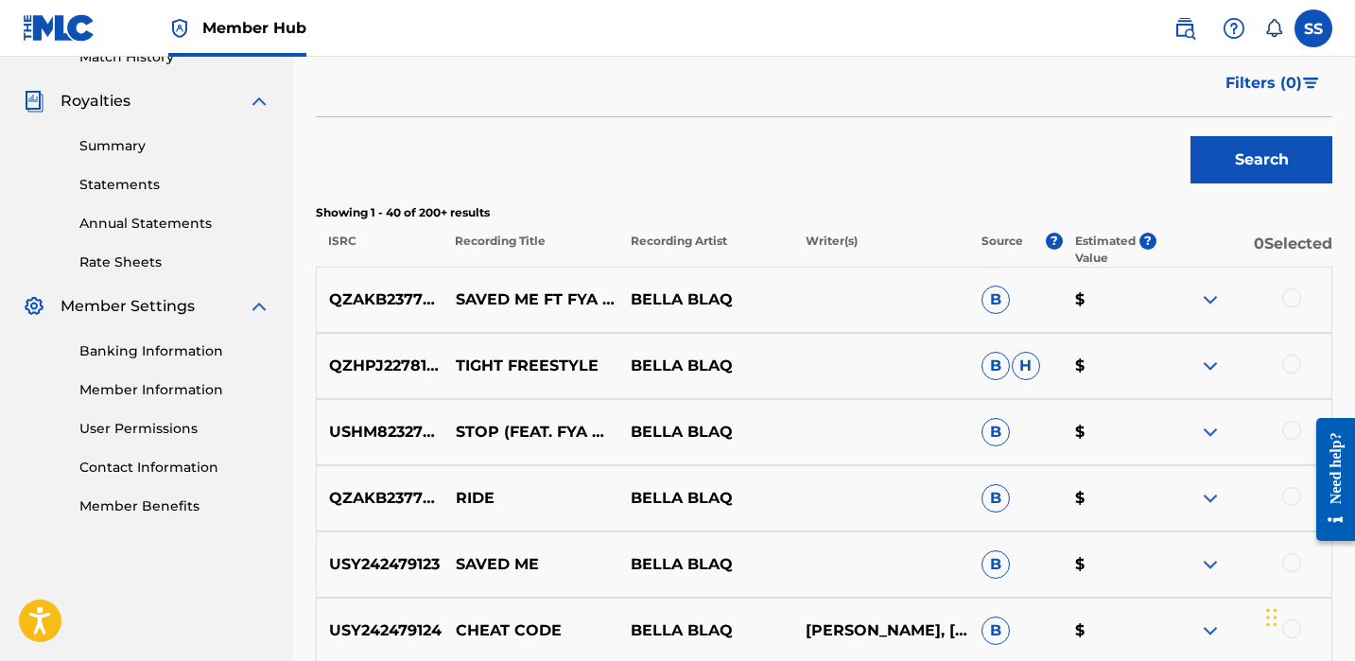
scroll to position [0, 0]
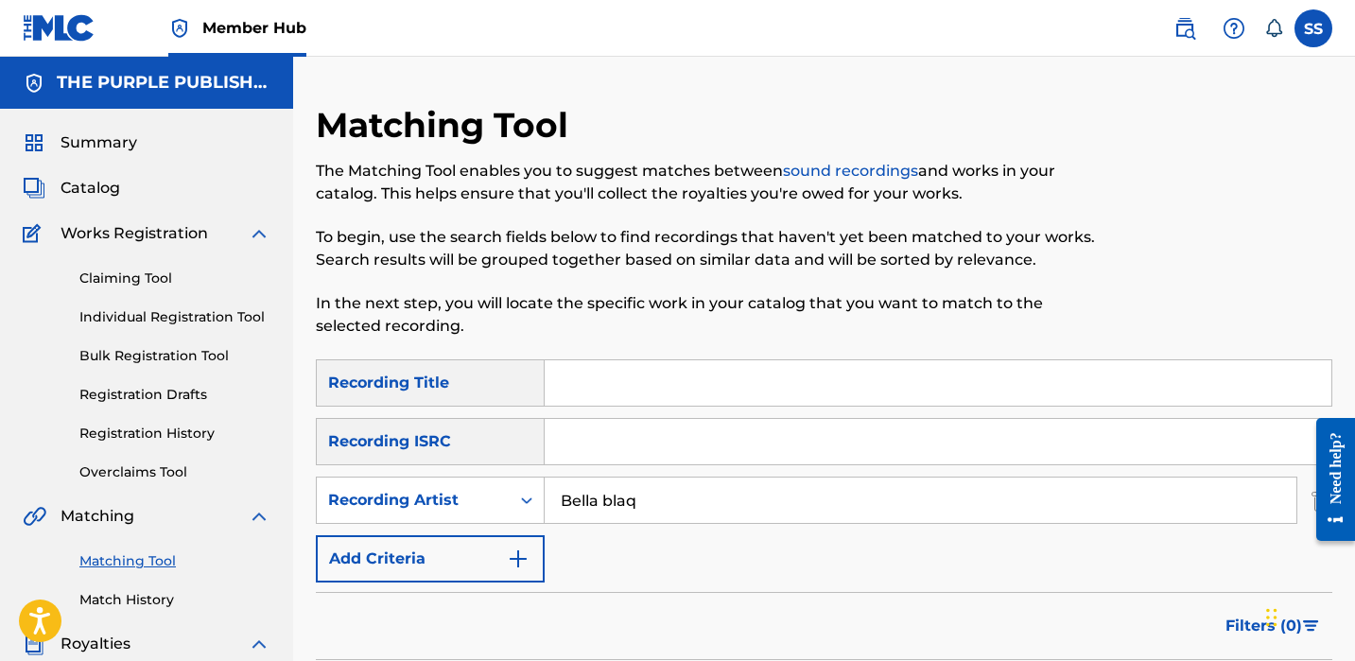
click at [134, 230] on span "Works Registration" at bounding box center [135, 233] width 148 height 23
click at [114, 321] on link "Individual Registration Tool" at bounding box center [174, 317] width 191 height 20
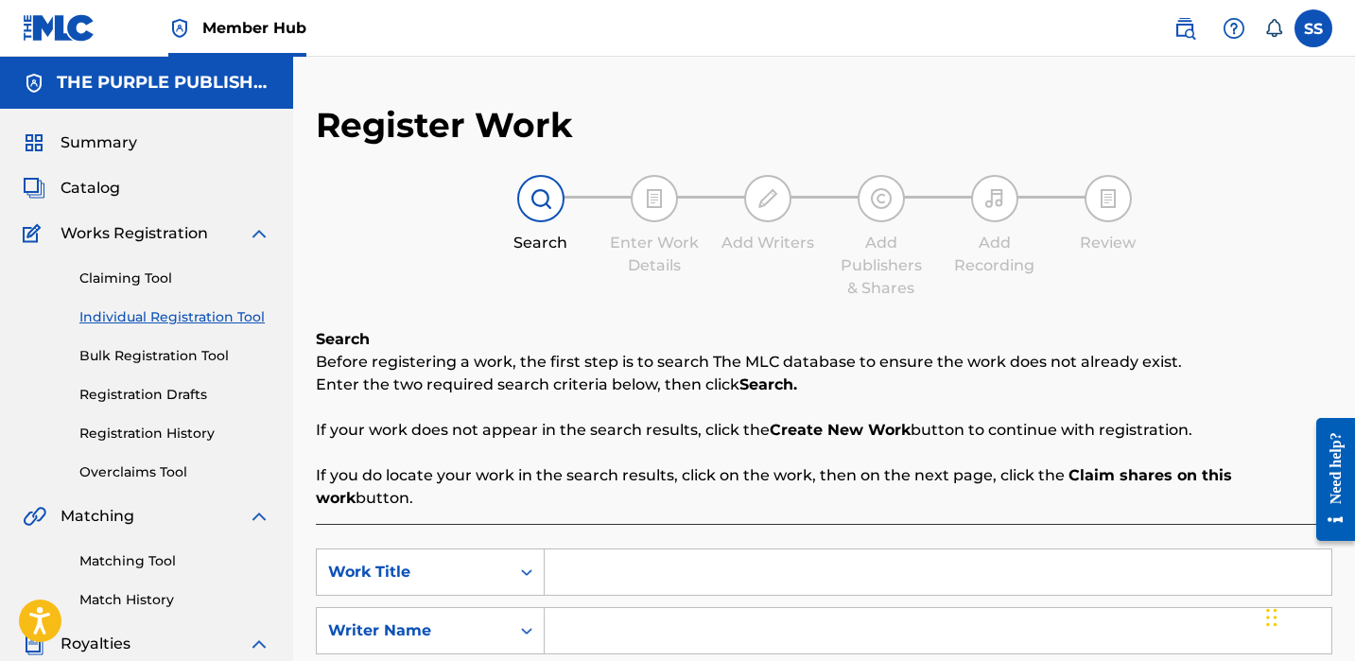
click at [632, 566] on input "Search Form" at bounding box center [938, 571] width 787 height 45
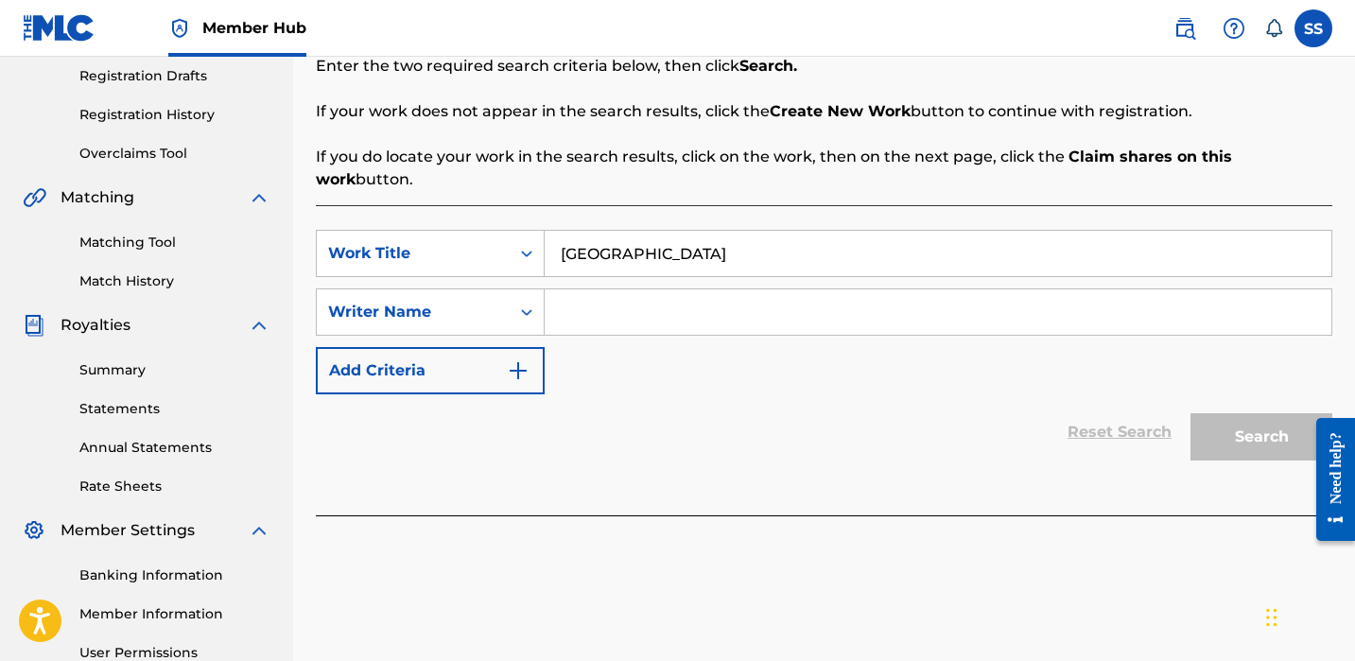
scroll to position [512, 0]
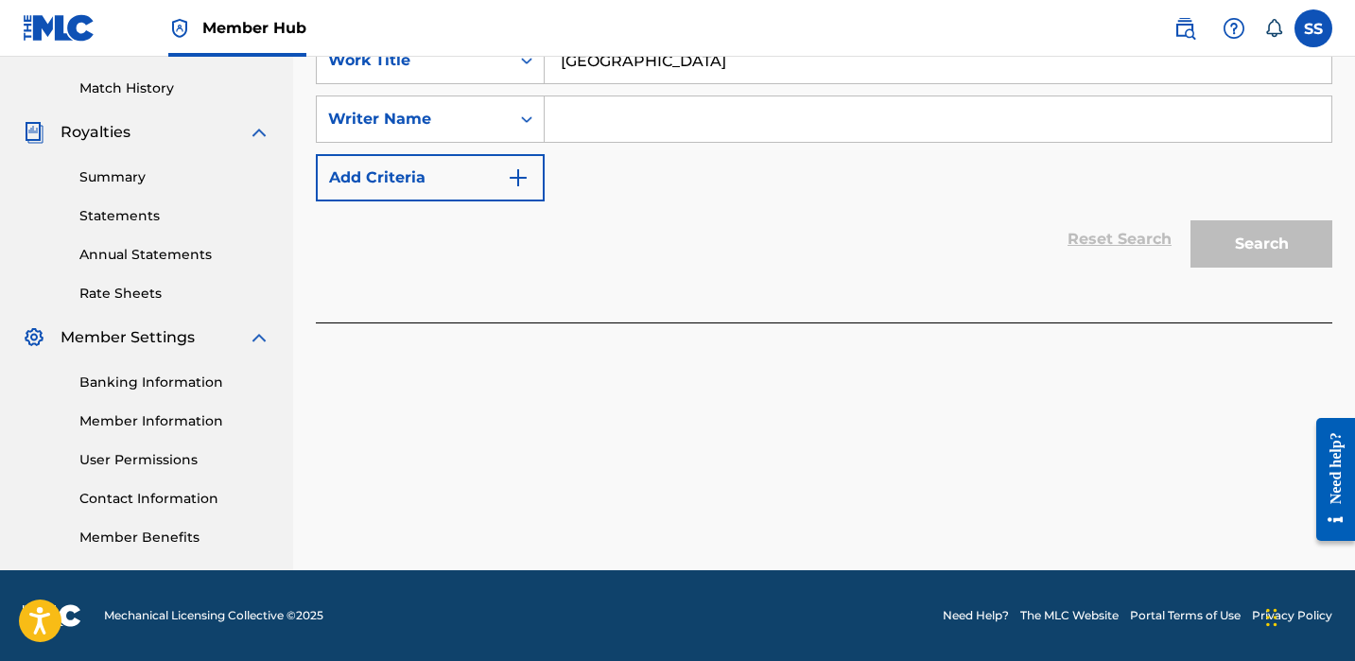
type input "[GEOGRAPHIC_DATA]"
click at [610, 112] on input "Search Form" at bounding box center [938, 118] width 787 height 45
paste input "[PERSON_NAME]"
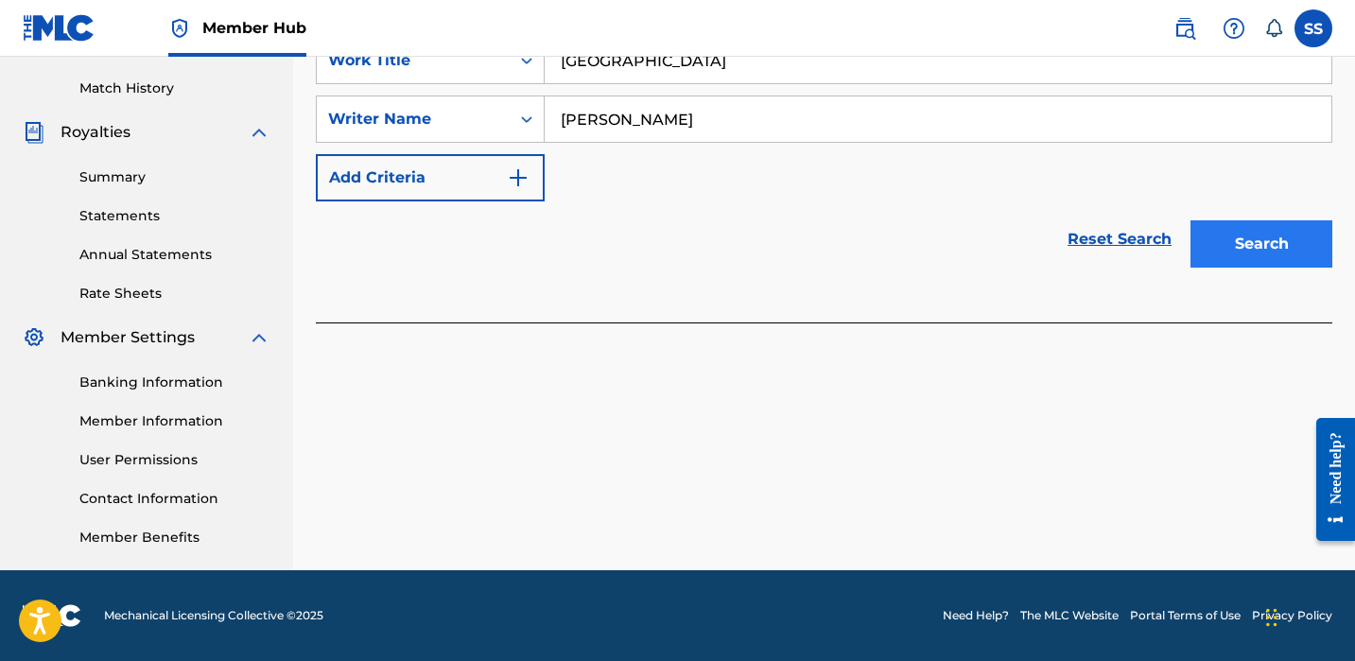
type input "[PERSON_NAME]"
click at [1230, 220] on button "Search" at bounding box center [1262, 243] width 142 height 47
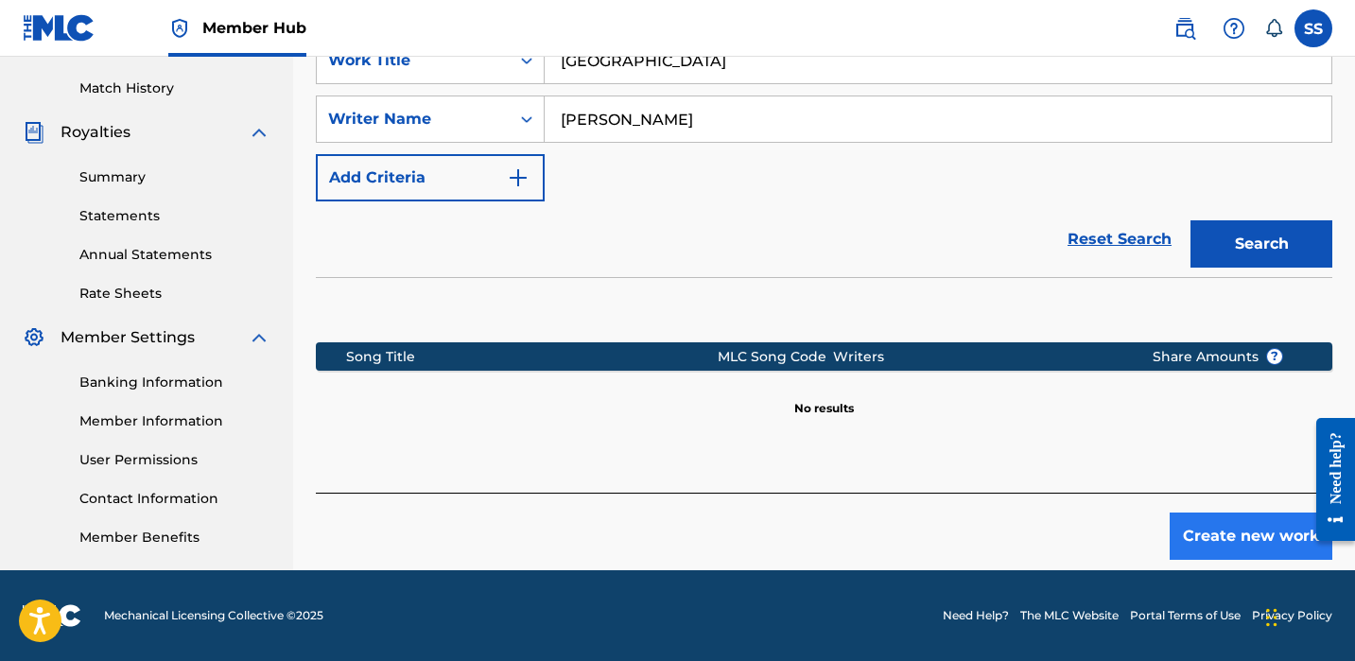
click at [1210, 519] on button "Create new work" at bounding box center [1251, 536] width 163 height 47
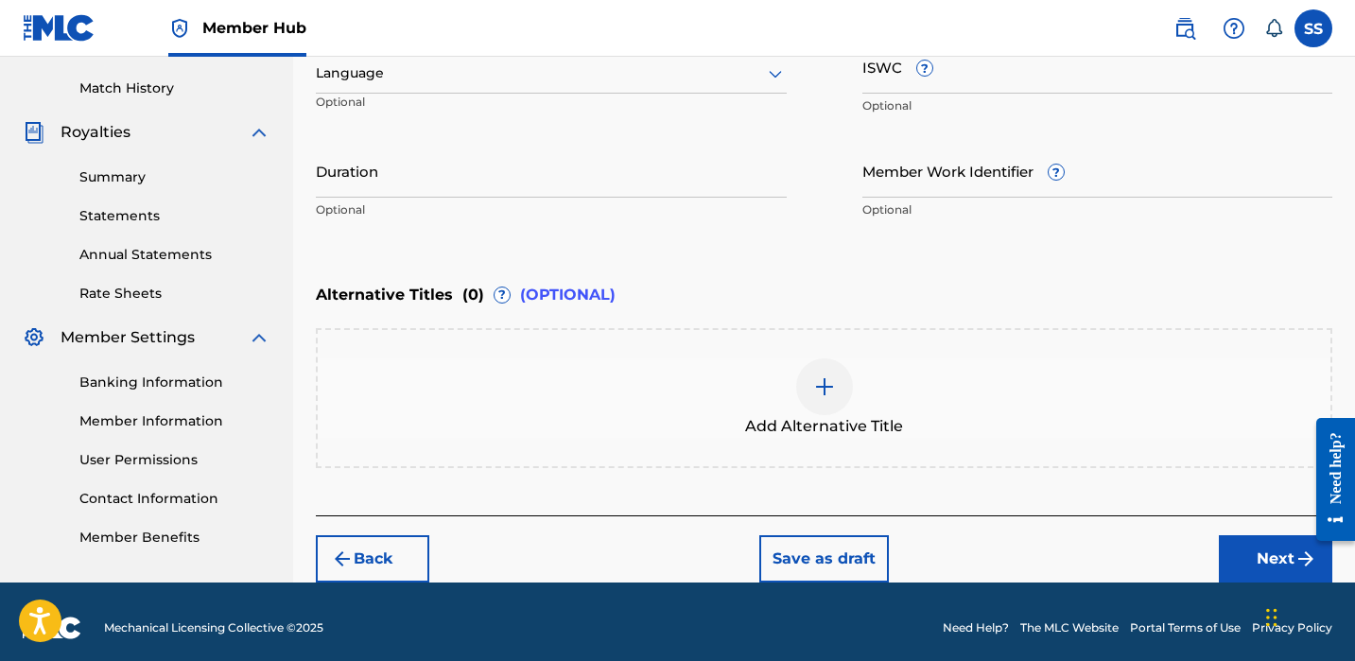
scroll to position [133, 0]
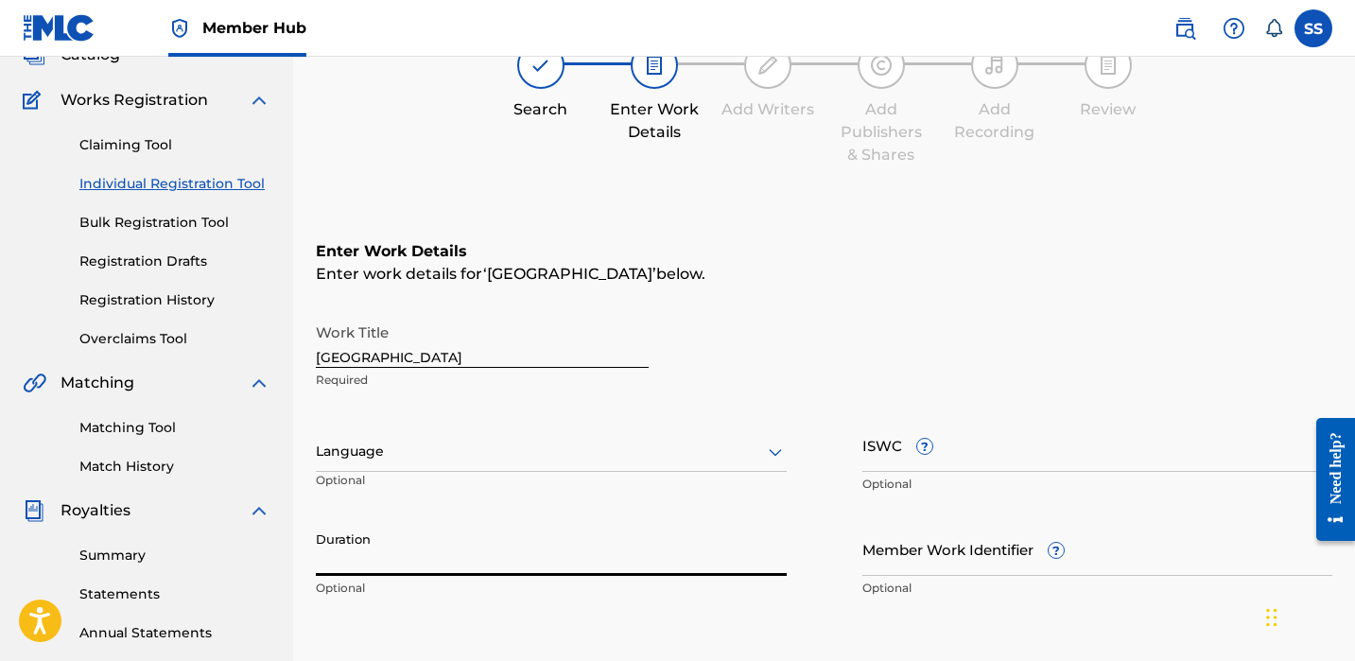
click at [688, 549] on input "Duration" at bounding box center [551, 549] width 471 height 54
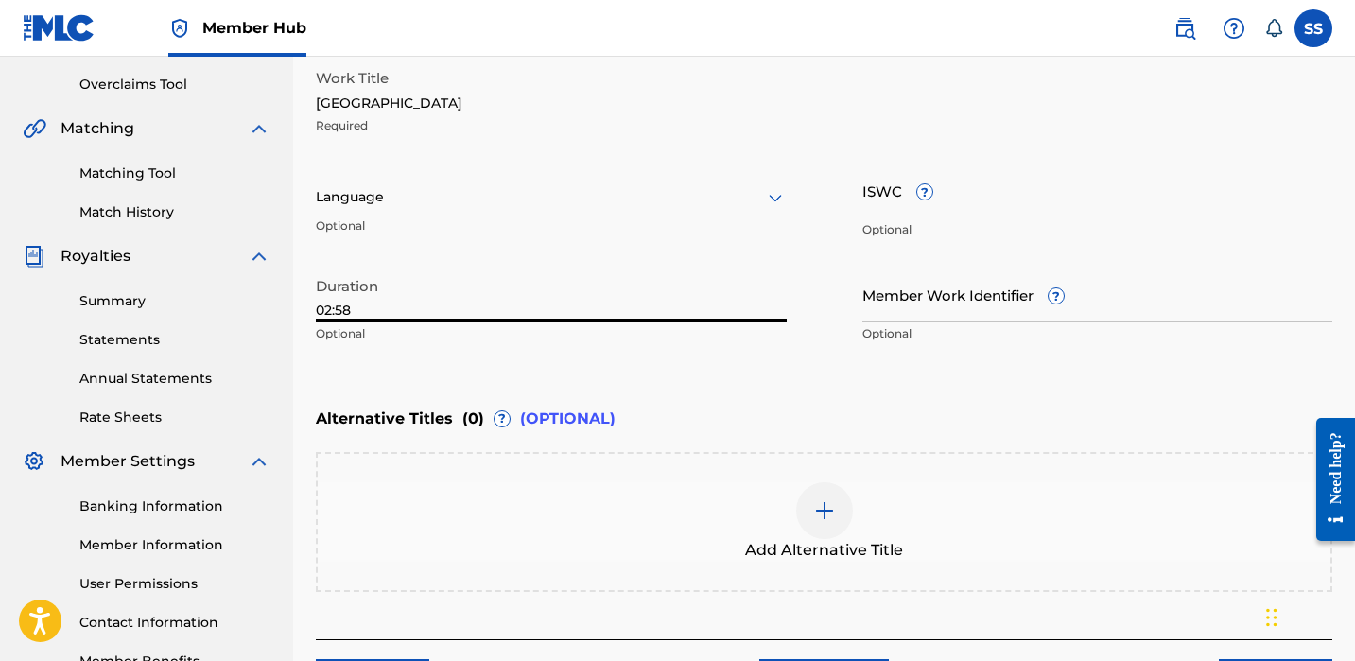
scroll to position [524, 0]
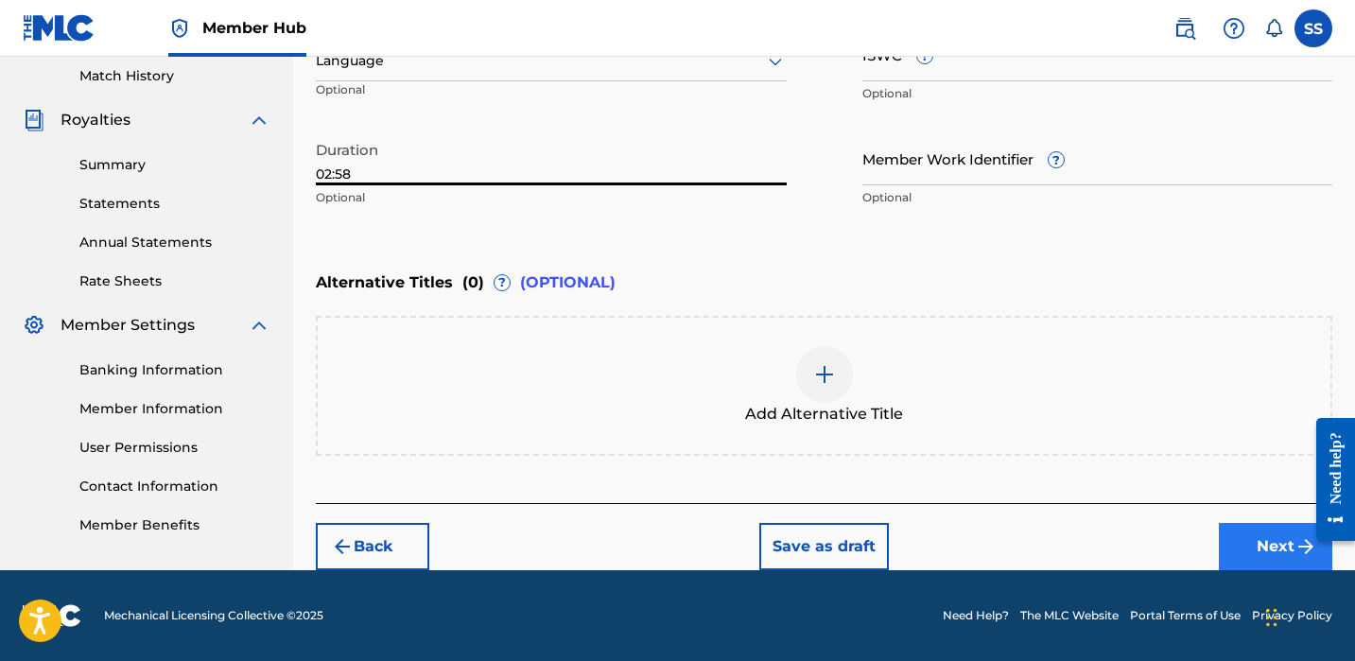
type input "02:58"
click at [1225, 532] on button "Next" at bounding box center [1275, 546] width 113 height 47
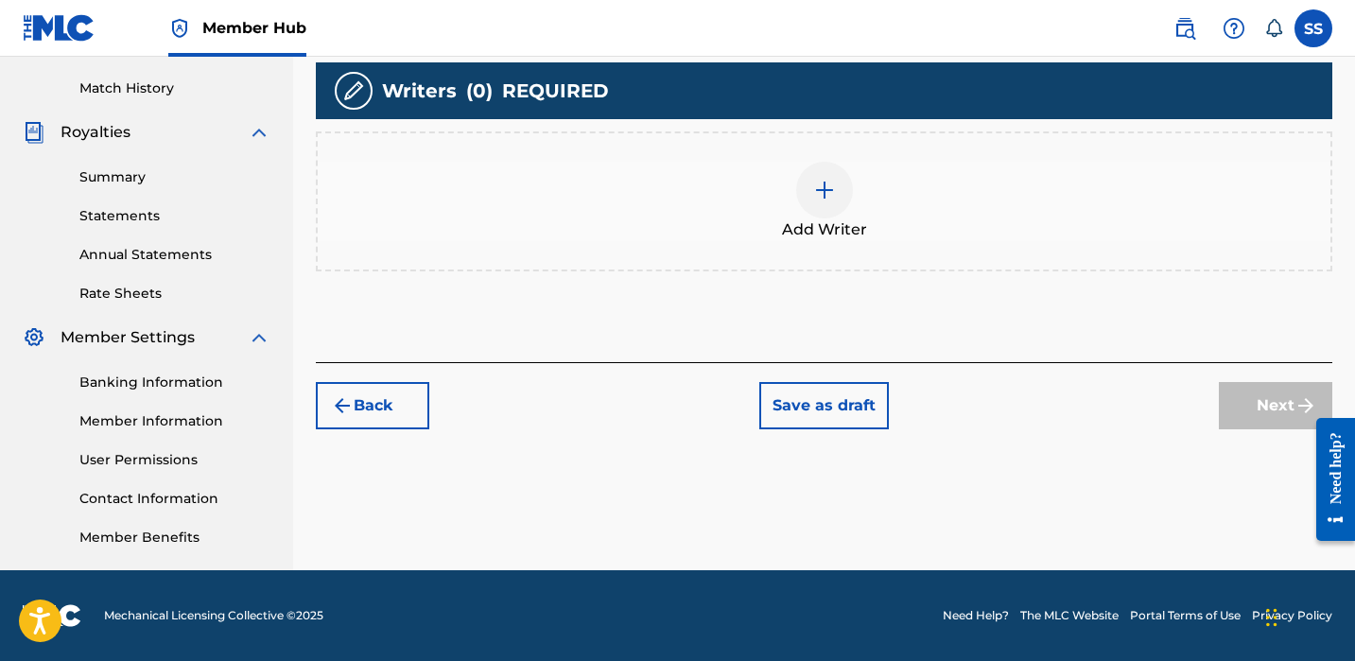
scroll to position [512, 0]
click at [843, 193] on div at bounding box center [824, 190] width 57 height 57
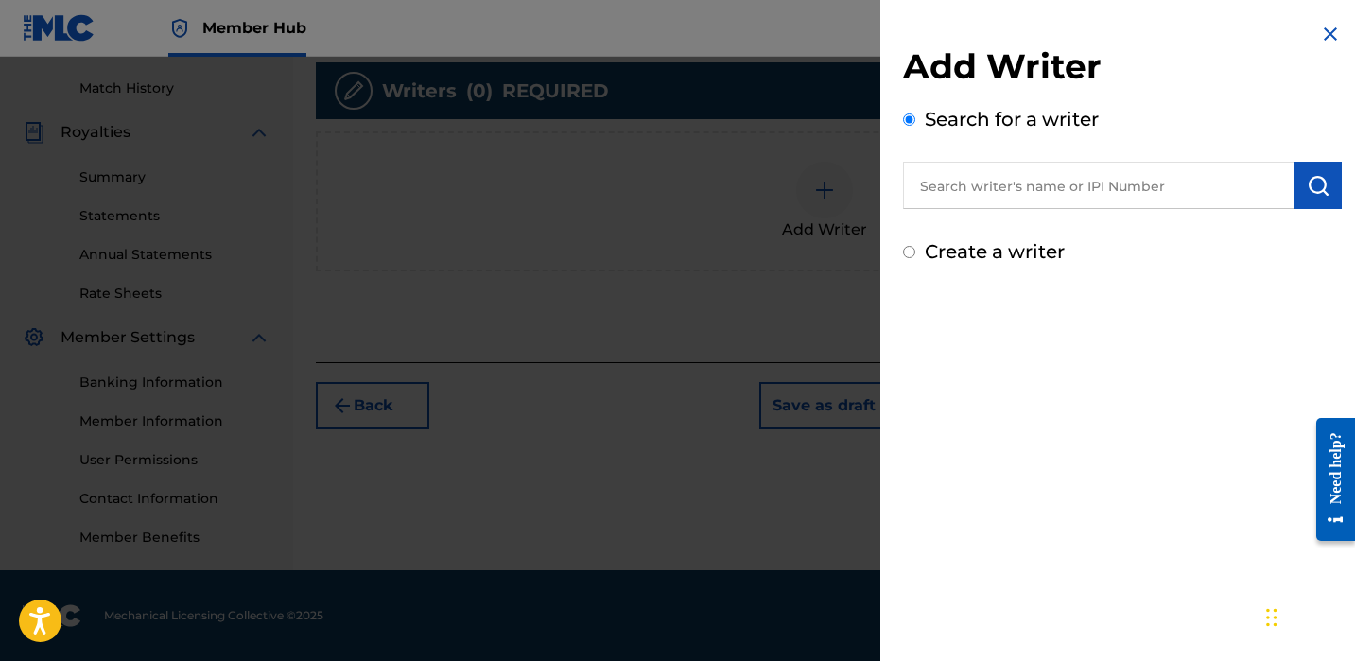
click at [971, 187] on input "text" at bounding box center [1099, 185] width 392 height 47
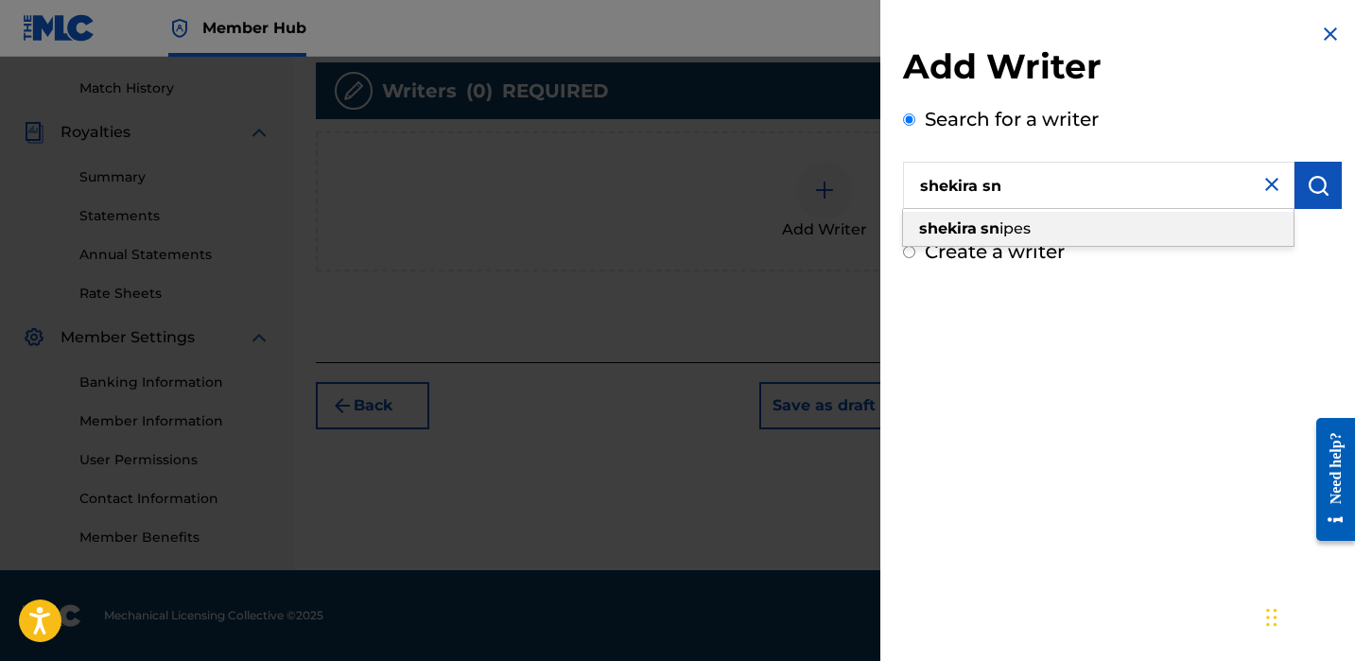
click at [1031, 229] on span "ipes" at bounding box center [1015, 228] width 31 height 18
type input "[PERSON_NAME]"
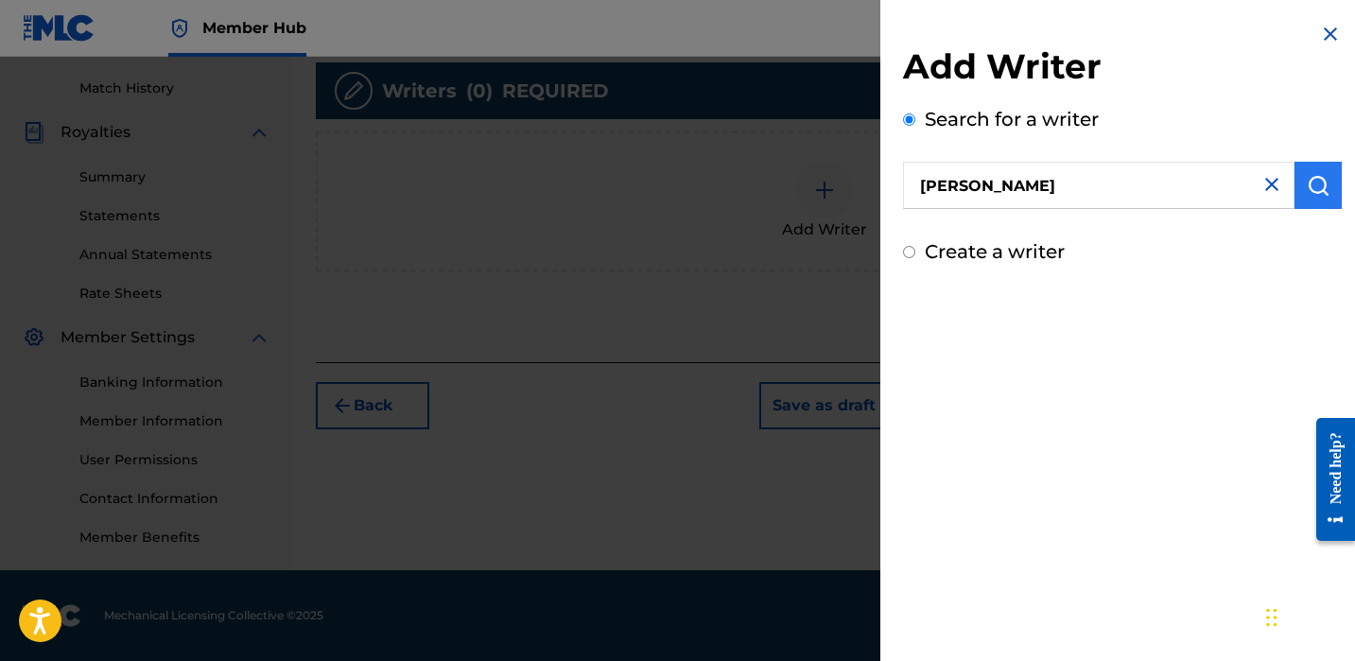
click at [1334, 198] on button "submit" at bounding box center [1318, 185] width 47 height 47
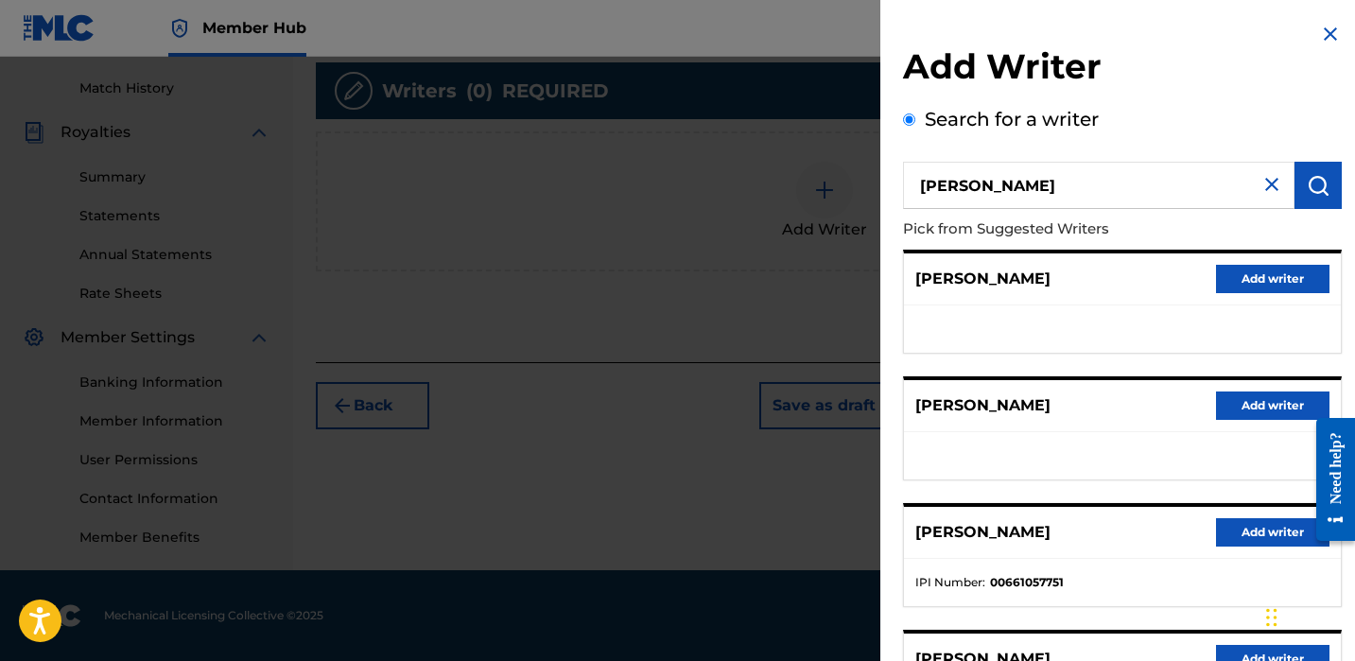
scroll to position [318, 0]
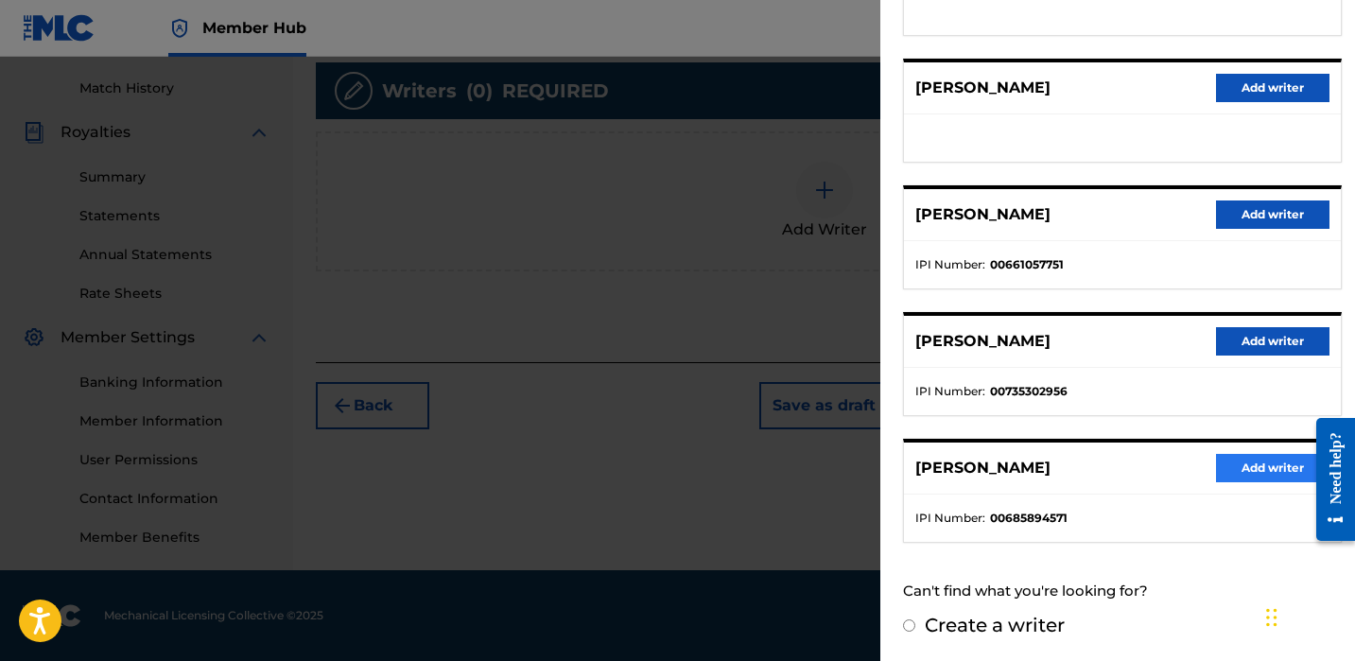
click at [1230, 464] on button "Add writer" at bounding box center [1272, 468] width 113 height 28
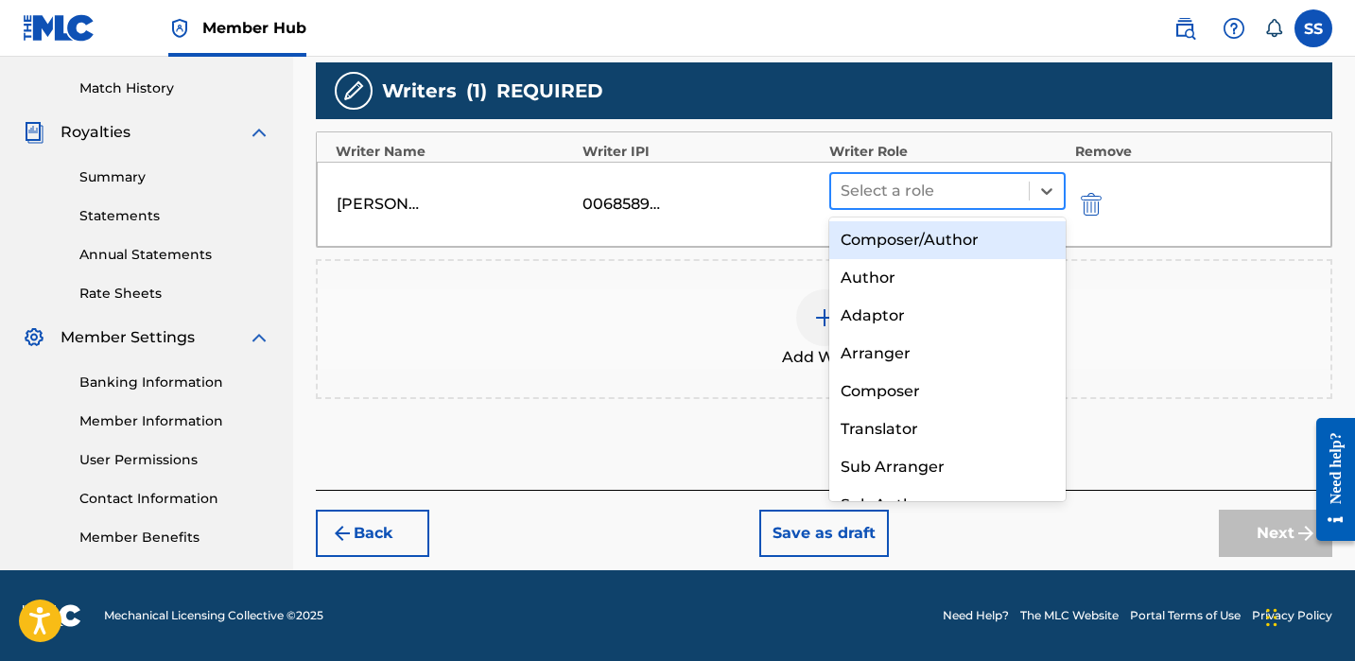
click at [1005, 182] on div at bounding box center [930, 191] width 179 height 26
click at [996, 235] on div "Composer/Author" at bounding box center [947, 240] width 236 height 38
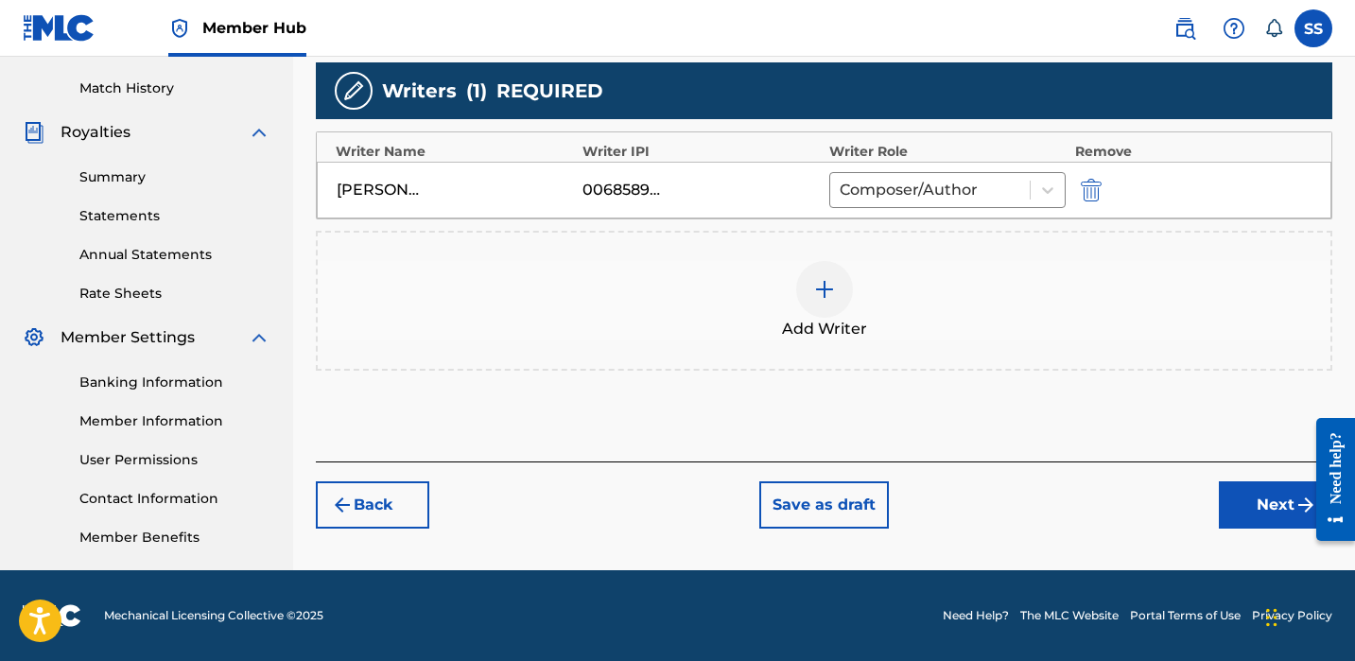
click at [824, 296] on img at bounding box center [824, 289] width 23 height 23
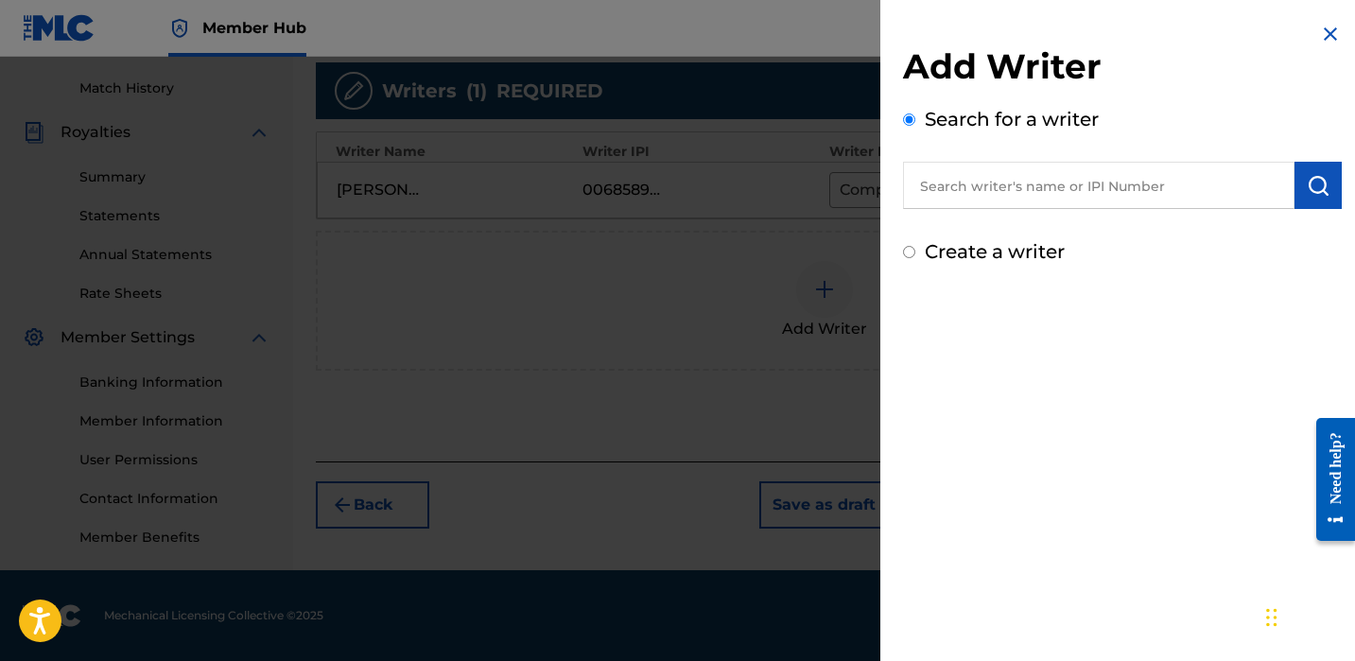
click at [1016, 188] on input "text" at bounding box center [1099, 185] width 392 height 47
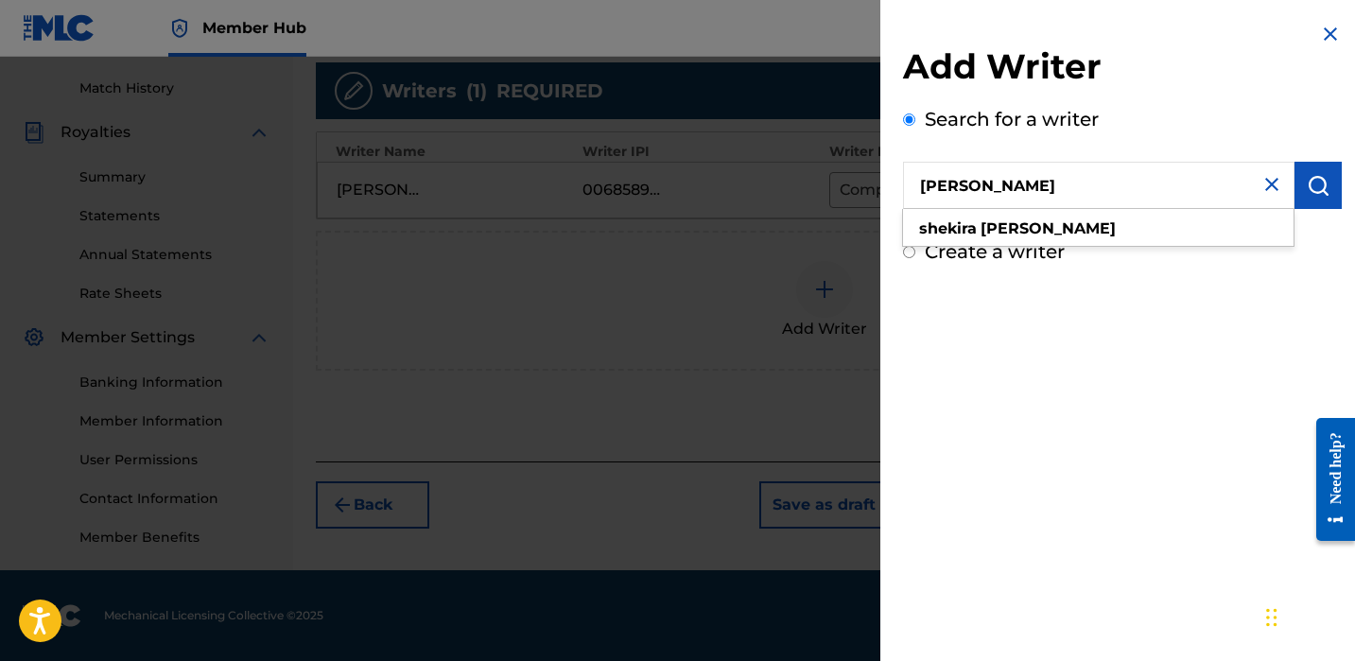
type input "[PERSON_NAME]"
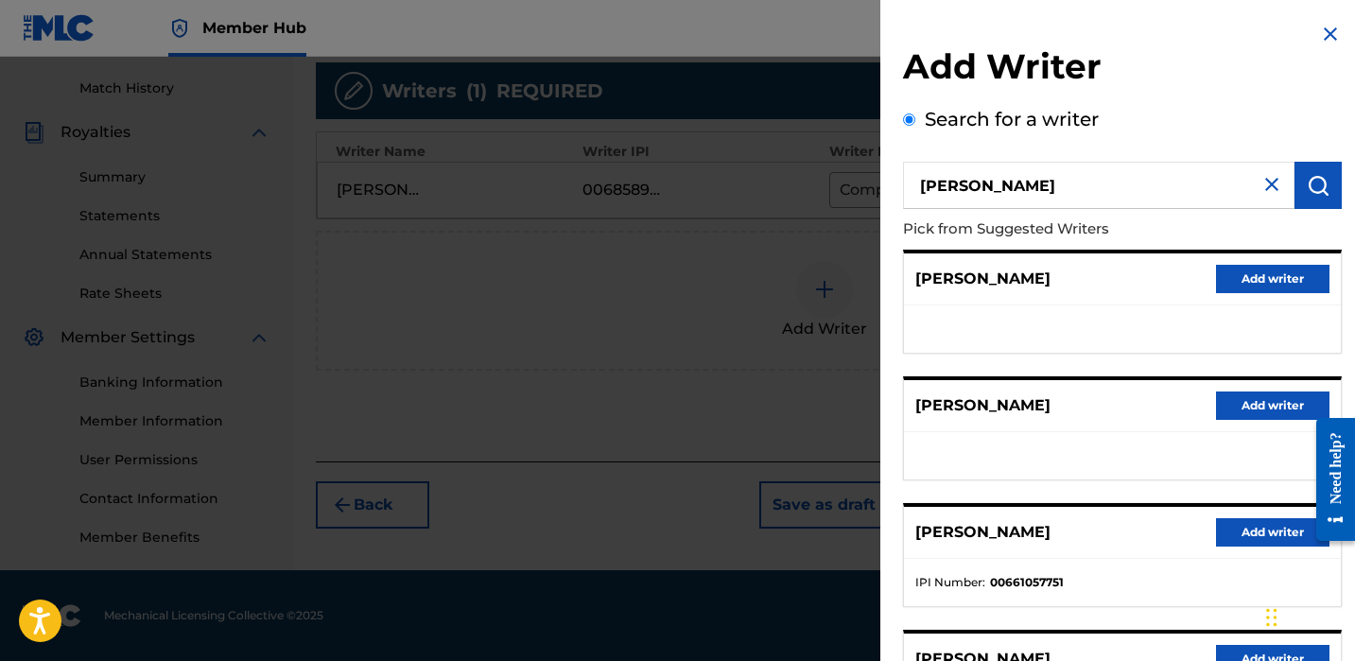
scroll to position [312, 0]
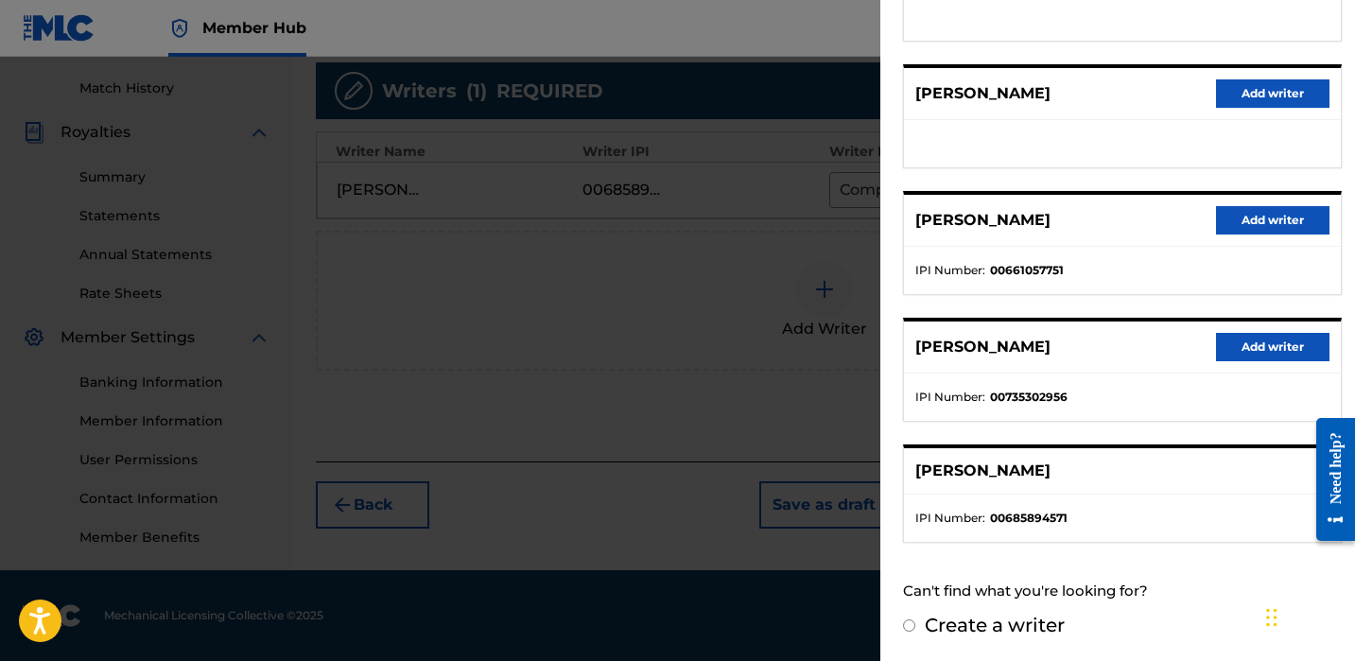
click at [1245, 491] on div "[PERSON_NAME]" at bounding box center [1122, 471] width 437 height 46
click at [747, 351] on div at bounding box center [677, 387] width 1355 height 661
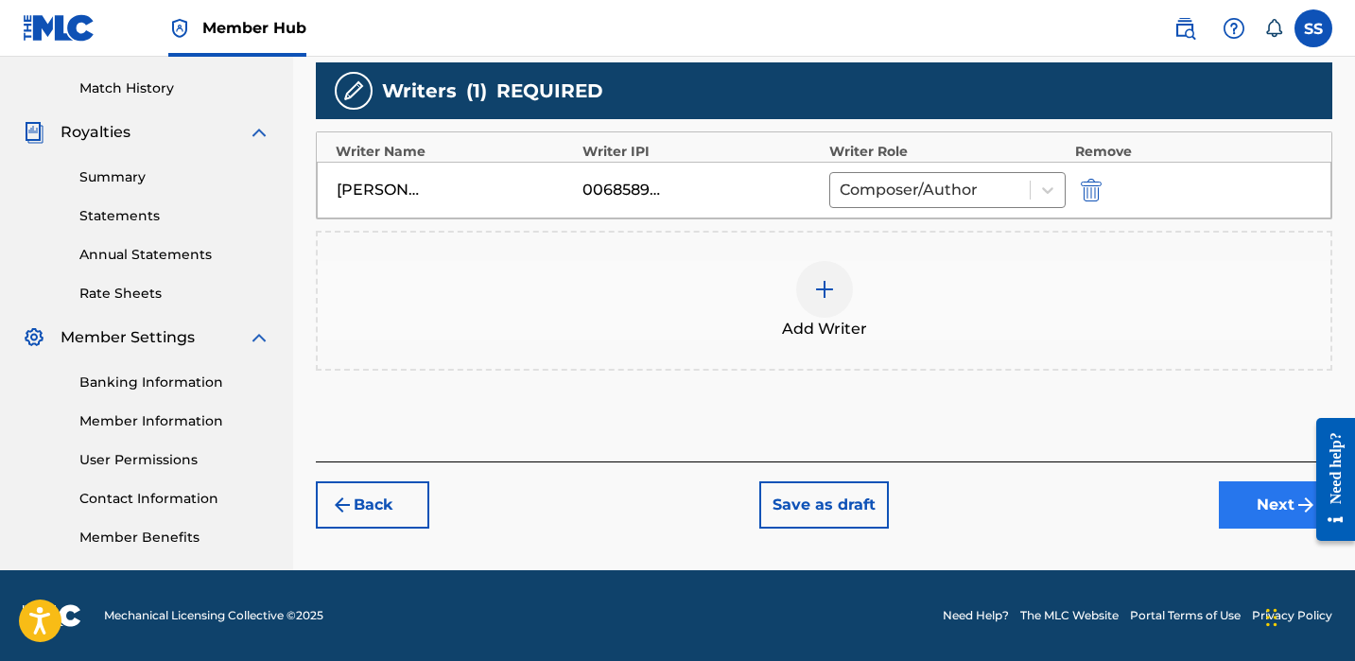
click at [1252, 486] on button "Next" at bounding box center [1275, 504] width 113 height 47
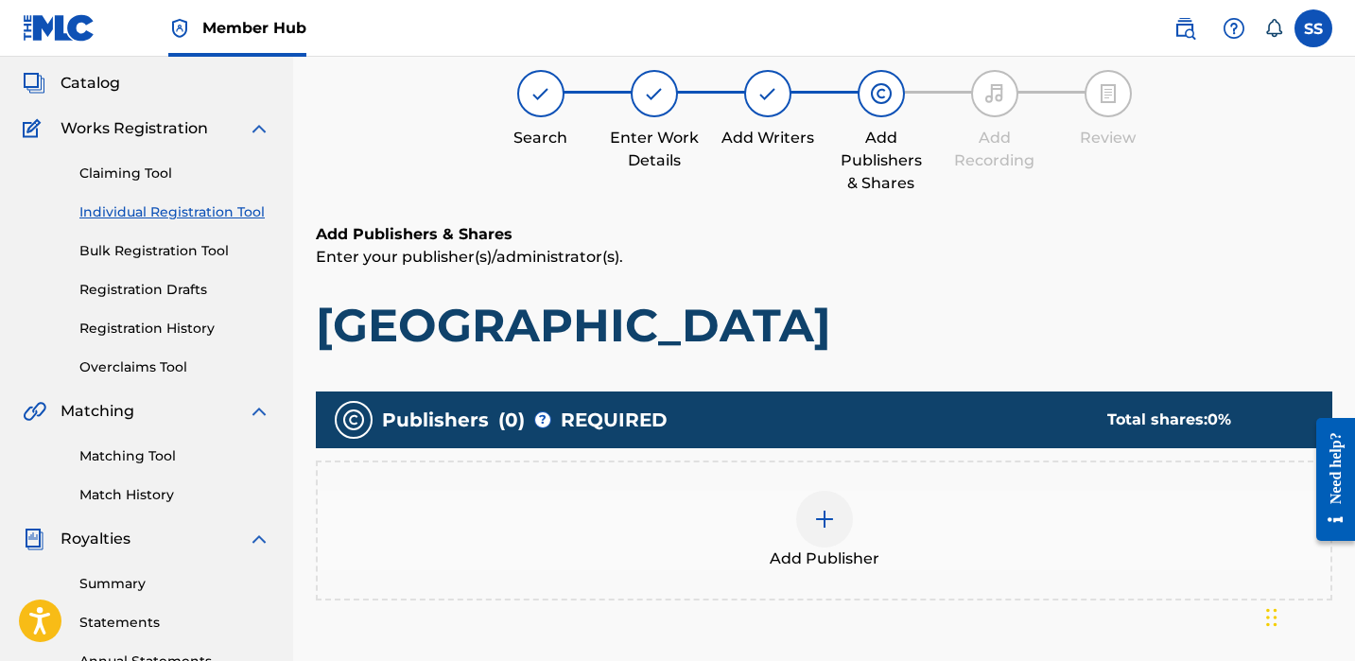
scroll to position [85, 0]
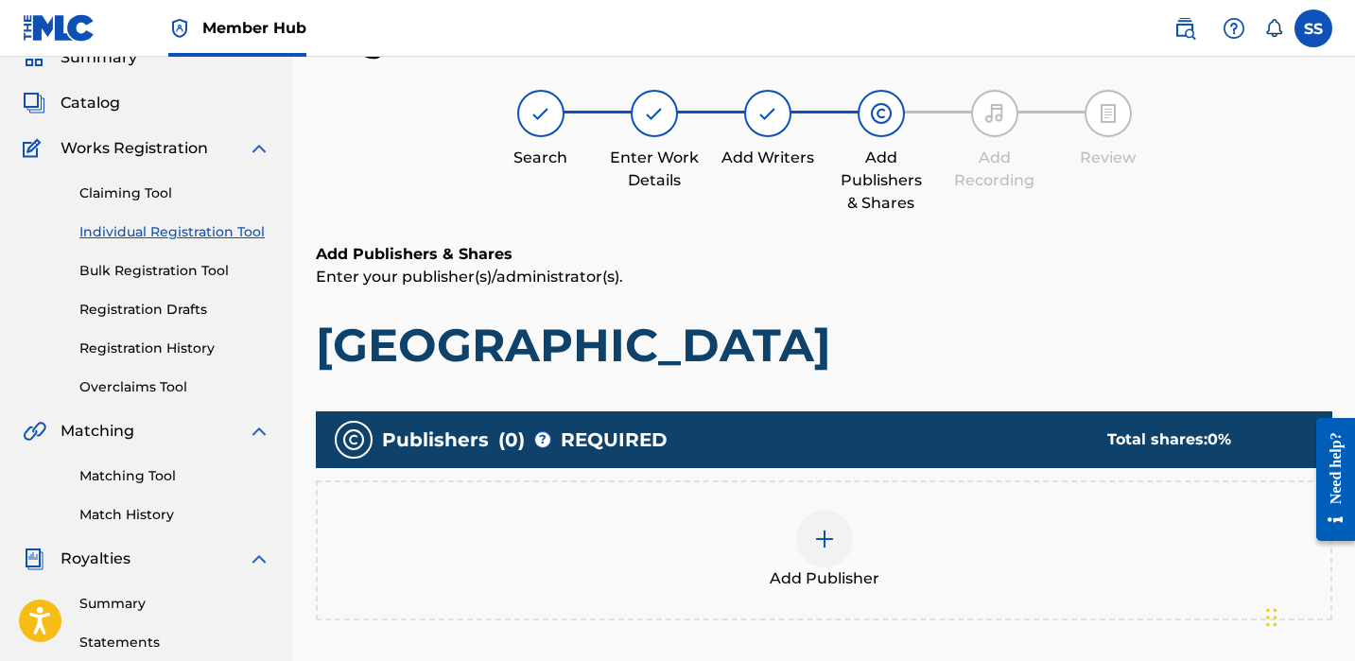
click at [822, 538] on img at bounding box center [824, 539] width 23 height 23
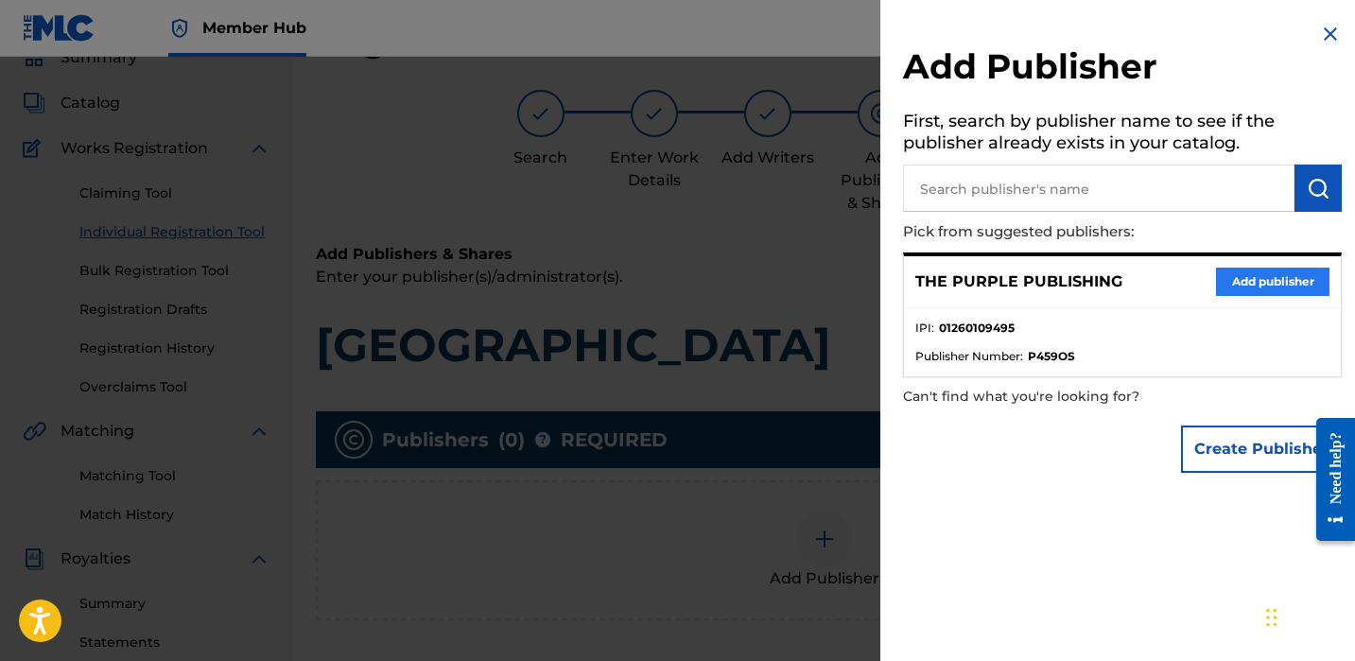
click at [1229, 272] on button "Add publisher" at bounding box center [1272, 282] width 113 height 28
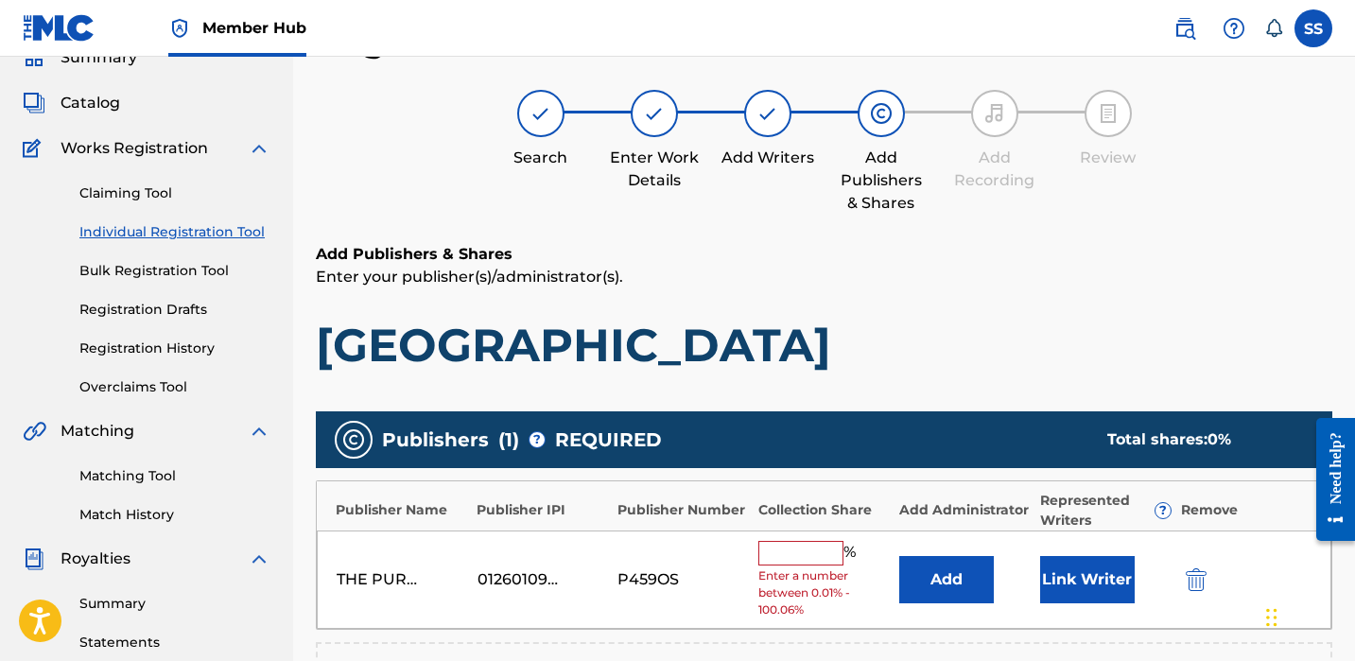
scroll to position [118, 0]
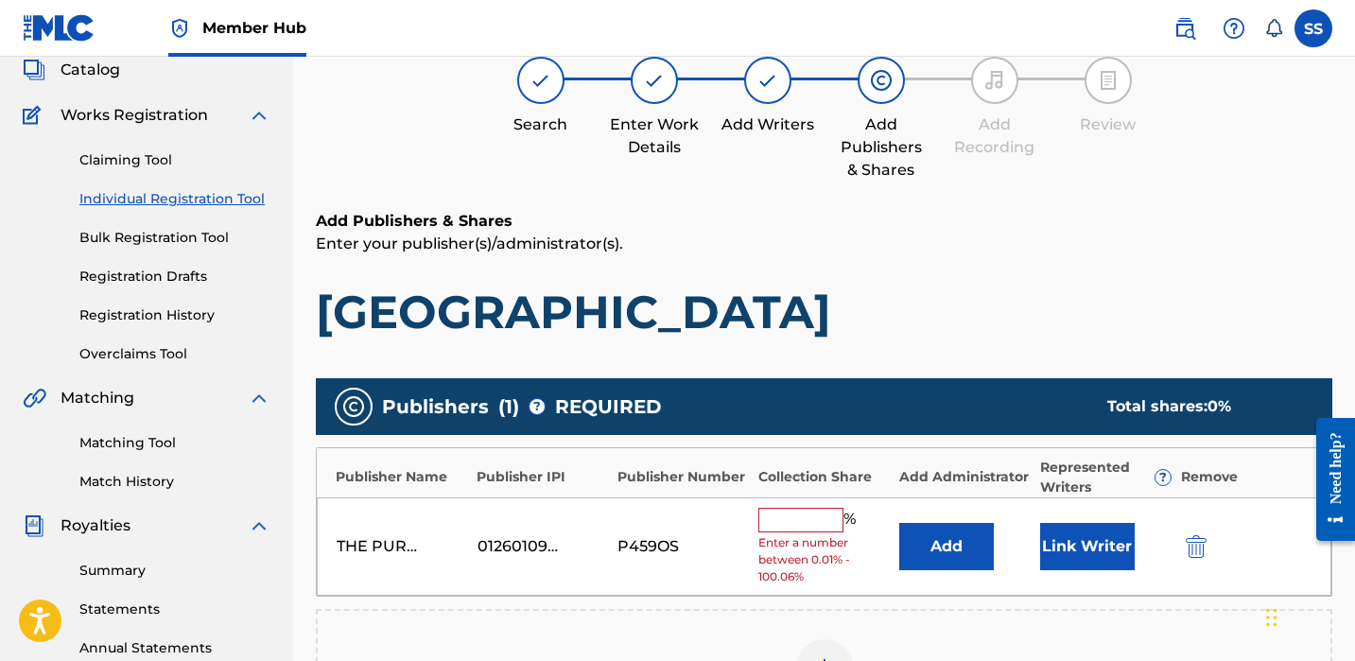
click at [812, 508] on input "text" at bounding box center [800, 520] width 85 height 25
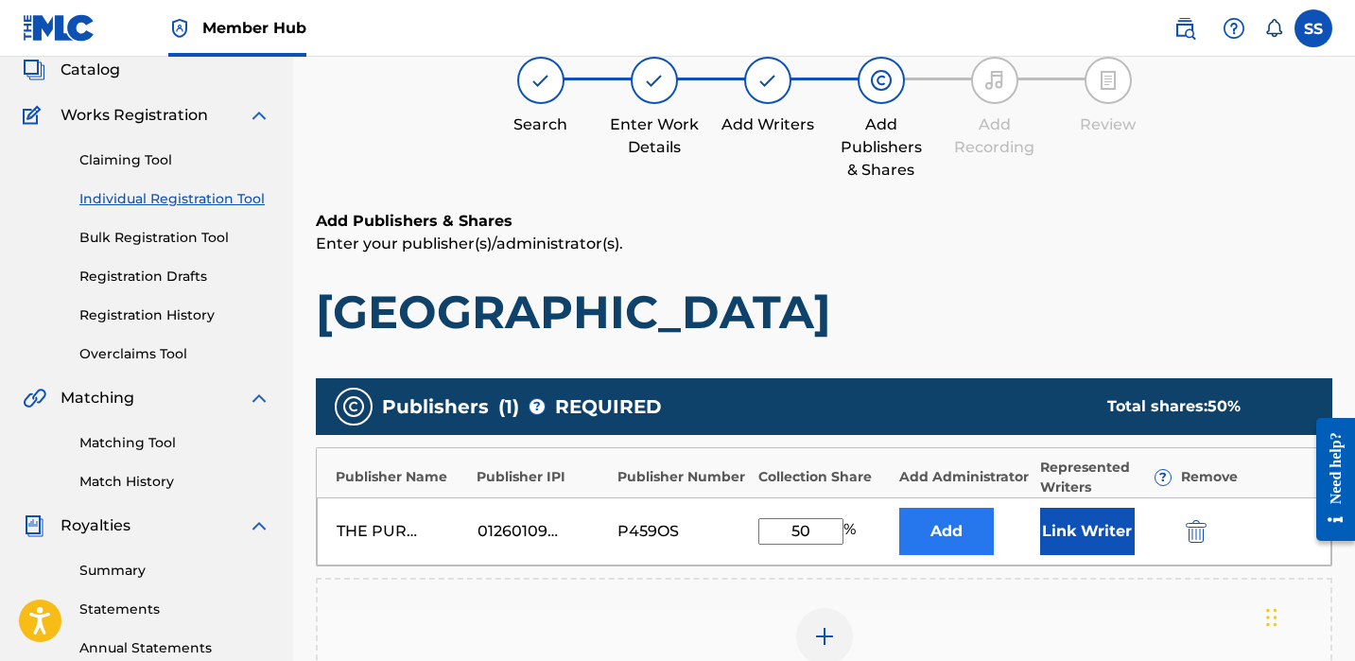
type input "5"
type input "100"
click at [1074, 522] on button "Link Writer" at bounding box center [1087, 531] width 95 height 47
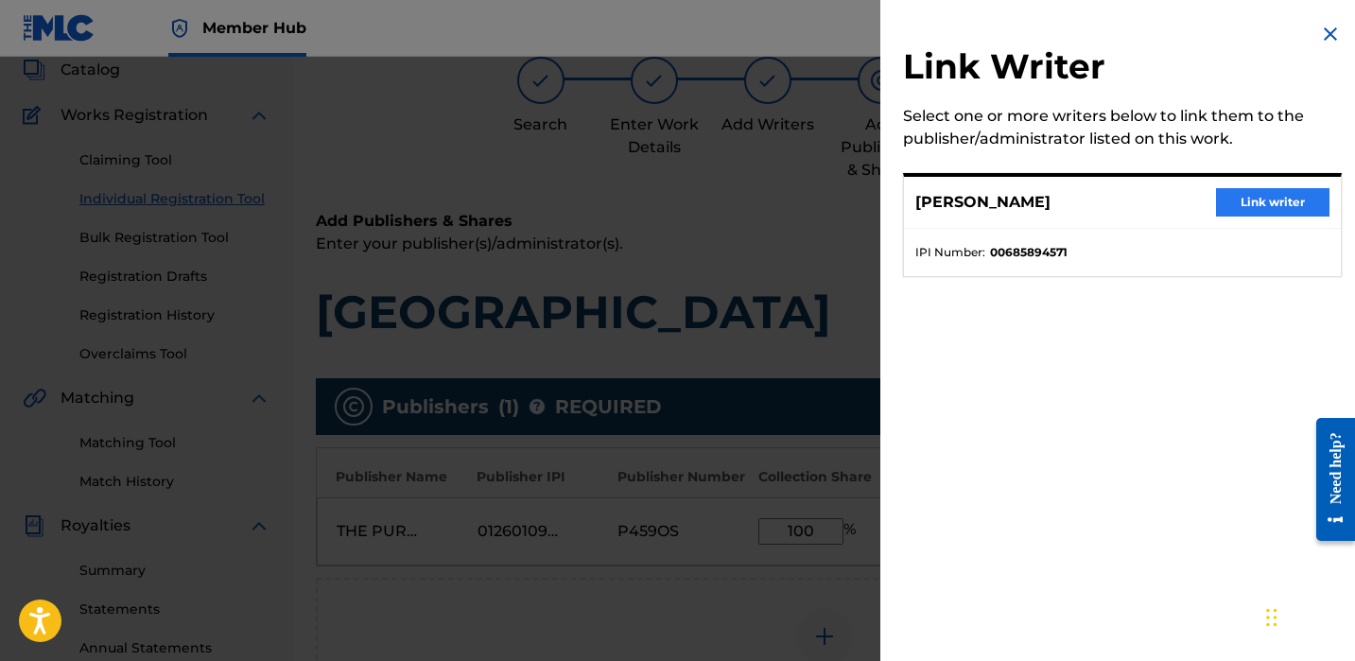
click at [1242, 191] on button "Link writer" at bounding box center [1272, 202] width 113 height 28
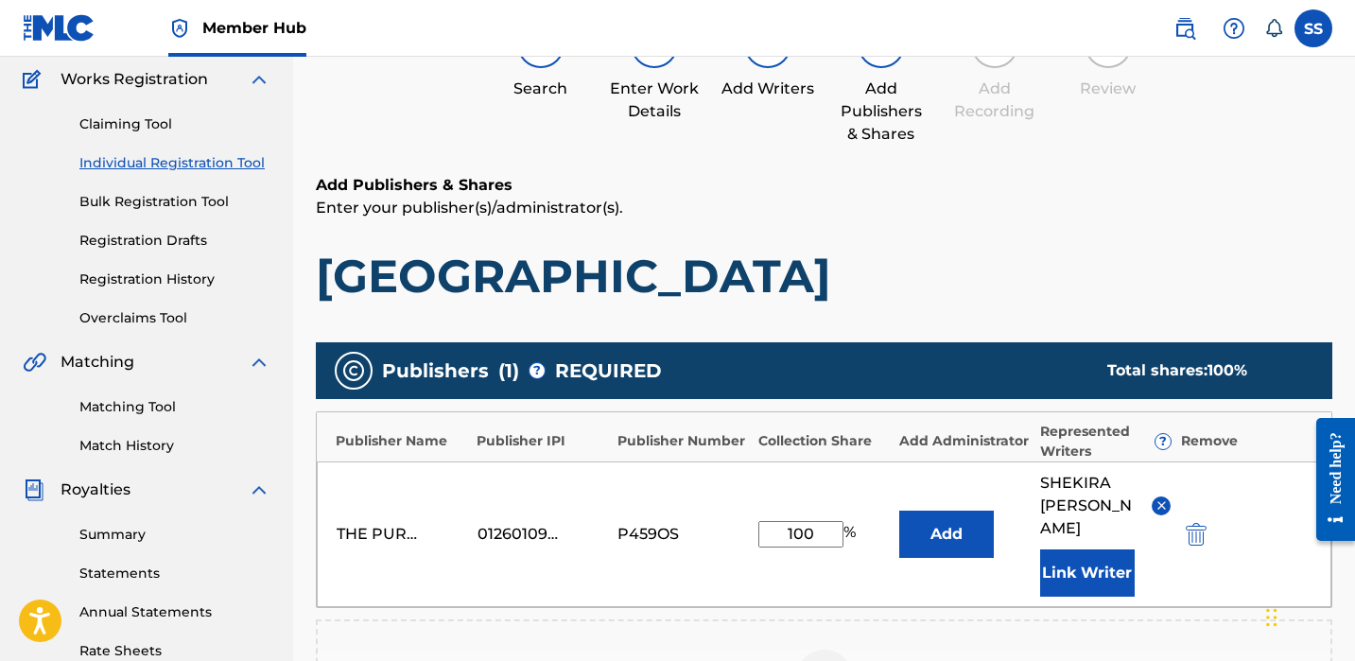
scroll to position [535, 0]
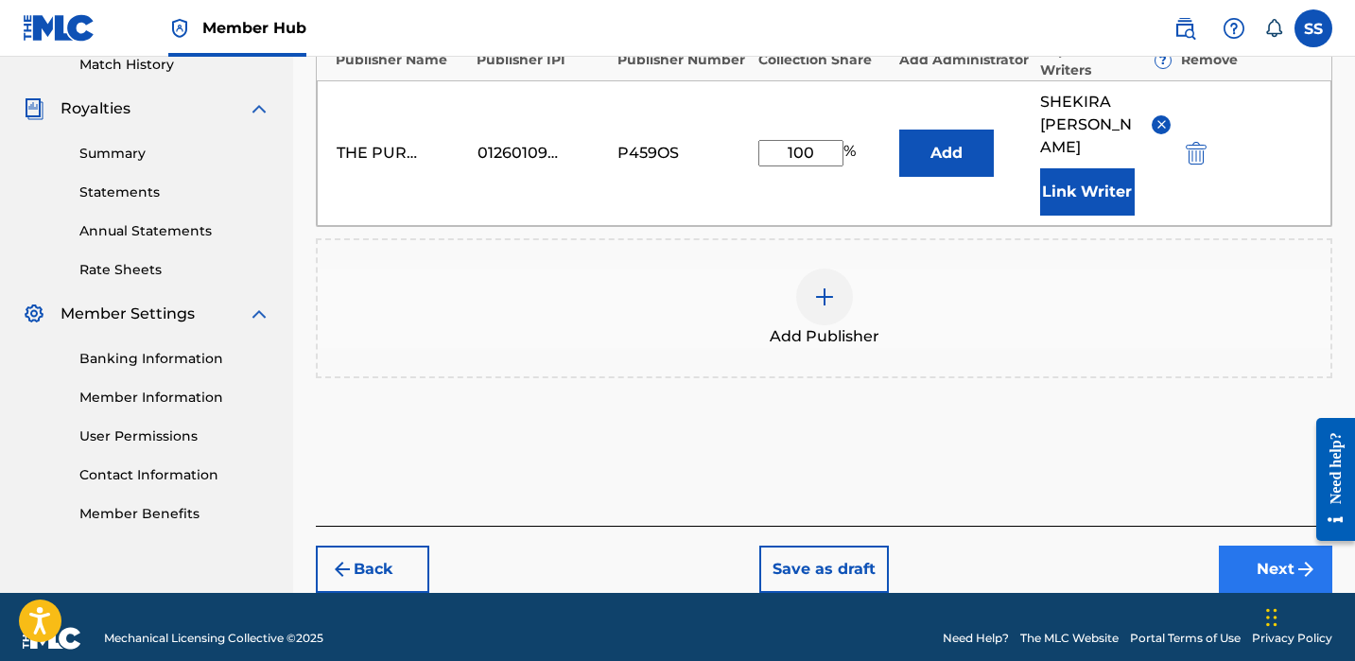
click at [1246, 546] on button "Next" at bounding box center [1275, 569] width 113 height 47
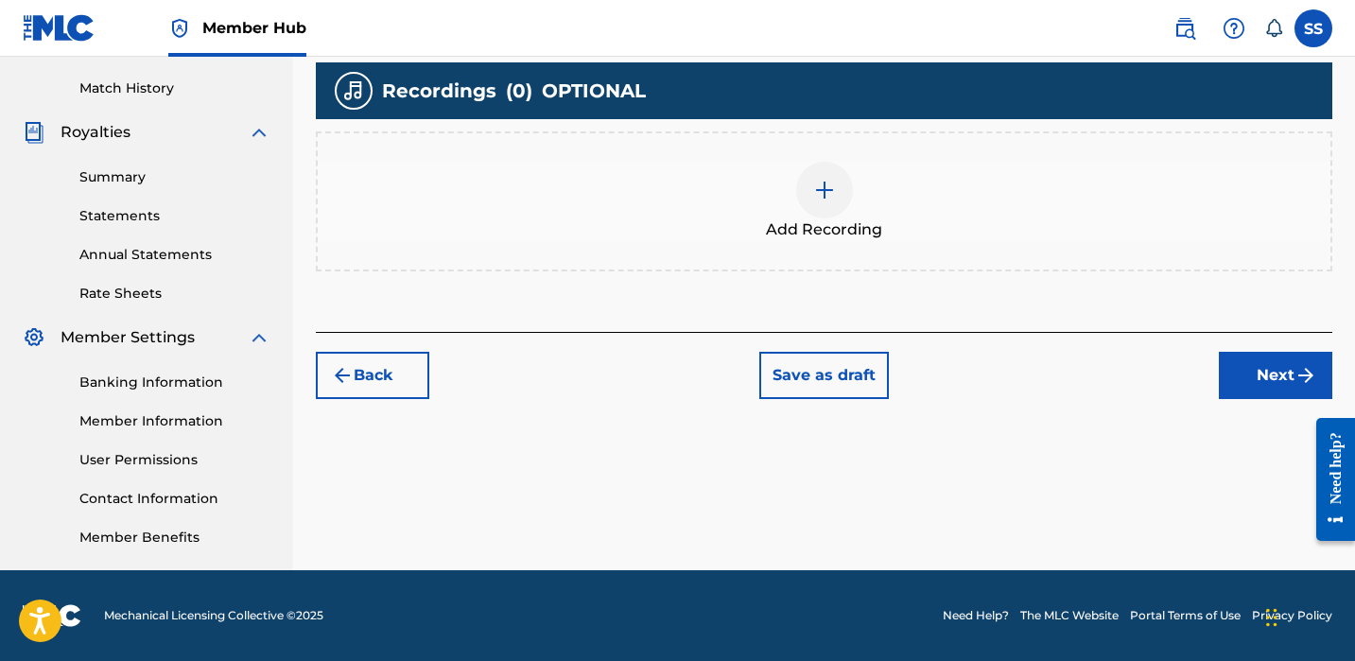
scroll to position [512, 0]
click at [1281, 394] on button "Next" at bounding box center [1275, 375] width 113 height 47
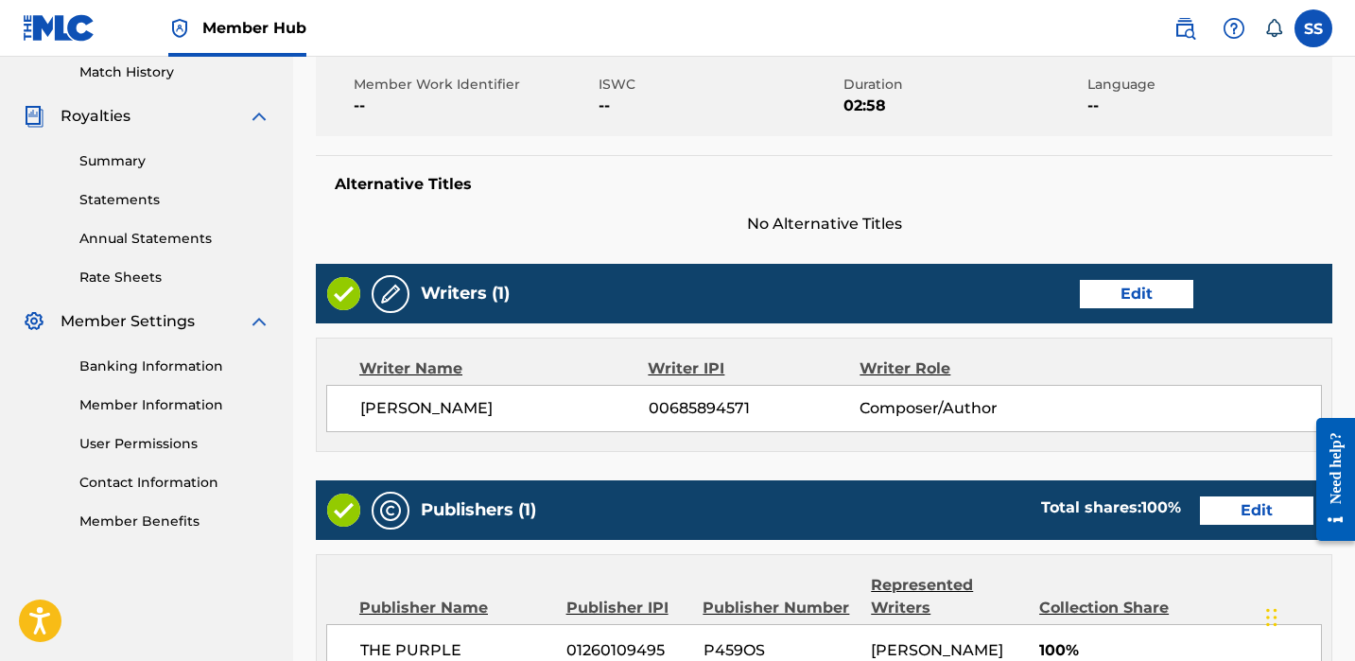
scroll to position [146, 0]
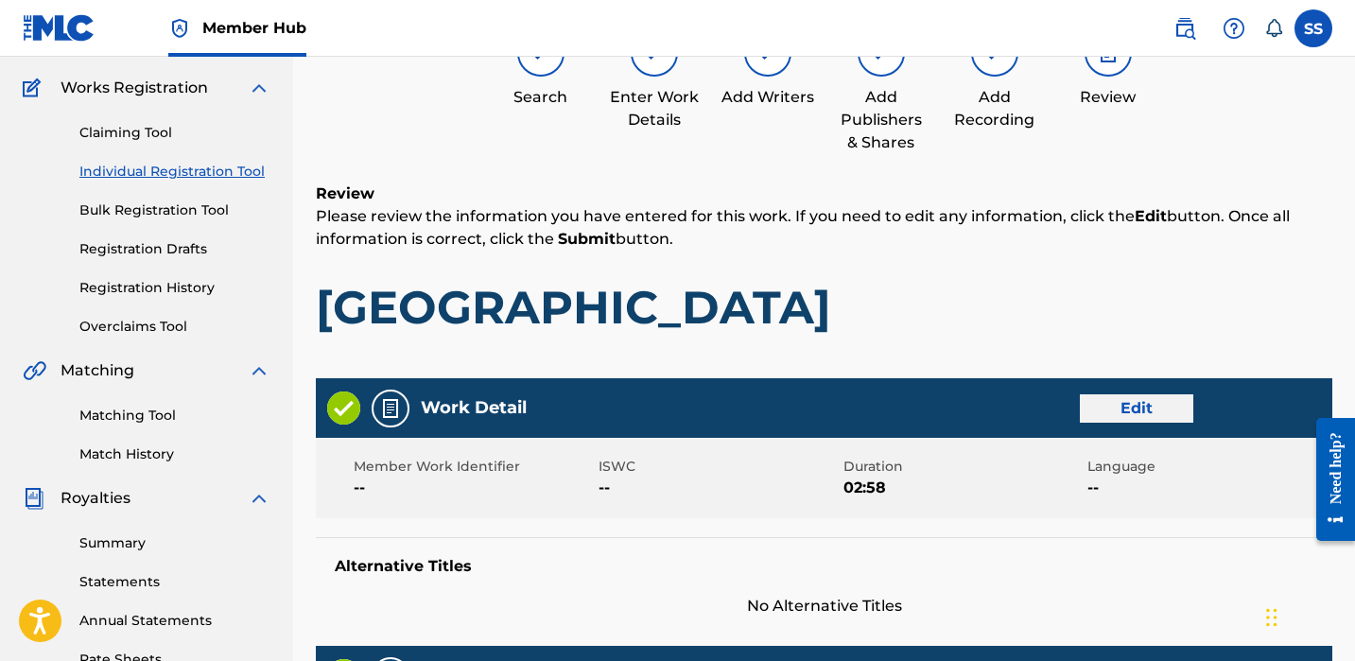
click at [1152, 420] on button "Edit" at bounding box center [1136, 408] width 113 height 28
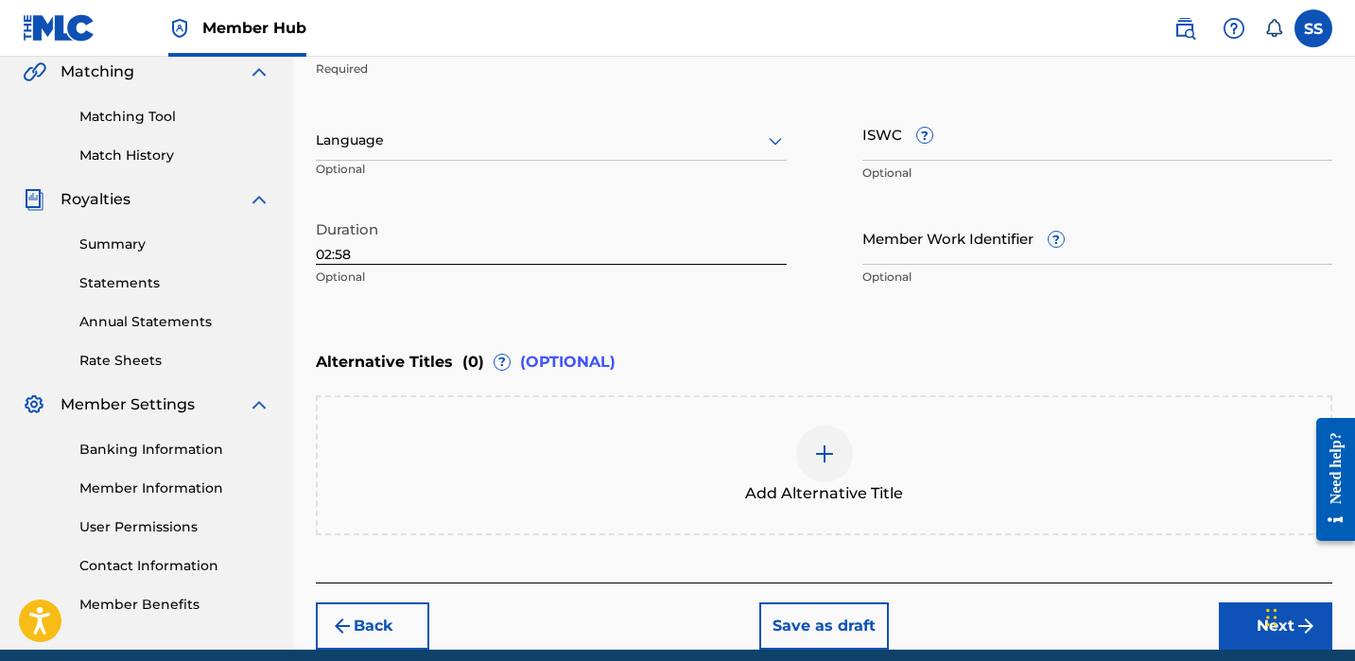
scroll to position [524, 0]
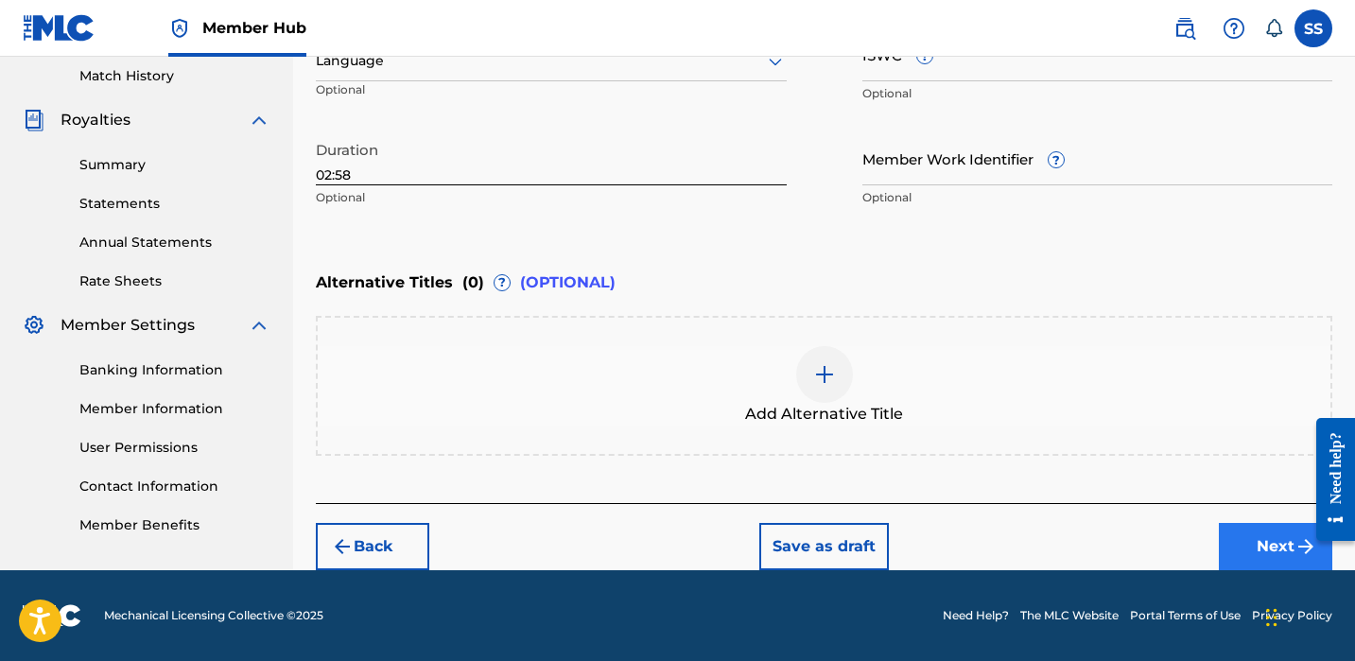
click at [1239, 544] on button "Next" at bounding box center [1275, 546] width 113 height 47
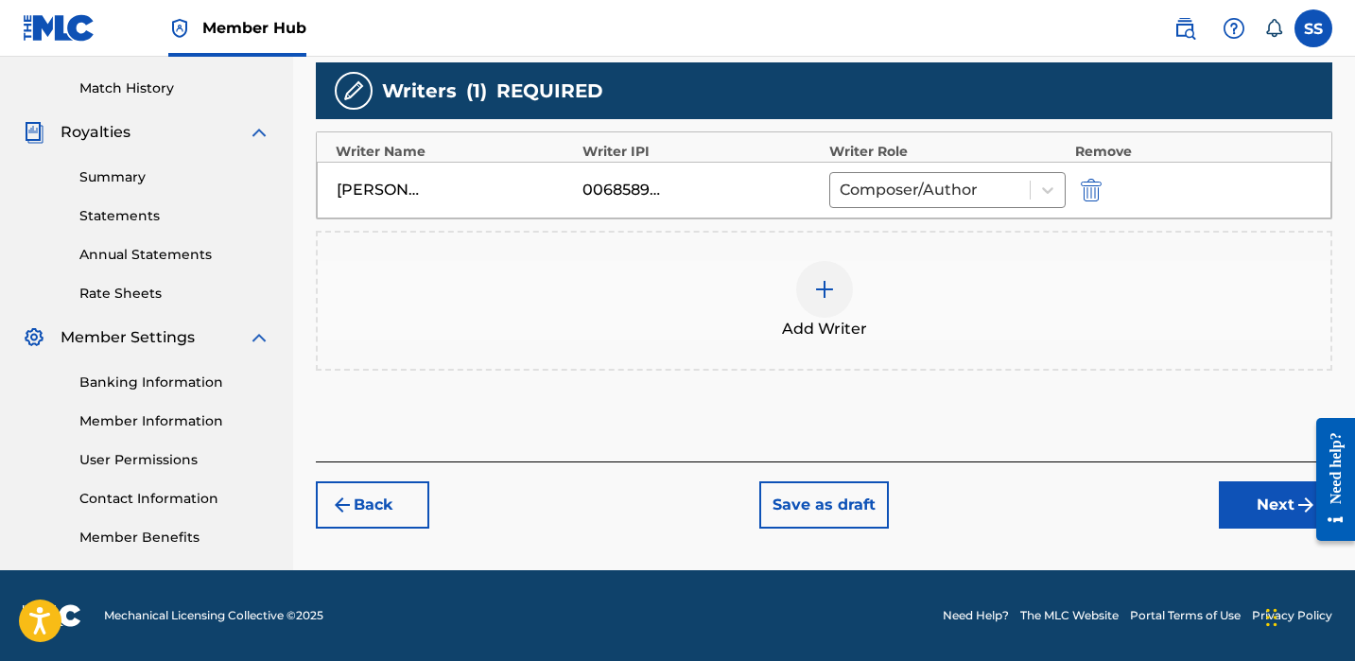
scroll to position [512, 0]
click at [1261, 527] on button "Next" at bounding box center [1275, 504] width 113 height 47
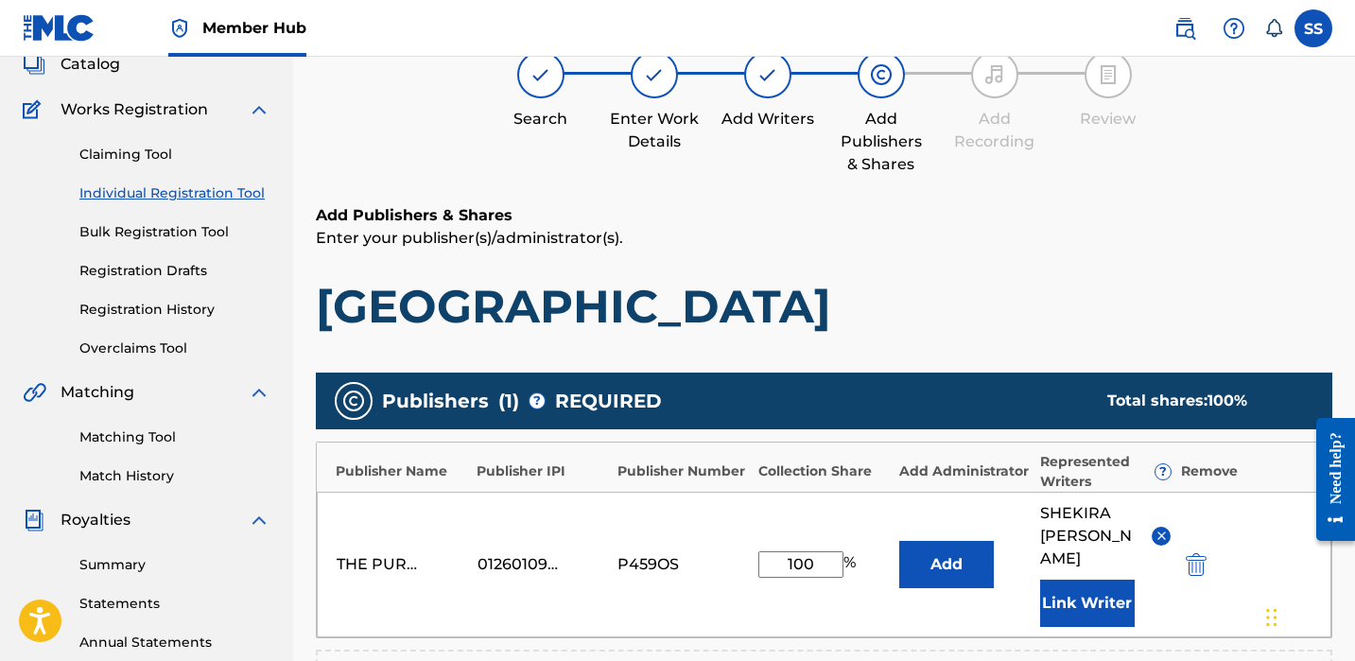
scroll to position [535, 0]
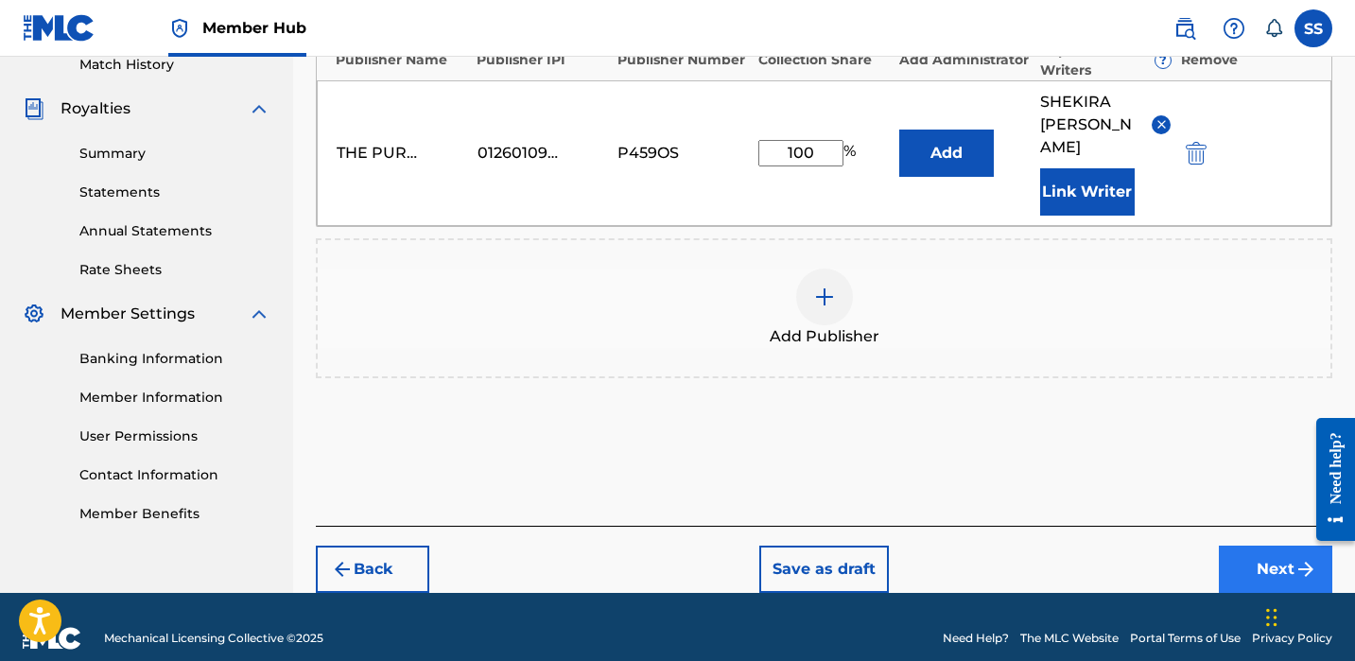
click at [1257, 547] on button "Next" at bounding box center [1275, 569] width 113 height 47
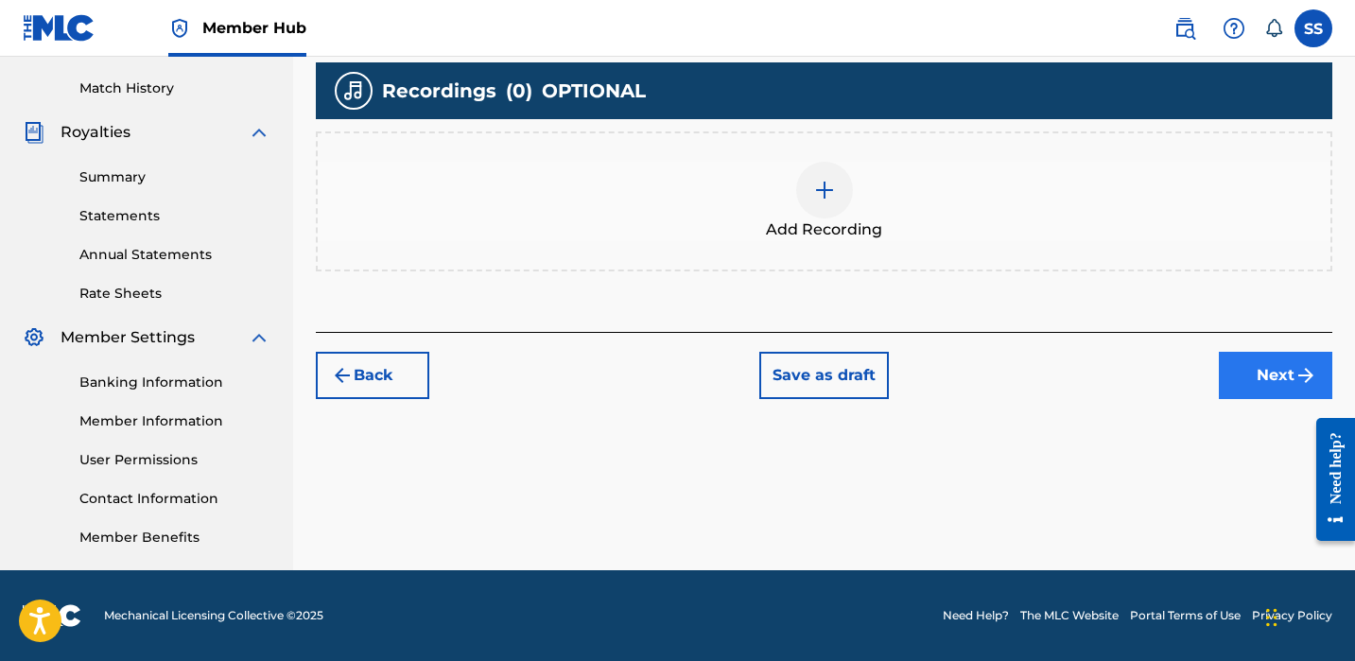
click at [1239, 375] on button "Next" at bounding box center [1275, 375] width 113 height 47
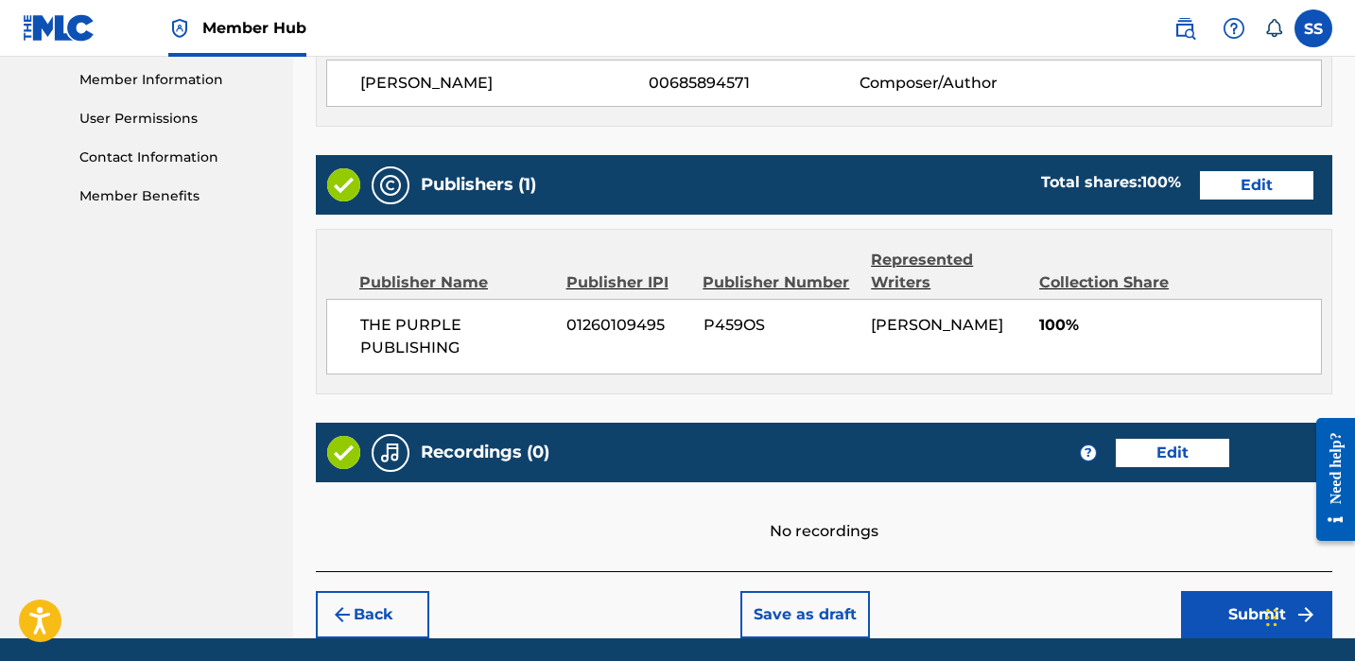
scroll to position [921, 0]
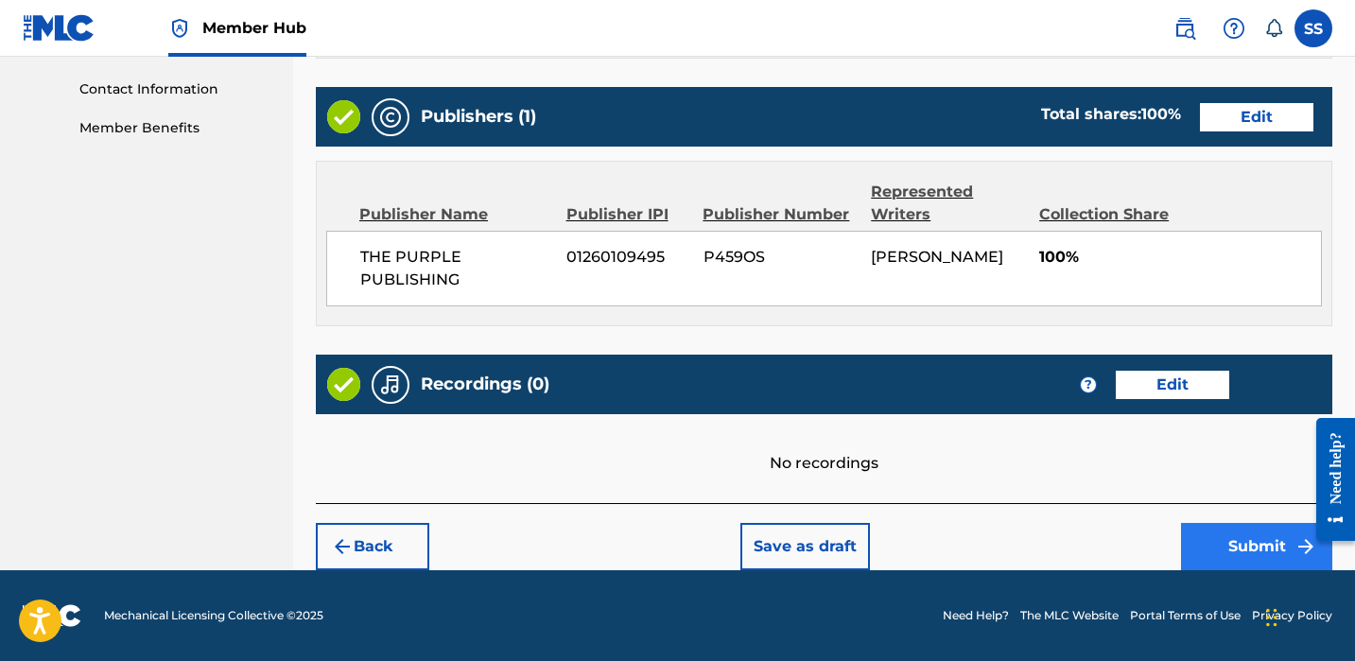
click at [1248, 555] on button "Submit" at bounding box center [1256, 546] width 151 height 47
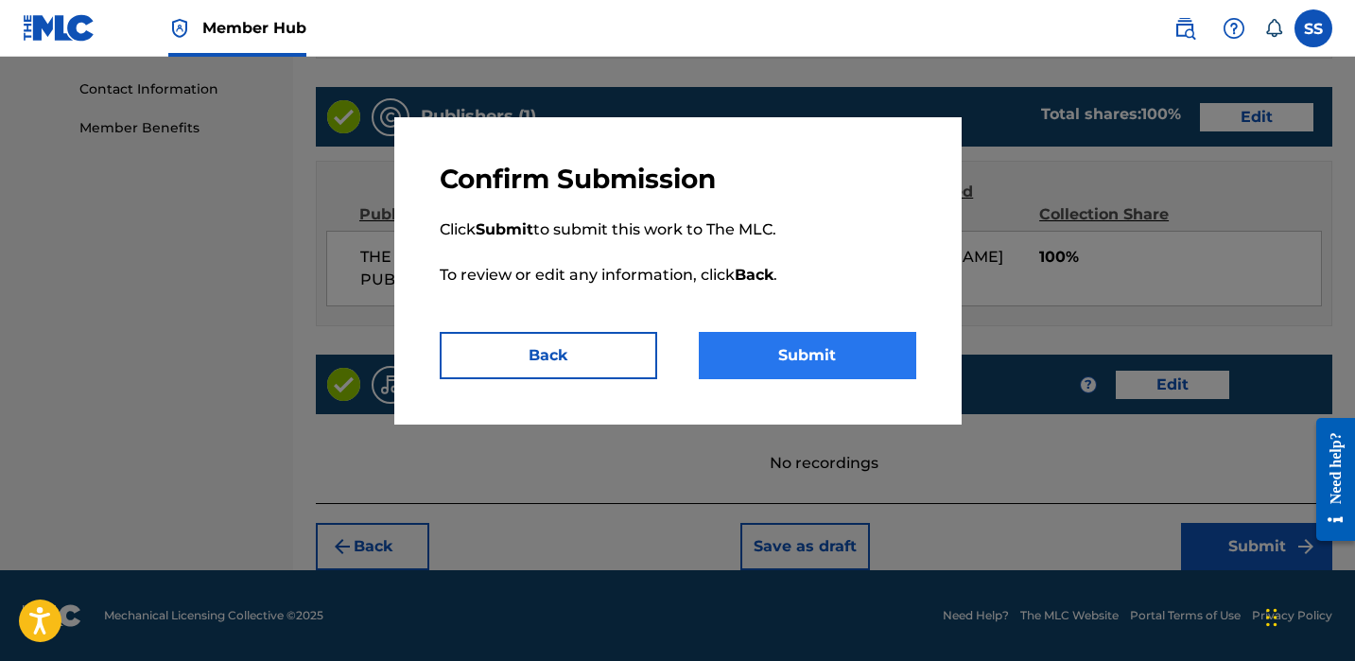
click at [856, 370] on button "Submit" at bounding box center [808, 355] width 218 height 47
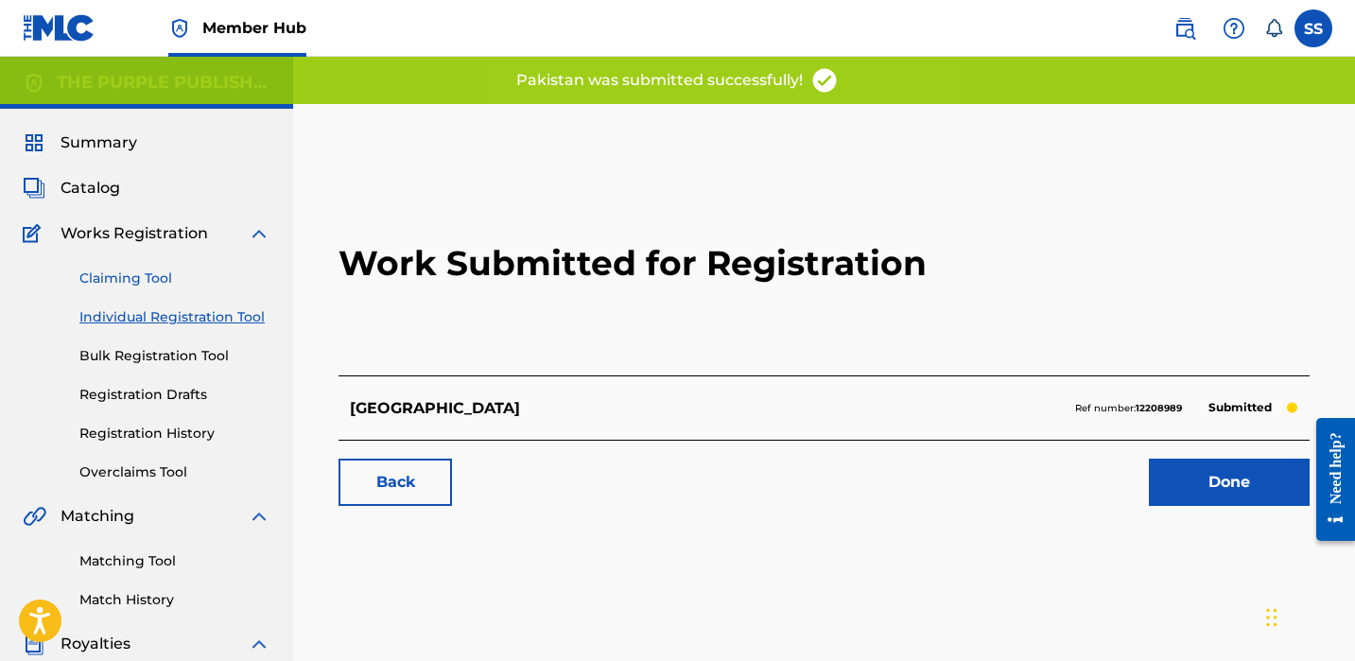
click at [167, 288] on link "Claiming Tool" at bounding box center [174, 279] width 191 height 20
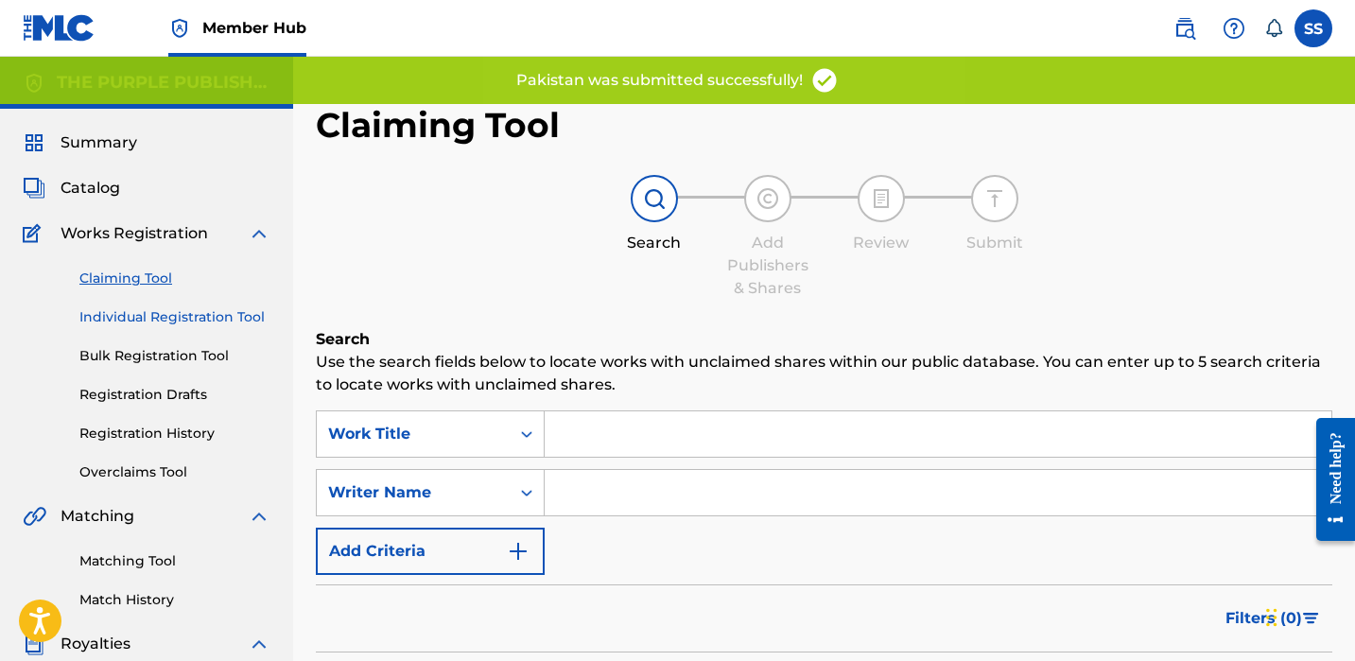
click at [204, 309] on link "Individual Registration Tool" at bounding box center [174, 317] width 191 height 20
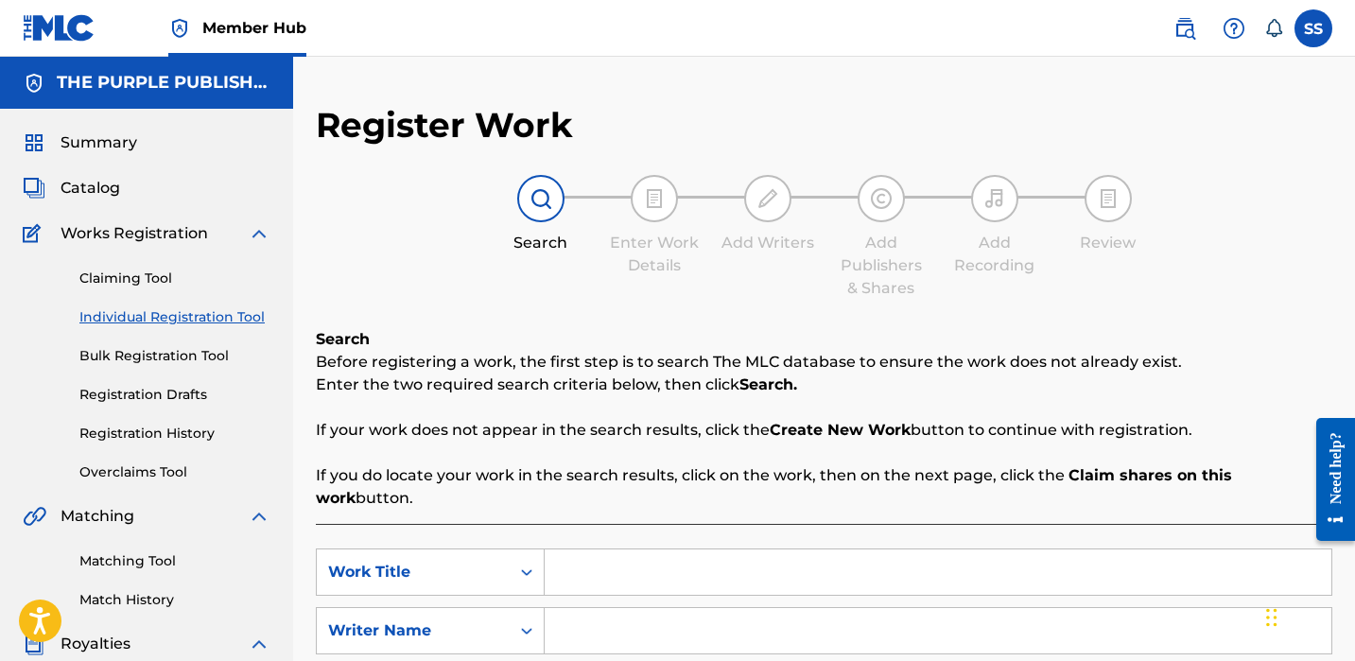
click at [571, 562] on input "Search Form" at bounding box center [938, 571] width 787 height 45
type input "B.A.S"
click at [601, 608] on input "Search Form" at bounding box center [938, 630] width 787 height 45
paste input "[PERSON_NAME]"
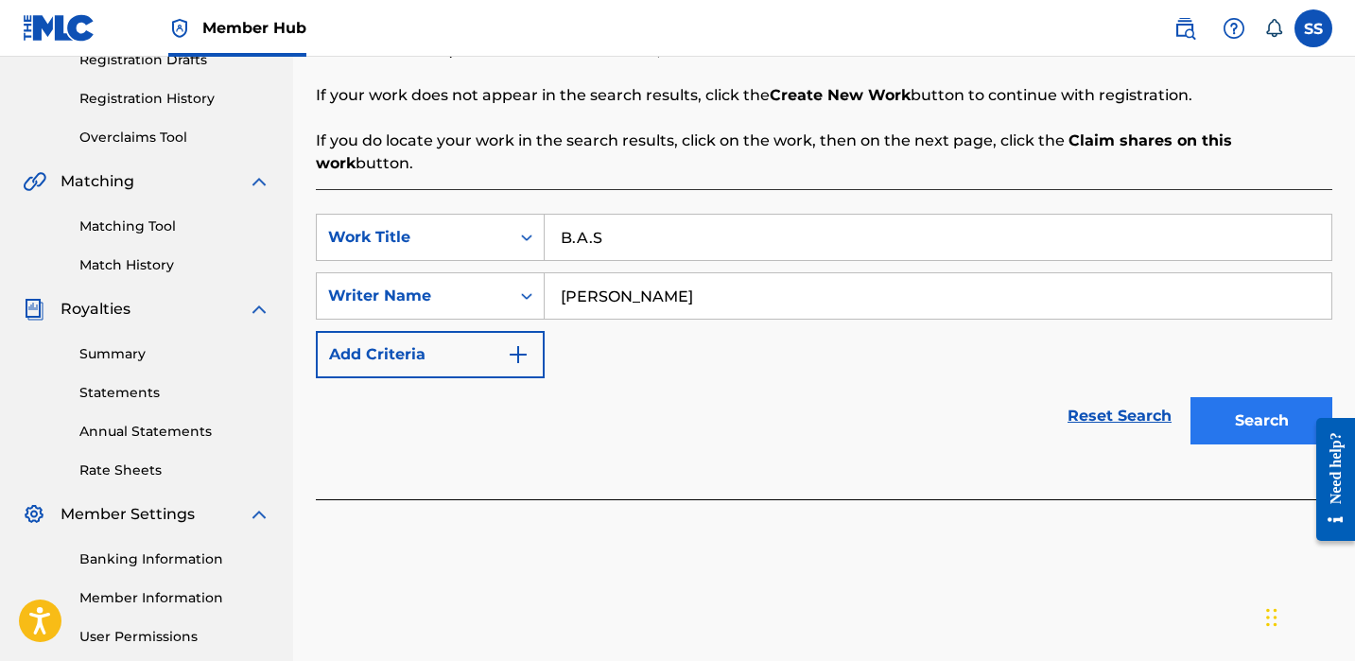
type input "[PERSON_NAME]"
click at [1238, 397] on button "Search" at bounding box center [1262, 420] width 142 height 47
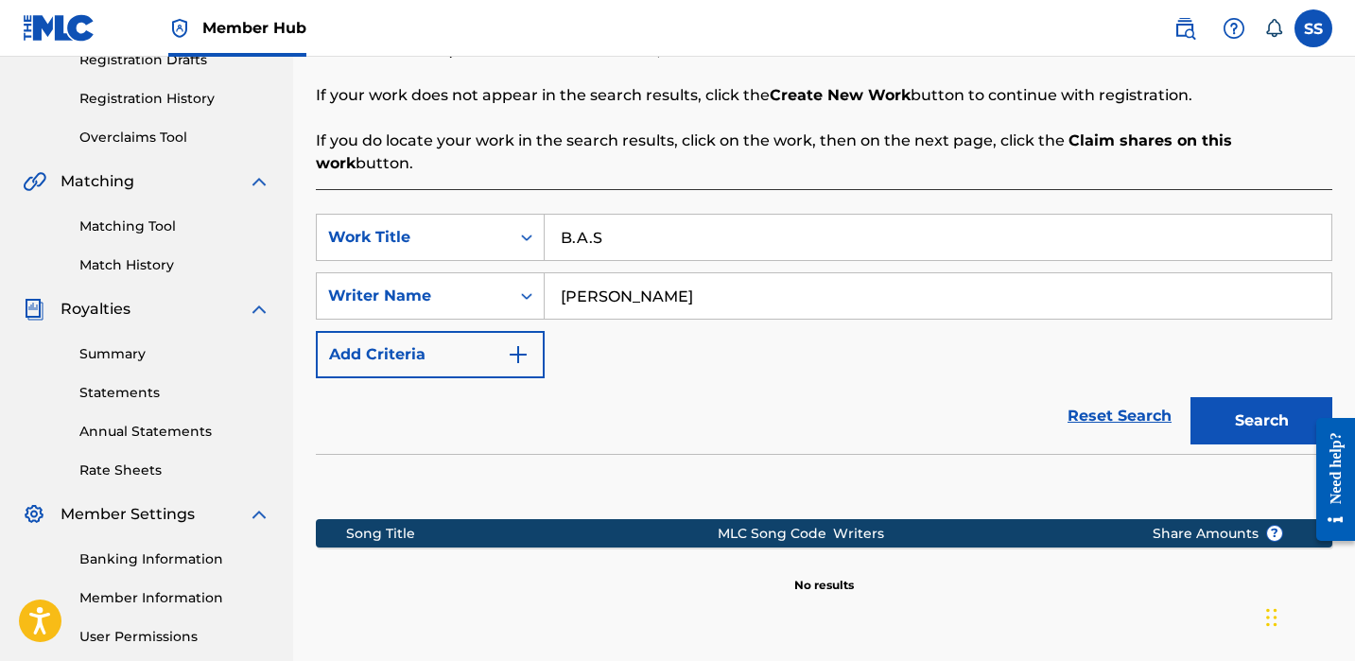
scroll to position [512, 0]
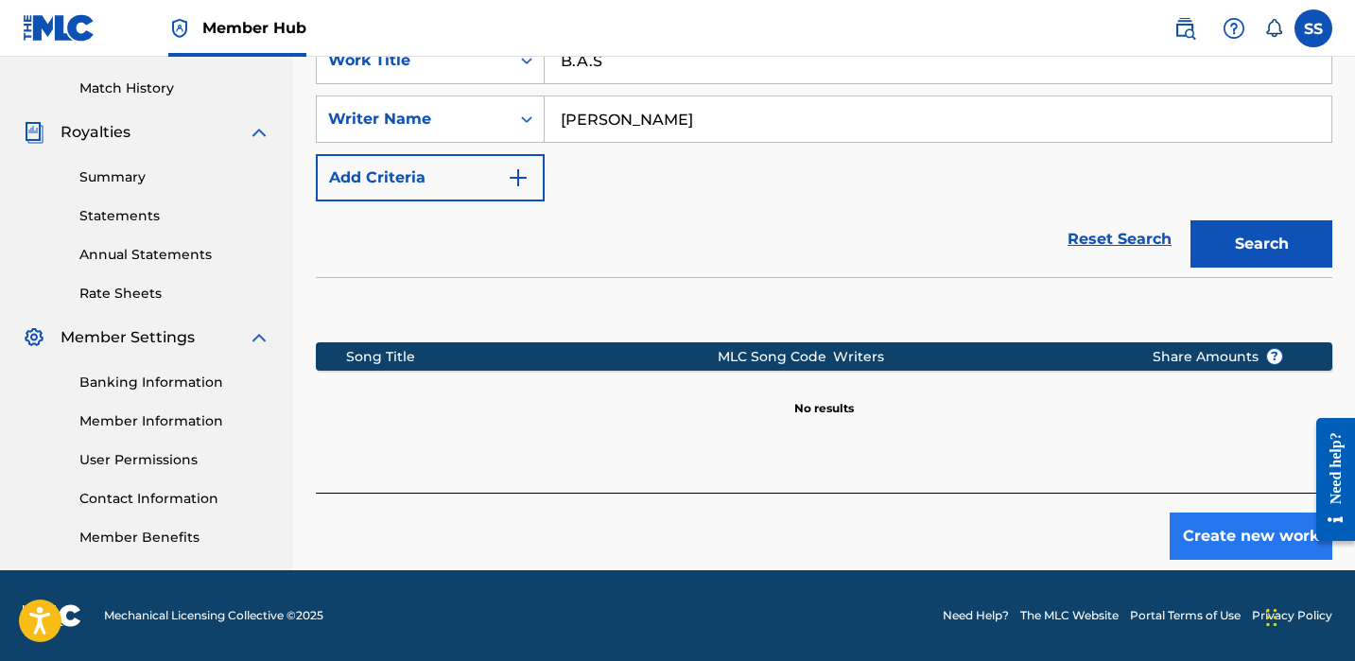
click at [1234, 513] on button "Create new work" at bounding box center [1251, 536] width 163 height 47
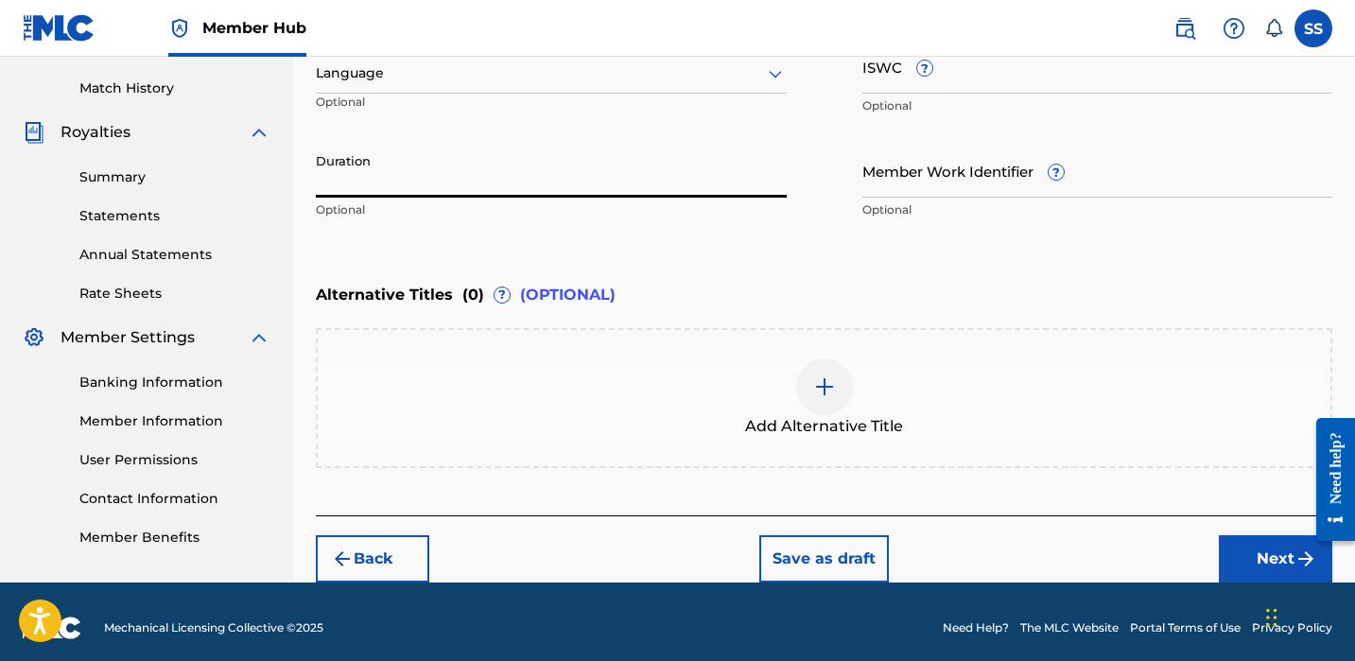
click at [568, 182] on input "Duration" at bounding box center [551, 171] width 471 height 54
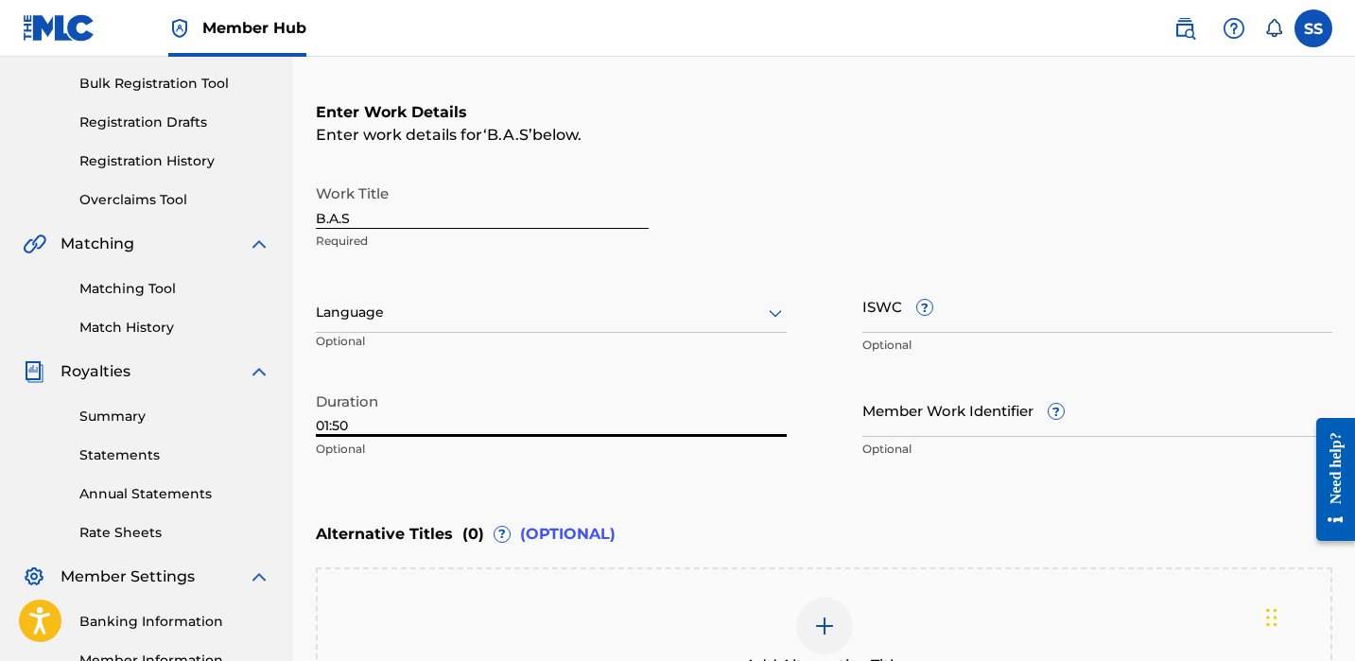
scroll to position [524, 0]
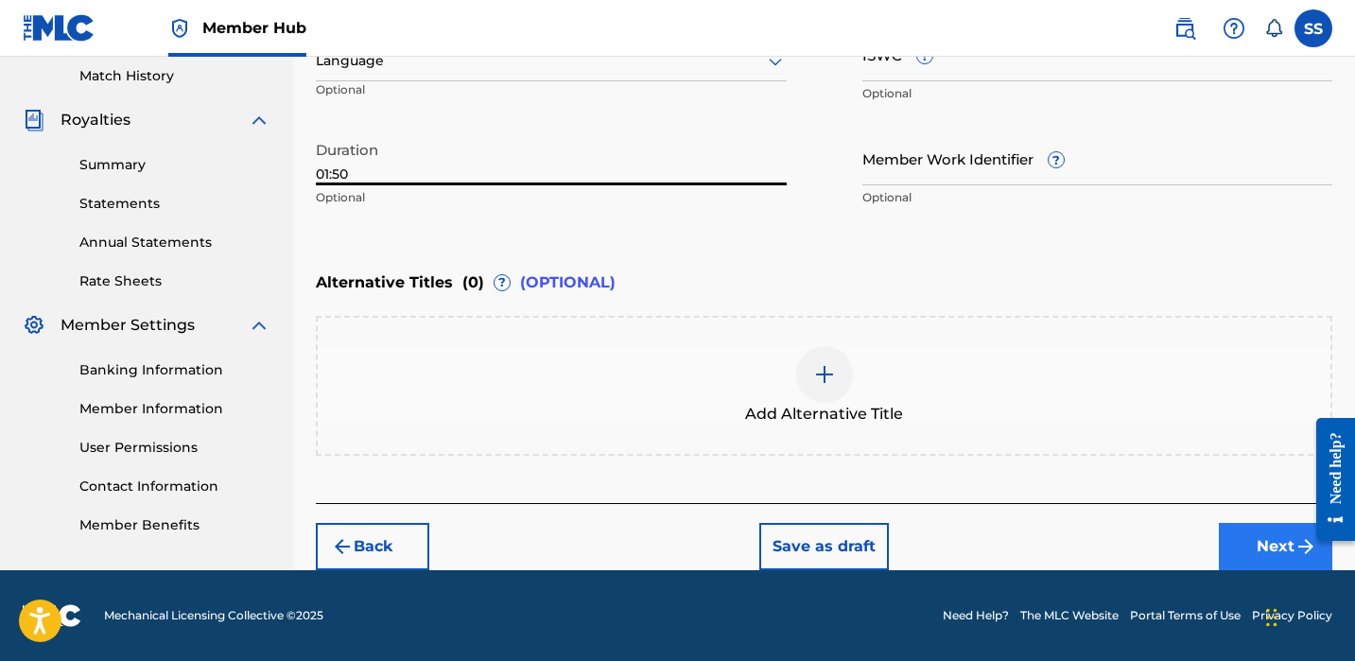
type input "01:50"
click at [1281, 546] on button "Next" at bounding box center [1275, 546] width 113 height 47
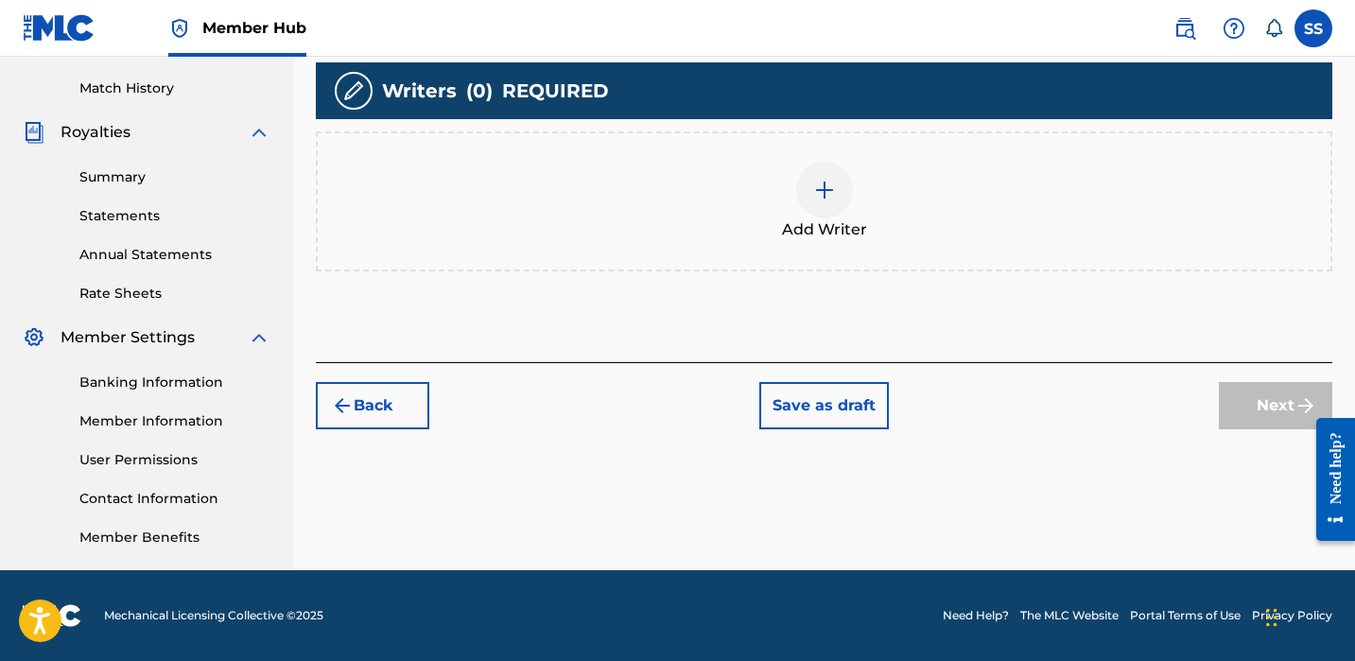
click at [813, 197] on img at bounding box center [824, 190] width 23 height 23
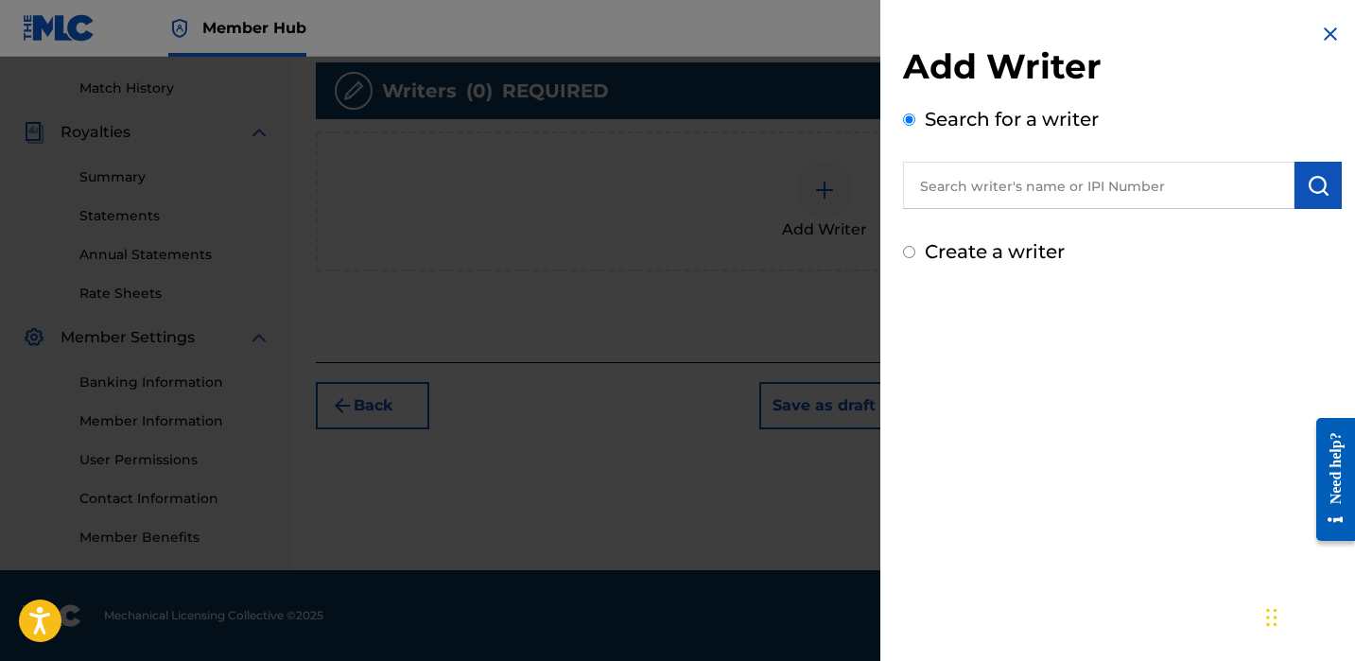
click at [988, 173] on input "text" at bounding box center [1099, 185] width 392 height 47
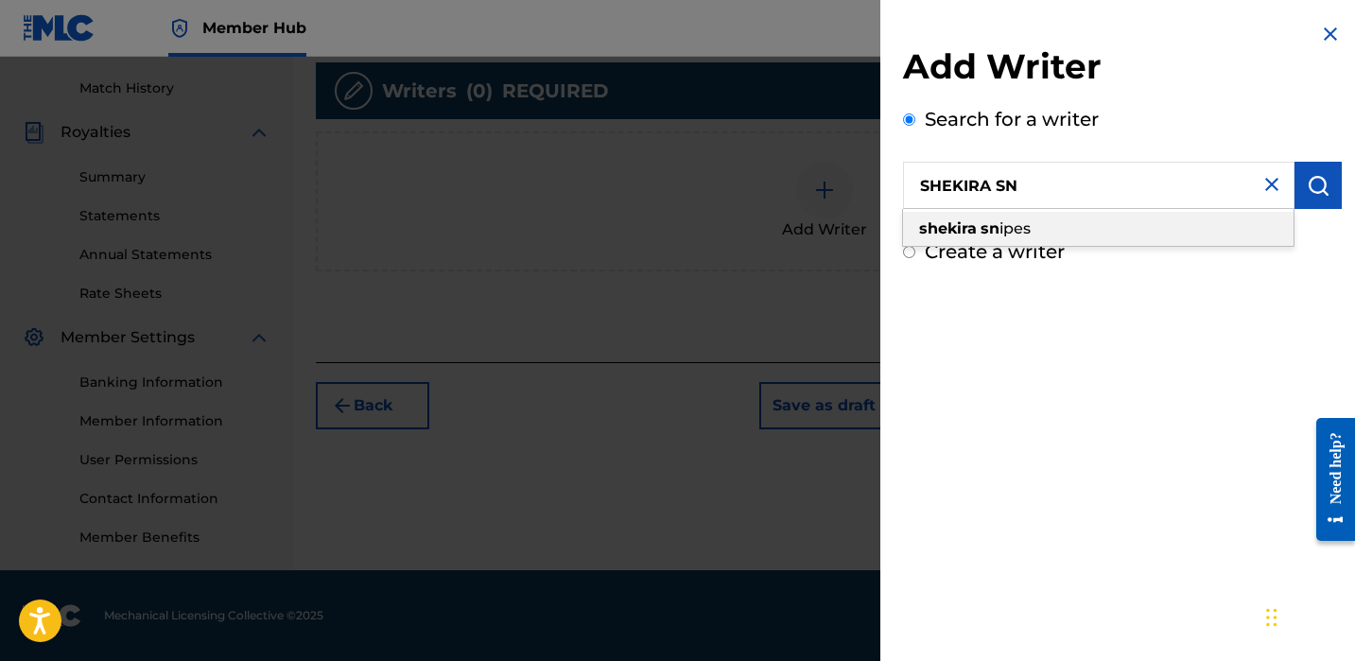
click at [1030, 235] on span "ipes" at bounding box center [1015, 228] width 31 height 18
type input "[PERSON_NAME]"
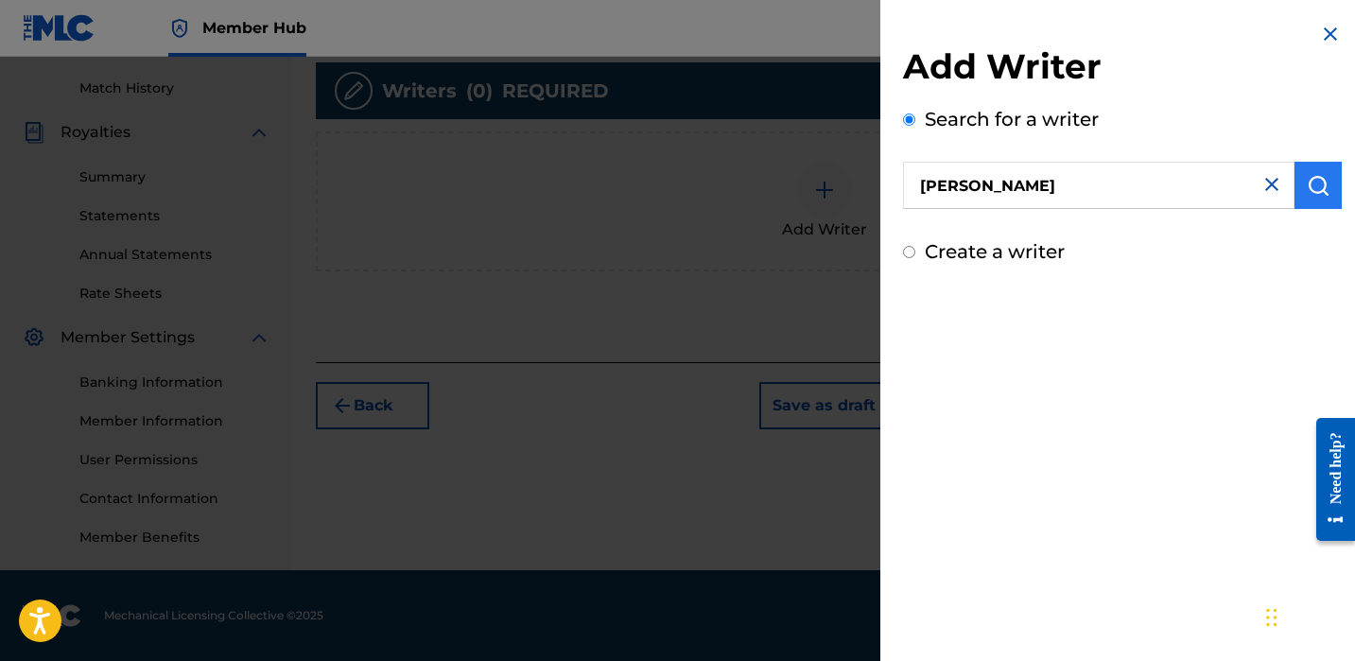
click at [1297, 191] on button "submit" at bounding box center [1318, 185] width 47 height 47
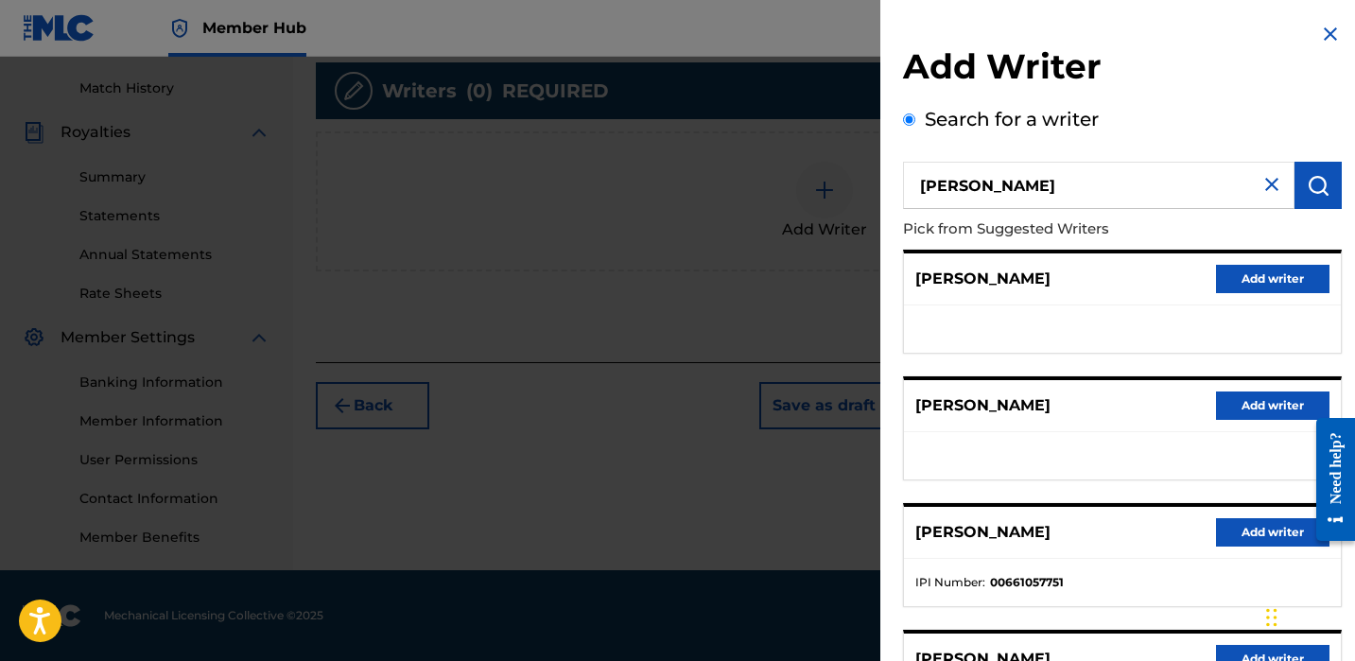
scroll to position [318, 0]
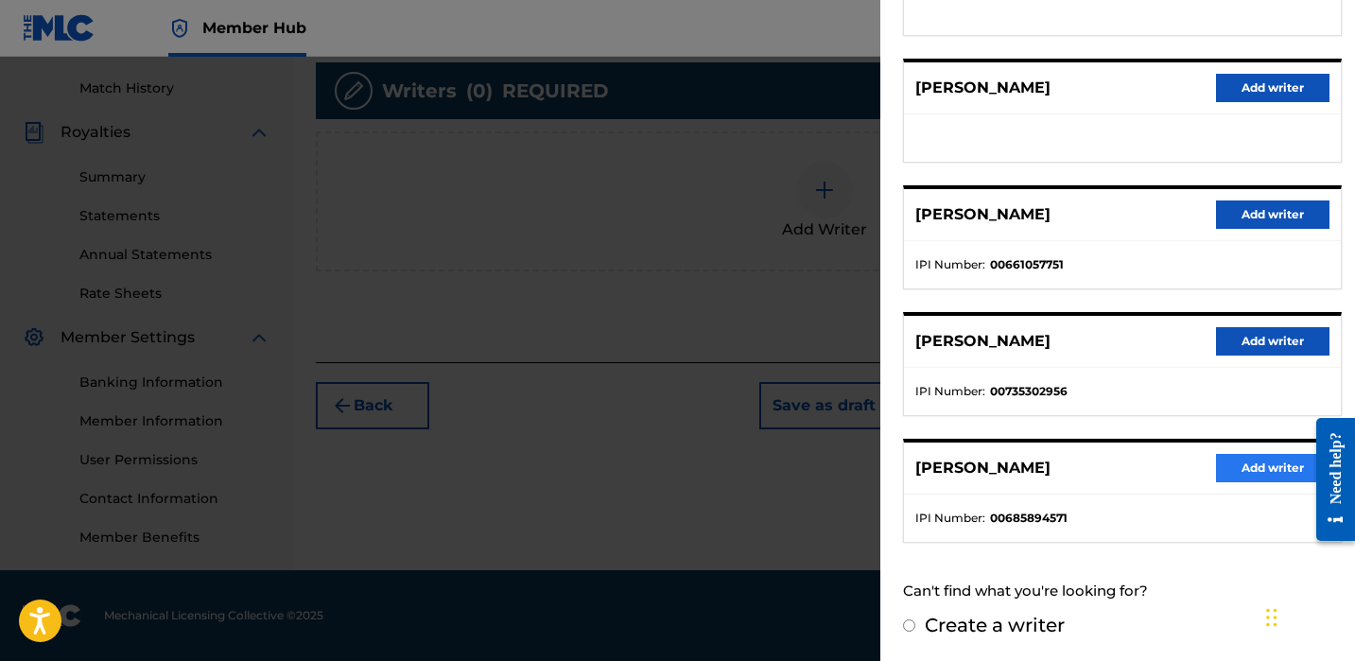
click at [1229, 472] on button "Add writer" at bounding box center [1272, 468] width 113 height 28
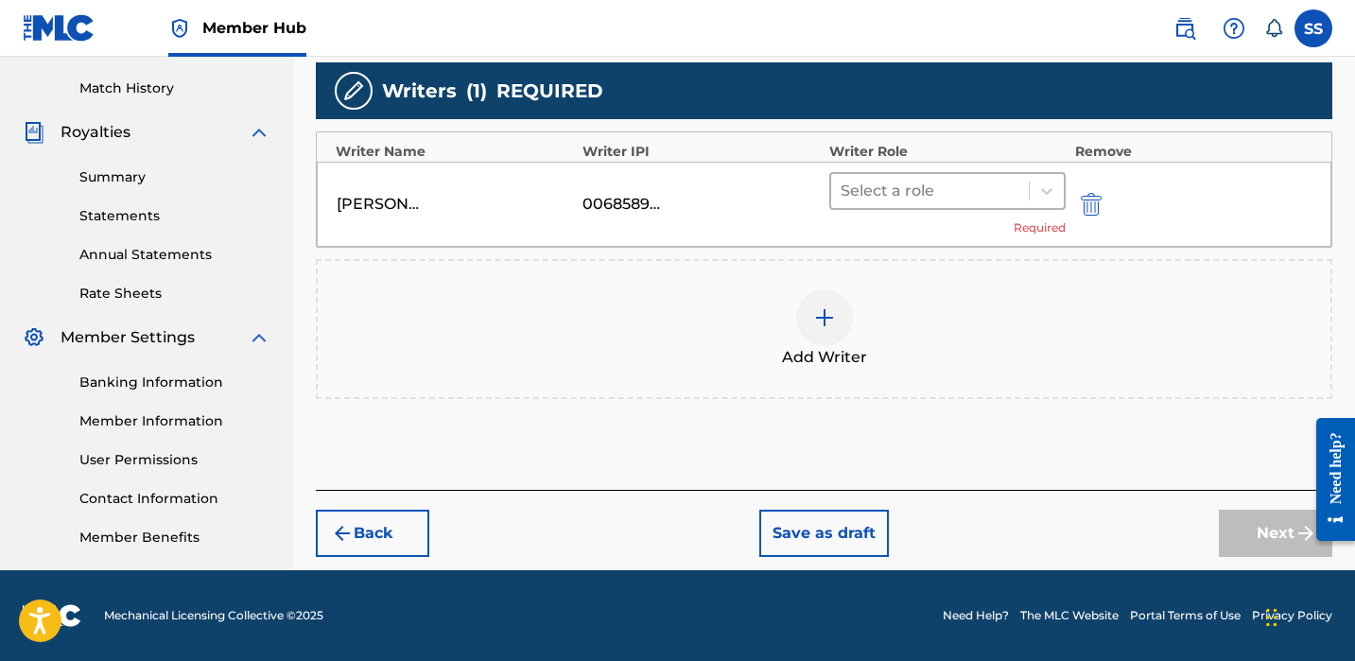
click at [994, 178] on div at bounding box center [930, 191] width 179 height 26
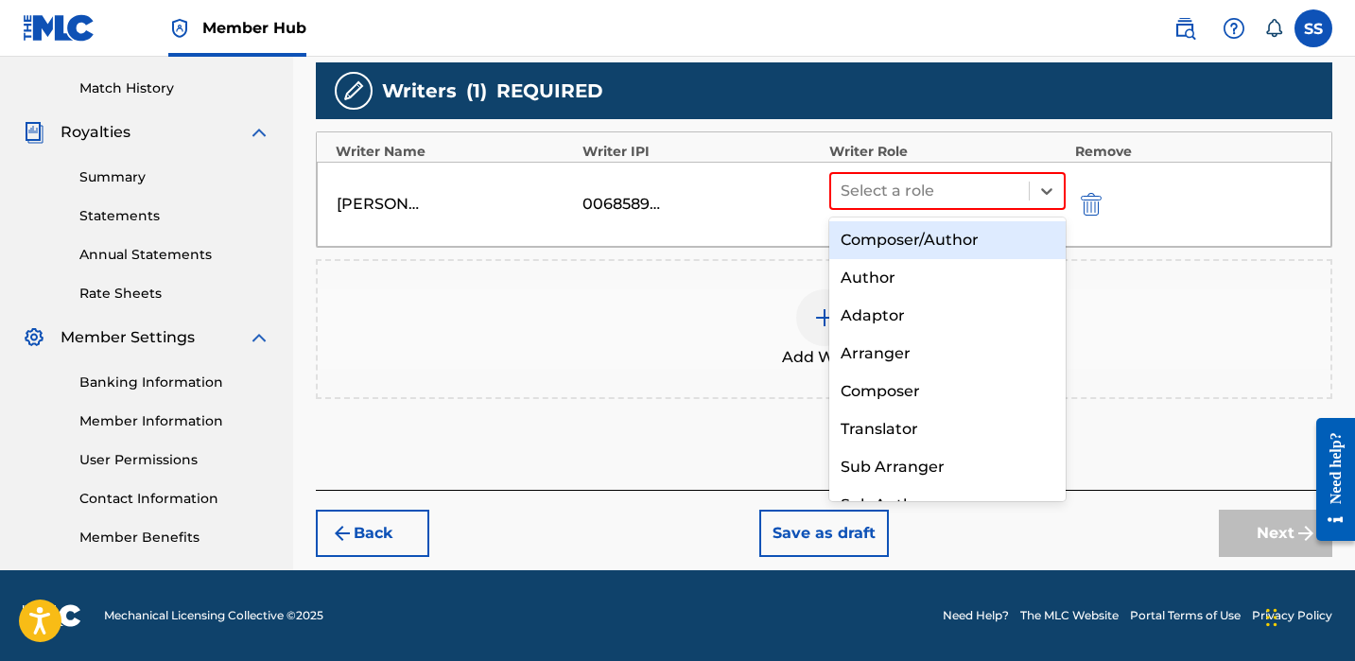
click at [1006, 235] on div "Composer/Author" at bounding box center [947, 240] width 236 height 38
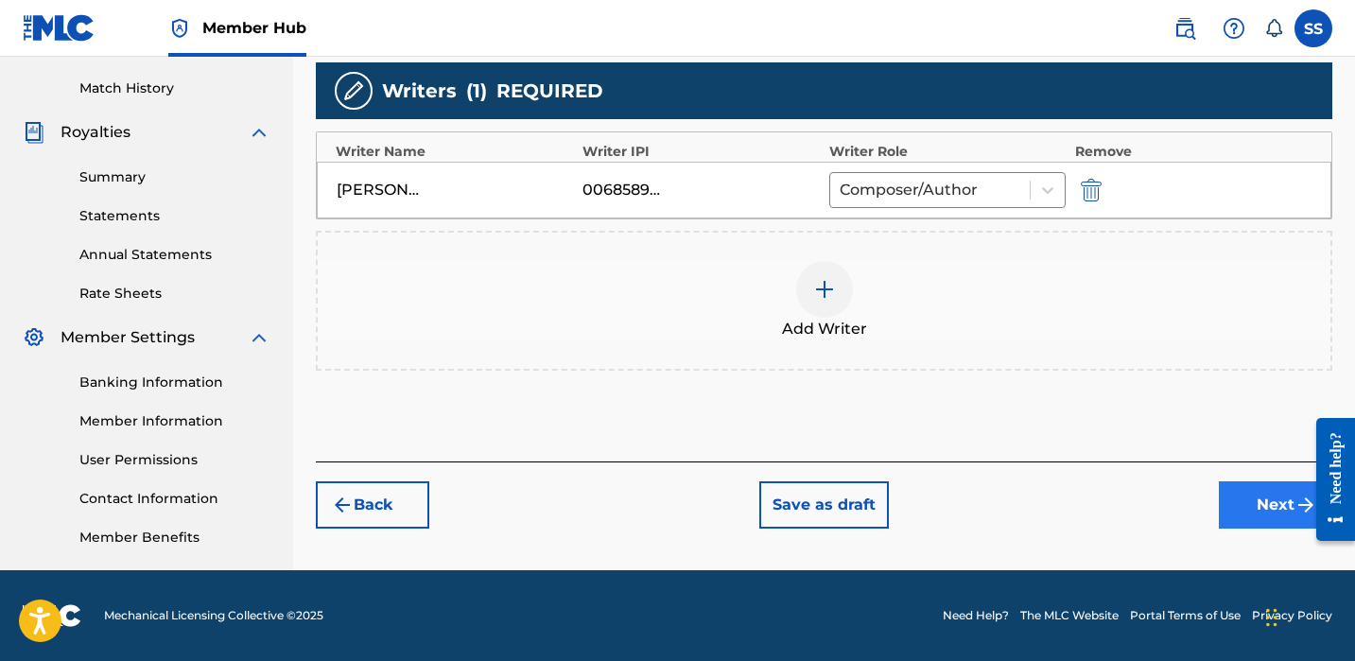
click at [1243, 514] on button "Next" at bounding box center [1275, 504] width 113 height 47
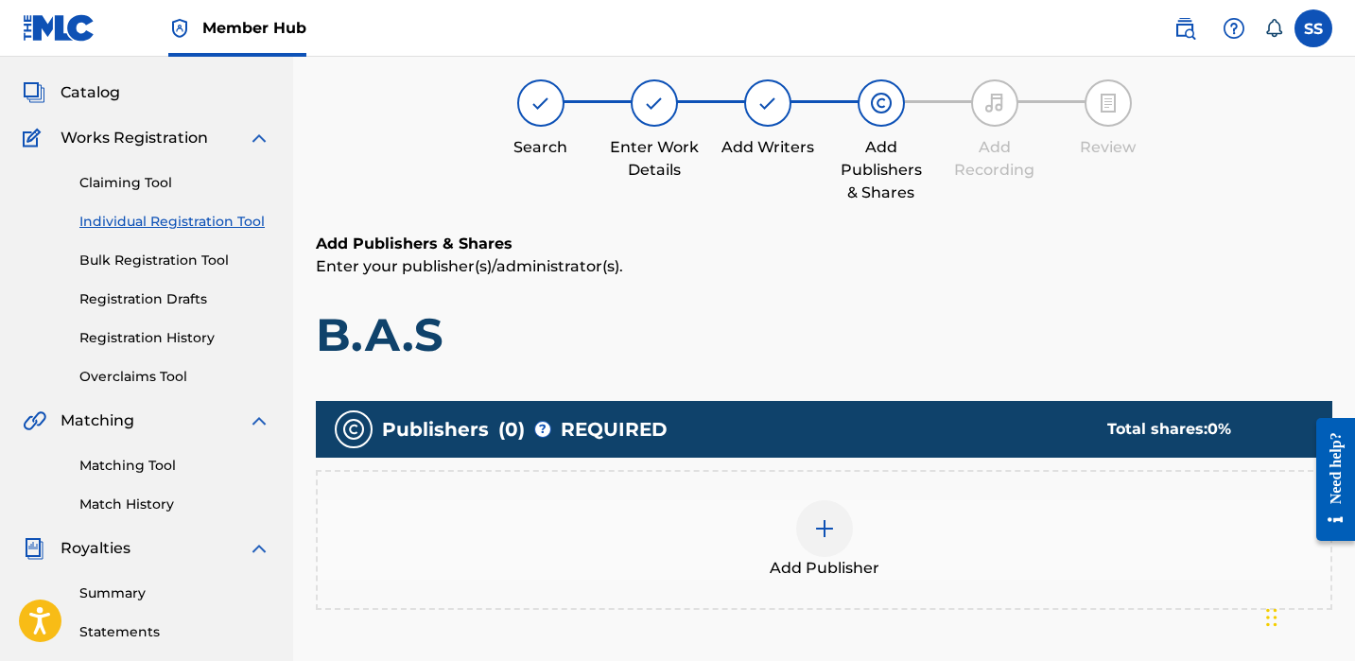
scroll to position [85, 0]
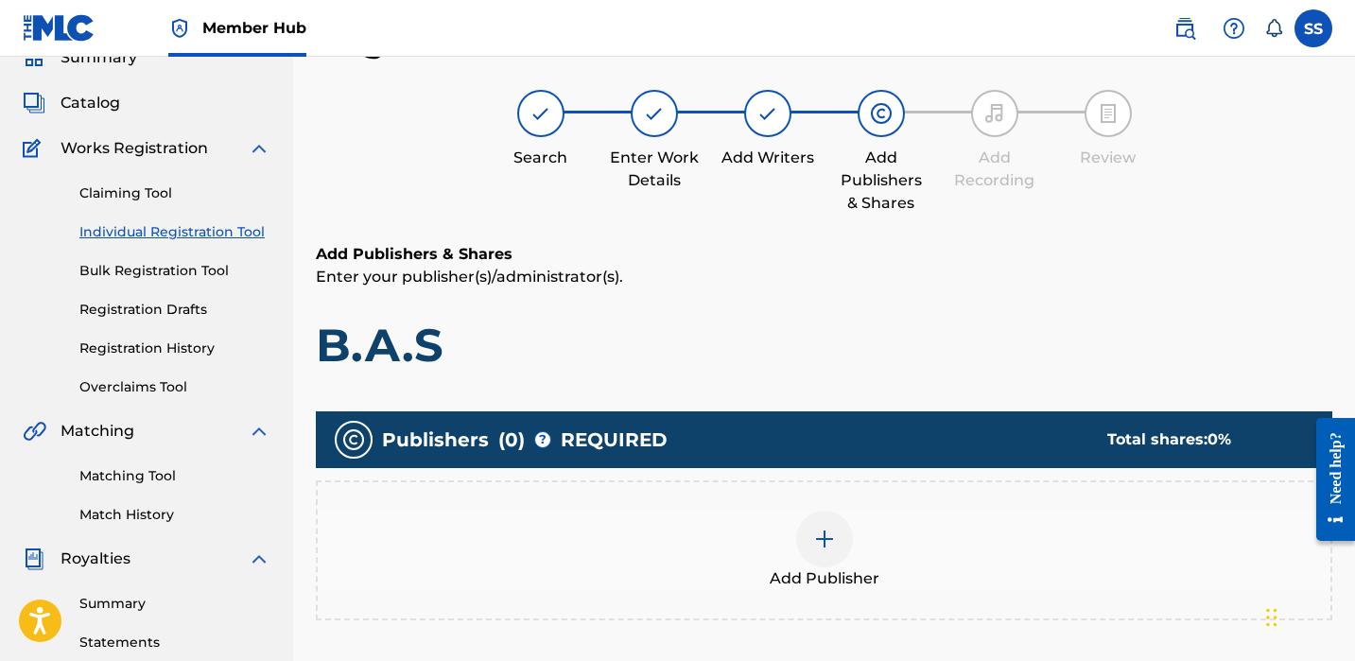
click at [831, 525] on div at bounding box center [824, 539] width 57 height 57
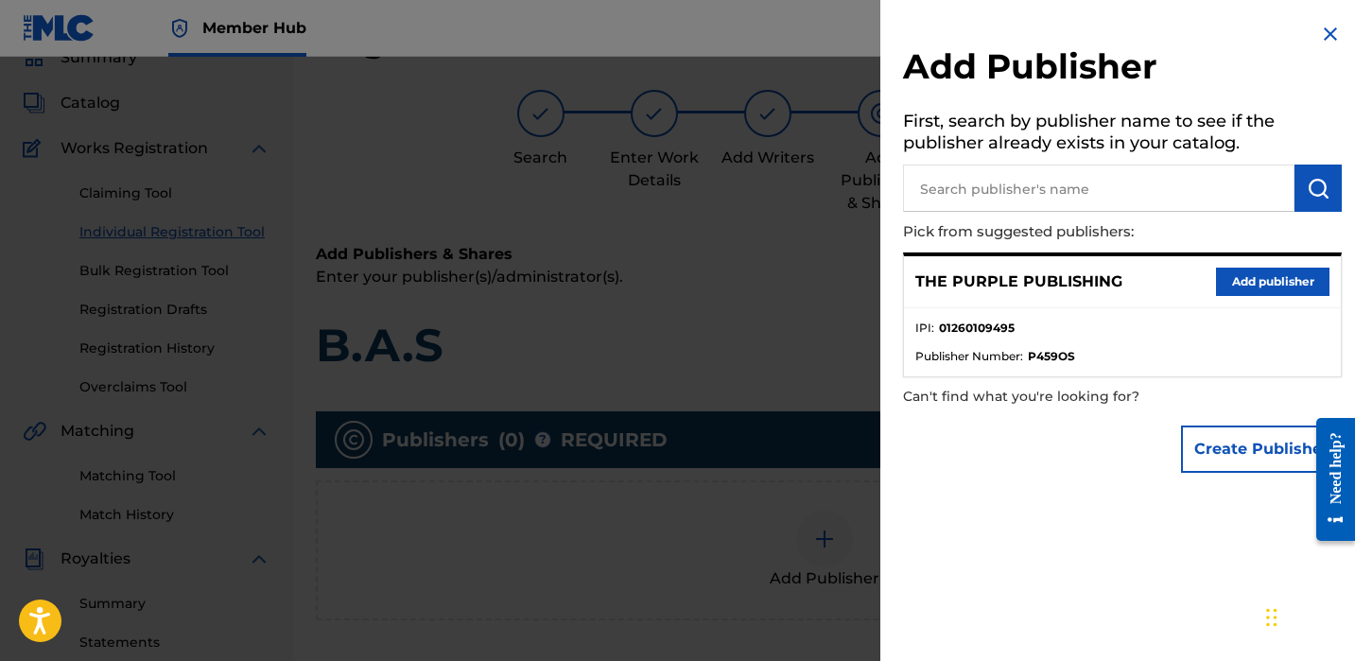
click at [1284, 282] on button "Add publisher" at bounding box center [1272, 282] width 113 height 28
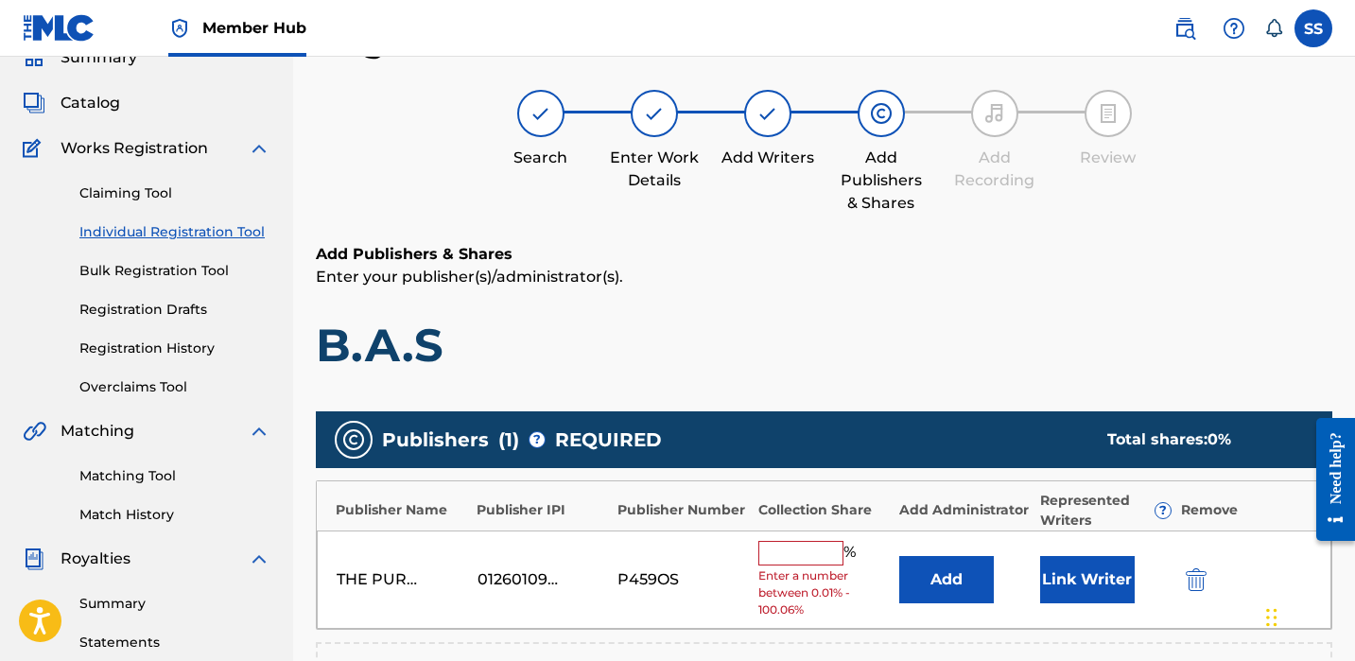
drag, startPoint x: 825, startPoint y: 556, endPoint x: 833, endPoint y: 540, distance: 18.2
click at [825, 558] on input "text" at bounding box center [800, 553] width 85 height 25
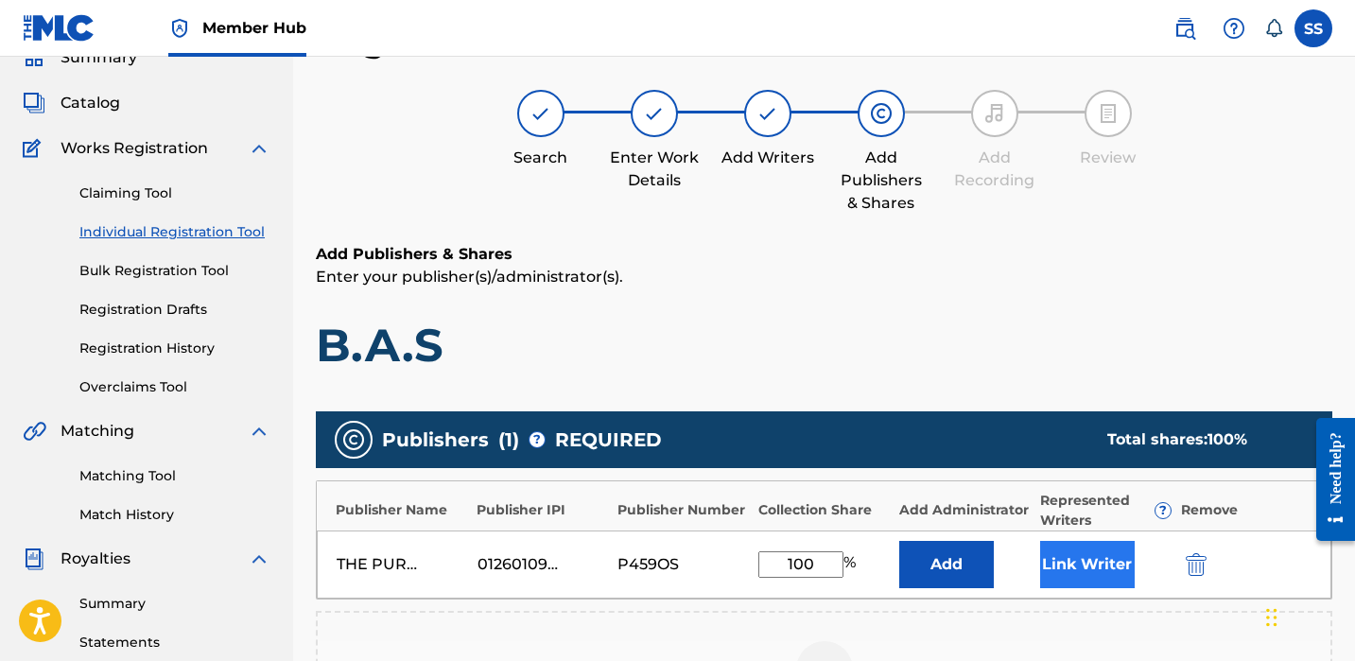
type input "100"
click at [1118, 551] on button "Link Writer" at bounding box center [1087, 564] width 95 height 47
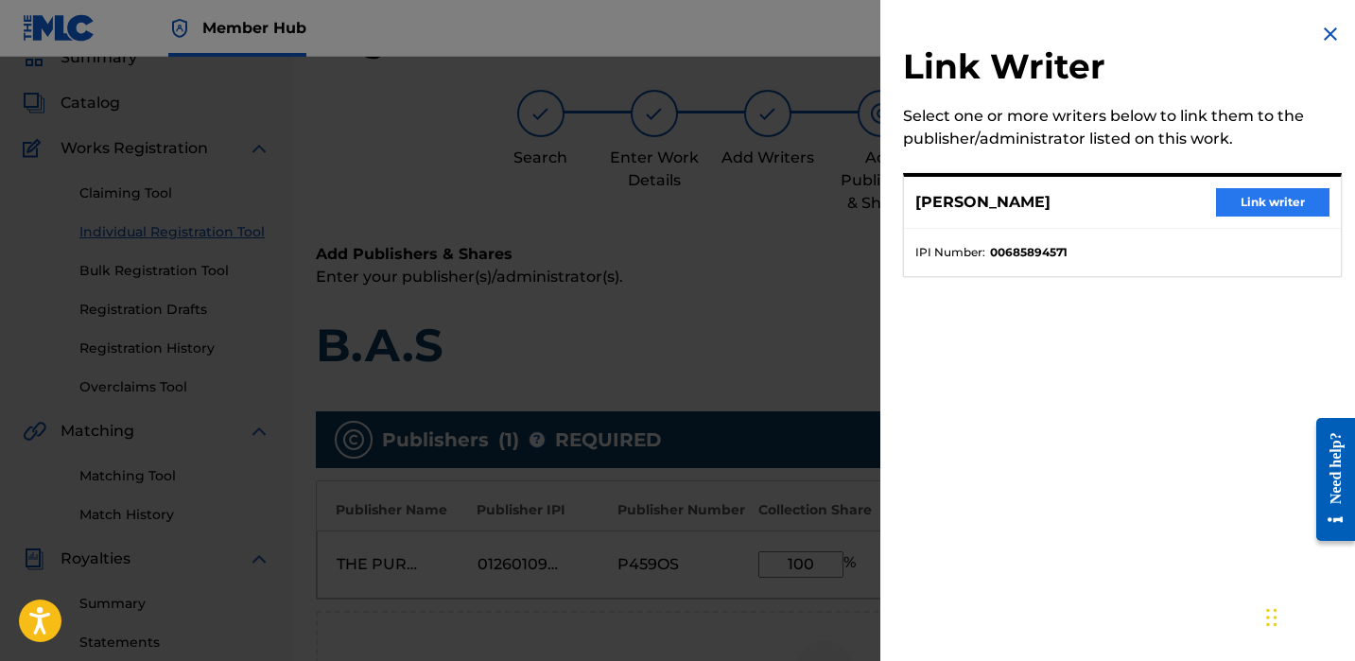
click at [1250, 195] on button "Link writer" at bounding box center [1272, 202] width 113 height 28
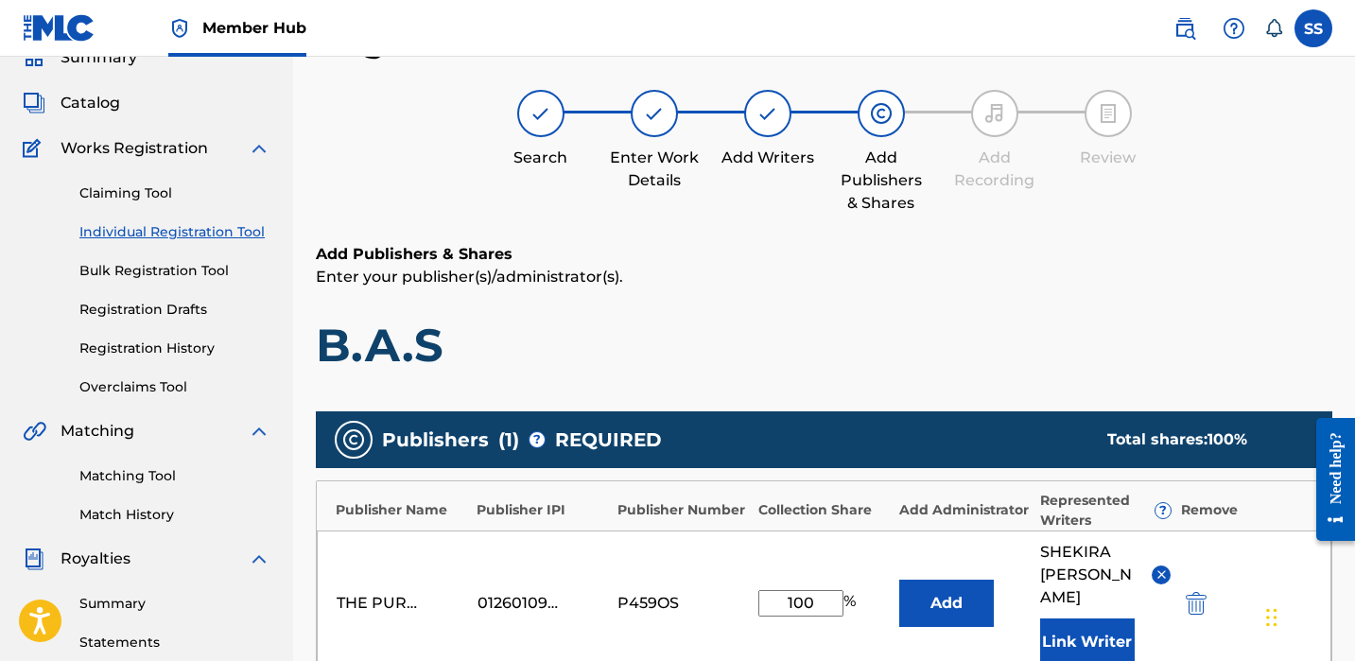
scroll to position [535, 0]
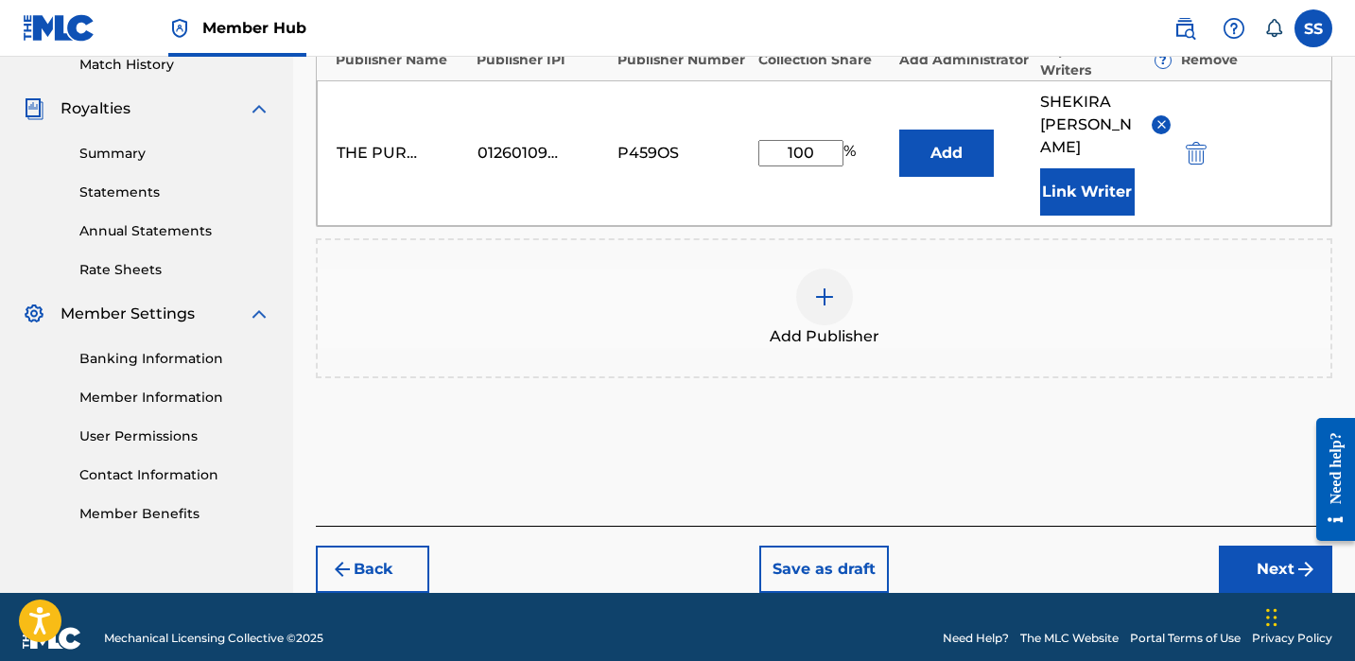
click at [1256, 546] on button "Next" at bounding box center [1275, 569] width 113 height 47
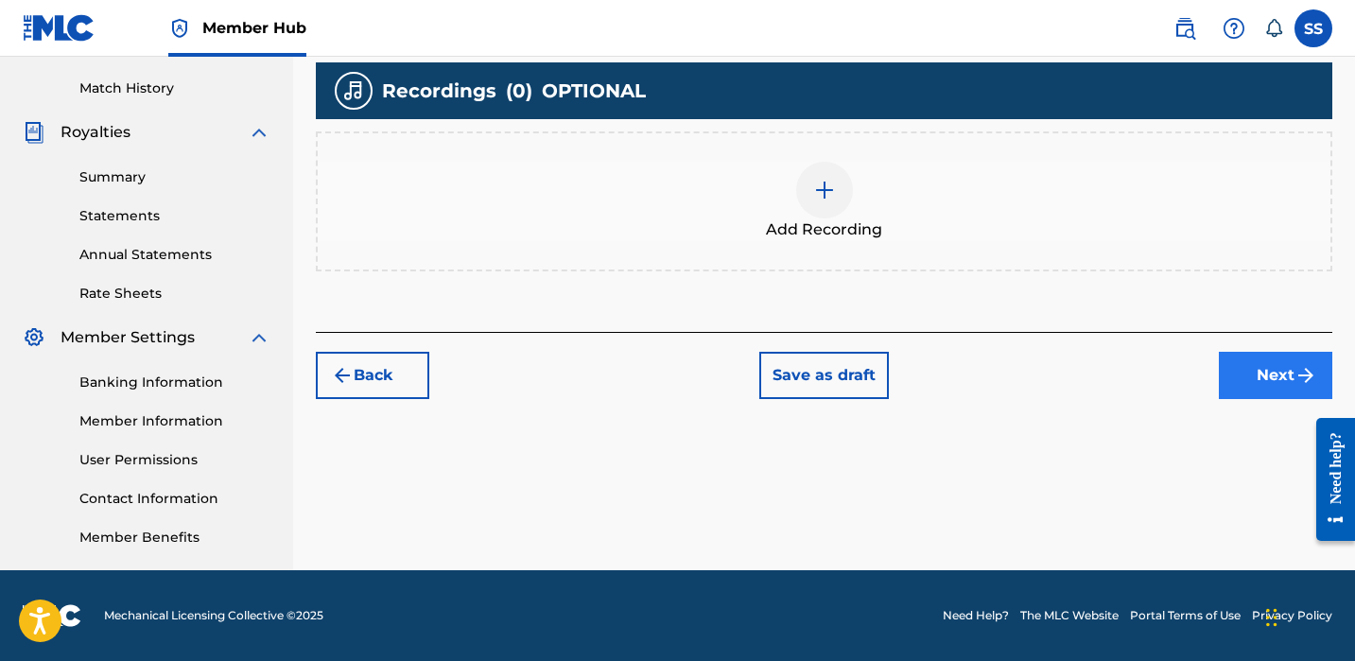
click at [1225, 366] on button "Next" at bounding box center [1275, 375] width 113 height 47
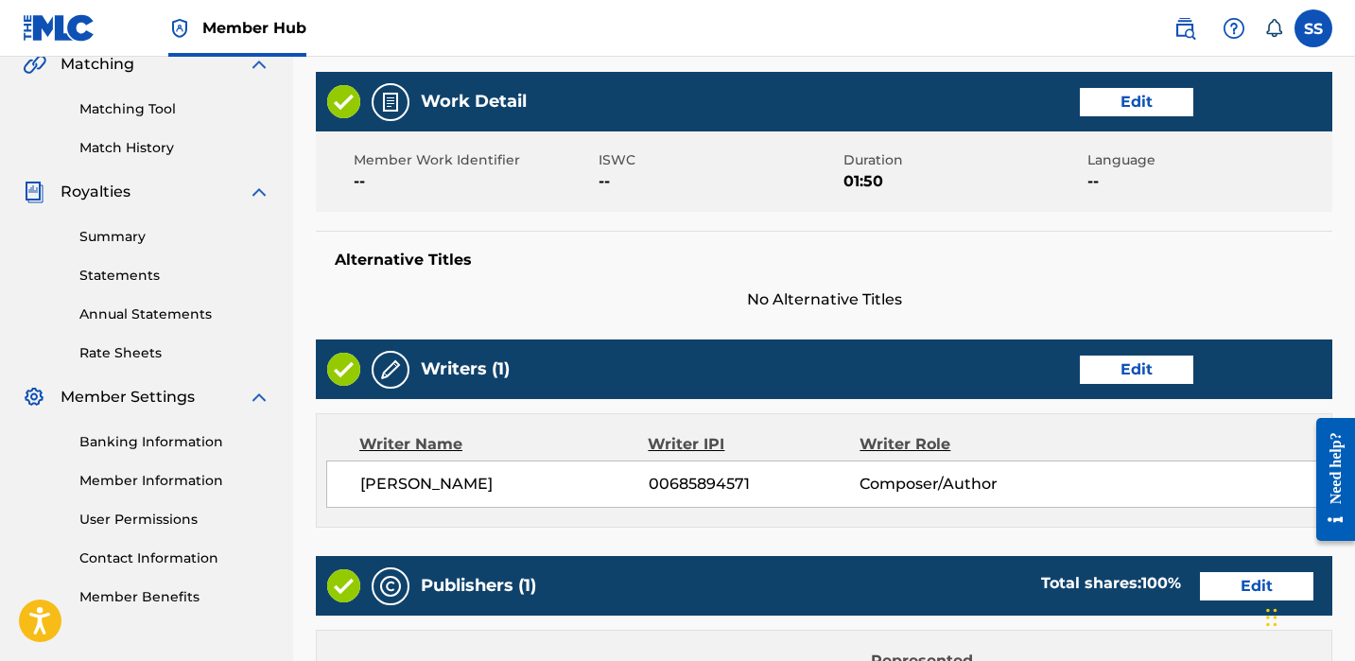
scroll to position [921, 0]
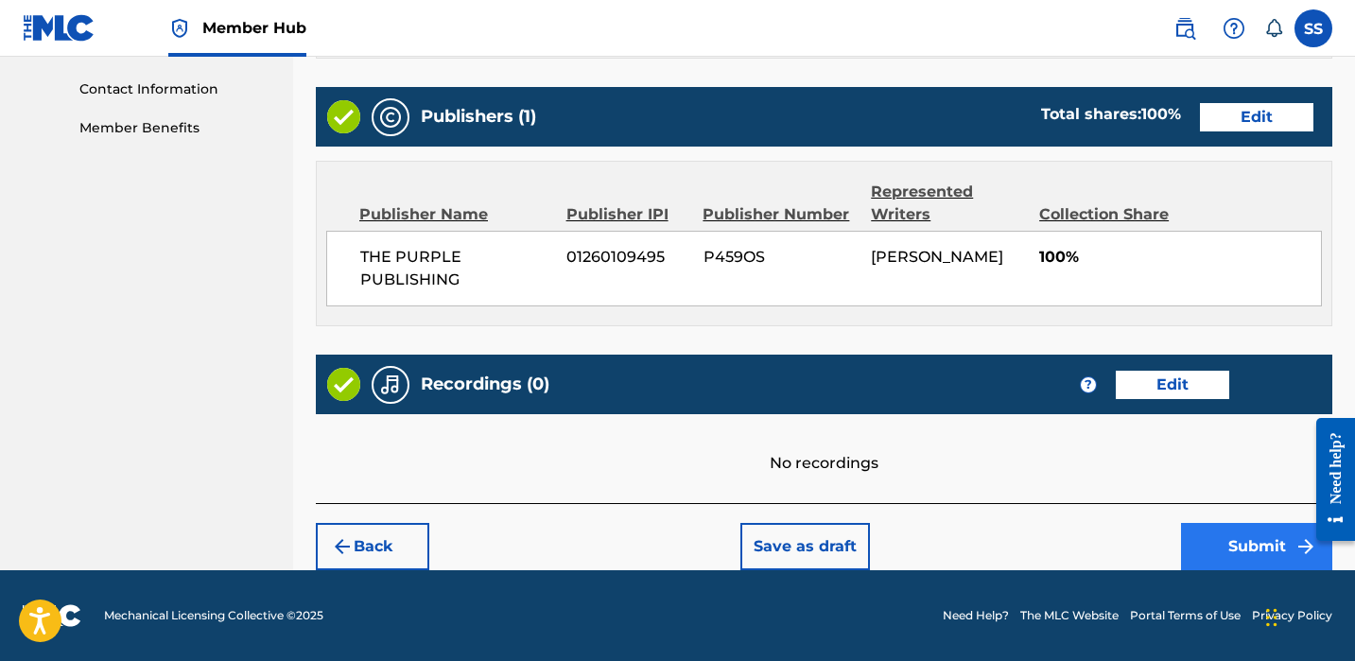
click at [1234, 532] on button "Submit" at bounding box center [1256, 546] width 151 height 47
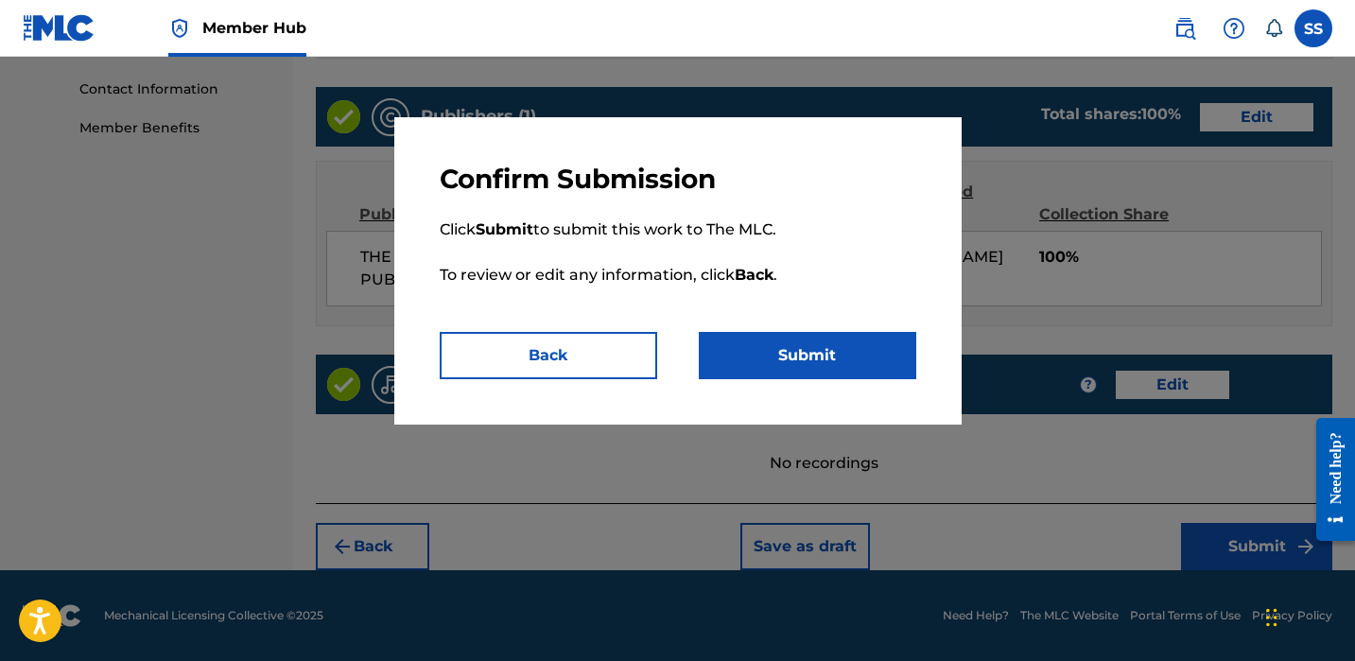
click at [935, 365] on div "Confirm Submission Click Submit to submit this work to The MLC. To review or ed…" at bounding box center [677, 270] width 567 height 307
click at [895, 362] on button "Submit" at bounding box center [808, 355] width 218 height 47
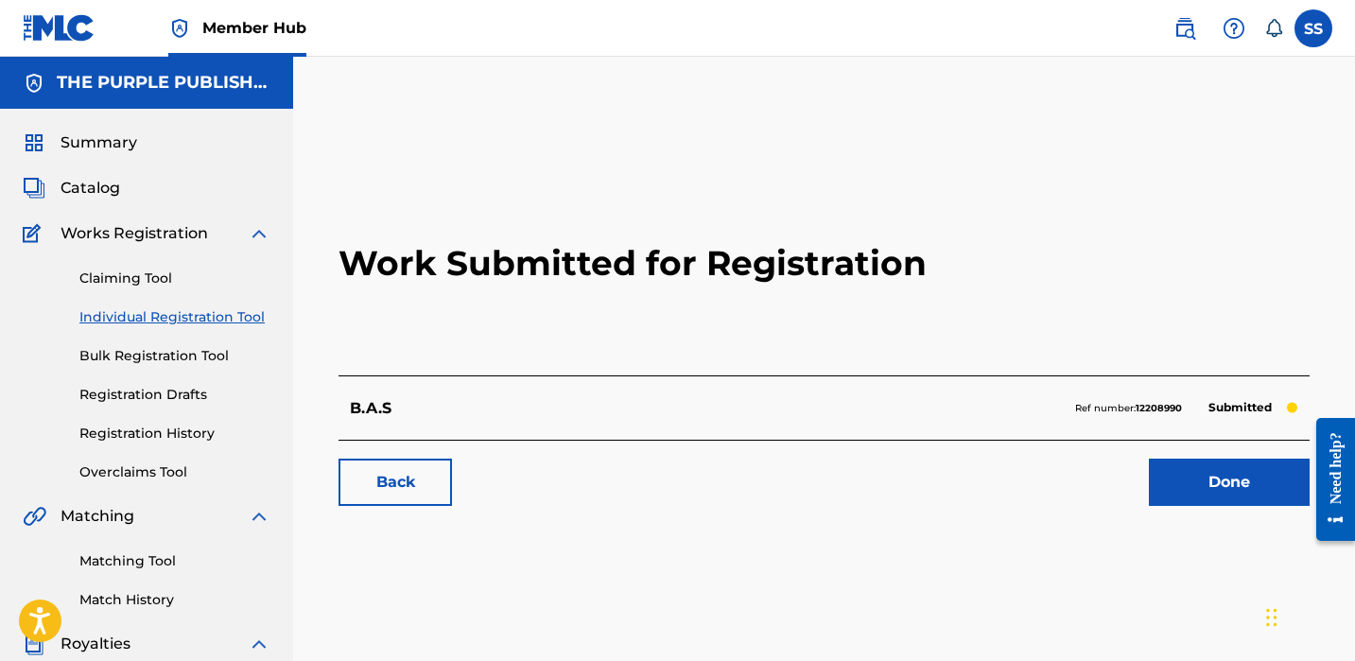
click at [150, 314] on link "Individual Registration Tool" at bounding box center [174, 317] width 191 height 20
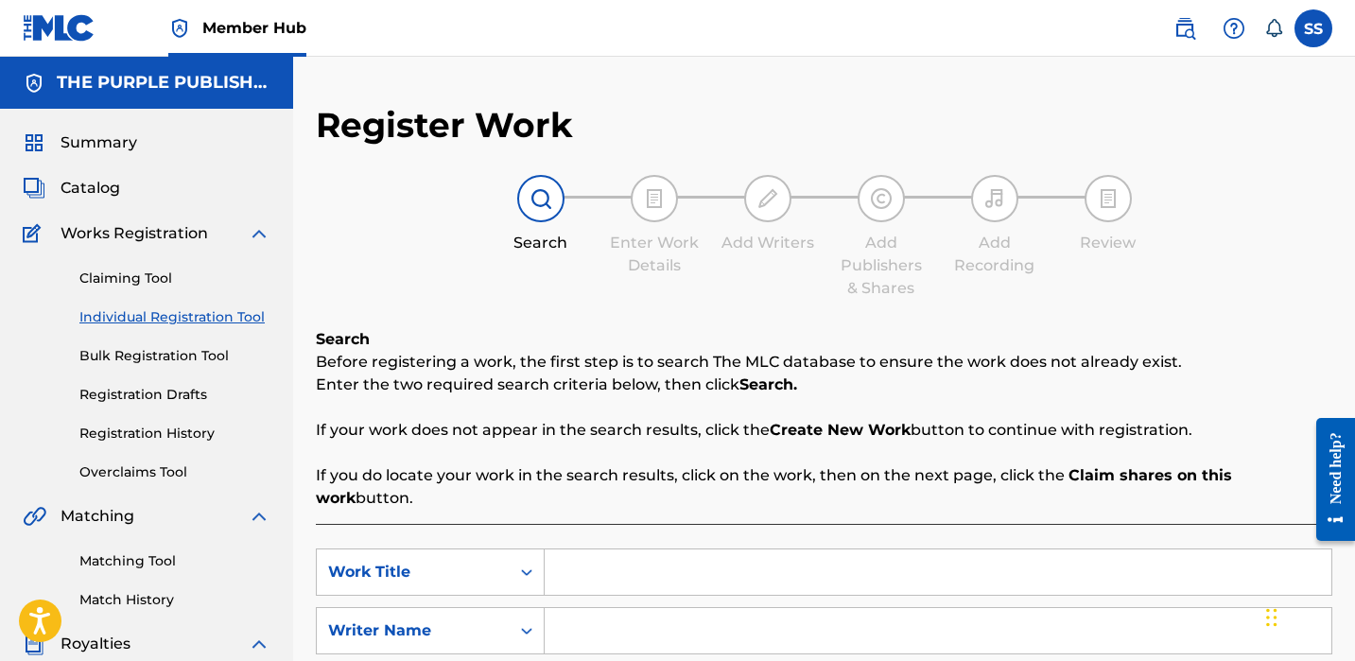
click at [624, 549] on input "Search Form" at bounding box center [938, 571] width 787 height 45
type input "HOMERUN"
click at [645, 608] on input "Search Form" at bounding box center [938, 630] width 787 height 45
paste input "[PERSON_NAME]"
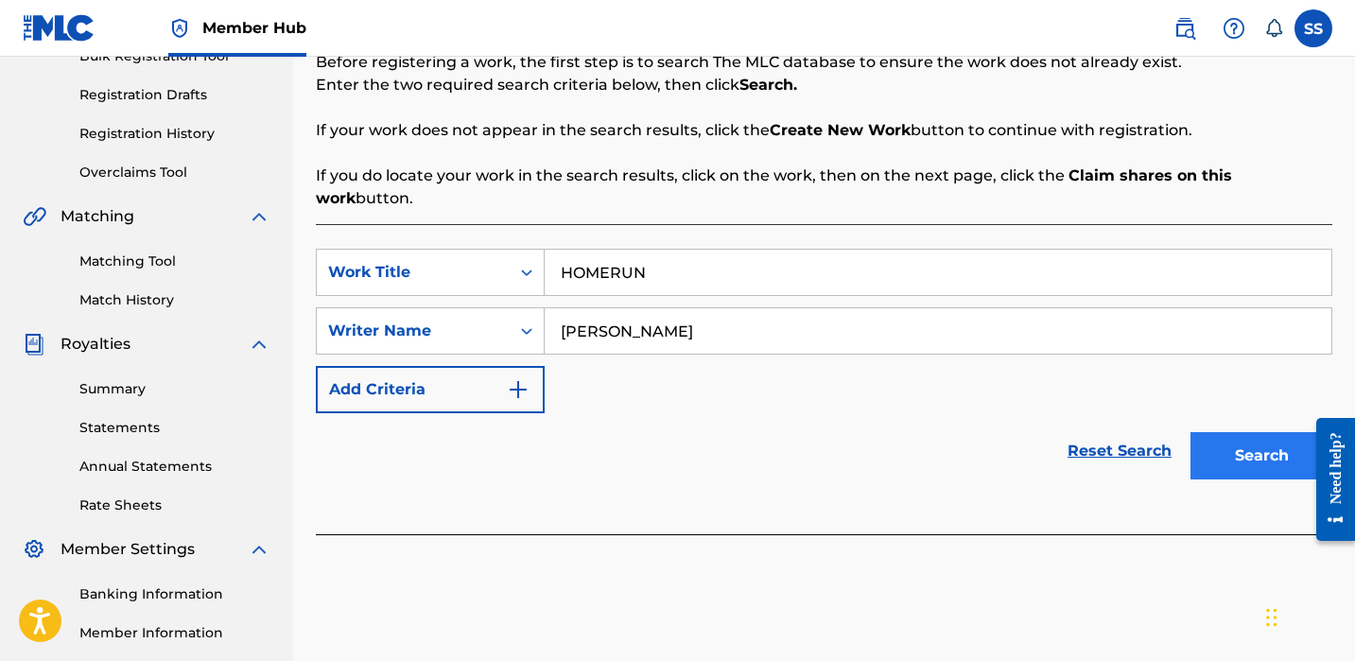
type input "[PERSON_NAME]"
click at [1270, 432] on button "Search" at bounding box center [1262, 455] width 142 height 47
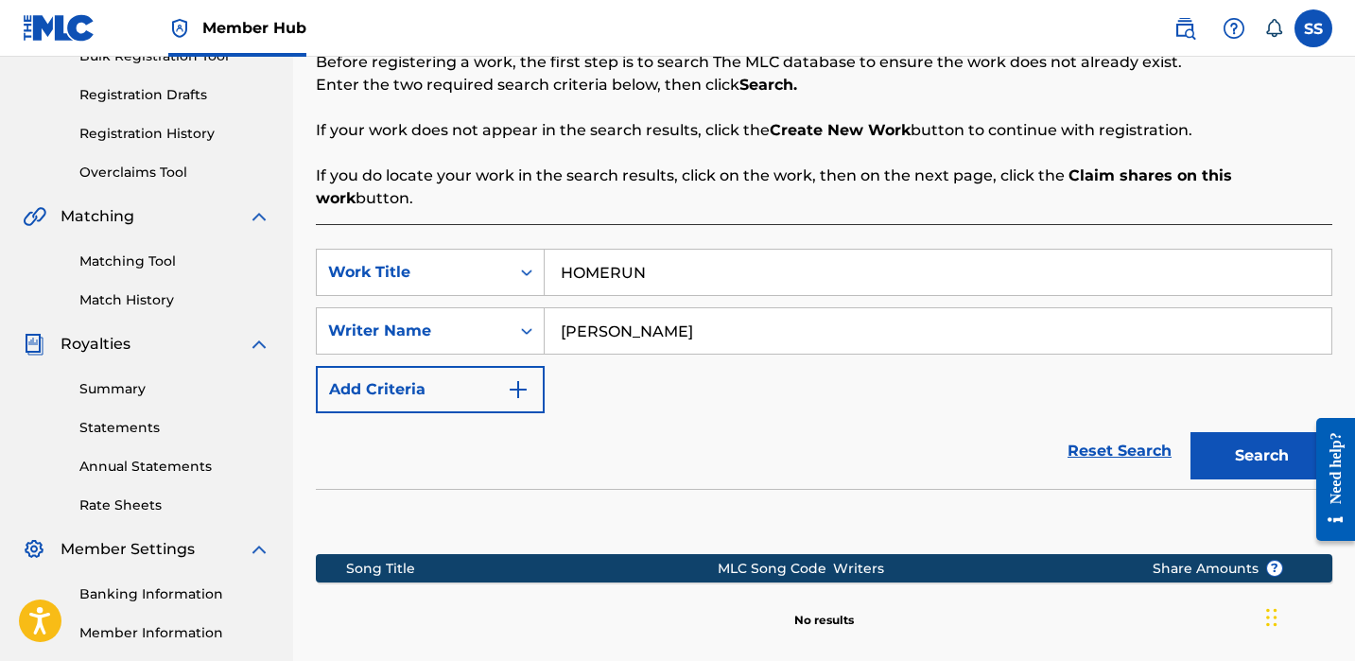
scroll to position [512, 0]
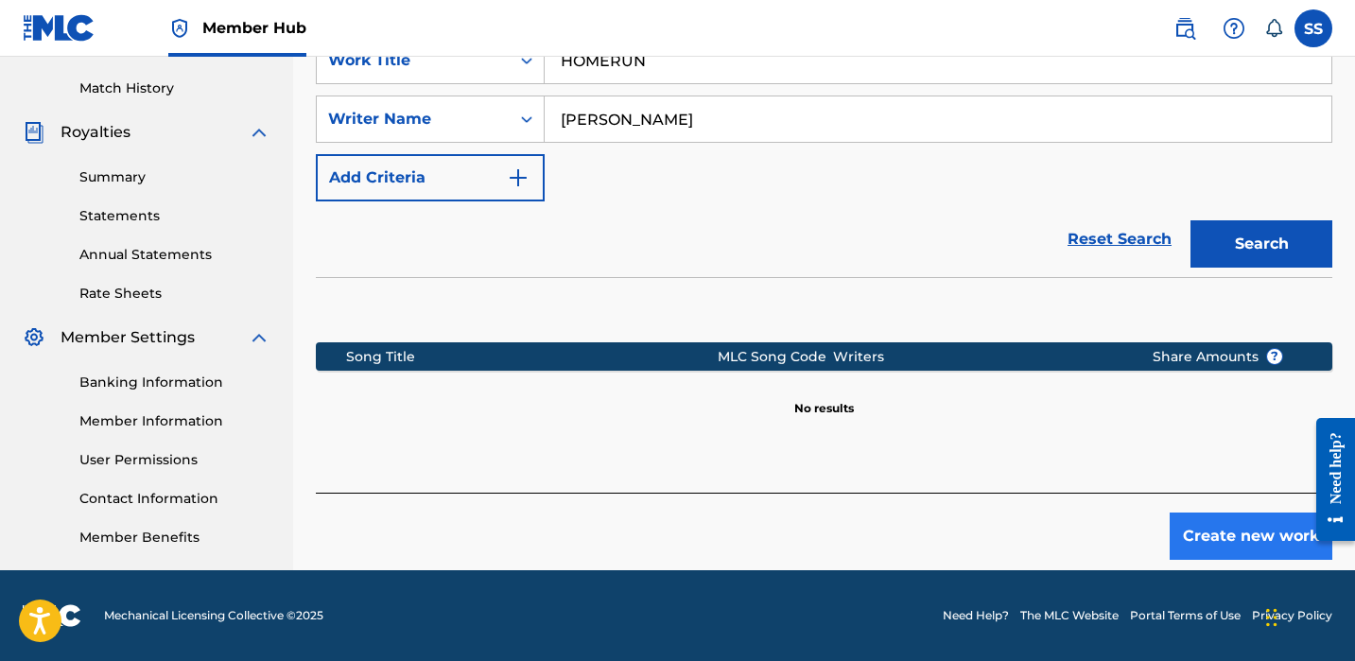
click at [1270, 513] on button "Create new work" at bounding box center [1251, 536] width 163 height 47
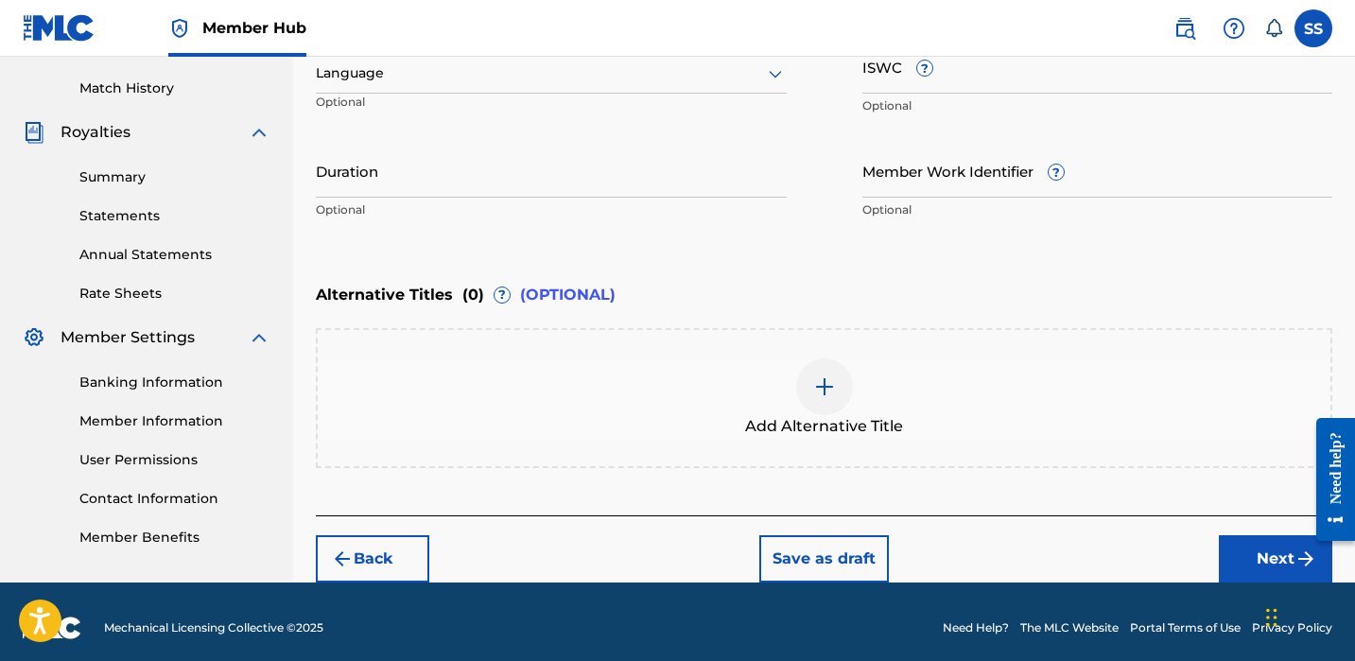
scroll to position [473, 0]
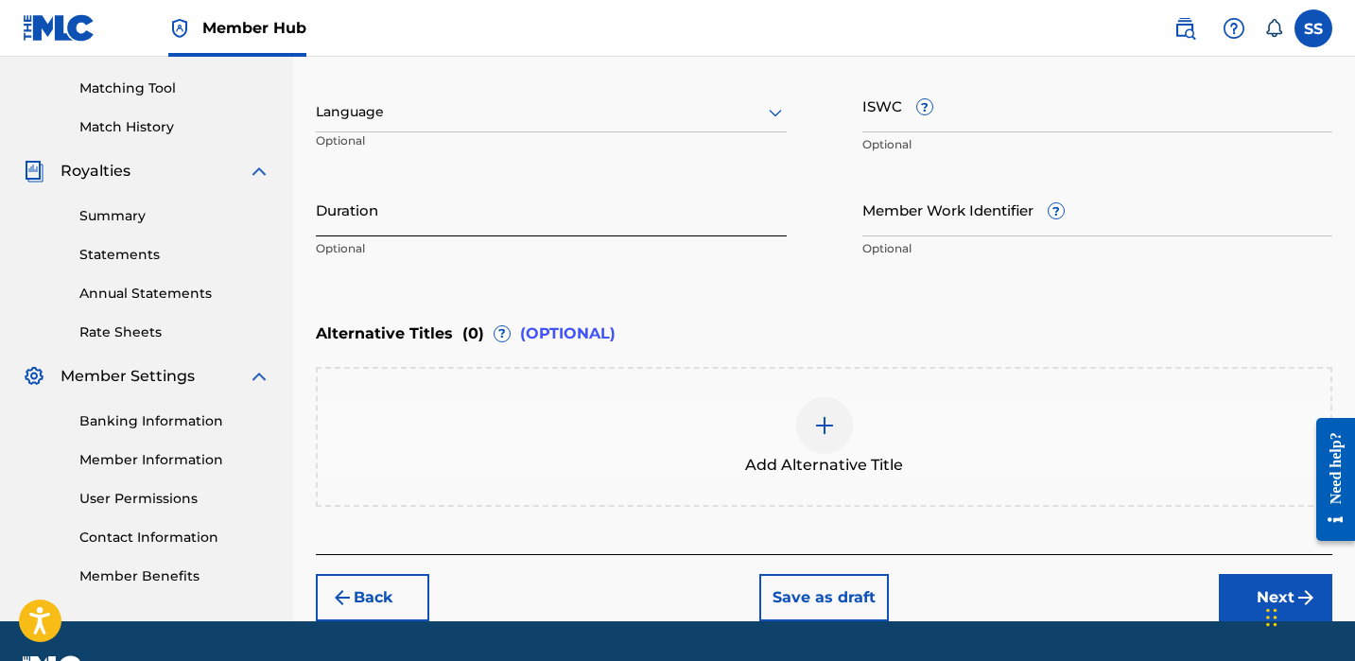
click at [571, 203] on input "Duration" at bounding box center [551, 210] width 471 height 54
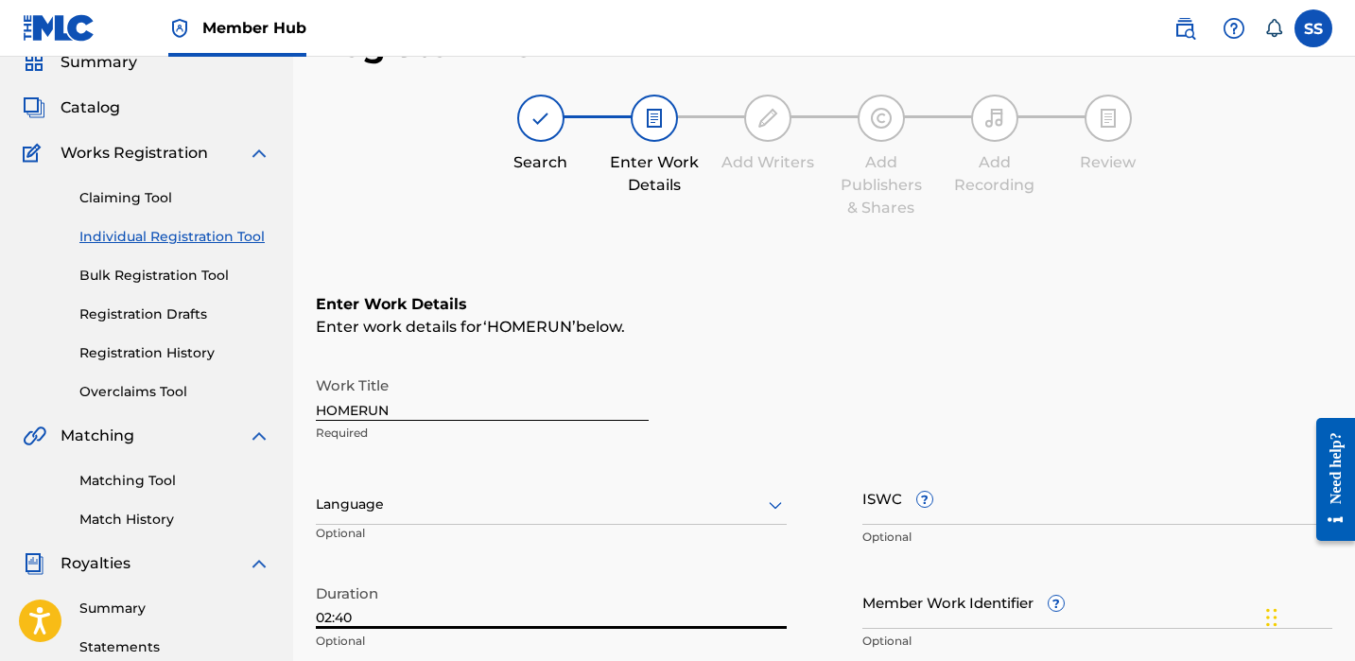
scroll to position [524, 0]
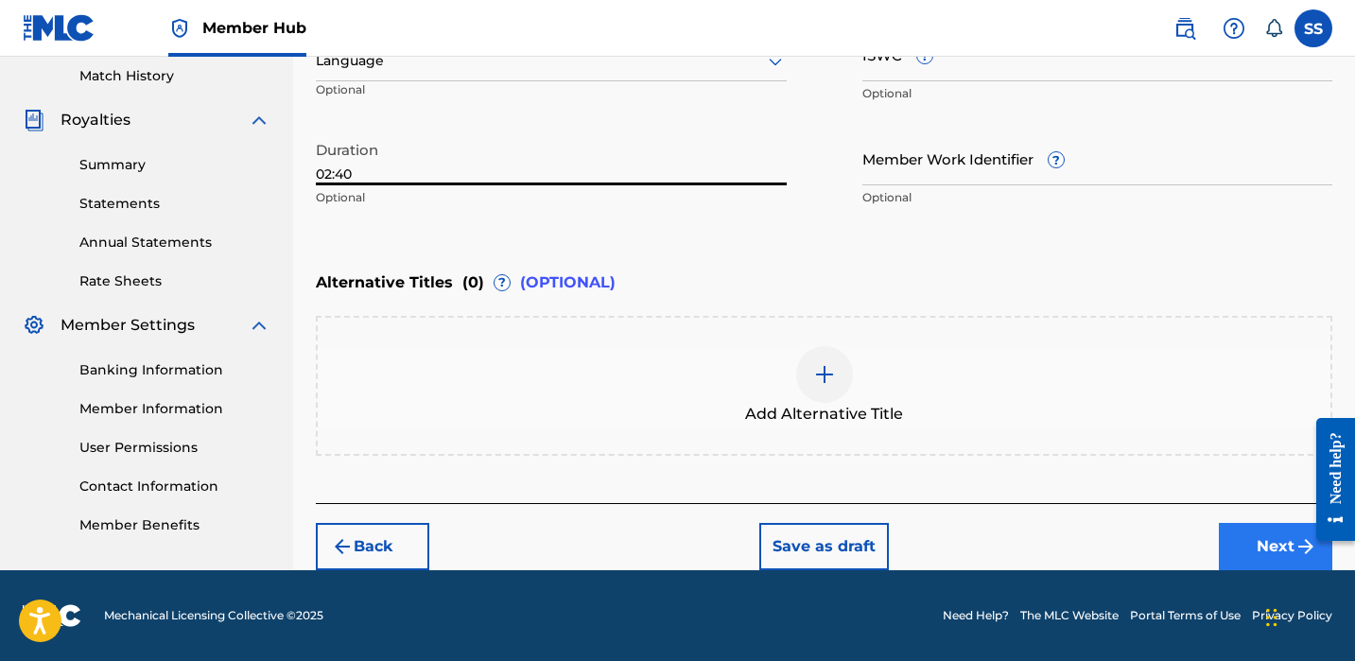
type input "02:40"
click at [1245, 548] on button "Next" at bounding box center [1275, 546] width 113 height 47
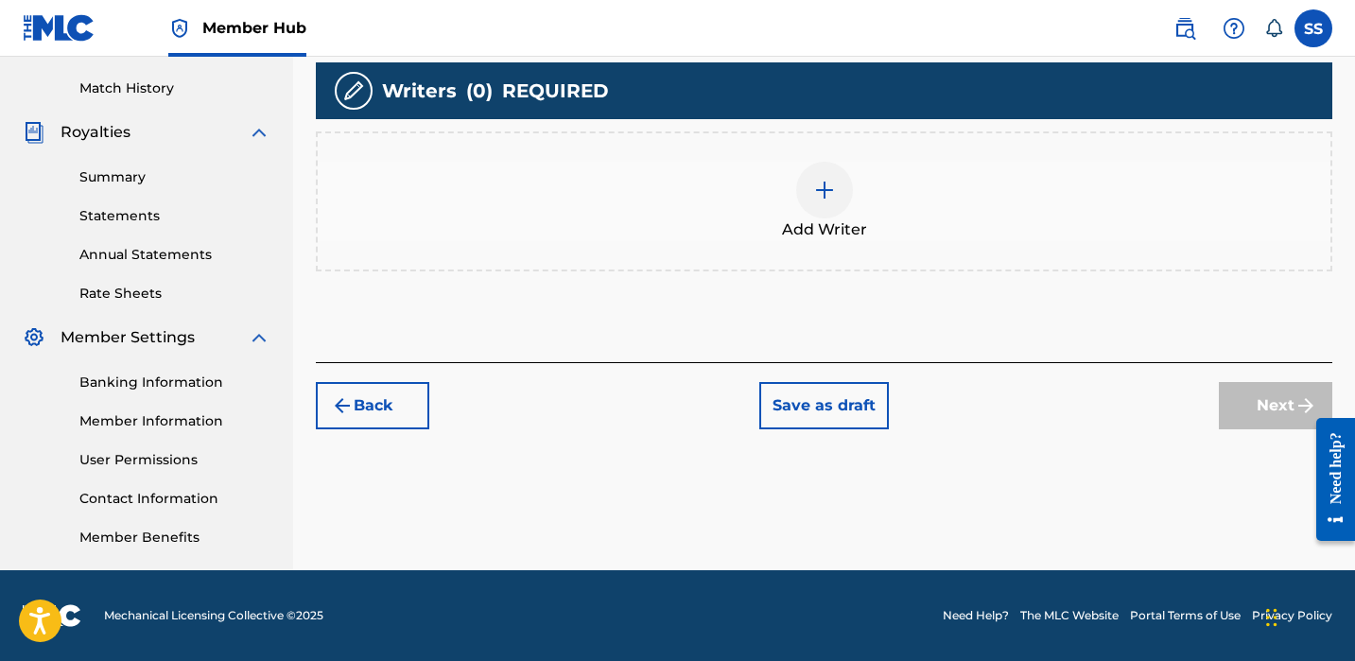
click at [833, 213] on div at bounding box center [824, 190] width 57 height 57
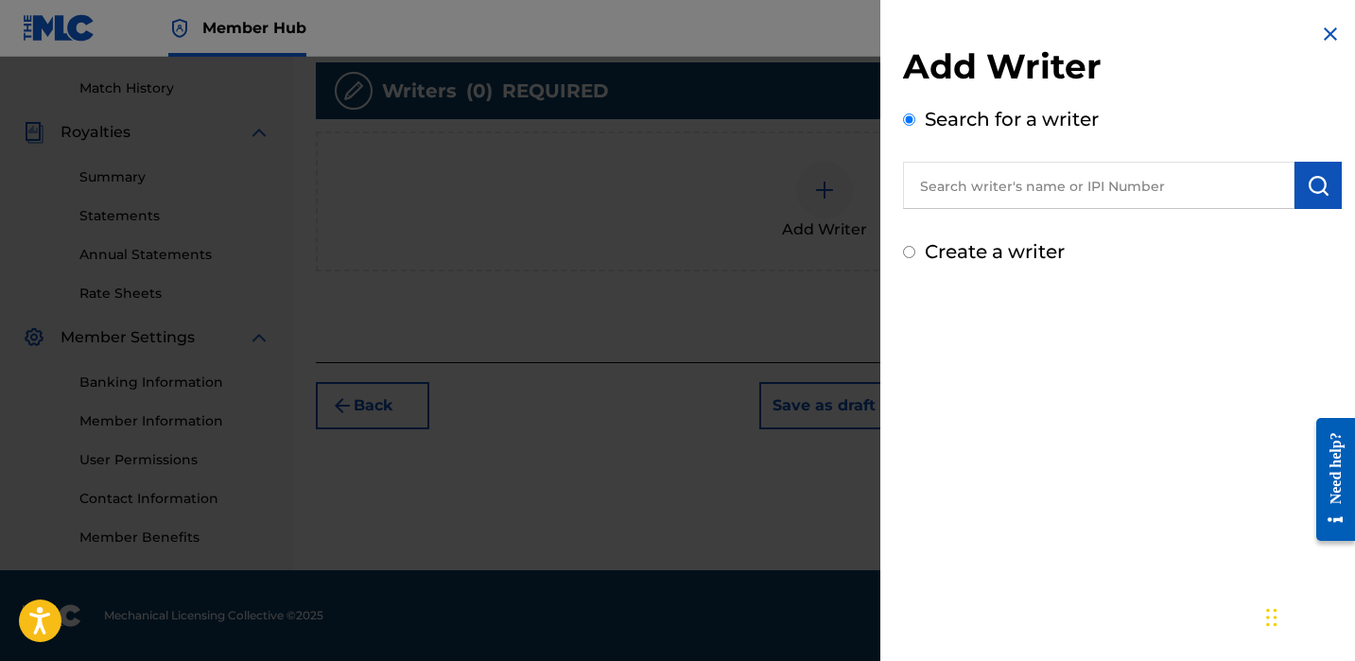
click at [950, 218] on div "Add Writer Search for a writer Create a writer" at bounding box center [1122, 155] width 439 height 220
paste input "[PERSON_NAME]"
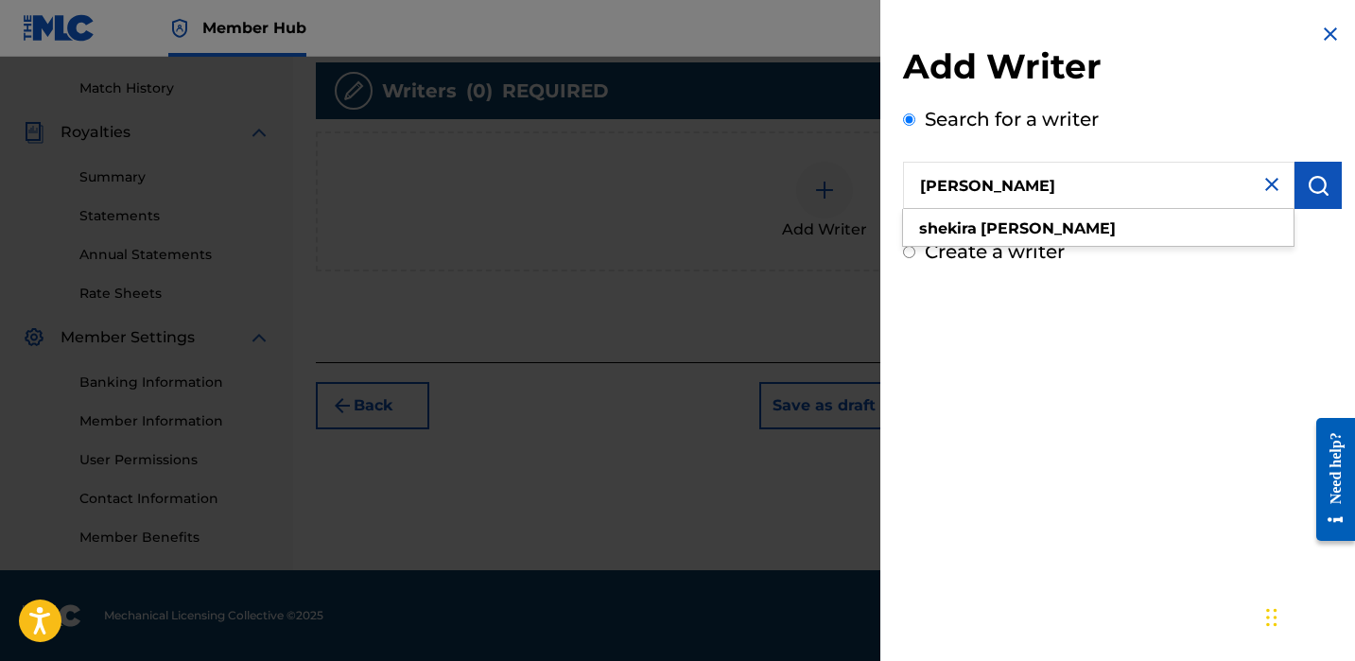
type input "[PERSON_NAME]"
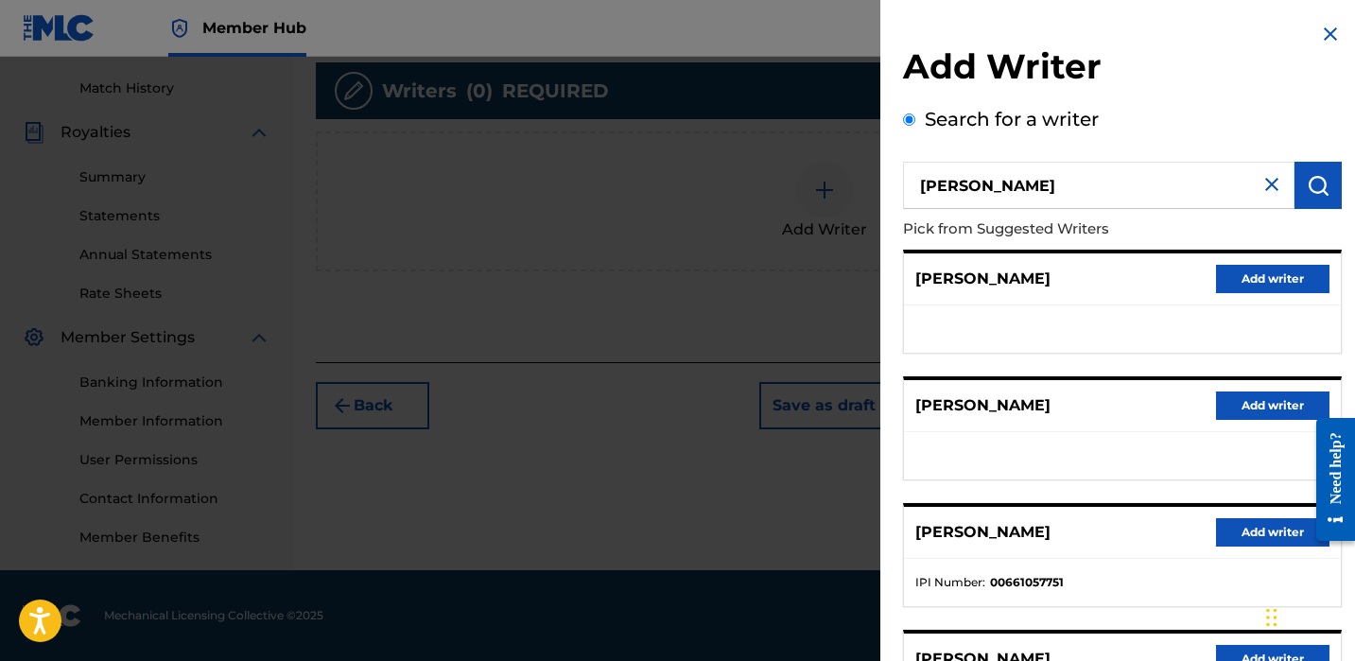
scroll to position [318, 0]
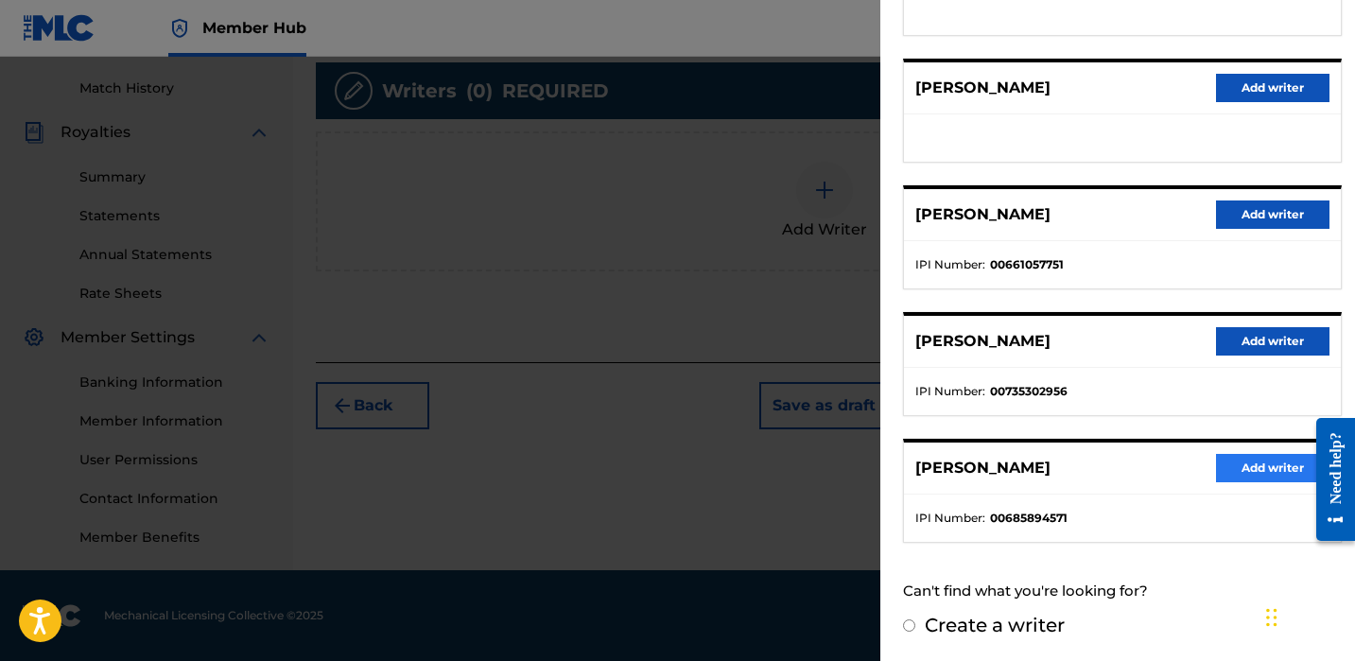
click at [1256, 470] on button "Add writer" at bounding box center [1272, 468] width 113 height 28
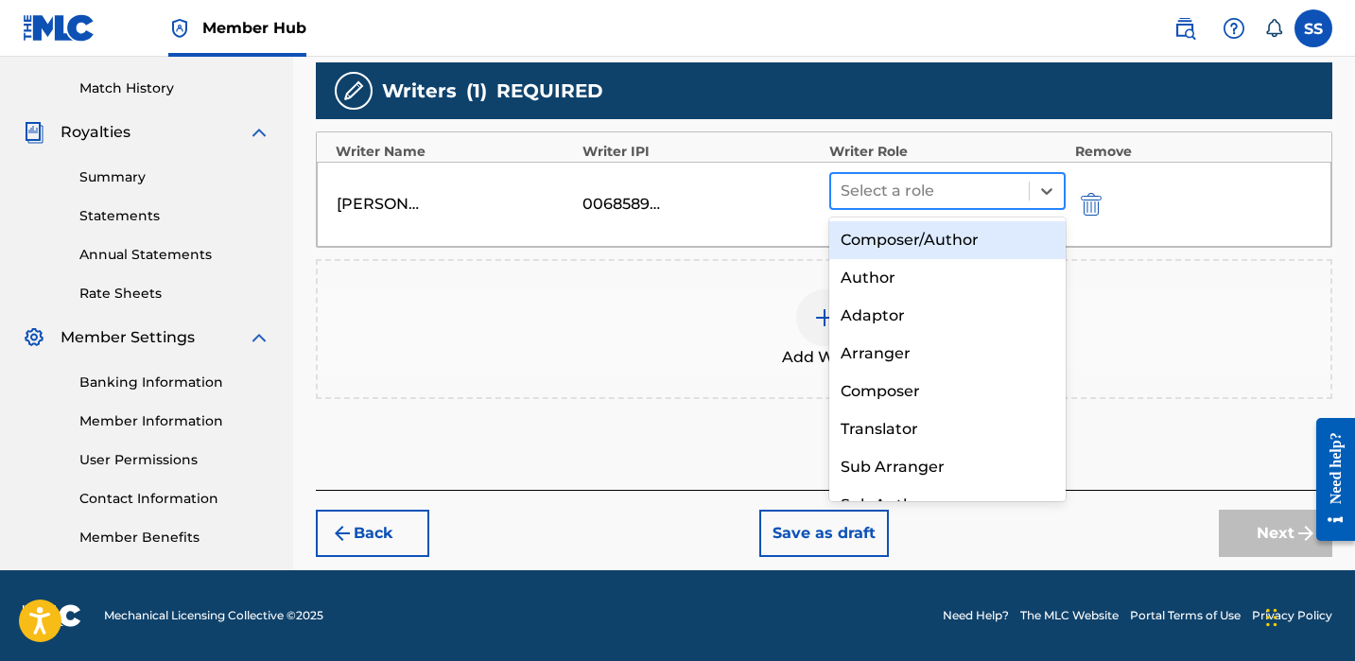
click at [977, 200] on div at bounding box center [930, 191] width 179 height 26
click at [980, 237] on div "Composer/Author" at bounding box center [947, 240] width 236 height 38
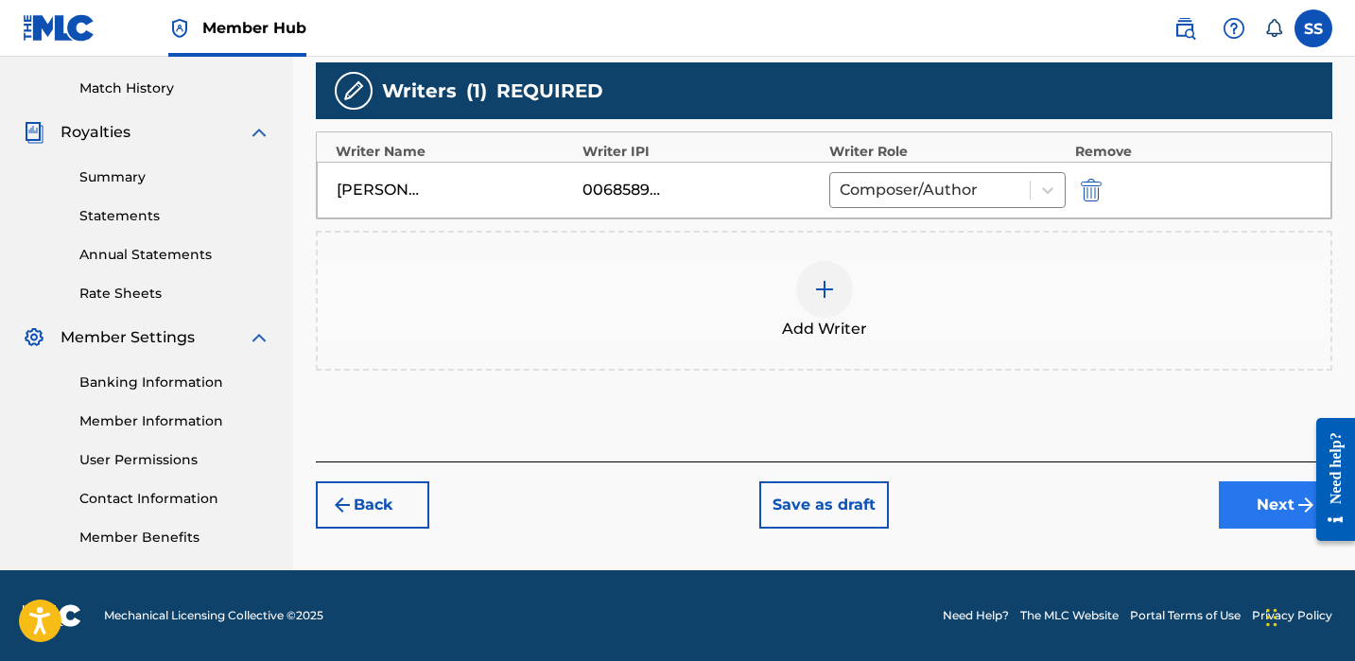
click at [1286, 504] on button "Next" at bounding box center [1275, 504] width 113 height 47
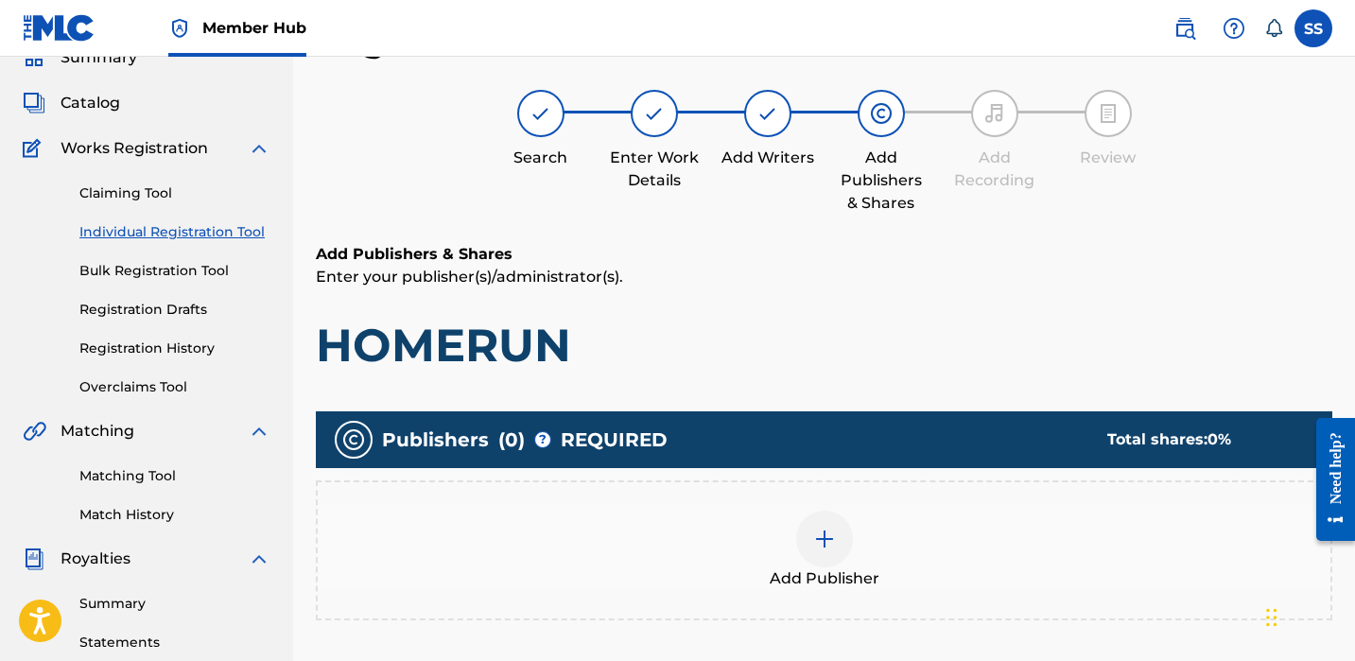
scroll to position [210, 0]
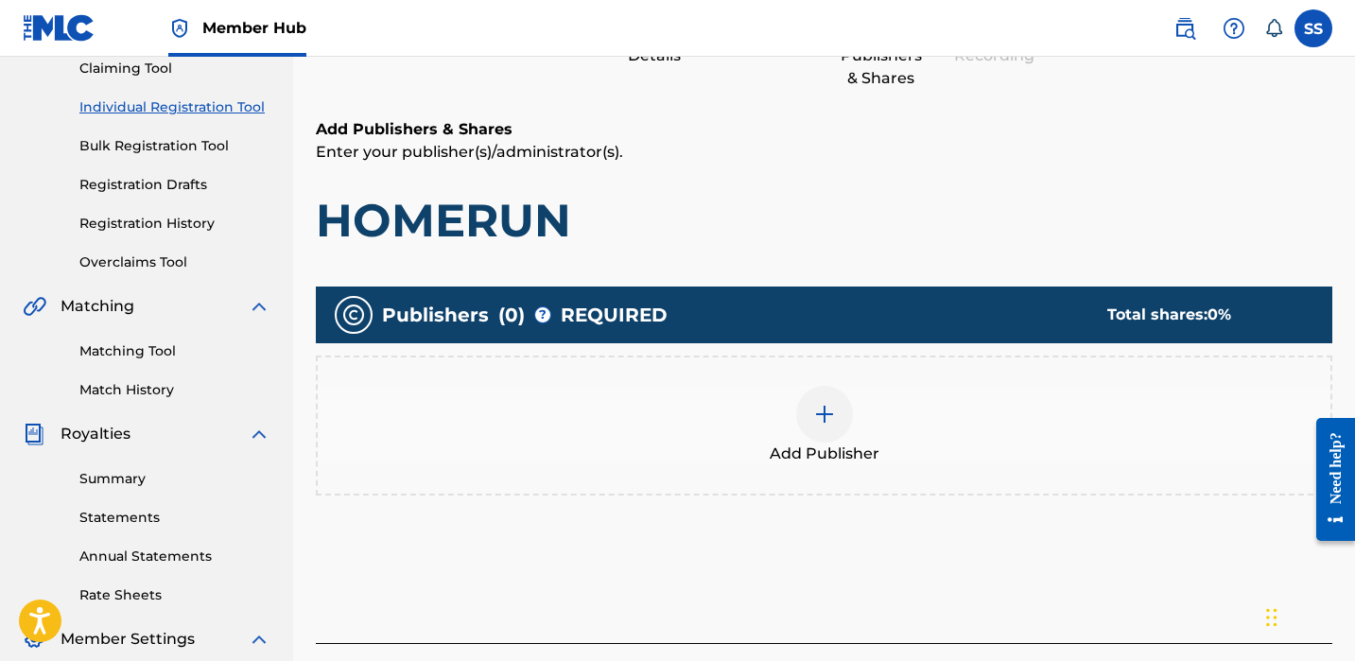
click at [835, 440] on div at bounding box center [824, 414] width 57 height 57
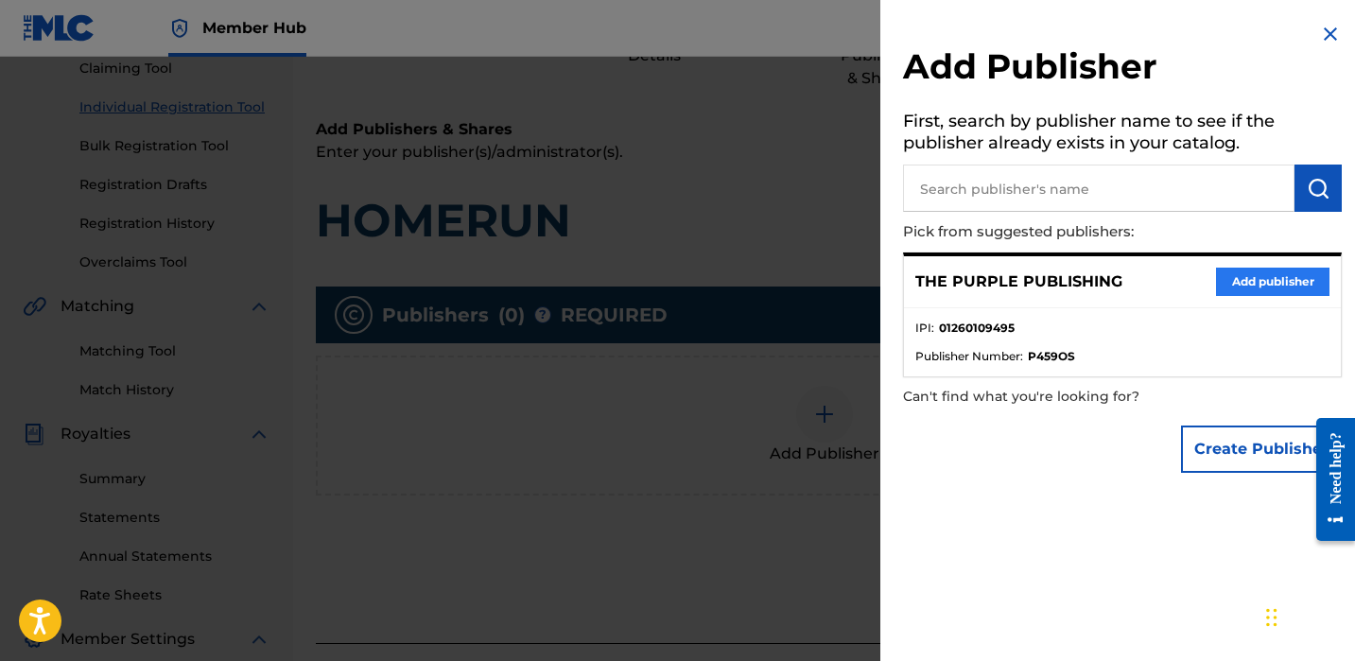
click at [1266, 286] on button "Add publisher" at bounding box center [1272, 282] width 113 height 28
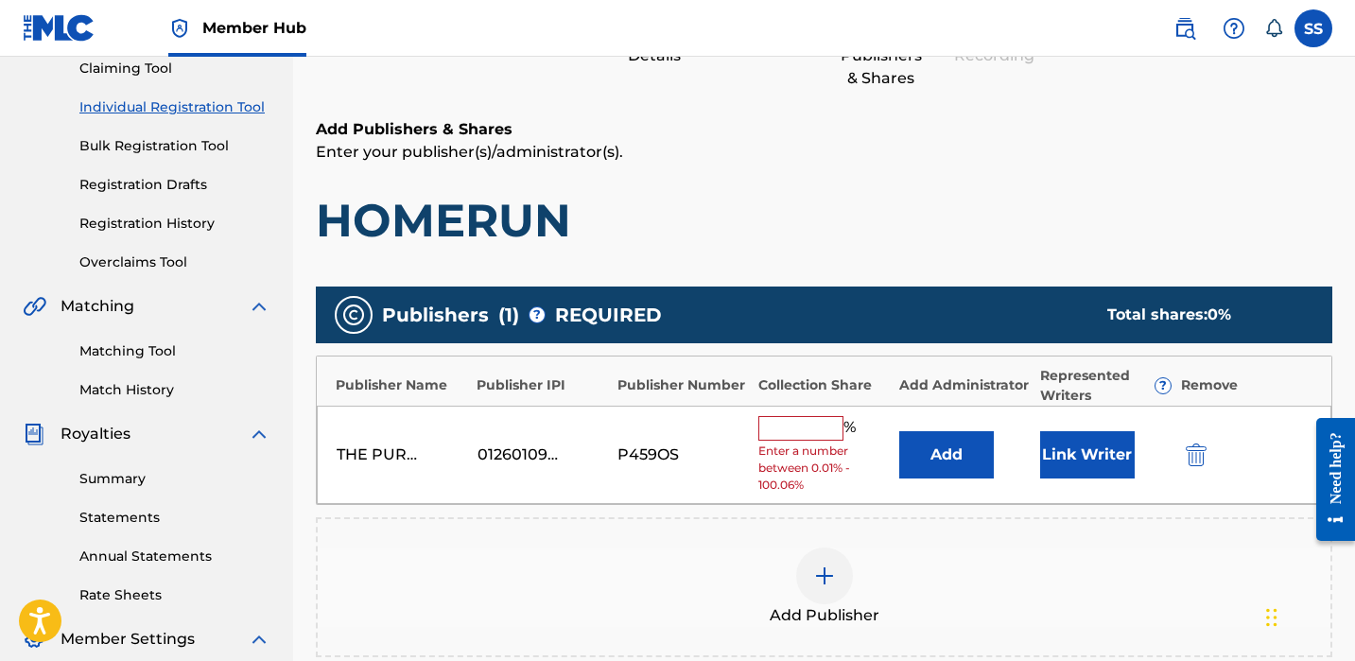
click at [828, 437] on div "%" at bounding box center [809, 428] width 102 height 25
click at [828, 421] on input "text" at bounding box center [800, 428] width 85 height 25
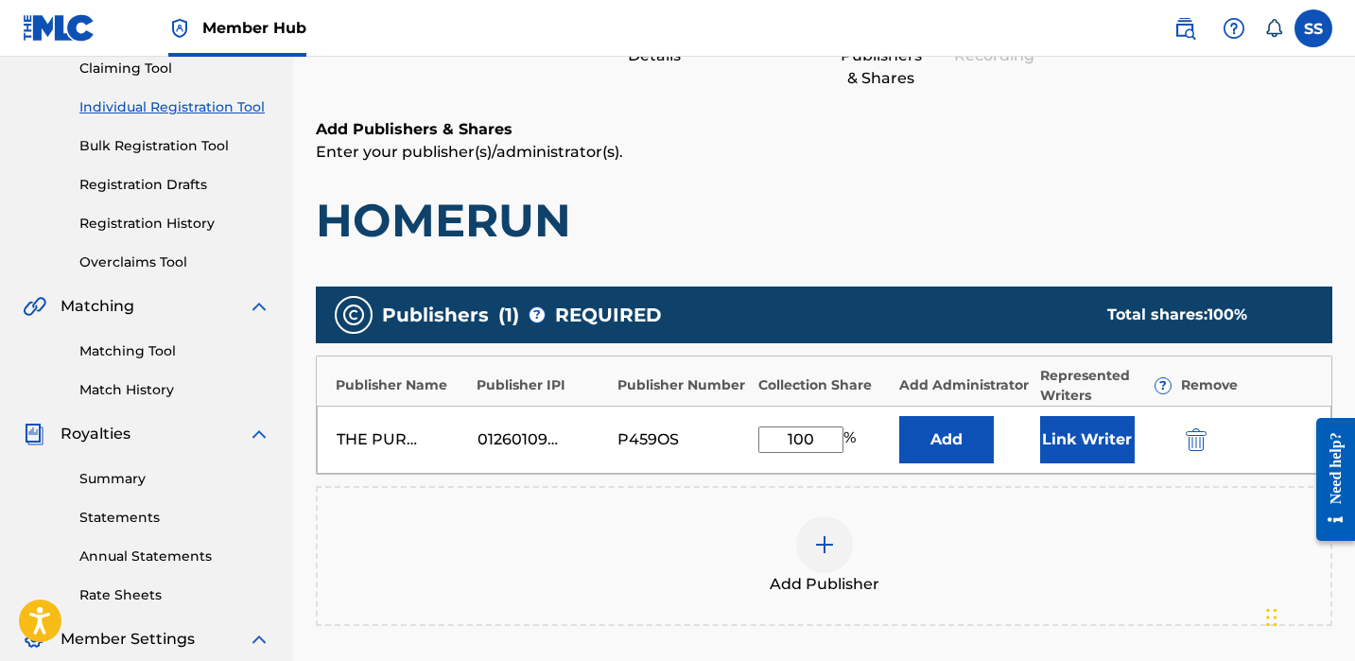
scroll to position [214, 0]
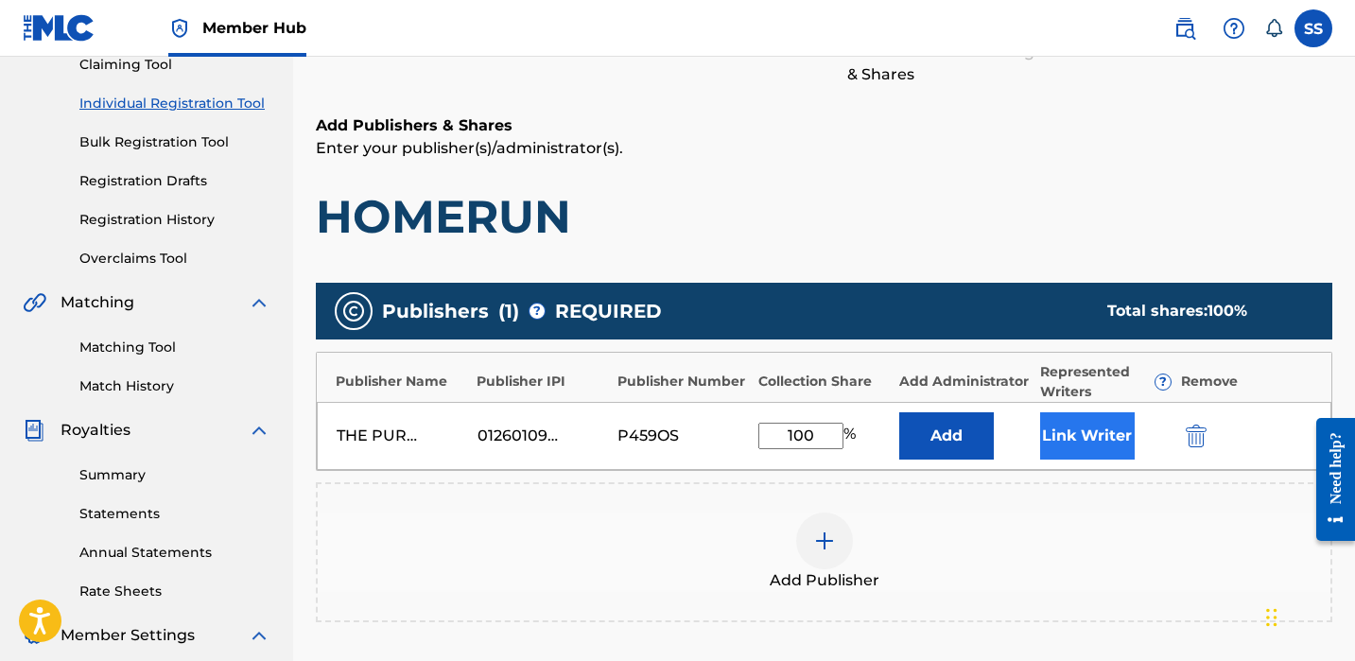
type input "100"
click at [1049, 430] on button "Link Writer" at bounding box center [1087, 435] width 95 height 47
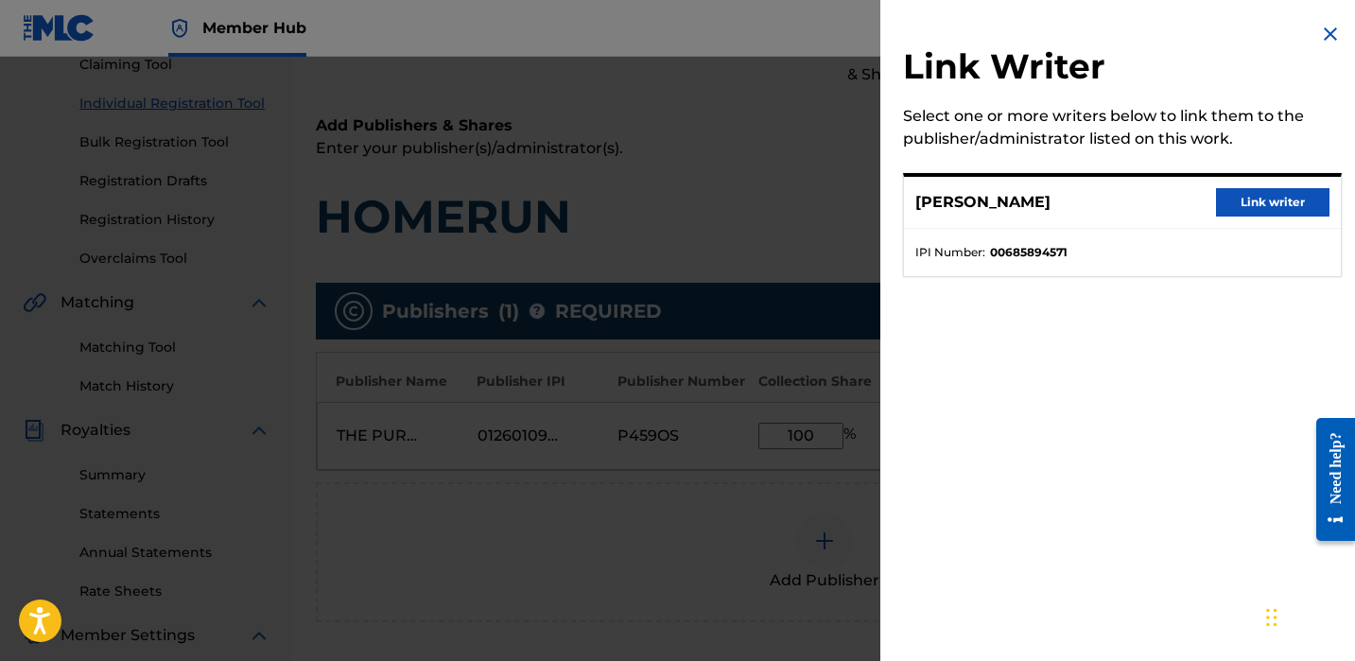
click at [1206, 194] on div "[PERSON_NAME] Link writer" at bounding box center [1122, 203] width 437 height 52
click at [1228, 203] on button "Link writer" at bounding box center [1272, 202] width 113 height 28
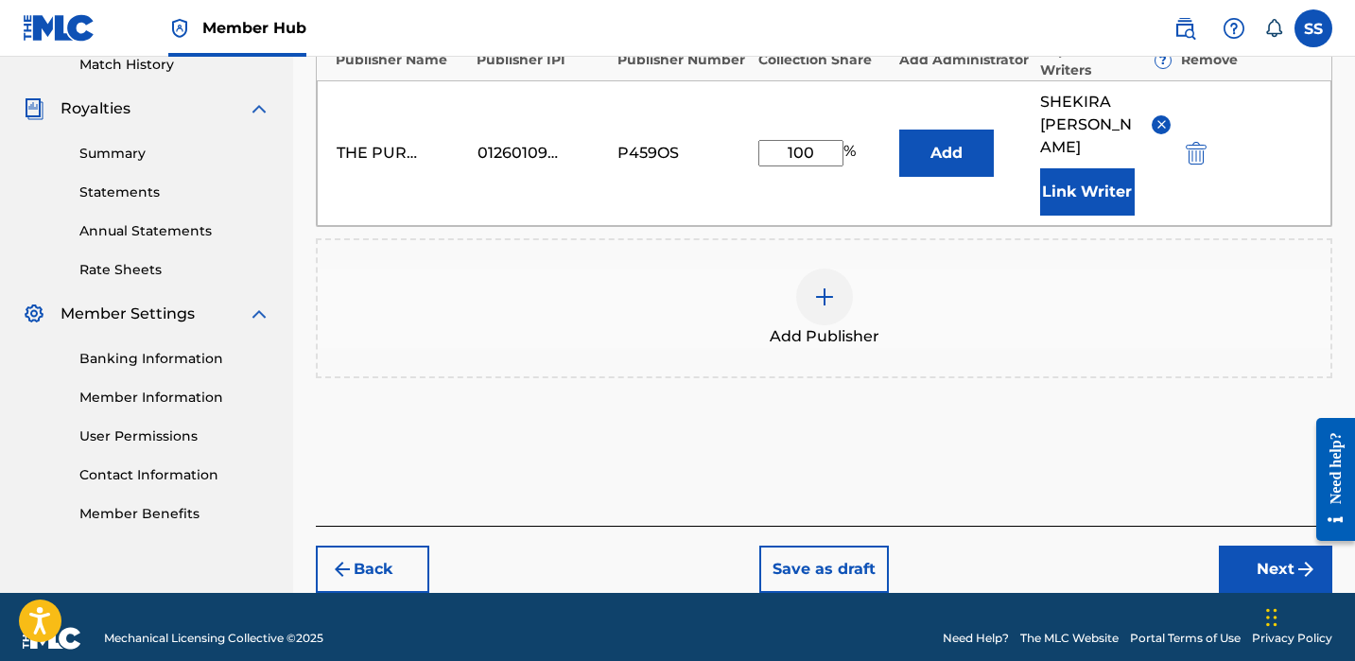
click at [1264, 546] on button "Next" at bounding box center [1275, 569] width 113 height 47
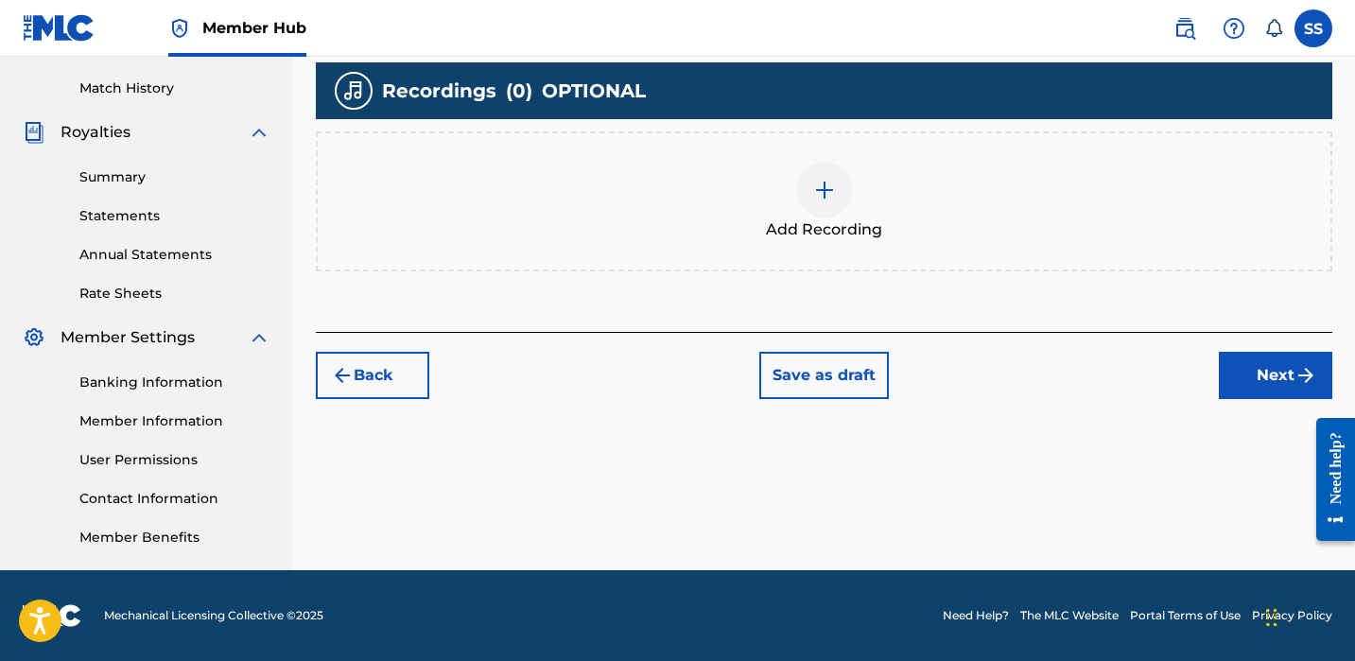
scroll to position [512, 0]
click at [1260, 376] on button "Next" at bounding box center [1275, 375] width 113 height 47
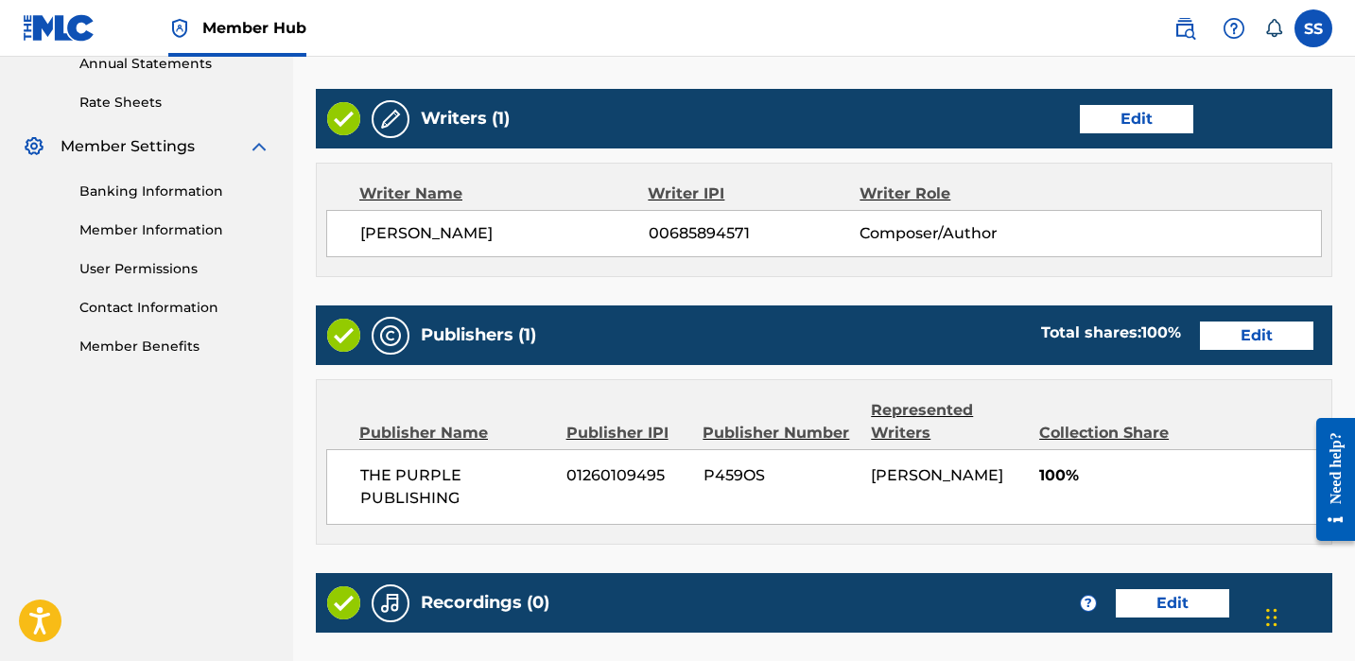
scroll to position [921, 0]
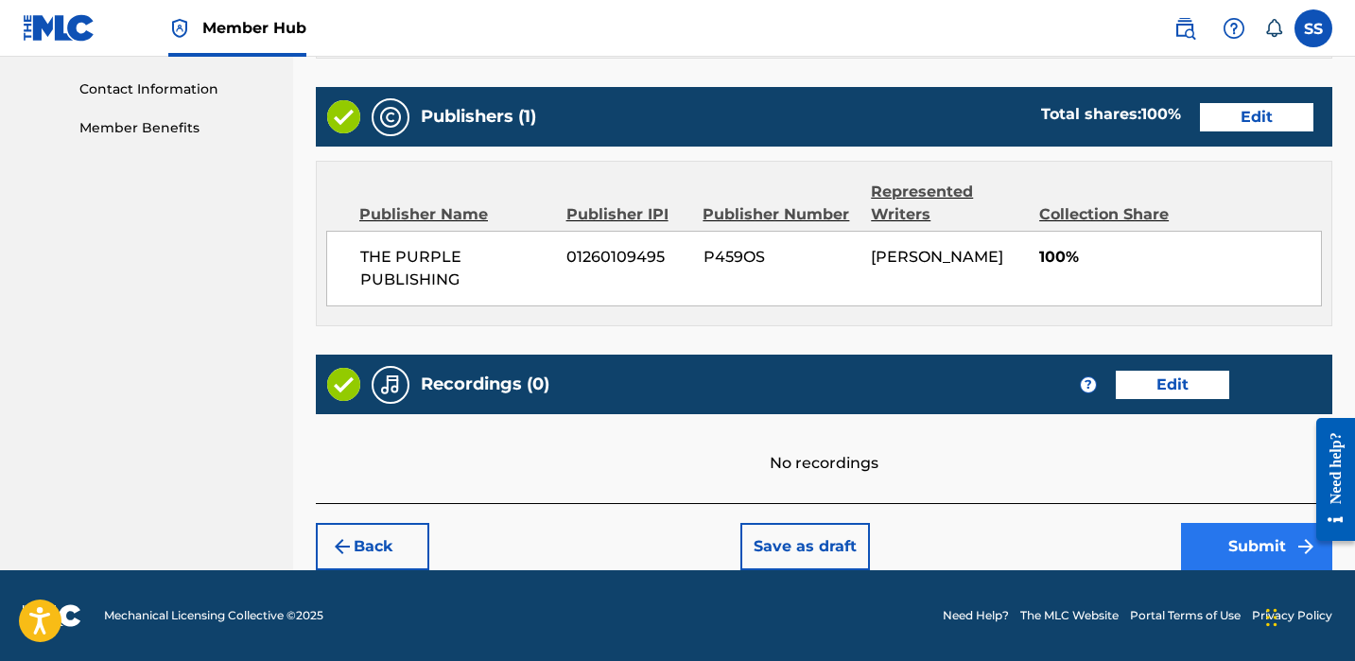
click at [1225, 540] on button "Submit" at bounding box center [1256, 546] width 151 height 47
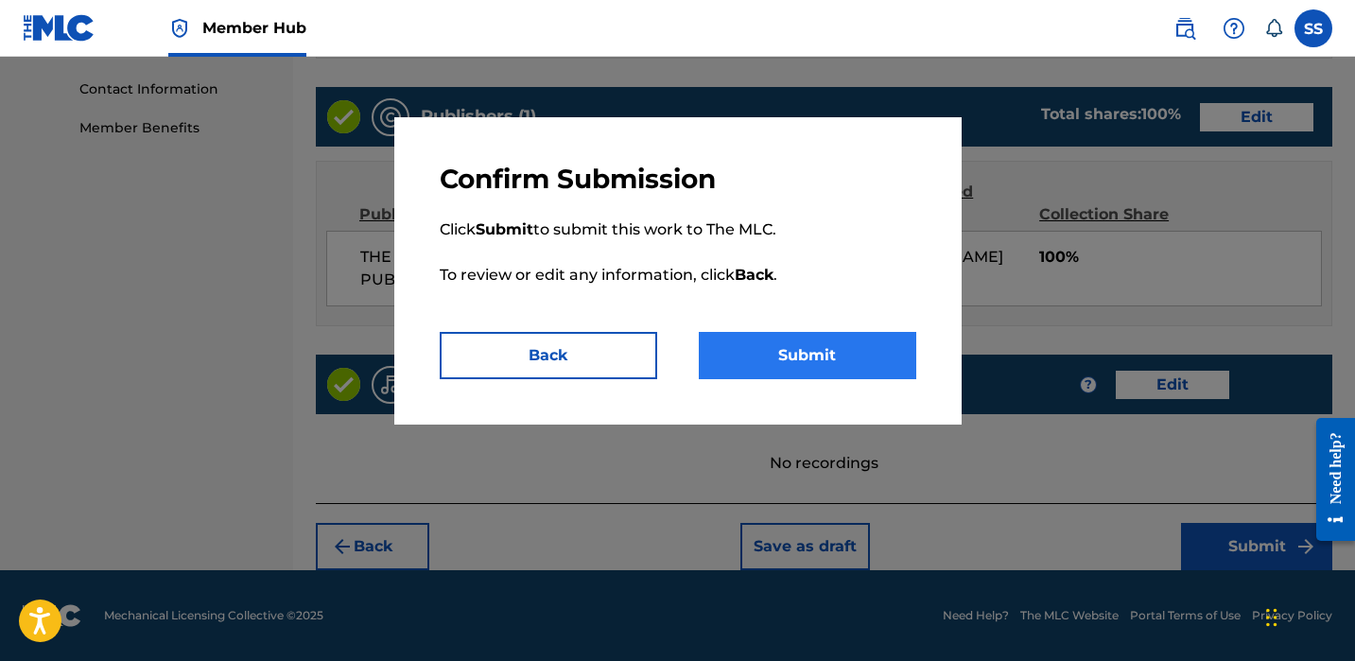
click at [845, 345] on button "Submit" at bounding box center [808, 355] width 218 height 47
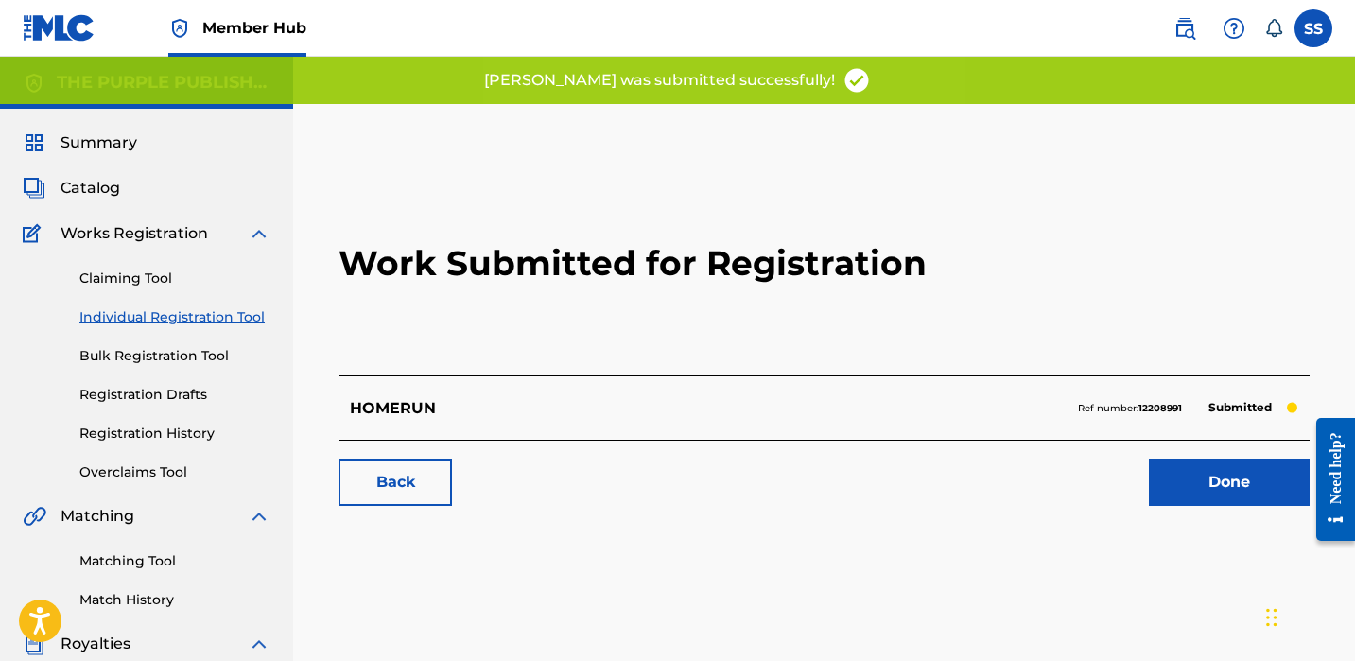
click at [160, 311] on link "Individual Registration Tool" at bounding box center [174, 317] width 191 height 20
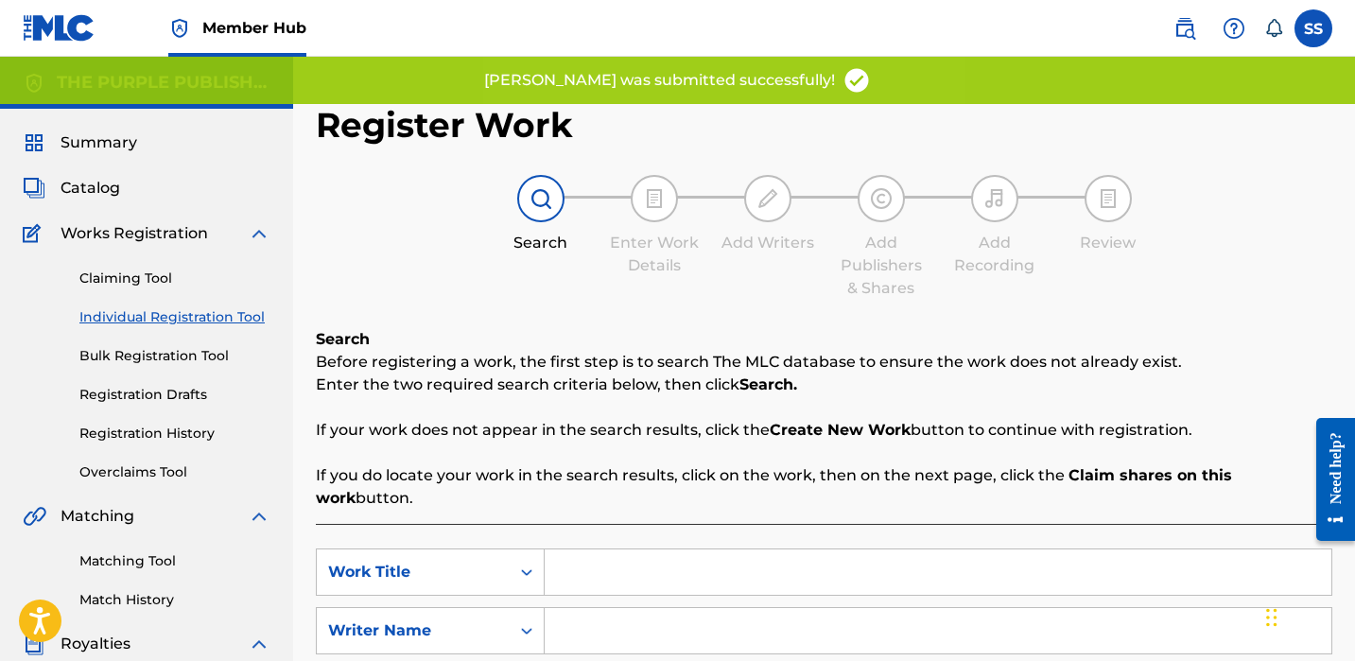
click at [636, 557] on input "Search Form" at bounding box center [938, 571] width 787 height 45
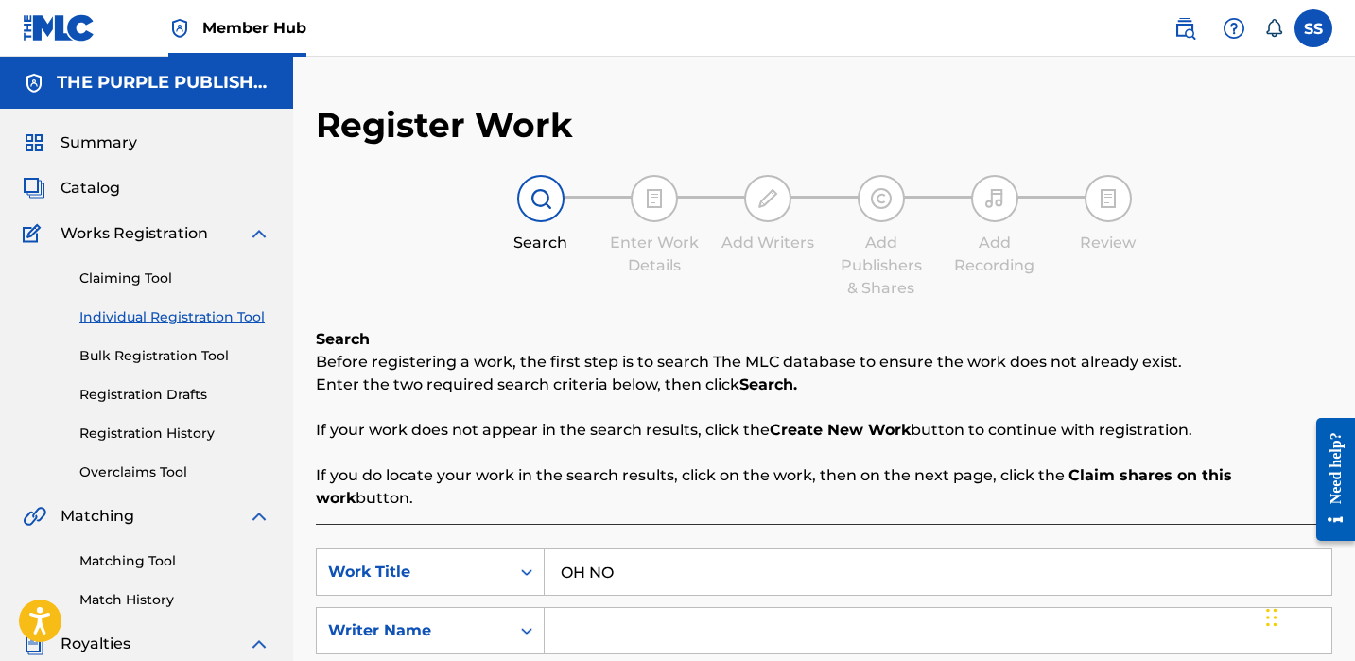
type input "OH NO"
paste input "[PERSON_NAME]"
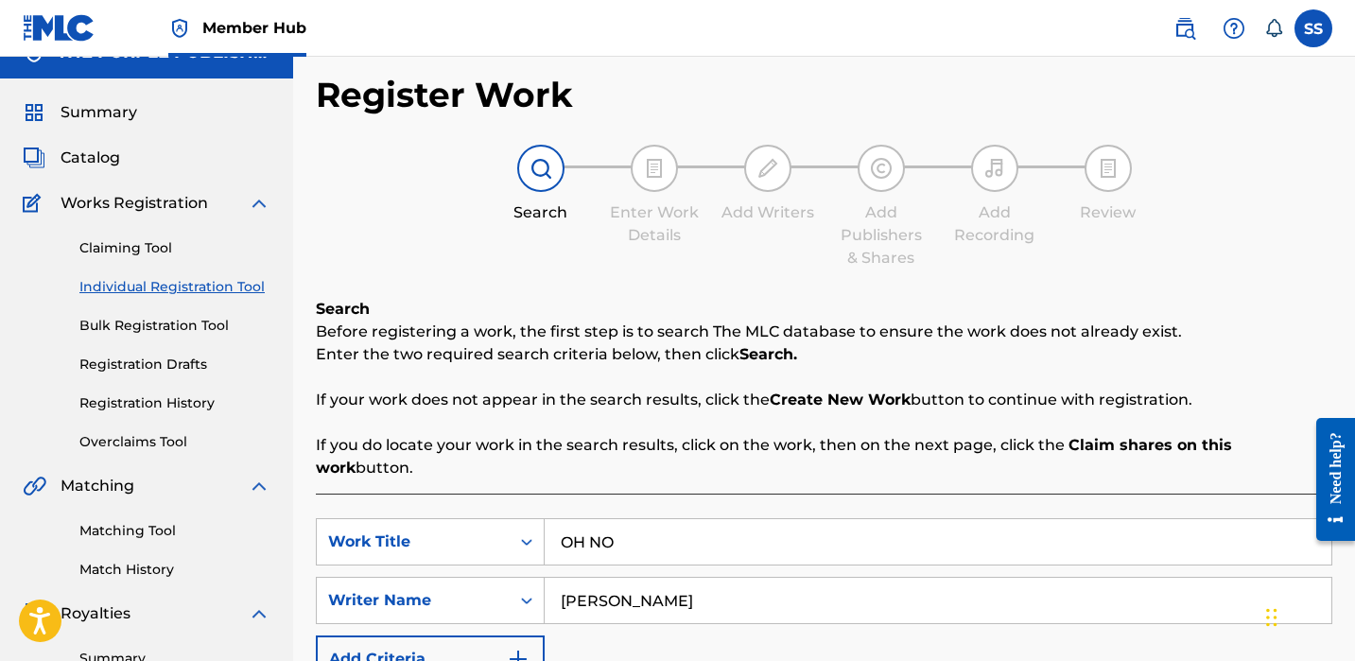
scroll to position [400, 0]
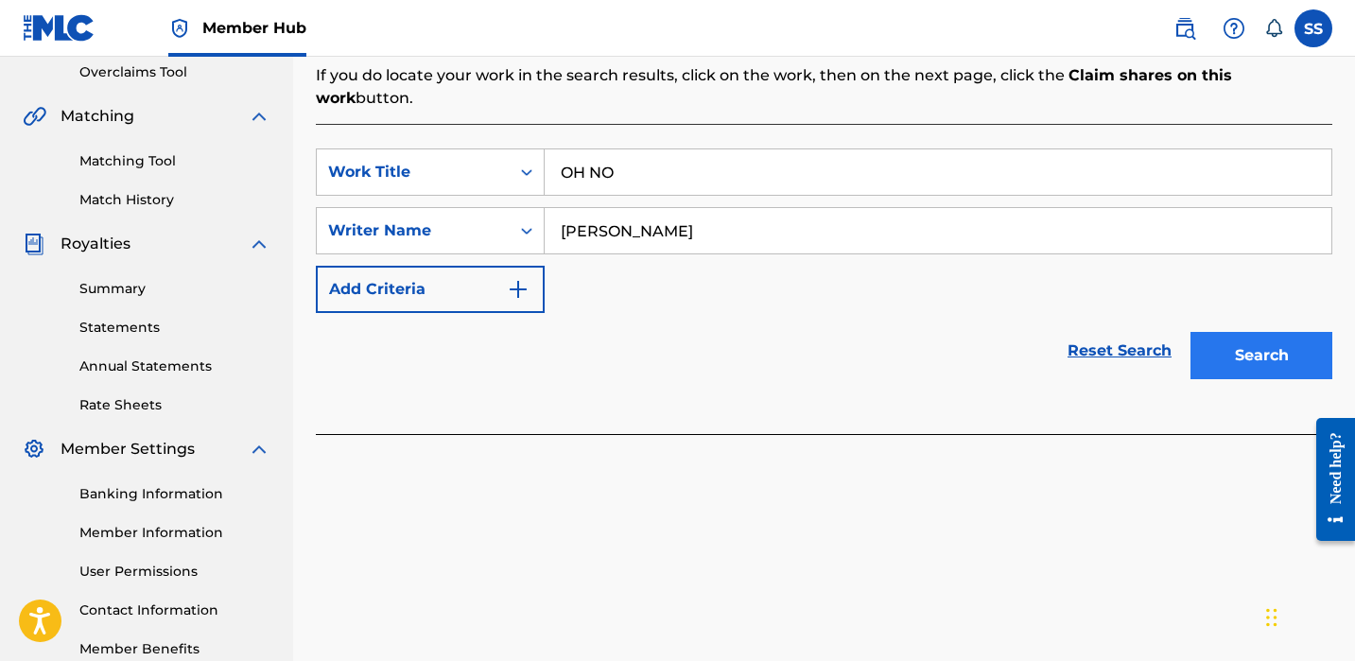
type input "[PERSON_NAME]"
click at [1247, 332] on button "Search" at bounding box center [1262, 355] width 142 height 47
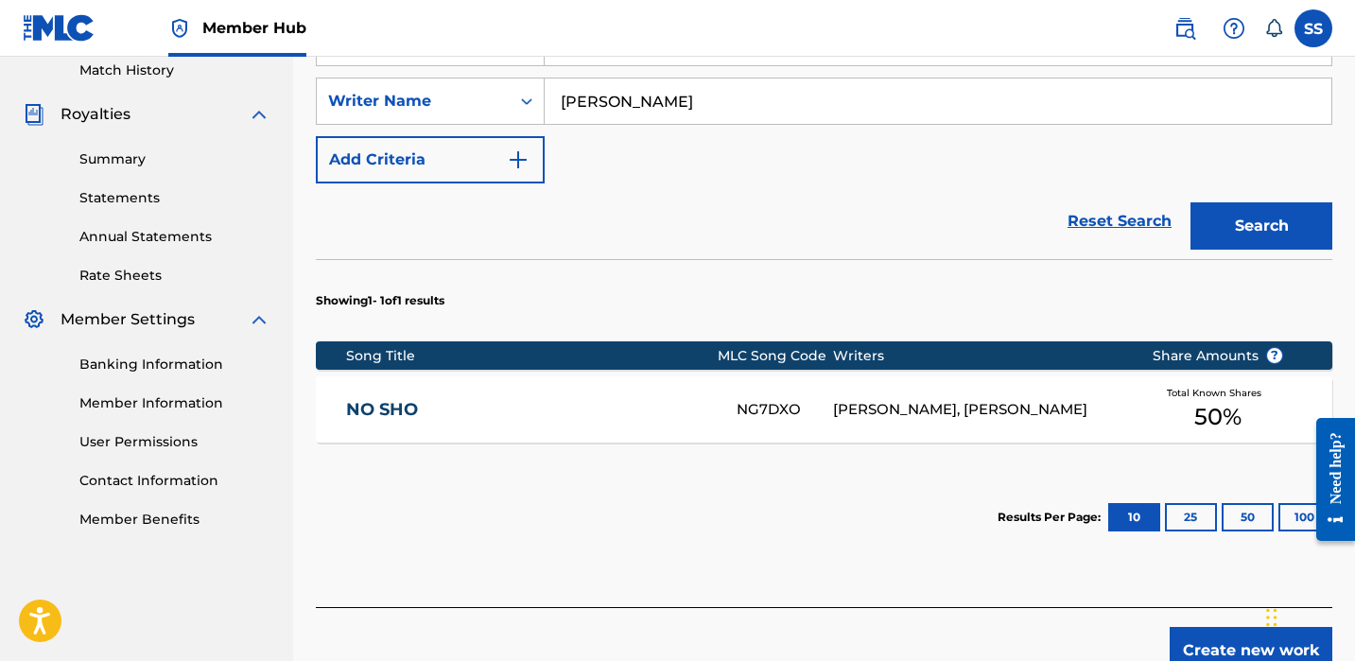
scroll to position [611, 0]
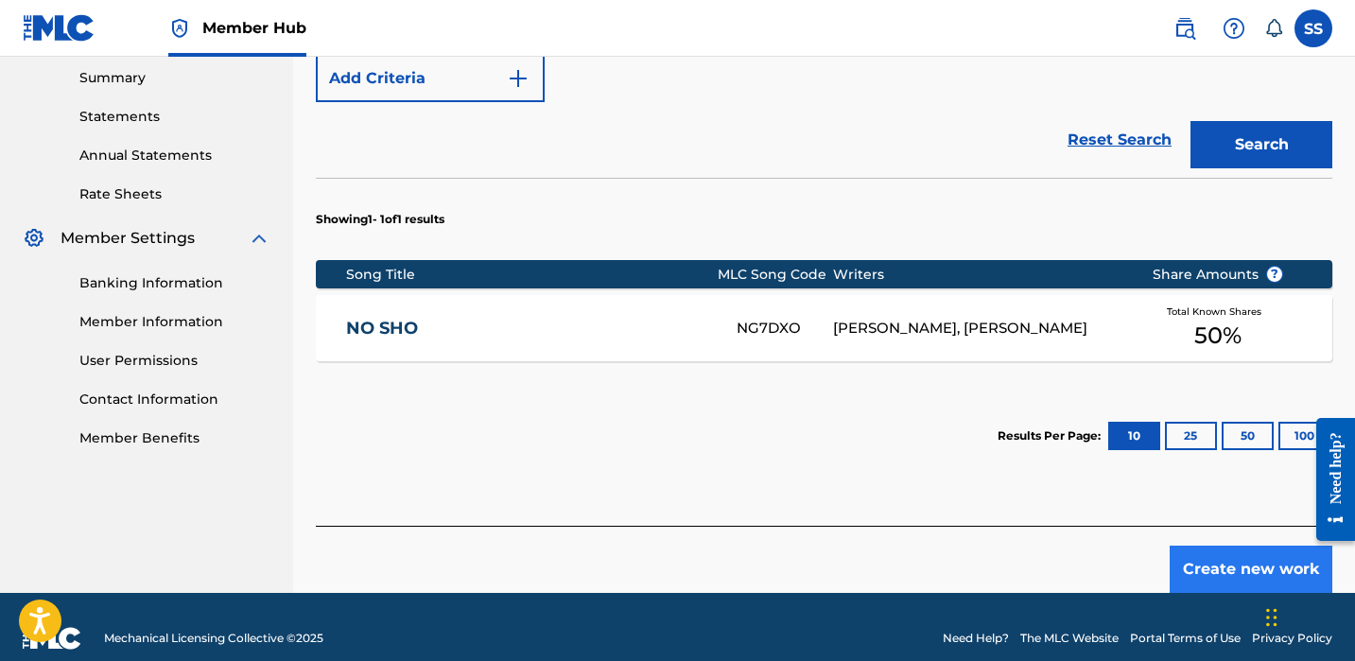
click at [1260, 546] on button "Create new work" at bounding box center [1251, 569] width 163 height 47
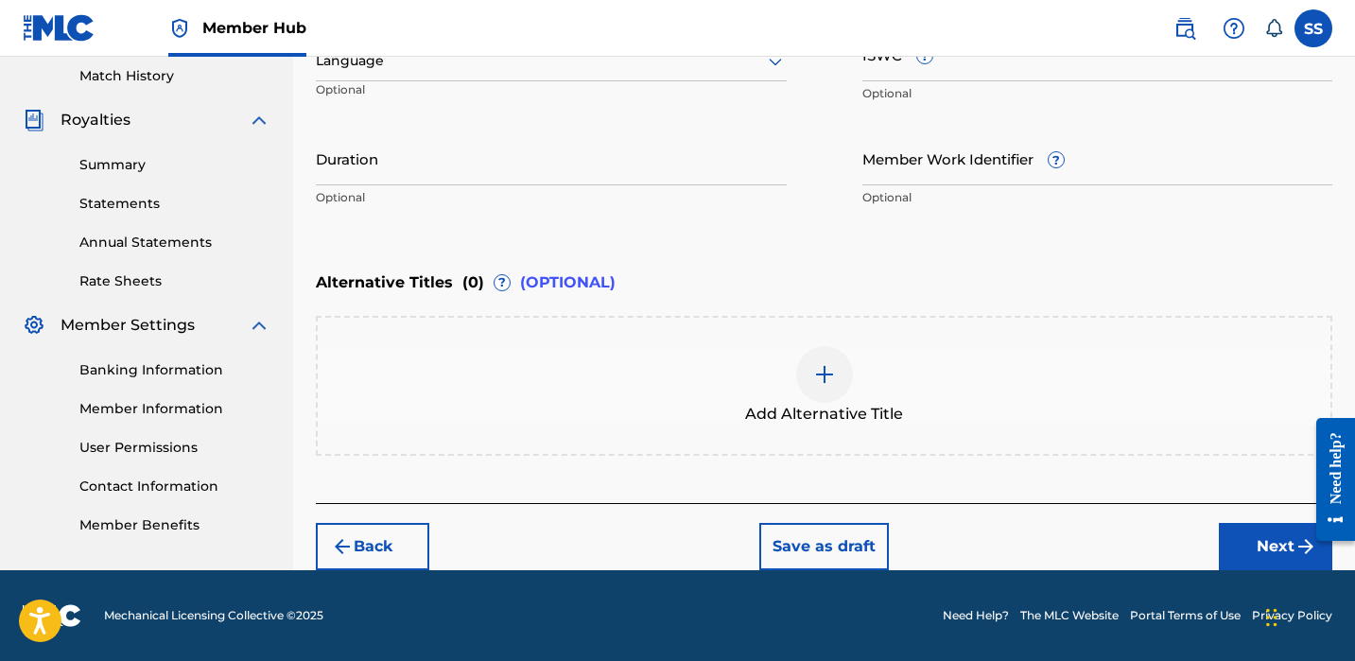
scroll to position [524, 0]
click at [1247, 552] on button "Next" at bounding box center [1275, 546] width 113 height 47
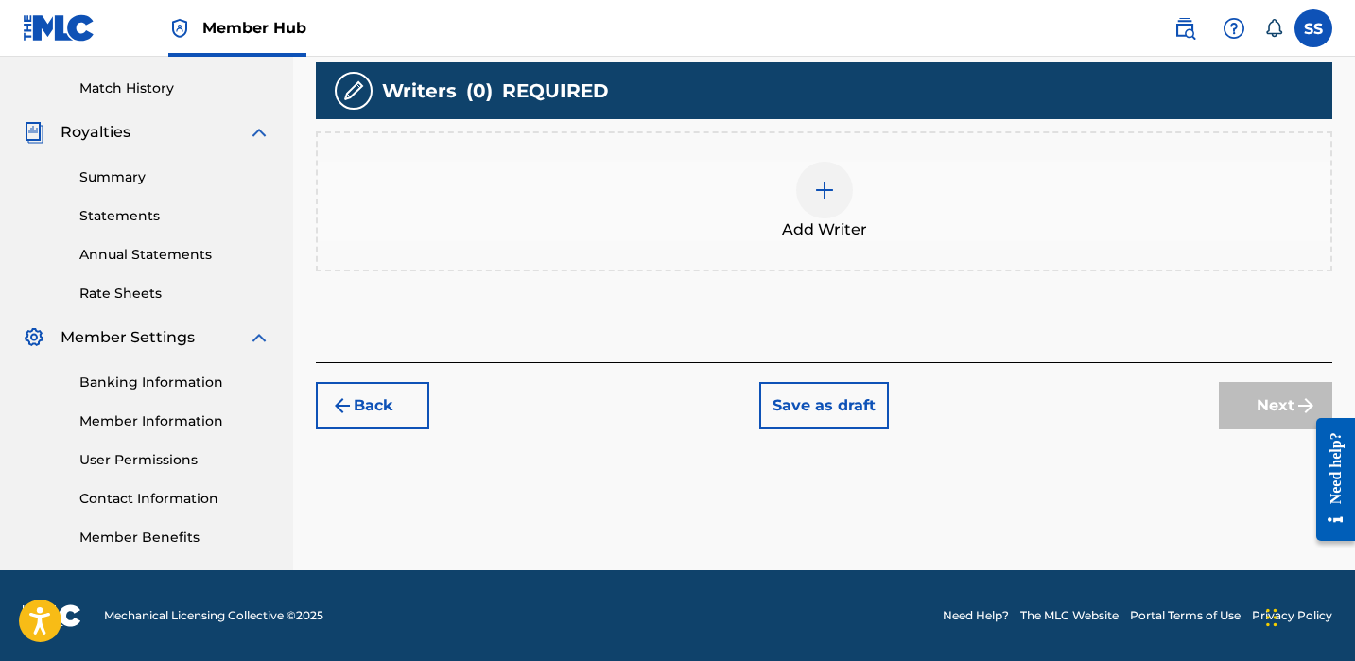
scroll to position [512, 0]
click at [417, 417] on button "Back" at bounding box center [372, 405] width 113 height 47
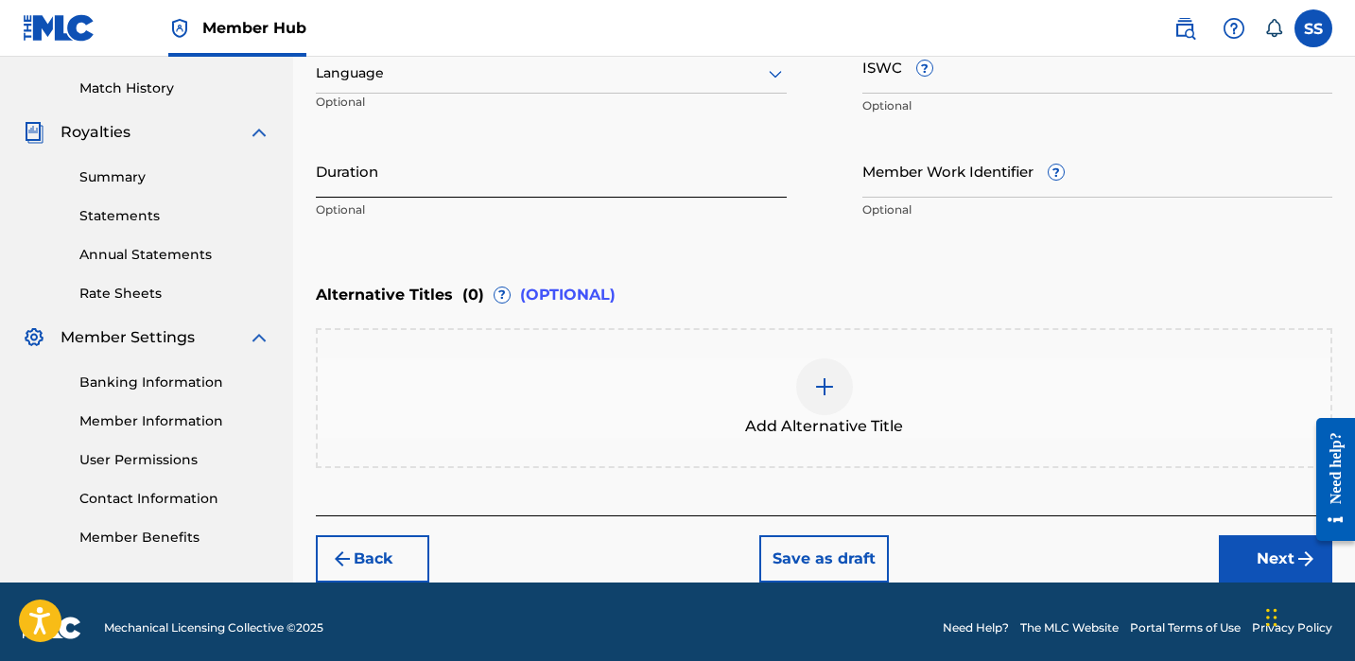
click at [366, 164] on input "Duration" at bounding box center [551, 171] width 471 height 54
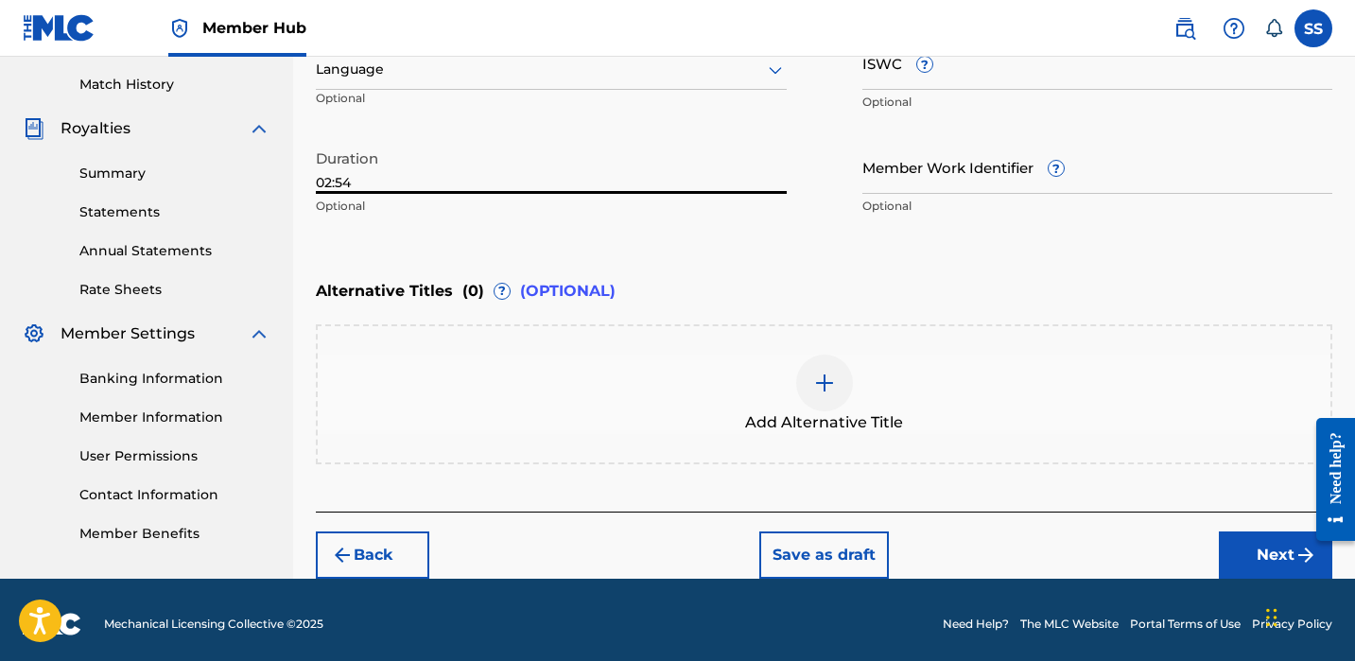
scroll to position [524, 0]
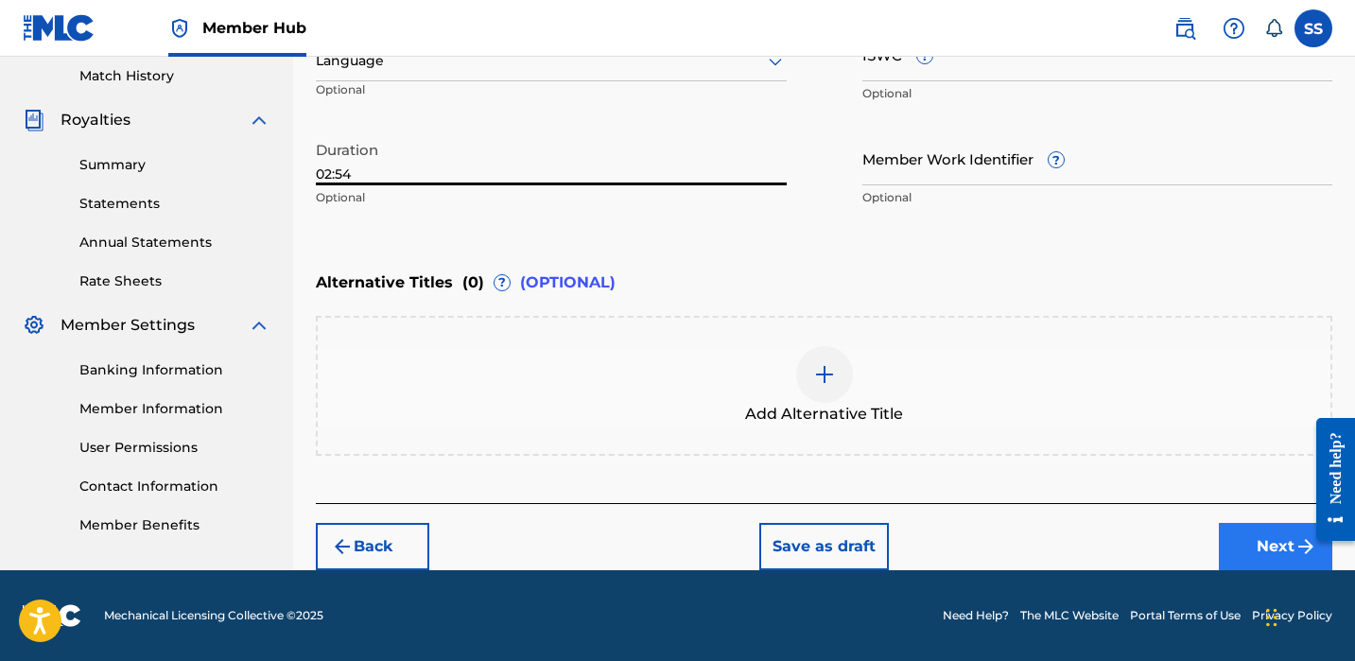
type input "02:54"
click at [1280, 549] on button "Next" at bounding box center [1275, 546] width 113 height 47
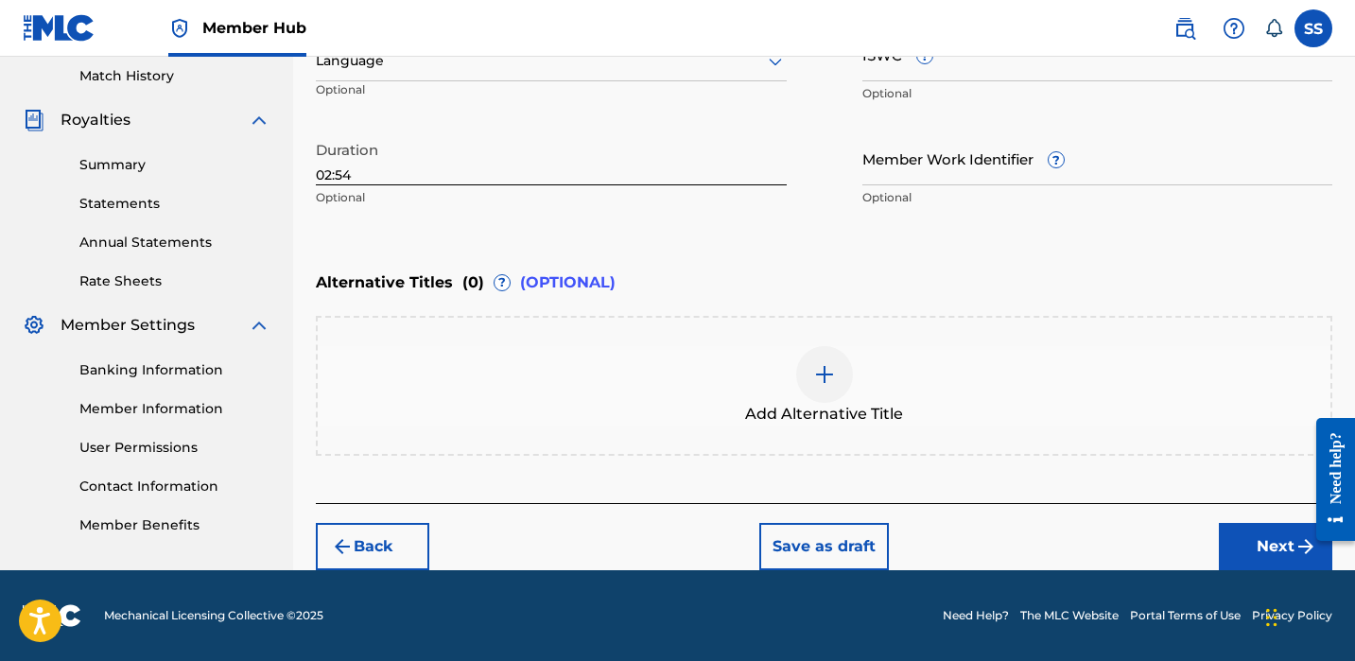
scroll to position [512, 0]
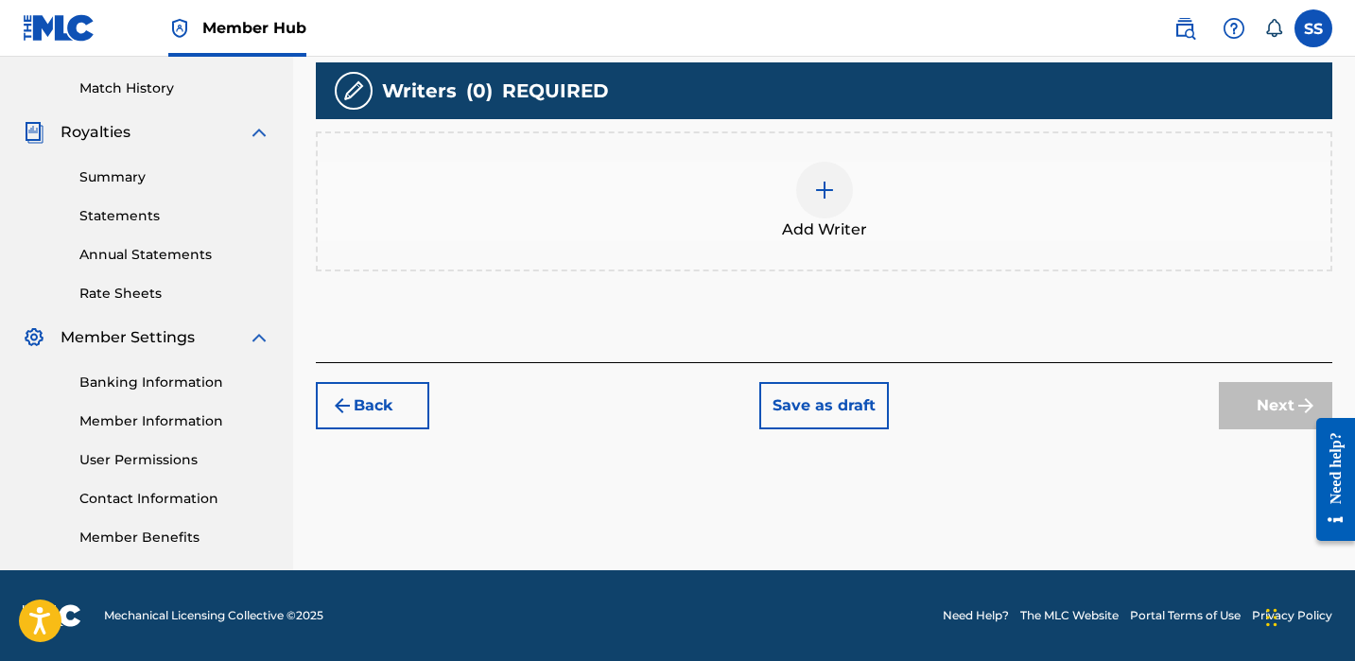
click at [839, 205] on div at bounding box center [824, 190] width 57 height 57
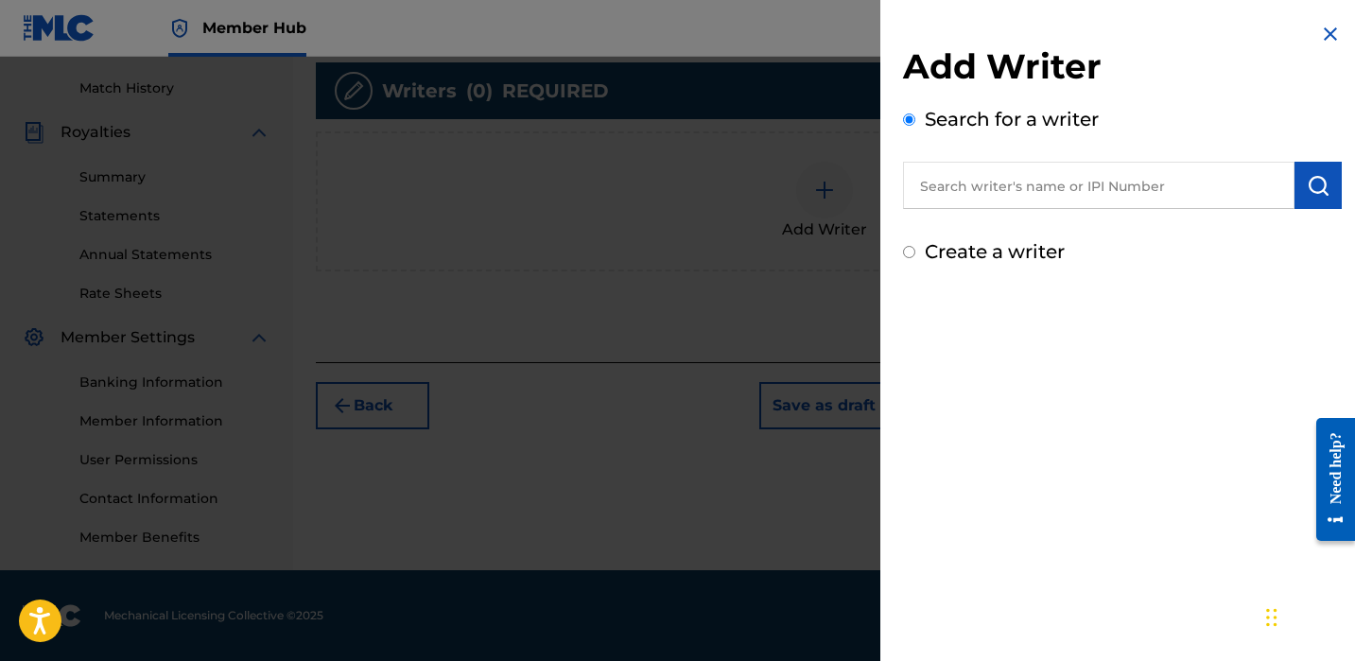
click at [982, 204] on input "text" at bounding box center [1099, 185] width 392 height 47
paste input "[PERSON_NAME]"
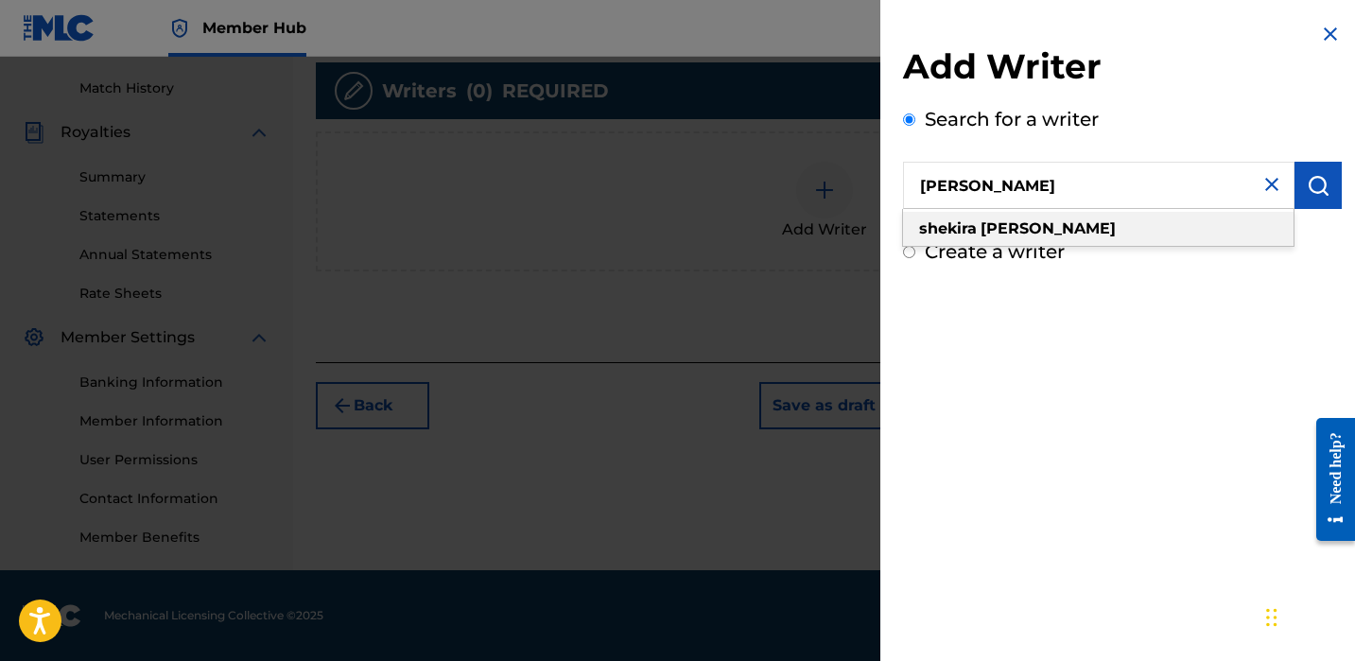
click at [1216, 237] on div "[PERSON_NAME]" at bounding box center [1098, 229] width 391 height 34
type input "[PERSON_NAME]"
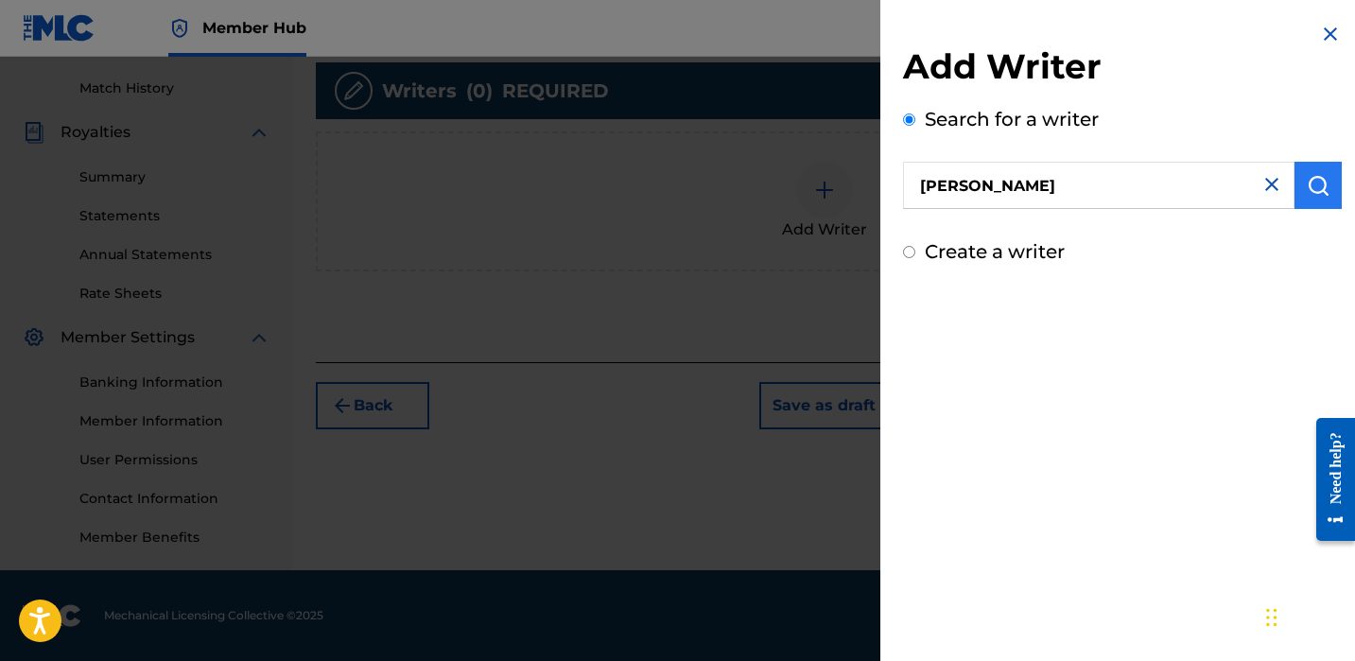
click at [1320, 192] on img "submit" at bounding box center [1318, 185] width 23 height 23
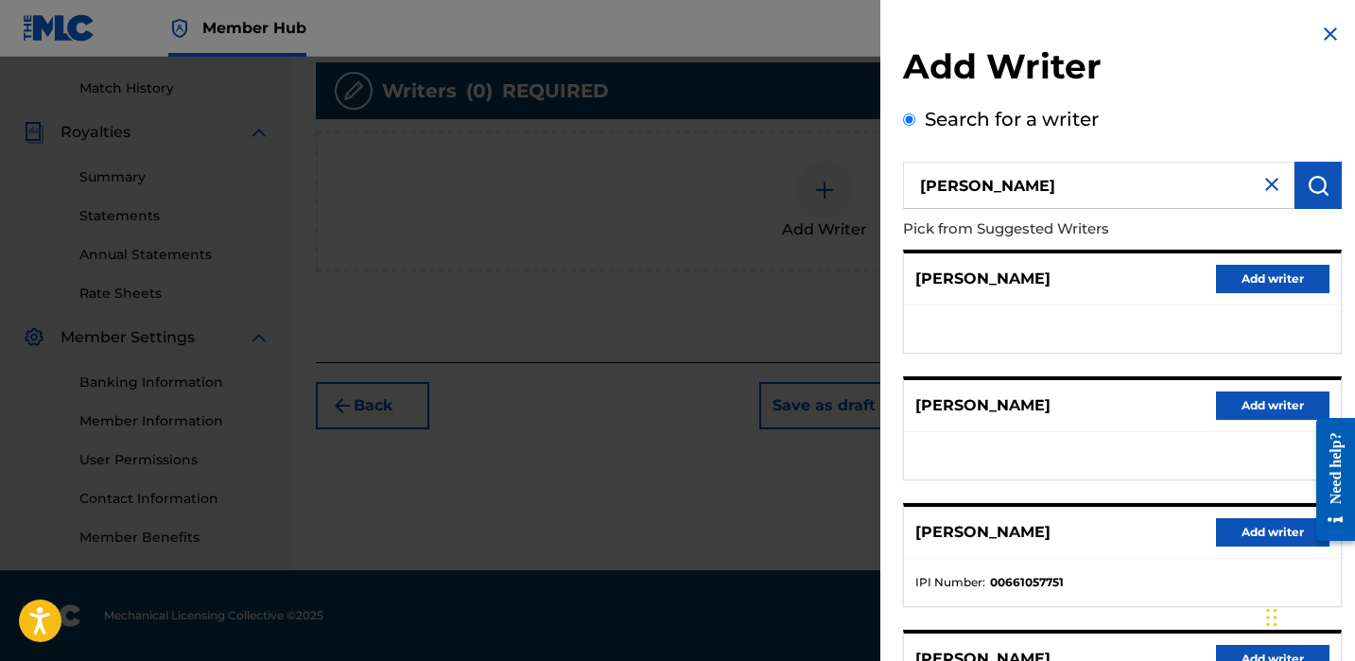
scroll to position [318, 0]
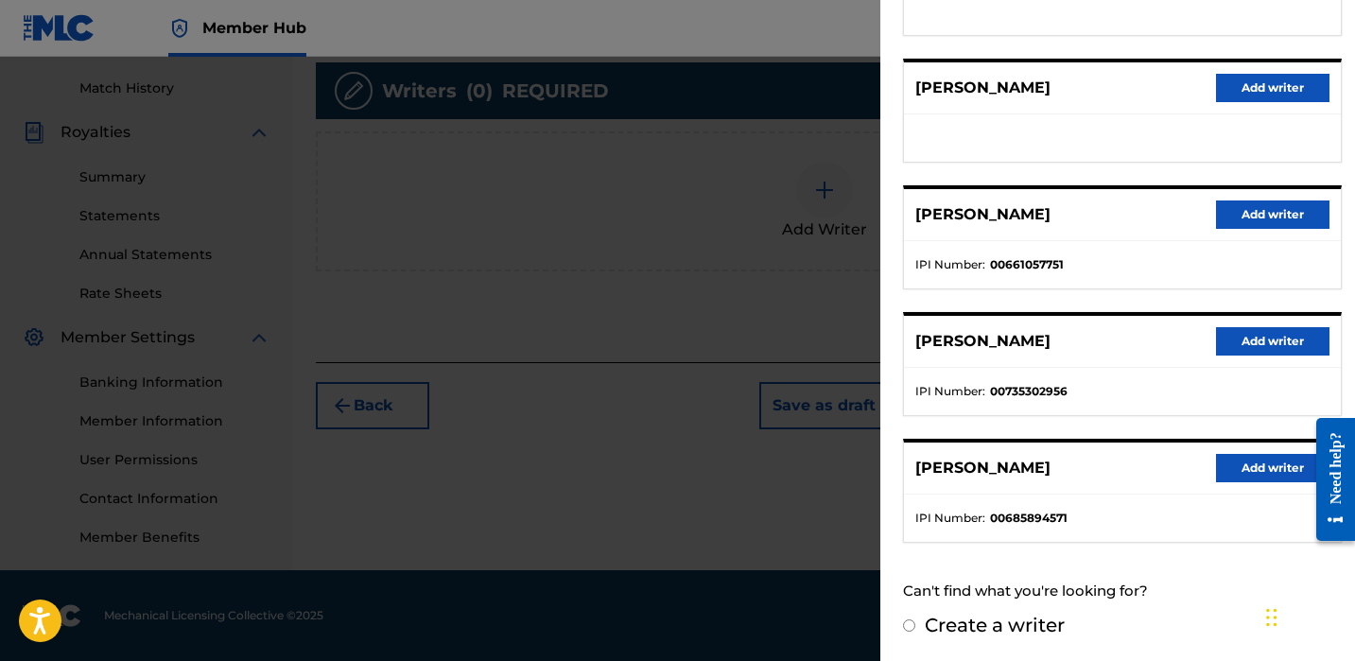
click at [1231, 465] on button "Add writer" at bounding box center [1272, 468] width 113 height 28
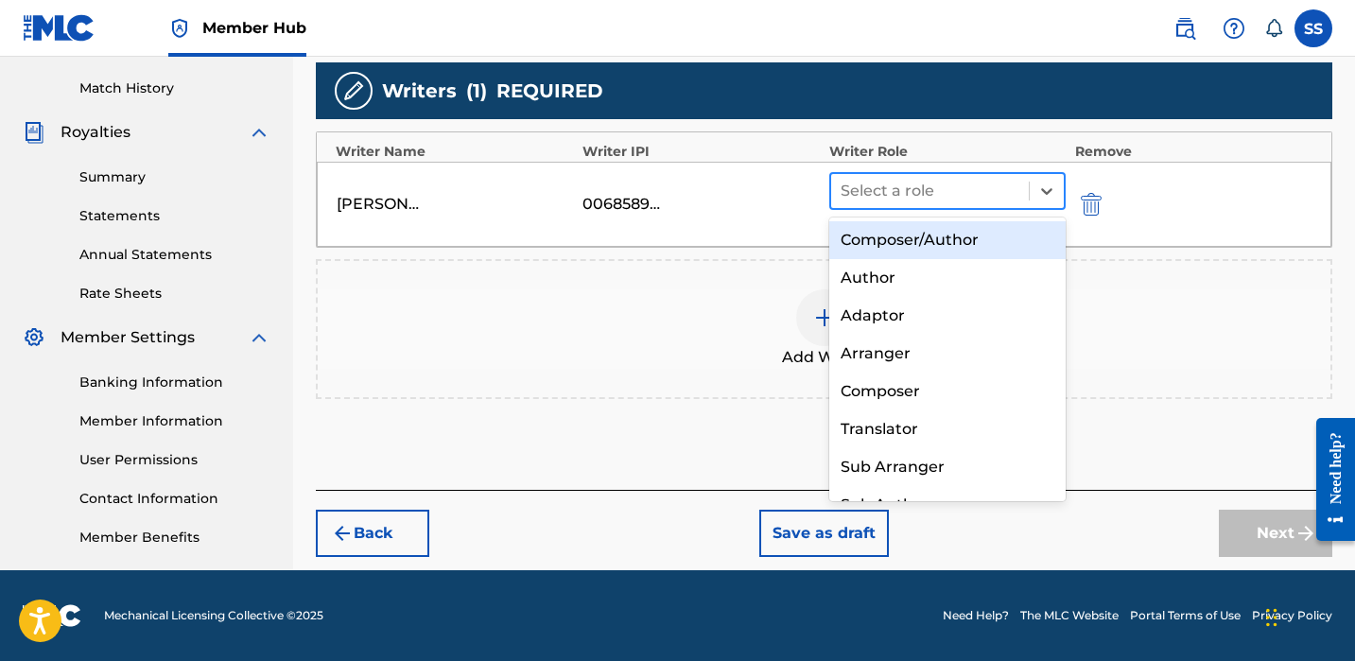
click at [984, 193] on div at bounding box center [930, 191] width 179 height 26
click at [996, 231] on div "Composer/Author" at bounding box center [947, 240] width 236 height 38
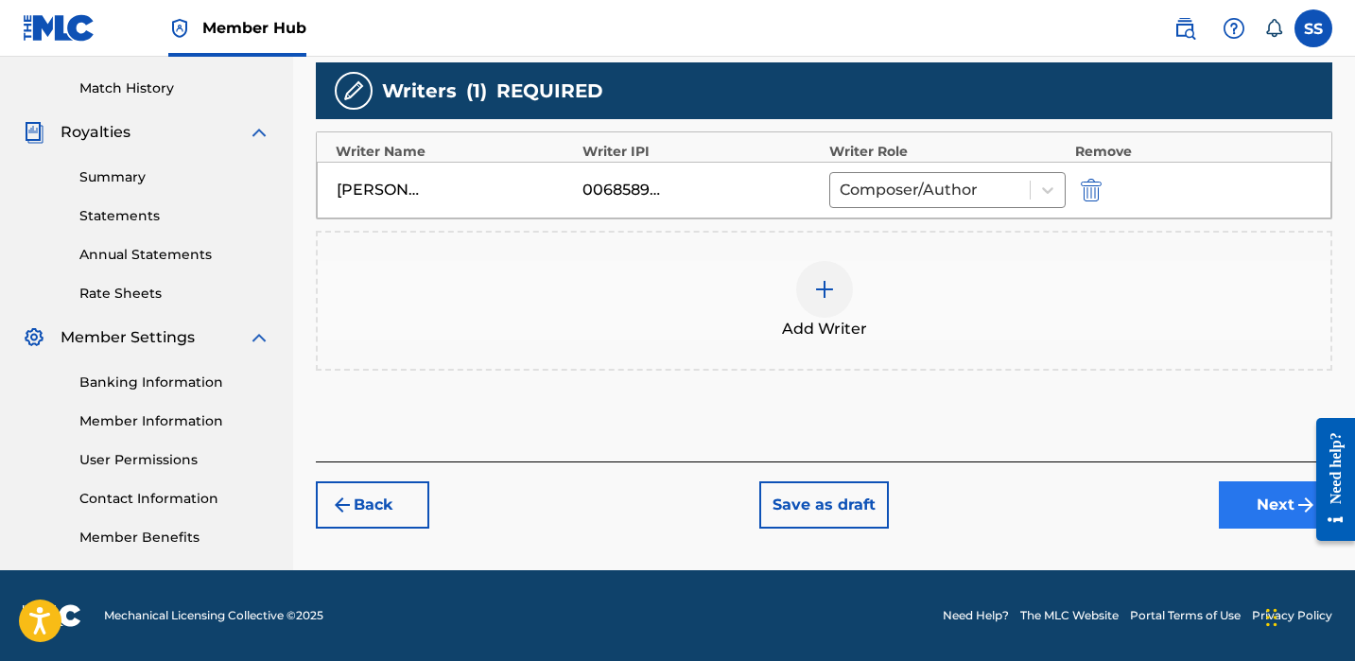
click at [1232, 489] on button "Next" at bounding box center [1275, 504] width 113 height 47
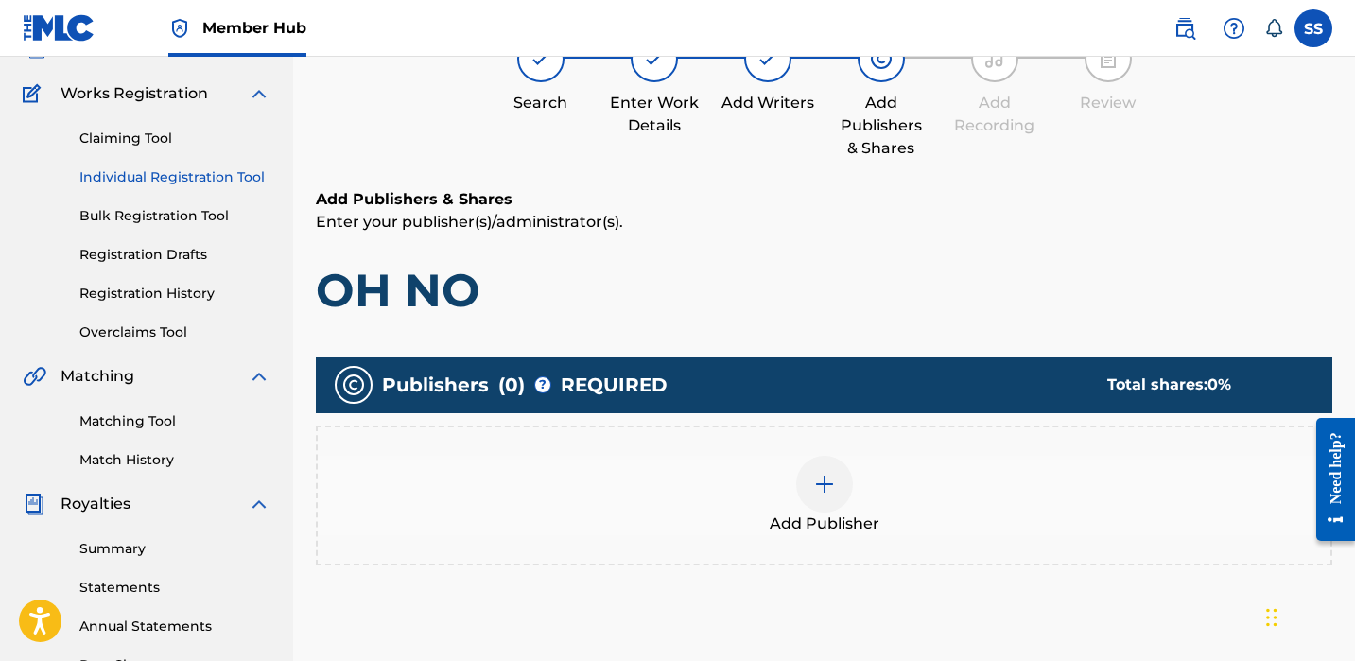
scroll to position [85, 0]
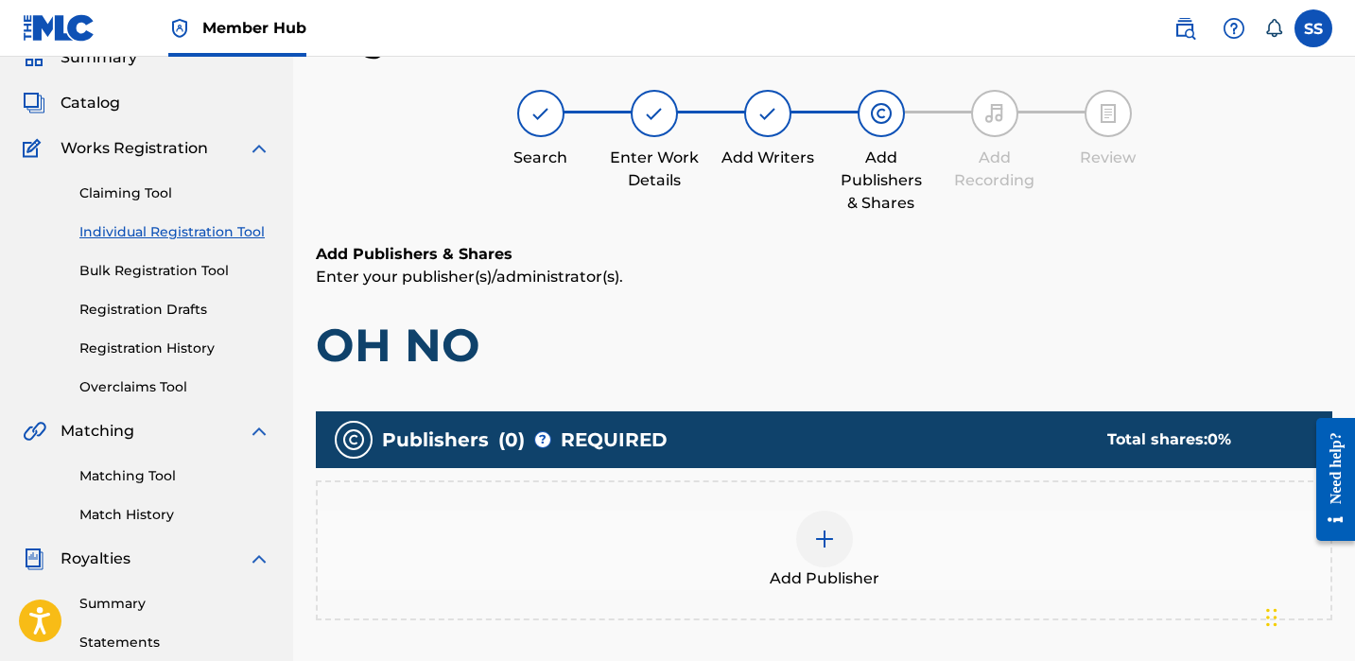
click at [834, 497] on div "Add Publisher" at bounding box center [824, 550] width 1017 height 140
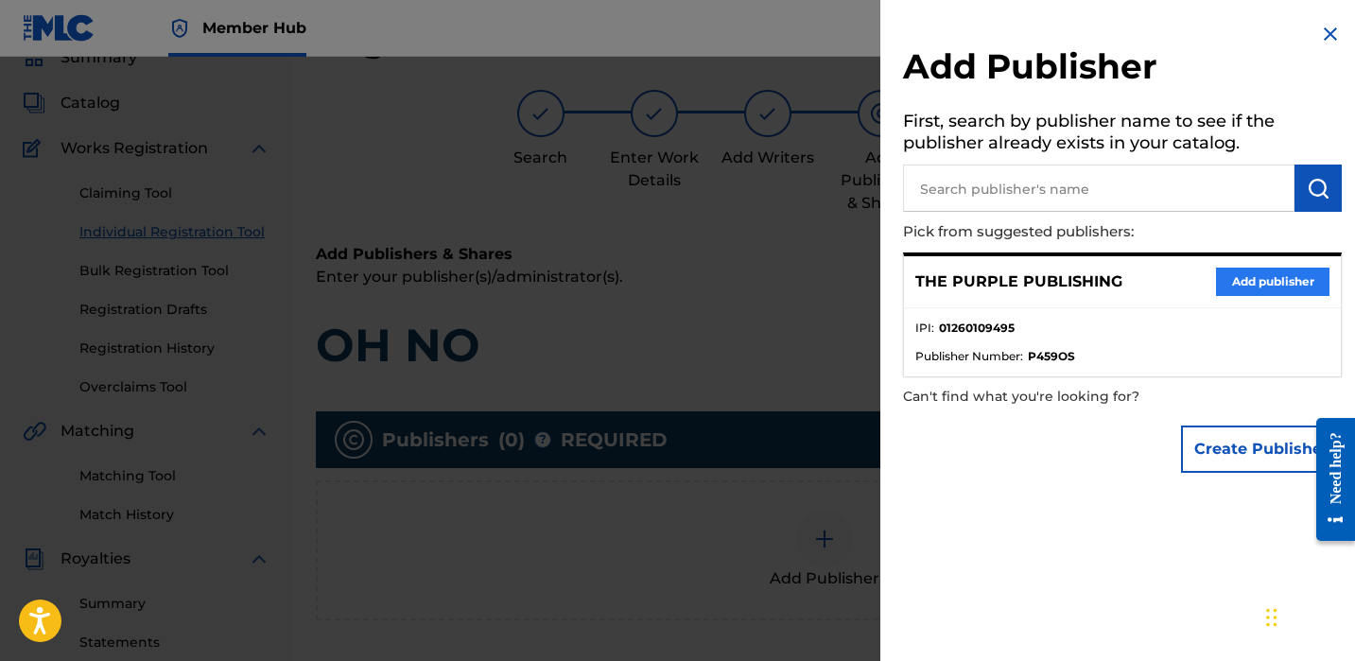
click at [1270, 274] on button "Add publisher" at bounding box center [1272, 282] width 113 height 28
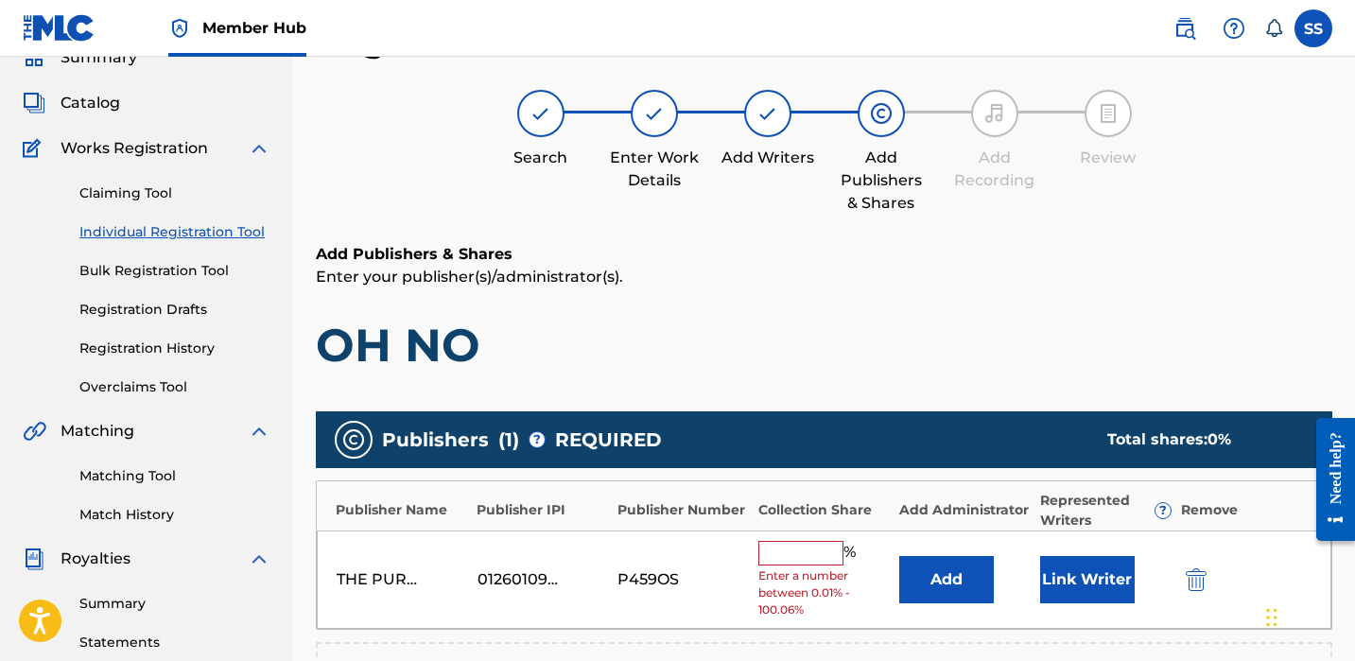
click at [830, 567] on span "Enter a number between 0.01% - 100.06%" at bounding box center [823, 592] width 131 height 51
click at [828, 549] on input "text" at bounding box center [800, 553] width 85 height 25
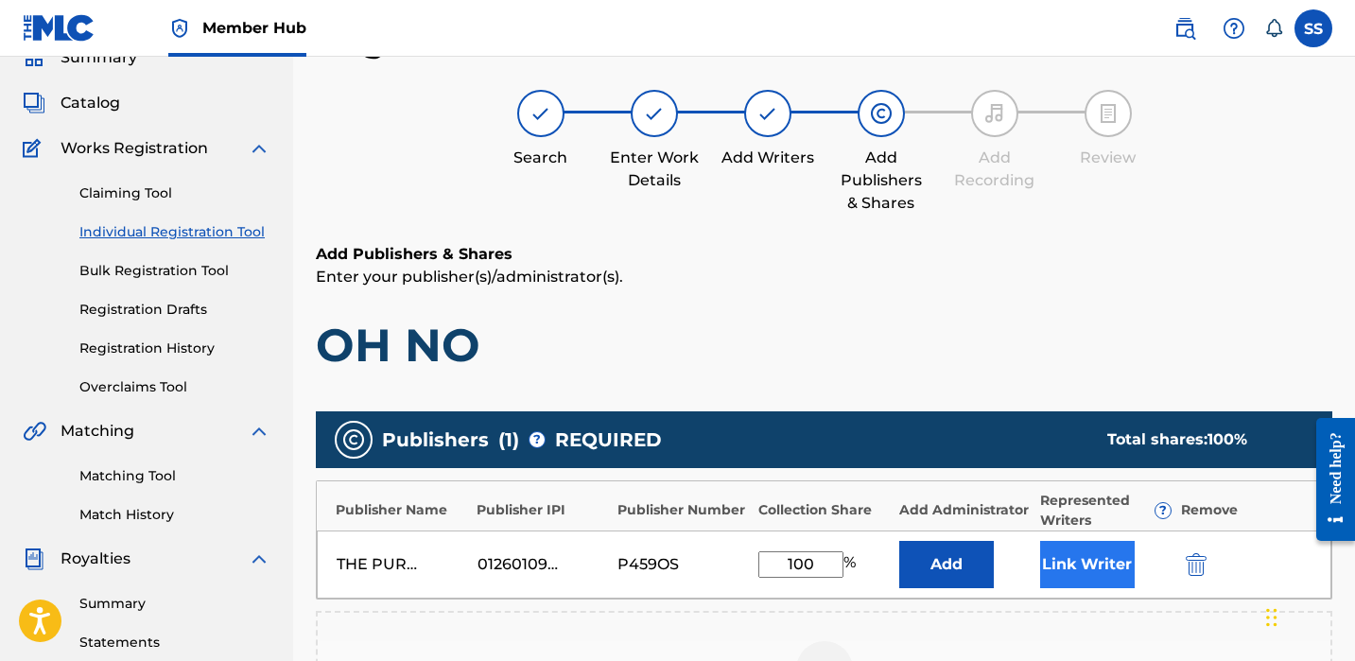
scroll to position [115, 0]
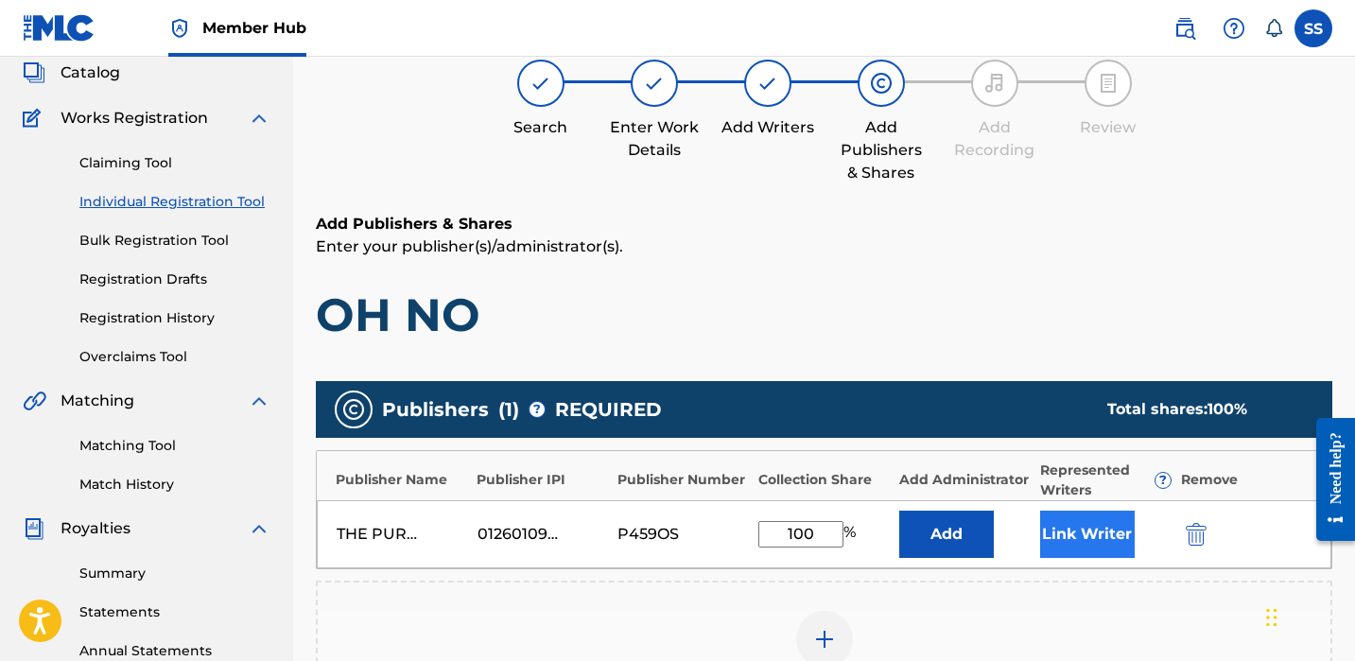
type input "100"
click at [1094, 534] on button "Link Writer" at bounding box center [1087, 534] width 95 height 47
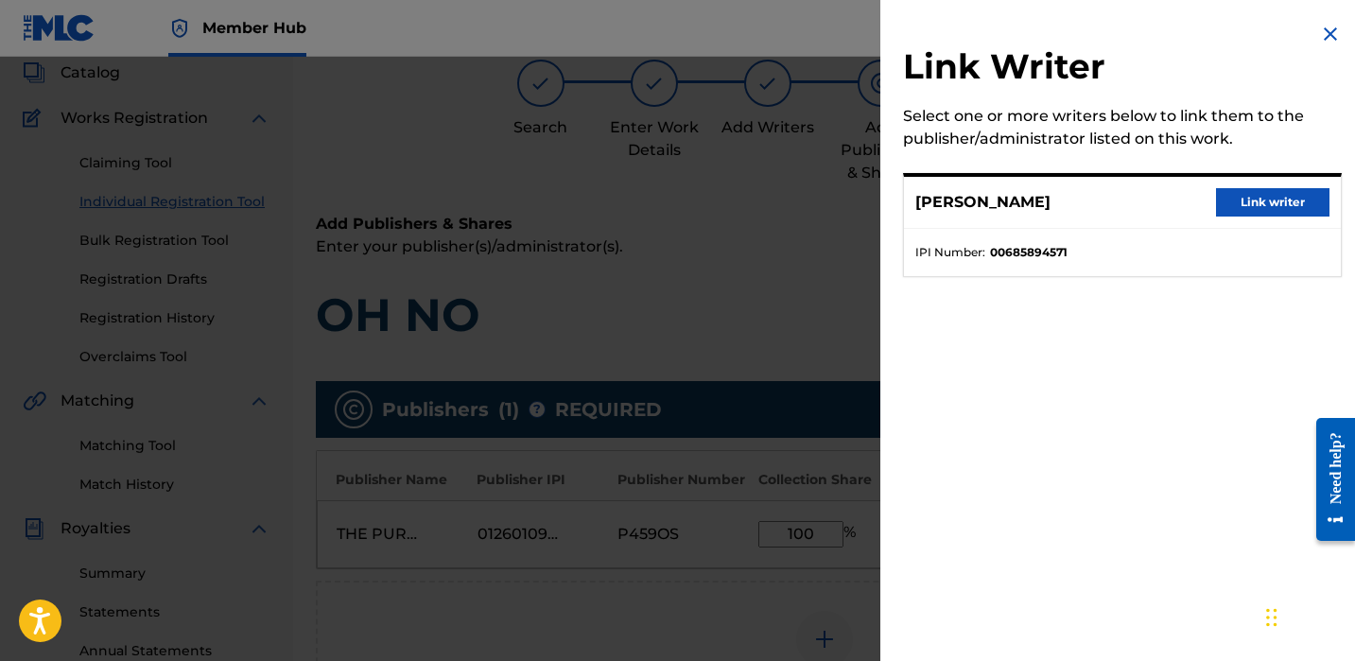
click at [1218, 218] on div "[PERSON_NAME] Link writer" at bounding box center [1122, 203] width 437 height 52
click at [1219, 215] on button "Link writer" at bounding box center [1272, 202] width 113 height 28
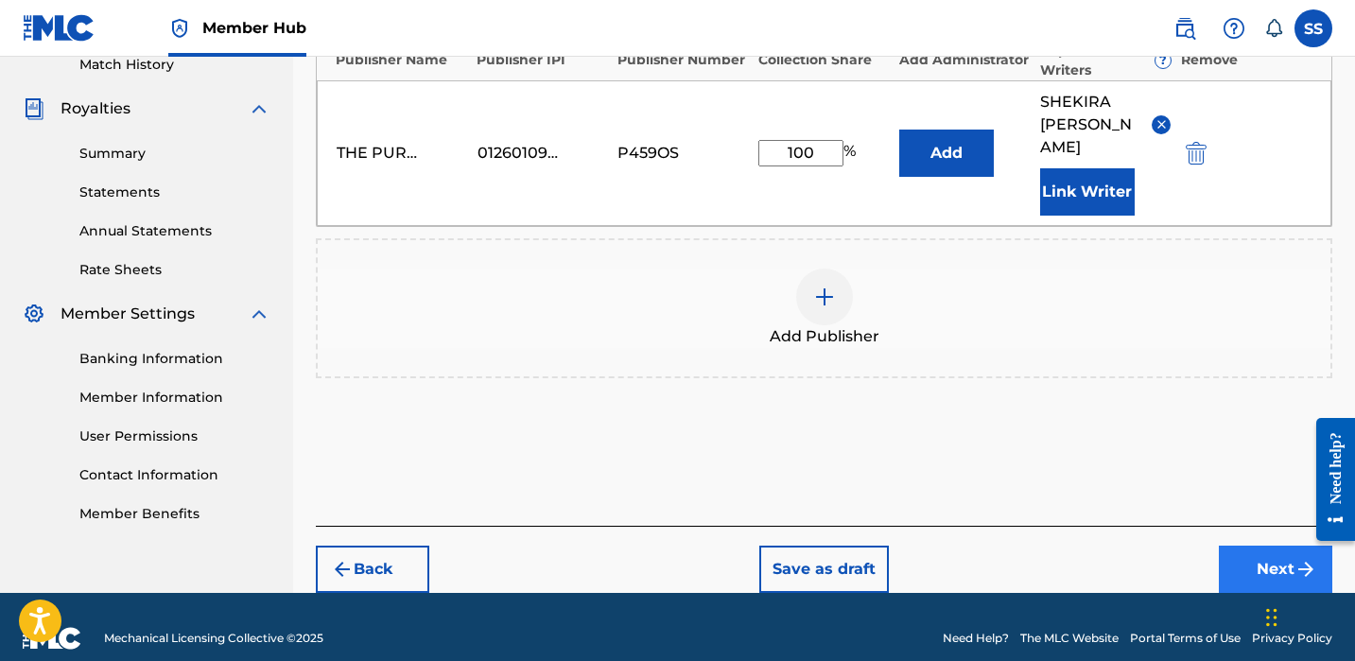
click at [1253, 546] on button "Next" at bounding box center [1275, 569] width 113 height 47
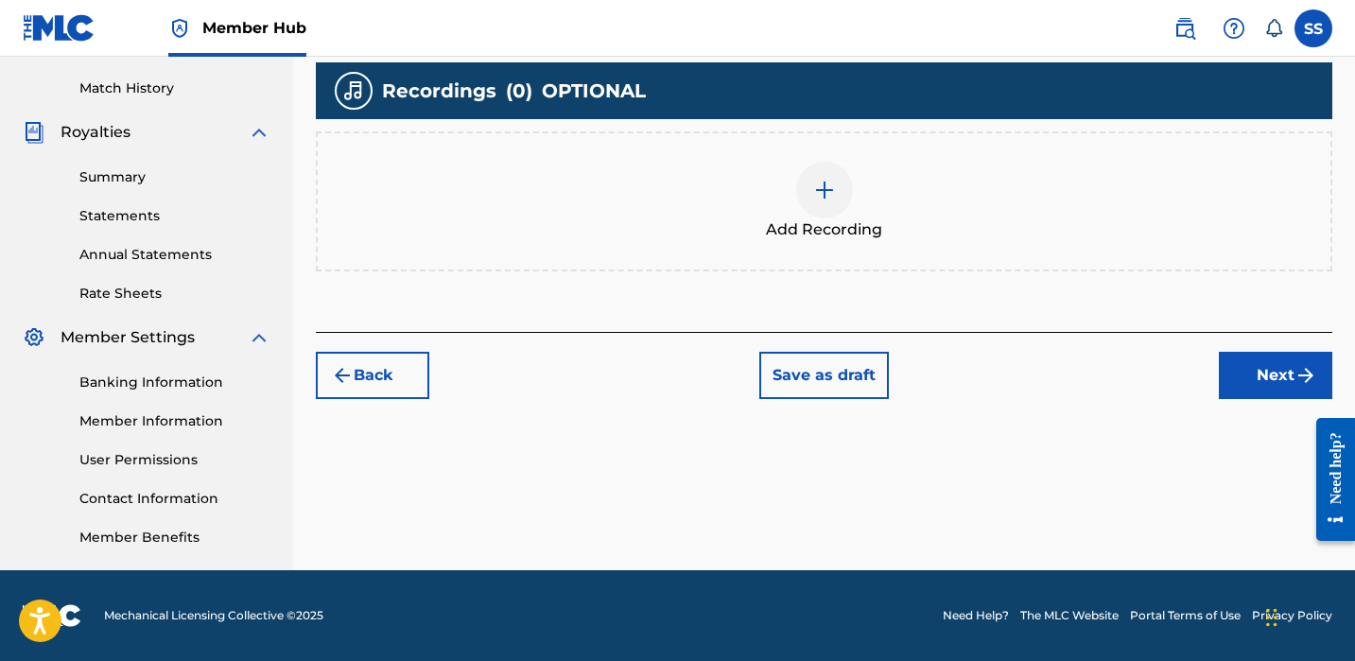
scroll to position [512, 0]
click at [1258, 393] on button "Next" at bounding box center [1275, 375] width 113 height 47
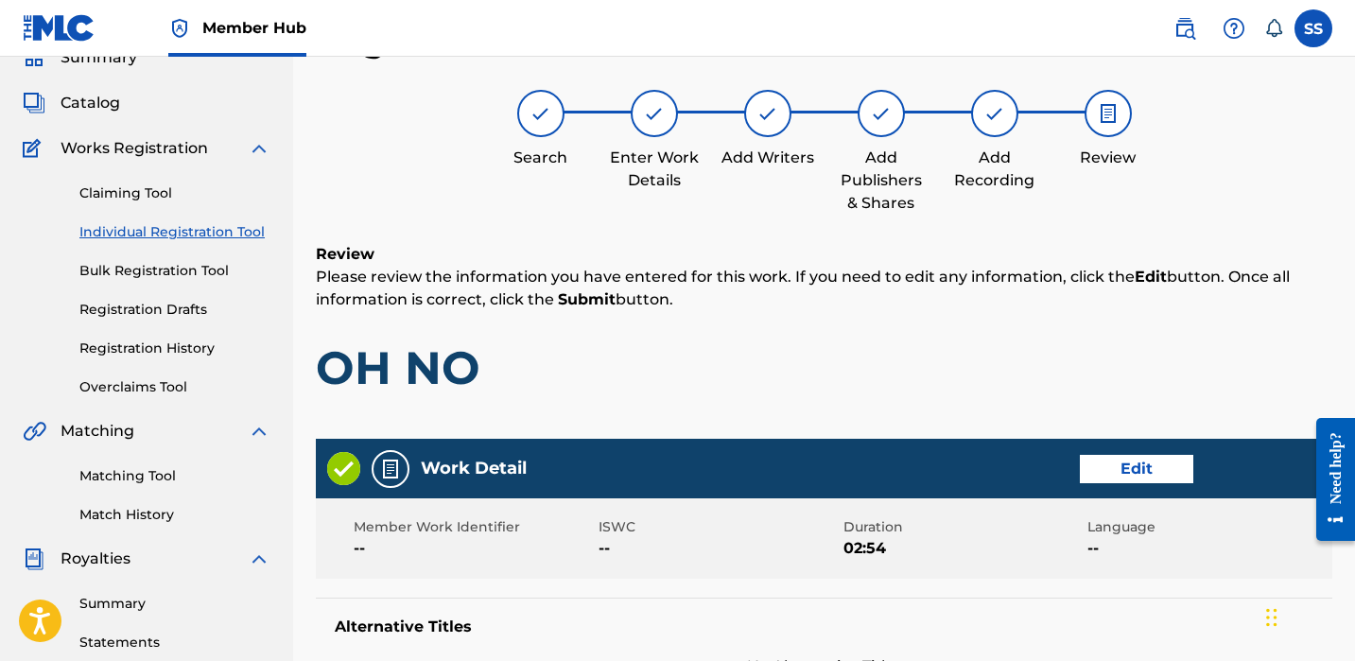
scroll to position [921, 0]
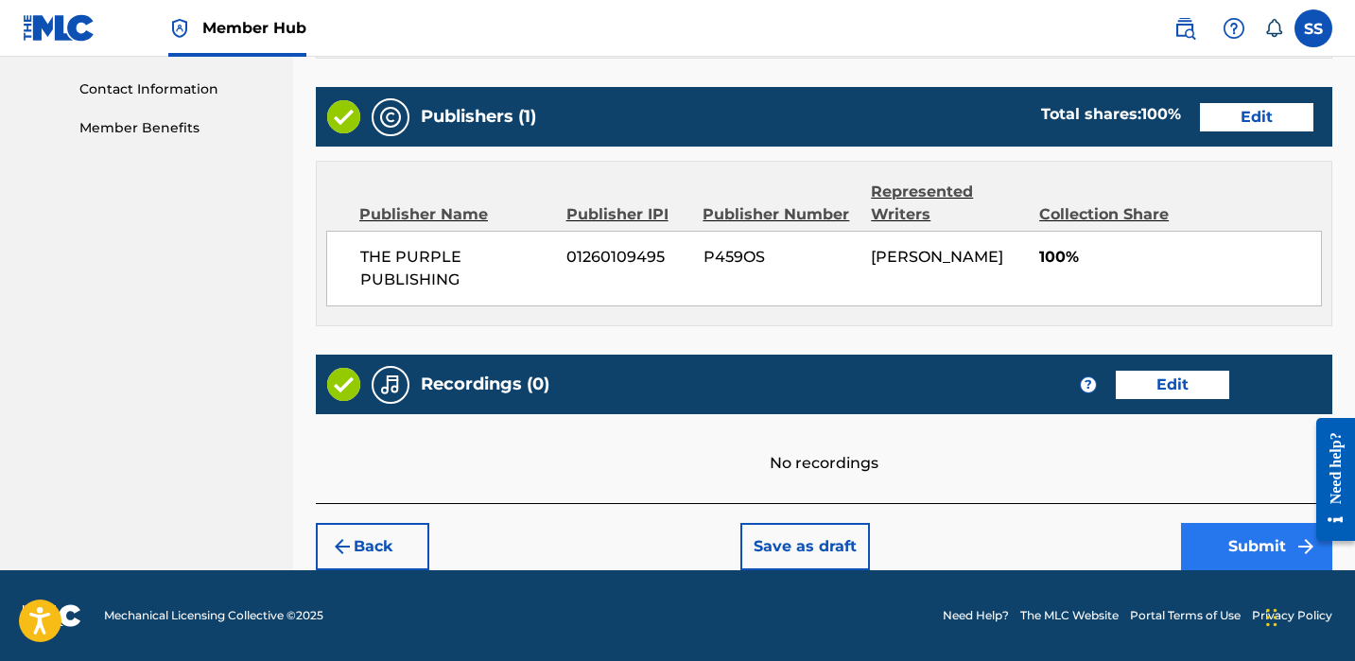
click at [1216, 550] on button "Submit" at bounding box center [1256, 546] width 151 height 47
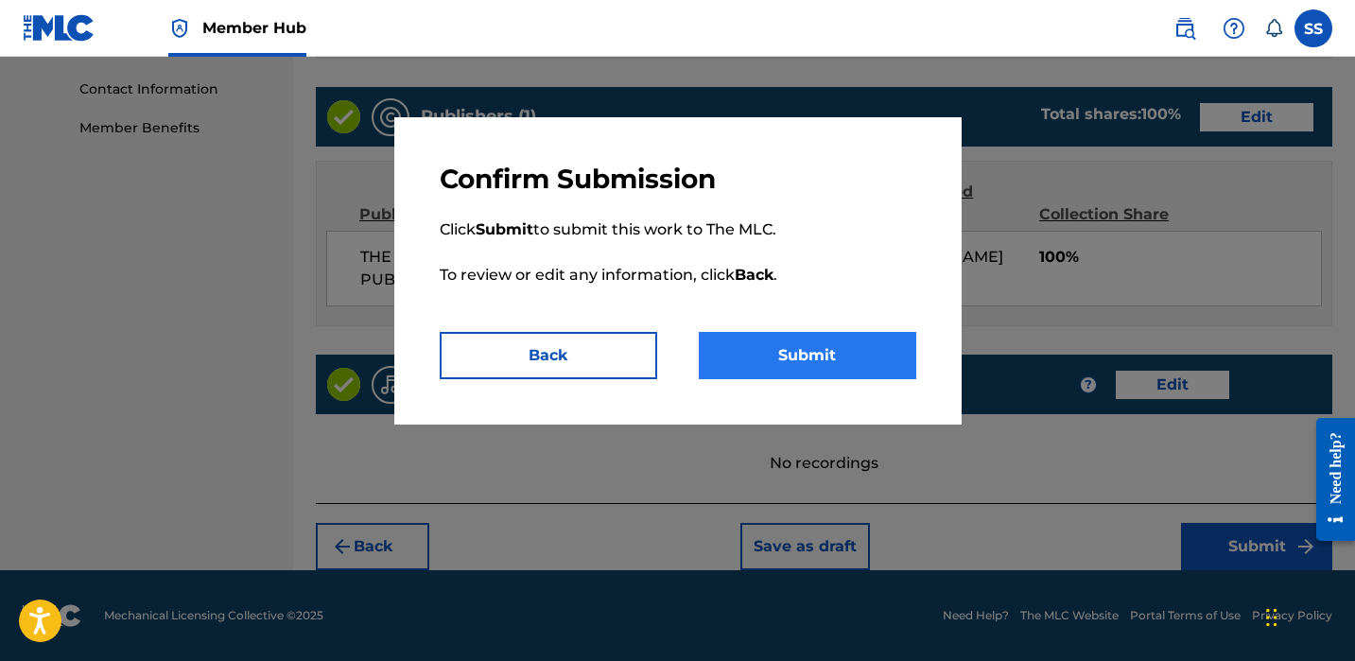
click at [828, 344] on button "Submit" at bounding box center [808, 355] width 218 height 47
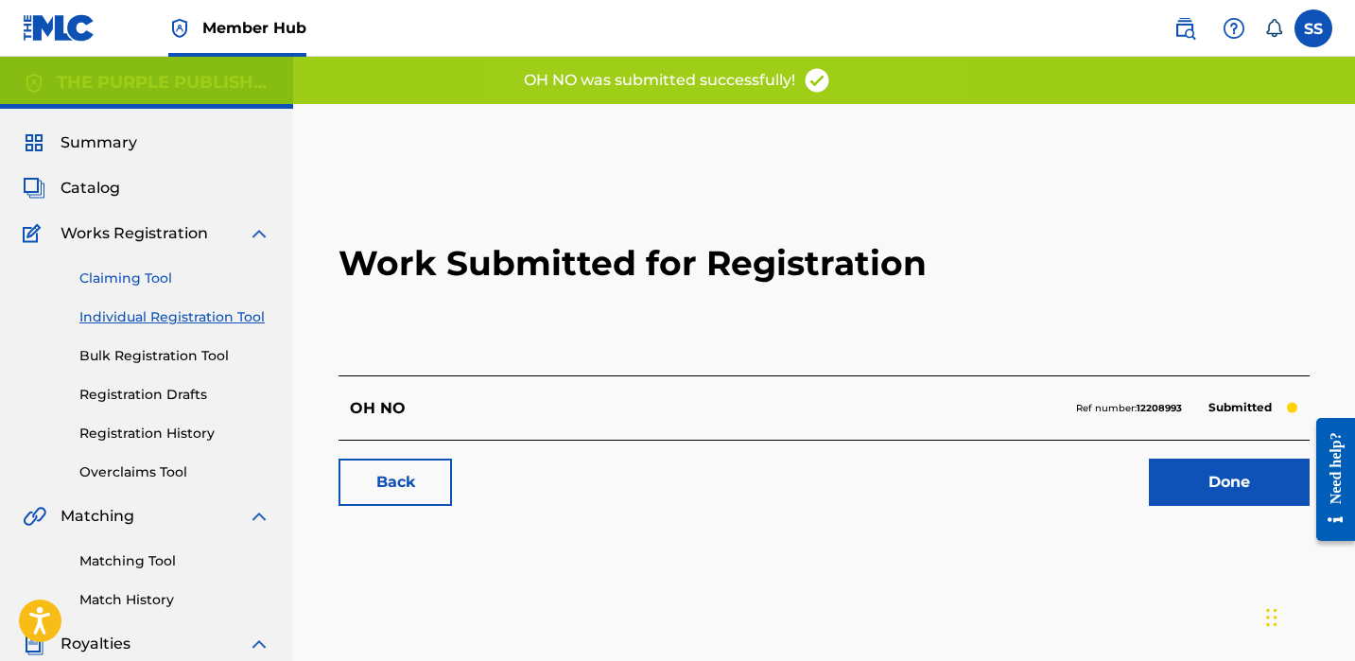
click at [126, 279] on link "Claiming Tool" at bounding box center [174, 279] width 191 height 20
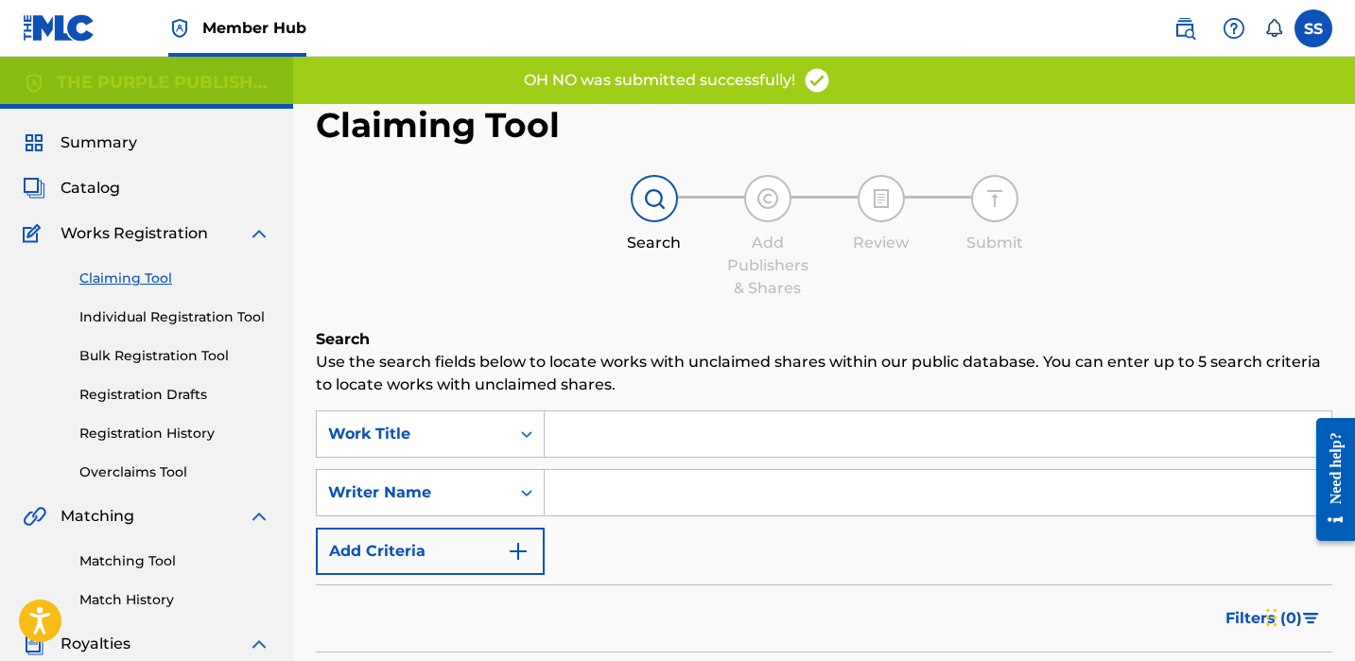
click at [635, 438] on input "Search Form" at bounding box center [938, 433] width 787 height 45
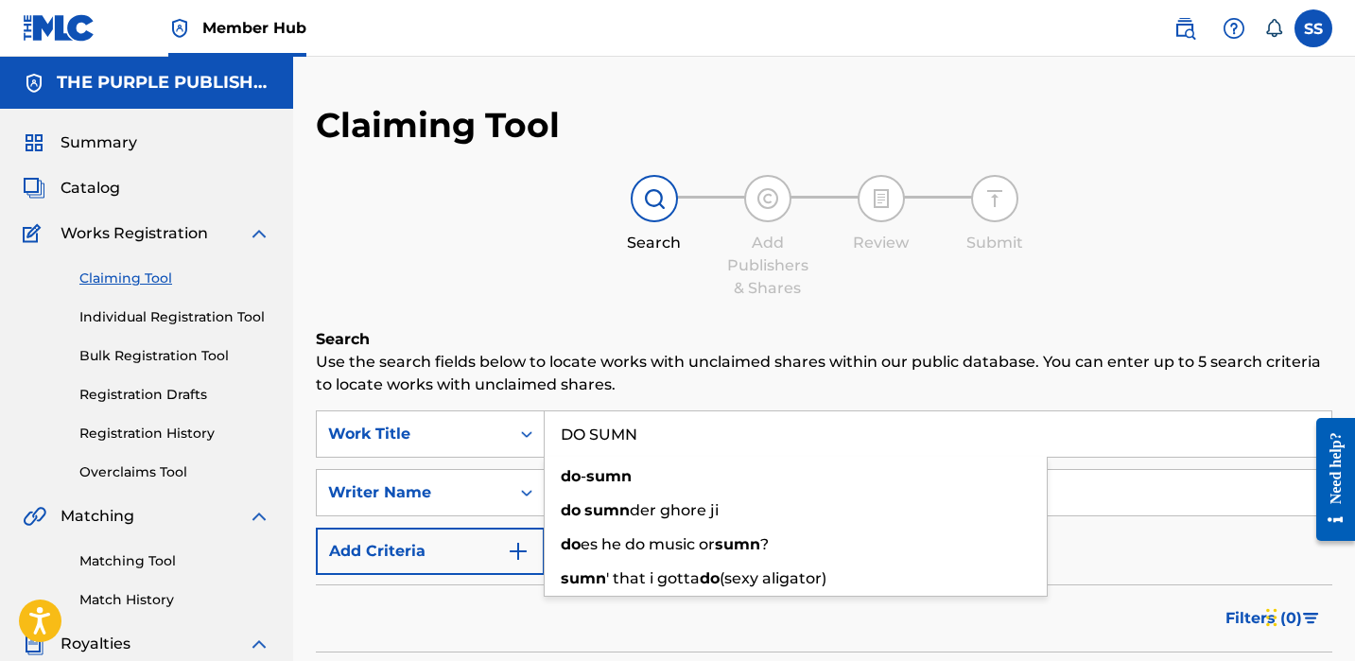
type input "DO SUMN"
click at [572, 342] on h6 "Search" at bounding box center [824, 339] width 1017 height 23
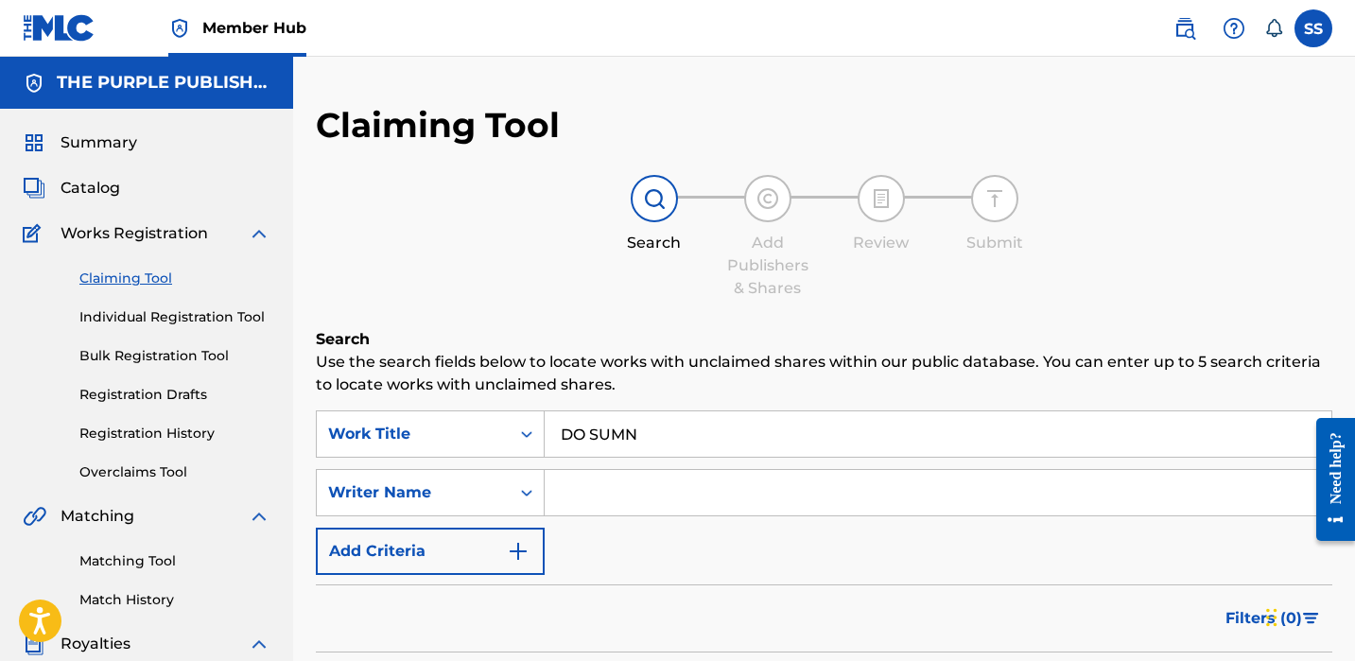
click at [631, 477] on input "Search Form" at bounding box center [938, 492] width 787 height 45
paste input "[PERSON_NAME]"
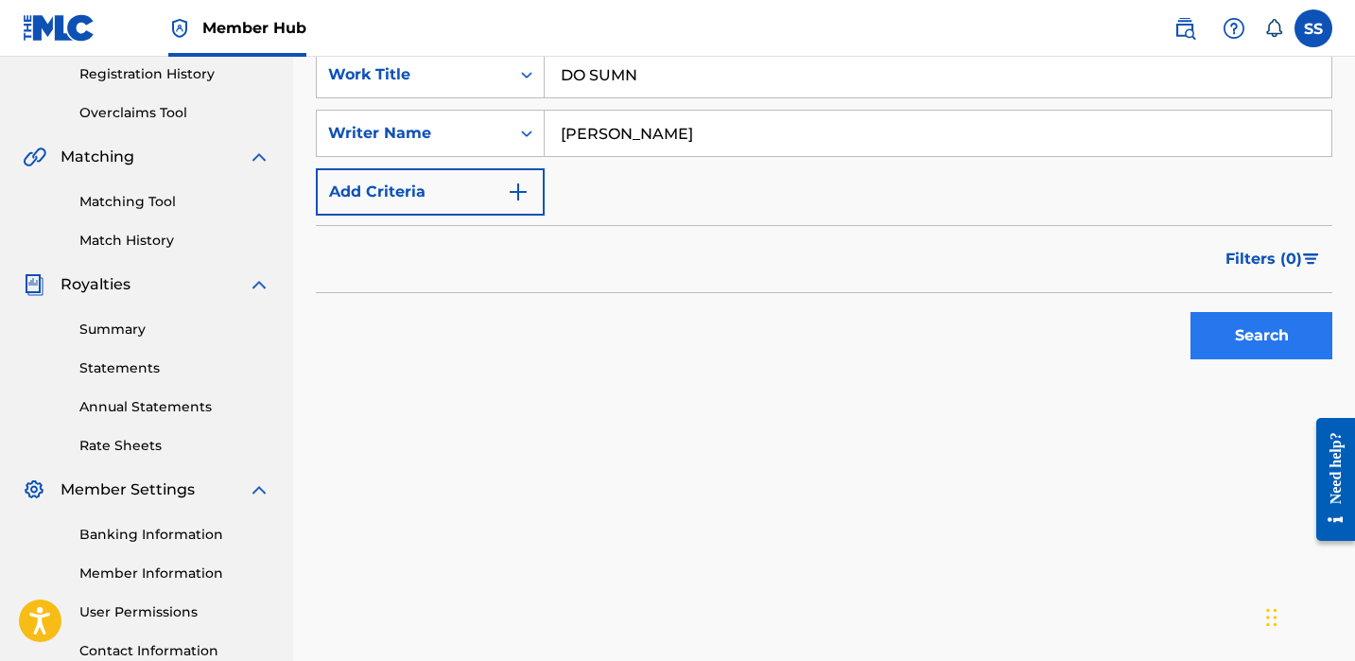
type input "[PERSON_NAME]"
click at [1289, 340] on button "Search" at bounding box center [1262, 335] width 142 height 47
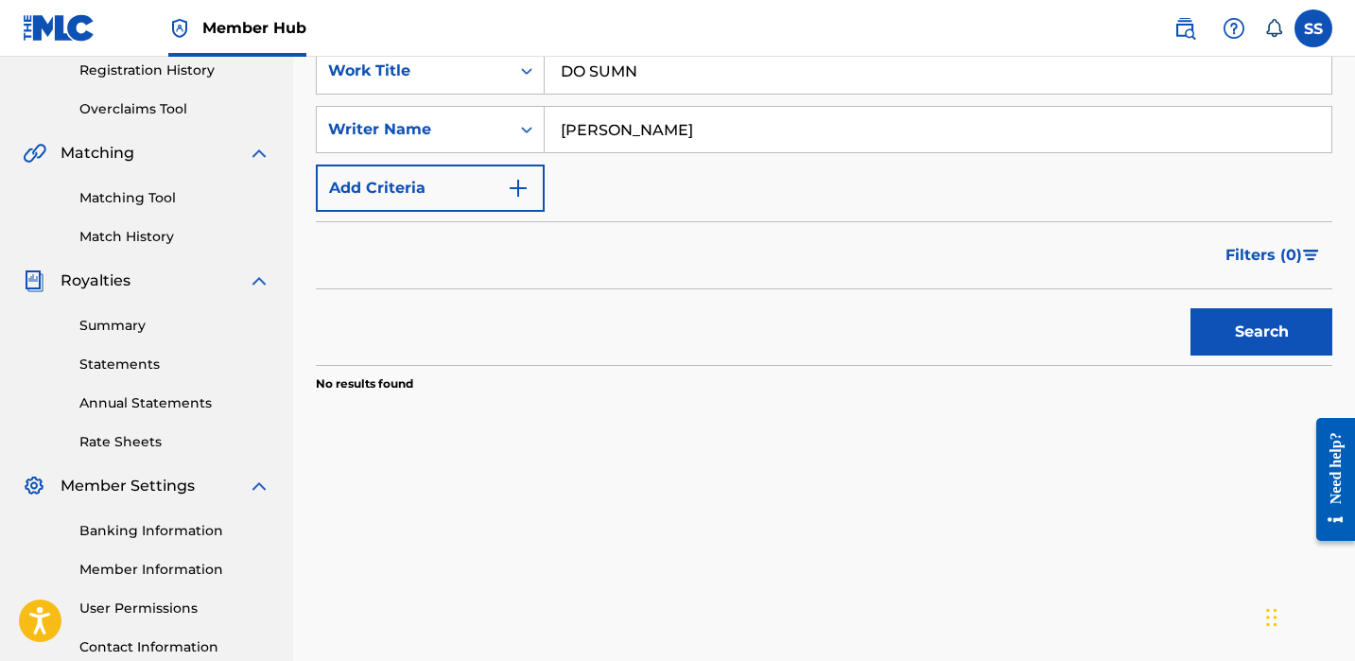
scroll to position [512, 0]
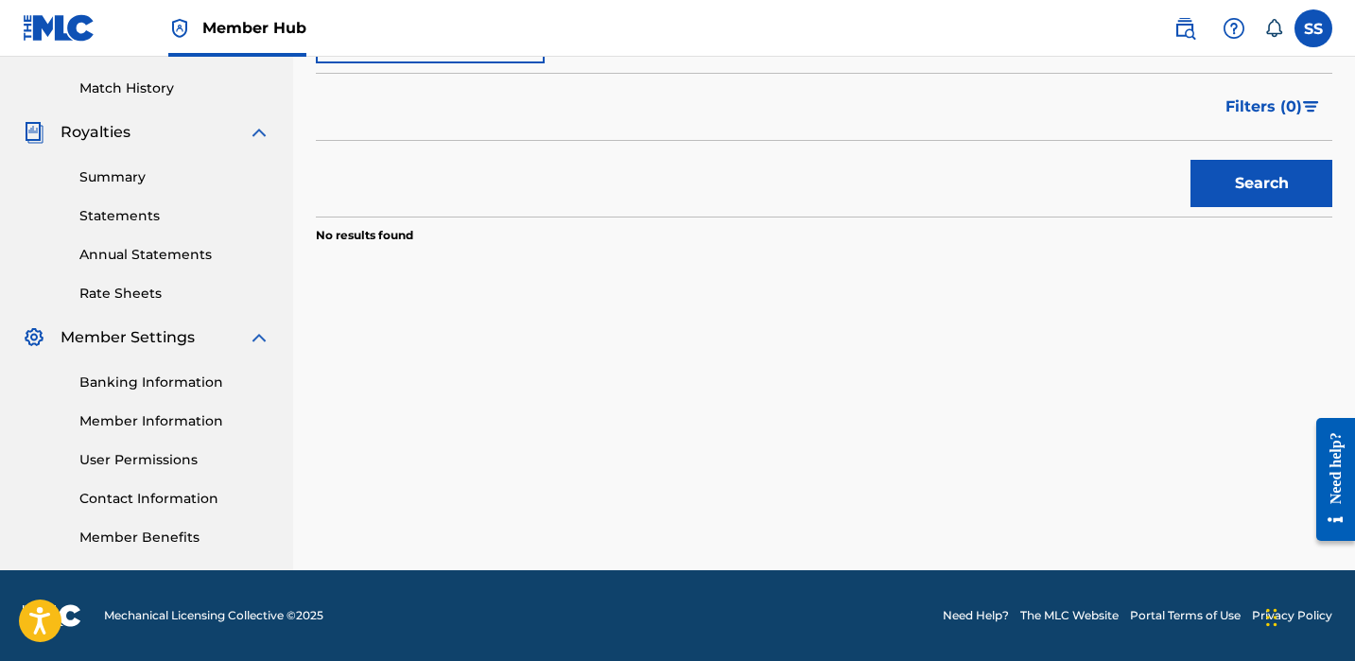
click at [1255, 185] on button "Search" at bounding box center [1262, 183] width 142 height 47
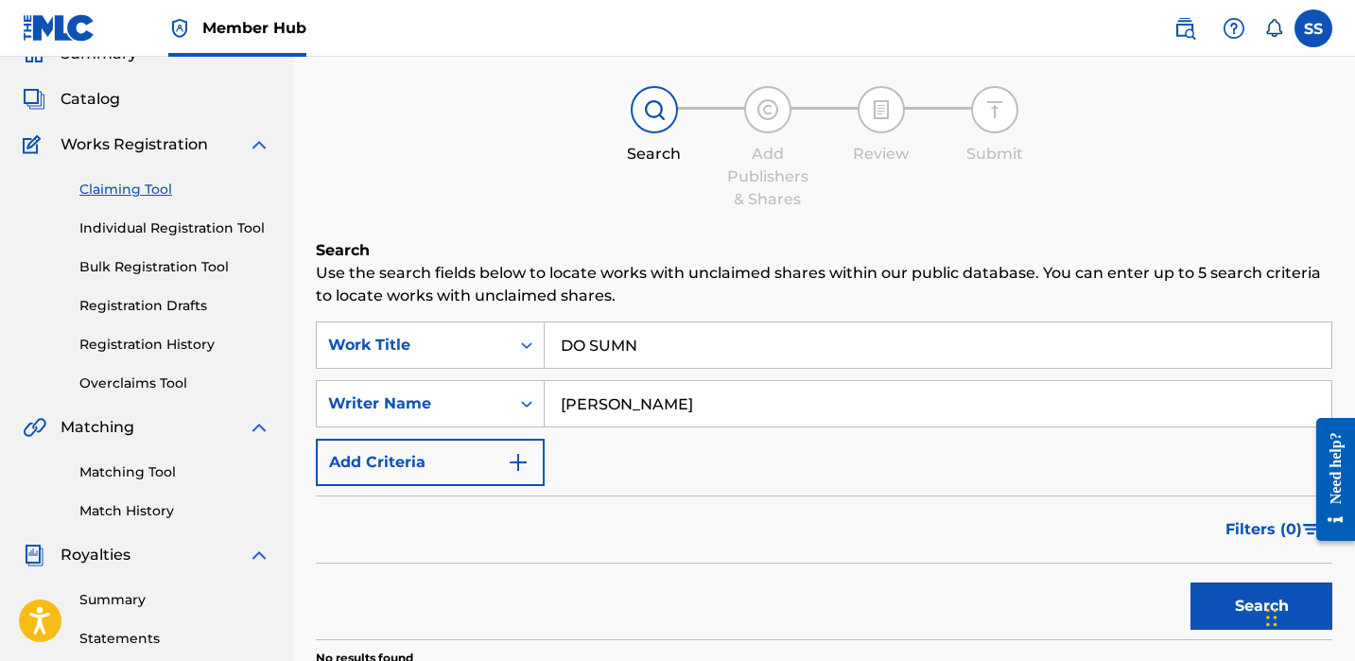
scroll to position [56, 0]
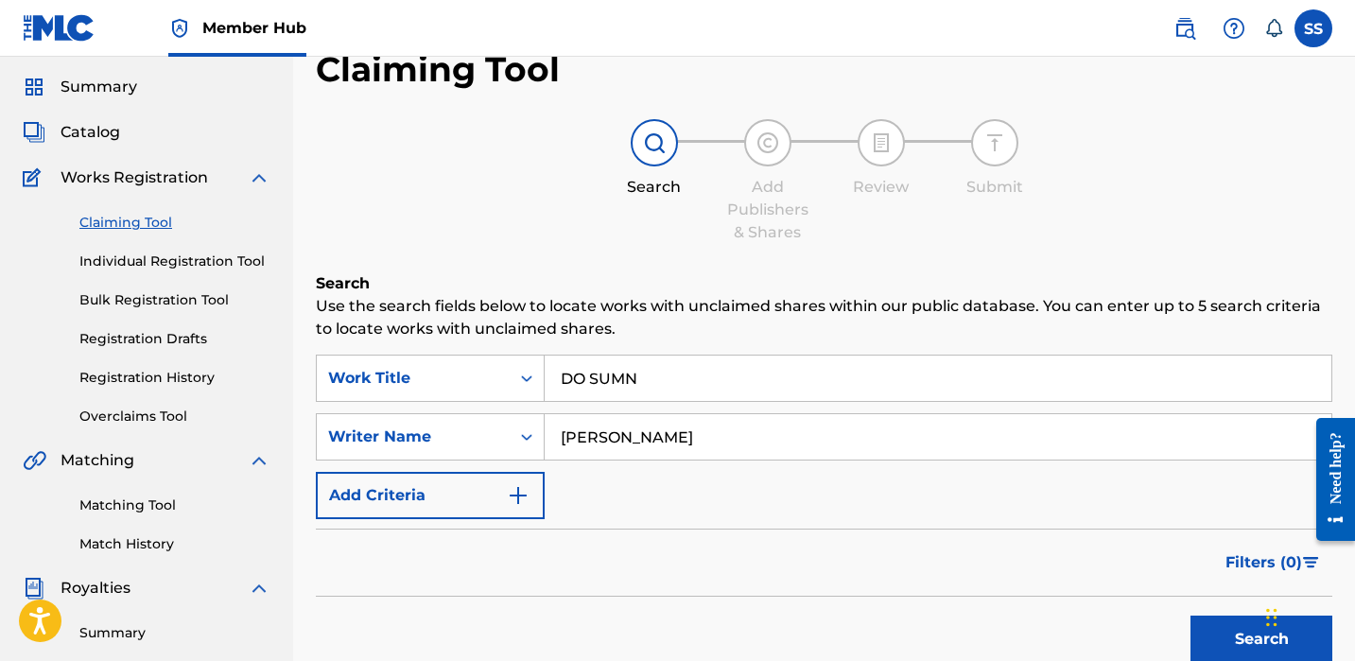
click at [985, 372] on input "DO SUMN" at bounding box center [938, 378] width 787 height 45
type input "DO SUMN REMIX"
click at [1262, 639] on button "Search" at bounding box center [1262, 639] width 142 height 47
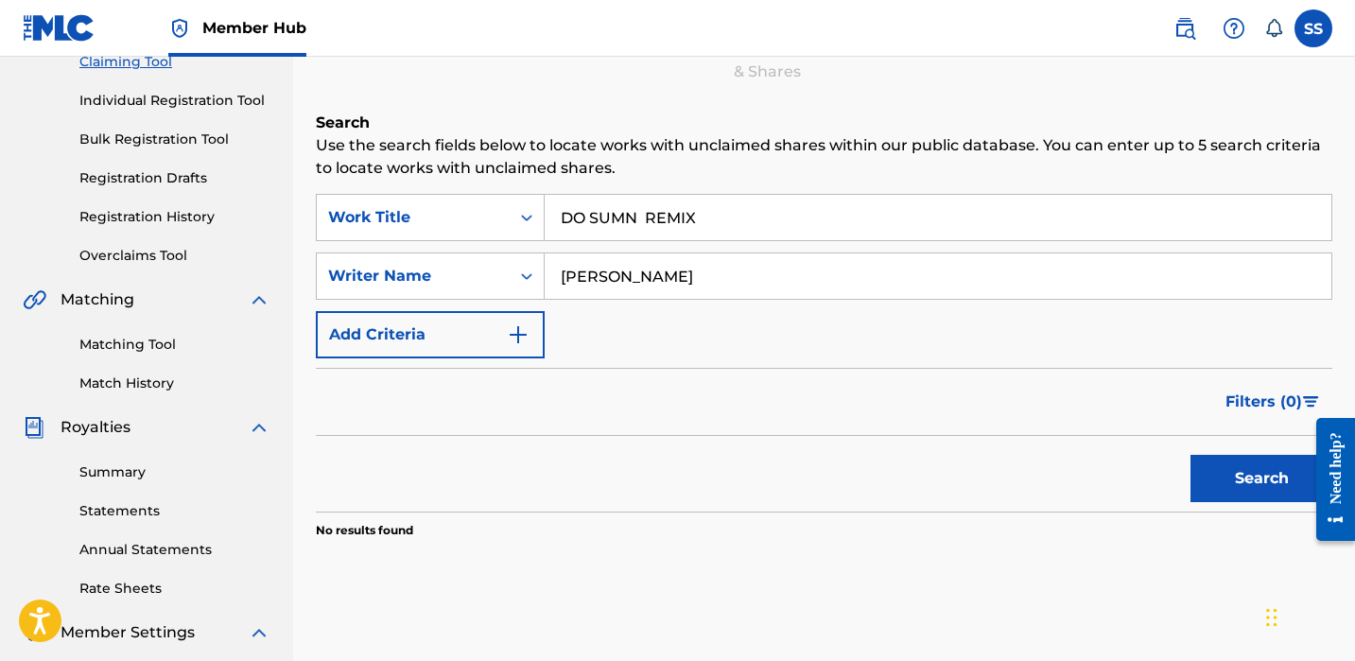
scroll to position [43, 0]
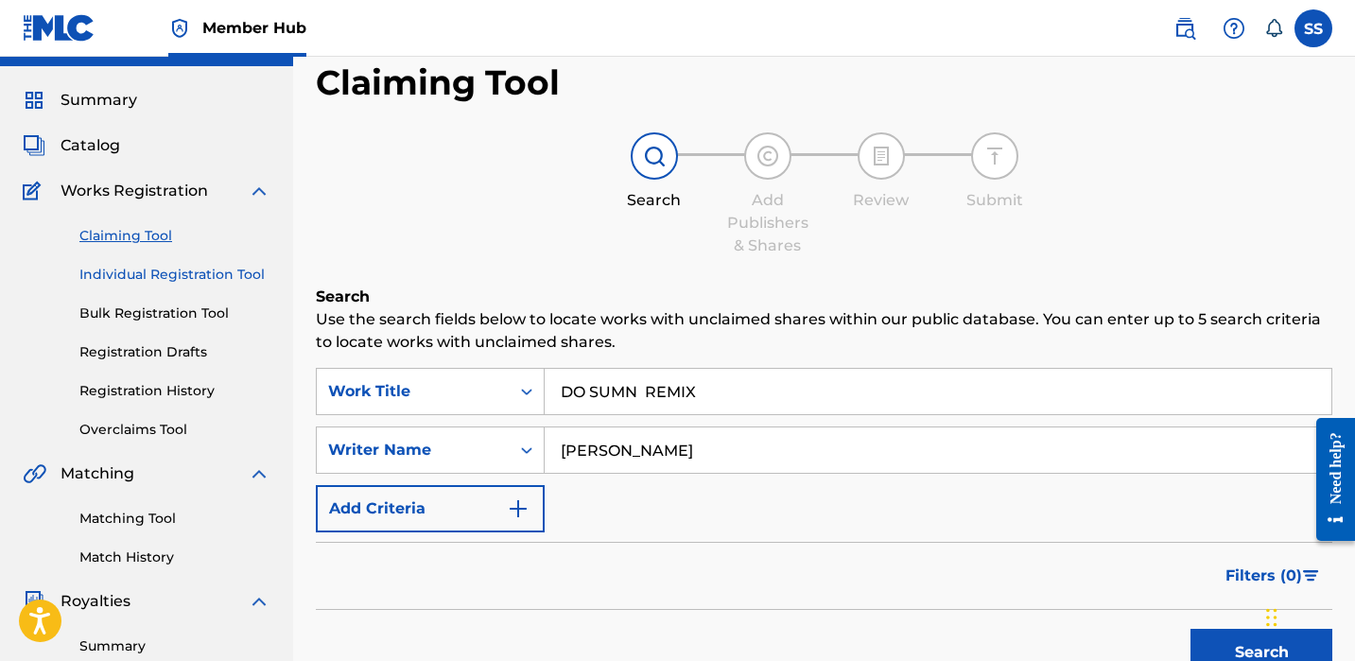
click at [166, 273] on link "Individual Registration Tool" at bounding box center [174, 275] width 191 height 20
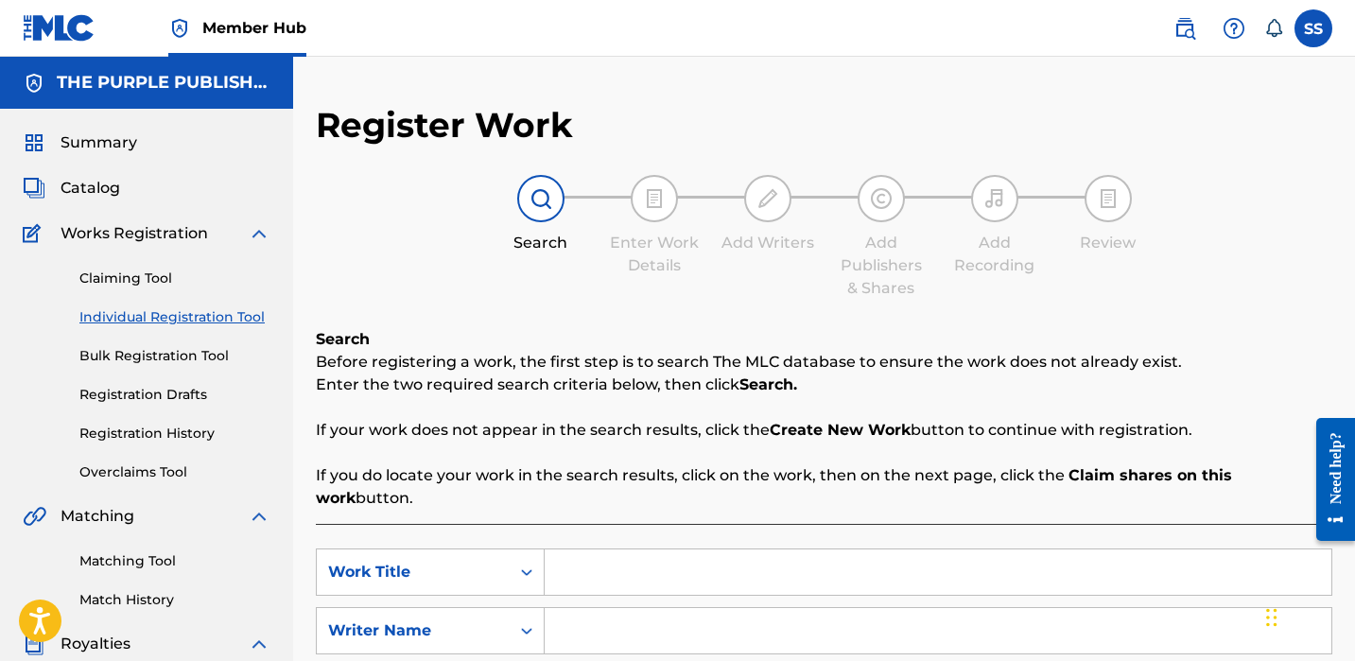
click at [695, 549] on input "Search Form" at bounding box center [938, 571] width 787 height 45
type input "TWISTED"
click at [156, 288] on link "Claiming Tool" at bounding box center [174, 279] width 191 height 20
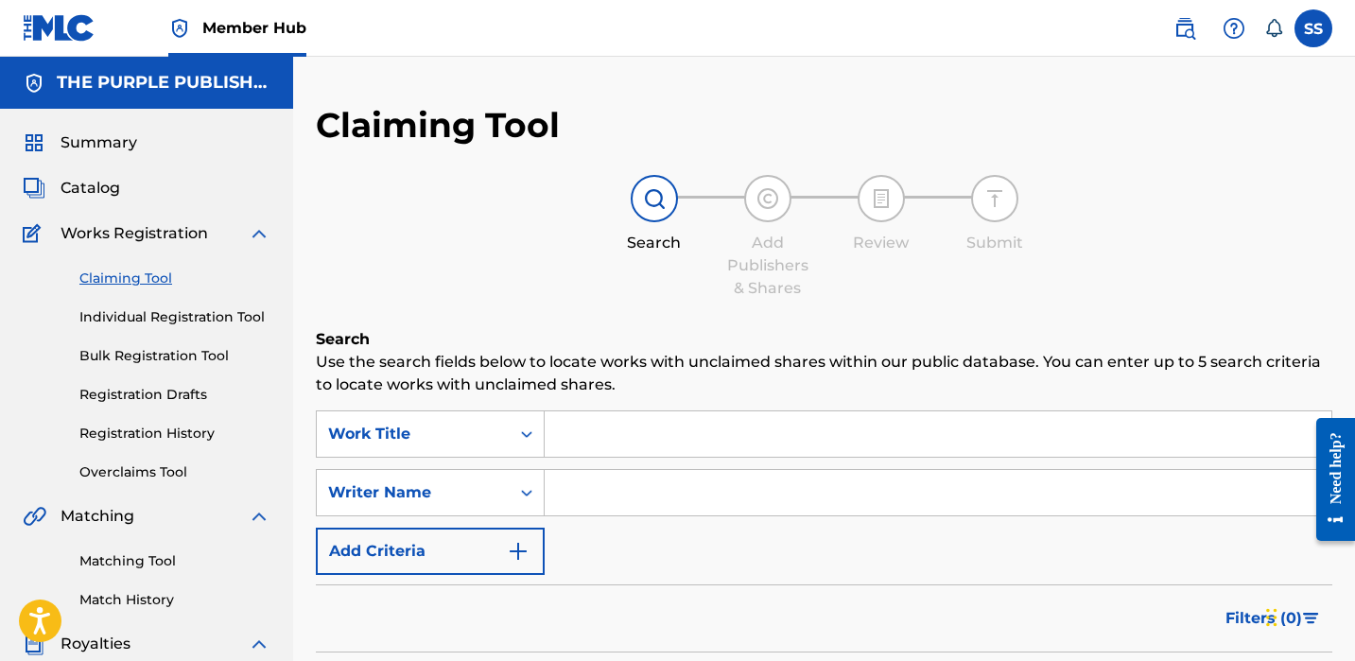
click at [179, 272] on link "Claiming Tool" at bounding box center [174, 279] width 191 height 20
click at [654, 498] on input "Search Form" at bounding box center [938, 492] width 787 height 45
paste input "[PERSON_NAME]"
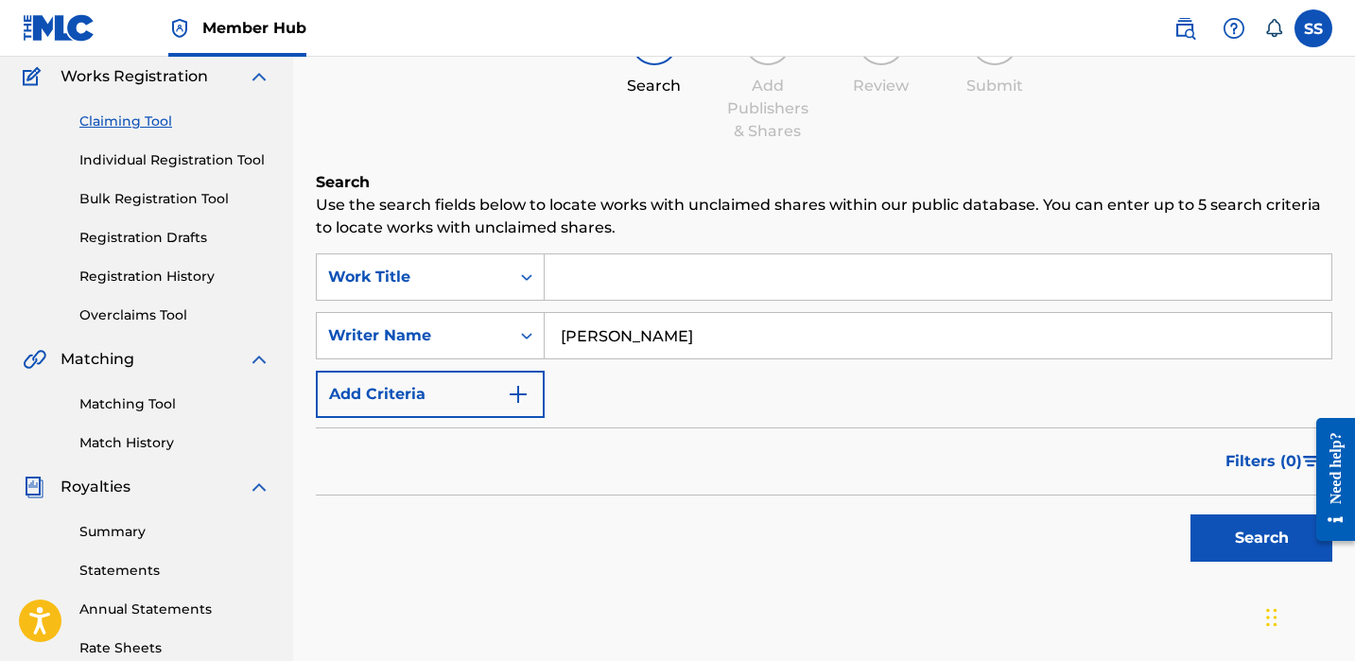
scroll to position [303, 0]
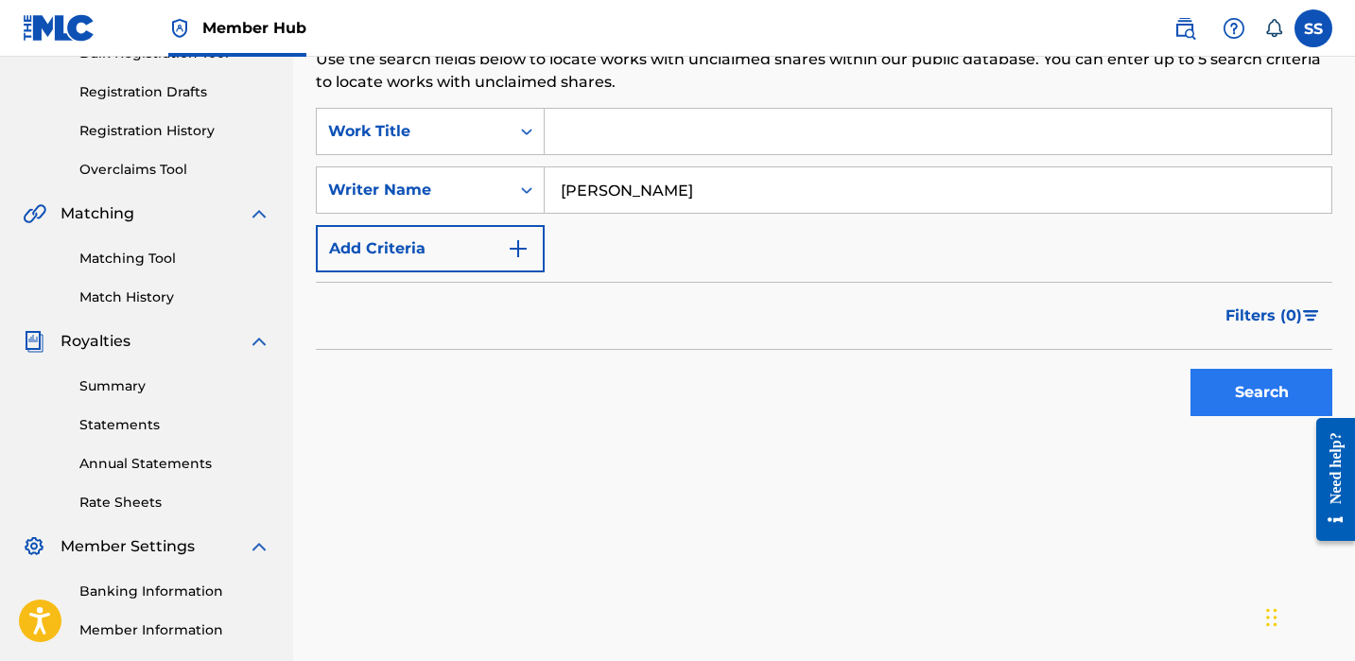
type input "[PERSON_NAME]"
click at [1234, 398] on button "Search" at bounding box center [1262, 392] width 142 height 47
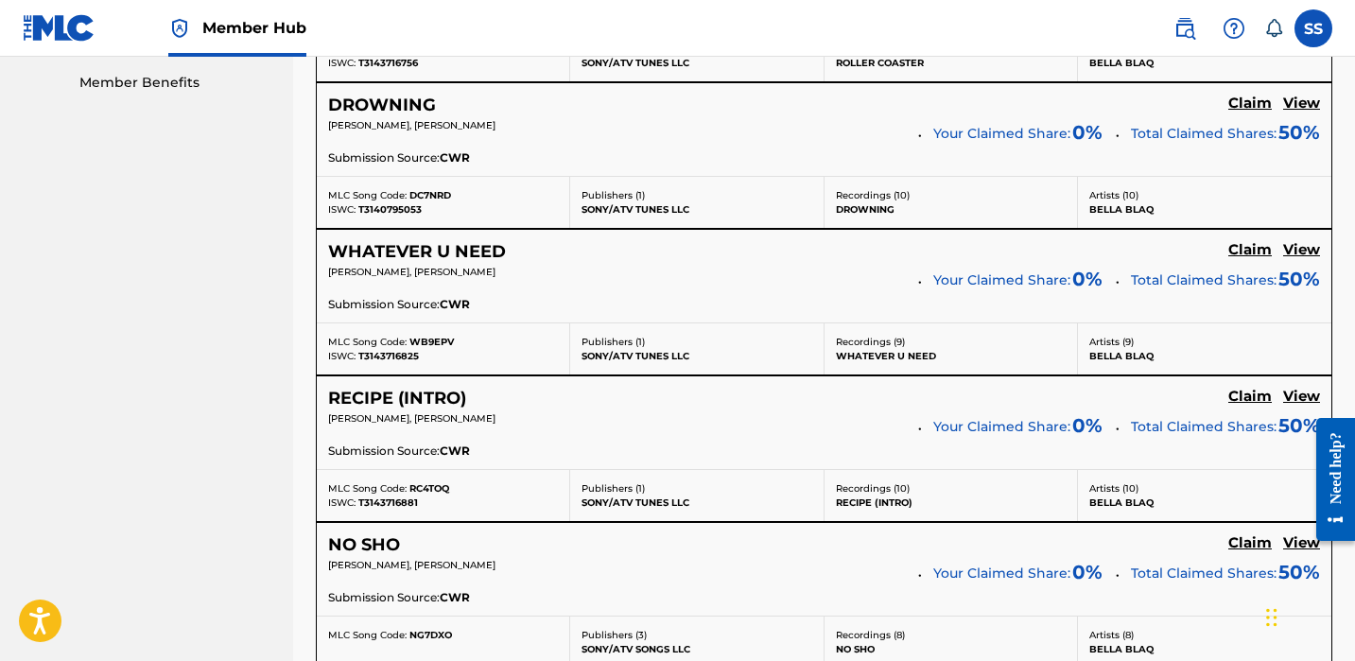
scroll to position [27, 0]
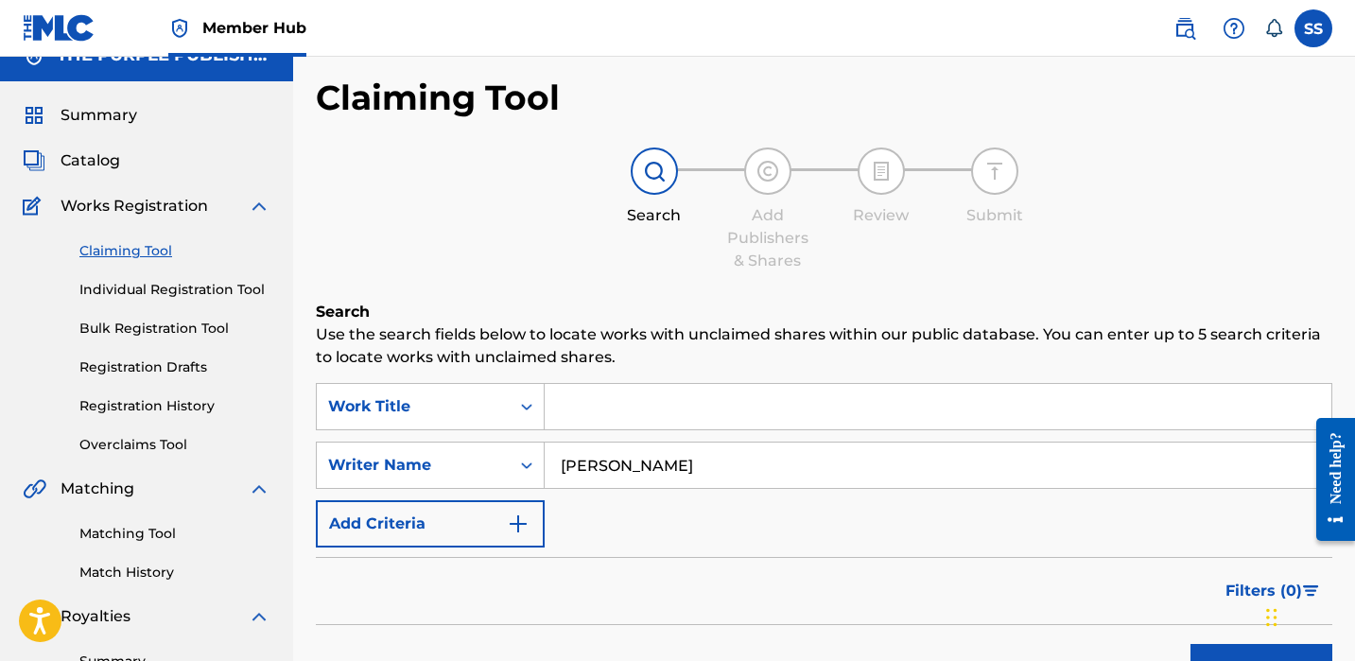
click at [121, 522] on div "Matching Tool Match History" at bounding box center [147, 541] width 248 height 82
click at [122, 530] on link "Matching Tool" at bounding box center [174, 534] width 191 height 20
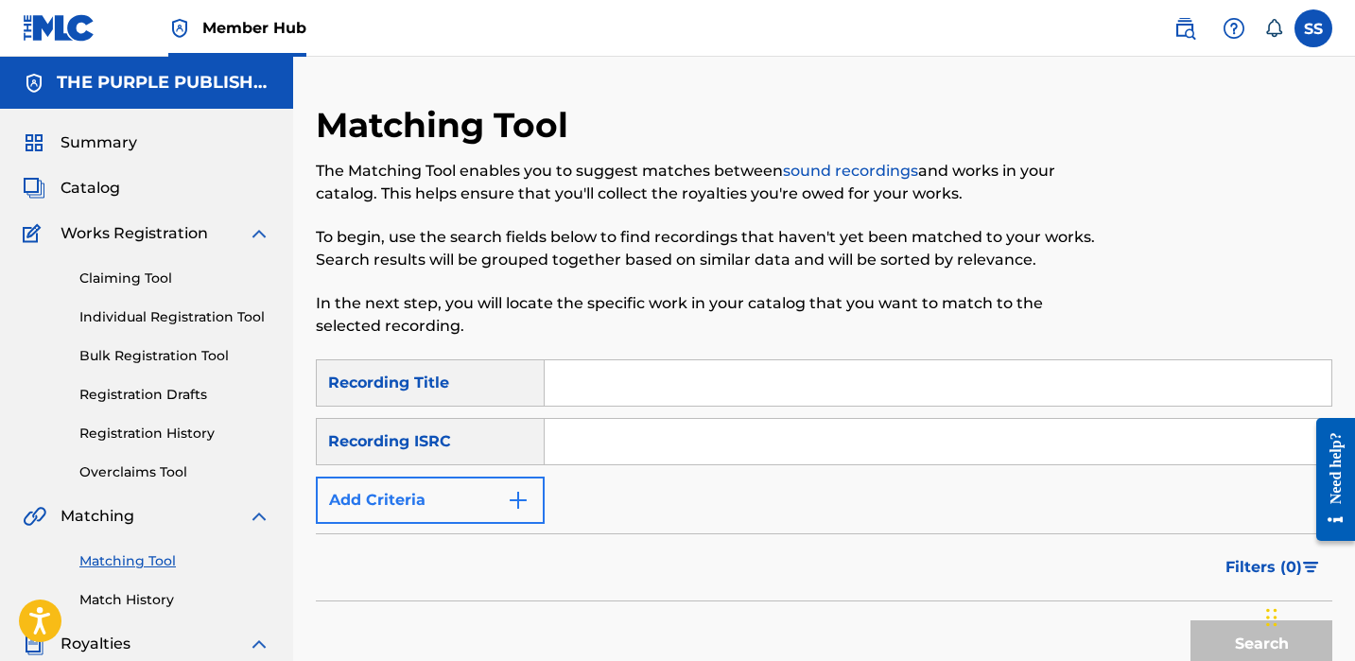
click at [496, 503] on button "Add Criteria" at bounding box center [430, 500] width 229 height 47
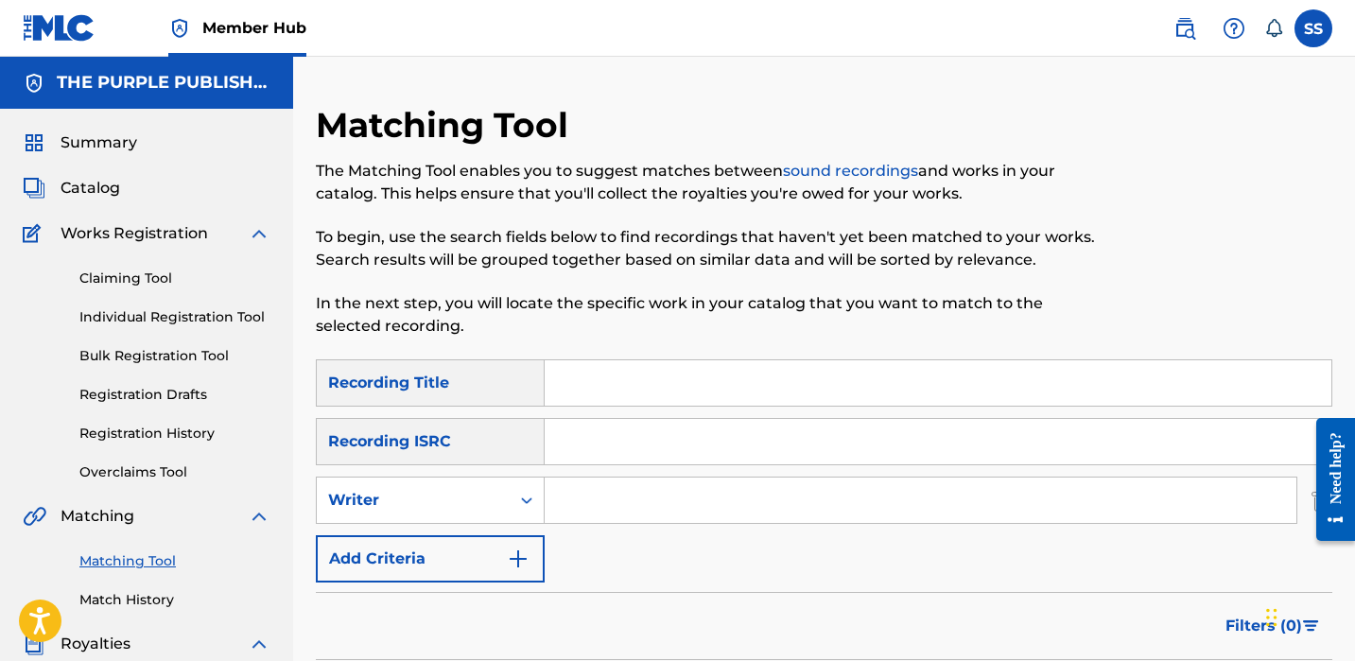
paste input "[PERSON_NAME]"
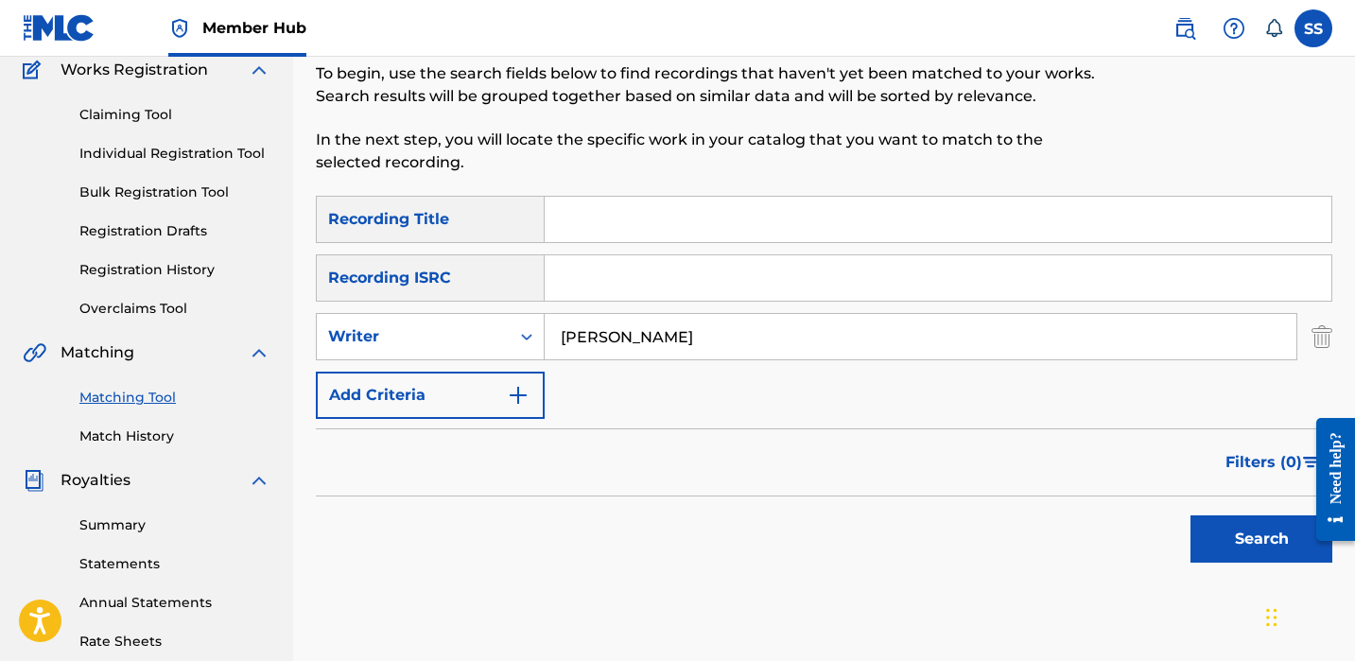
scroll to position [512, 0]
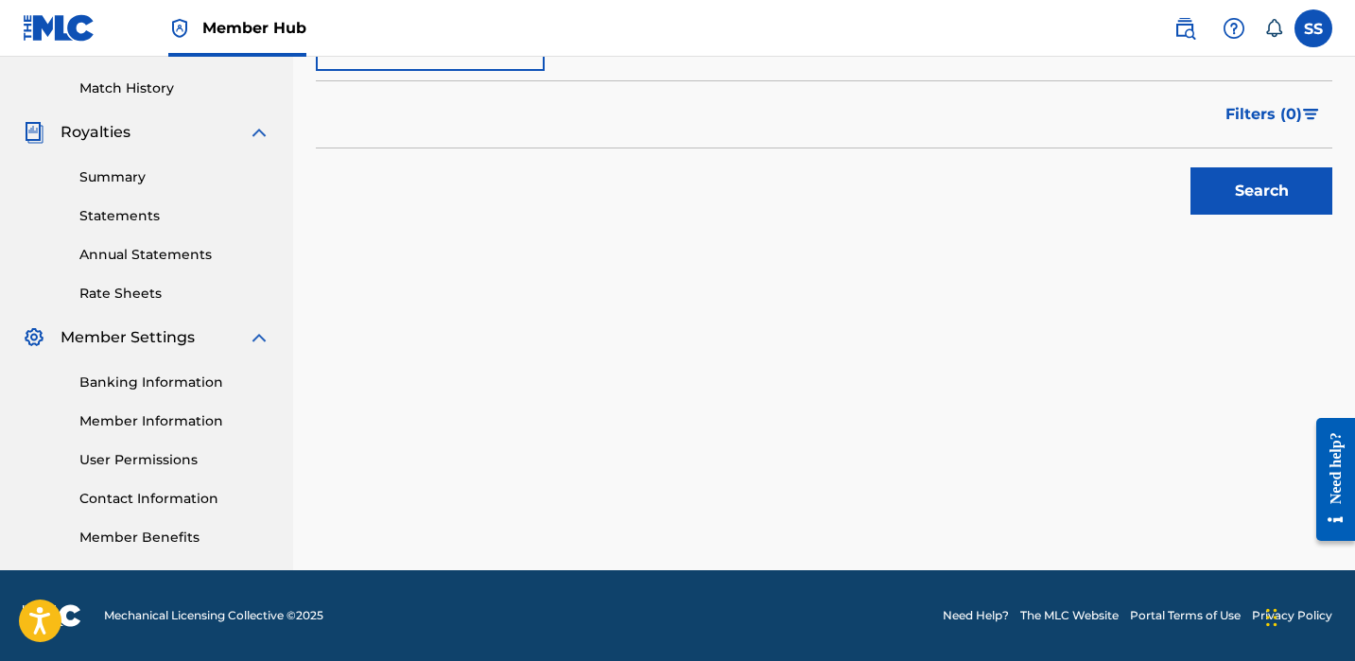
type input "[PERSON_NAME]"
click at [1212, 224] on div "SearchWithCriteria67908b25-5836-4e73-9291-f02b5a8d325e Recording Title SearchWi…" at bounding box center [824, 42] width 1017 height 388
click at [1206, 193] on button "Search" at bounding box center [1262, 190] width 142 height 47
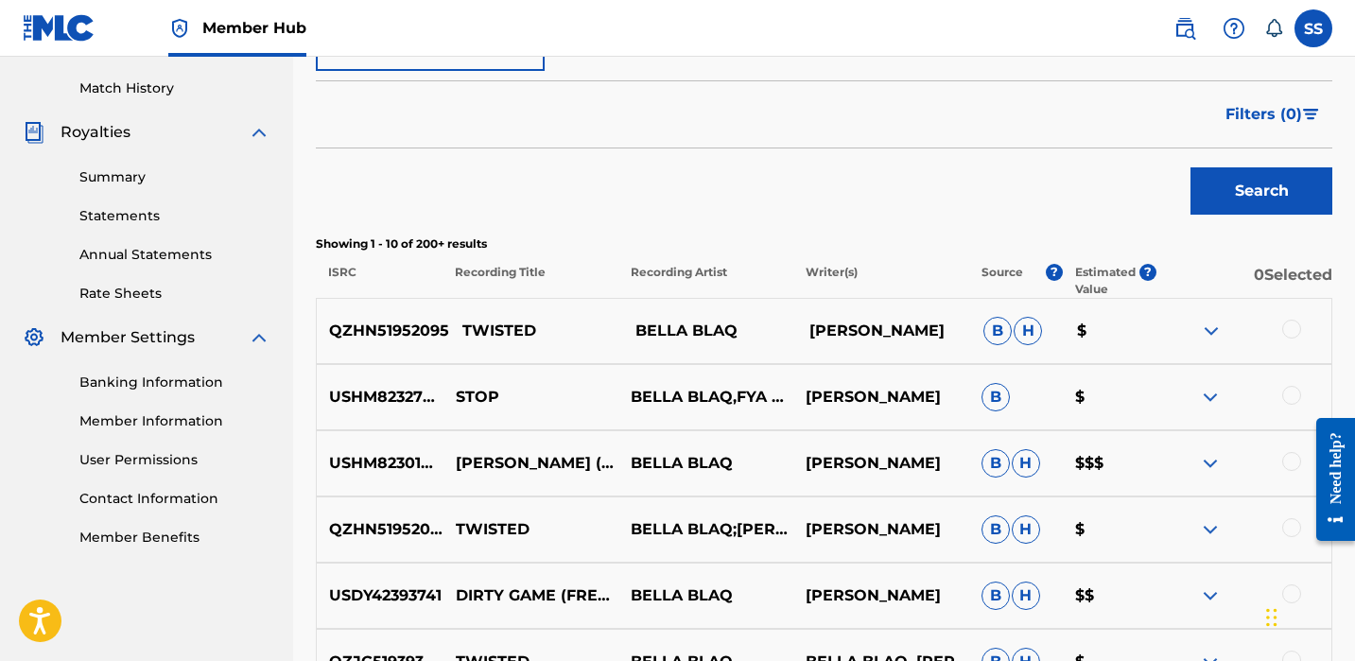
click at [420, 334] on p "QZHN51952095" at bounding box center [383, 331] width 132 height 23
click at [1295, 331] on div at bounding box center [1291, 329] width 19 height 19
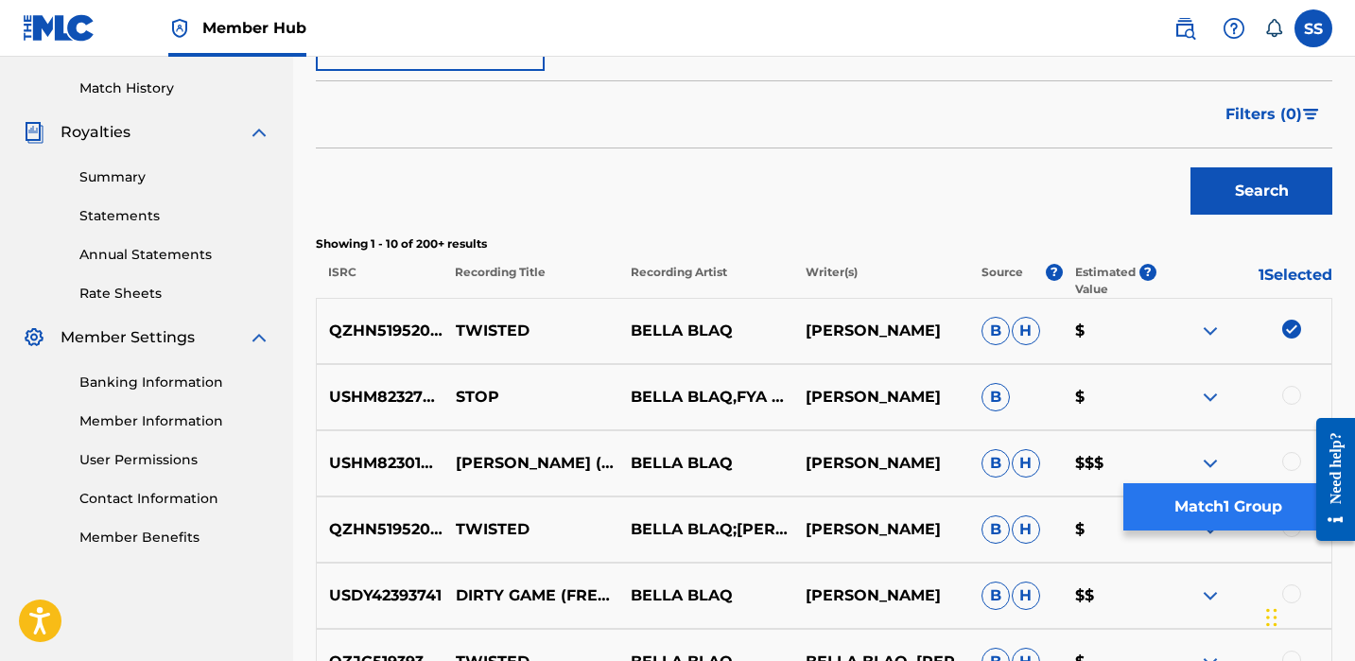
click at [1251, 510] on button "Match 1 Group" at bounding box center [1228, 506] width 209 height 47
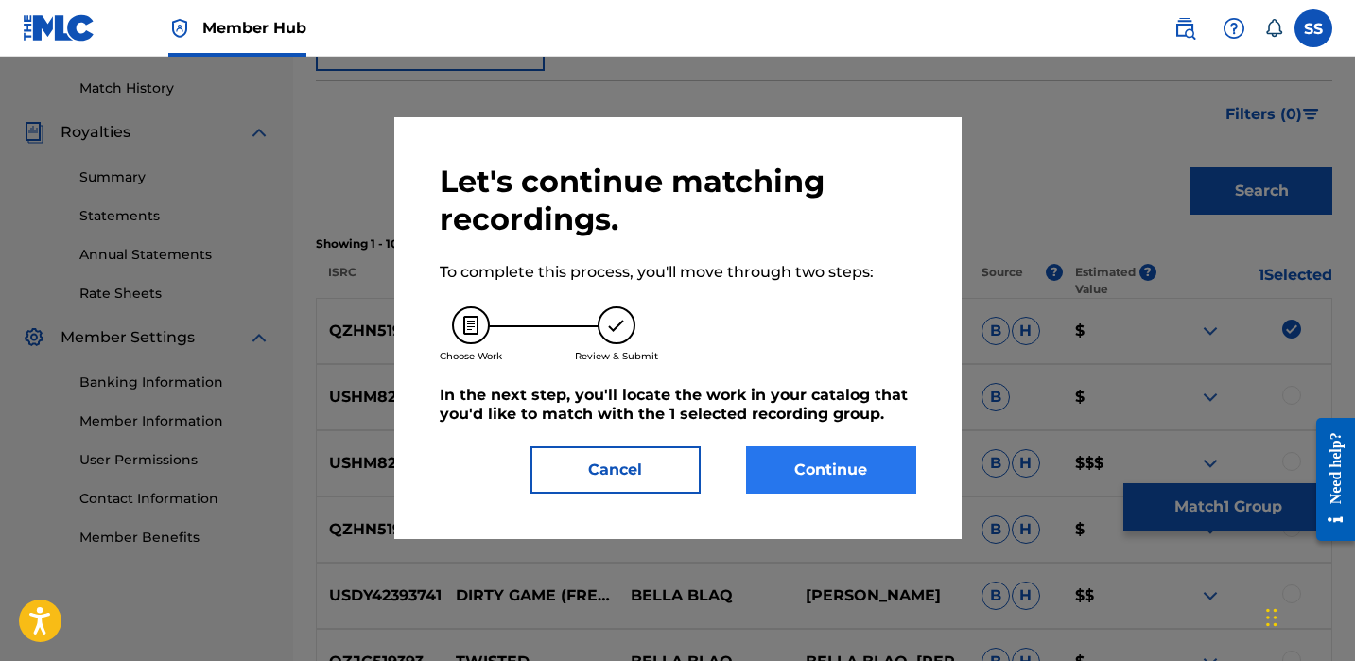
click at [856, 465] on button "Continue" at bounding box center [831, 469] width 170 height 47
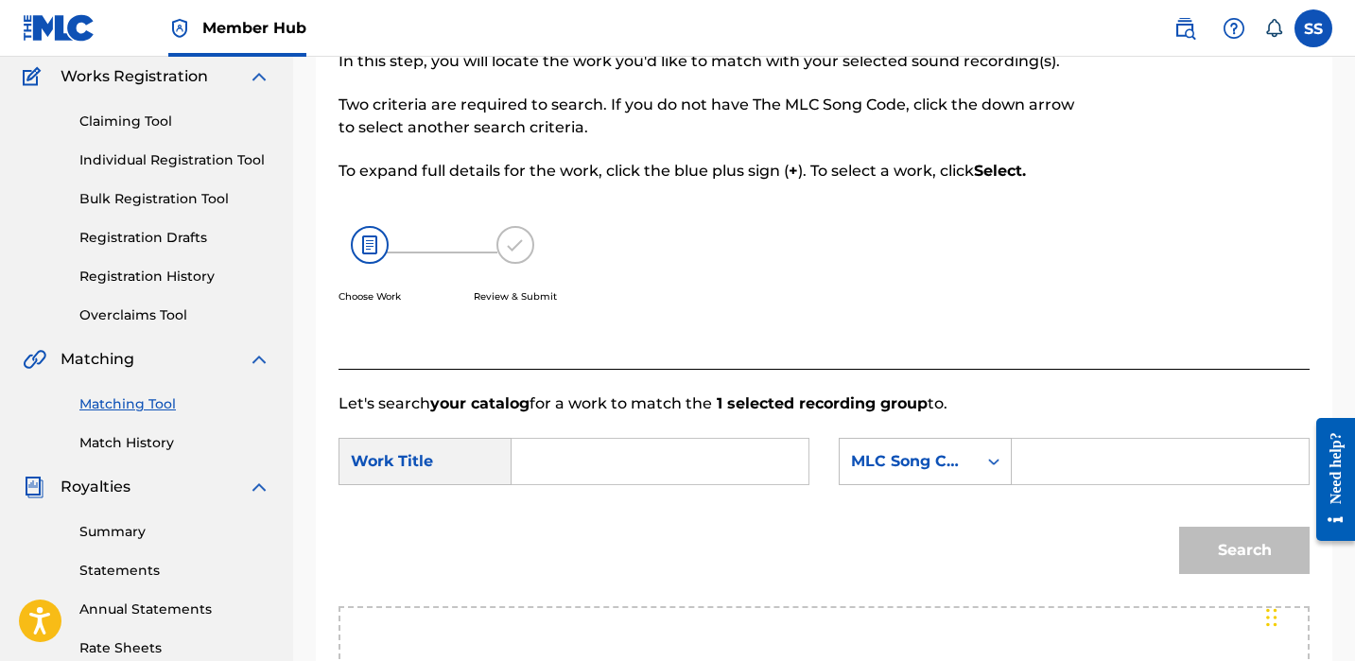
scroll to position [290, 0]
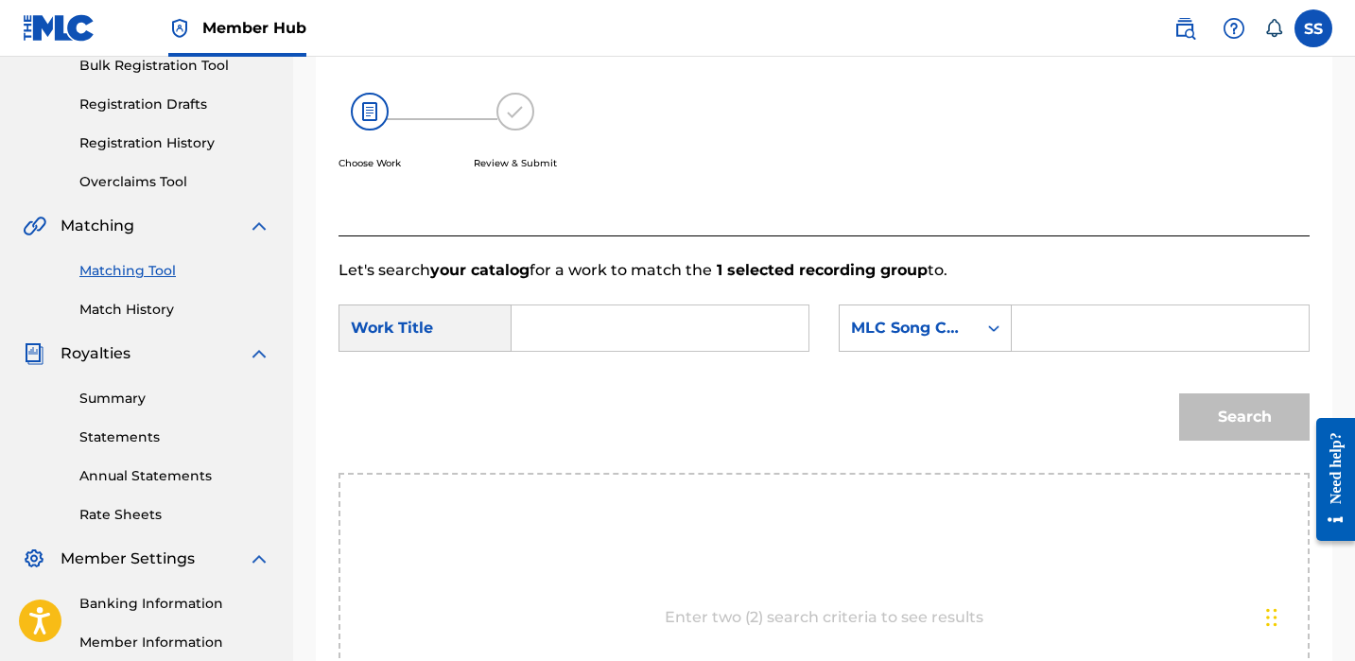
click at [755, 339] on input "Search Form" at bounding box center [660, 327] width 265 height 45
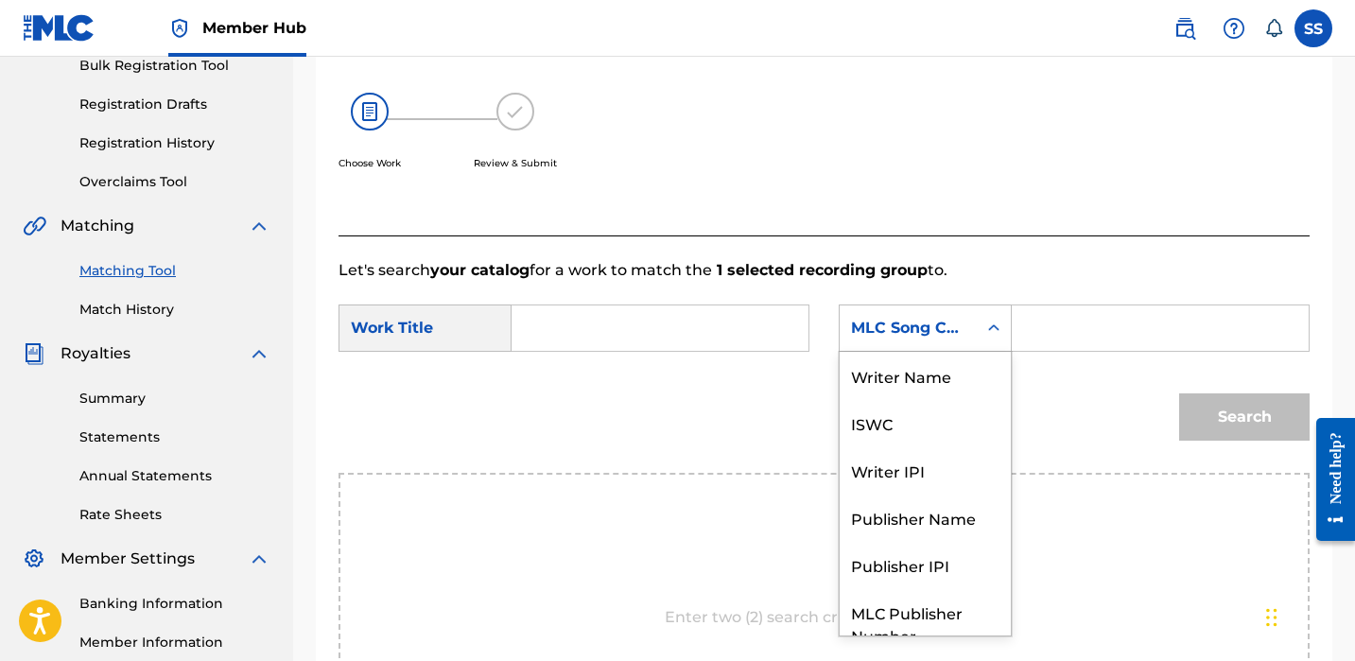
click at [920, 342] on div "MLC Song Code" at bounding box center [908, 328] width 137 height 36
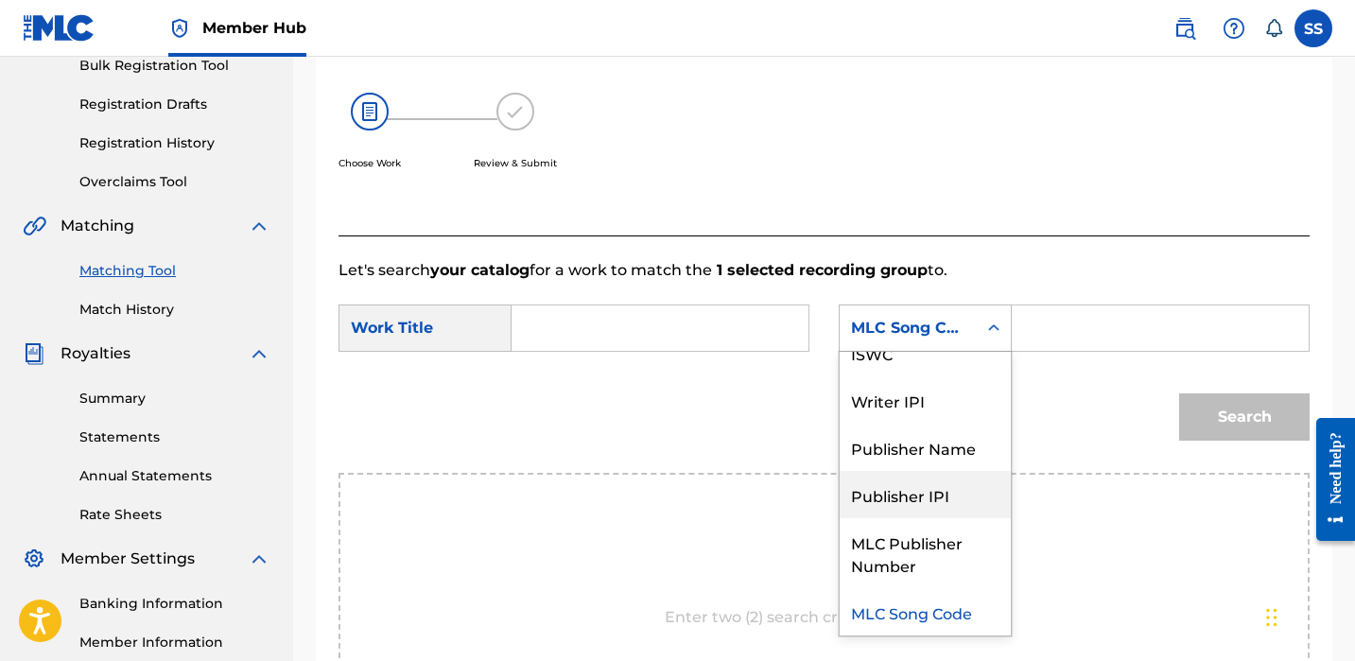
scroll to position [0, 0]
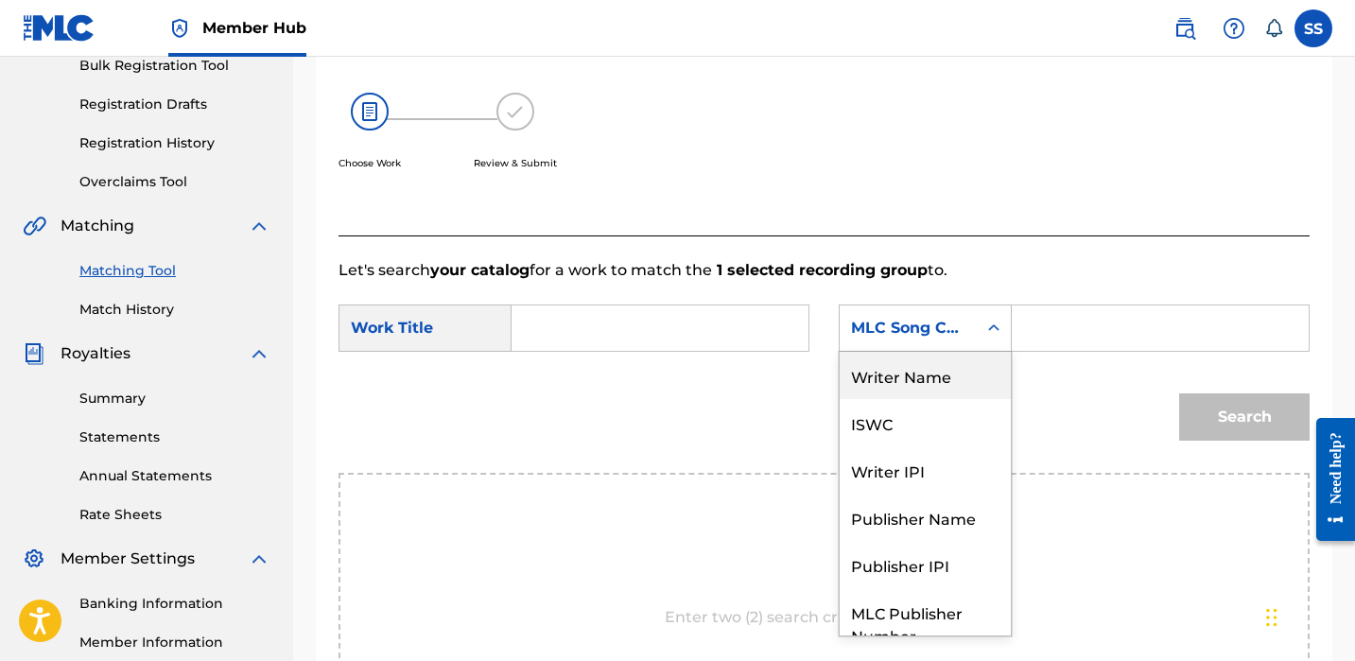
click at [934, 369] on div "Writer Name" at bounding box center [925, 375] width 171 height 47
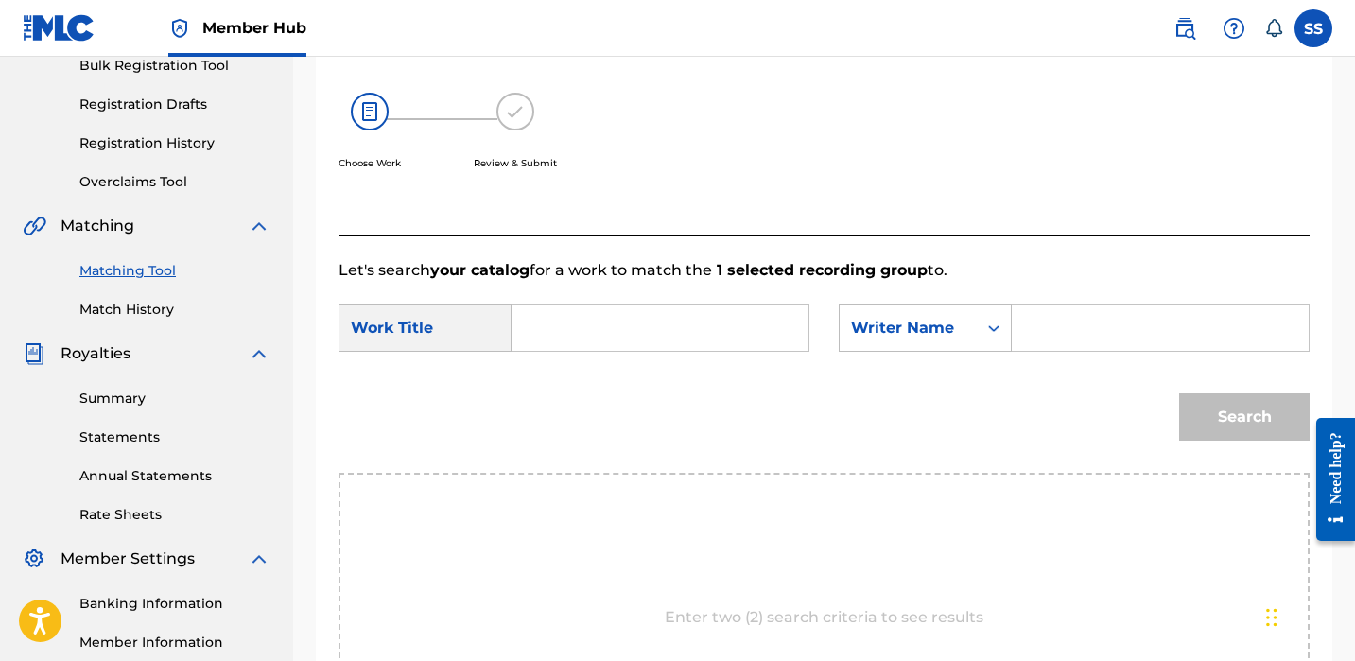
click at [1083, 318] on input "Search Form" at bounding box center [1160, 327] width 265 height 45
paste input "[PERSON_NAME]"
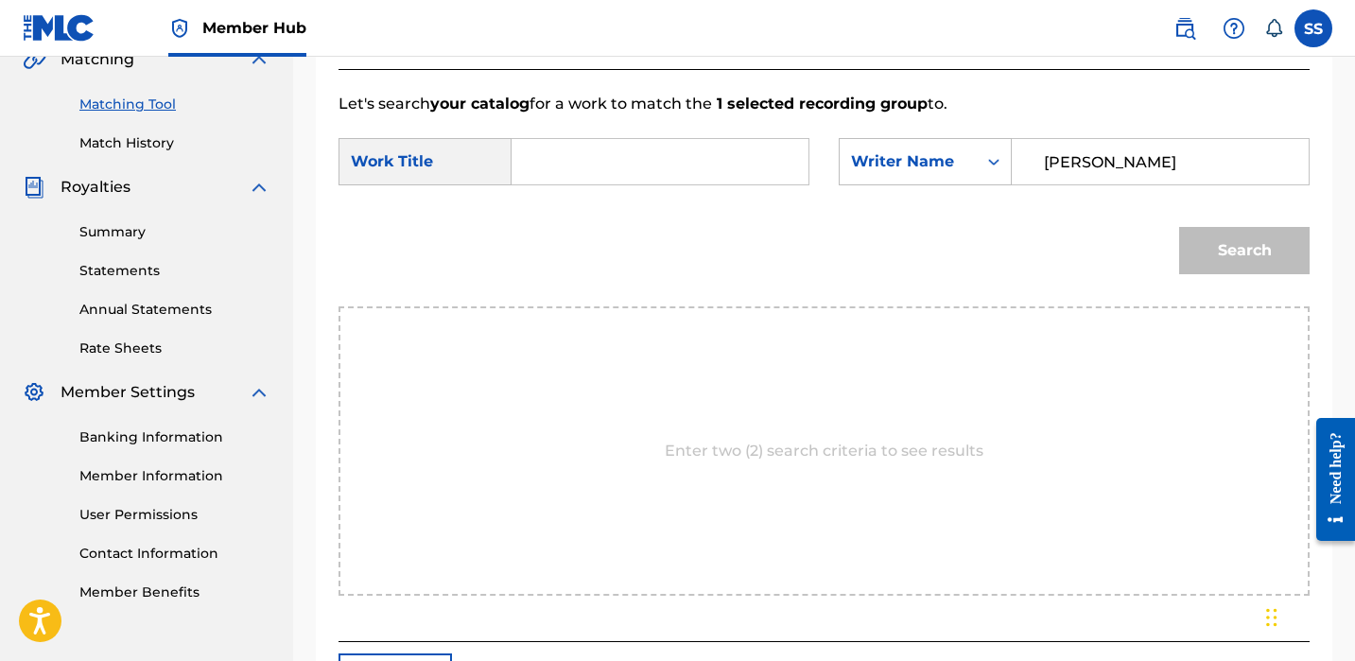
type input "[PERSON_NAME]"
click at [728, 184] on div "Search Form" at bounding box center [661, 161] width 298 height 47
click at [726, 164] on input "Search Form" at bounding box center [660, 161] width 265 height 45
type input "TWISTED"
click at [1245, 251] on button "Search" at bounding box center [1244, 250] width 131 height 47
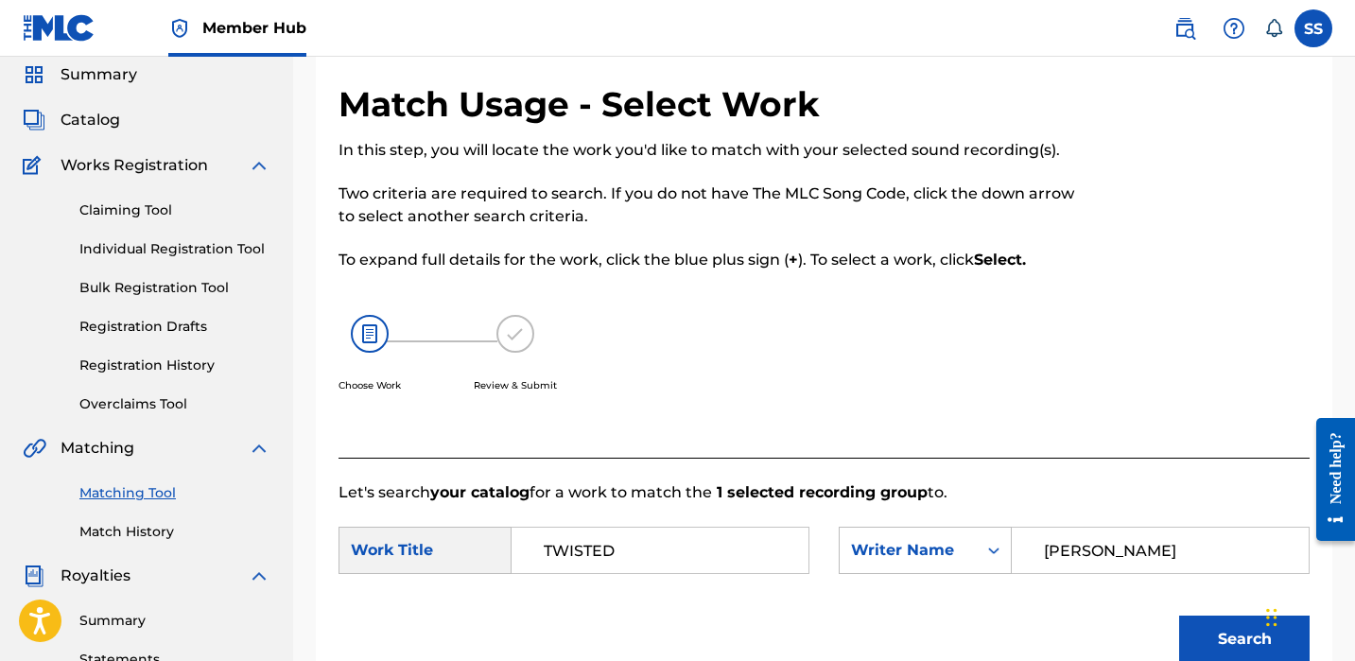
scroll to position [3, 0]
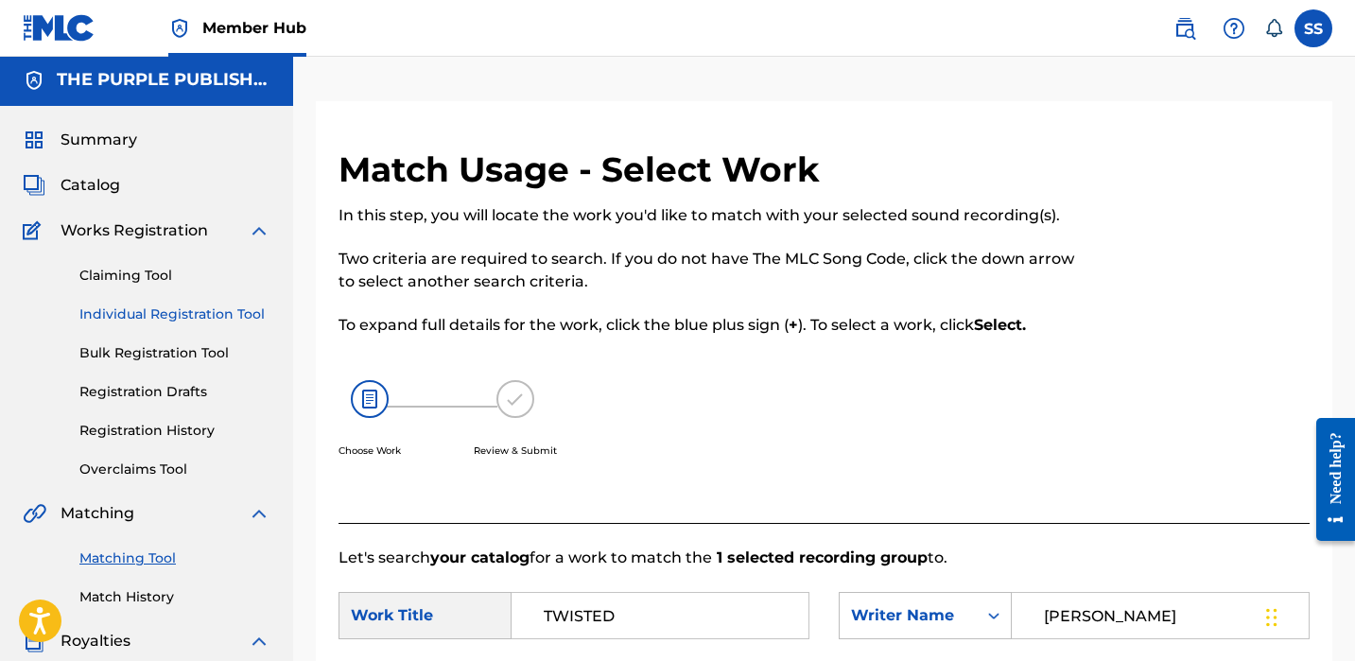
click at [131, 309] on link "Individual Registration Tool" at bounding box center [174, 315] width 191 height 20
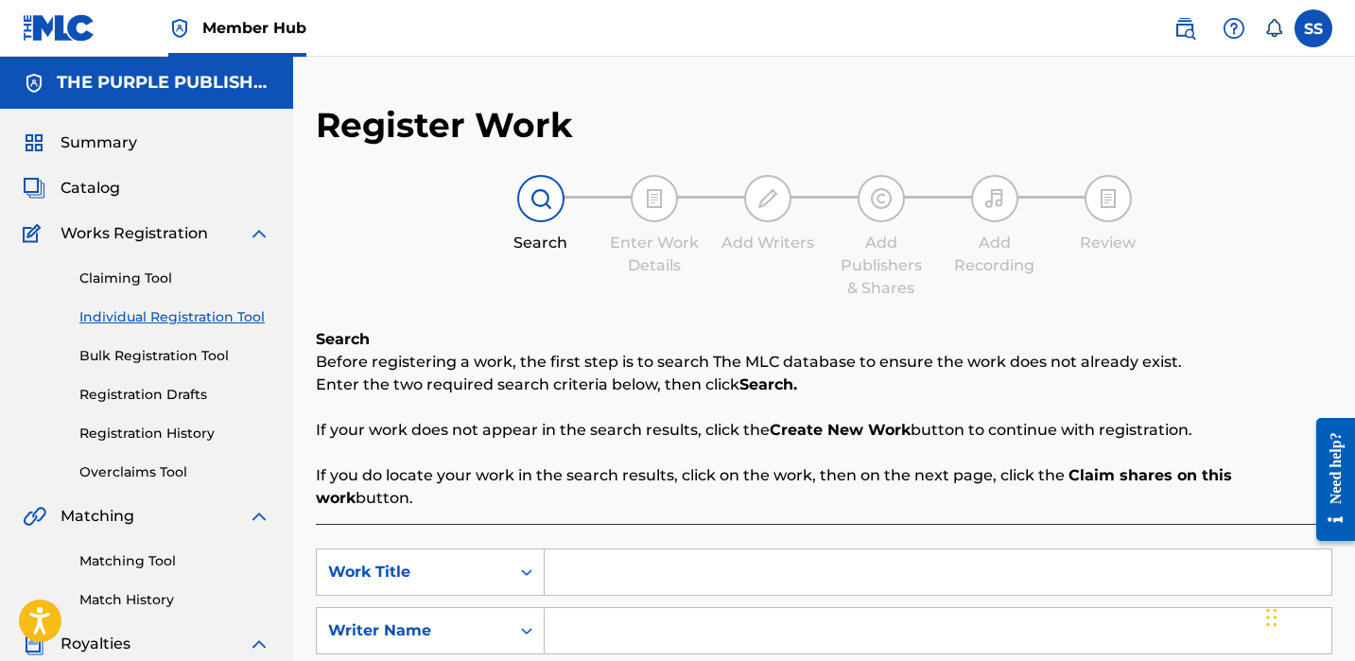
click at [618, 549] on input "Search Form" at bounding box center [938, 571] width 787 height 45
type input "TWISTED"
click at [633, 616] on input "Search Form" at bounding box center [938, 630] width 787 height 45
paste input "[PERSON_NAME]"
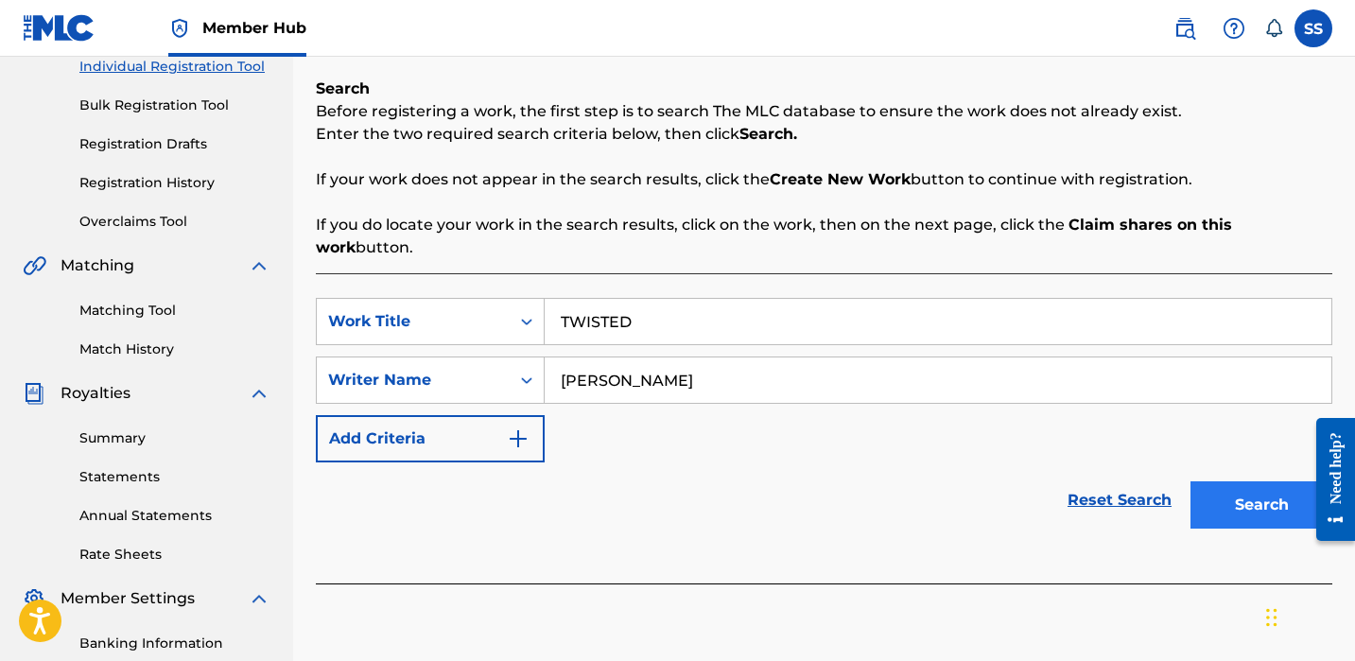
type input "[PERSON_NAME]"
click at [1229, 482] on button "Search" at bounding box center [1262, 504] width 142 height 47
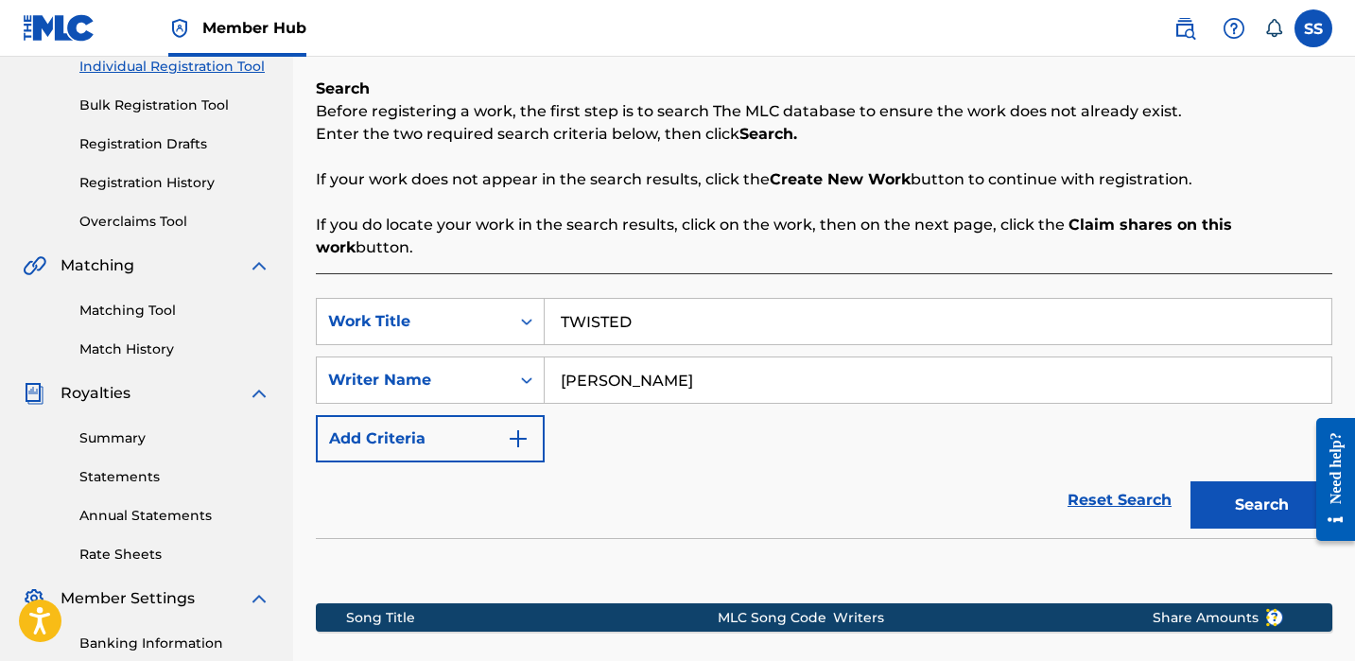
scroll to position [512, 0]
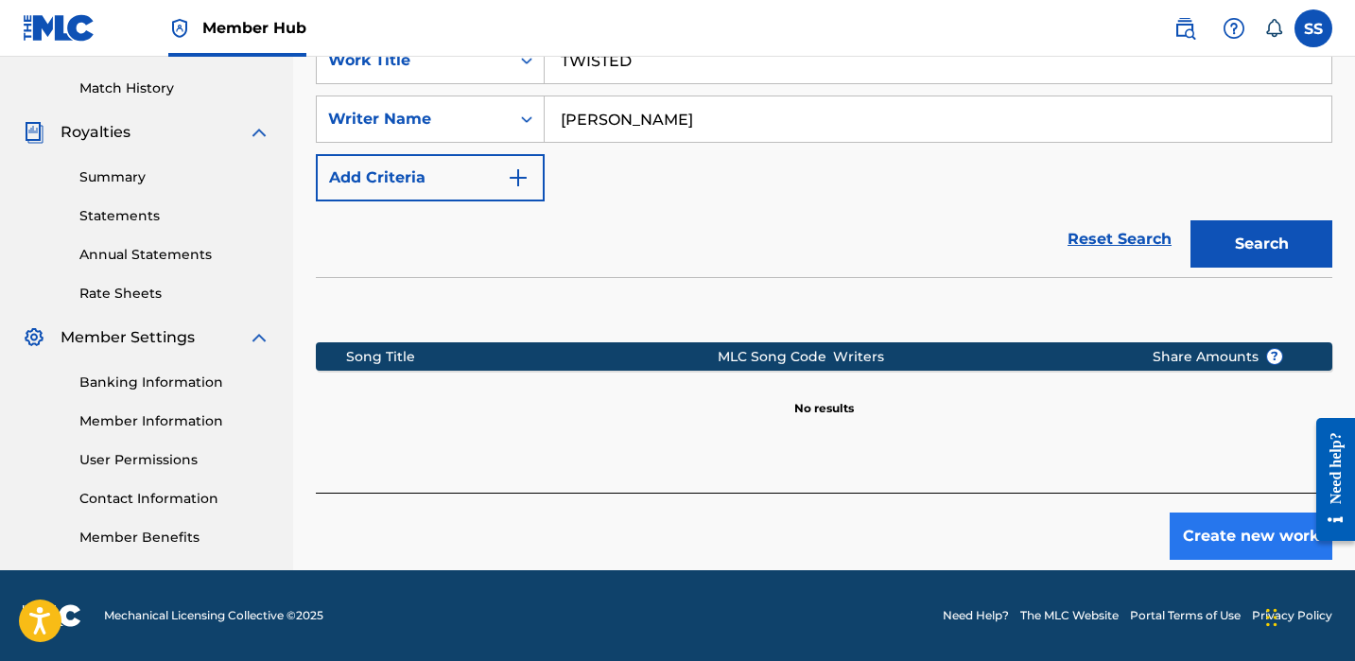
click at [1255, 529] on button "Create new work" at bounding box center [1251, 536] width 163 height 47
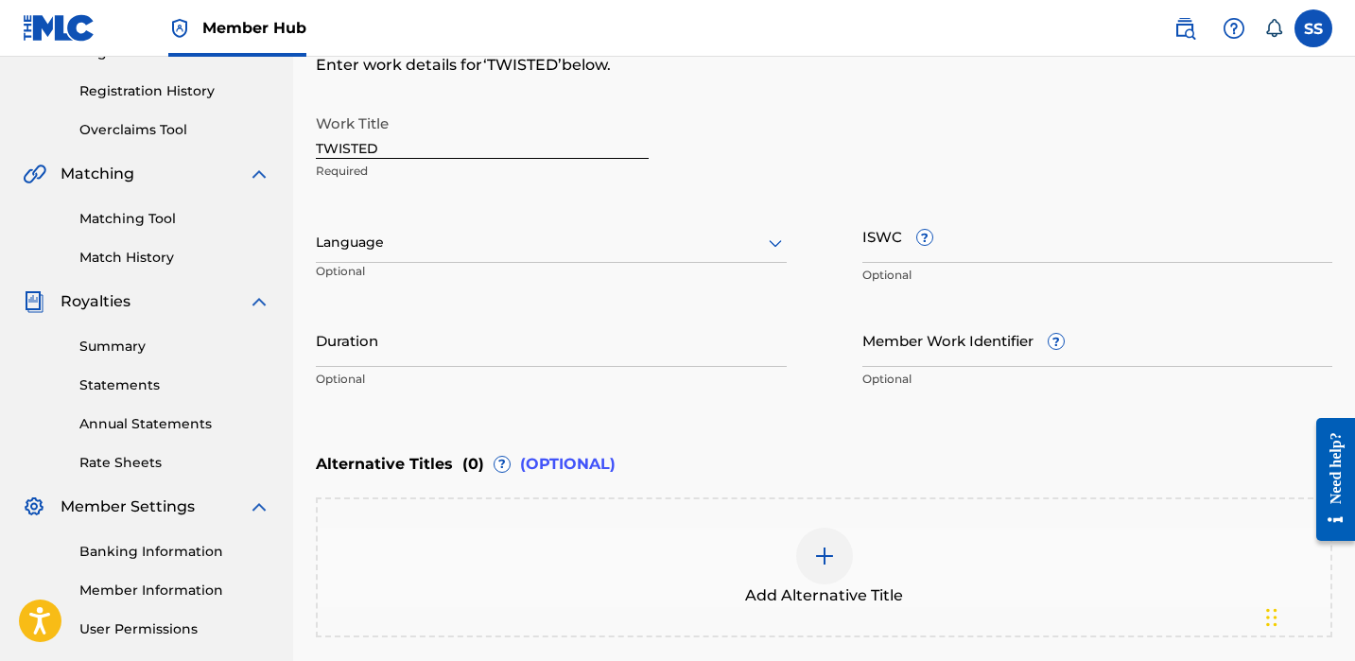
scroll to position [524, 0]
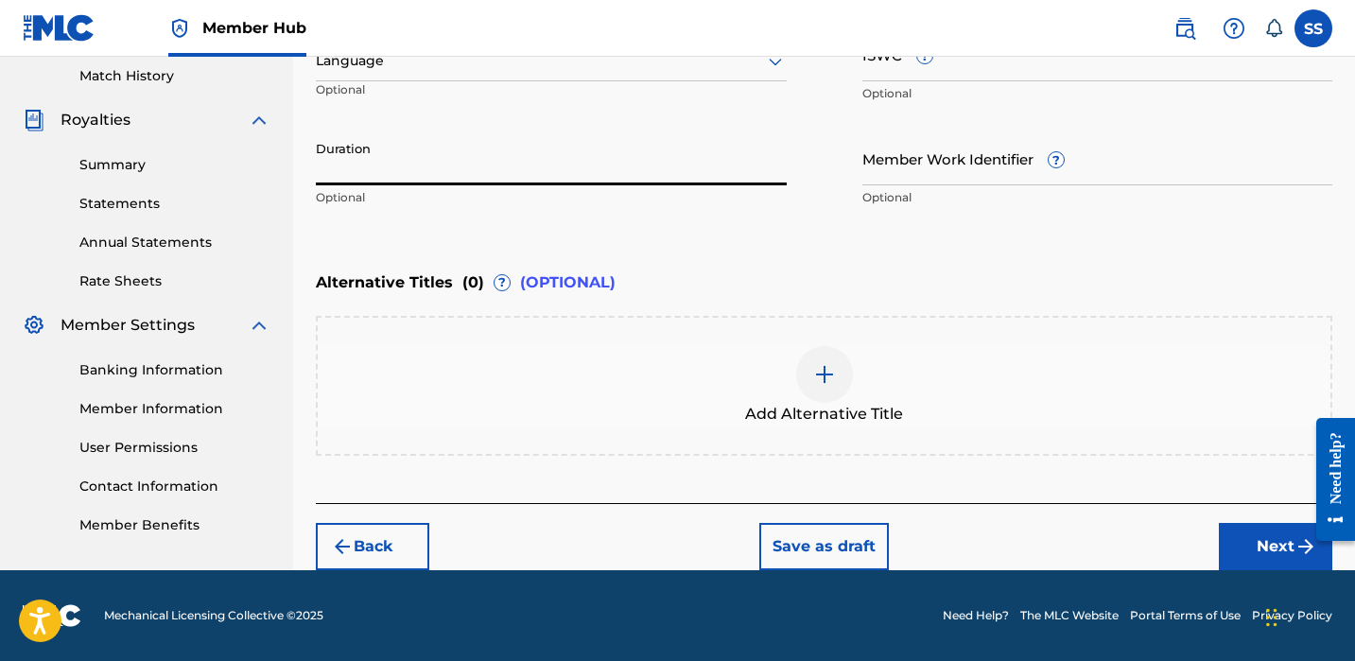
click at [450, 140] on input "Duration" at bounding box center [551, 158] width 471 height 54
type input "02:39"
click at [1246, 536] on div "Back Save as draft Next" at bounding box center [824, 536] width 1017 height 67
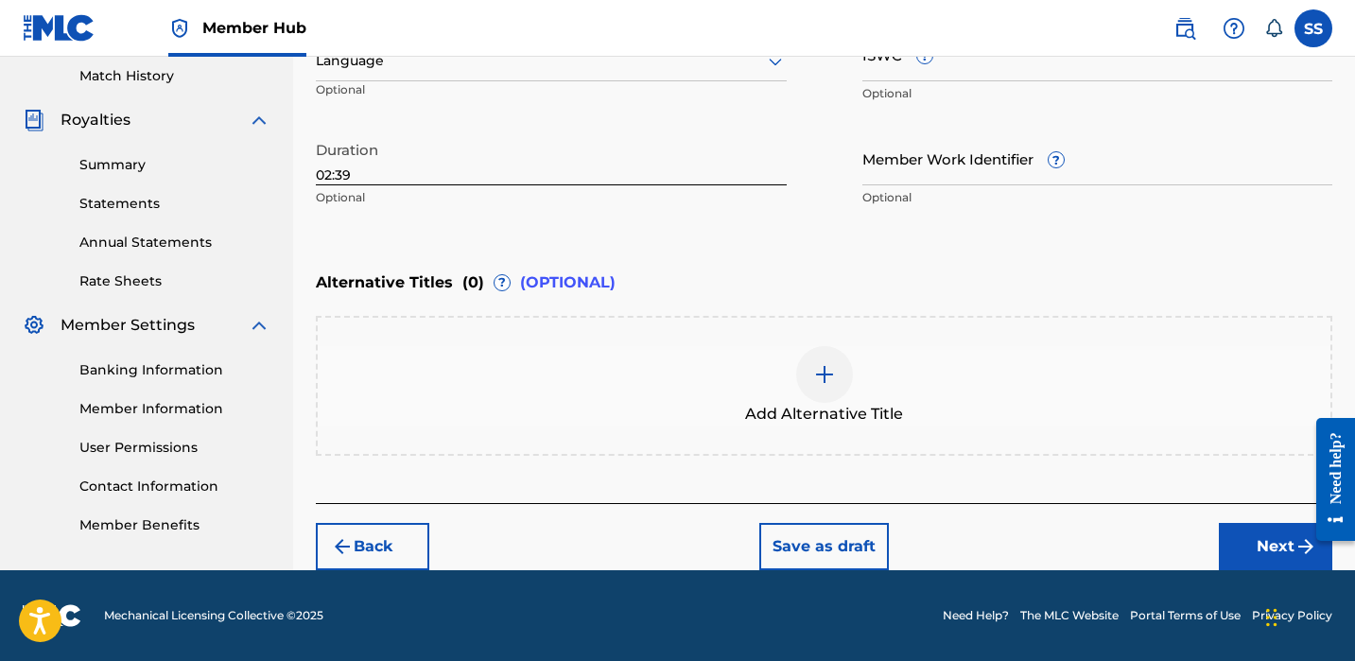
drag, startPoint x: 1247, startPoint y: 537, endPoint x: 1212, endPoint y: 518, distance: 39.8
click at [1247, 537] on button "Next" at bounding box center [1275, 546] width 113 height 47
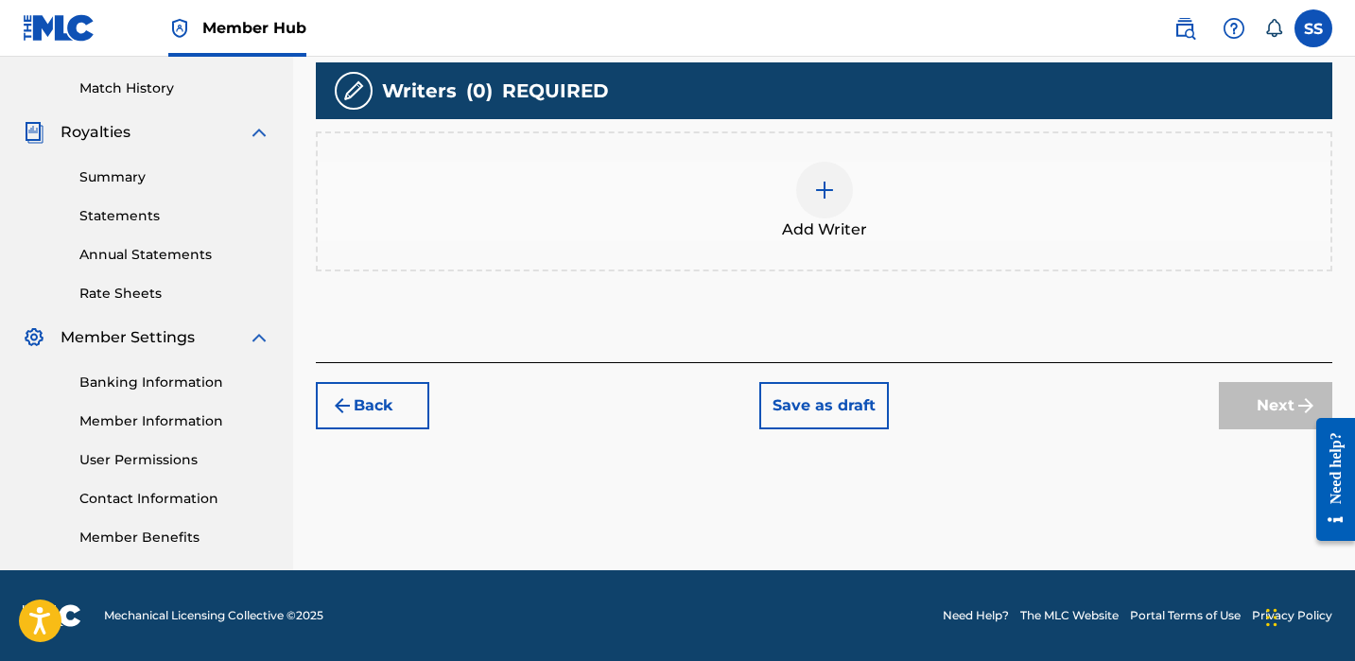
click at [811, 183] on div at bounding box center [824, 190] width 57 height 57
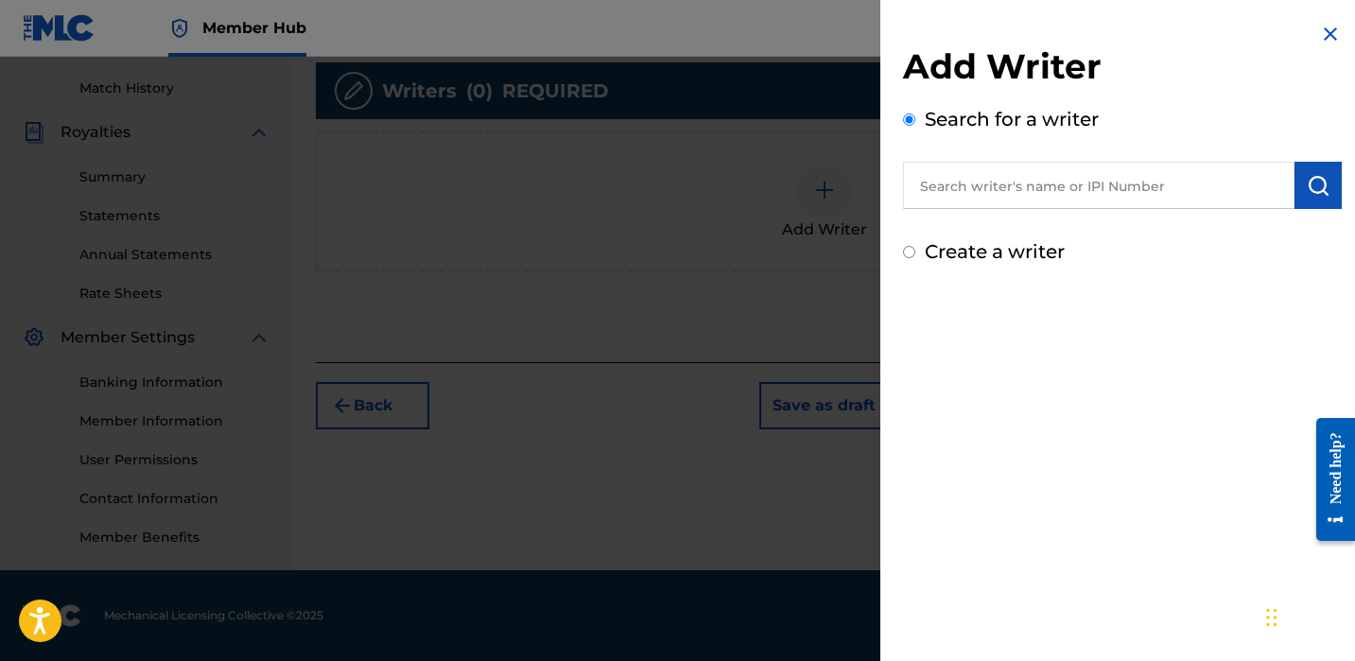
click at [1027, 183] on input "text" at bounding box center [1099, 185] width 392 height 47
paste input "[PERSON_NAME]"
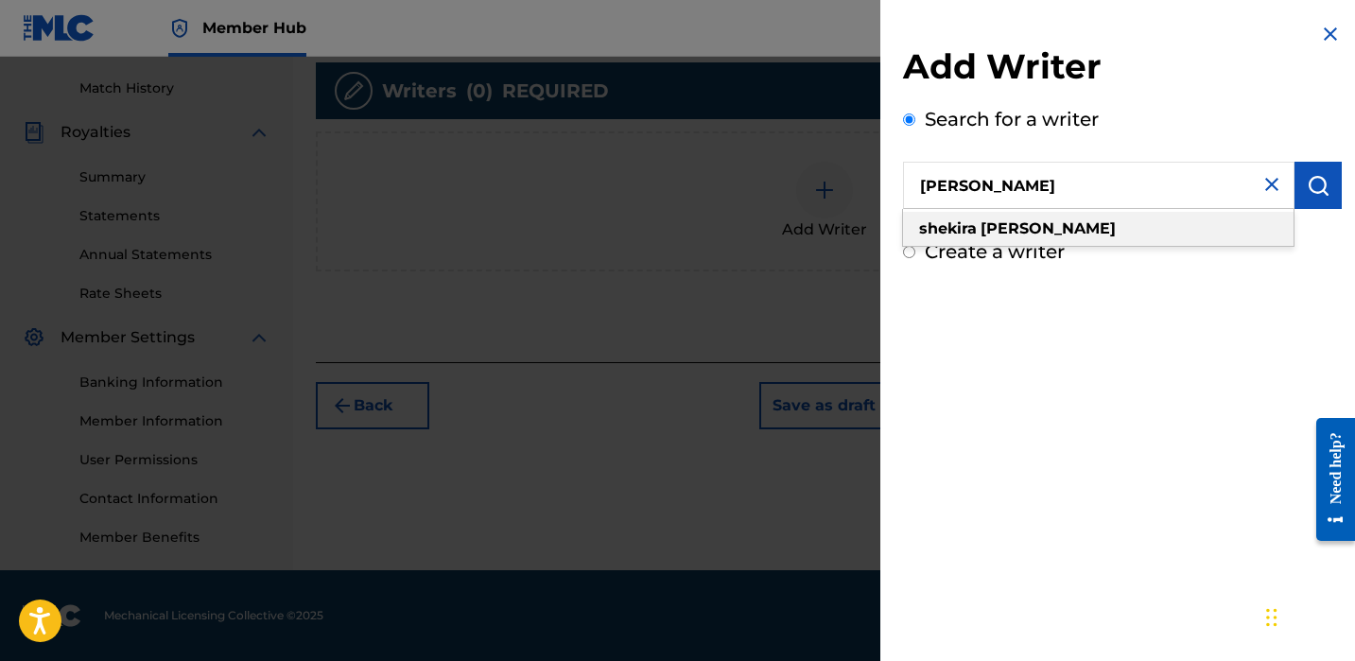
click at [1064, 229] on div "[PERSON_NAME]" at bounding box center [1098, 229] width 391 height 34
type input "[PERSON_NAME]"
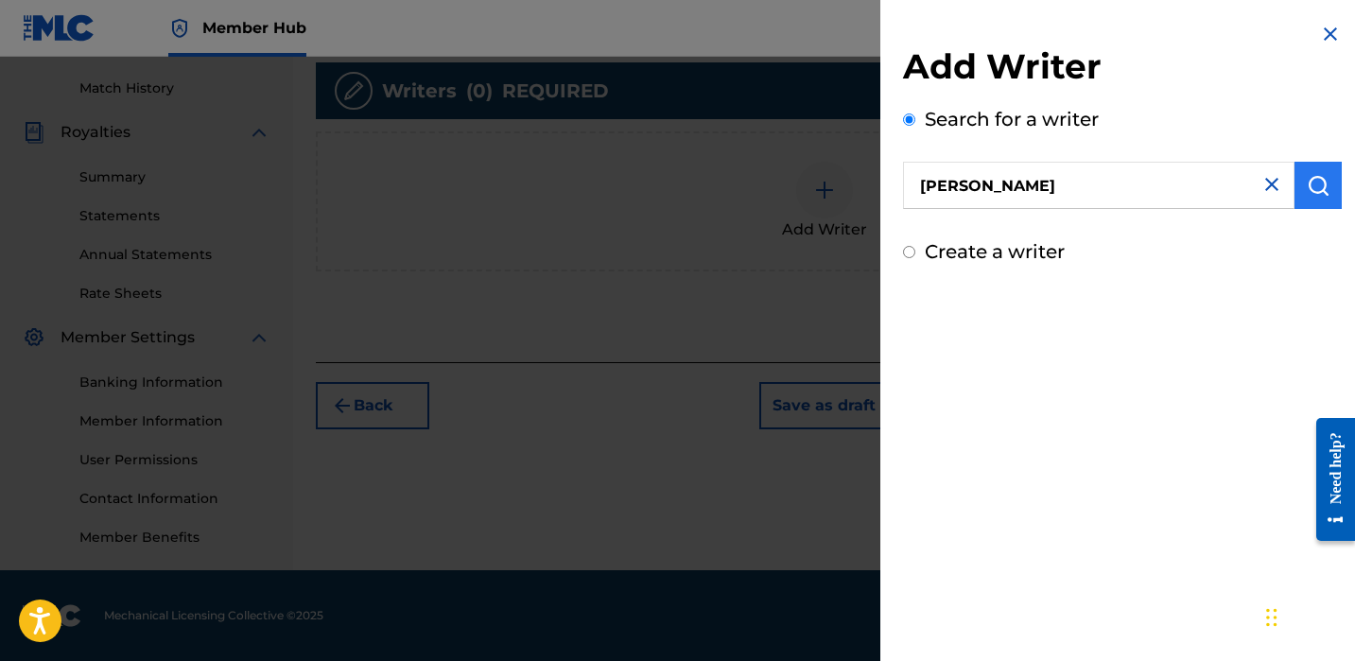
click at [1311, 201] on button "submit" at bounding box center [1318, 185] width 47 height 47
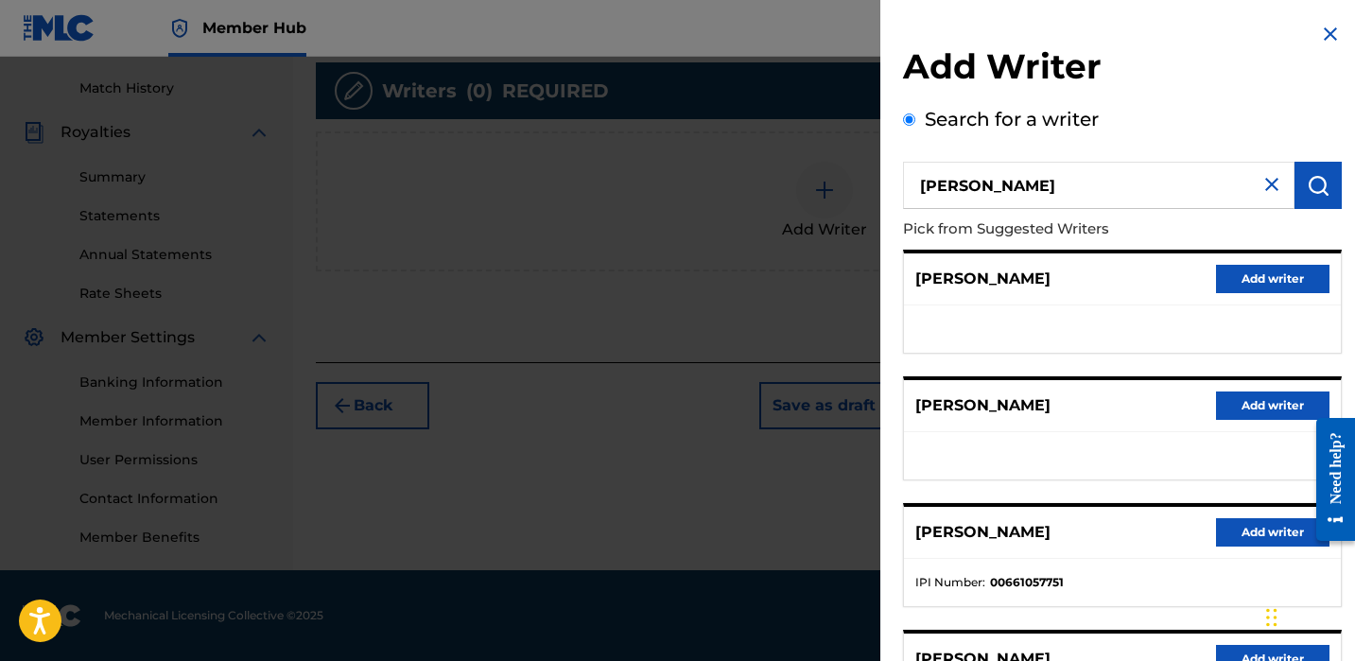
scroll to position [318, 0]
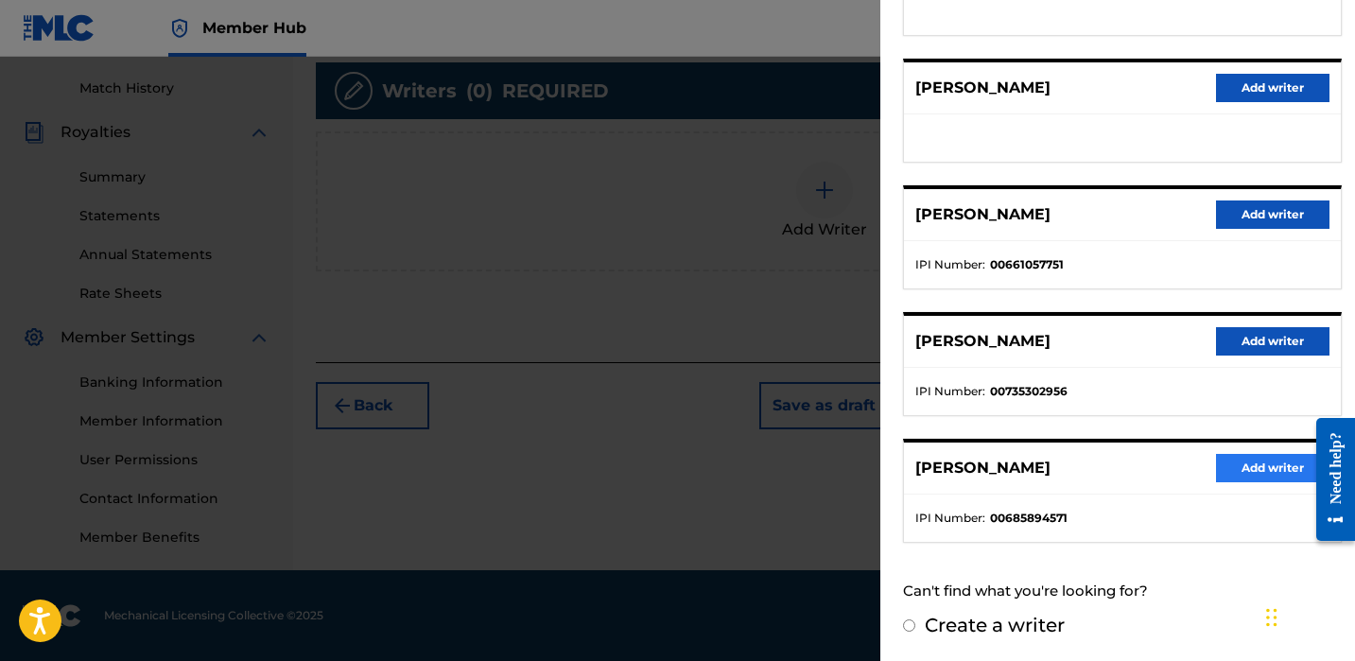
click at [1231, 475] on button "Add writer" at bounding box center [1272, 468] width 113 height 28
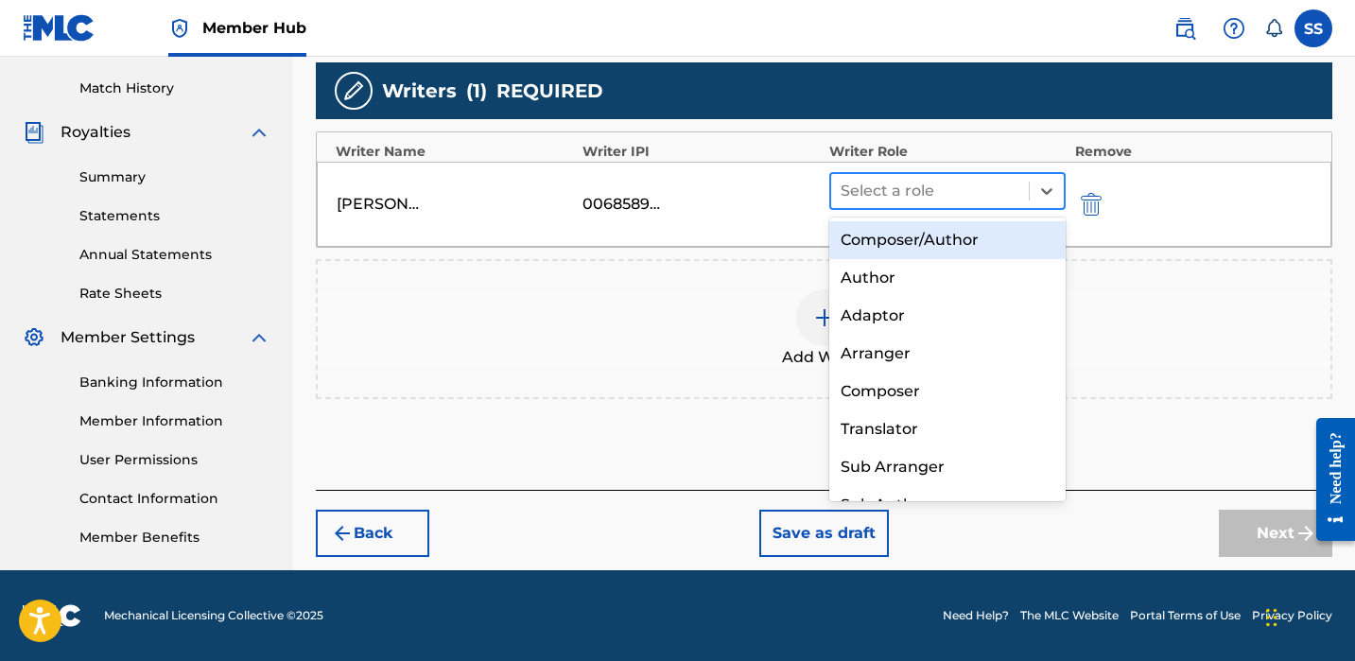
click at [920, 178] on div at bounding box center [930, 191] width 179 height 26
click at [917, 244] on div "Composer/Author" at bounding box center [947, 240] width 236 height 38
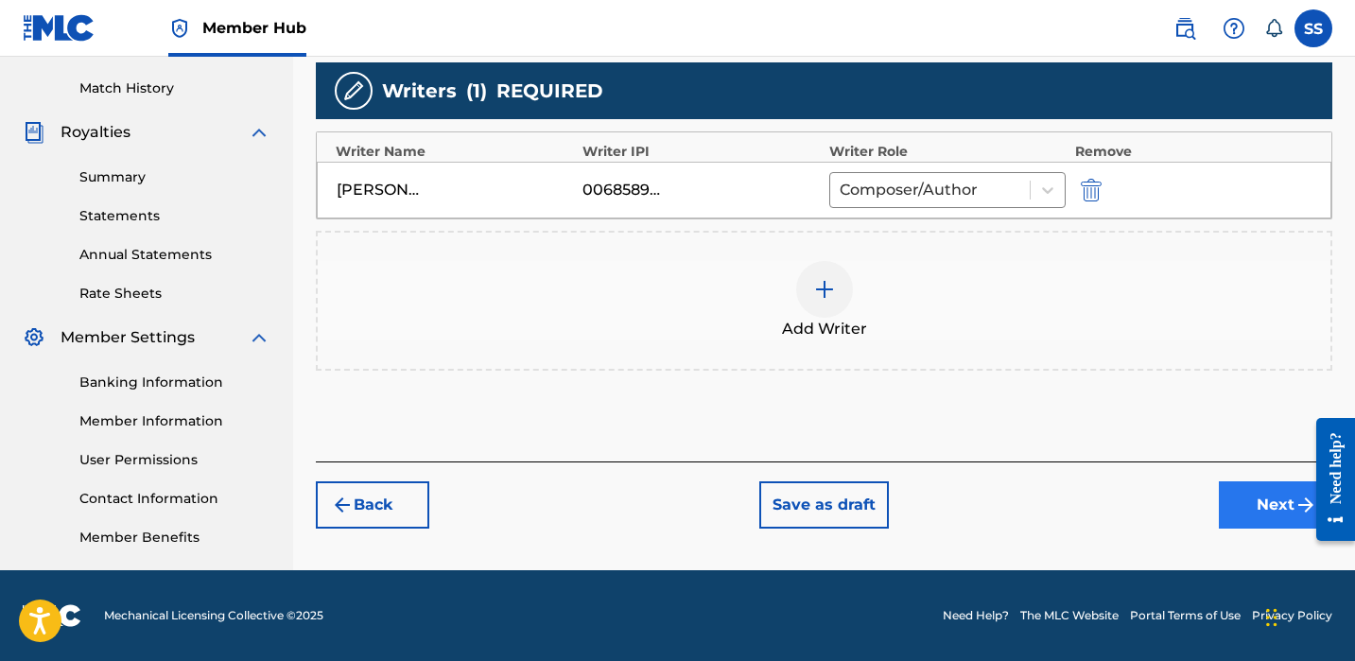
click at [1261, 522] on button "Next" at bounding box center [1275, 504] width 113 height 47
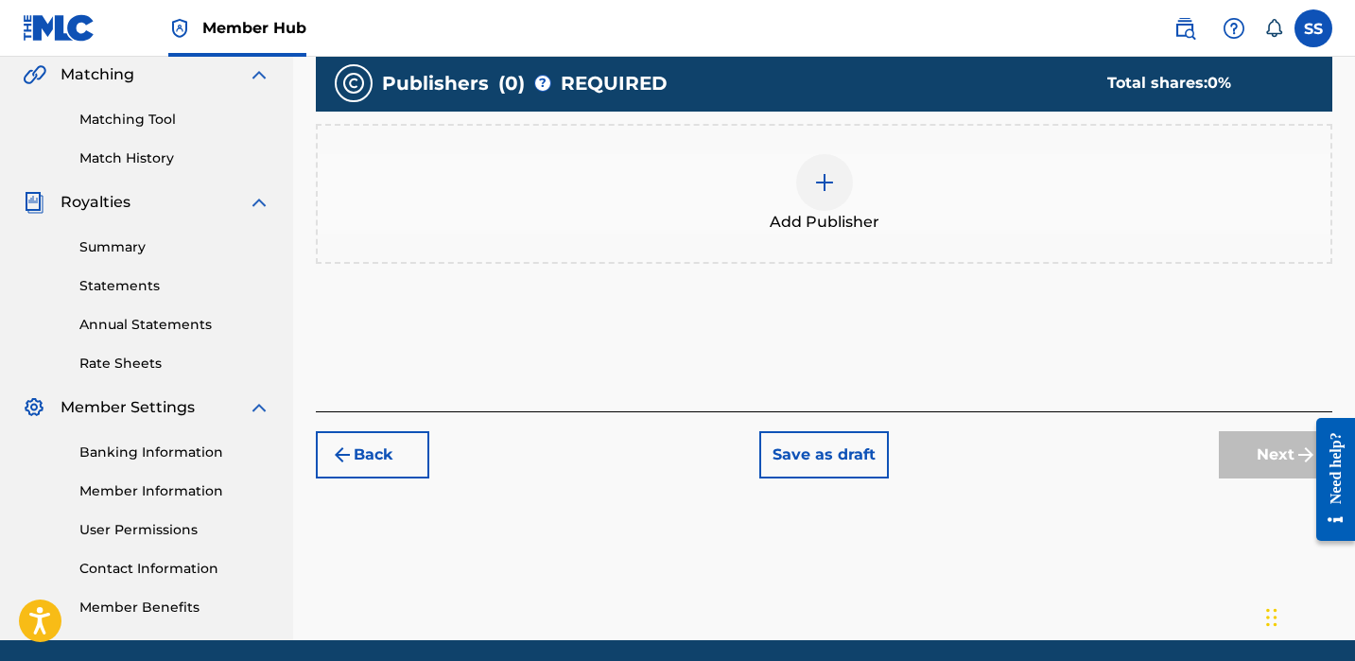
scroll to position [512, 0]
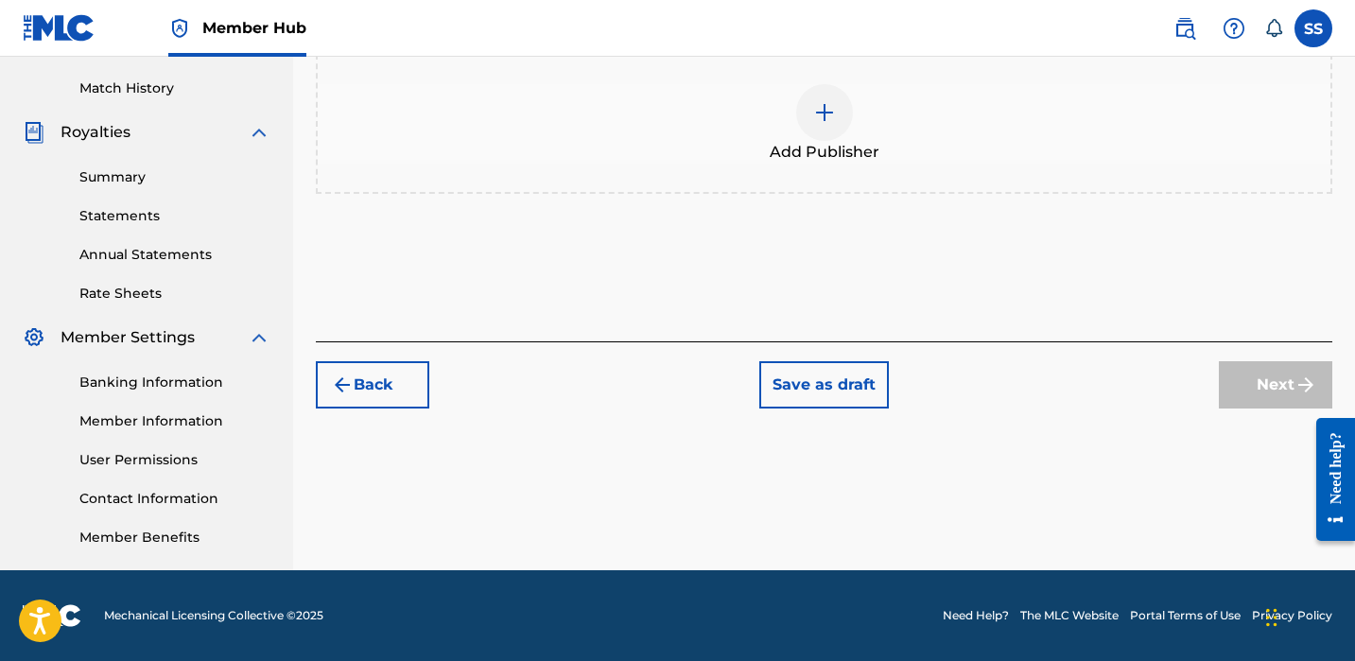
click at [823, 120] on img at bounding box center [824, 112] width 23 height 23
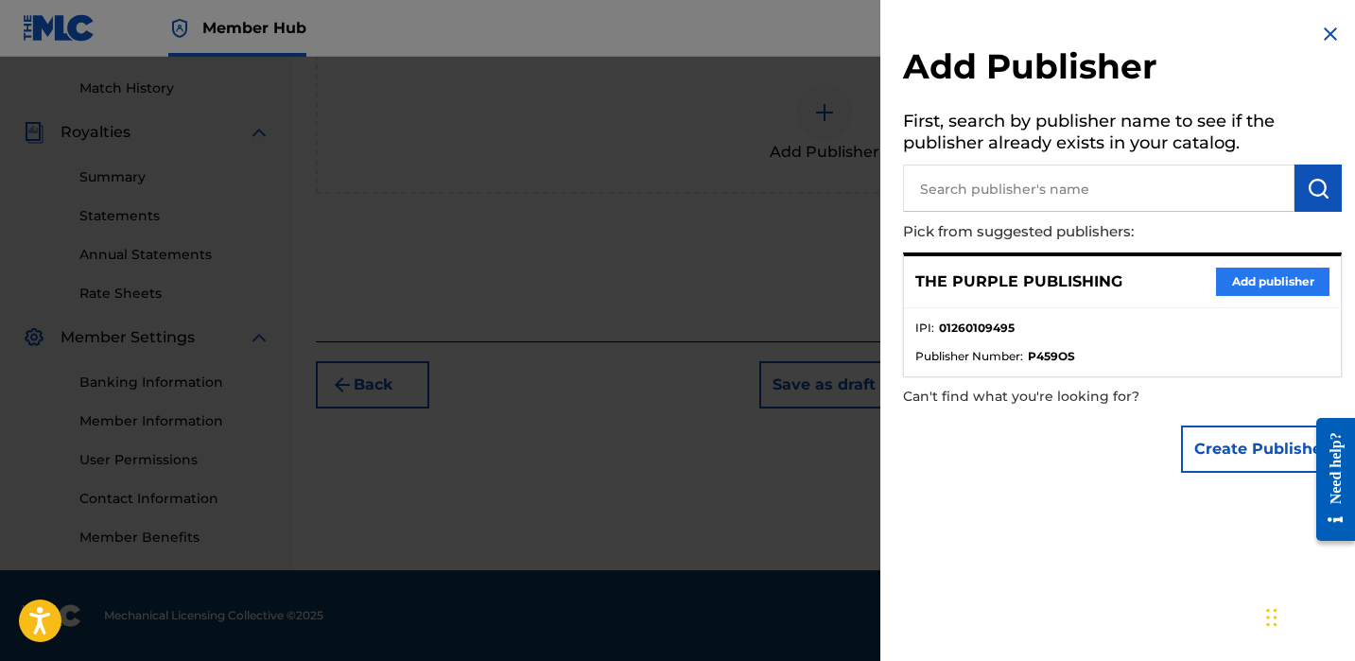
click at [1224, 277] on button "Add publisher" at bounding box center [1272, 282] width 113 height 28
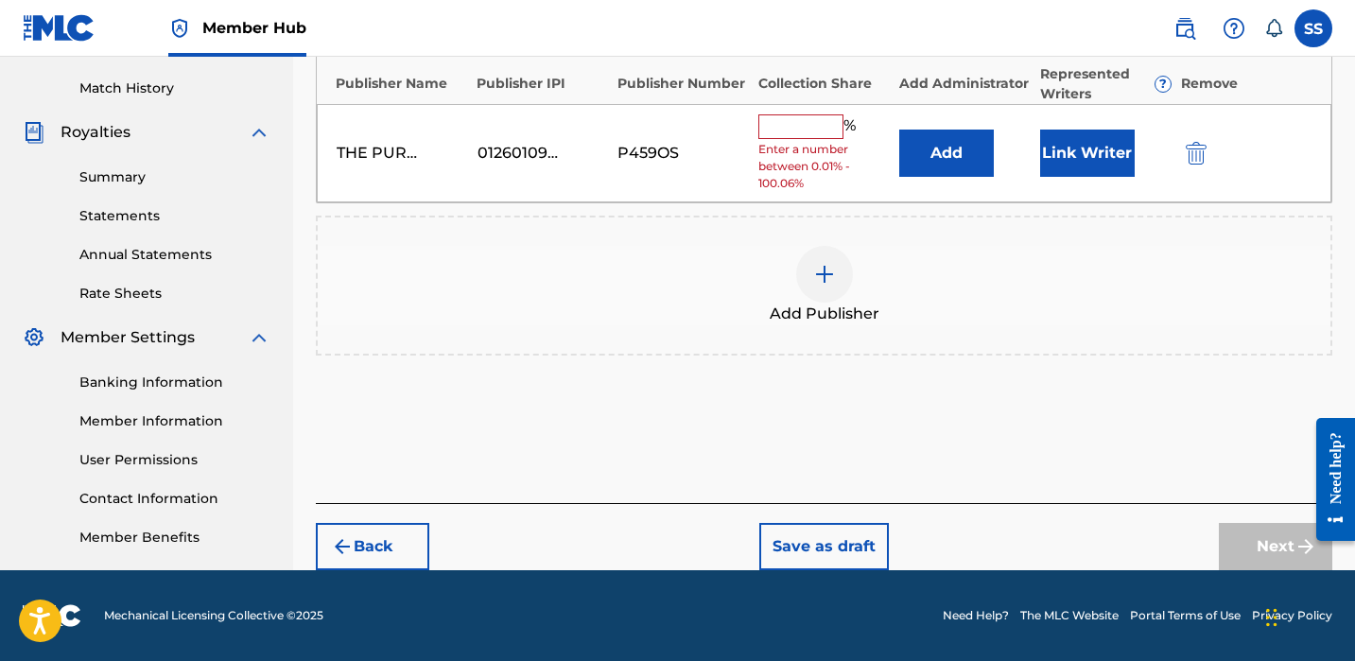
click at [831, 131] on input "text" at bounding box center [800, 126] width 85 height 25
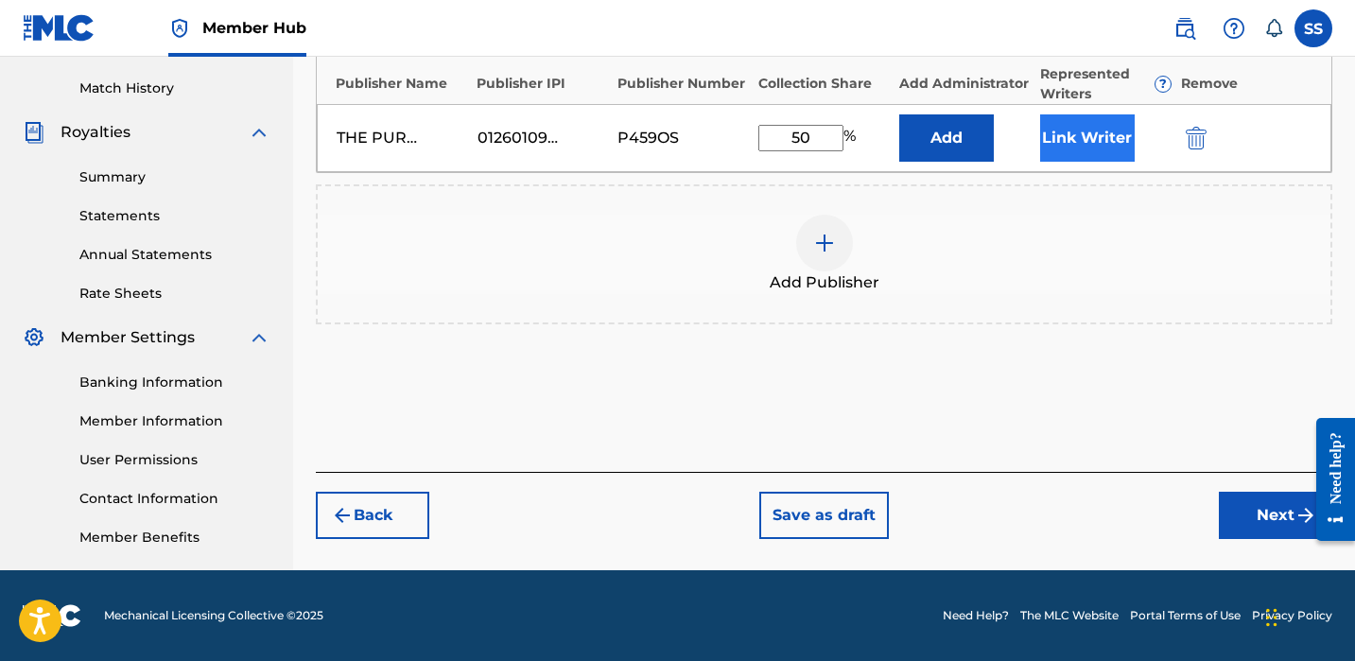
type input "50"
click at [1056, 145] on button "Link Writer" at bounding box center [1087, 137] width 95 height 47
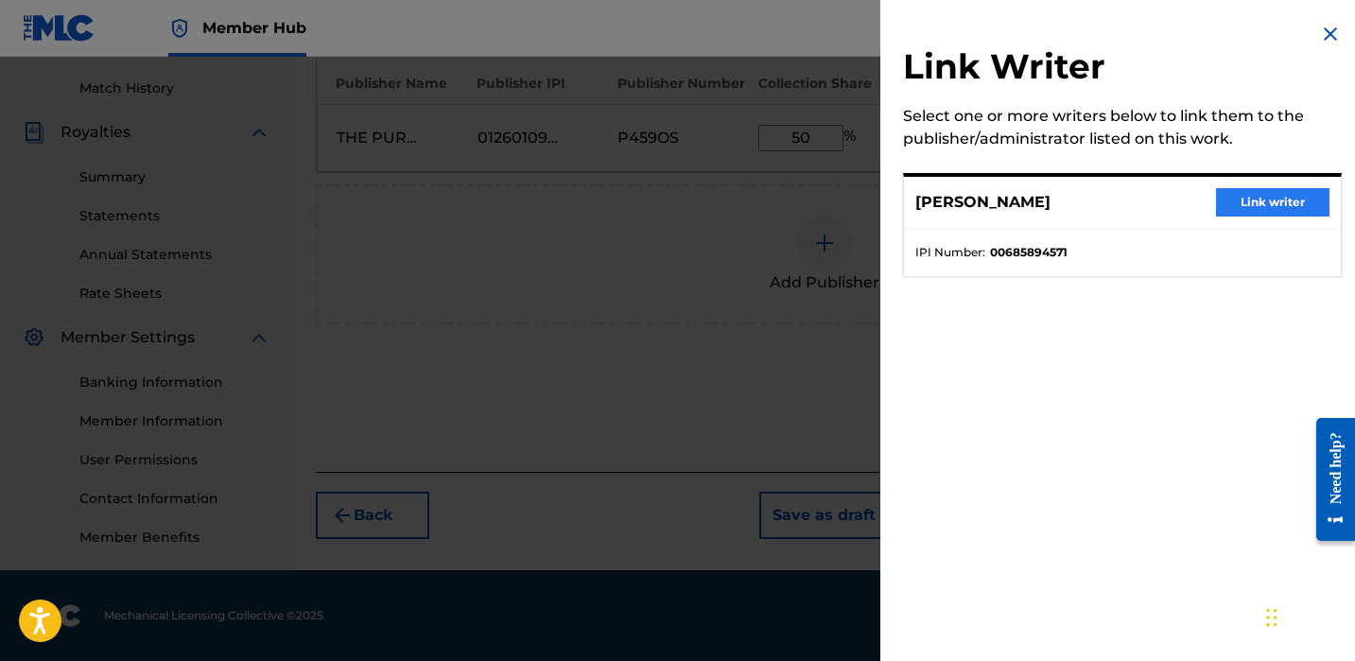
click at [1293, 198] on button "Link writer" at bounding box center [1272, 202] width 113 height 28
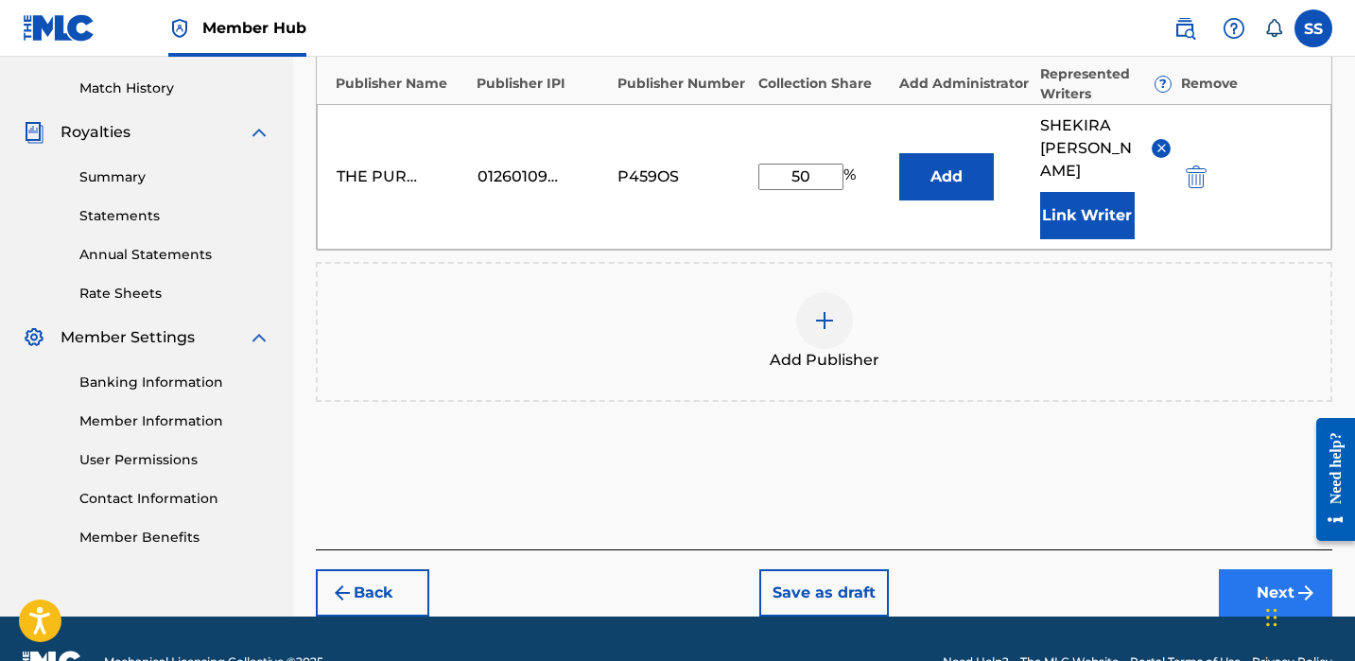
click at [1263, 569] on button "Next" at bounding box center [1275, 592] width 113 height 47
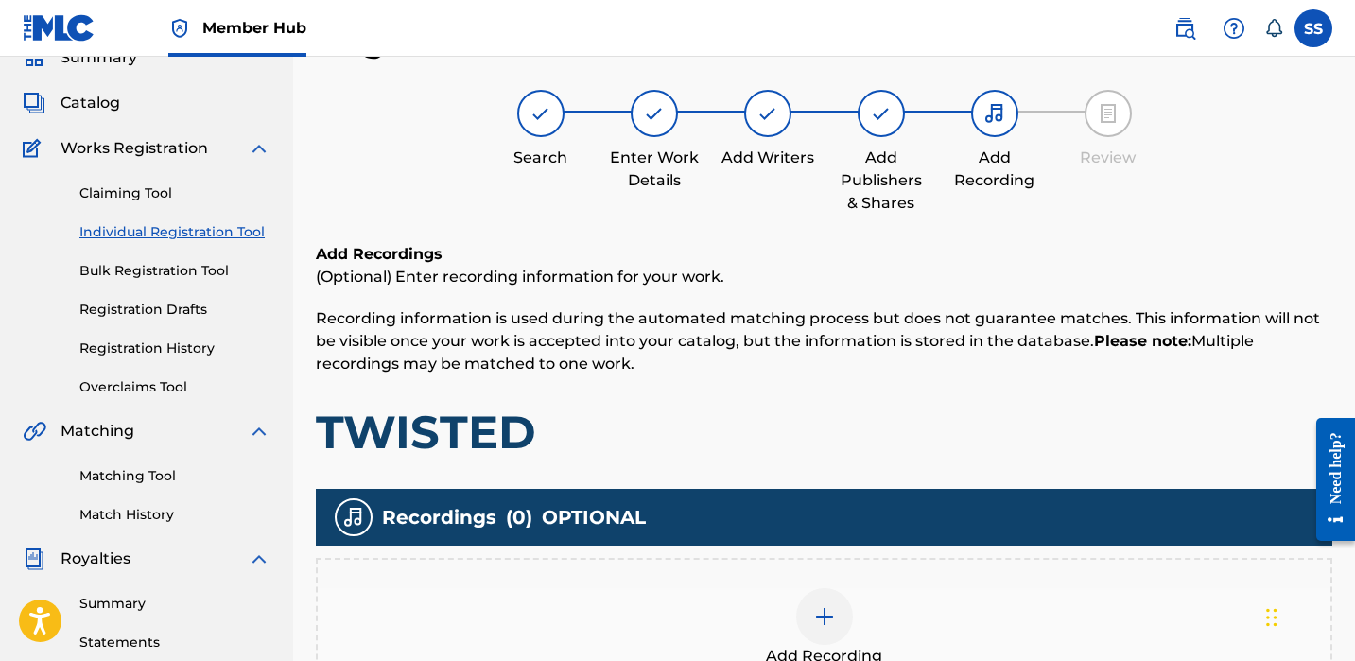
scroll to position [459, 0]
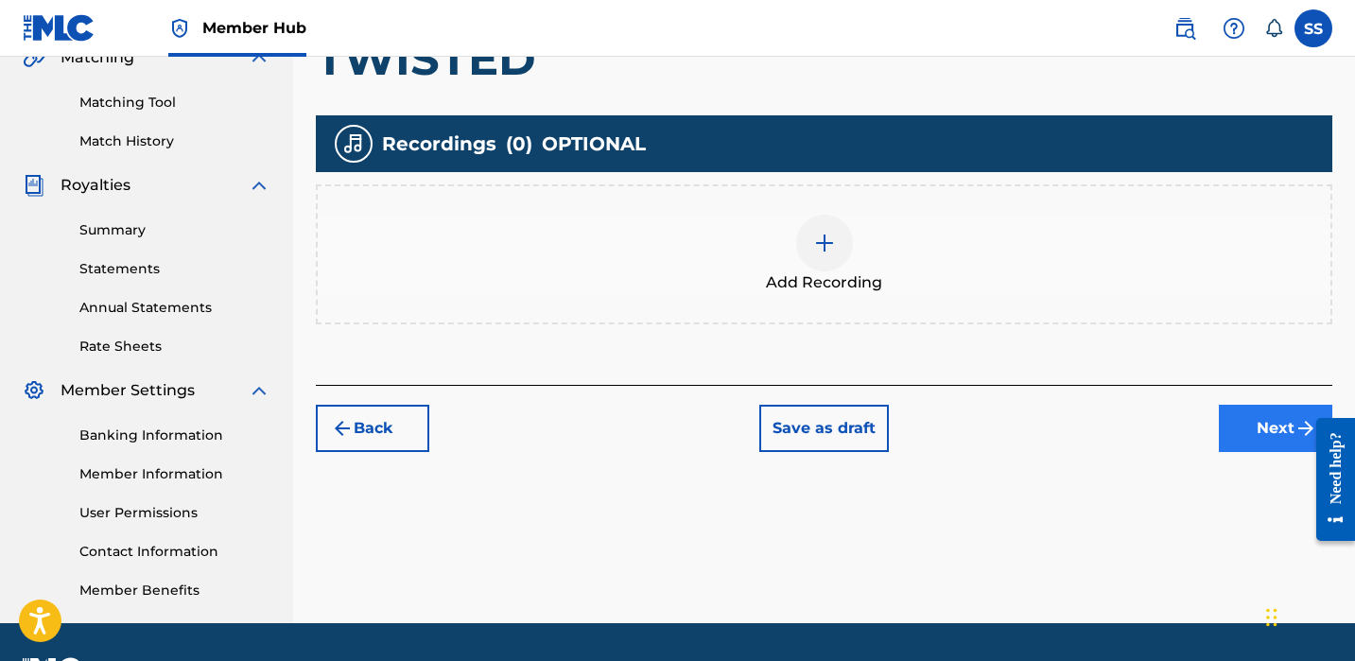
click at [1259, 418] on button "Next" at bounding box center [1275, 428] width 113 height 47
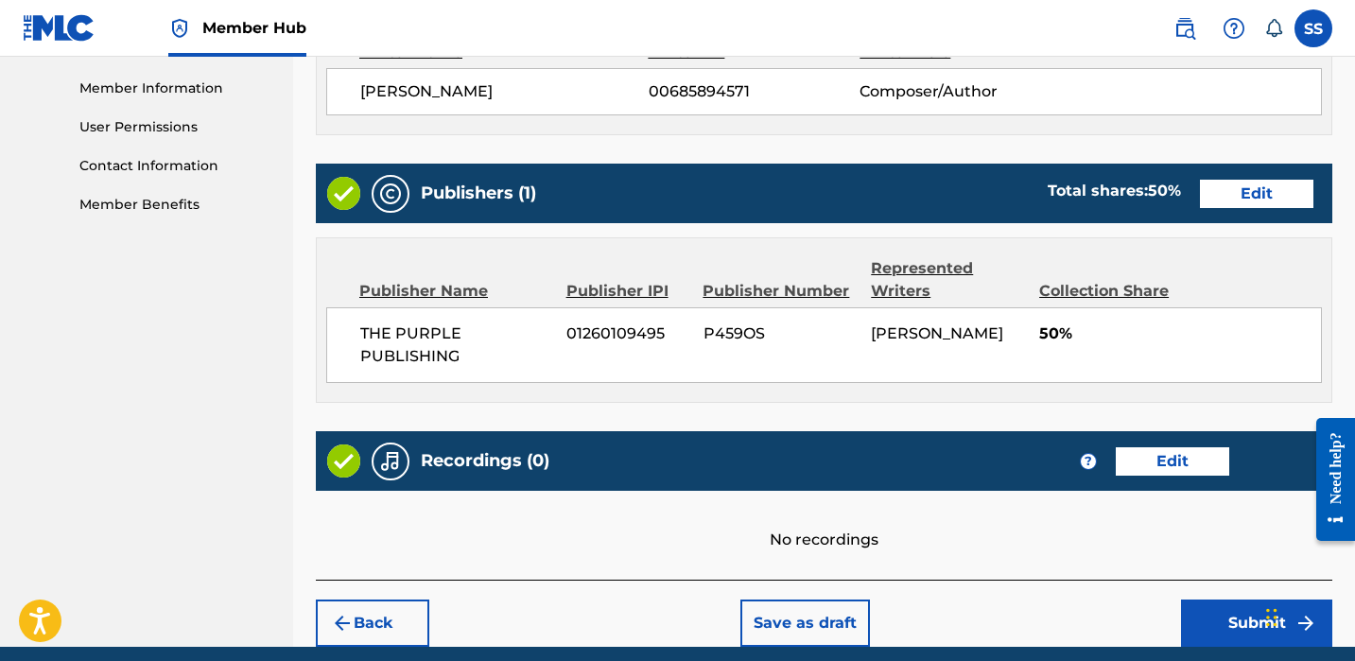
scroll to position [921, 0]
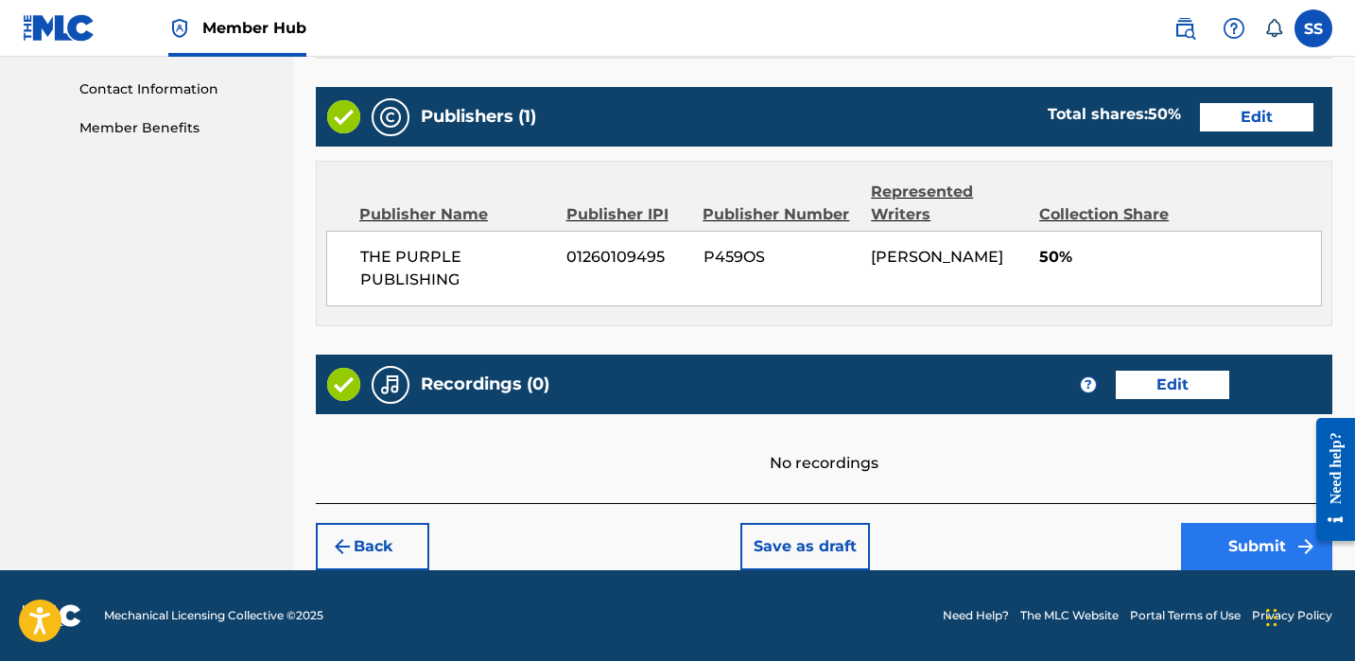
click at [1223, 529] on button "Submit" at bounding box center [1256, 546] width 151 height 47
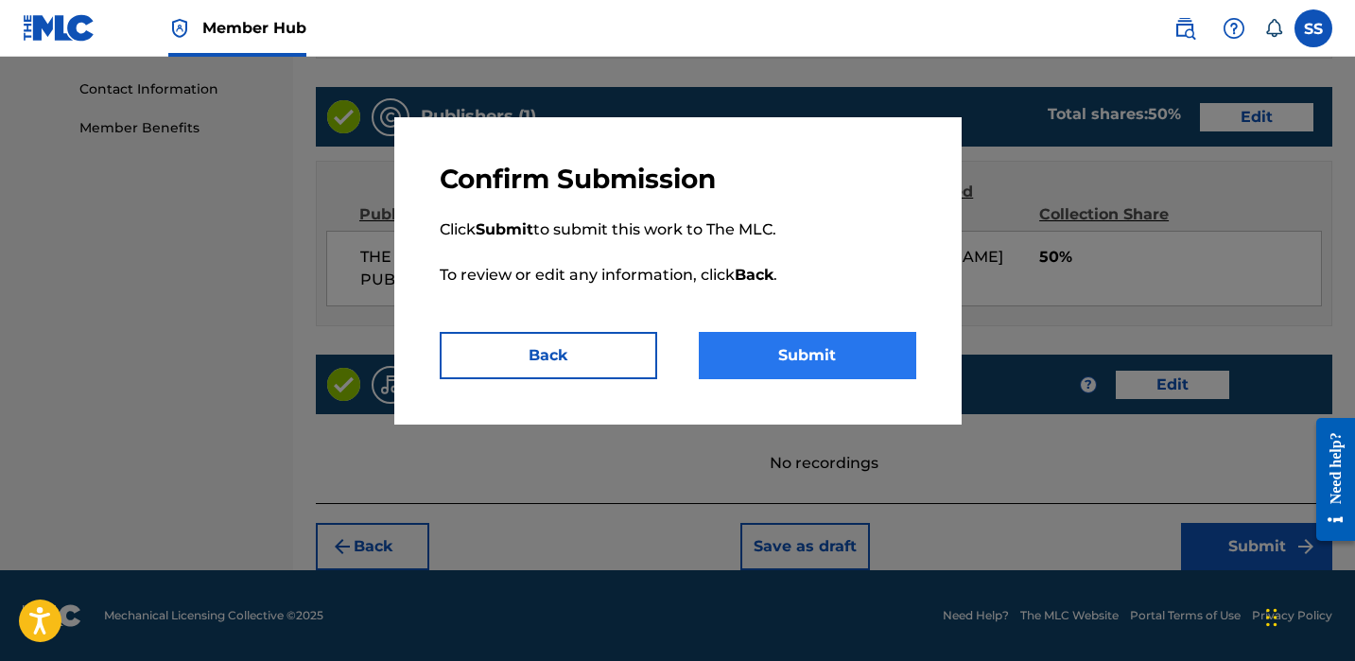
click at [859, 375] on button "Submit" at bounding box center [808, 355] width 218 height 47
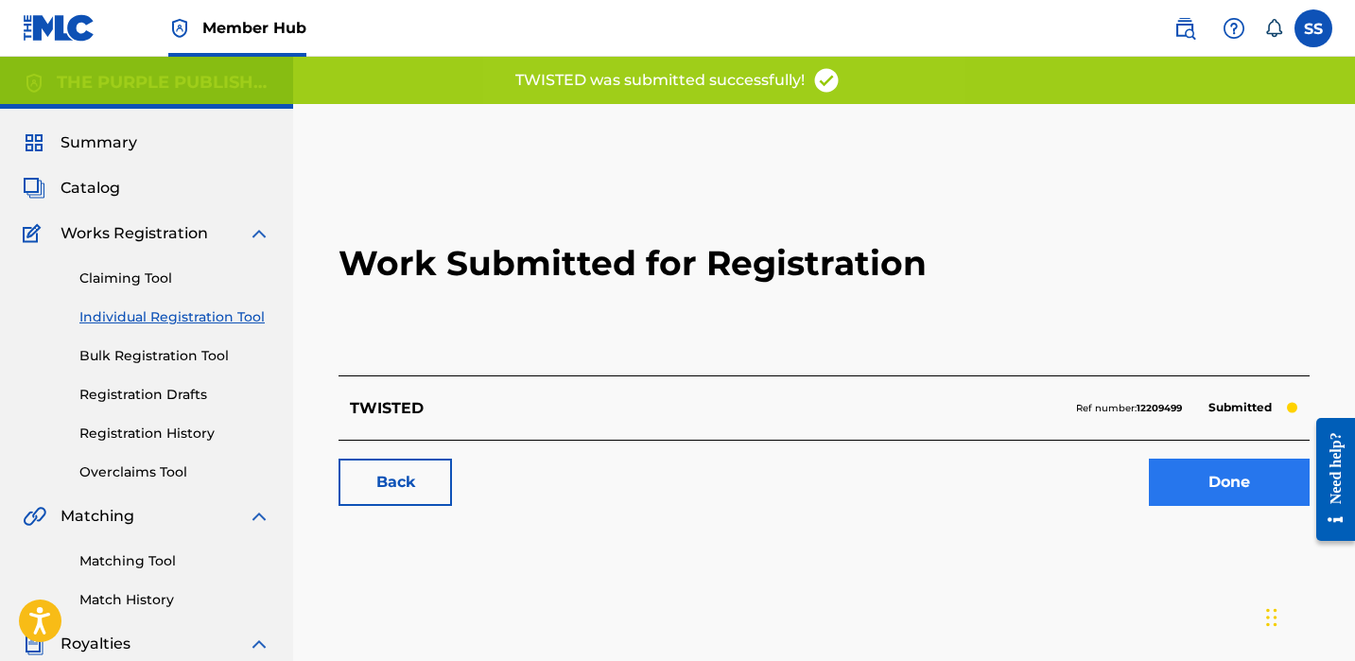
click at [1281, 495] on link "Done" at bounding box center [1229, 482] width 161 height 47
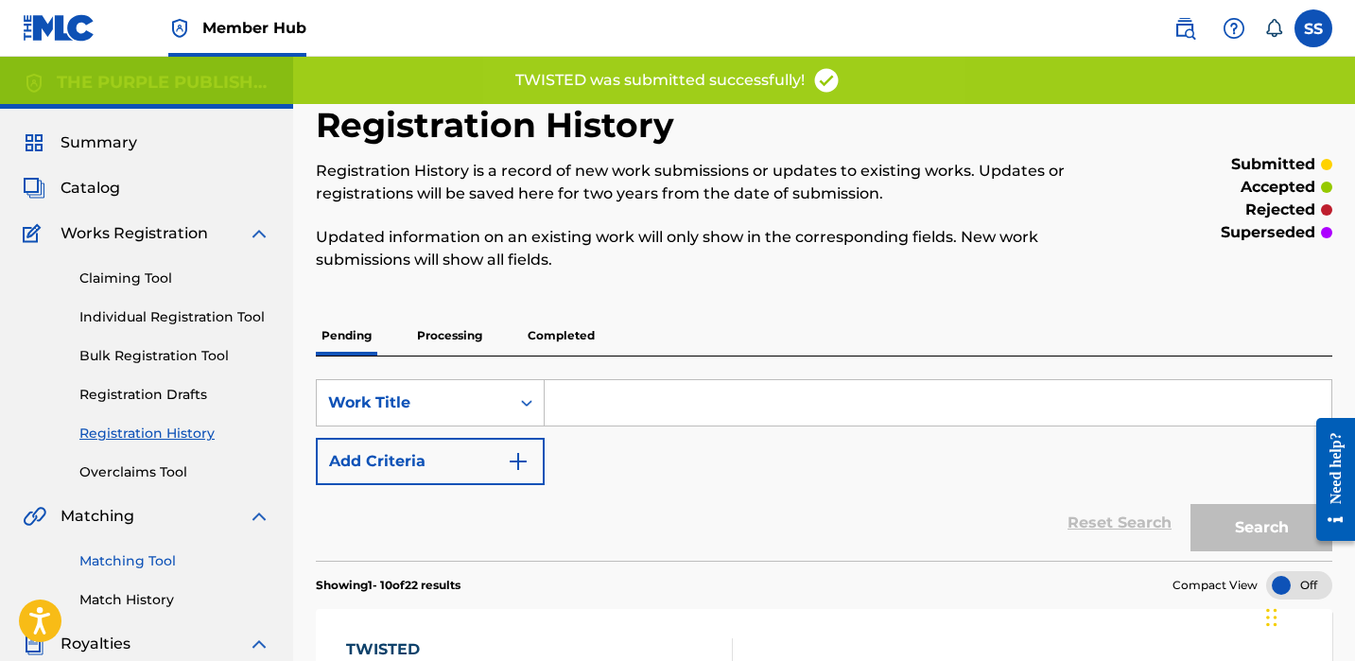
click at [140, 552] on link "Matching Tool" at bounding box center [174, 561] width 191 height 20
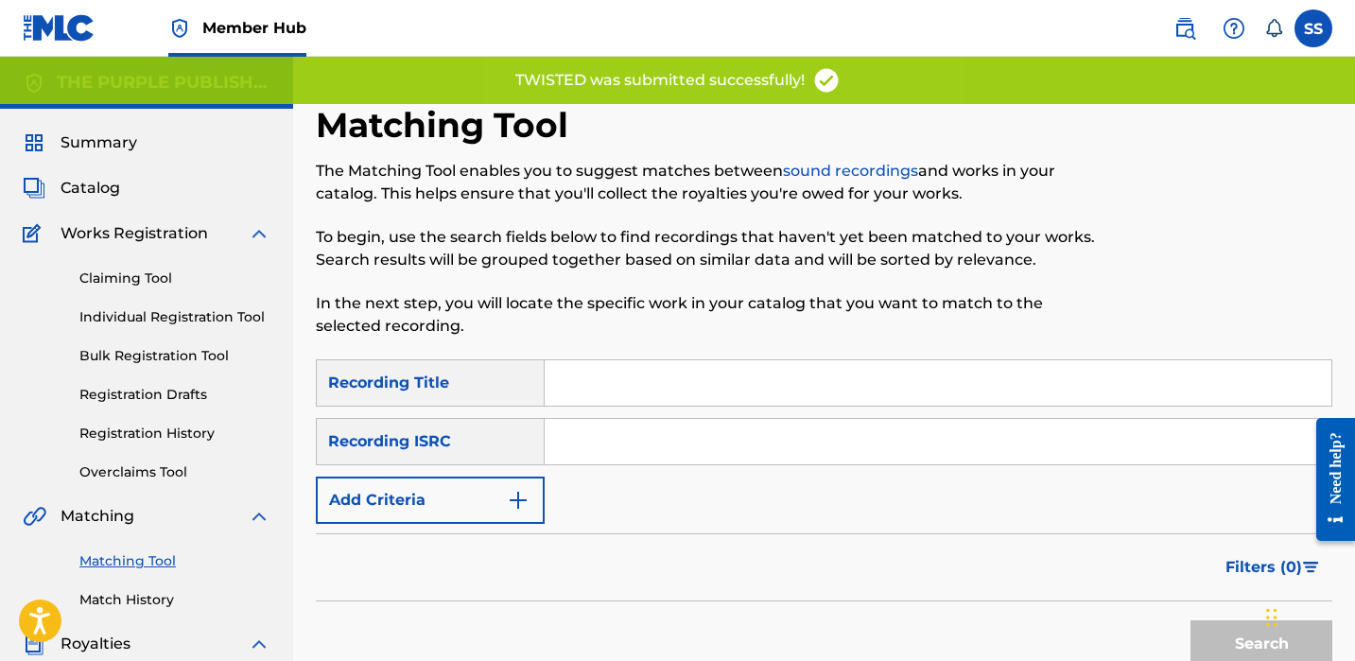
click at [622, 465] on div "SearchWithCriteria67908b25-5836-4e73-9291-f02b5a8d325e Recording Title SearchWi…" at bounding box center [824, 441] width 1017 height 165
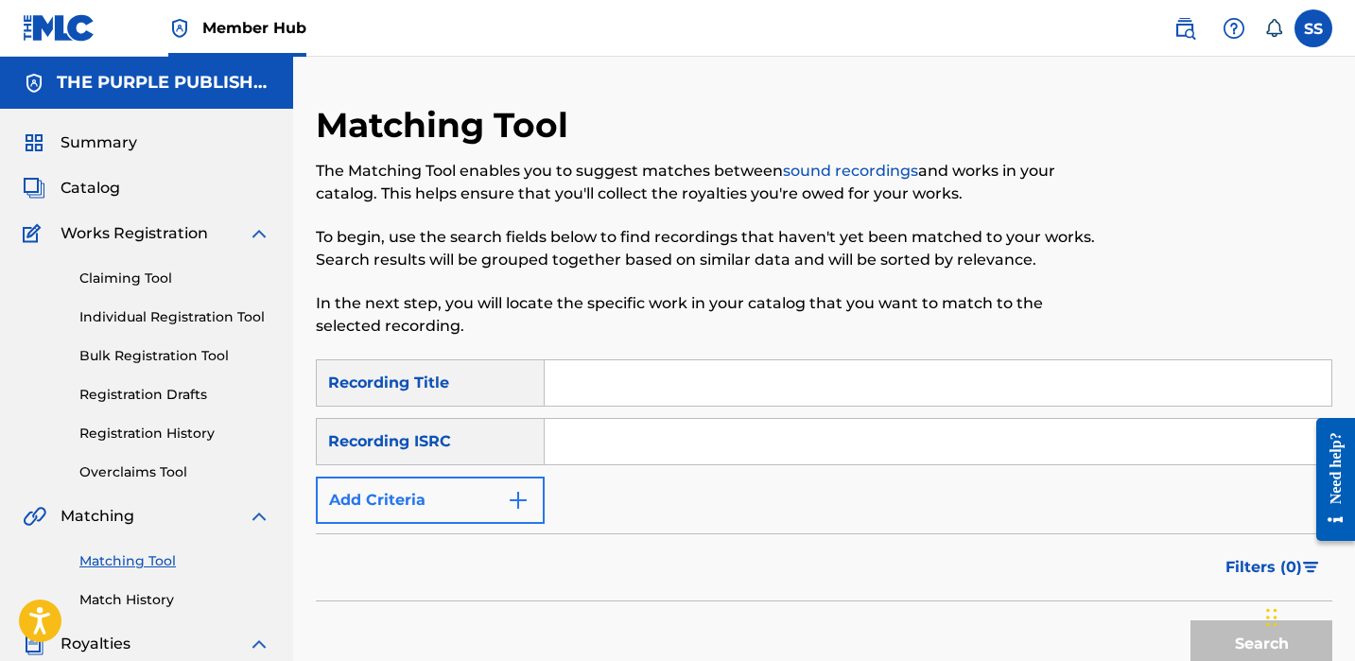
click at [511, 494] on img "Search Form" at bounding box center [518, 500] width 23 height 23
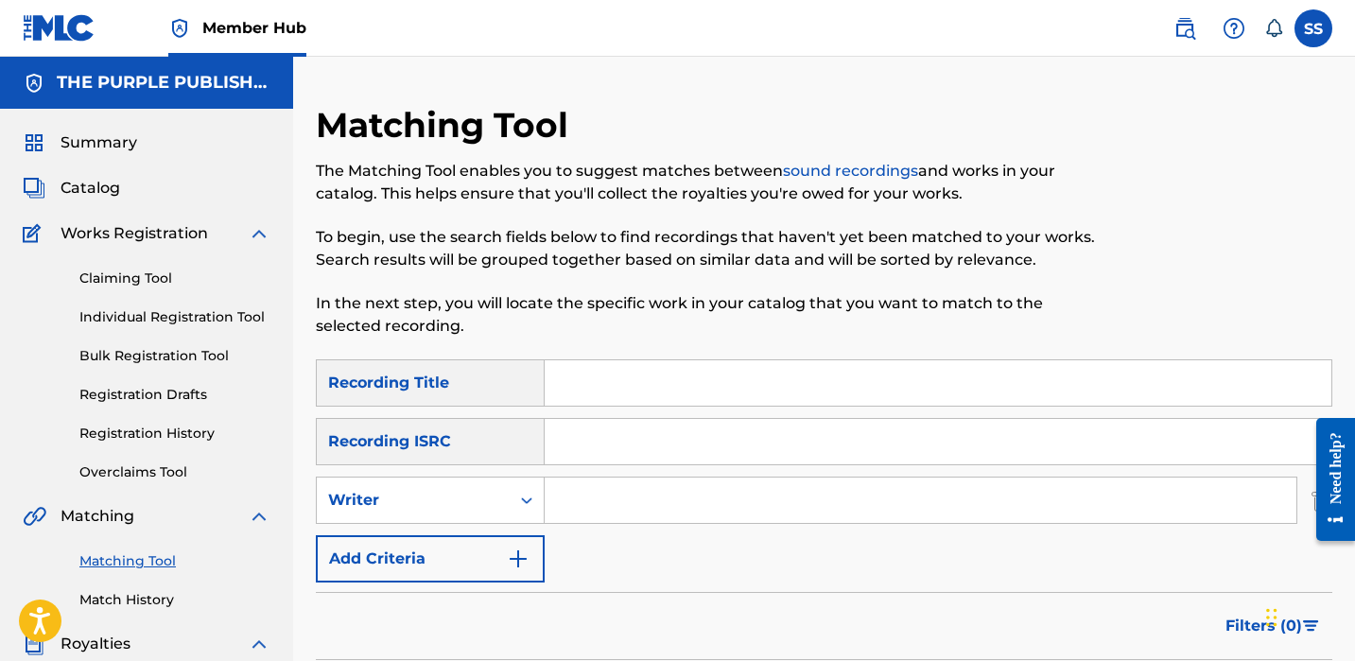
click at [552, 514] on input "Search Form" at bounding box center [921, 500] width 752 height 45
paste input "[PERSON_NAME]"
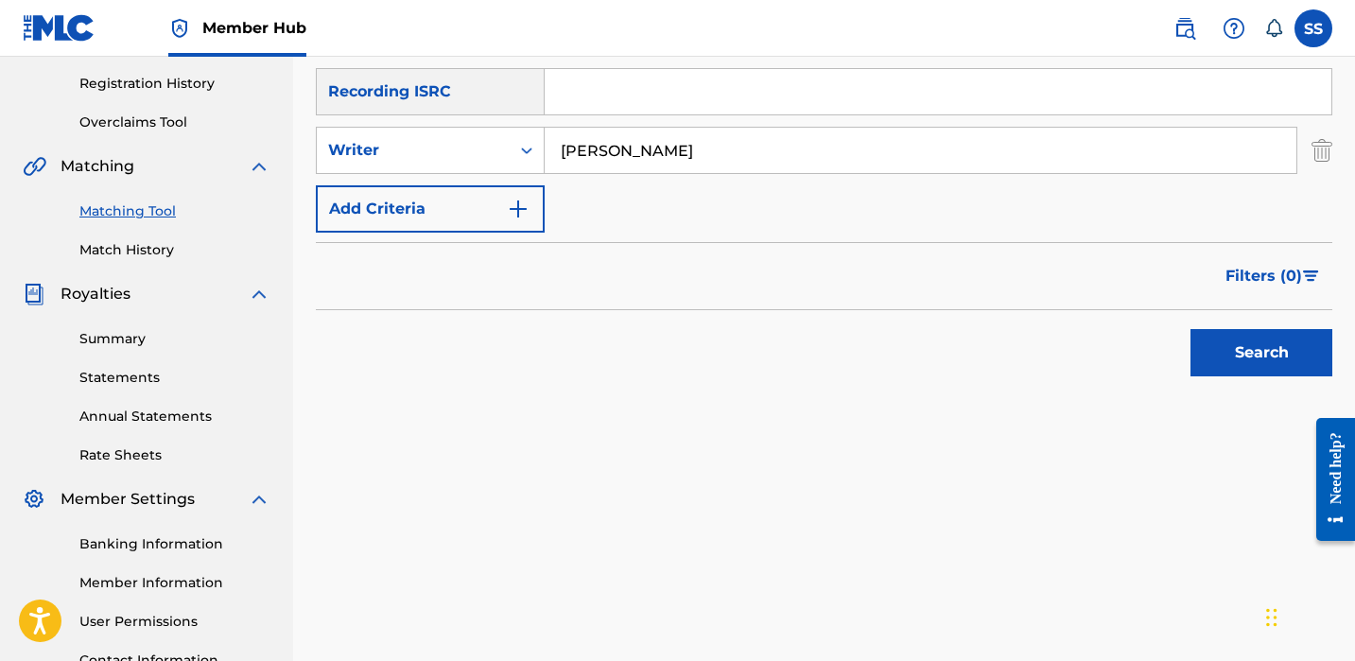
scroll to position [200, 0]
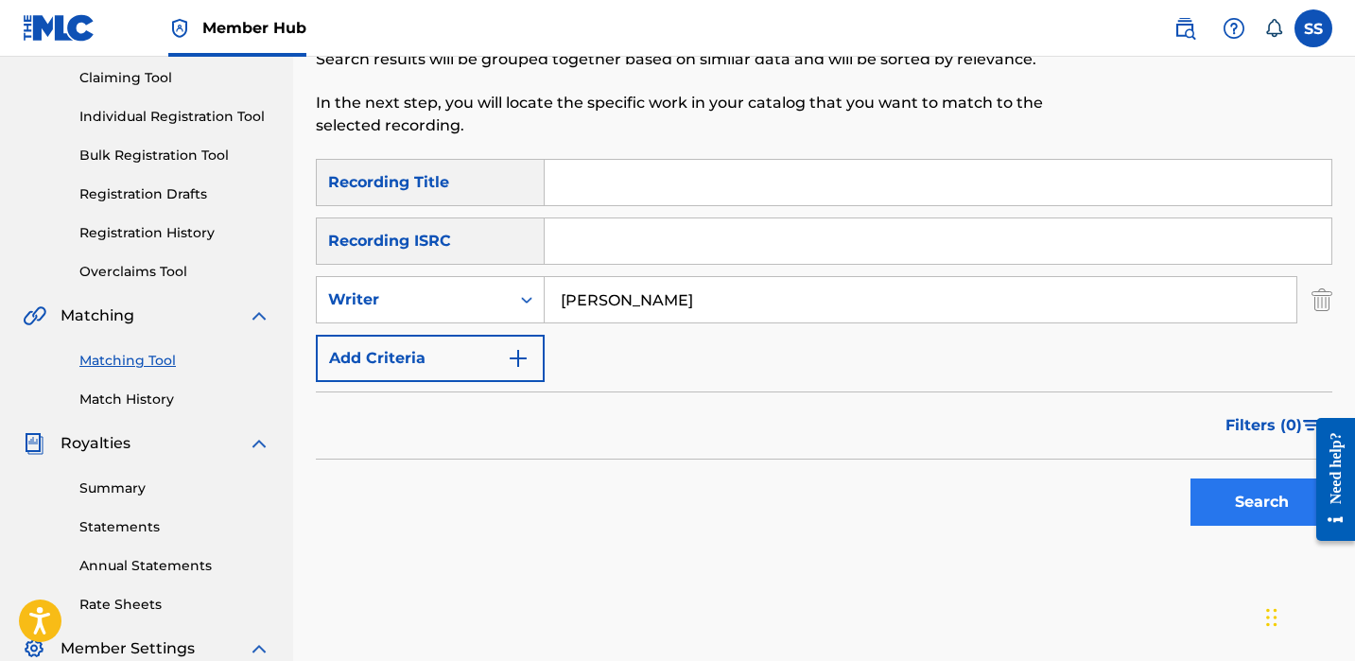
type input "[PERSON_NAME]"
click at [1256, 502] on button "Search" at bounding box center [1262, 502] width 142 height 47
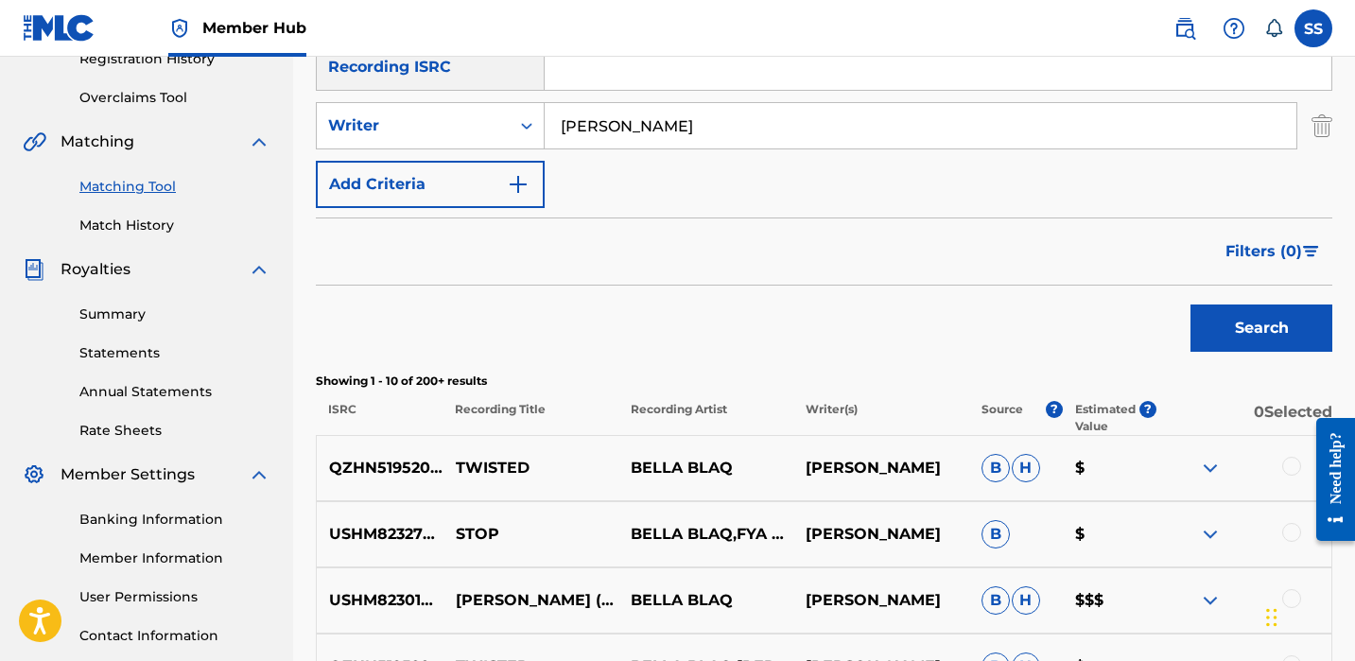
scroll to position [560, 0]
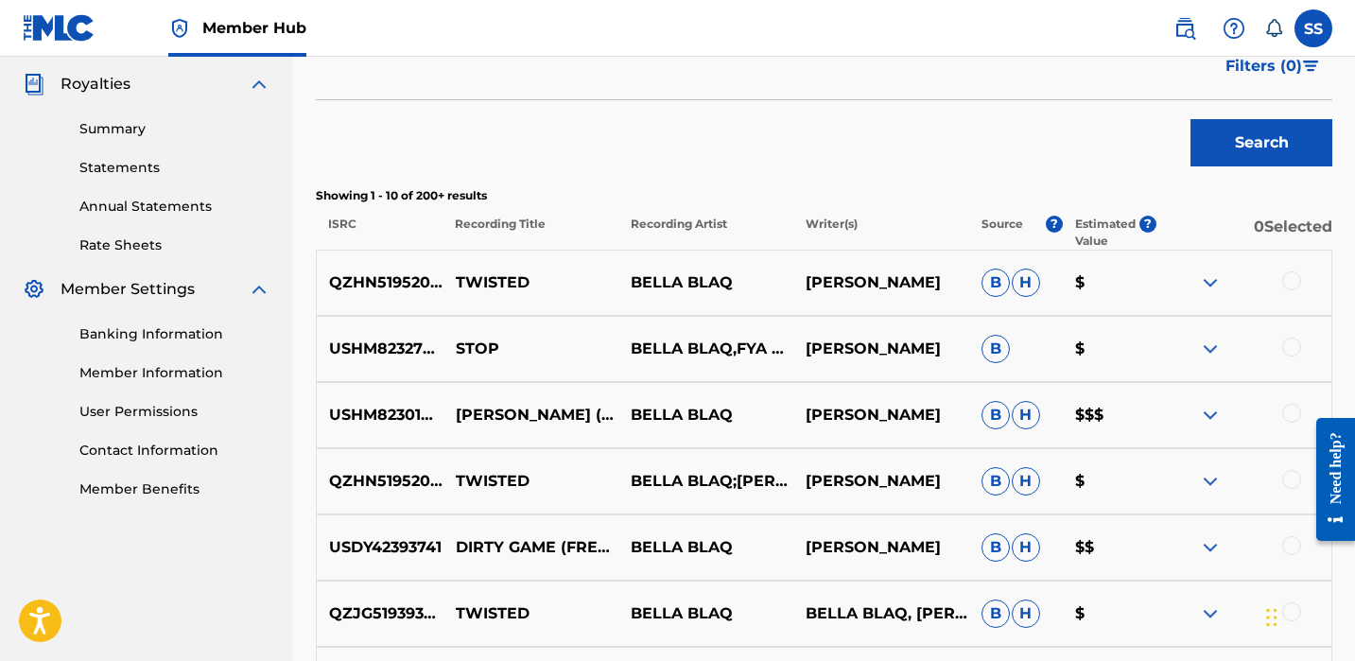
click at [1020, 537] on span "H" at bounding box center [1026, 547] width 28 height 28
click at [1288, 546] on div at bounding box center [1291, 545] width 19 height 19
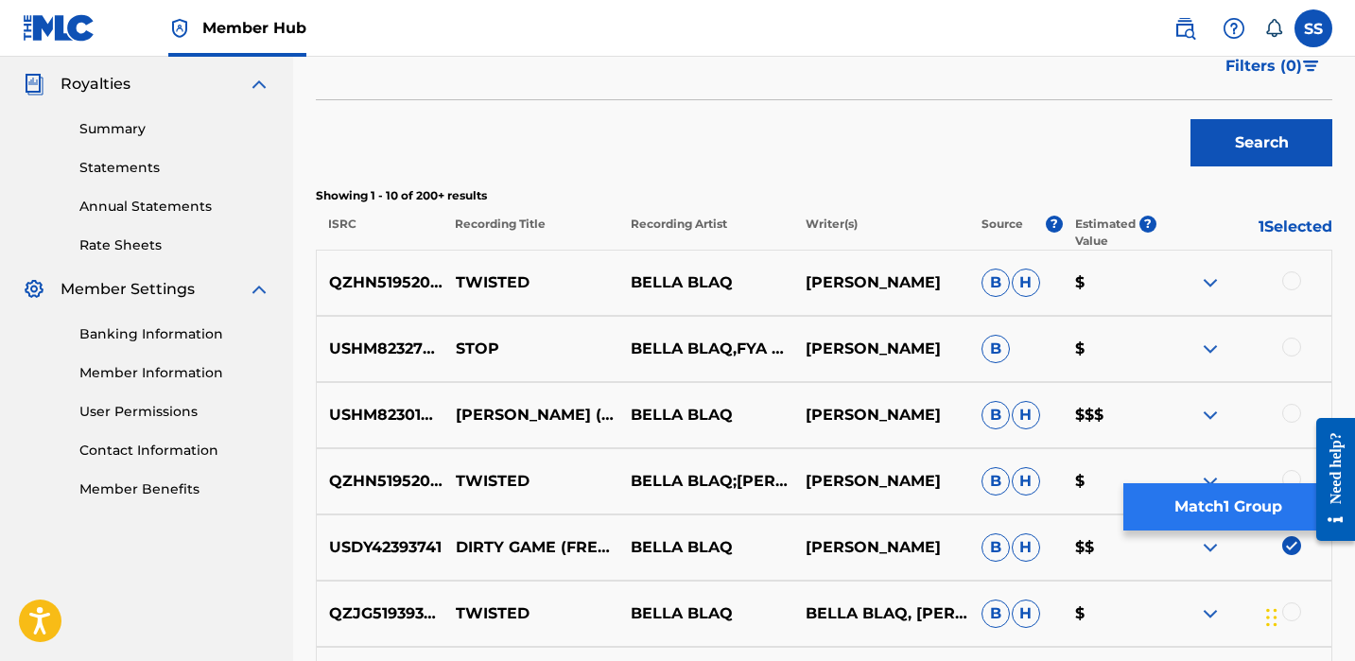
click at [1249, 516] on button "Match 1 Group" at bounding box center [1228, 506] width 209 height 47
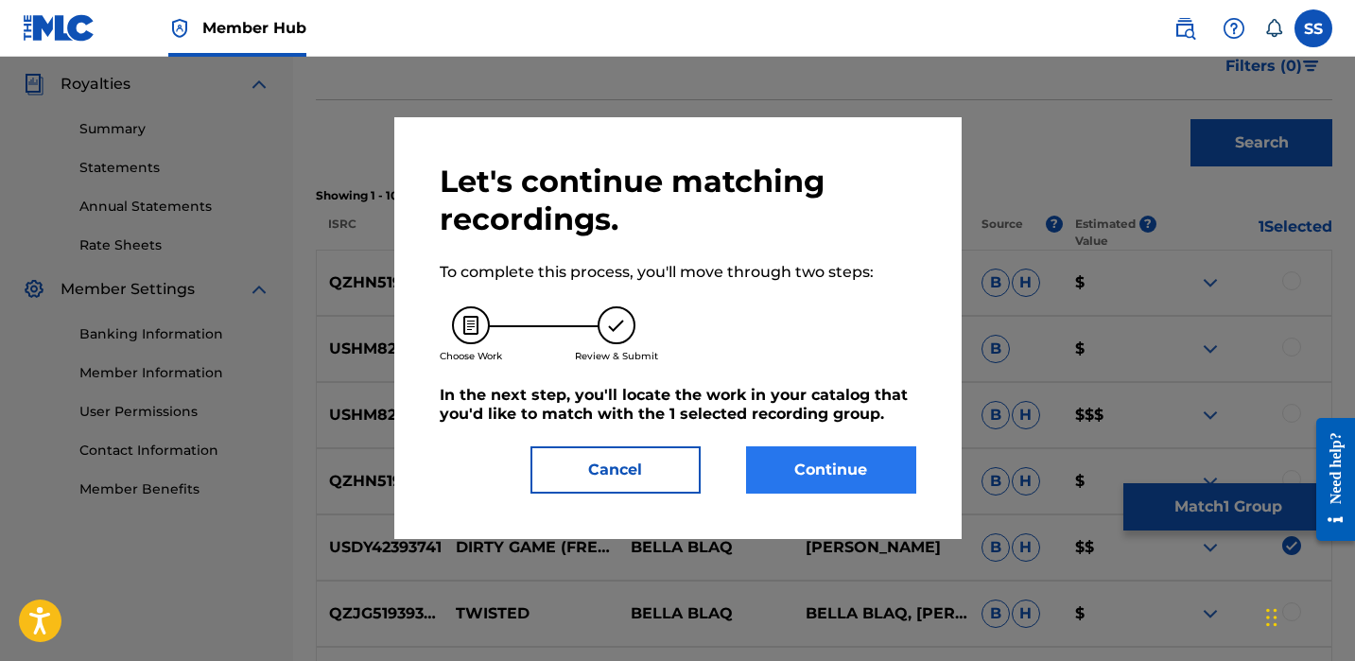
click at [870, 462] on button "Continue" at bounding box center [831, 469] width 170 height 47
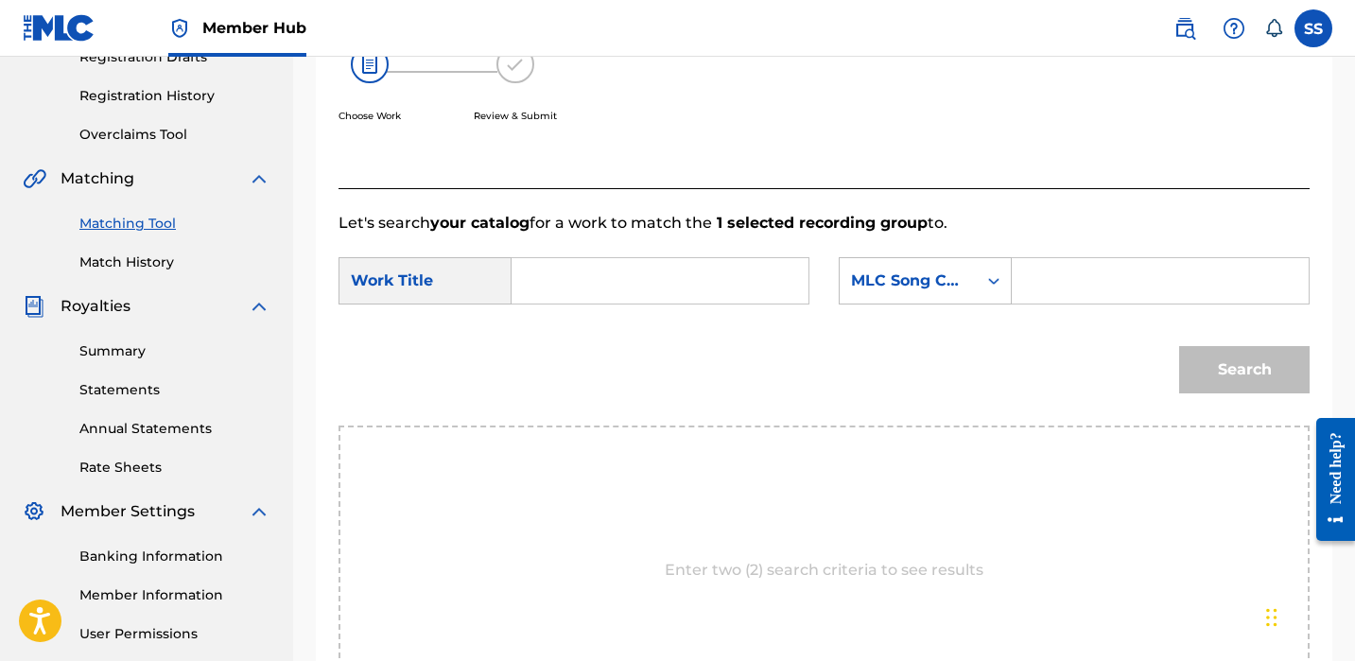
scroll to position [166, 0]
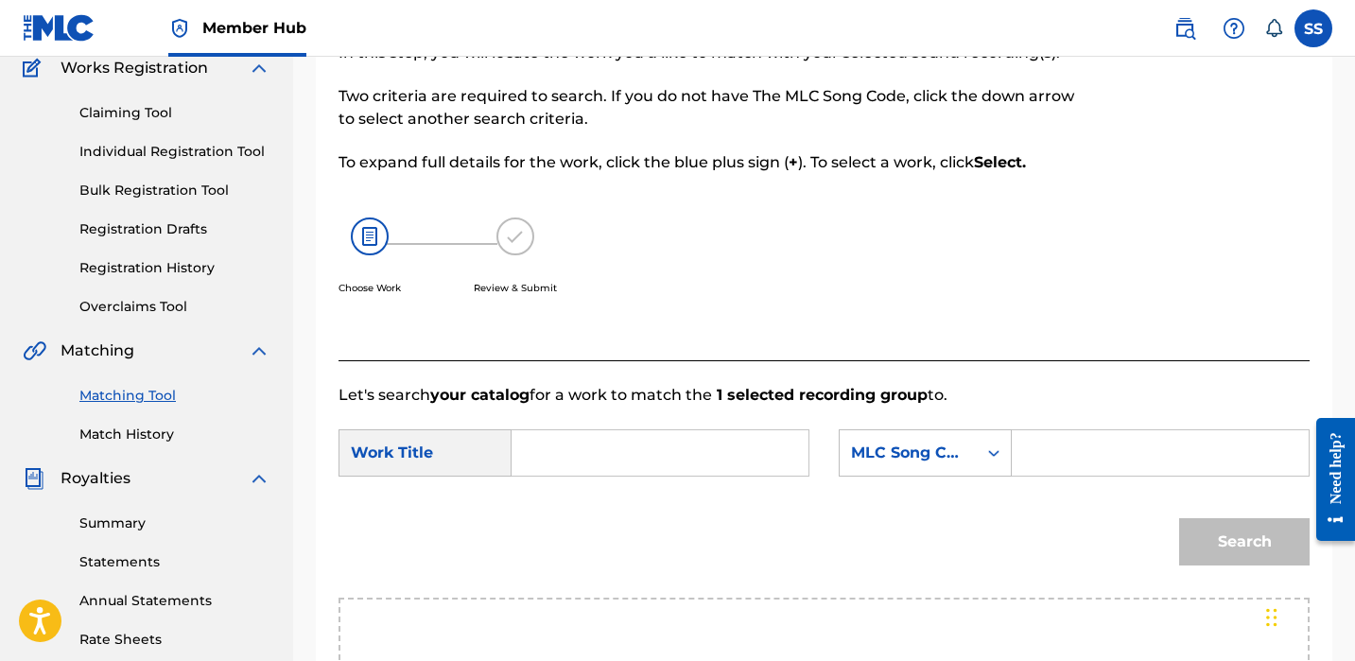
click at [688, 460] on input "Search Form" at bounding box center [660, 452] width 265 height 45
type input "DIRTY GAME"
drag, startPoint x: 598, startPoint y: 505, endPoint x: 579, endPoint y: 509, distance: 19.3
click at [597, 505] on div "Search" at bounding box center [824, 548] width 971 height 98
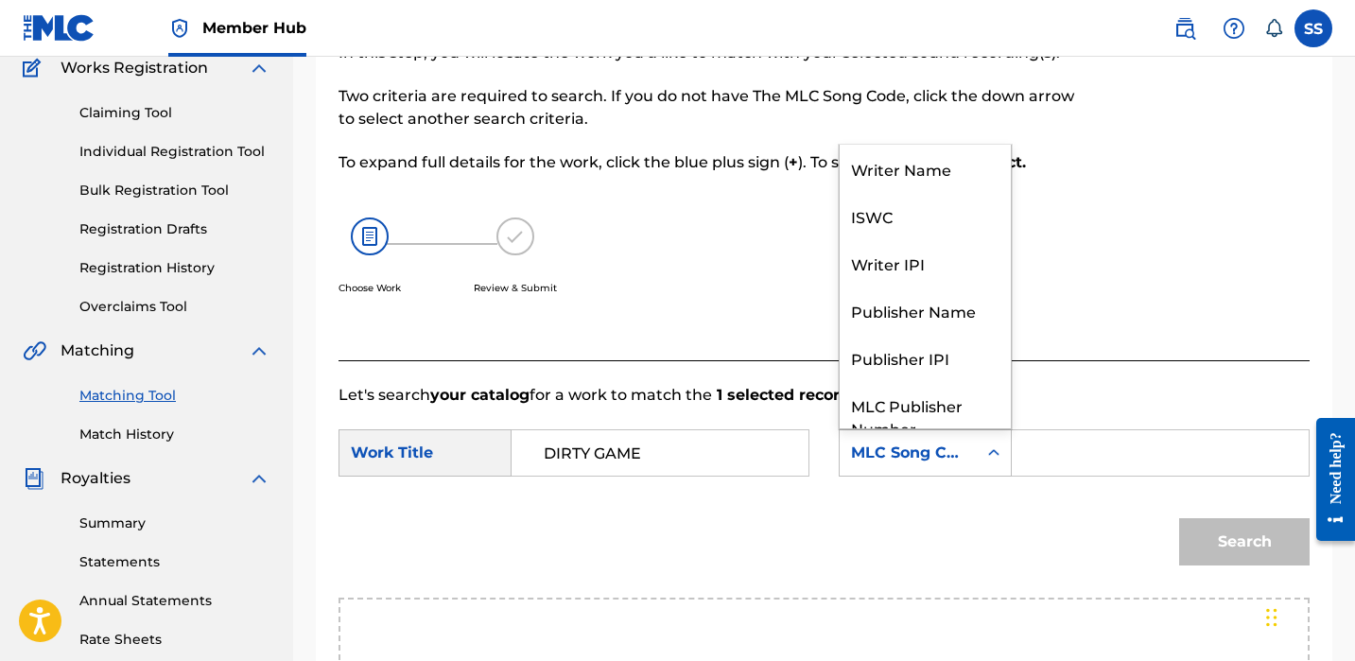
click at [968, 469] on div "MLC Song Code" at bounding box center [908, 453] width 137 height 36
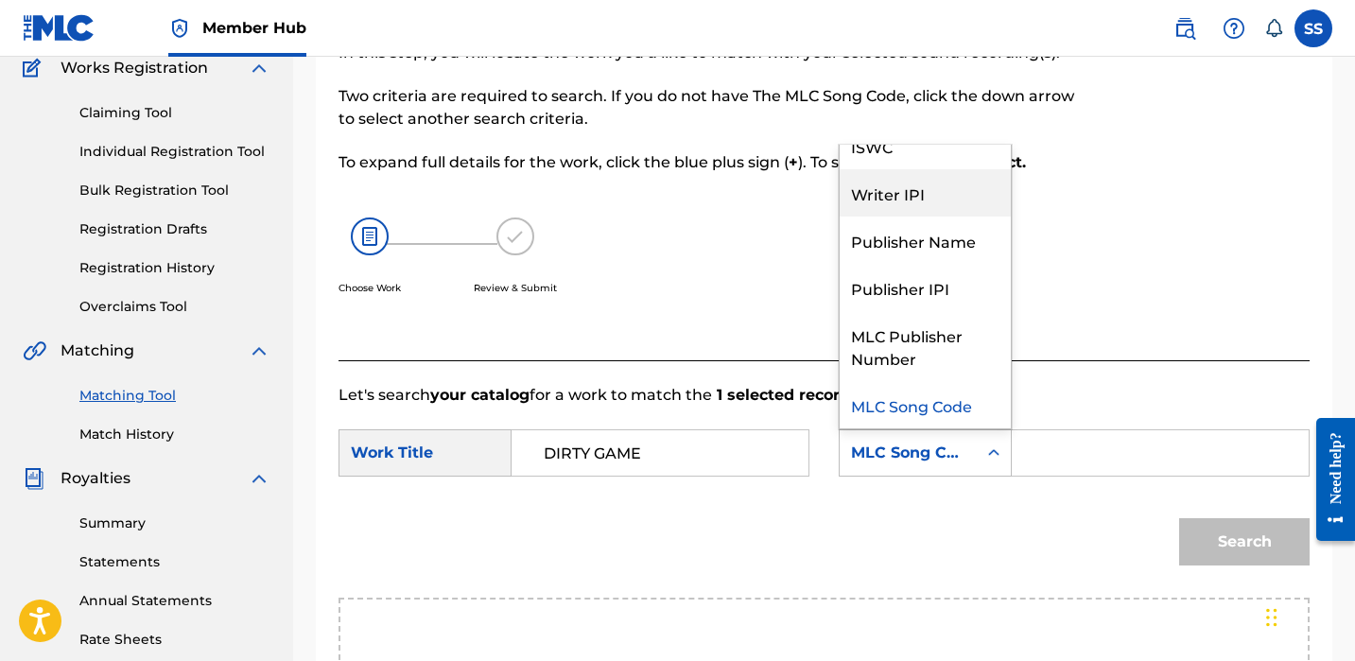
click at [878, 193] on div "Writer IPI" at bounding box center [925, 192] width 171 height 47
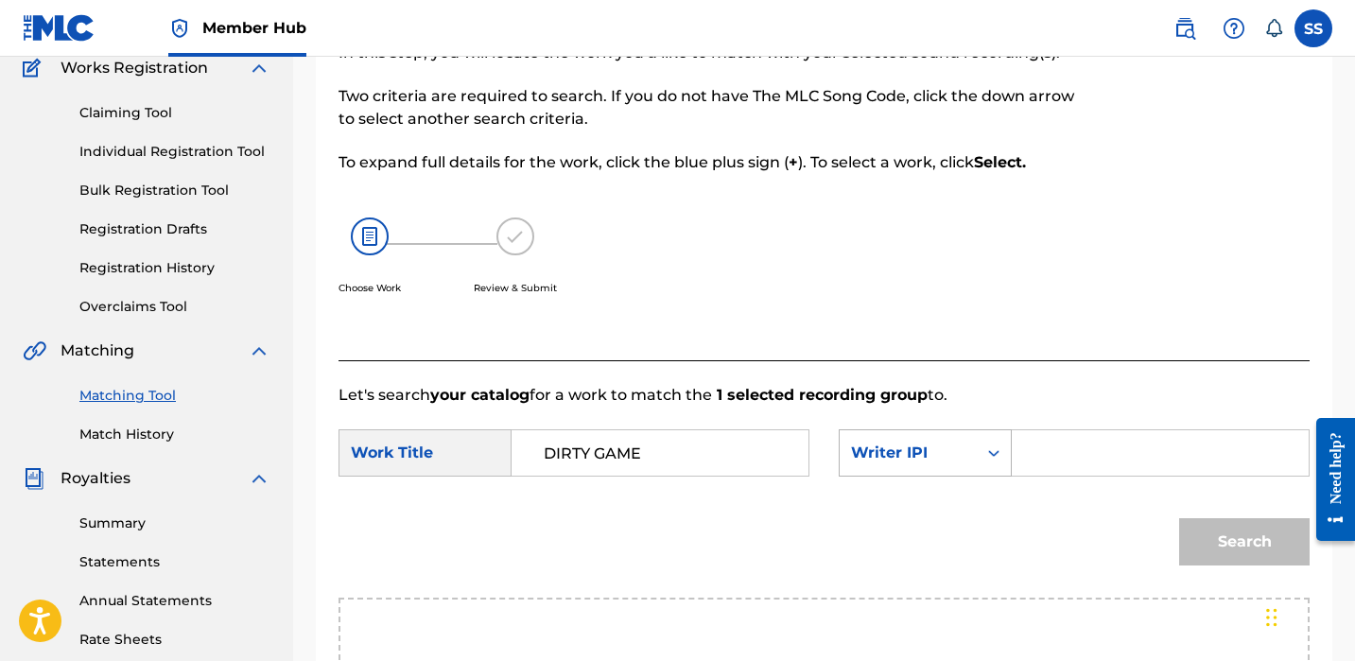
click at [940, 449] on div "Writer IPI" at bounding box center [908, 453] width 114 height 23
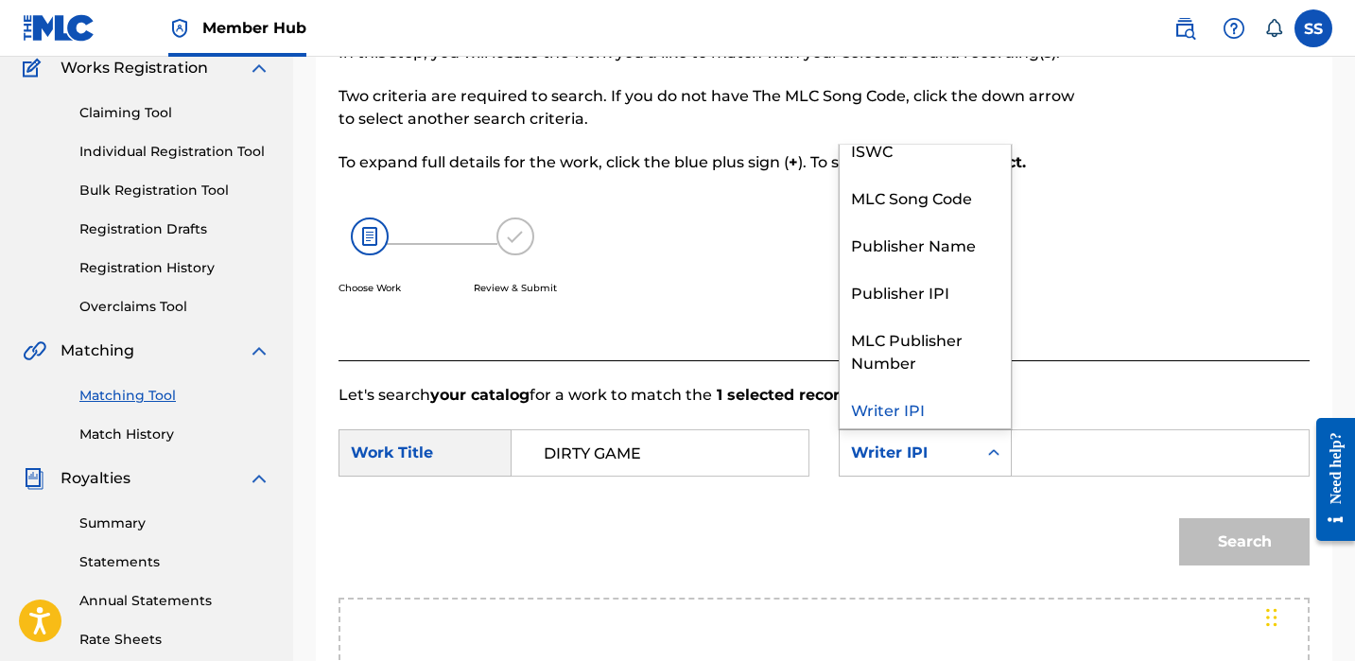
scroll to position [0, 0]
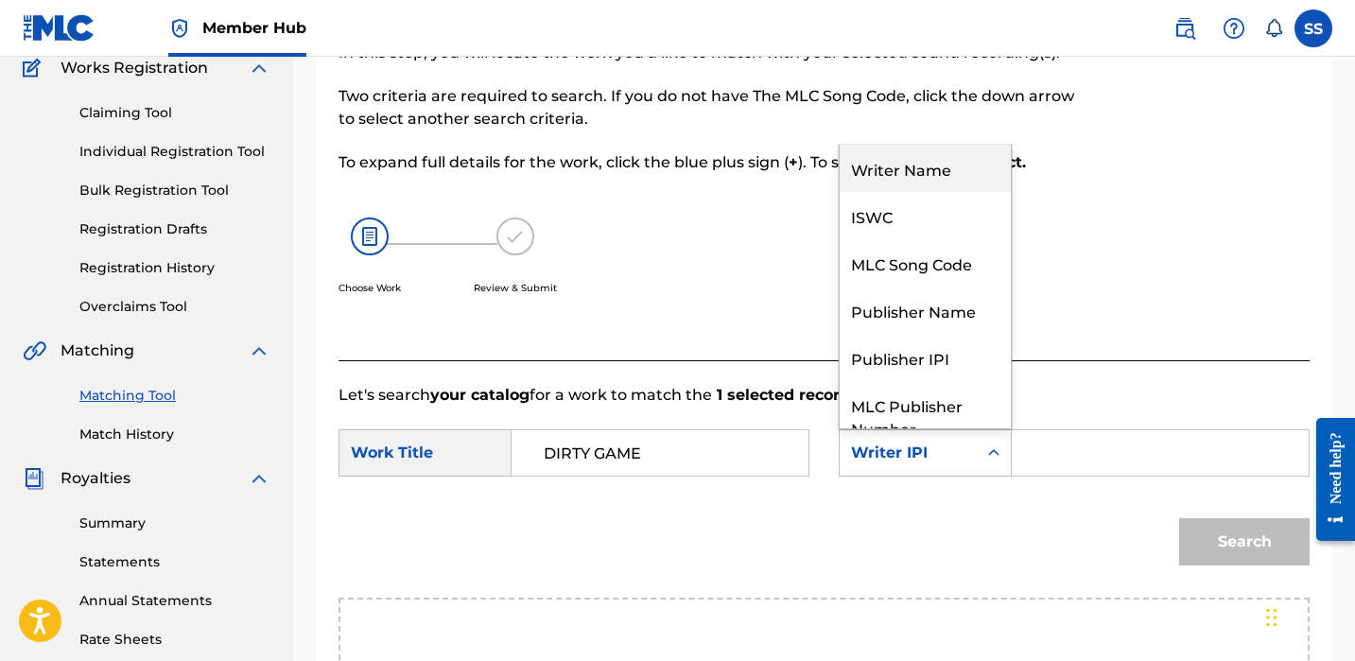
click at [905, 166] on div "Writer Name" at bounding box center [925, 168] width 171 height 47
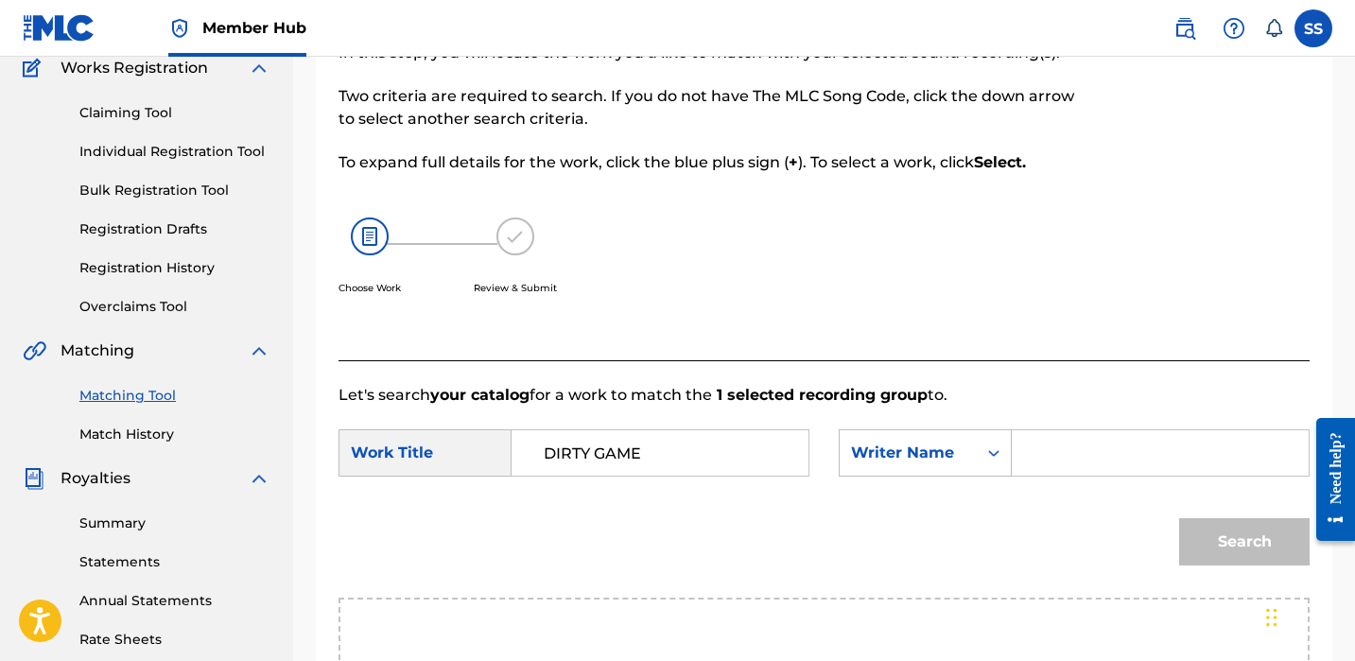
click at [1097, 452] on input "Search Form" at bounding box center [1160, 452] width 265 height 45
click at [1040, 449] on input "Search Form" at bounding box center [1160, 452] width 265 height 45
click at [1042, 449] on input "Search Form" at bounding box center [1160, 452] width 265 height 45
paste input "[PERSON_NAME]"
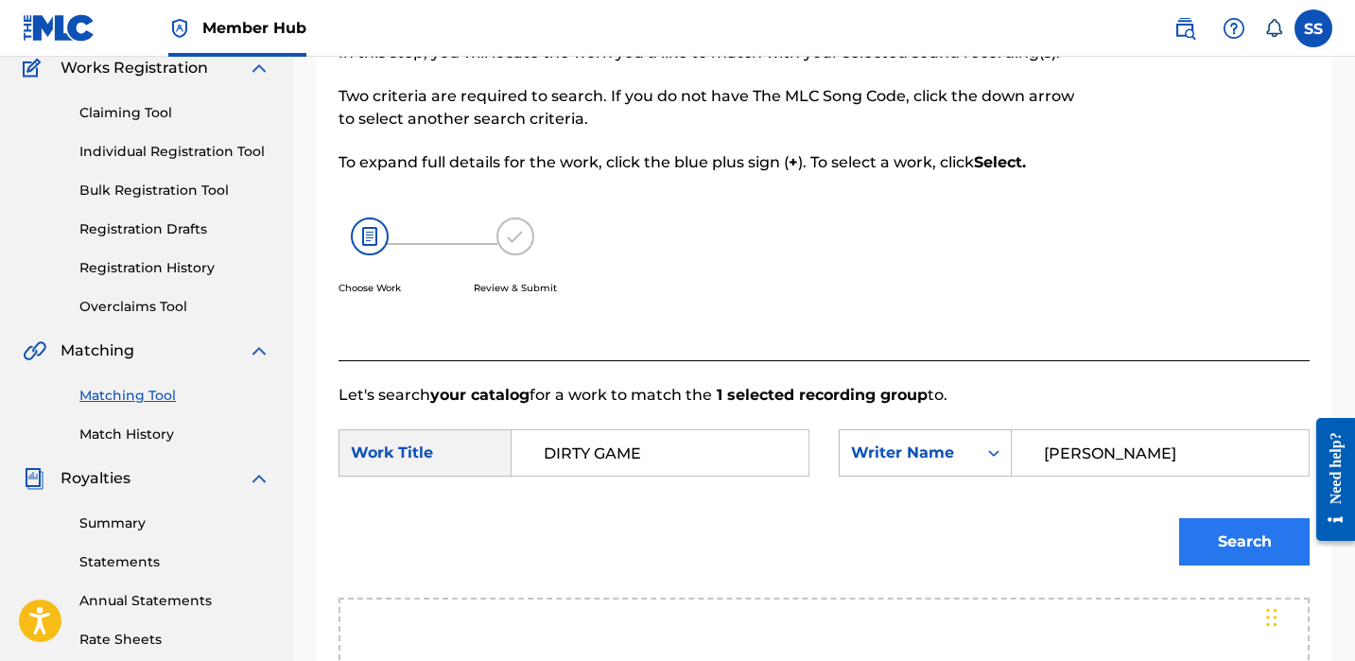
type input "[PERSON_NAME]"
click at [1218, 527] on button "Search" at bounding box center [1244, 541] width 131 height 47
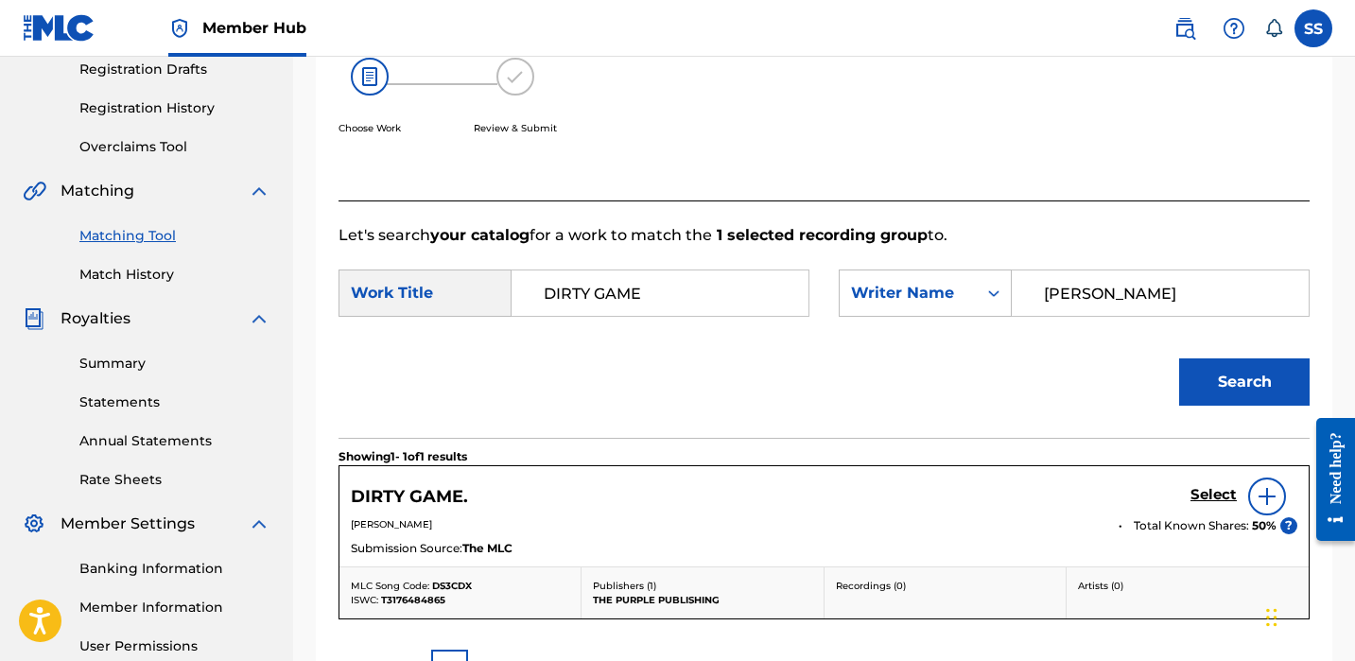
scroll to position [472, 0]
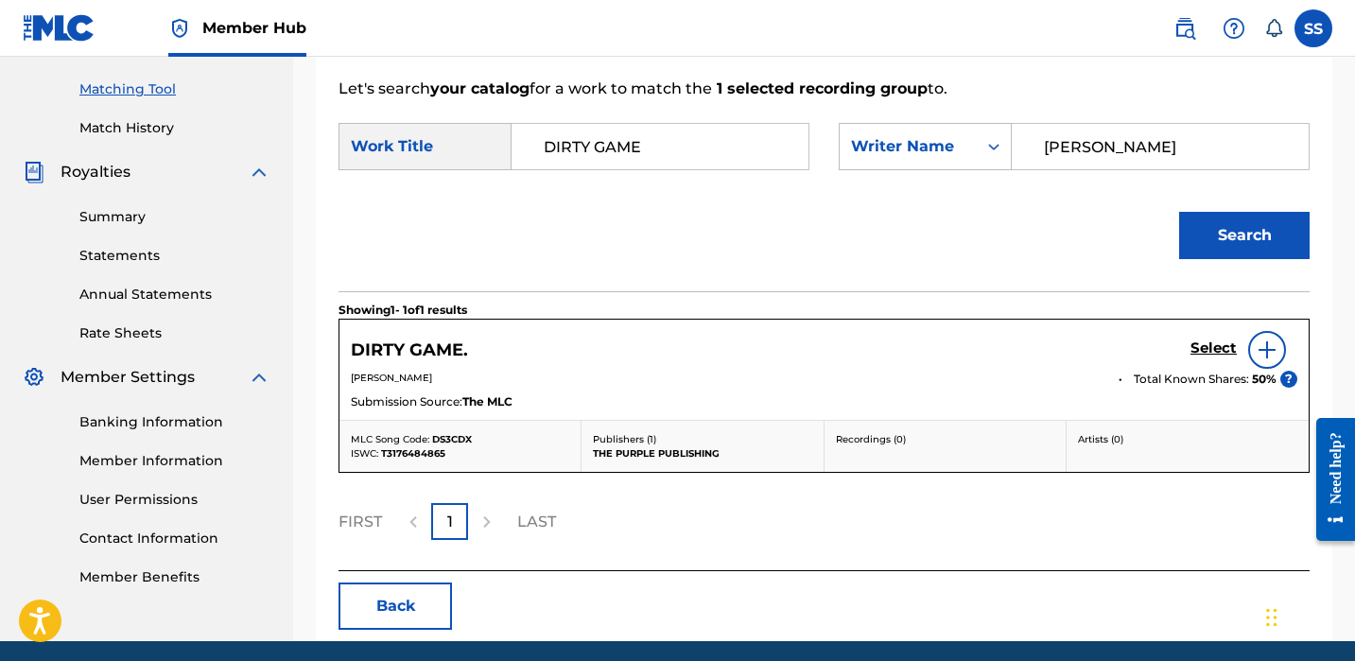
click at [1264, 355] on img at bounding box center [1267, 350] width 23 height 23
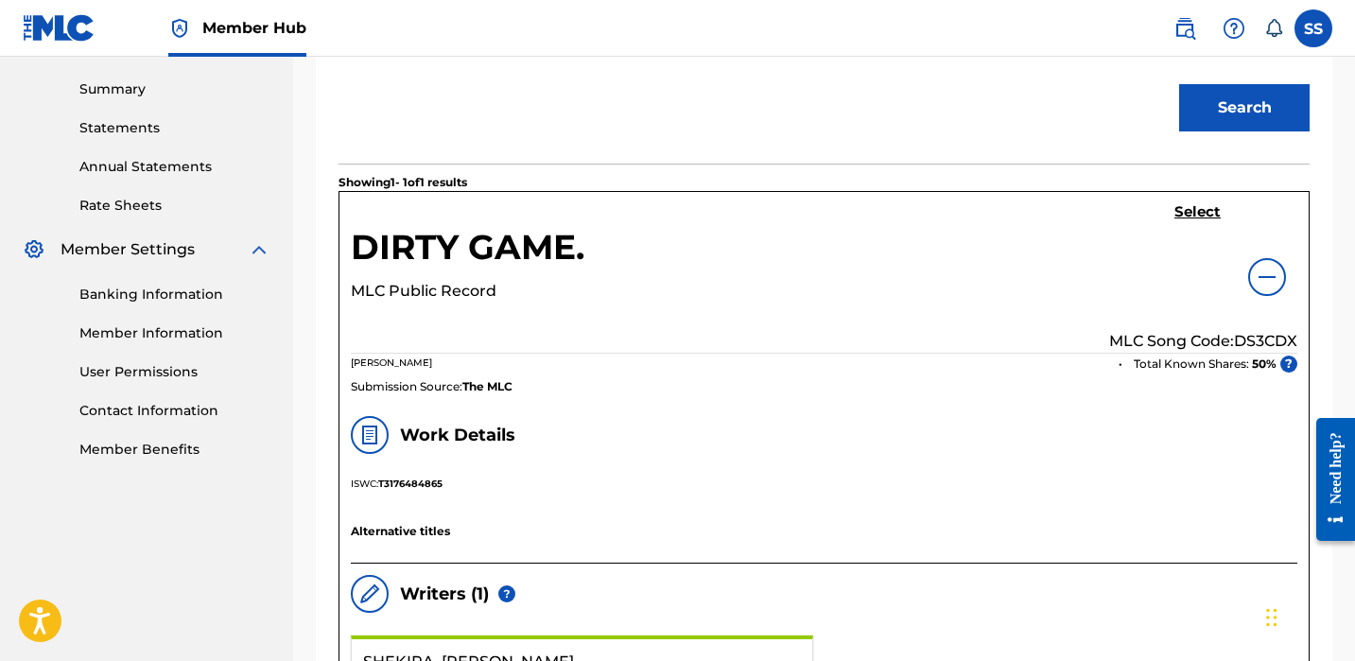
scroll to position [281, 0]
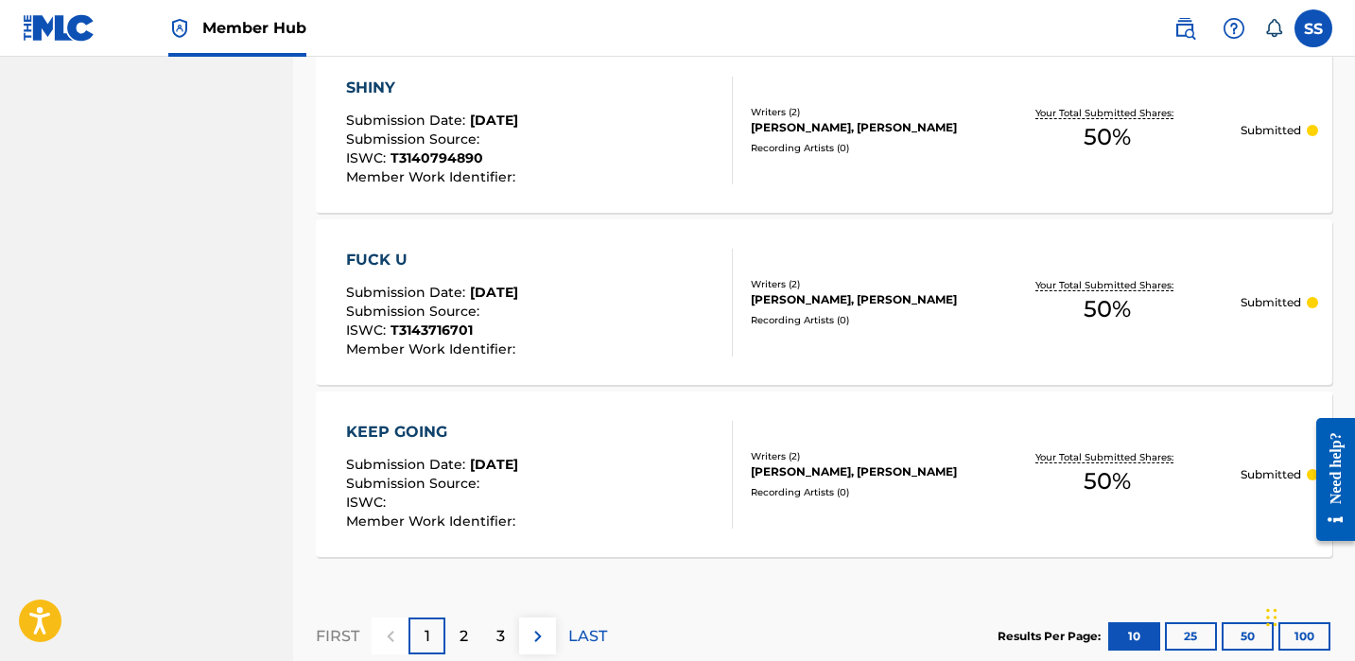
scroll to position [1881, 0]
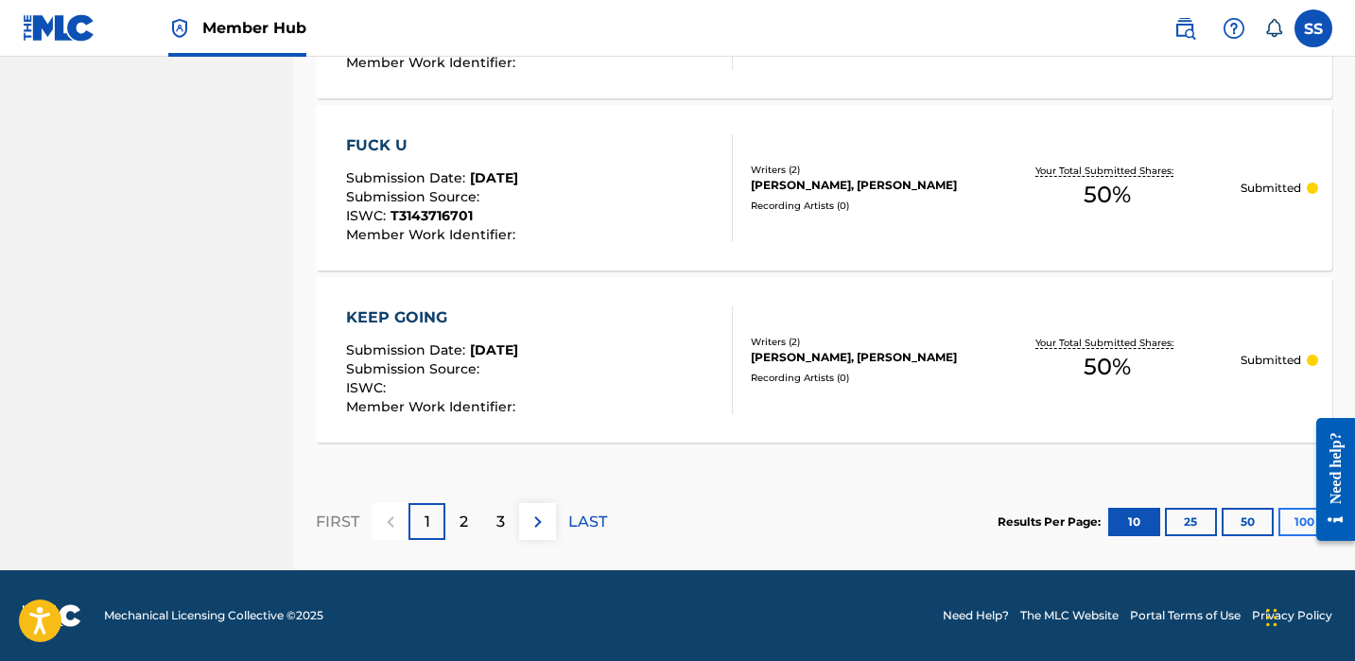
click at [1296, 525] on button "100" at bounding box center [1305, 522] width 52 height 28
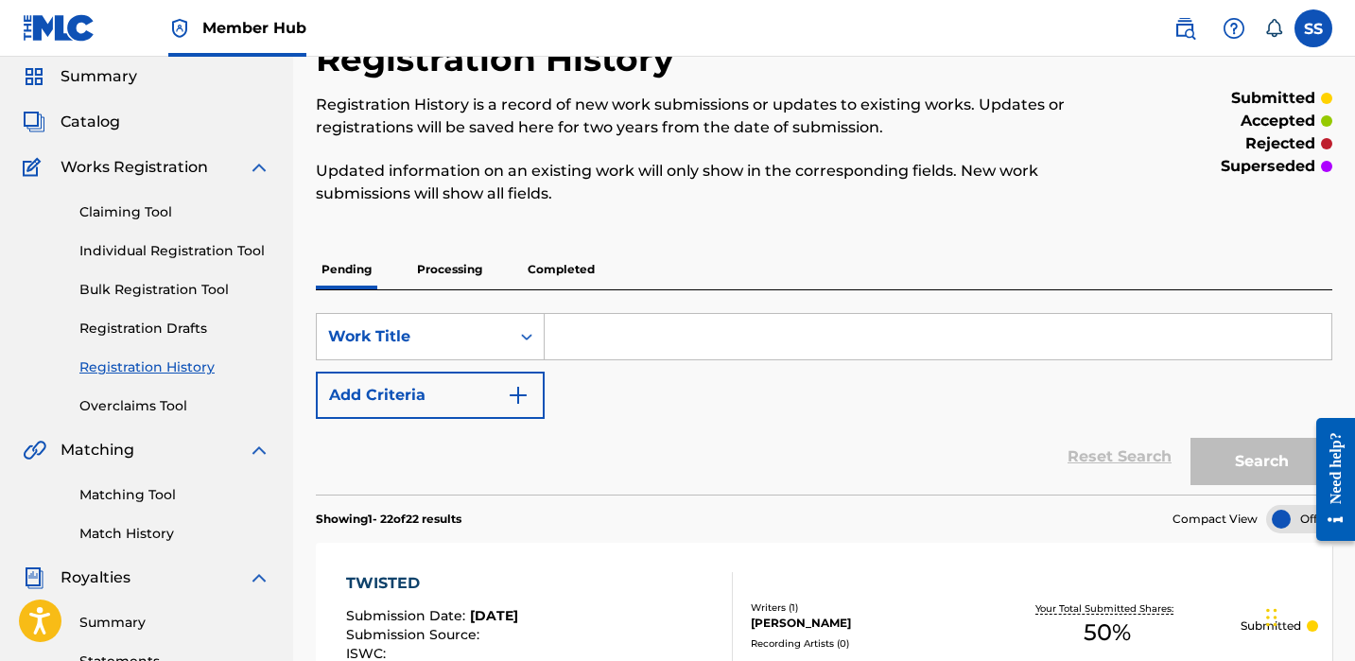
scroll to position [60, 0]
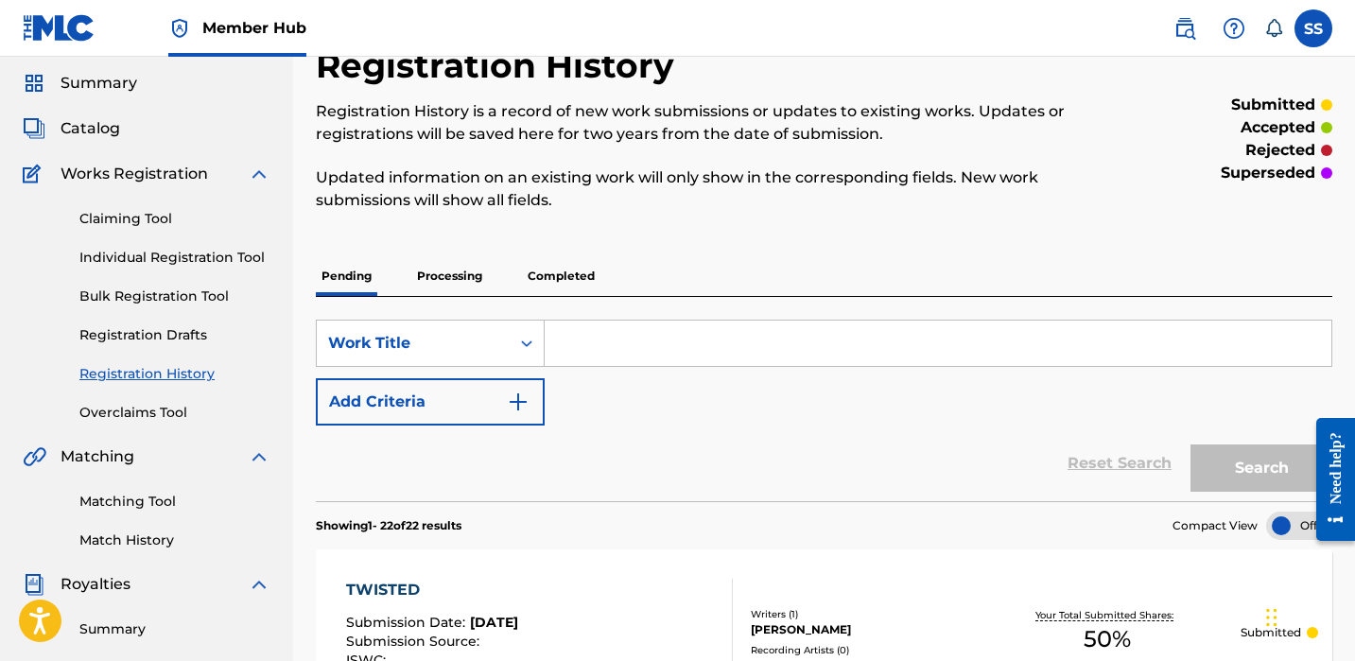
click at [569, 283] on p "Completed" at bounding box center [561, 276] width 78 height 40
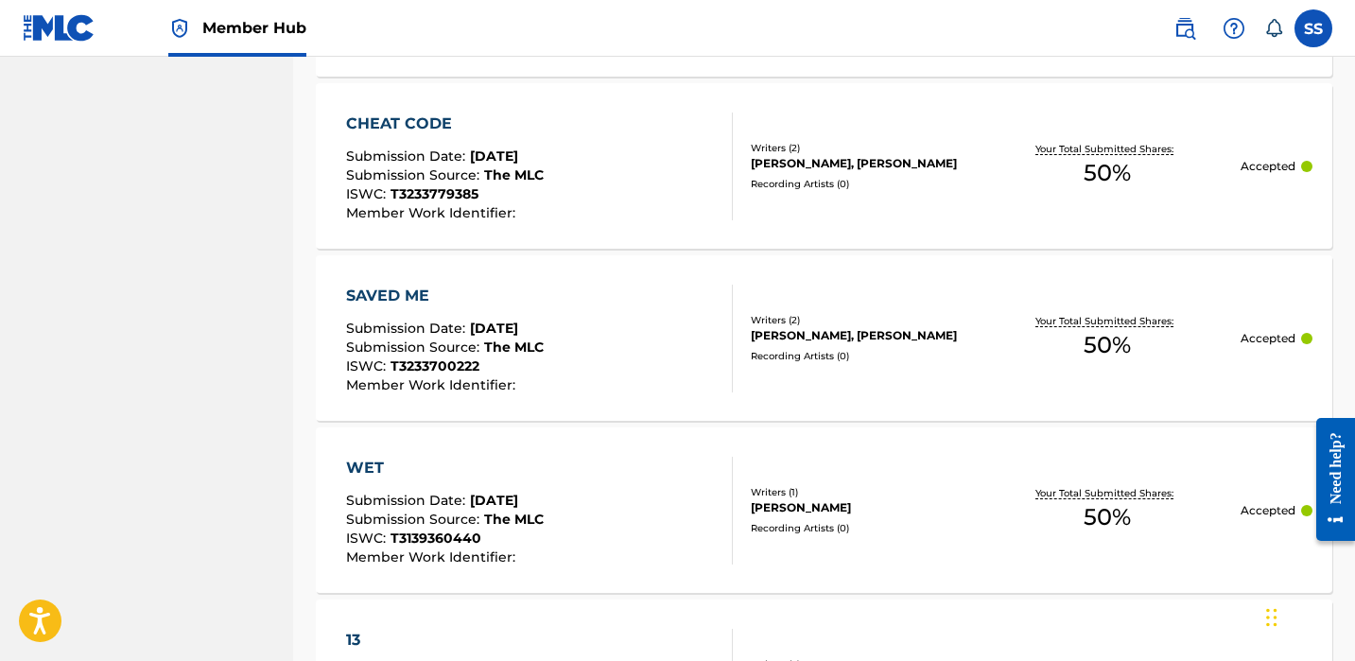
scroll to position [1677, 0]
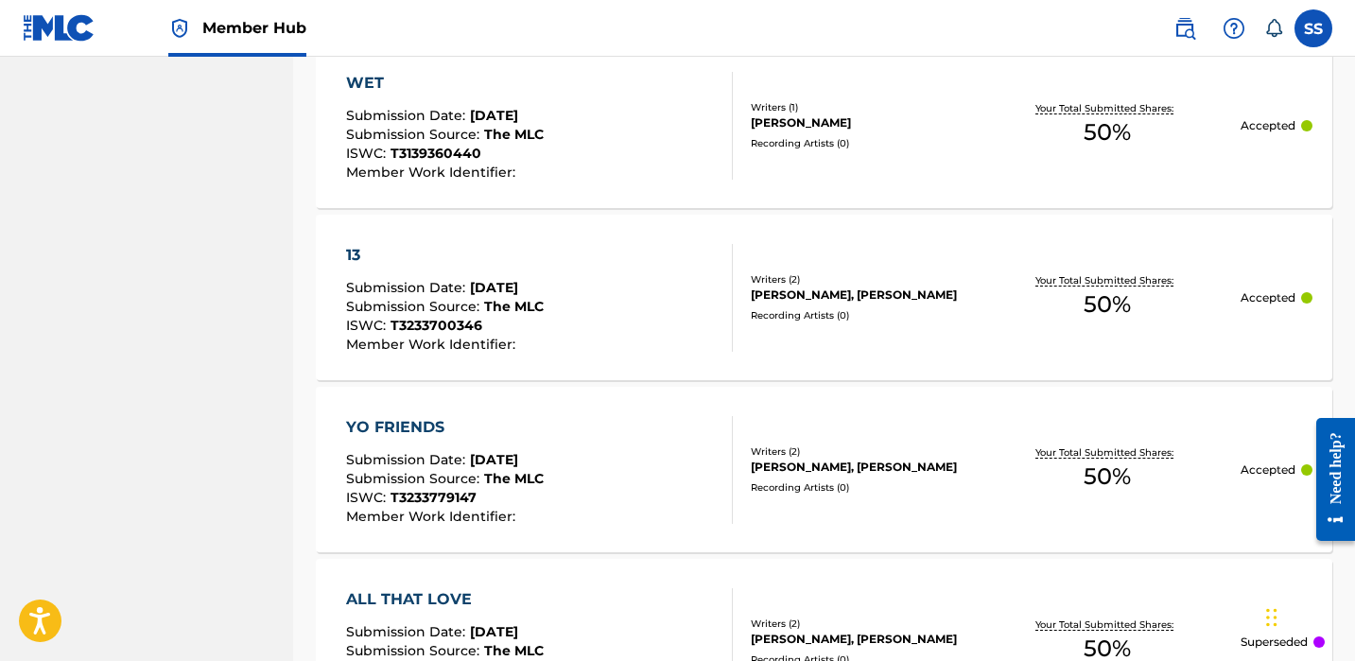
click at [1260, 465] on p "Accepted" at bounding box center [1268, 470] width 55 height 17
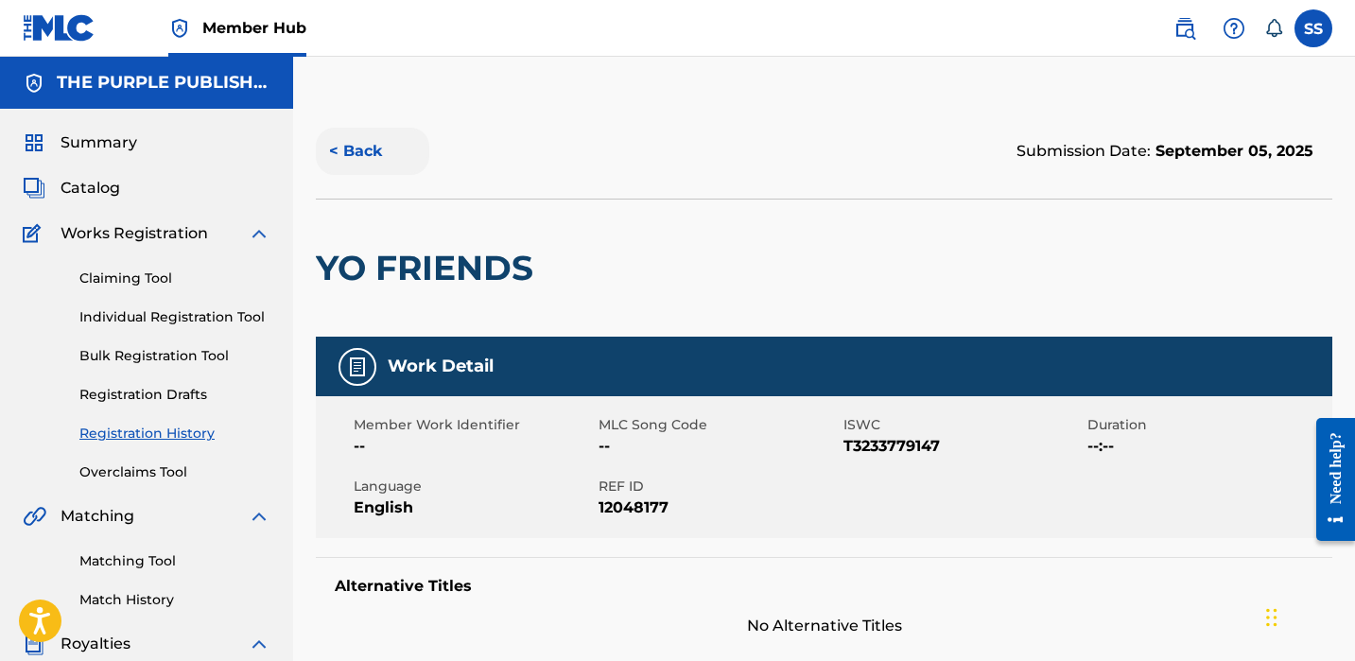
click at [358, 166] on button "< Back" at bounding box center [372, 151] width 113 height 47
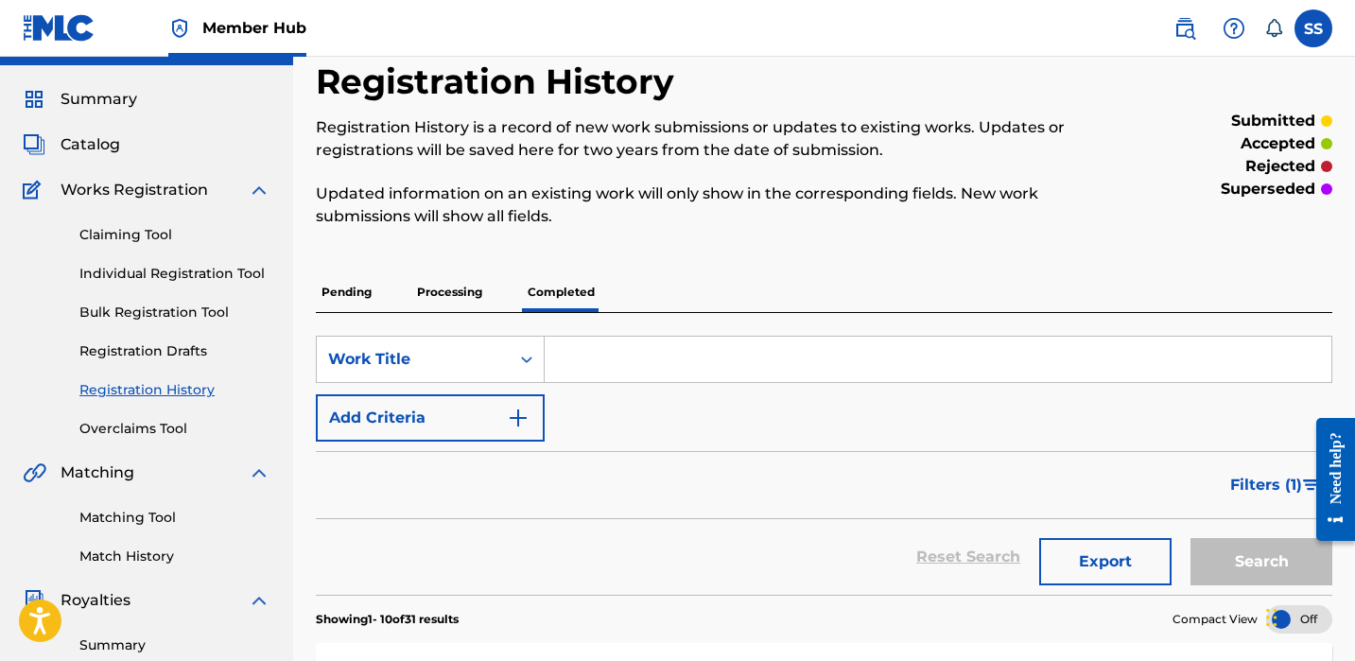
scroll to position [40, 0]
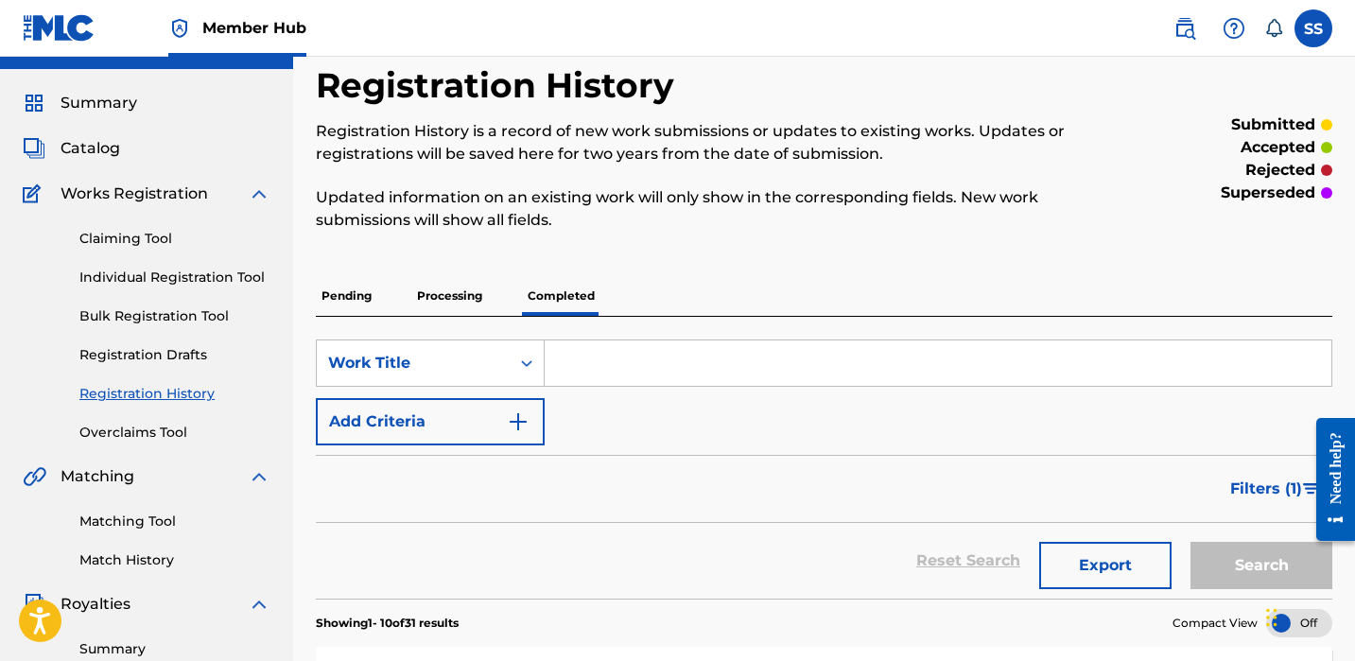
click at [440, 157] on p "Registration History is a record of new work submissions or updates to existing…" at bounding box center [707, 142] width 783 height 45
click at [171, 236] on link "Claiming Tool" at bounding box center [174, 239] width 191 height 20
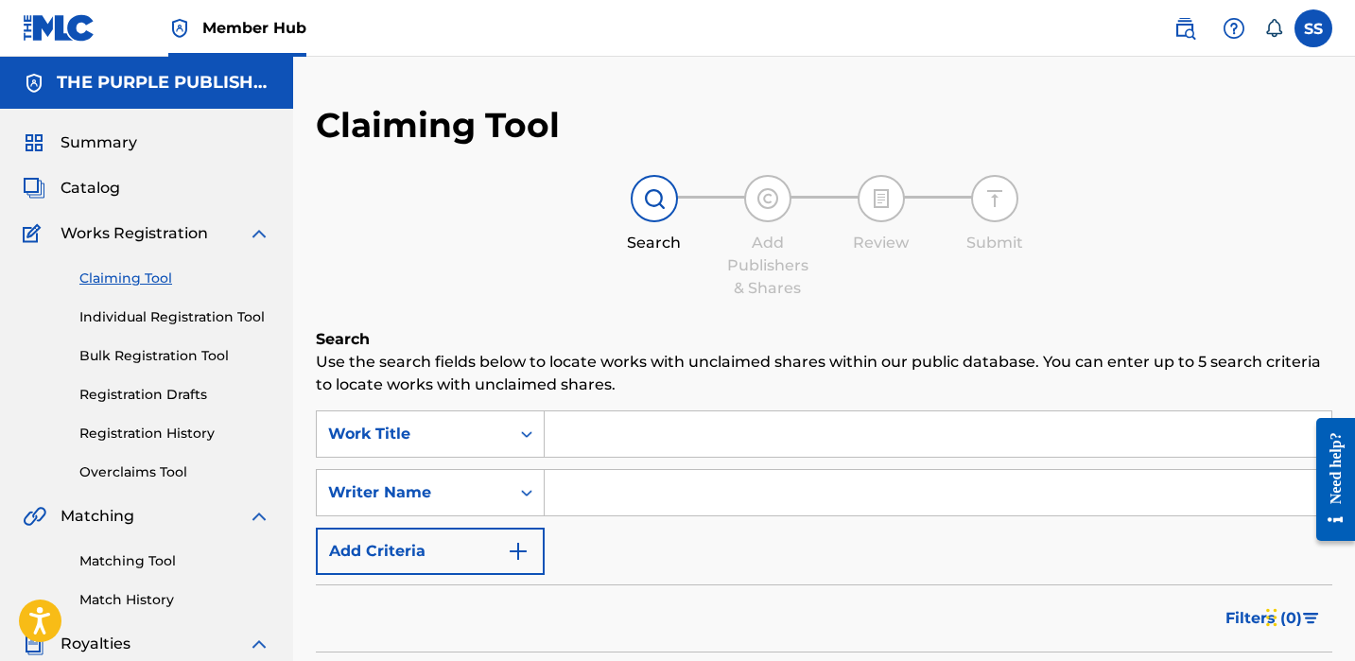
click at [604, 446] on input "Search Form" at bounding box center [938, 433] width 787 height 45
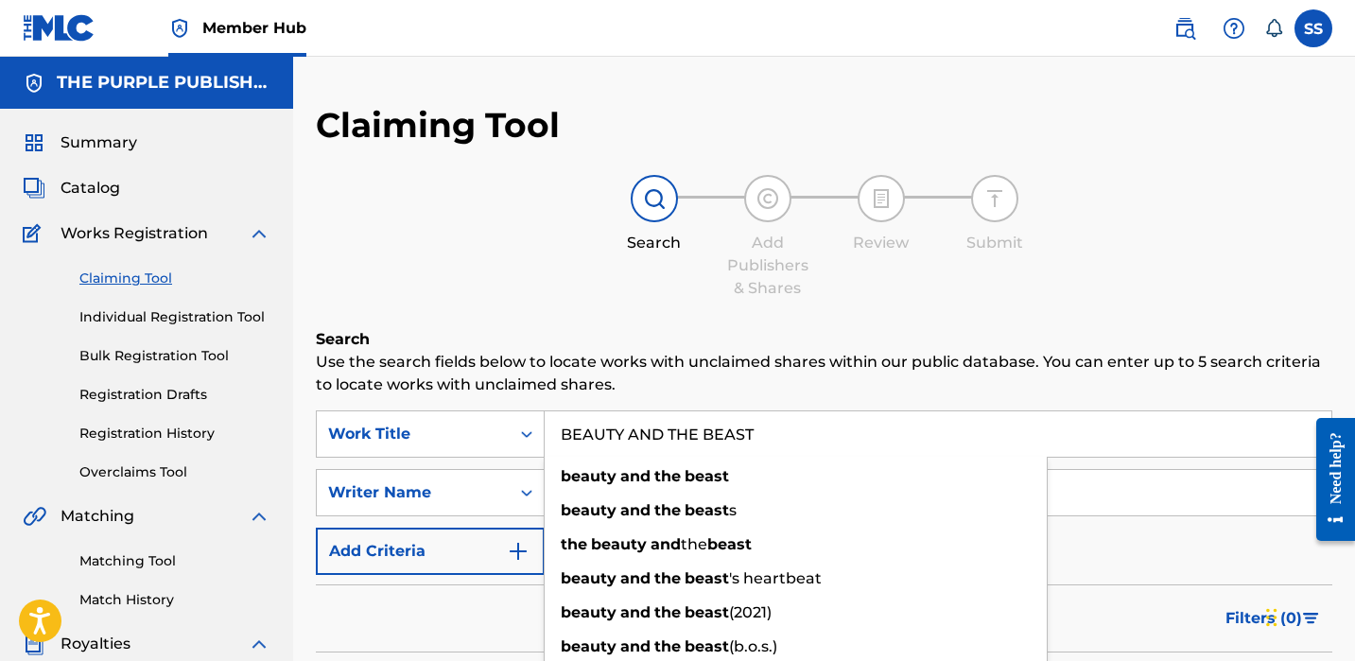
scroll to position [342, 0]
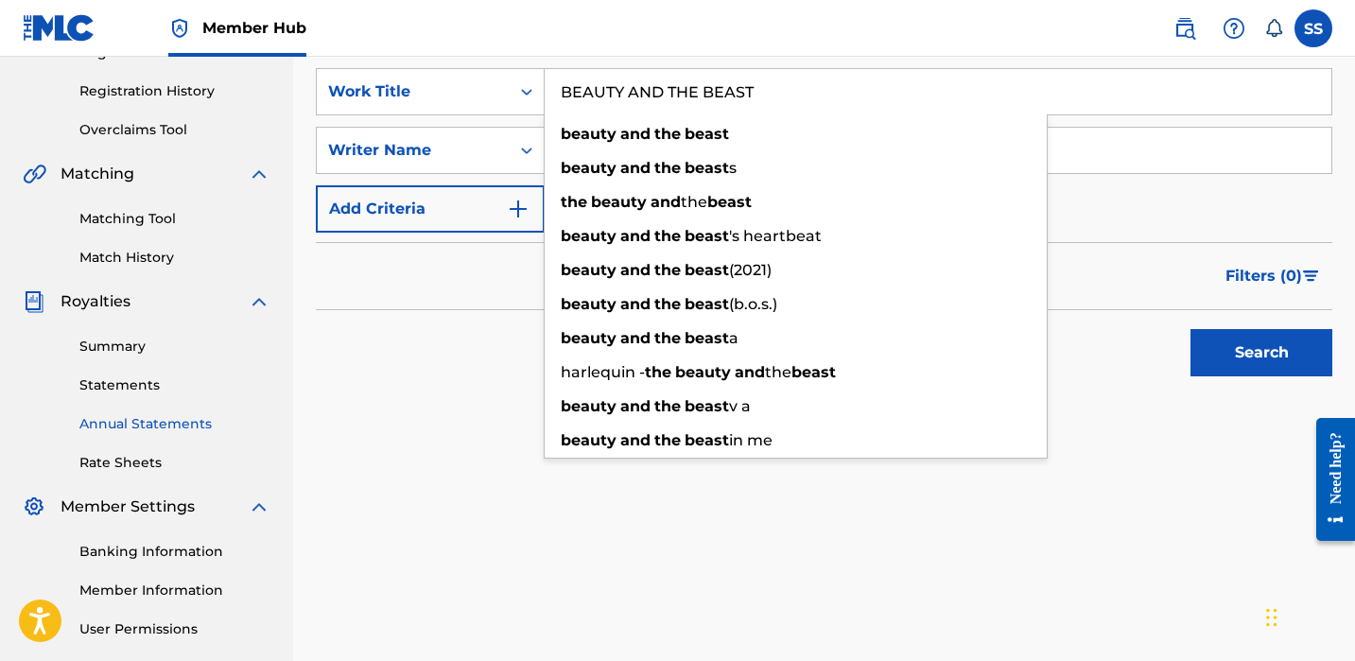
type input "BEAUTY AND THE BEAST"
click at [172, 417] on link "Annual Statements" at bounding box center [174, 424] width 191 height 20
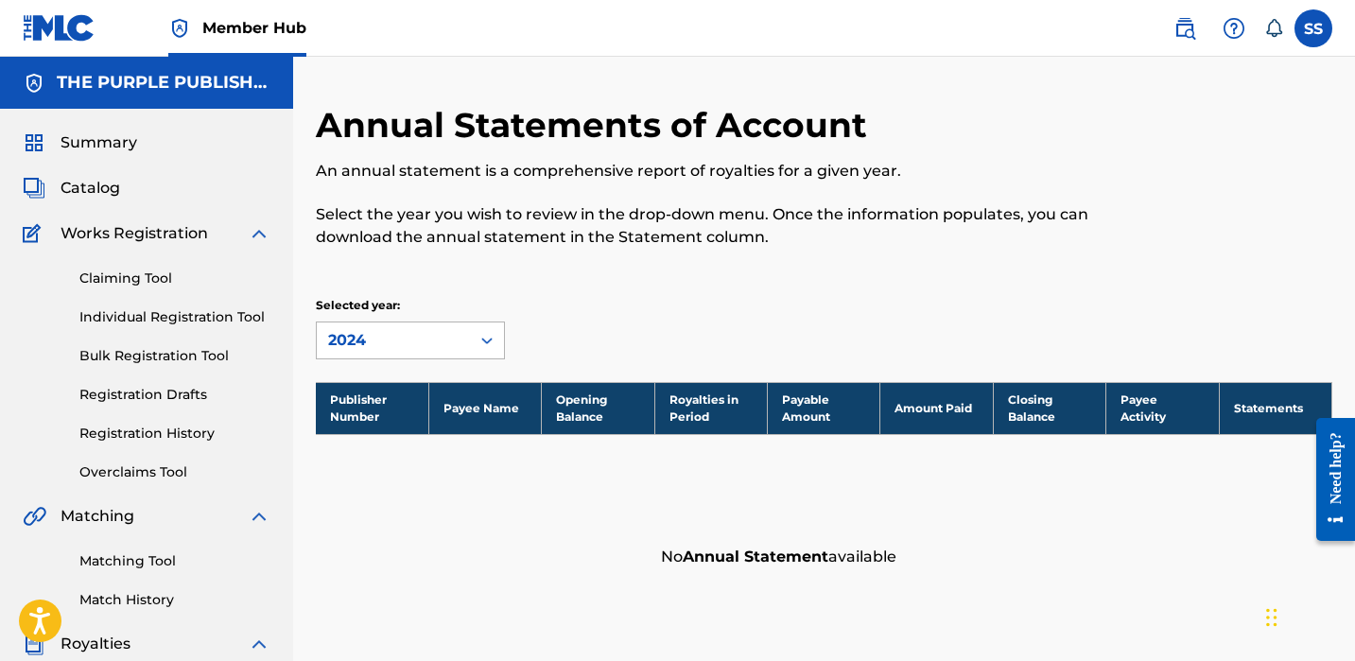
click at [351, 340] on div "2024" at bounding box center [393, 340] width 131 height 23
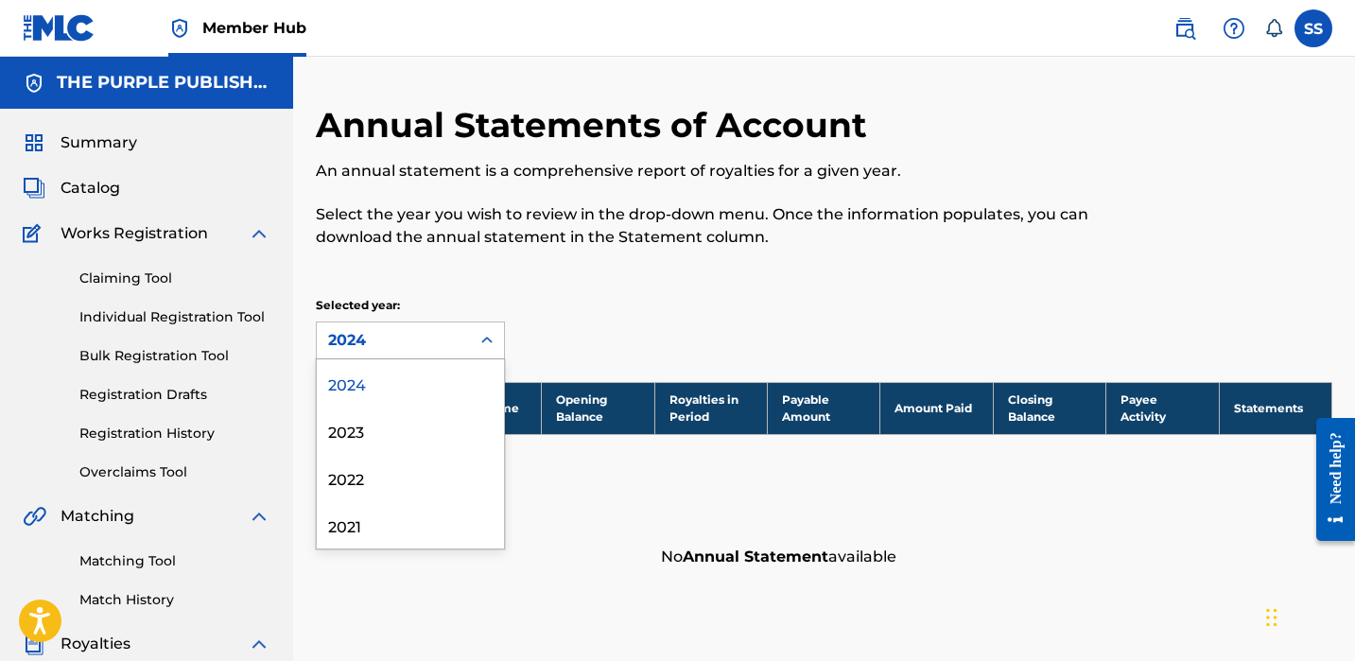
click at [358, 363] on div "2024" at bounding box center [410, 382] width 187 height 47
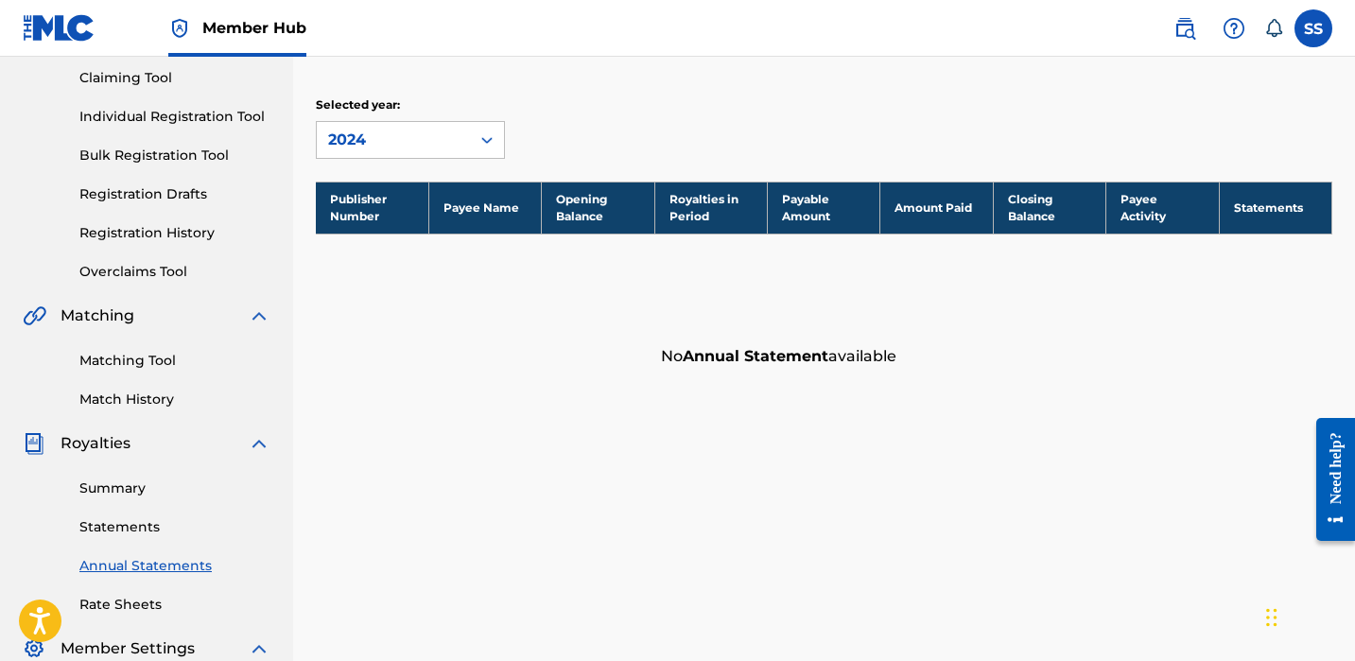
scroll to position [222, 0]
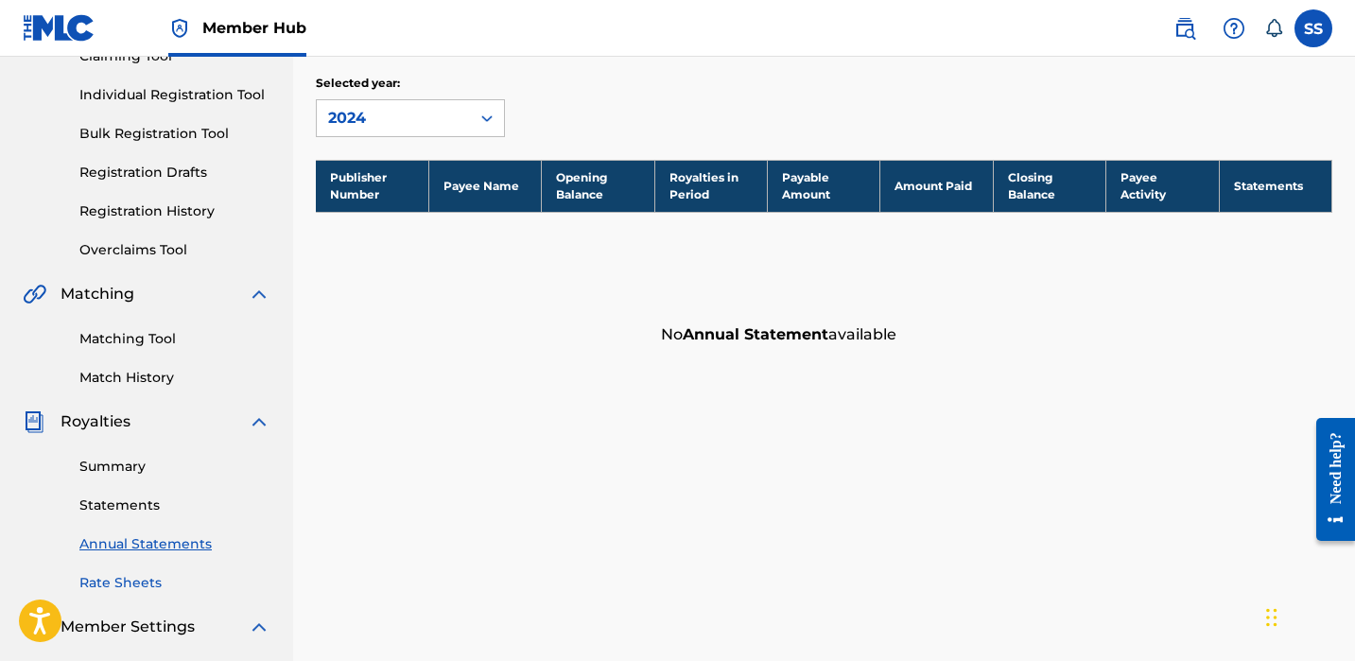
click at [219, 576] on link "Rate Sheets" at bounding box center [174, 583] width 191 height 20
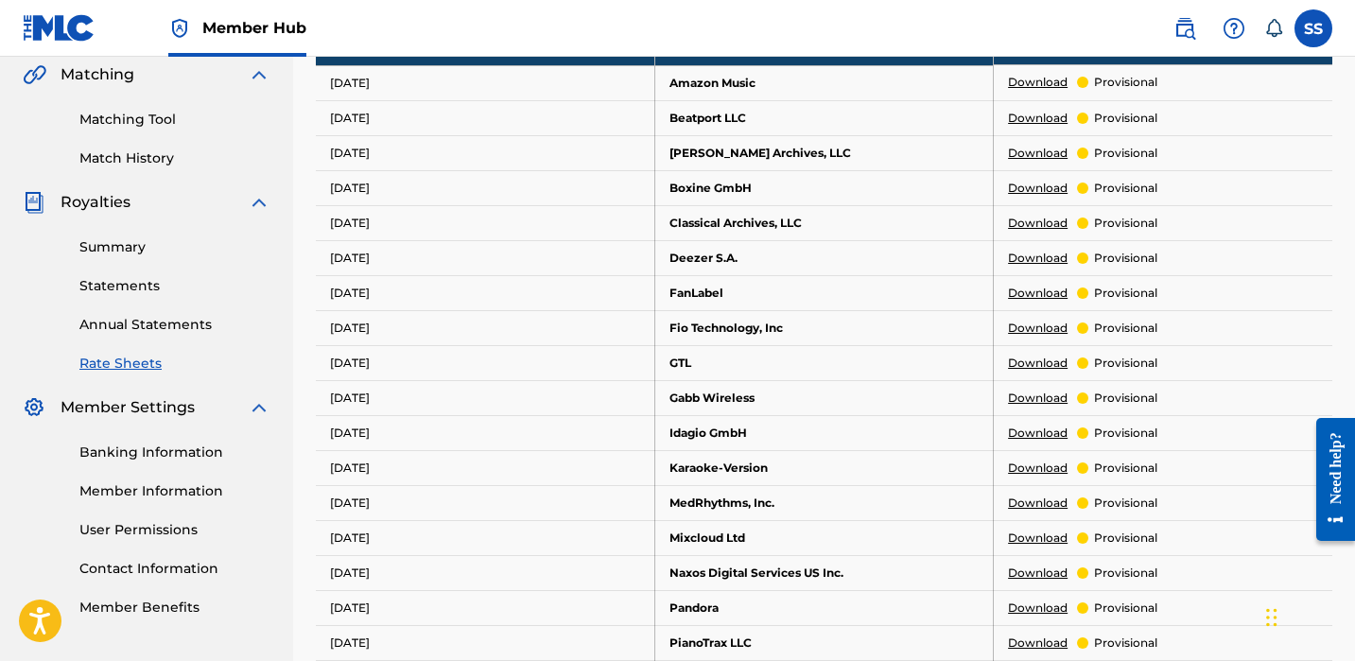
scroll to position [469, 0]
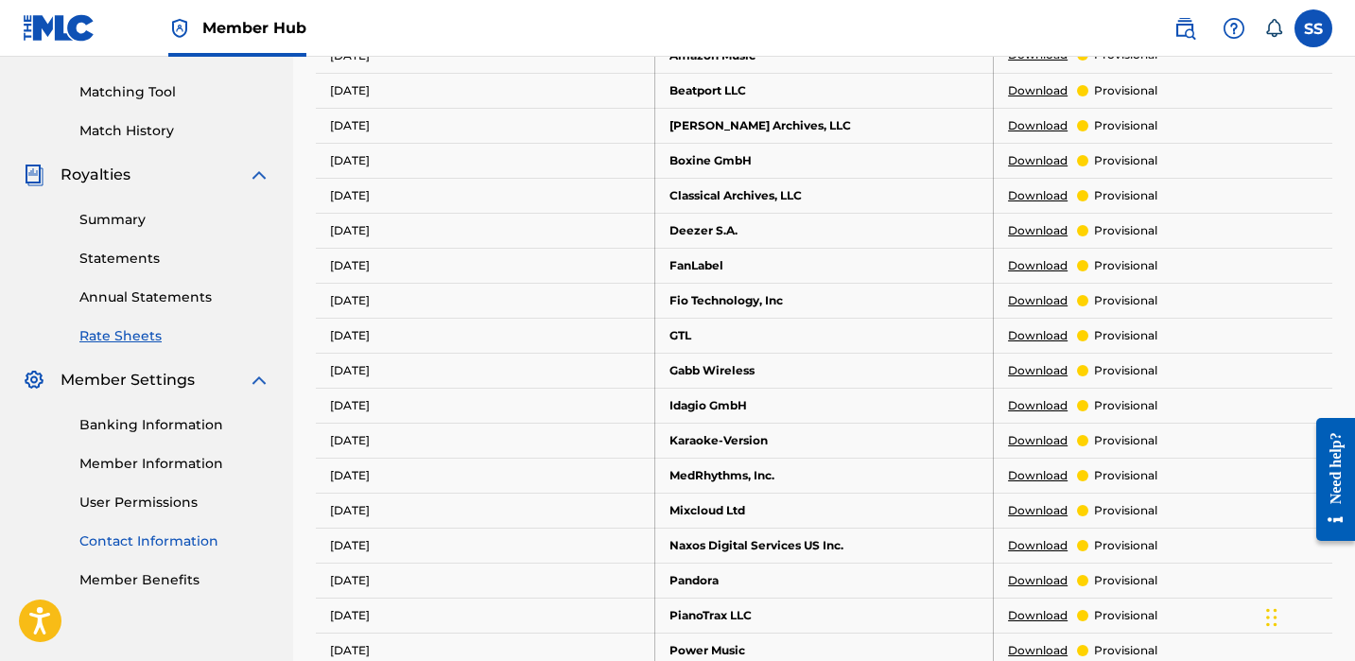
click at [128, 549] on link "Contact Information" at bounding box center [174, 542] width 191 height 20
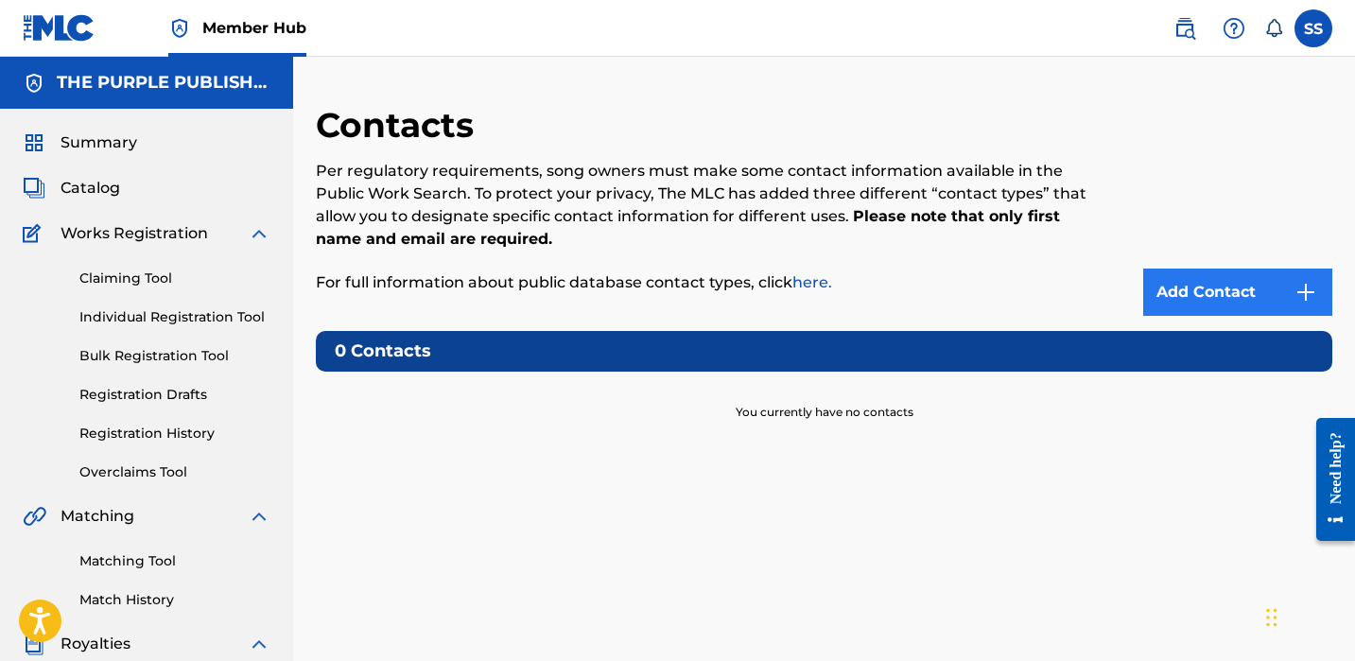
click at [1207, 282] on link "Add Contact" at bounding box center [1237, 292] width 189 height 47
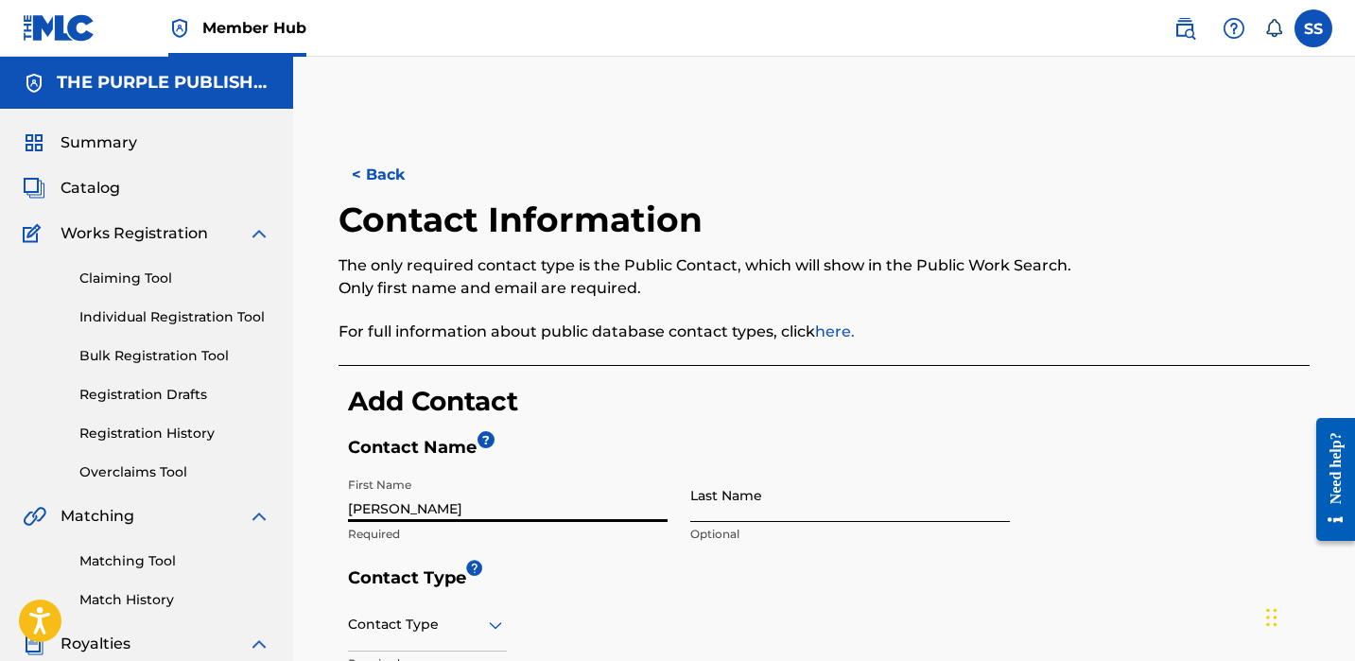
type input "[PERSON_NAME]"
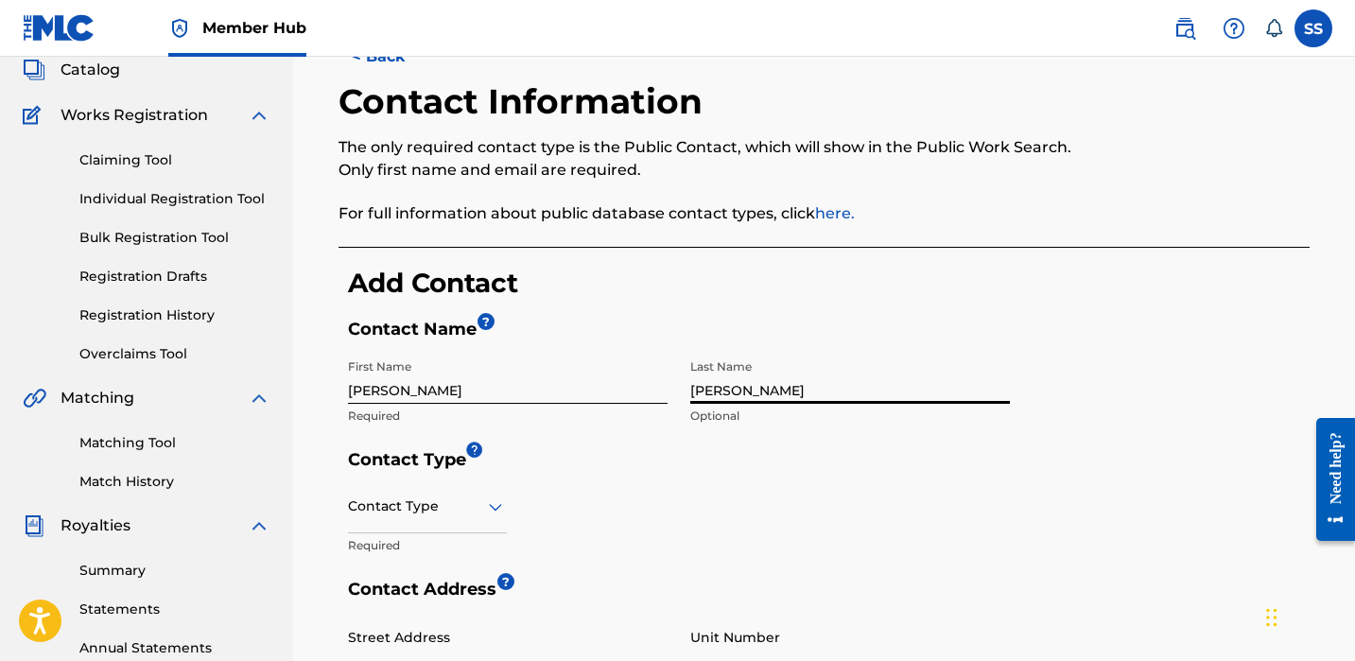
type input "[PERSON_NAME]"
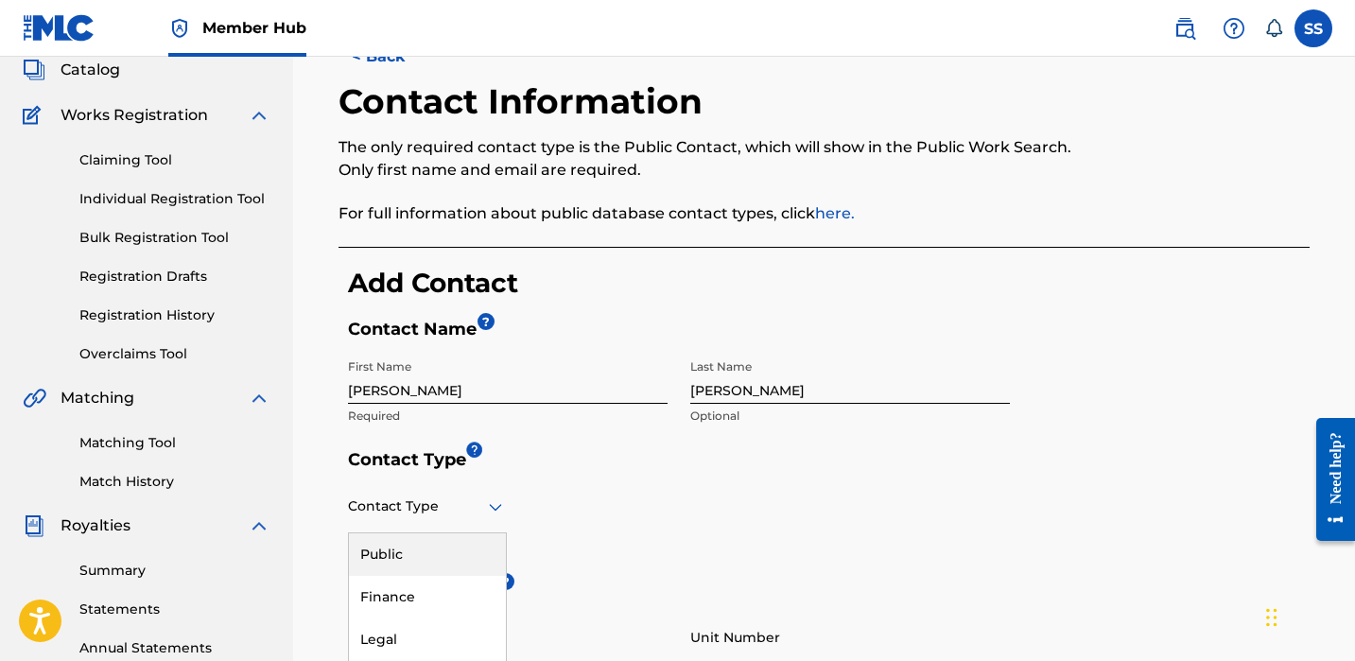
click at [489, 513] on div "Public, 1 of 4. 4 results available. Use Up and Down to choose options, press E…" at bounding box center [427, 506] width 159 height 54
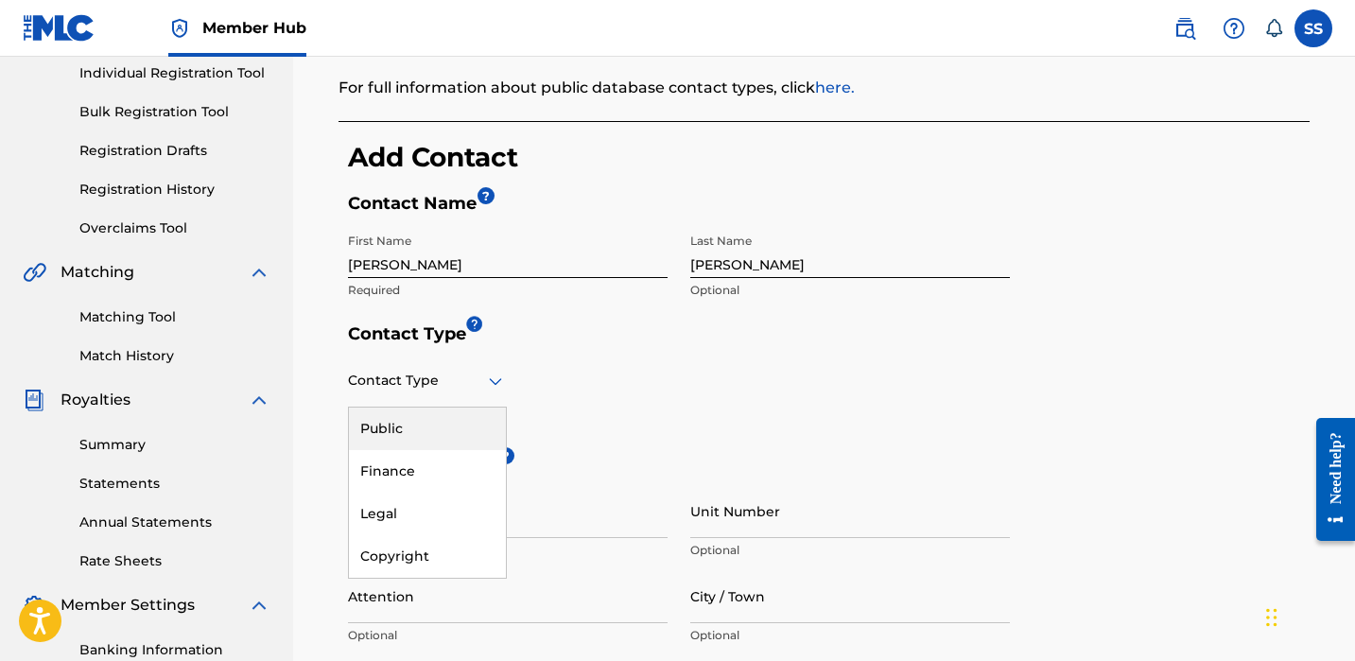
scroll to position [264, 0]
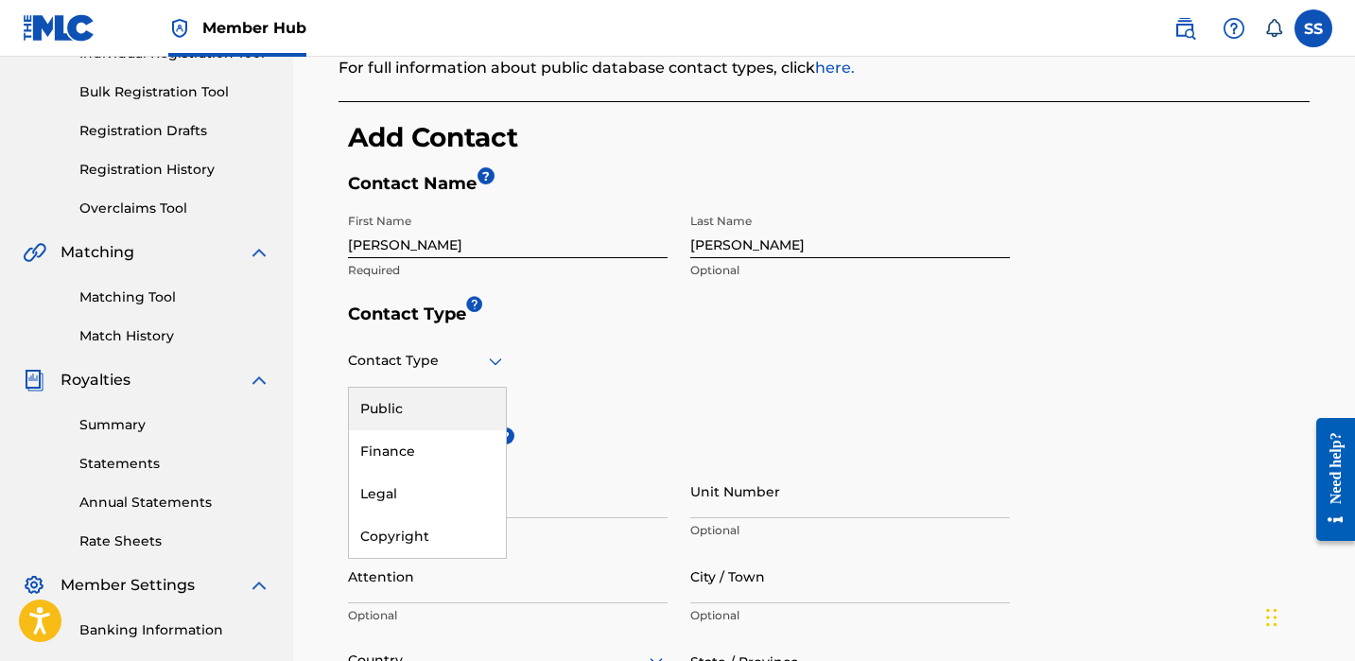
click at [428, 413] on div "Public" at bounding box center [427, 409] width 157 height 43
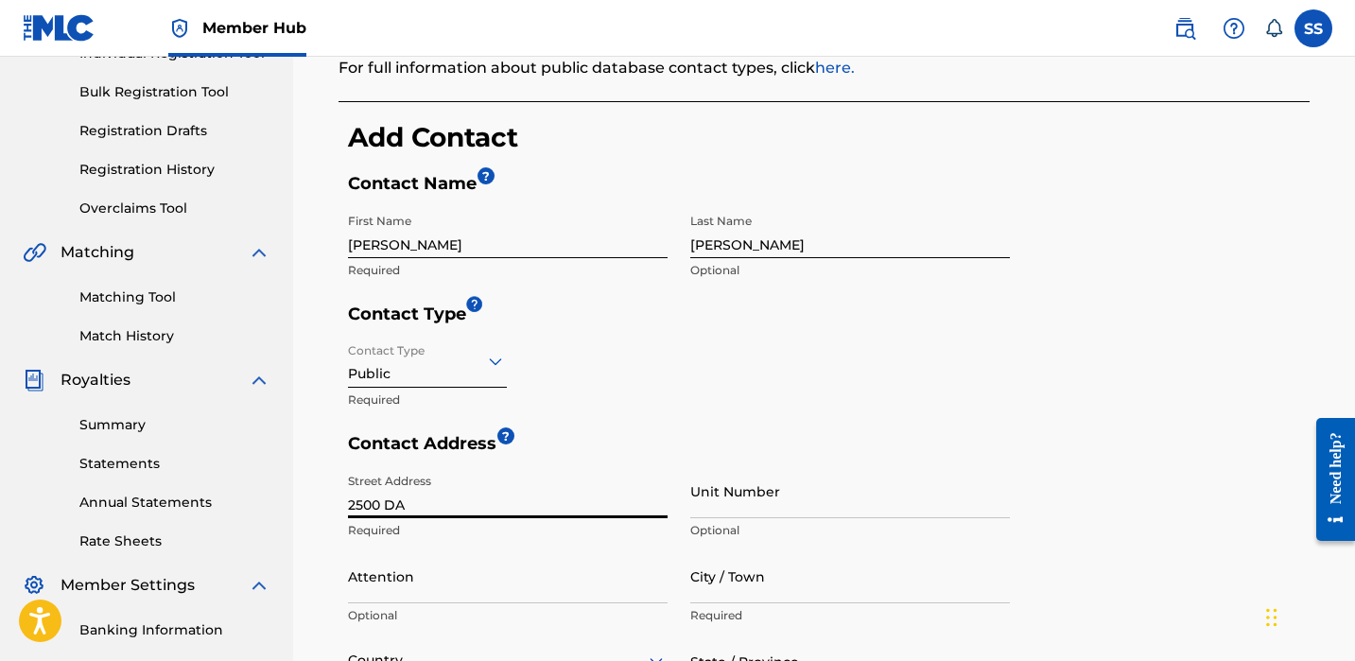
scroll to position [0, 0]
type input "2"
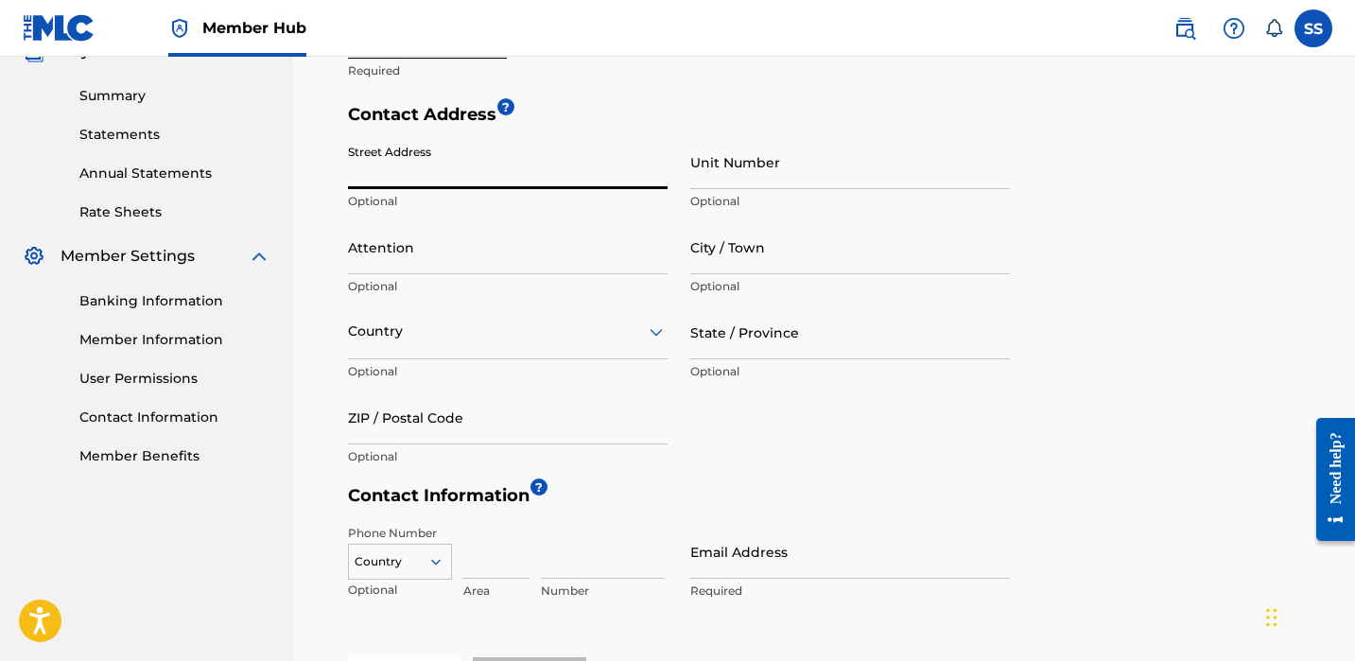
scroll to position [597, 0]
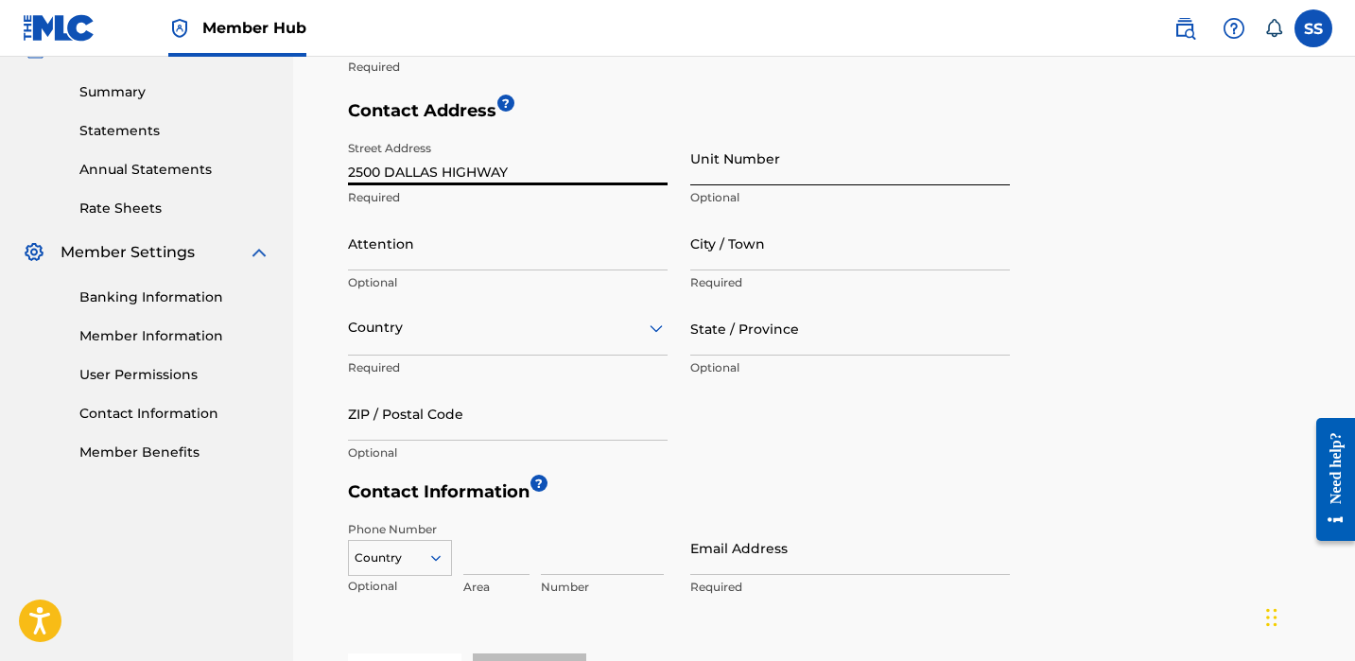
type input "2500 DALLAS HIGHWAY"
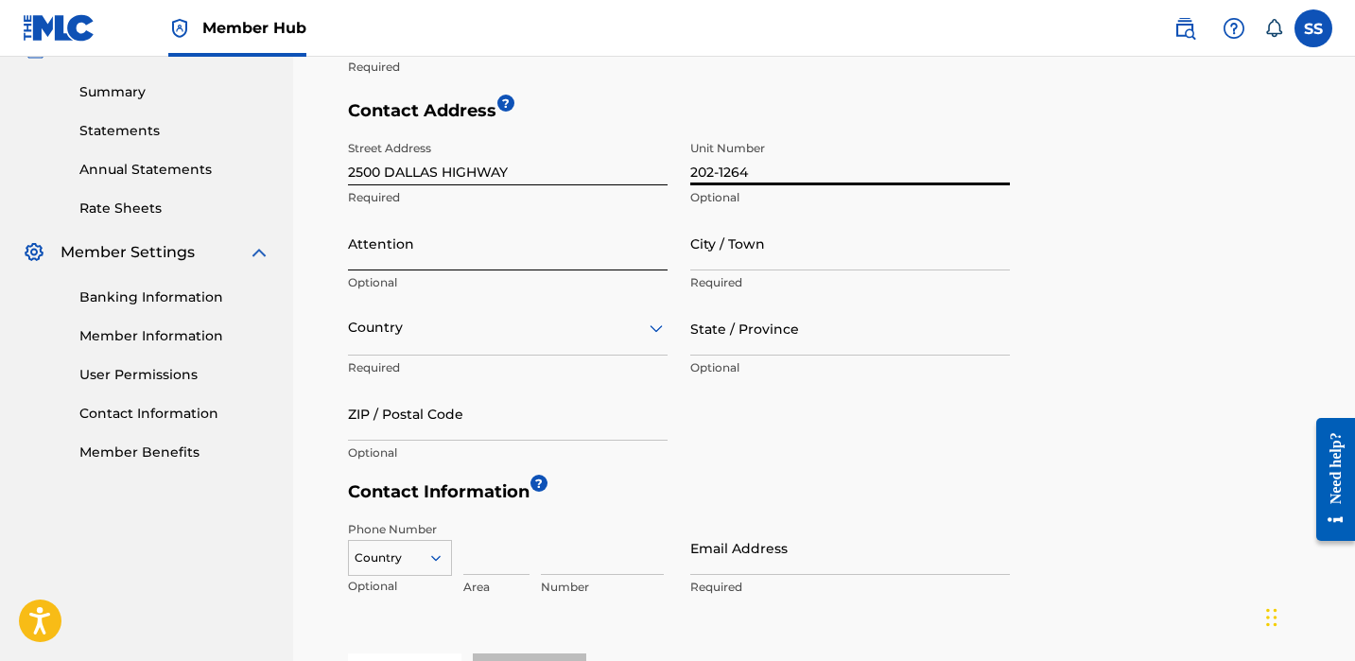
type input "202-1264"
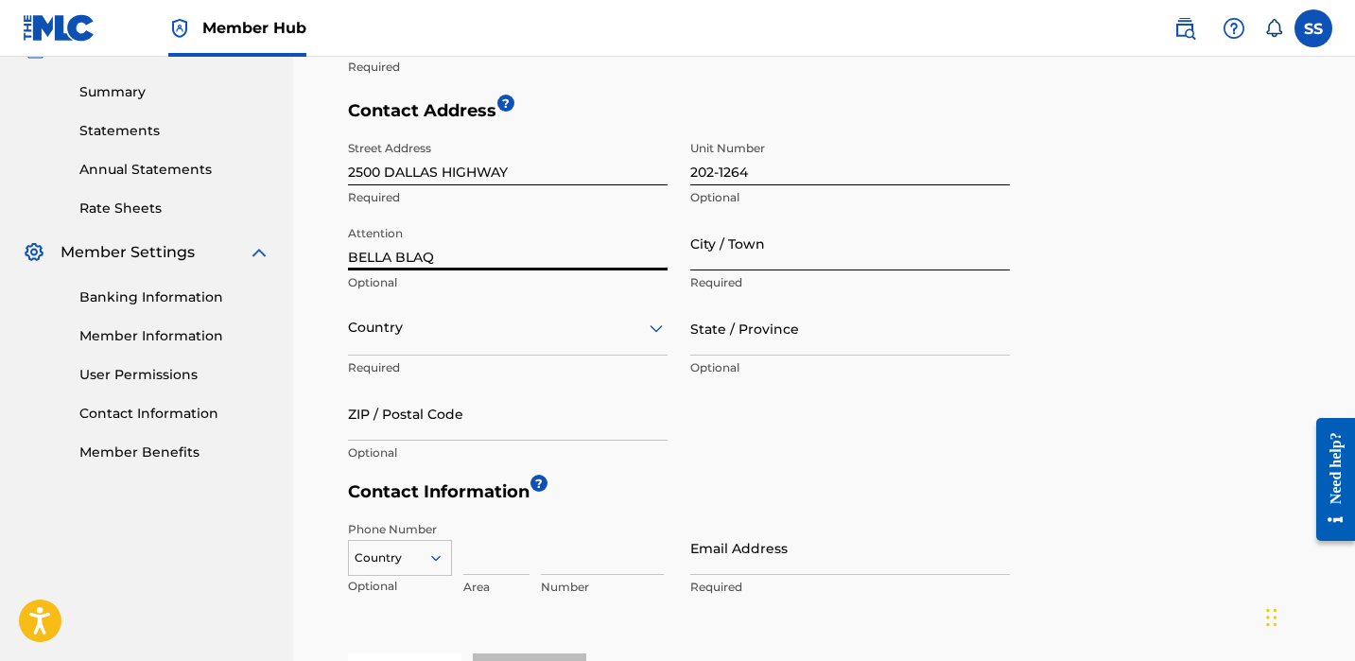
type input "BELLA BLAQ"
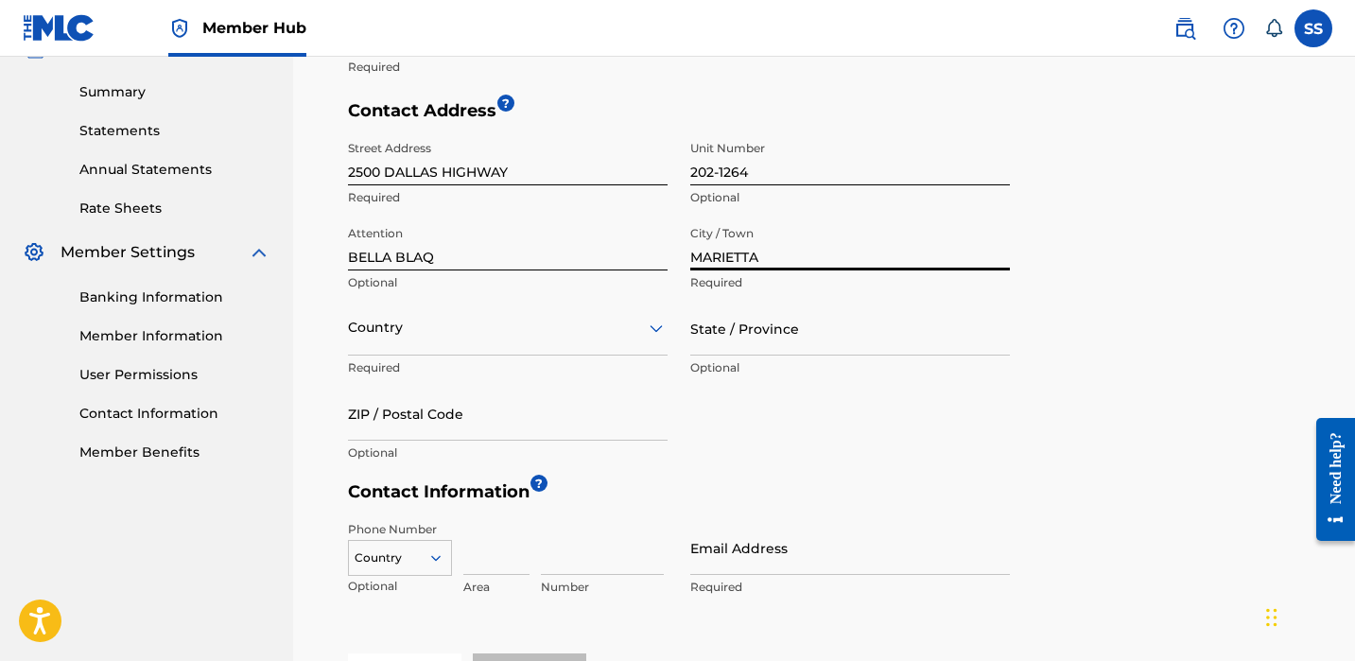
type input "MARIETTA"
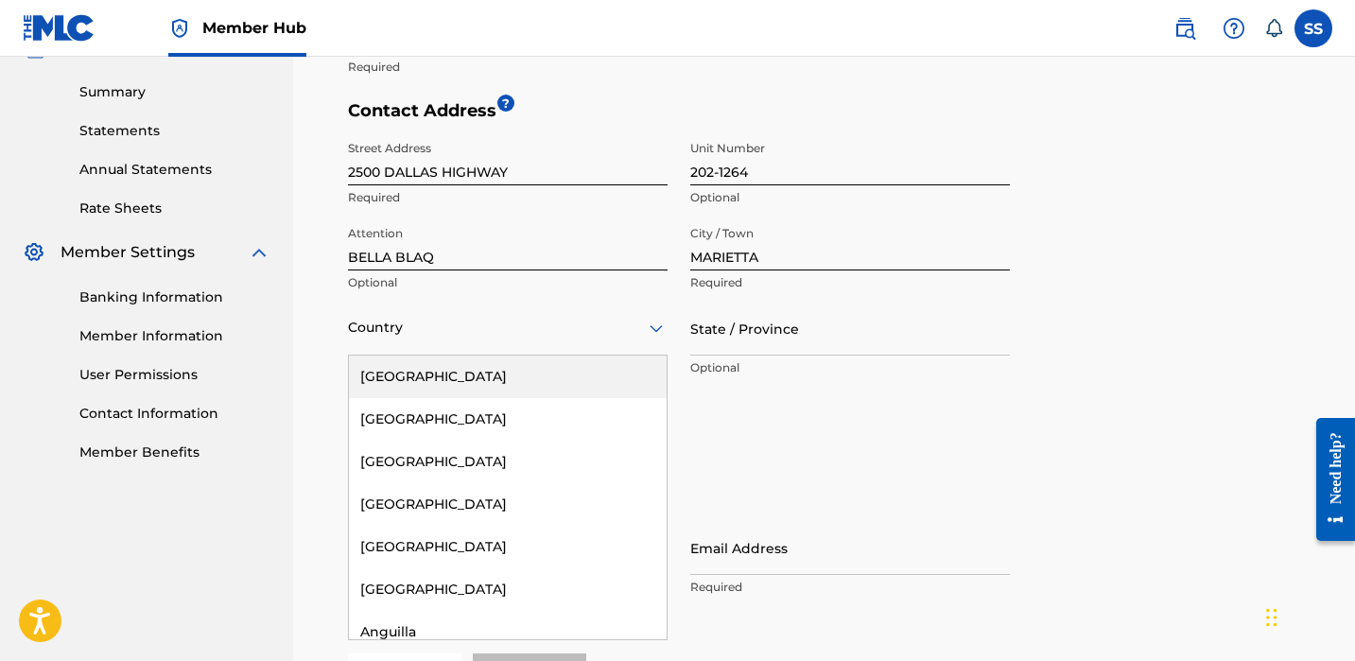
click at [427, 320] on div at bounding box center [508, 328] width 320 height 24
type input "G"
click at [421, 337] on div at bounding box center [508, 328] width 320 height 24
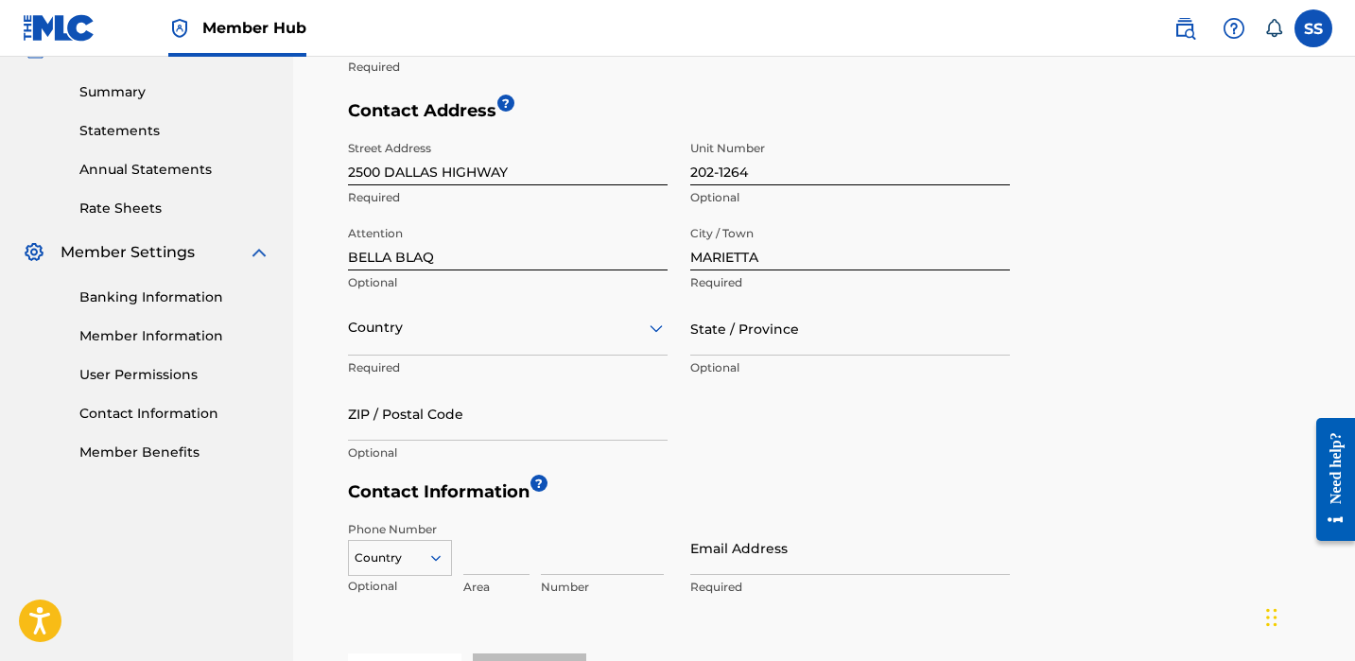
type input "U"
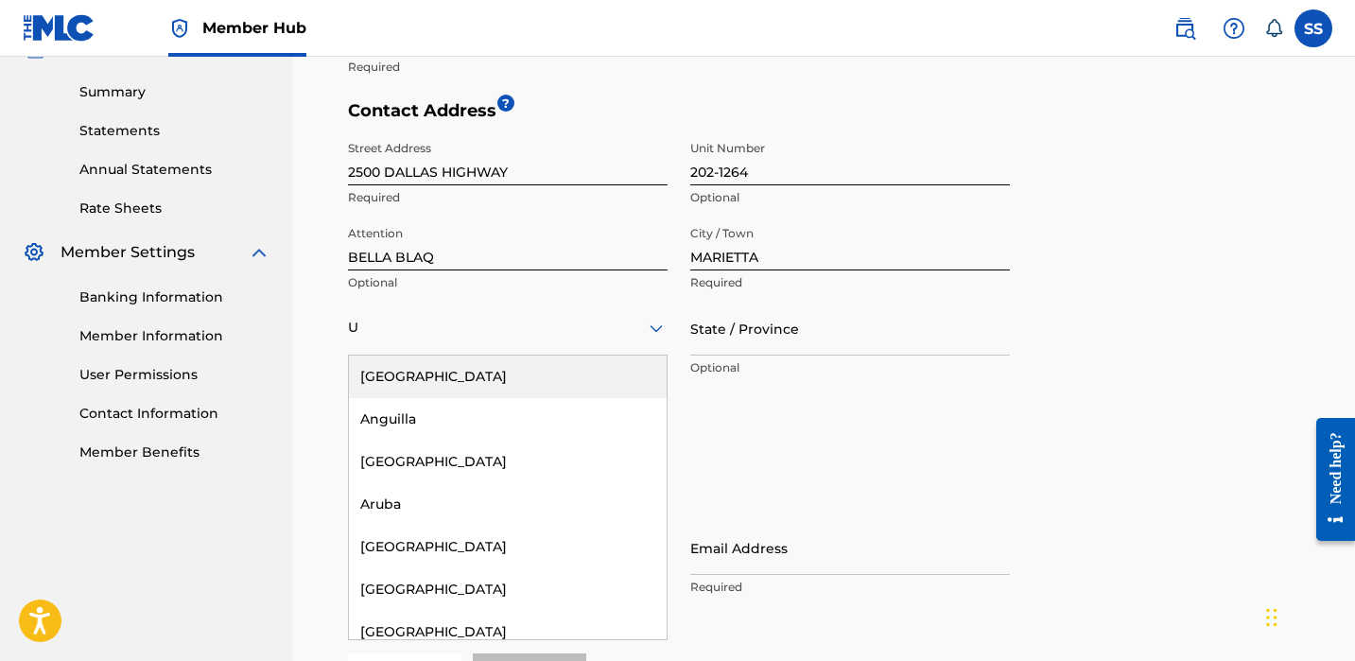
click at [430, 357] on div "[GEOGRAPHIC_DATA]" at bounding box center [508, 377] width 318 height 43
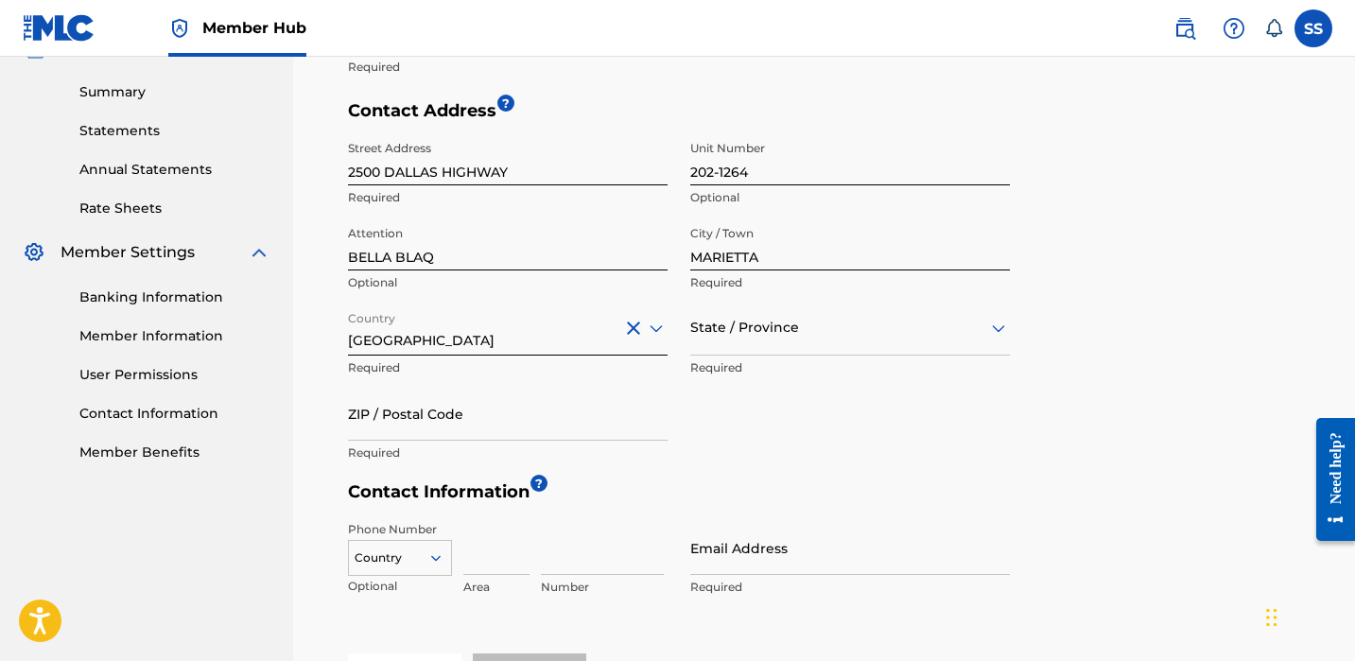
click at [750, 329] on div at bounding box center [850, 328] width 320 height 24
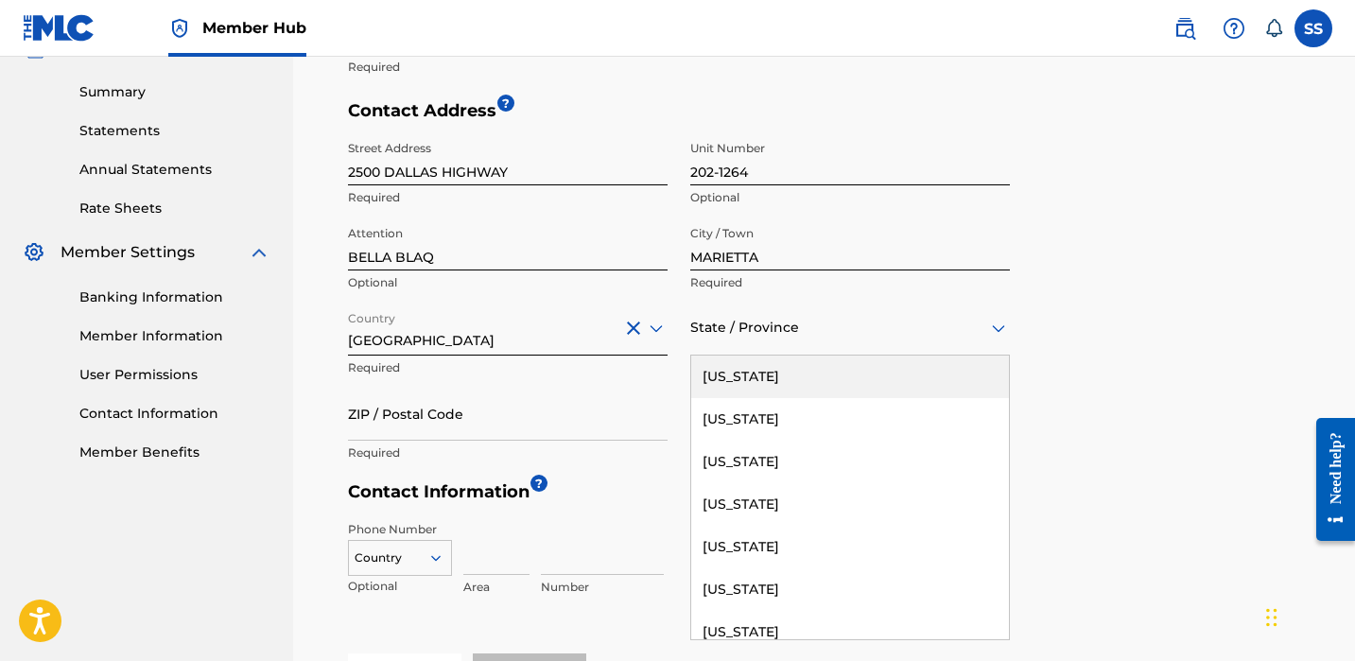
type input "G"
drag, startPoint x: 734, startPoint y: 378, endPoint x: 703, endPoint y: 393, distance: 34.7
click at [734, 378] on div "[US_STATE]" at bounding box center [850, 377] width 318 height 43
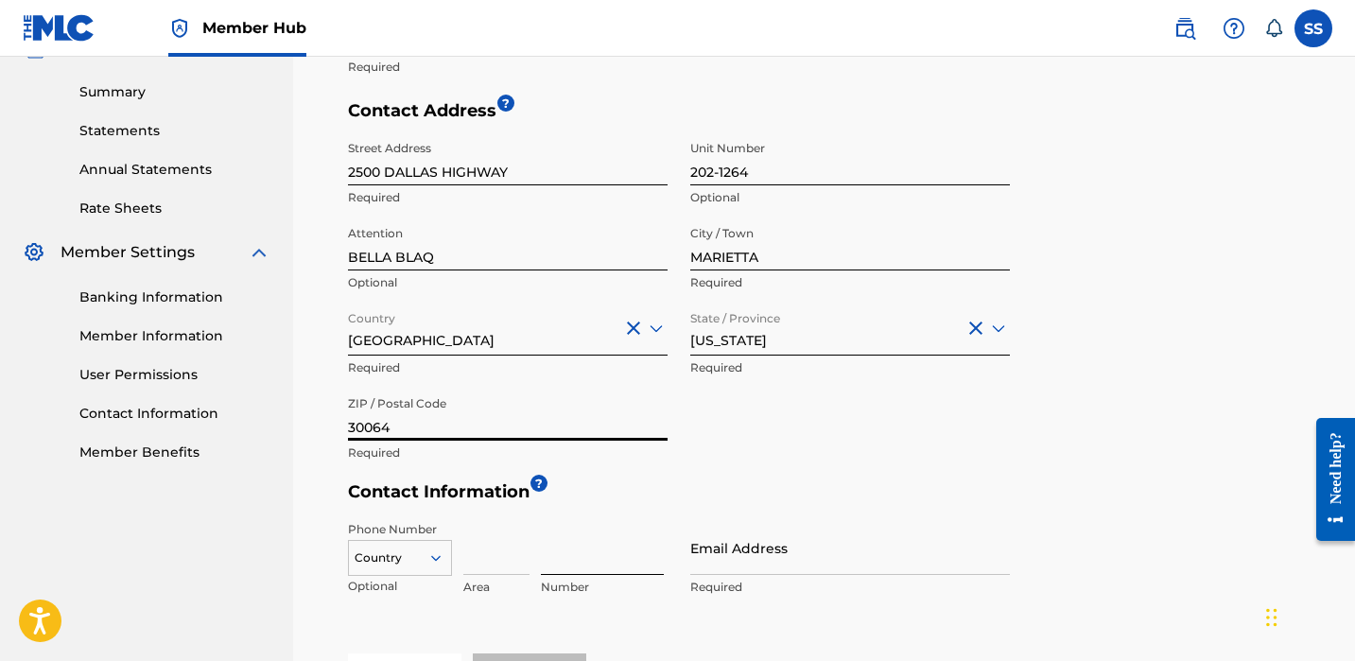
type input "30064"
click at [472, 557] on input at bounding box center [496, 548] width 66 height 54
type input "404"
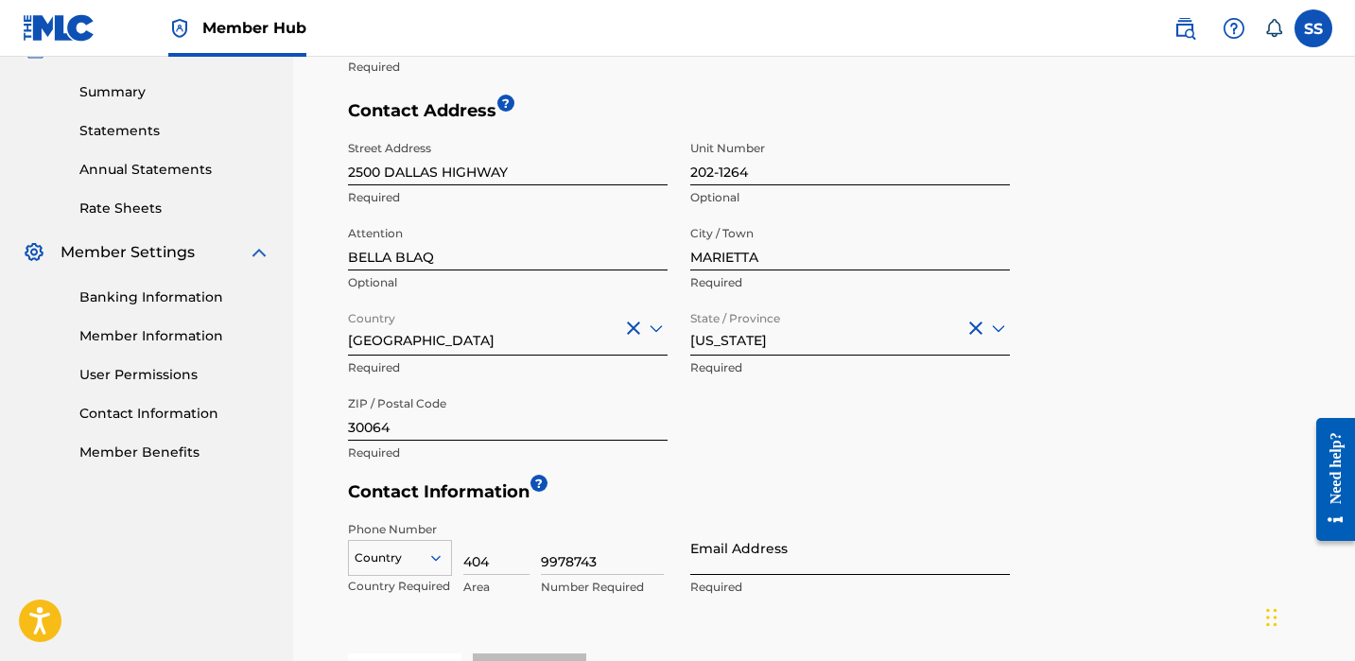
type input "9978743"
click at [1184, 2] on nav "Member Hub SS SS [PERSON_NAME] [EMAIL_ADDRESS][DOMAIN_NAME] Notification Prefer…" at bounding box center [677, 28] width 1355 height 57
click at [765, 554] on input "Email Address" at bounding box center [850, 548] width 320 height 54
paste input "[EMAIL_ADDRESS][DOMAIN_NAME]"
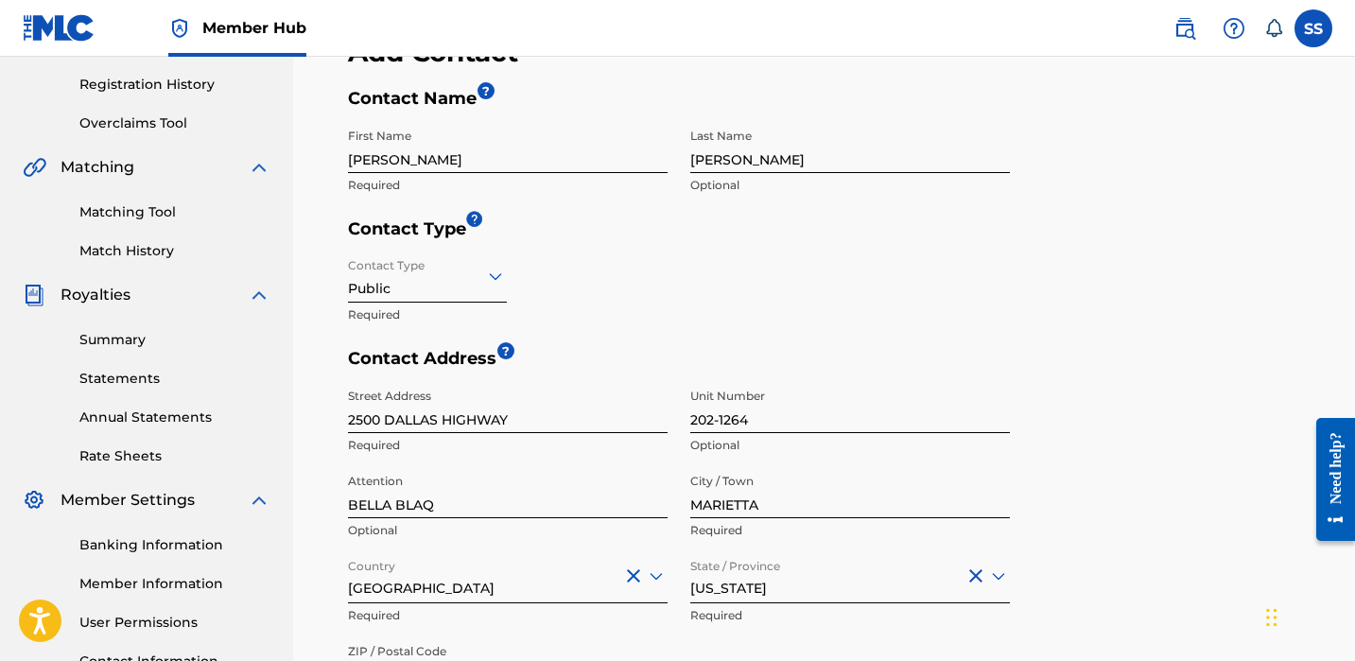
scroll to position [316, 0]
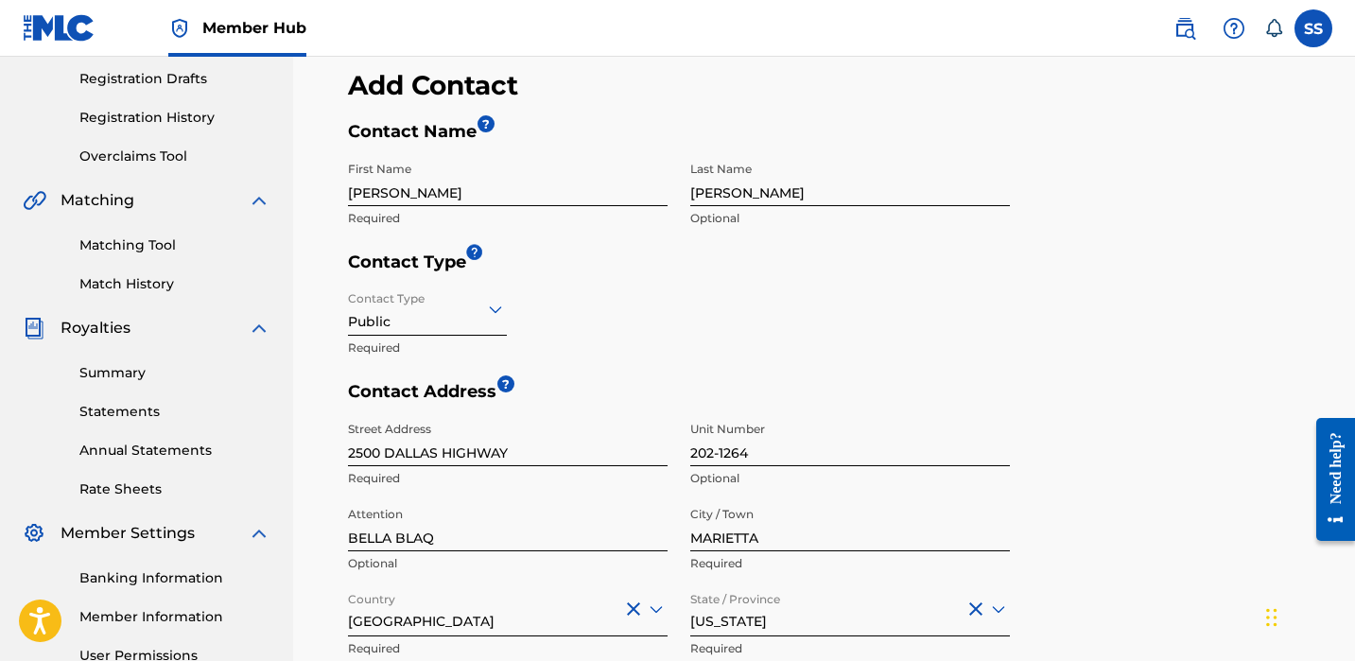
type input "[EMAIL_ADDRESS][DOMAIN_NAME]"
click at [575, 307] on div "Contact Type Public Required" at bounding box center [679, 331] width 662 height 99
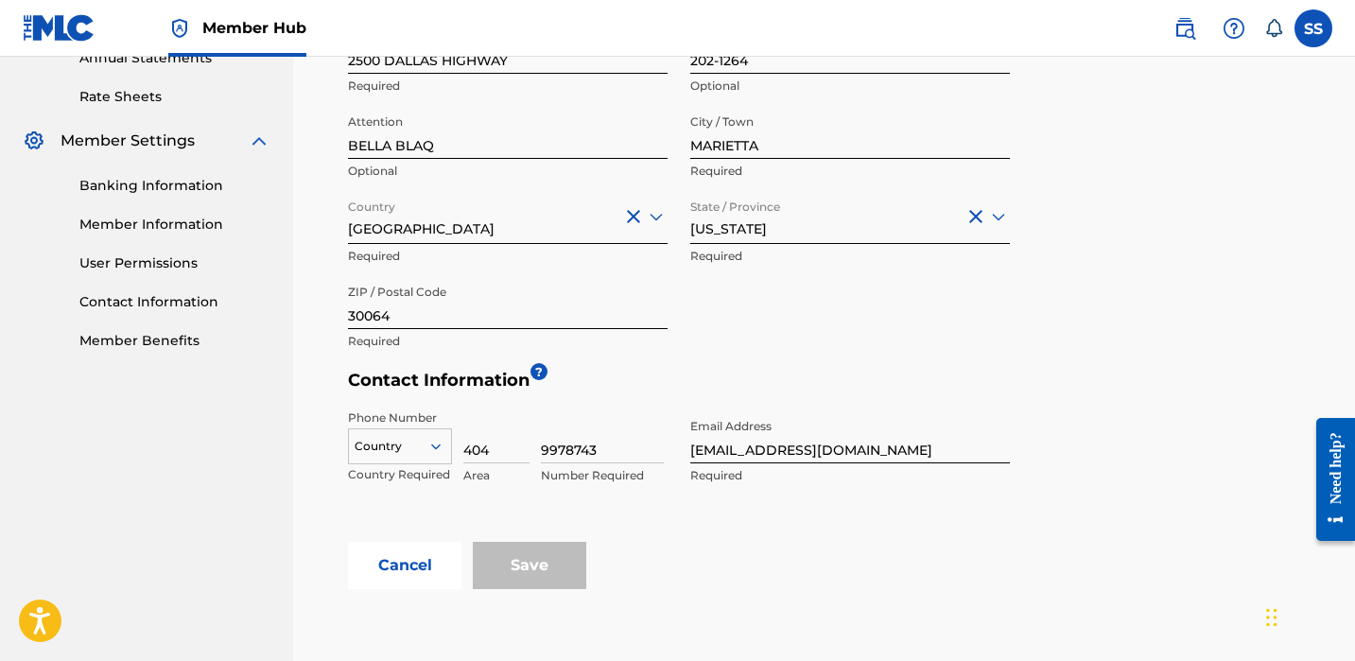
scroll to position [858, 0]
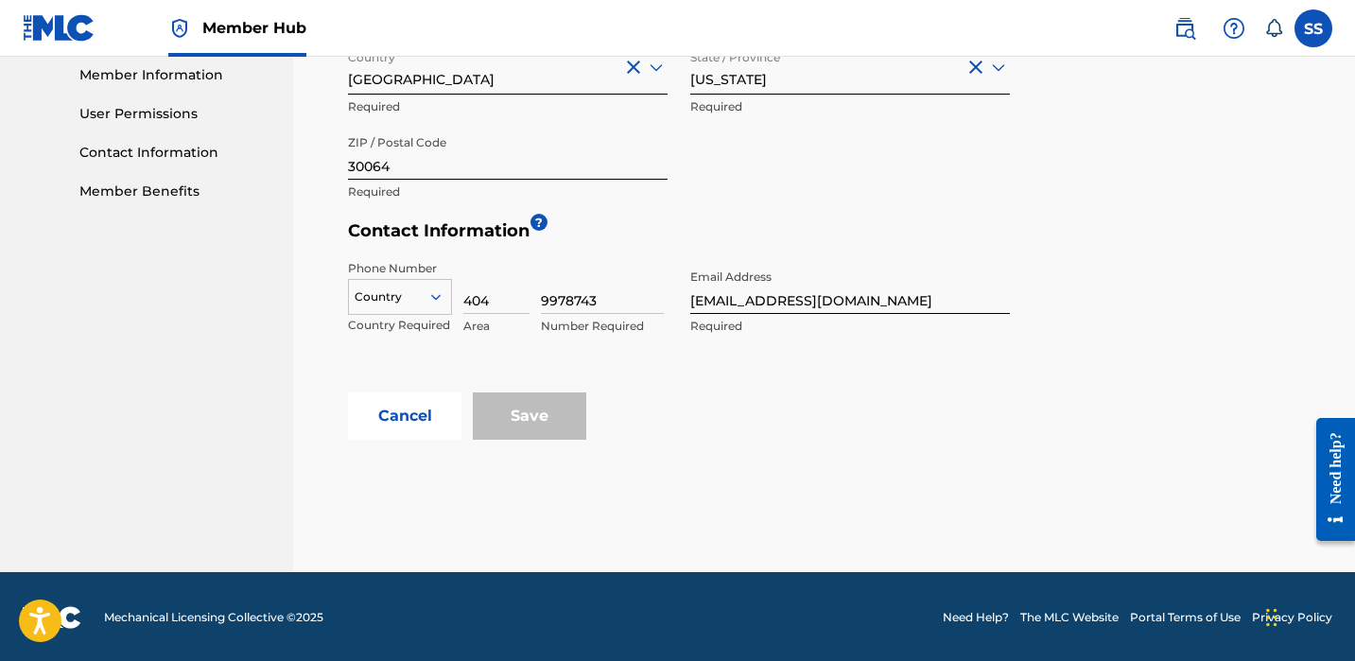
click at [567, 411] on div "Save" at bounding box center [529, 415] width 113 height 47
click at [493, 307] on input "404" at bounding box center [496, 287] width 66 height 54
click at [408, 318] on p "Country Required" at bounding box center [400, 325] width 104 height 17
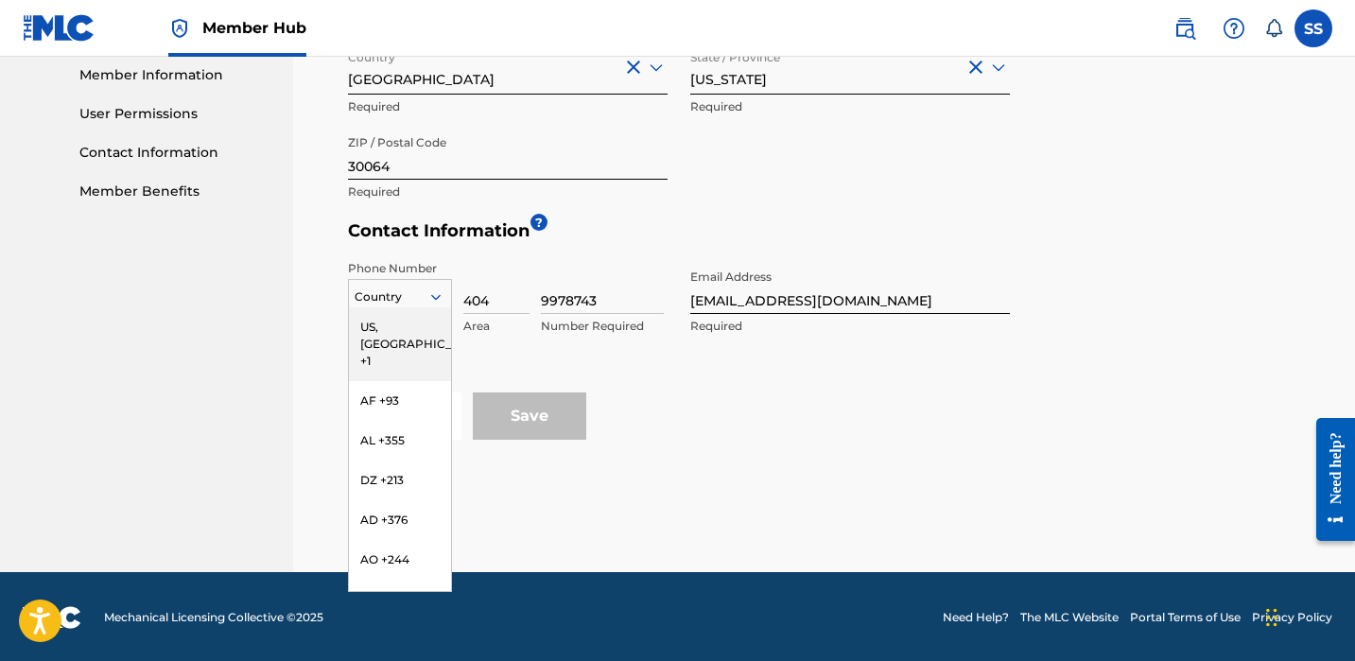
click at [410, 307] on div "US, [GEOGRAPHIC_DATA] +1, 1 of 216. 216 results available. Use Up and Down to c…" at bounding box center [400, 293] width 104 height 28
click at [409, 321] on div "US, [GEOGRAPHIC_DATA] +1" at bounding box center [400, 344] width 102 height 74
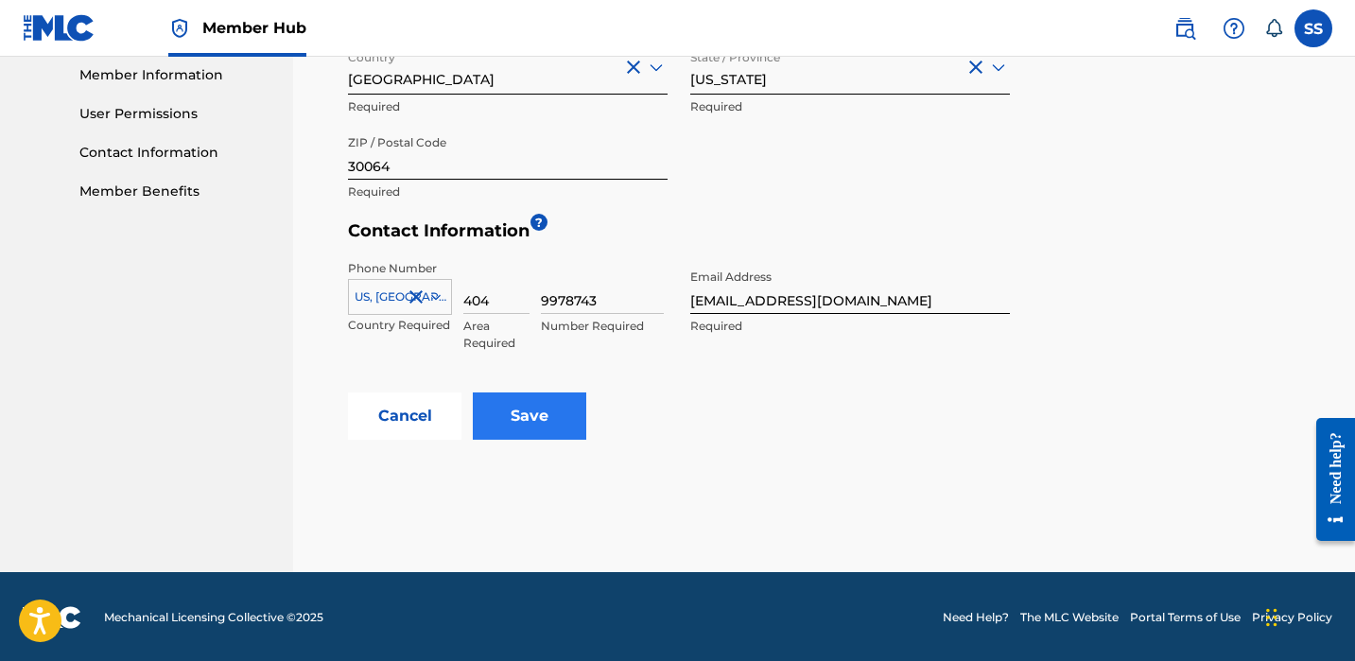
click at [515, 411] on input "Save" at bounding box center [529, 415] width 113 height 47
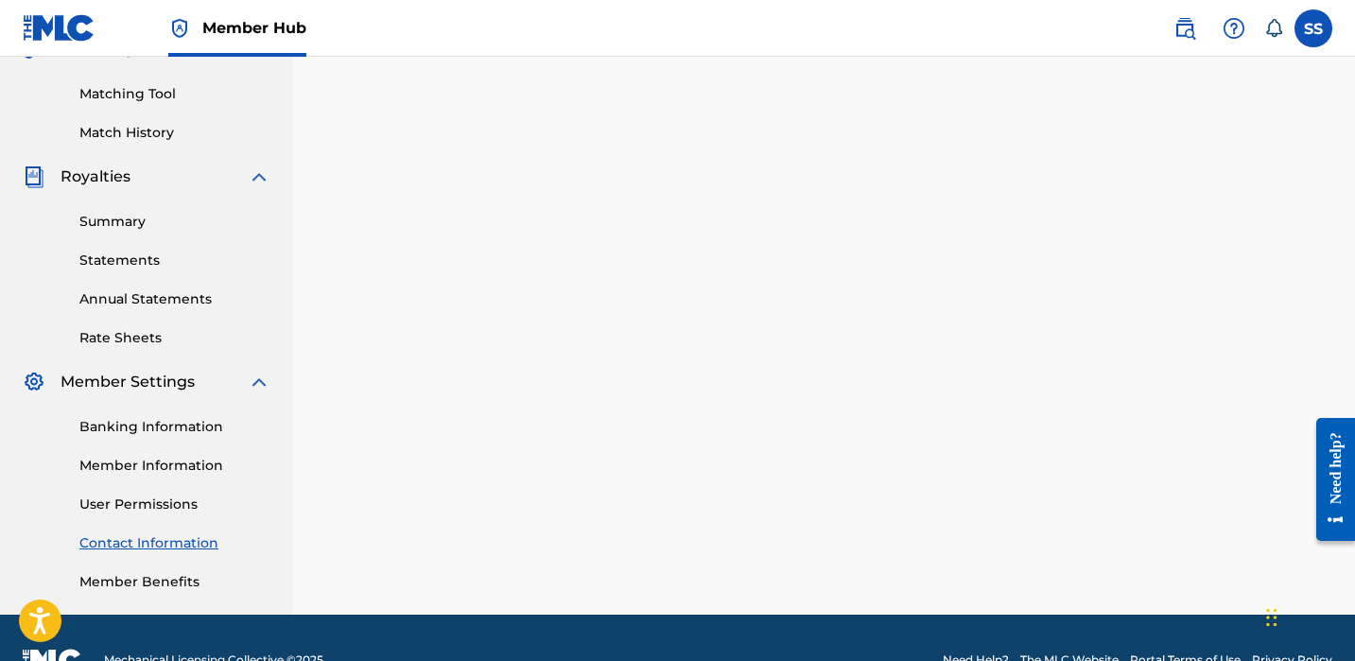
scroll to position [471, 0]
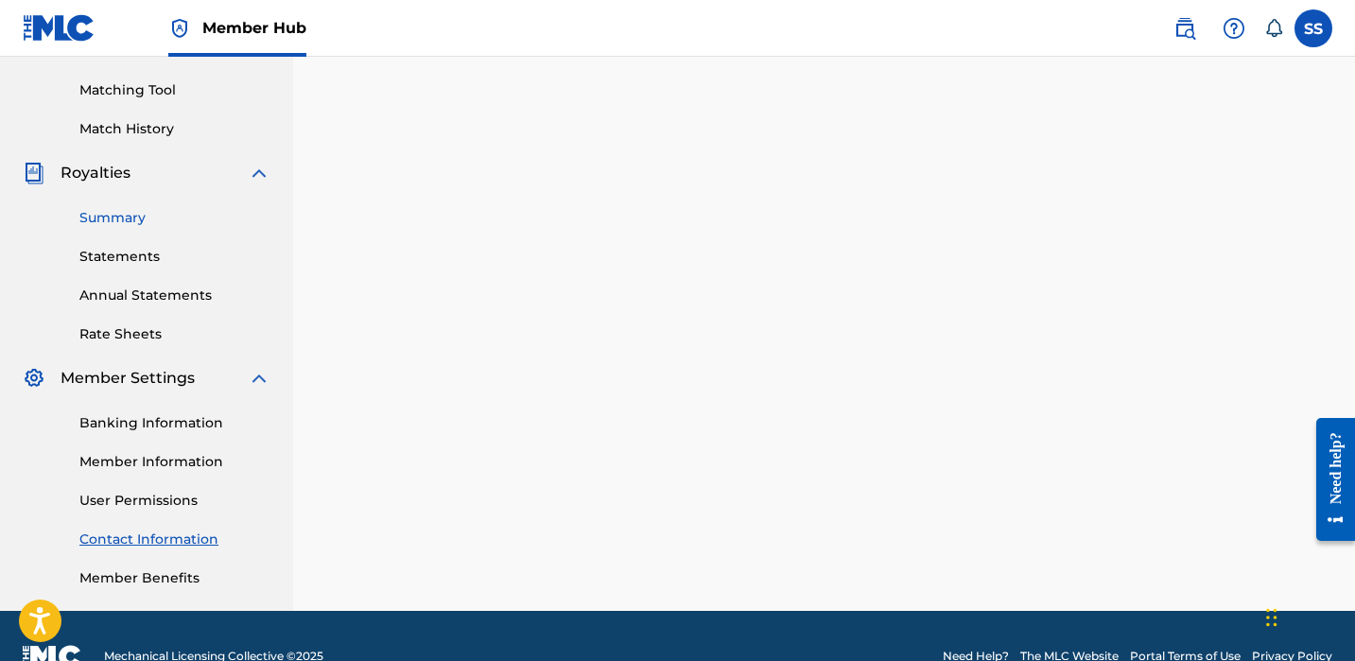
click at [127, 220] on link "Summary" at bounding box center [174, 218] width 191 height 20
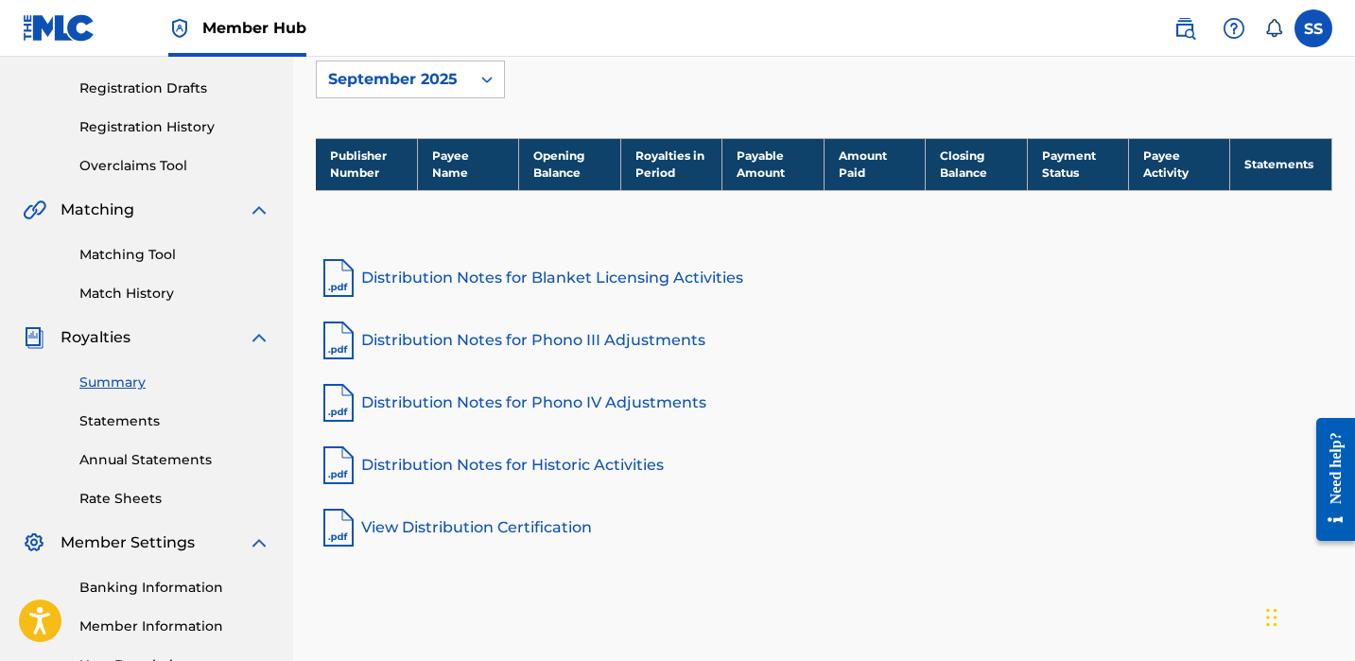
scroll to position [433, 0]
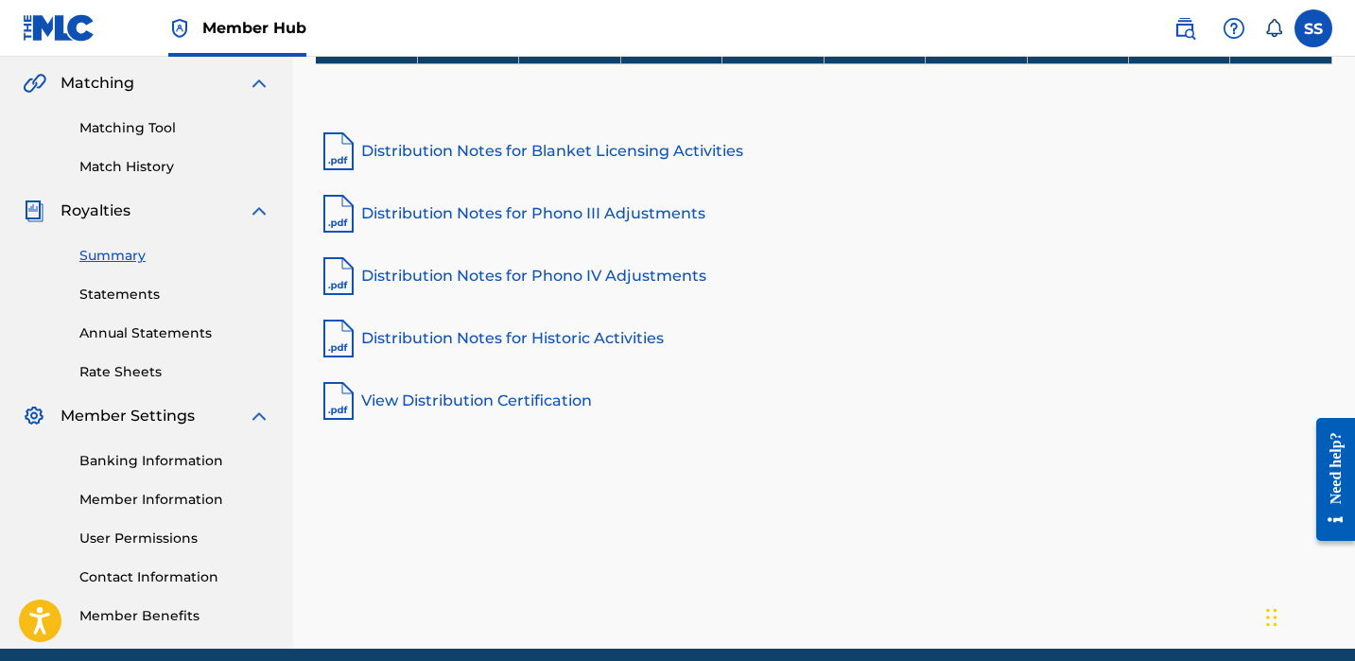
click at [351, 412] on img at bounding box center [338, 400] width 45 height 45
click at [144, 306] on div "Summary Statements Annual Statements Rate Sheets" at bounding box center [147, 302] width 248 height 160
click at [144, 303] on link "Statements" at bounding box center [174, 295] width 191 height 20
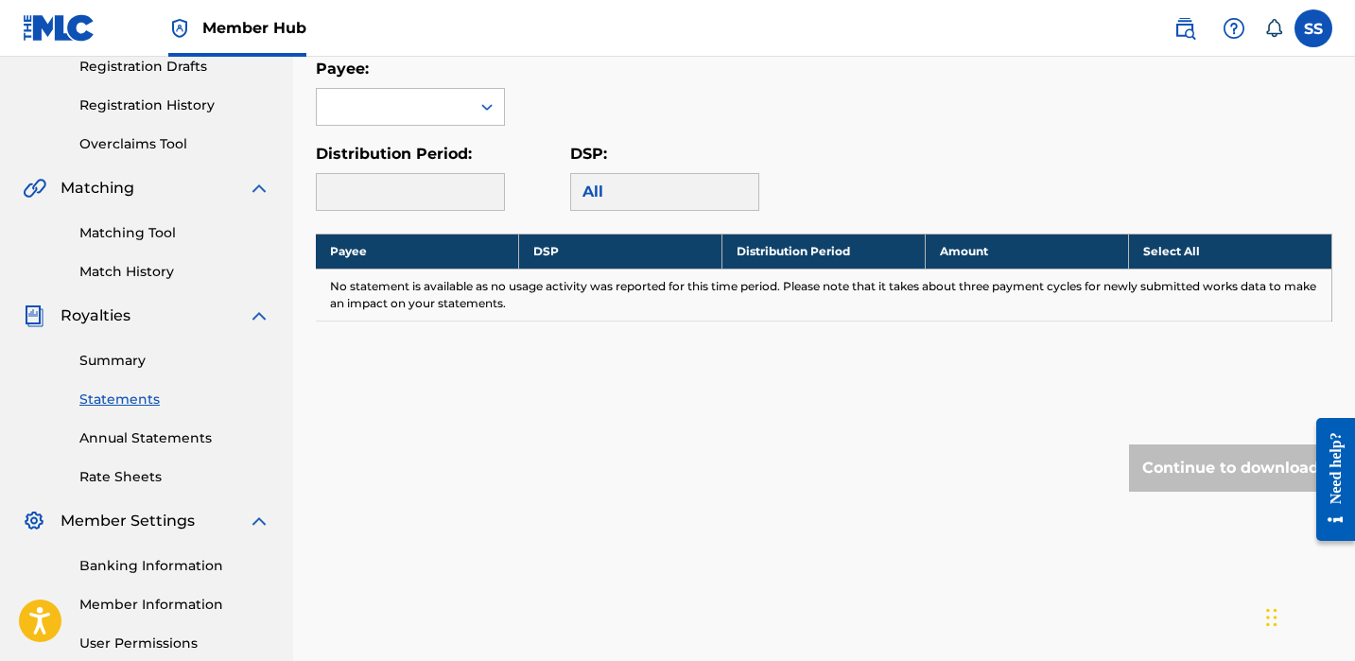
scroll to position [197, 0]
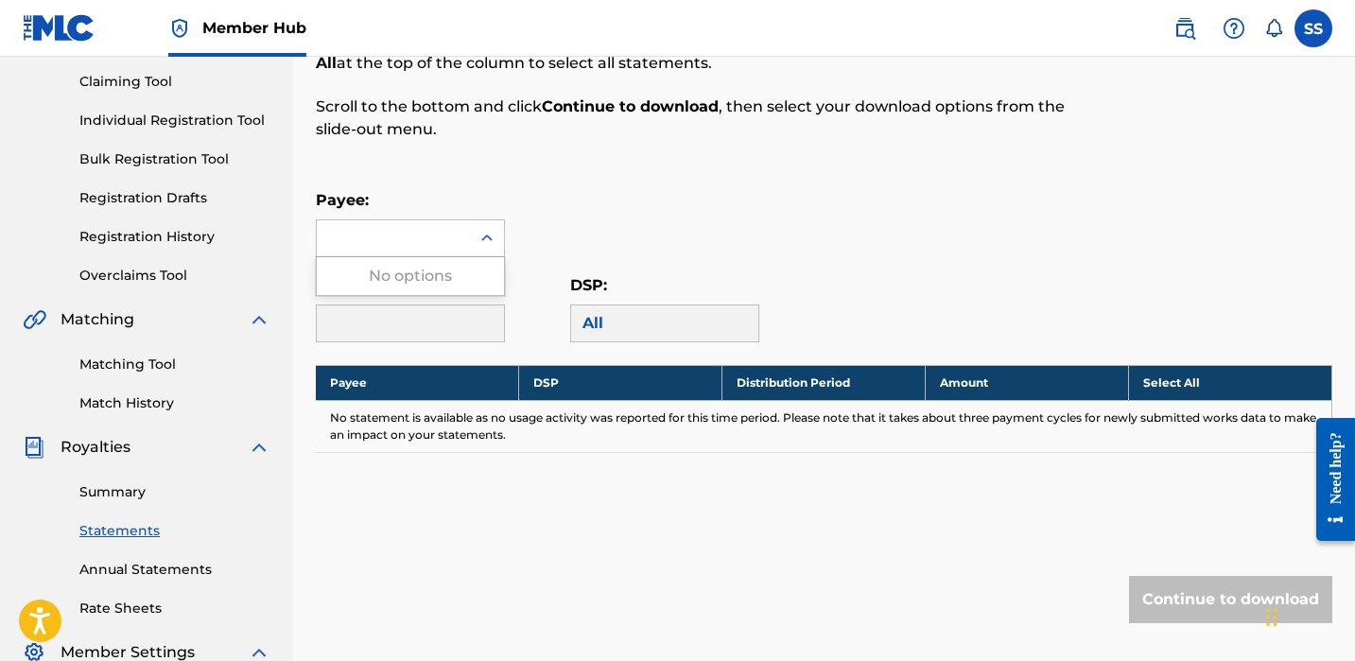
click at [441, 249] on div at bounding box center [393, 238] width 153 height 36
click at [440, 282] on div "No options" at bounding box center [410, 276] width 187 height 38
click at [445, 389] on th "Payee" at bounding box center [417, 382] width 203 height 35
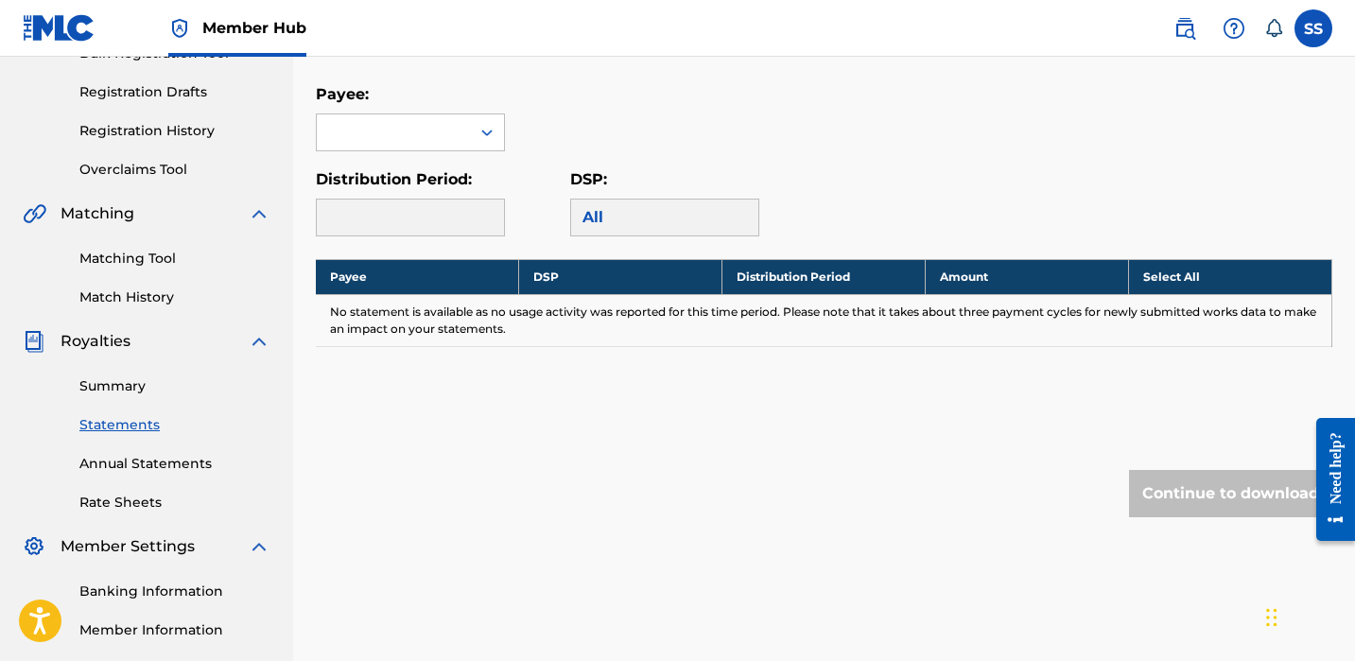
scroll to position [0, 0]
